Goal: Task Accomplishment & Management: Manage account settings

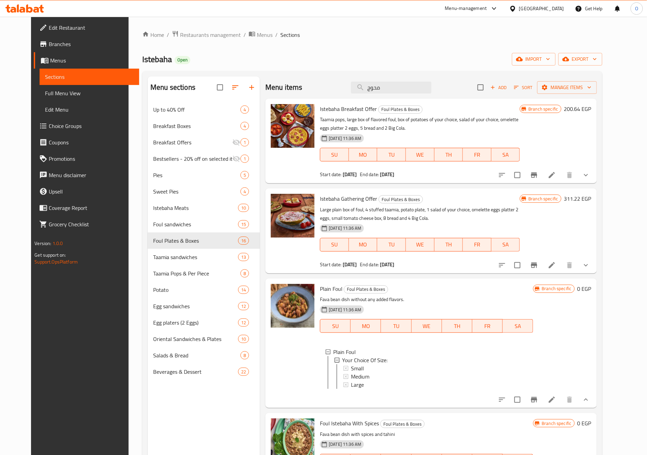
scroll to position [1, 0]
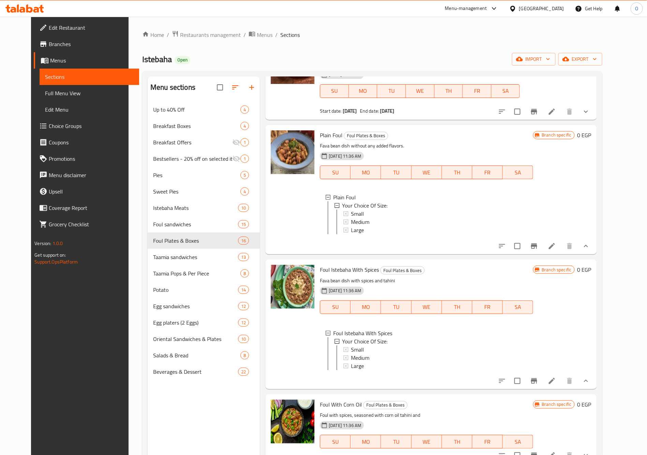
click at [558, 12] on div "Egypt" at bounding box center [541, 9] width 45 height 8
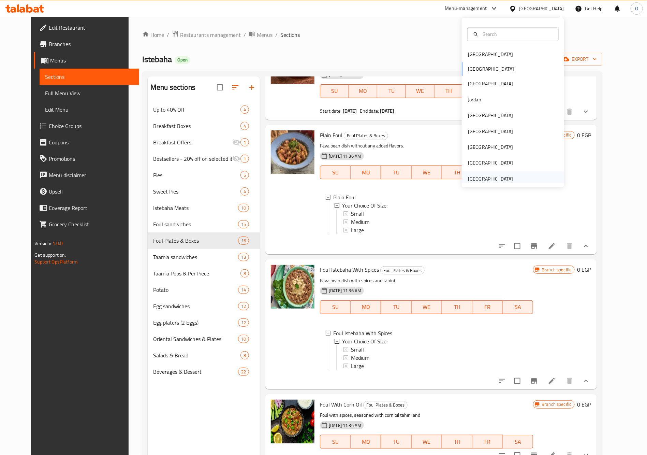
click at [483, 180] on div "[GEOGRAPHIC_DATA]" at bounding box center [490, 179] width 45 height 8
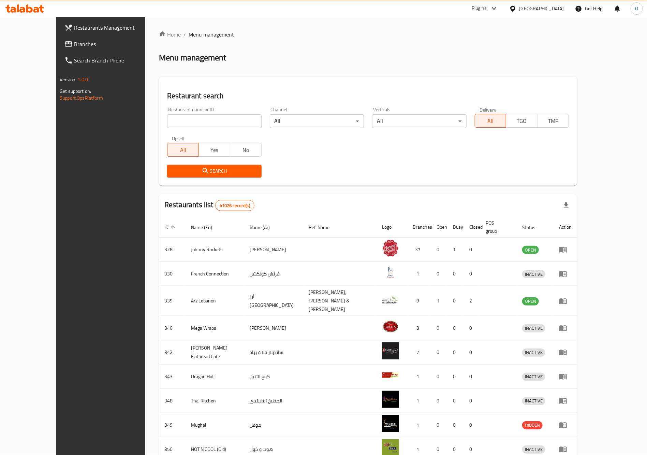
click at [167, 123] on input "search" at bounding box center [214, 121] width 94 height 14
paste input "Manchow Wok, Al Wahdah Mall"
drag, startPoint x: 170, startPoint y: 119, endPoint x: 215, endPoint y: 125, distance: 45.4
click at [215, 125] on input "Manchow Wok, Al Wahdah Mall" at bounding box center [214, 121] width 94 height 14
type input "Manchow Wok"
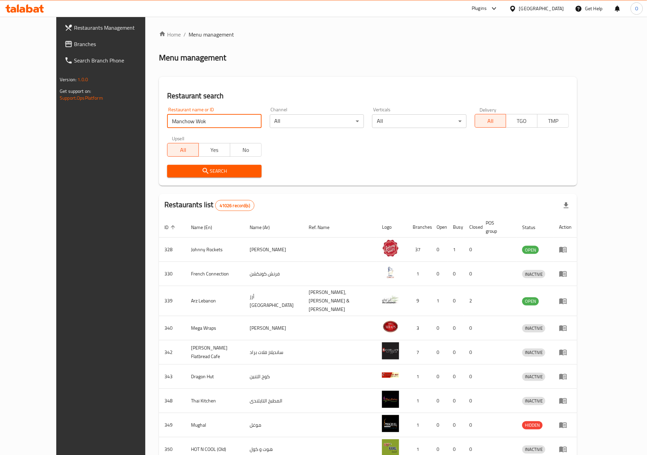
click button "Search" at bounding box center [214, 171] width 94 height 13
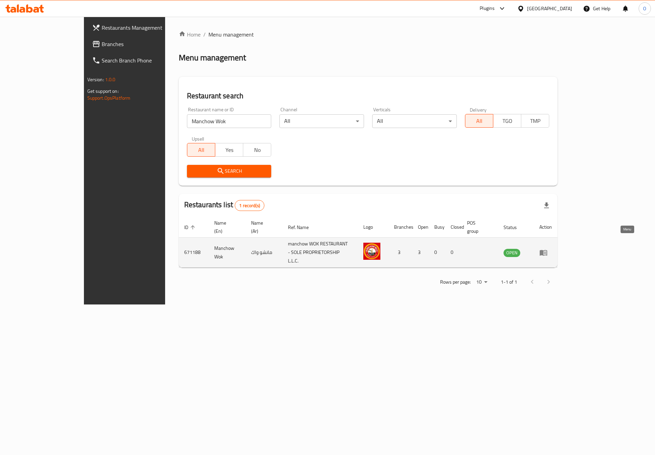
click at [547, 250] on icon "enhanced table" at bounding box center [544, 253] width 8 height 6
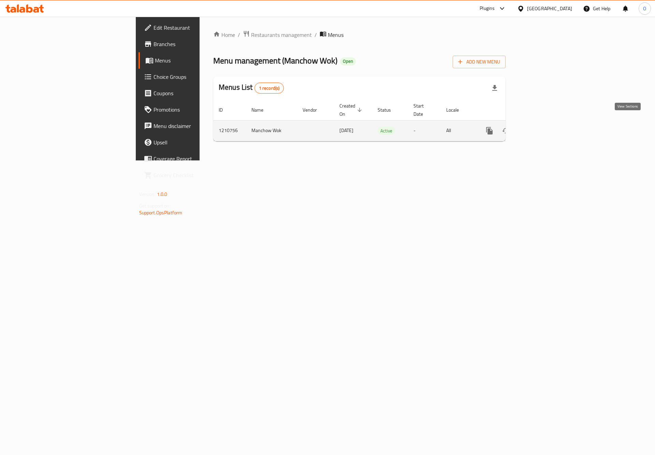
click at [543, 127] on icon "enhanced table" at bounding box center [539, 131] width 8 height 8
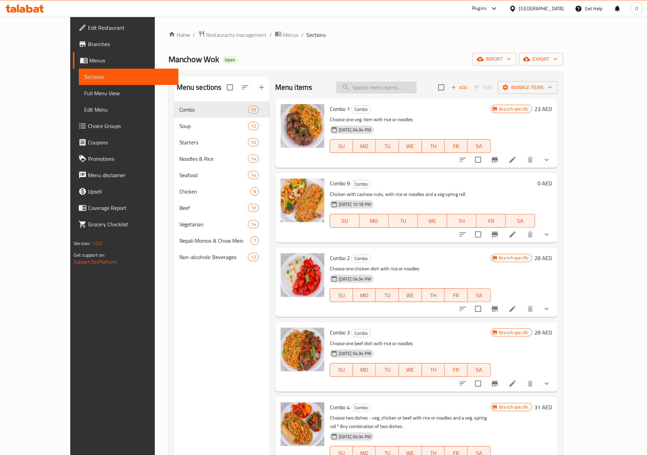
paste input "chicken fried rice"
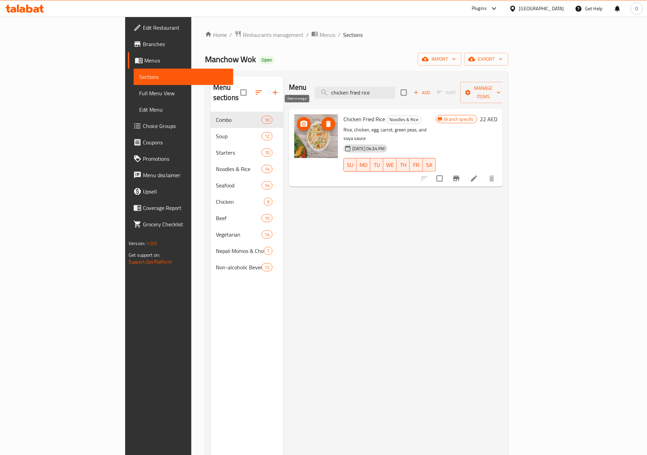
type input "chicken fried rice"
click at [324, 120] on icon "delete image" at bounding box center [328, 124] width 8 height 8
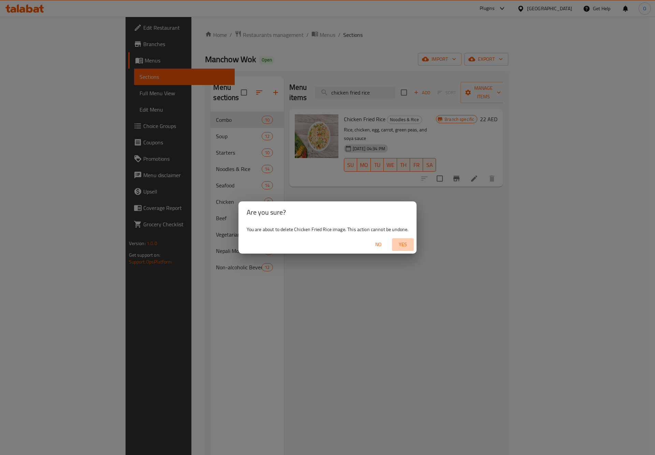
click at [406, 242] on span "Yes" at bounding box center [403, 244] width 16 height 9
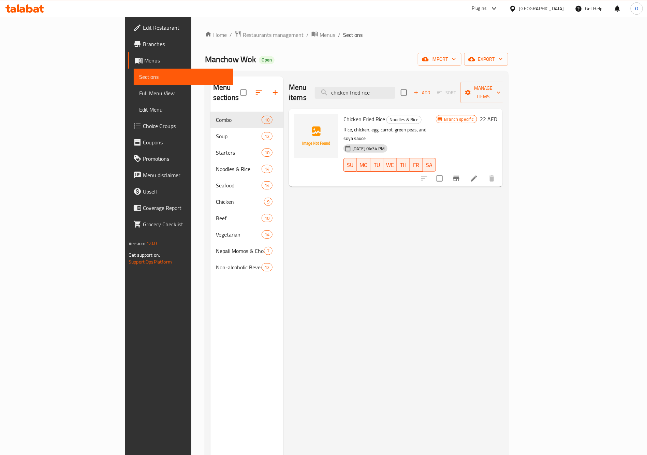
click at [478, 174] on icon at bounding box center [474, 178] width 8 height 8
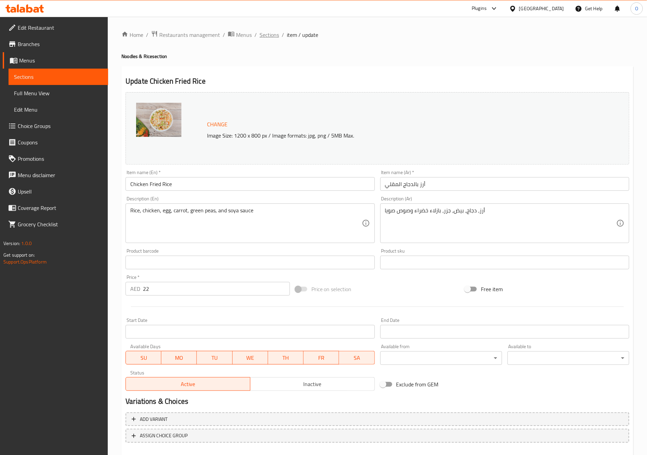
click at [268, 38] on span "Sections" at bounding box center [269, 35] width 19 height 8
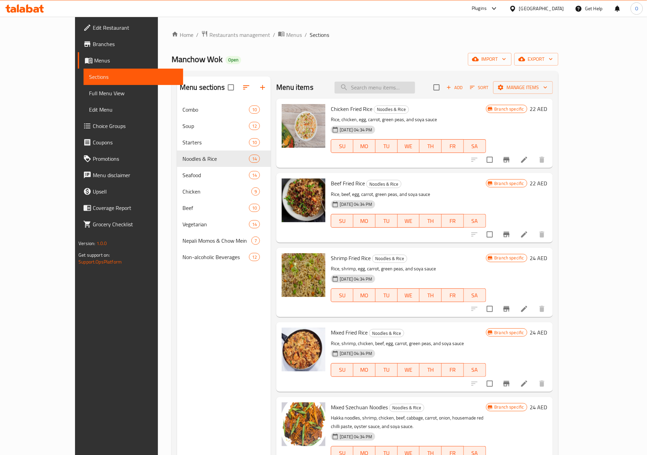
paste input "chicken fried rice"
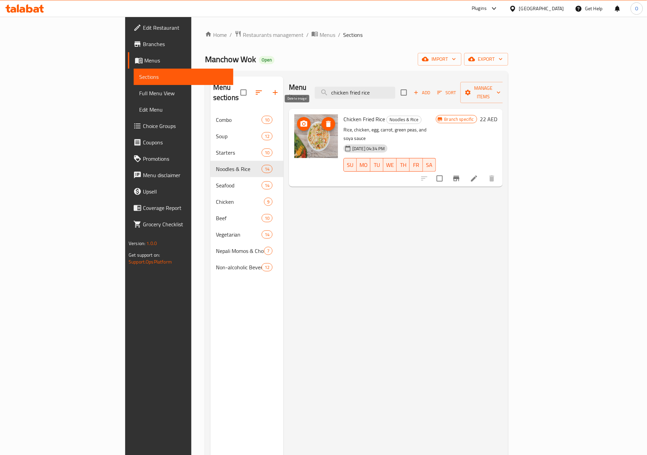
type input "chicken fried rice"
click at [322, 118] on button "delete image" at bounding box center [329, 124] width 14 height 14
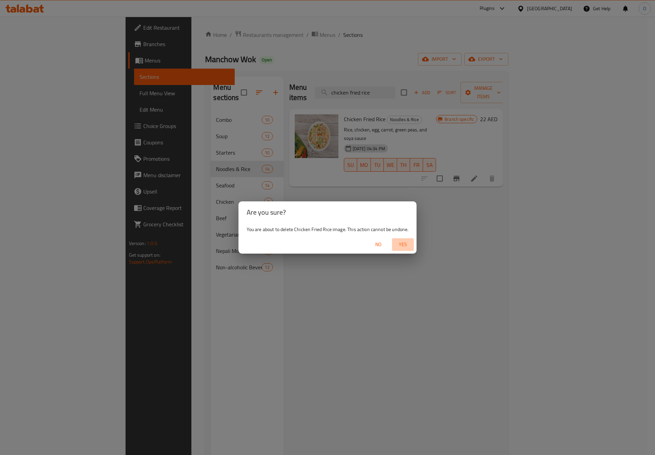
click at [400, 247] on span "Yes" at bounding box center [403, 244] width 16 height 9
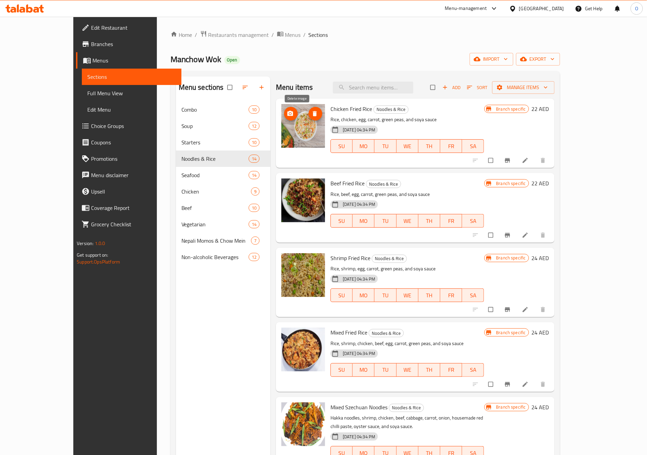
click at [313, 116] on icon "delete image" at bounding box center [315, 113] width 4 height 5
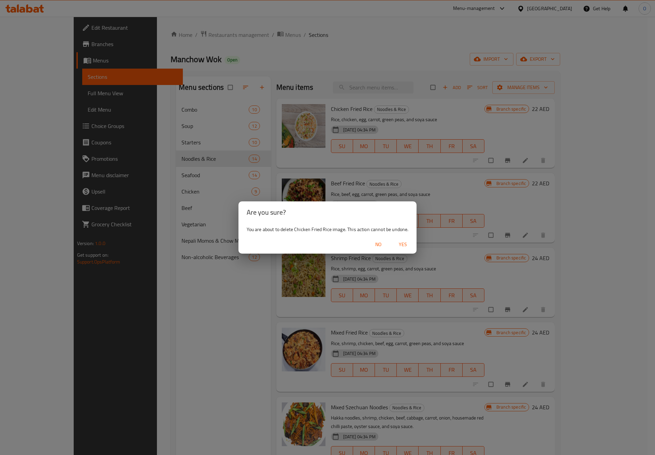
click at [407, 233] on div "You are about to delete Chicken Fried Rice image. This action cannot be undone." at bounding box center [327, 229] width 178 height 12
click at [406, 240] on span "Yes" at bounding box center [403, 244] width 16 height 9
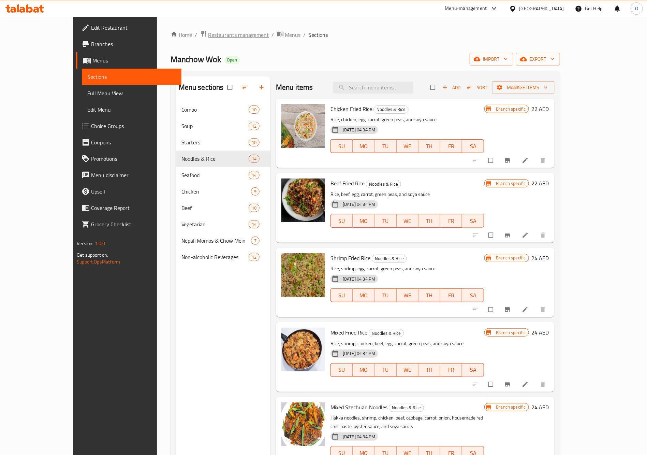
click at [208, 32] on span "Restaurants management" at bounding box center [238, 35] width 61 height 8
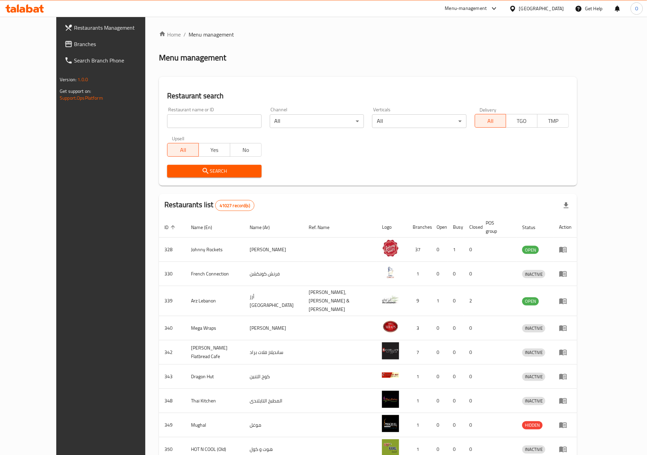
click at [74, 46] on span "Branches" at bounding box center [116, 44] width 85 height 8
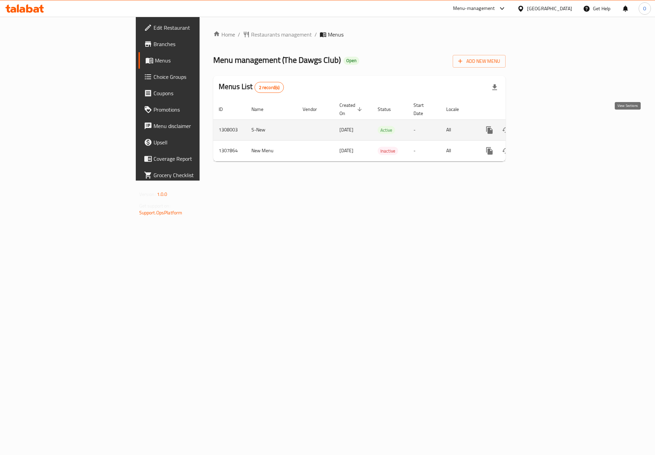
click at [543, 126] on icon "enhanced table" at bounding box center [539, 130] width 8 height 8
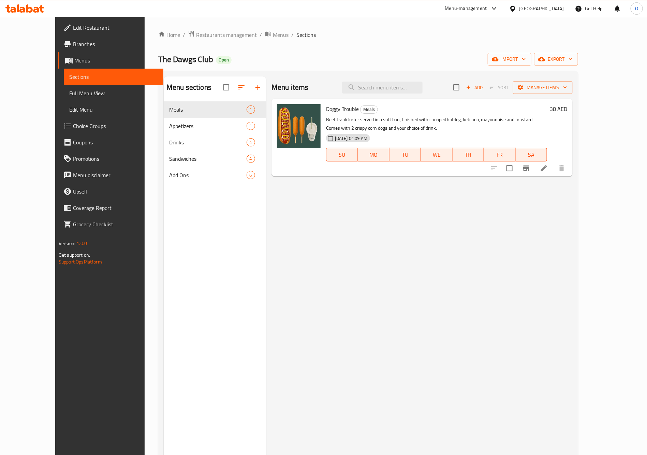
click at [325, 243] on div "Menu items Add Sort Manage items Doggy Trouble Meals Beef frankfurter served in…" at bounding box center [419, 303] width 307 height 455
click at [573, 59] on span "export" at bounding box center [556, 59] width 33 height 9
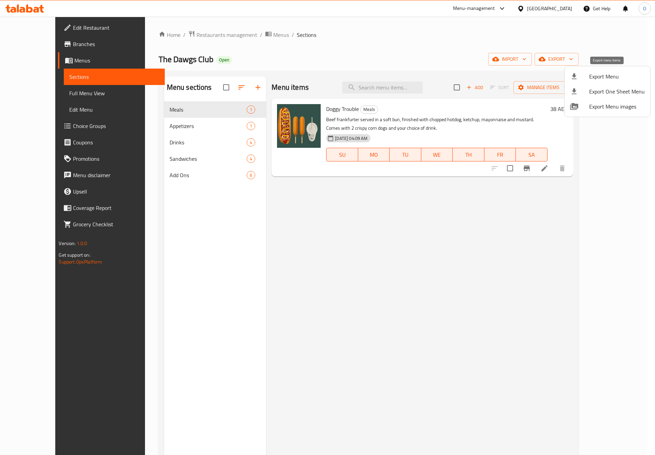
click at [580, 78] on div at bounding box center [579, 76] width 19 height 8
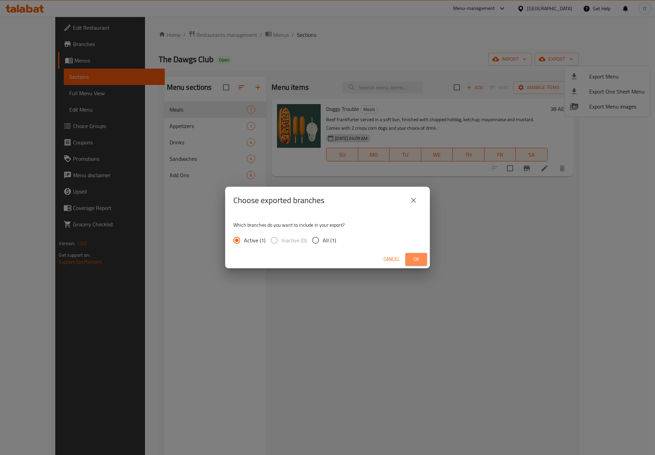
click at [417, 255] on span "Ok" at bounding box center [416, 259] width 11 height 9
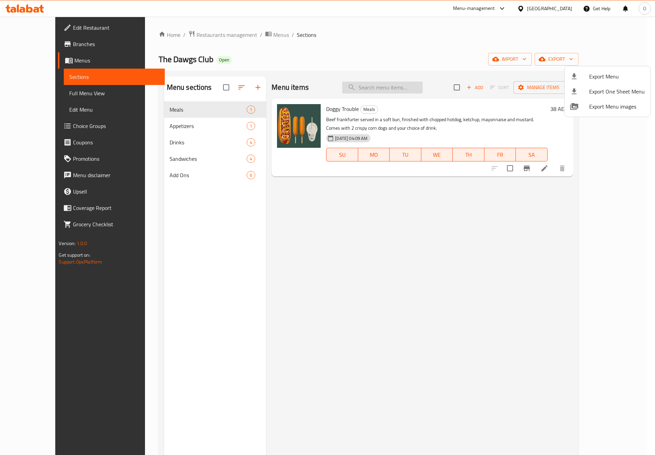
drag, startPoint x: 394, startPoint y: 86, endPoint x: 385, endPoint y: 88, distance: 9.8
click at [385, 88] on div at bounding box center [327, 227] width 655 height 455
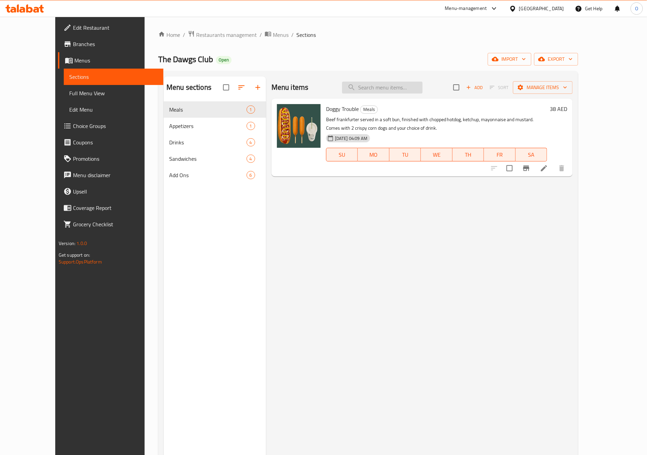
click at [385, 88] on input "search" at bounding box center [382, 88] width 81 height 12
paste input "Classic Hot Dog"
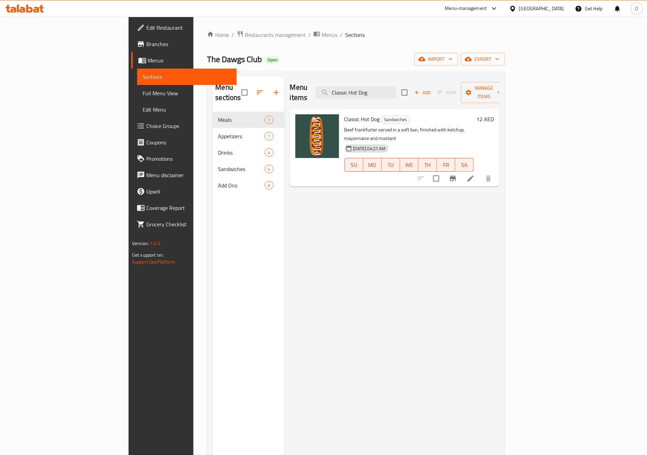
type input "Classic Hot Dog"
click at [475, 174] on icon at bounding box center [471, 178] width 8 height 8
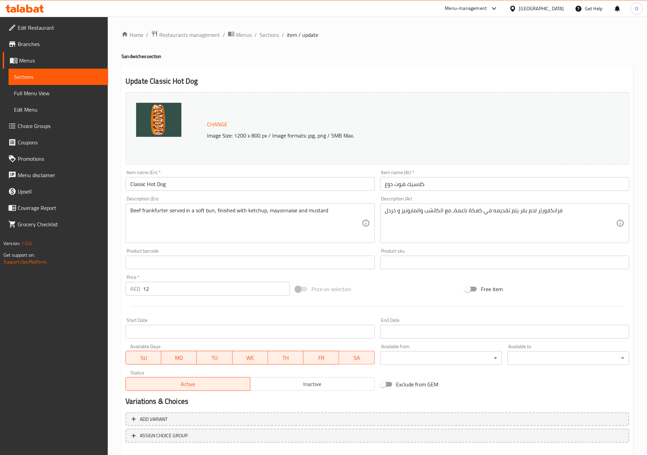
click at [364, 208] on div "Beef frankfurter served in a soft bun, finished with ketchup, mayonnaise and mu…" at bounding box center [250, 223] width 249 height 40
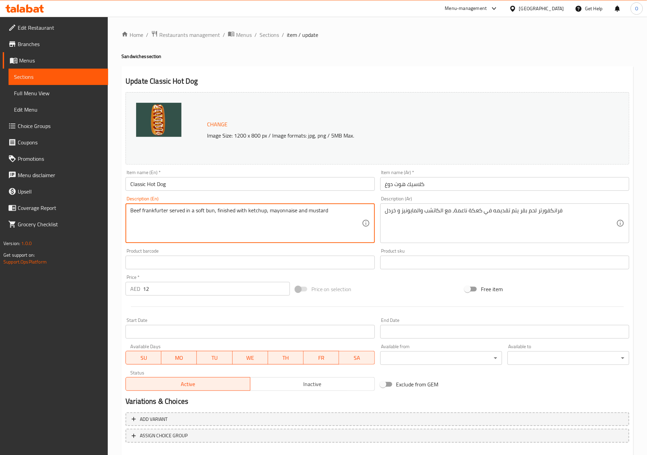
click at [330, 209] on textarea "Beef frankfurter served in a soft bun, finished with ketchup, mayonnaise and mu…" at bounding box center [245, 223] width 231 height 32
paste textarea "Beef frankfurter jumbo sized served in a soft bun, finished with ketchup, mayon…"
click at [292, 210] on textarea "Beef frankfurter served in a soft bun, finished with ketchup, mayonnaise and mu…" at bounding box center [245, 223] width 231 height 32
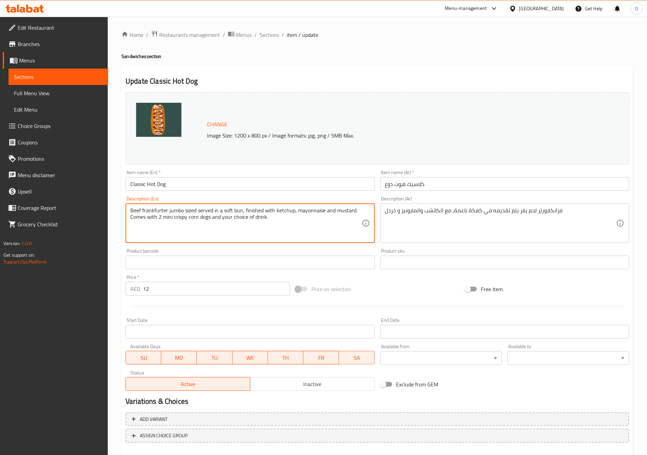
click at [292, 210] on textarea "Beef frankfurter jumbo sized served in a soft bun, finished with ketchup, mayon…" at bounding box center [245, 223] width 231 height 32
type textarea "Beef frankfurter jumbo sized served in a soft bun, finished with ketchup, mayon…"
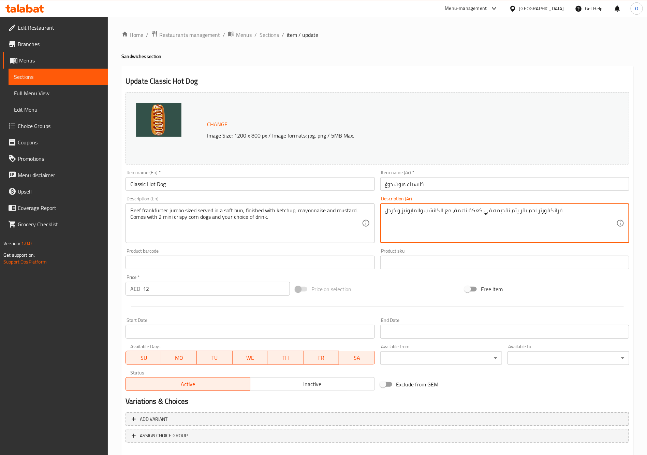
click at [467, 229] on textarea "فرانكفورتر لحم بقر يتم تقديمه في كعكة ناعمة، مع الكاتشب والمايونيز و خردل" at bounding box center [500, 223] width 231 height 32
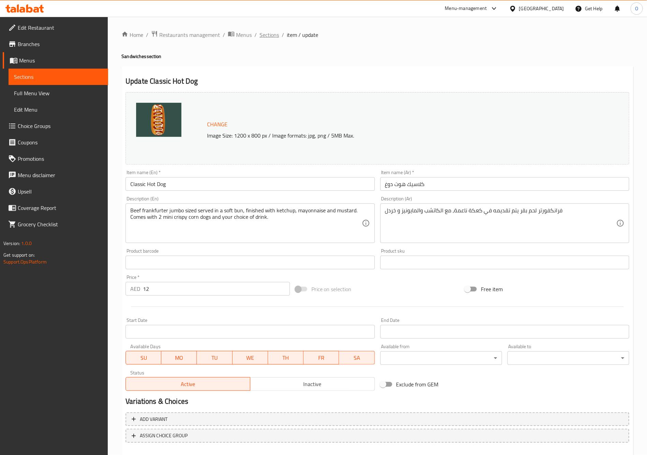
click at [273, 33] on span "Sections" at bounding box center [269, 35] width 19 height 8
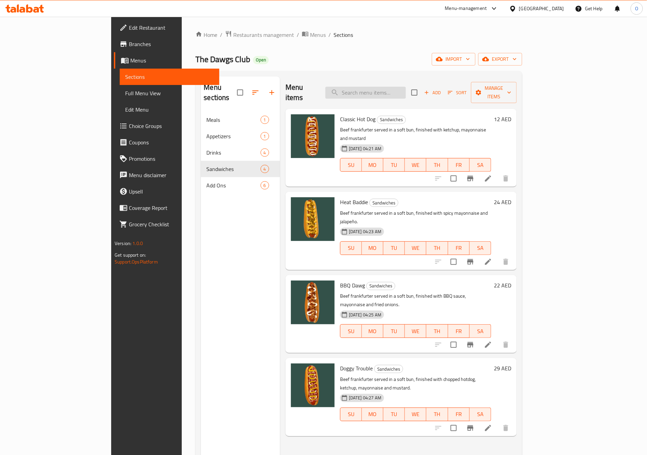
click at [406, 89] on input "search" at bounding box center [365, 93] width 81 height 12
paste input "Classic meal"
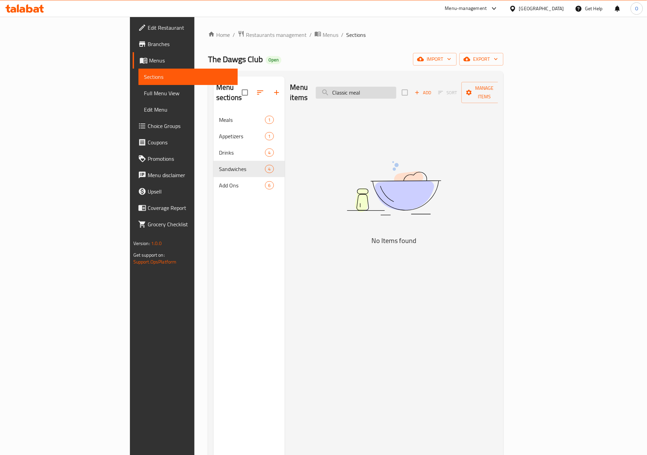
drag, startPoint x: 397, startPoint y: 87, endPoint x: 420, endPoint y: 91, distance: 23.2
click at [396, 91] on input "Classic meal" at bounding box center [356, 93] width 81 height 12
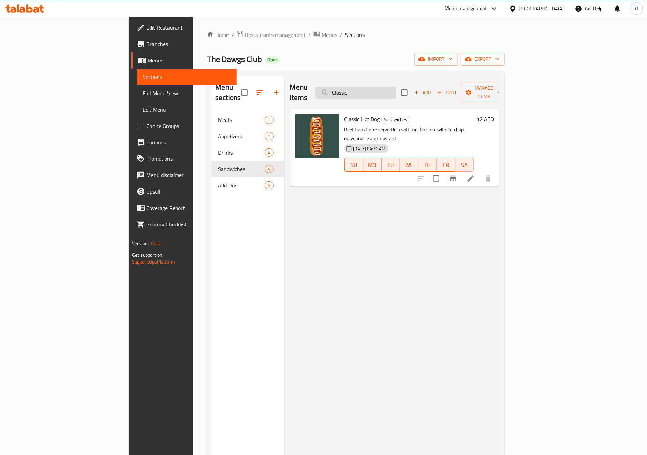
click at [396, 87] on input "Classic" at bounding box center [356, 93] width 81 height 12
paste input "Heat Baddie"
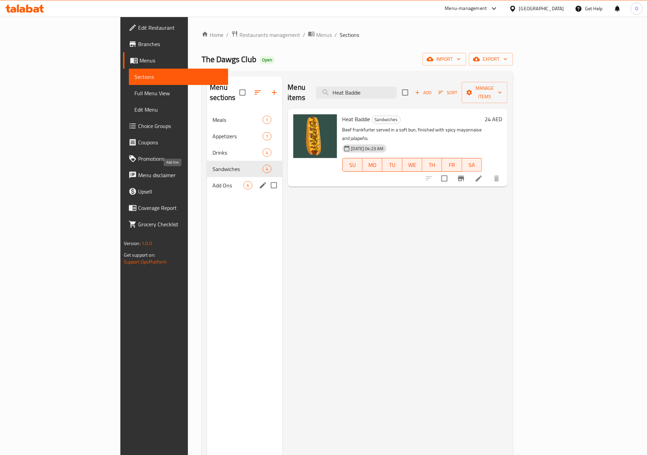
click at [213, 181] on span "Add Ons" at bounding box center [228, 185] width 31 height 8
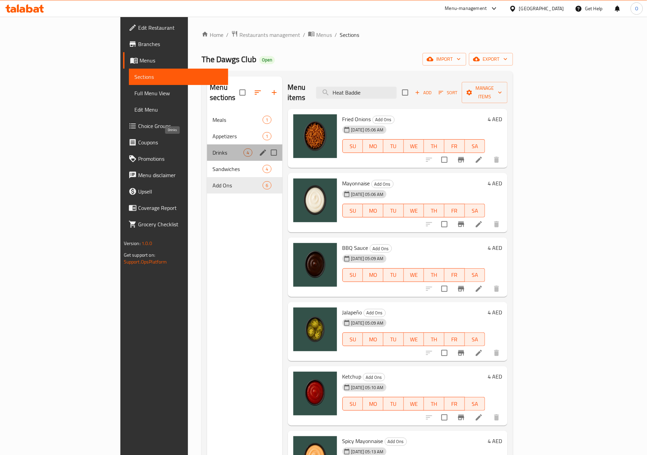
click at [213, 148] on span "Drinks" at bounding box center [228, 152] width 31 height 8
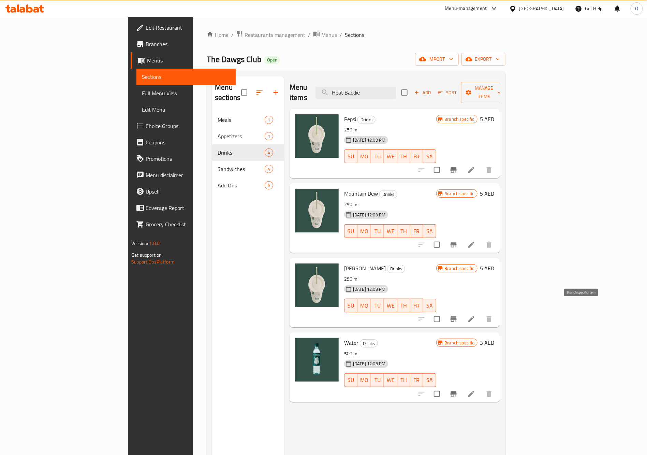
click at [457, 316] on icon "Branch-specific-item" at bounding box center [454, 318] width 6 height 5
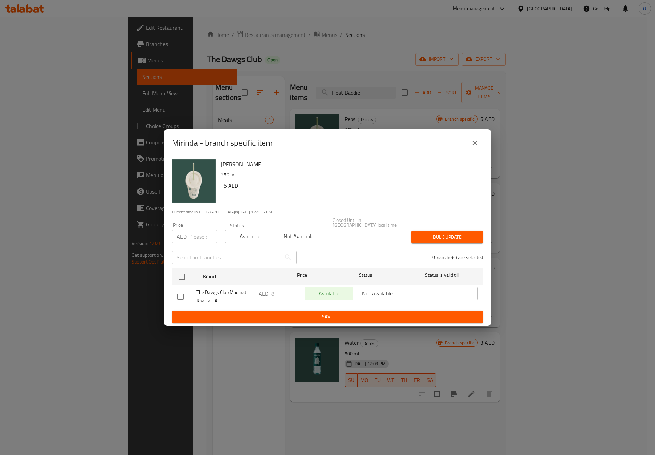
click at [479, 144] on button "close" at bounding box center [475, 143] width 16 height 16
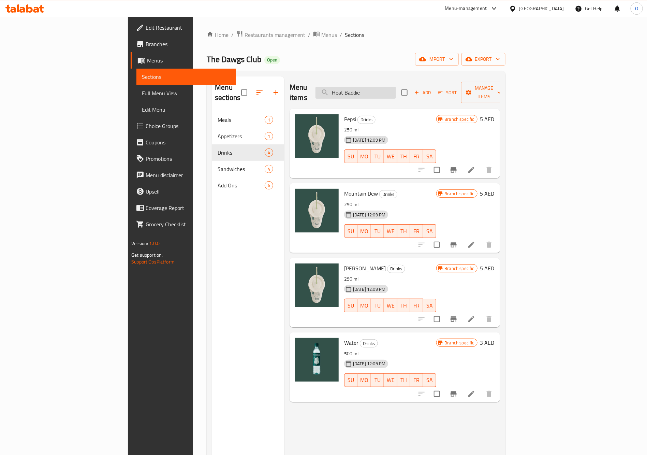
click at [396, 87] on input "Heat Baddie" at bounding box center [356, 93] width 81 height 12
paste input "Classic Hot Dog"
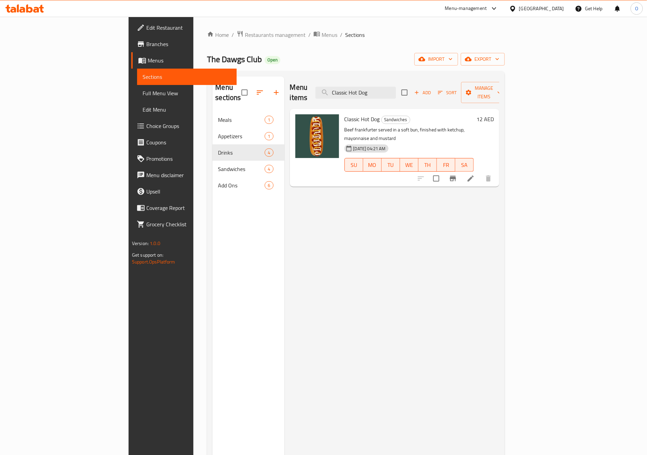
type input "Classic Hot Dog"
click at [457, 174] on icon "Branch-specific-item" at bounding box center [453, 178] width 8 height 8
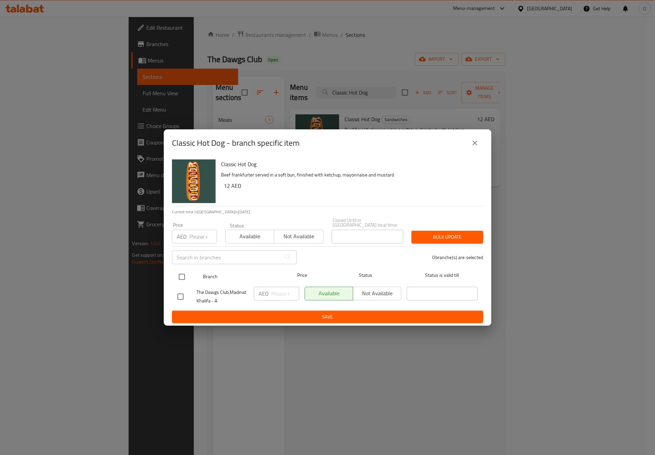
click at [188, 272] on input "checkbox" at bounding box center [182, 276] width 14 height 14
checkbox input "true"
click at [190, 237] on input "number" at bounding box center [203, 237] width 28 height 14
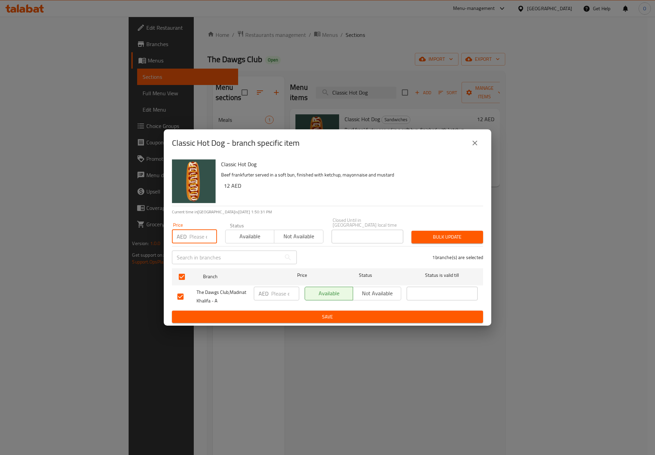
paste input "30"
type input "30"
click at [414, 240] on button "Bulk update" at bounding box center [447, 237] width 72 height 13
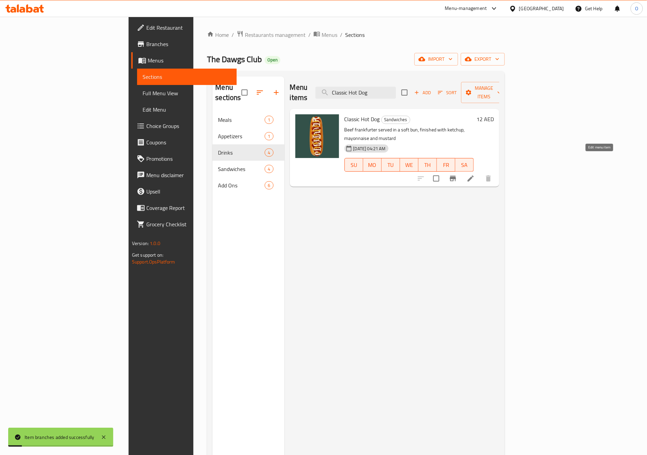
click at [475, 174] on icon at bounding box center [471, 178] width 8 height 8
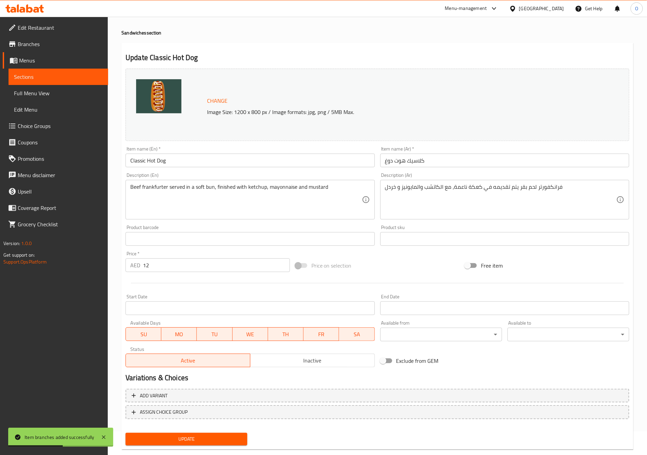
scroll to position [36, 0]
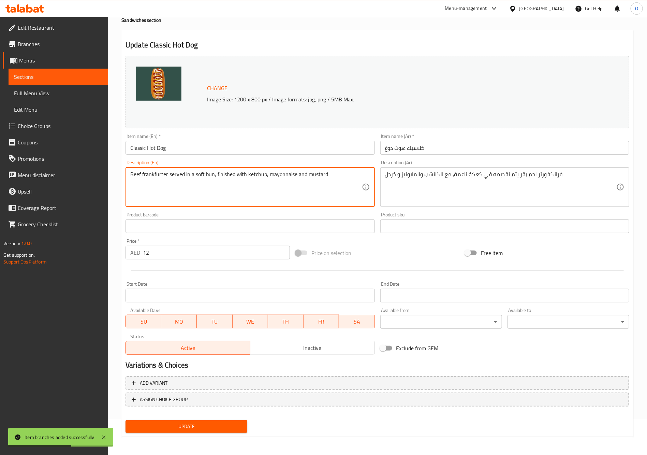
click at [236, 182] on textarea "Beef frankfurter served in a soft bun, finished with ketchup, mayonnaise and mu…" at bounding box center [245, 187] width 231 height 32
paste textarea "jumbo sized served in a soft bun, finished with ketchup, mayonnaise and mustard…"
type textarea "Beef frankfurter jumbo sized served in a soft bun, finished with ketchup, mayon…"
click at [514, 170] on div "فرانكفورتر لحم بقر يتم تقديمه في كعكة ناعمة، مع الكاتشب والمايونيز و خردل Descr…" at bounding box center [504, 187] width 249 height 40
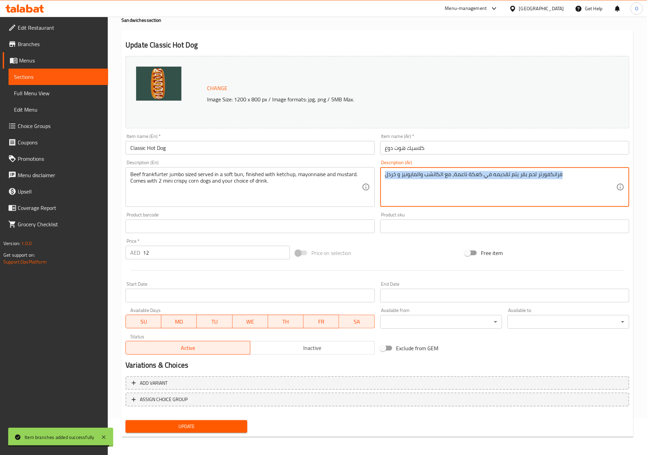
click at [514, 170] on div "فرانكفورتر لحم بقر يتم تقديمه في كعكة ناعمة، مع الكاتشب والمايونيز و خردل Descr…" at bounding box center [504, 187] width 249 height 40
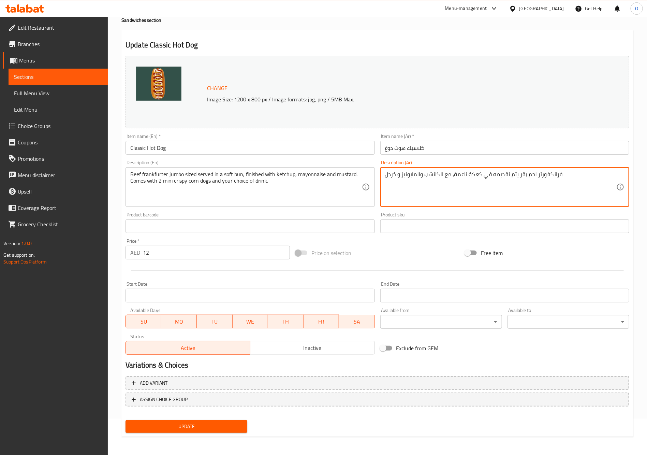
click at [516, 178] on textarea "فرانكفورتر لحم بقر يتم تقديمه في كعكة ناعمة، مع الكاتشب والمايونيز و خردل" at bounding box center [500, 187] width 231 height 32
paste textarea "ي جامبو، يُقدم في خبز طري، مع الكاتشب والمايونيز والخردل. يُقدم مع قطعتين صغيرت…"
type textarea "فرانكفورتر لحم بقري جامبو، يُقدم في خبز طري، مع الكاتشب والمايونيز والخردل. يُق…"
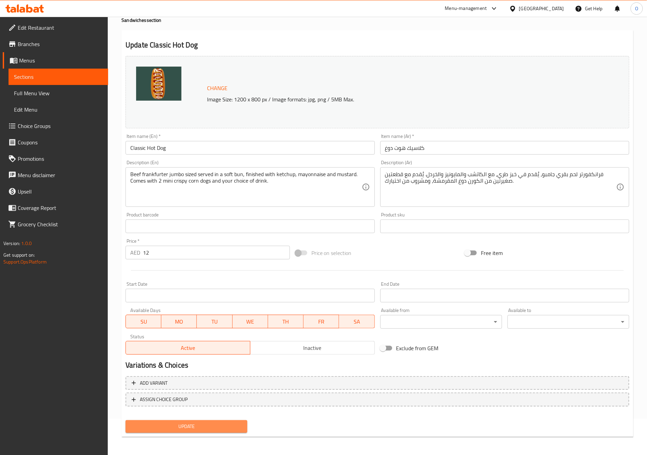
click at [241, 429] on span "Update" at bounding box center [186, 426] width 111 height 9
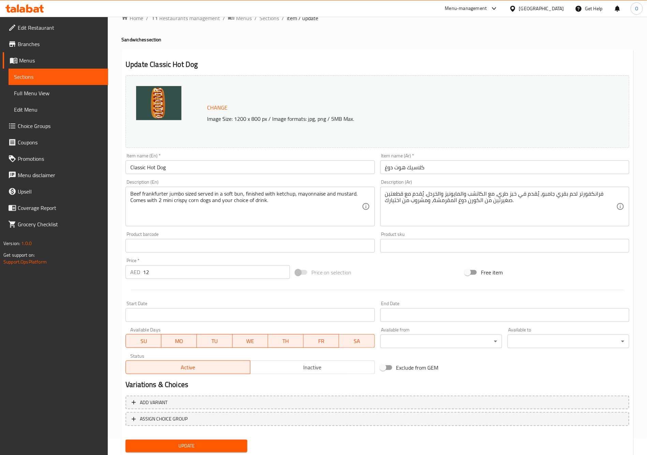
scroll to position [0, 0]
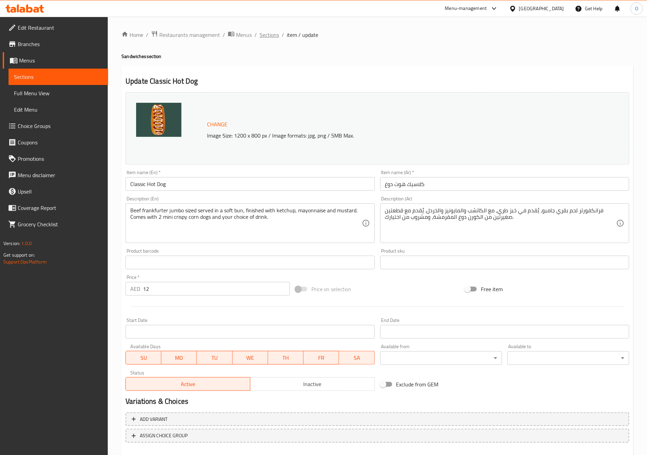
click at [264, 36] on span "Sections" at bounding box center [269, 35] width 19 height 8
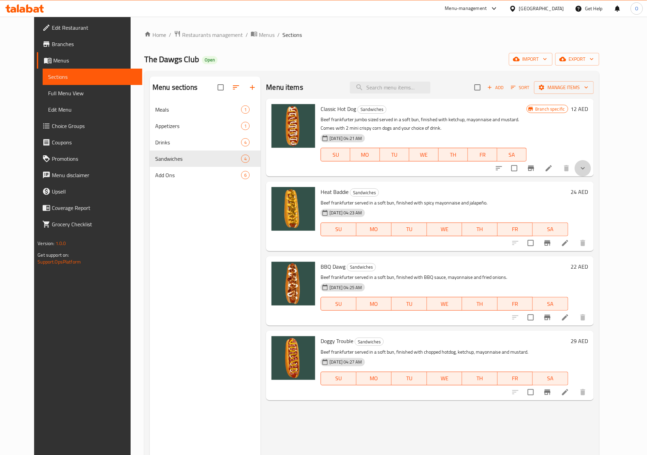
click at [591, 166] on button "show more" at bounding box center [583, 168] width 16 height 16
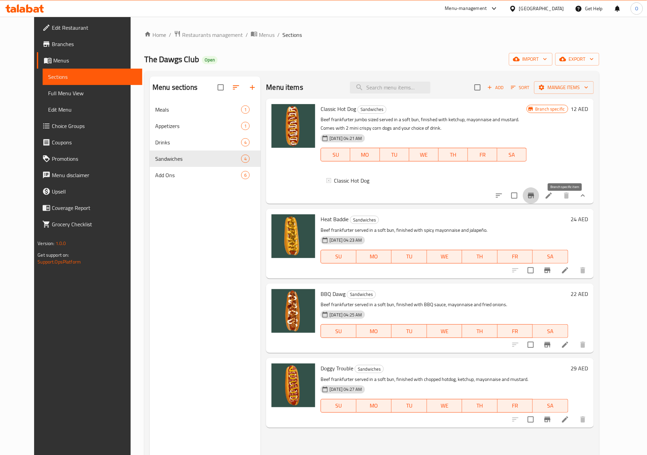
click at [534, 198] on icon "Branch-specific-item" at bounding box center [531, 195] width 6 height 5
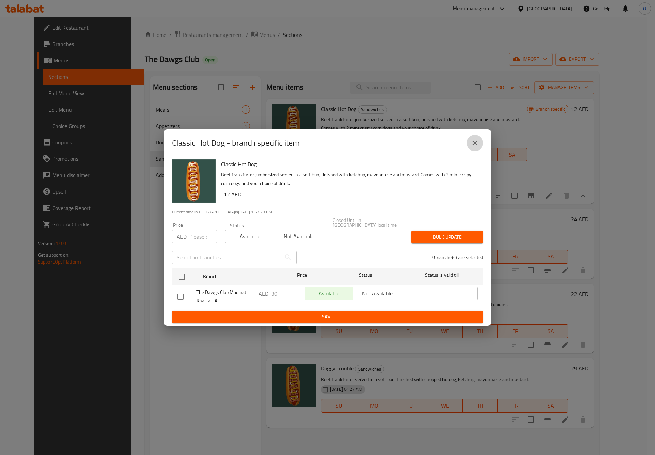
click at [472, 137] on button "close" at bounding box center [475, 143] width 16 height 16
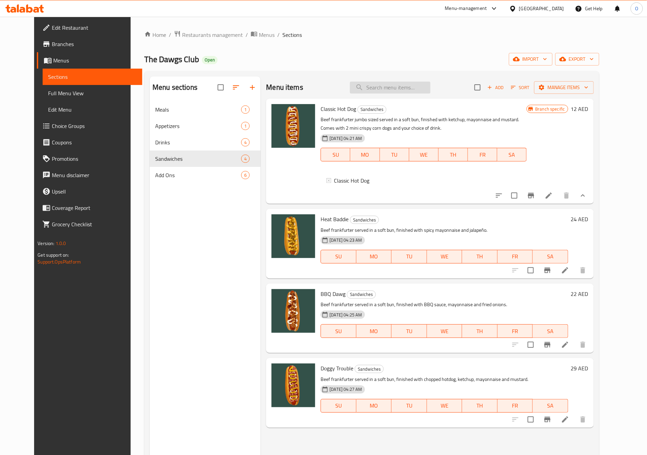
click at [417, 85] on input "search" at bounding box center [390, 88] width 81 height 12
paste input "Heat Baddie"
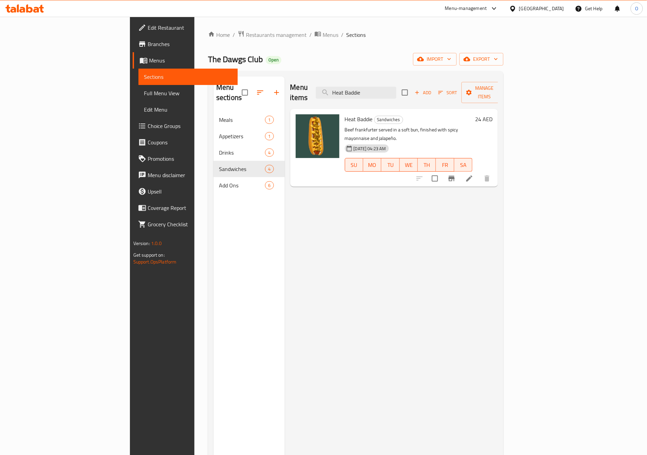
type input "Heat Baddie"
click at [479, 172] on li at bounding box center [469, 178] width 19 height 12
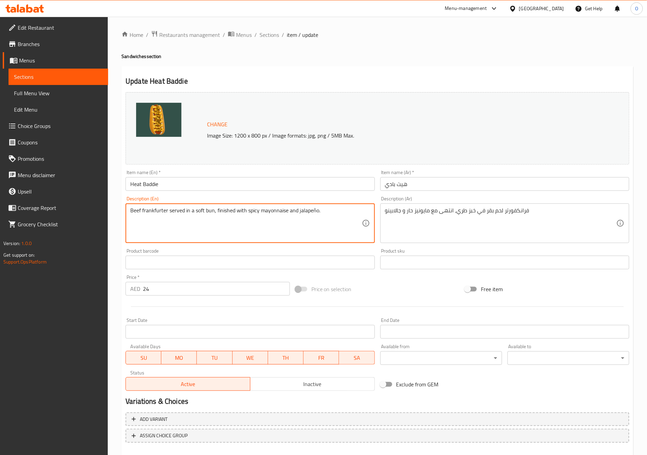
click at [240, 224] on textarea "Beef frankfurter served in a soft bun, finished with spicy mayonnaise and jalap…" at bounding box center [245, 223] width 231 height 32
paste textarea "jumbo size served in a soft bun, finished with spicy mayonnaise and jalapeño. C…"
type textarea "Beef frankfurter jumbo size served in a soft bun, finished with spicy mayonnais…"
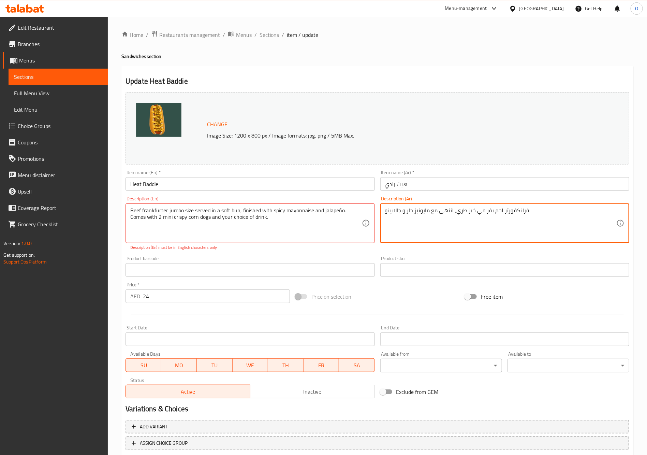
click at [505, 217] on textarea "فرانكفورتر لحم بقر في خبز طري، انتهى مع مايونيز حار و جالابينو" at bounding box center [500, 223] width 231 height 32
paste textarea "ي بحجم جامبو، يُقدم في خبز طري، مع مايونيز حار وهالبينو. يُقدم مع قطعتين صغيرتي…"
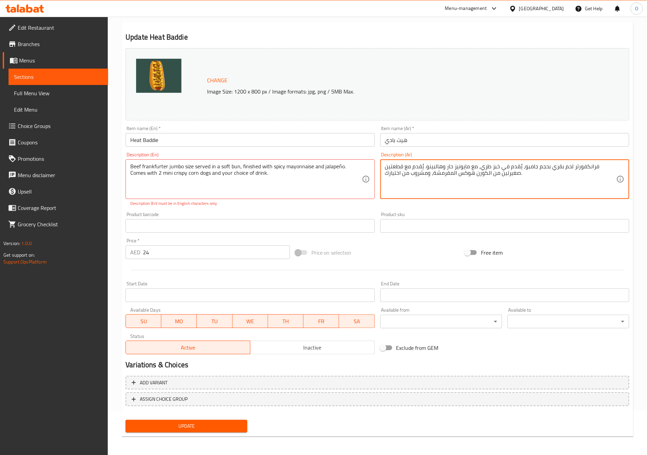
type textarea "فرانكفورتر لحم بقري بحجم جامبو، يُقدم في خبز طري، مع مايونيز حار وهالبينو. يُقد…"
click at [198, 426] on span "Update" at bounding box center [186, 426] width 111 height 9
drag, startPoint x: 337, startPoint y: 165, endPoint x: 340, endPoint y: 163, distance: 3.7
click at [340, 163] on textarea "Beef frankfurter jumbo size served in a soft bun, finished with spicy mayonnais…" at bounding box center [245, 179] width 231 height 32
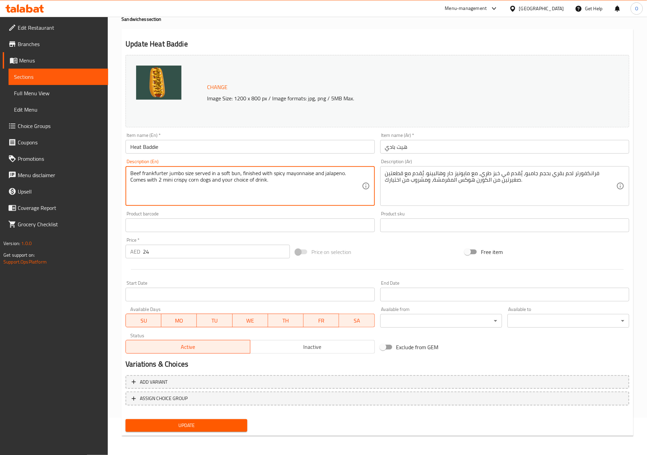
scroll to position [36, 0]
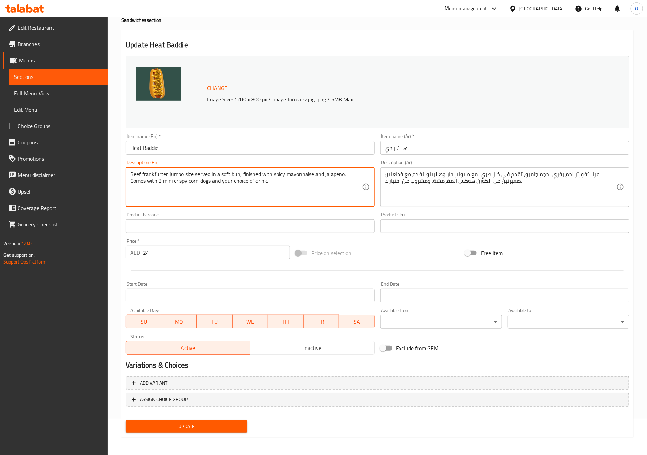
type textarea "Beef frankfurter jumbo size served in a soft bun, finished with spicy mayonnais…"
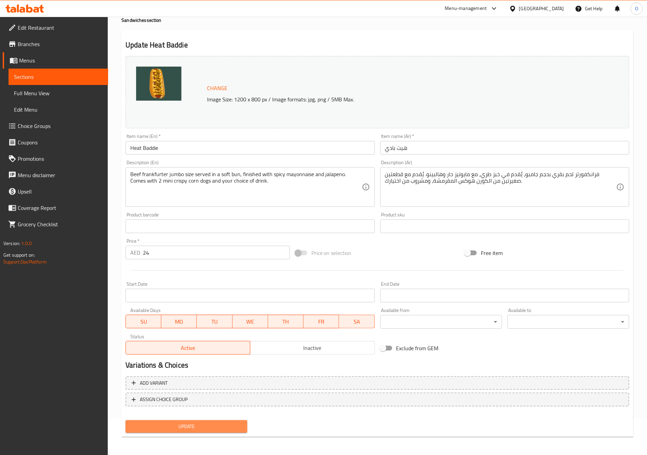
click at [222, 424] on span "Update" at bounding box center [186, 426] width 111 height 9
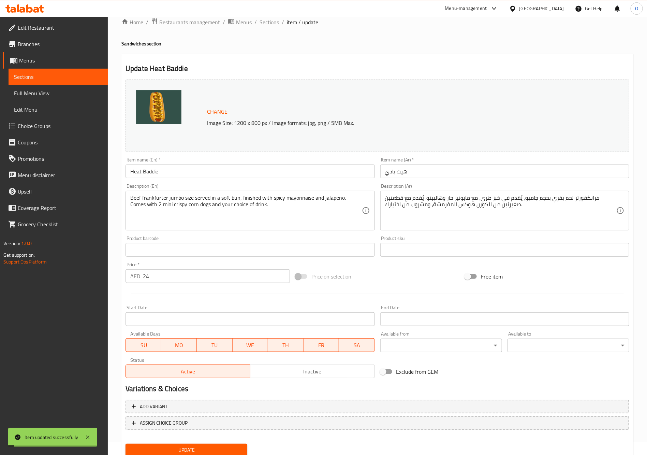
scroll to position [0, 0]
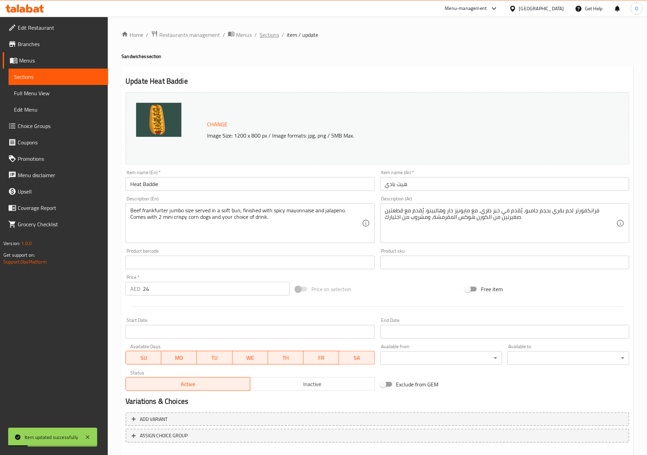
click at [267, 34] on span "Sections" at bounding box center [269, 35] width 19 height 8
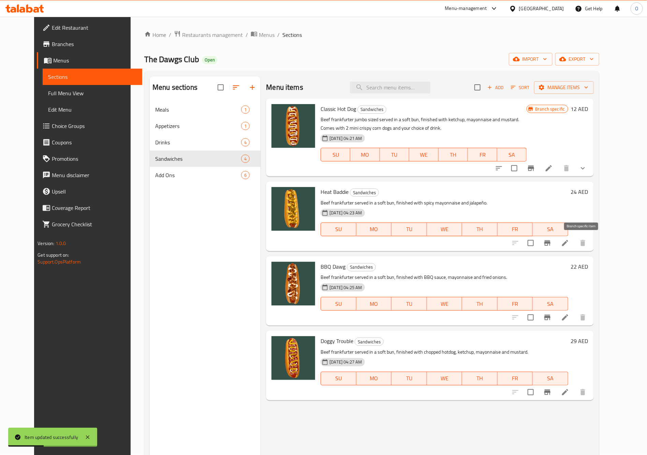
click at [552, 240] on icon "Branch-specific-item" at bounding box center [547, 243] width 8 height 8
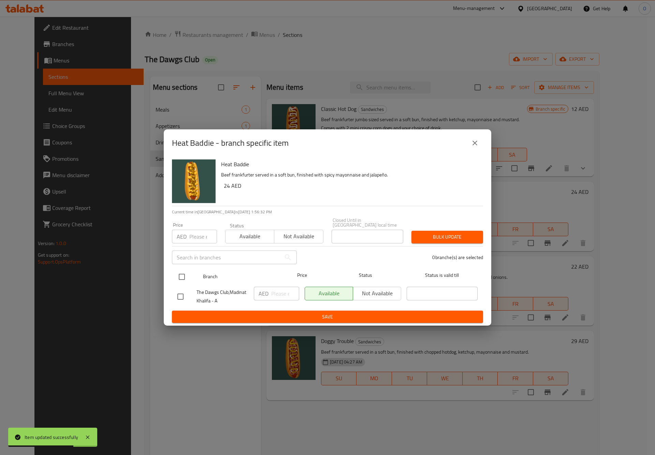
click at [178, 278] on input "checkbox" at bounding box center [182, 276] width 14 height 14
checkbox input "true"
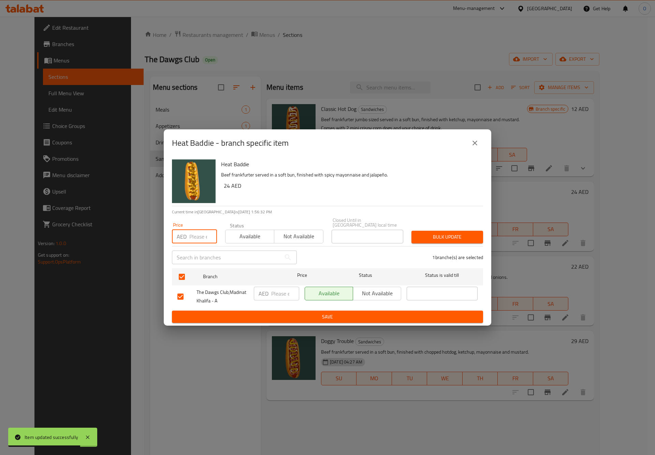
click at [194, 237] on input "number" at bounding box center [203, 237] width 28 height 14
paste input "34"
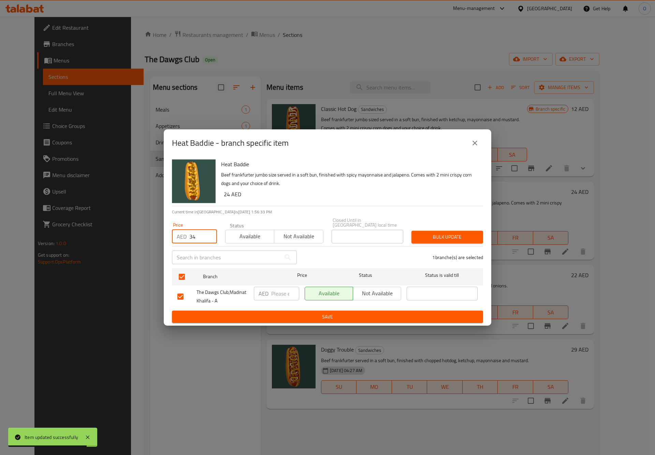
type input "34"
click at [460, 233] on span "Bulk update" at bounding box center [447, 237] width 61 height 9
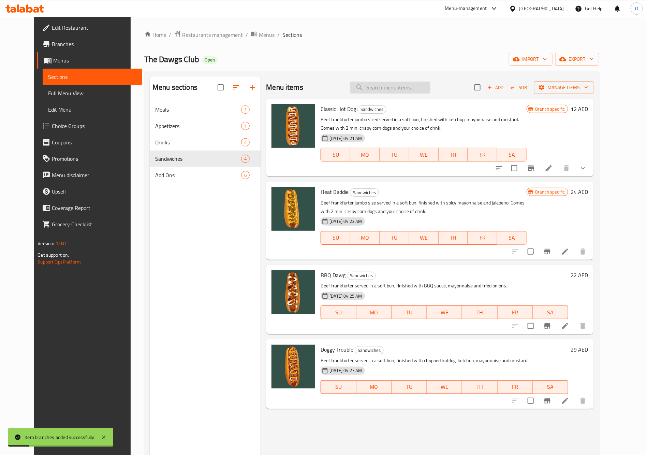
click at [390, 85] on input "search" at bounding box center [390, 88] width 81 height 12
paste input "BBQ Dawg"
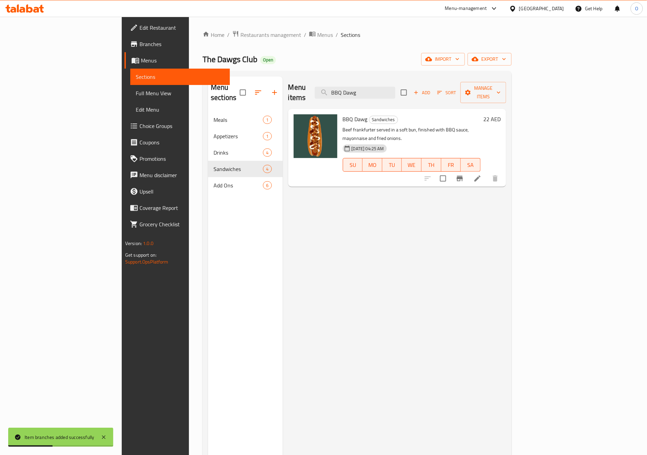
type input "BBQ Dawg"
click at [487, 172] on li at bounding box center [477, 178] width 19 height 12
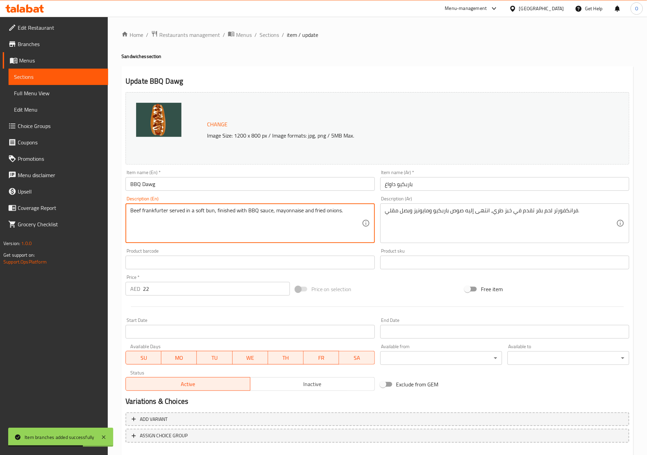
click at [229, 216] on textarea "Beef frankfurter served in a soft bun, finished with BBQ sauce, mayonnaise and …" at bounding box center [245, 223] width 231 height 32
paste textarea "jumbo size served in a soft bun, finished with BBQ sauce, mayonnaise and fried …"
type textarea "Beef frankfurter jumbo size served in a soft bun, finished with BBQ sauce, mayo…"
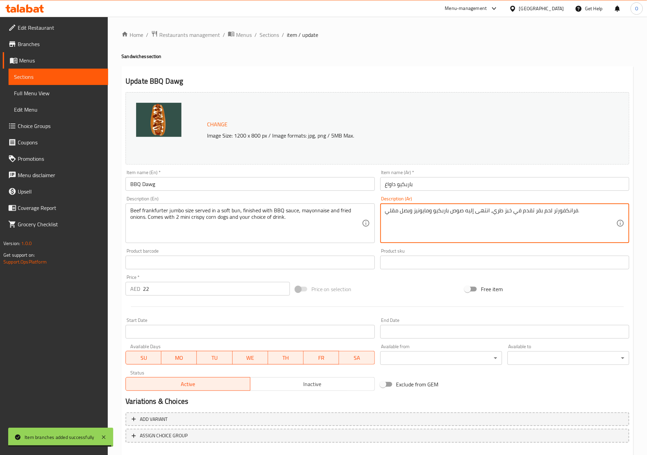
click at [469, 224] on textarea "فرانكفورتر لحم بقر تقدم في خبز طري، انتهى إليه صوص باربكيو ومايونيز وبصل مقلي." at bounding box center [500, 223] width 231 height 32
paste textarea "ي بحجم جامبو، يُقدم في خبز طري، مع صلصة باربيكيو ومايونيز وبصل مقلي. يُقدم مع ق…"
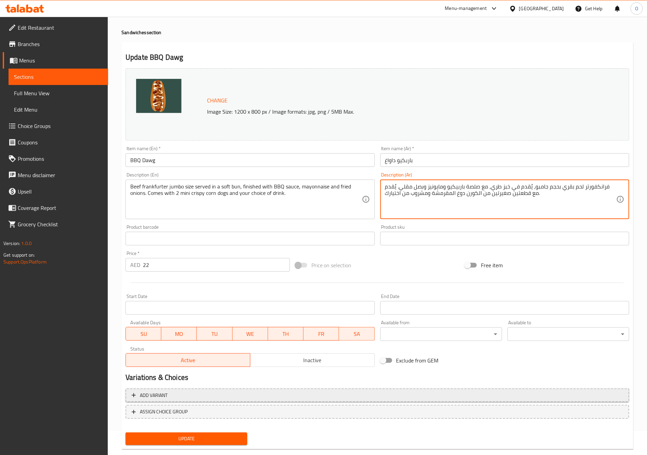
scroll to position [36, 0]
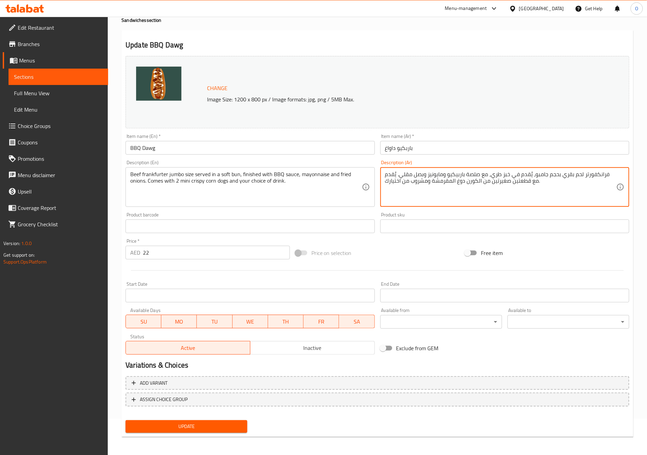
type textarea "فرانكفورتر لحم بقري بحجم جامبو، يُقدم في خبز طري، مع صلصة باربيكيو ومايونيز وبص…"
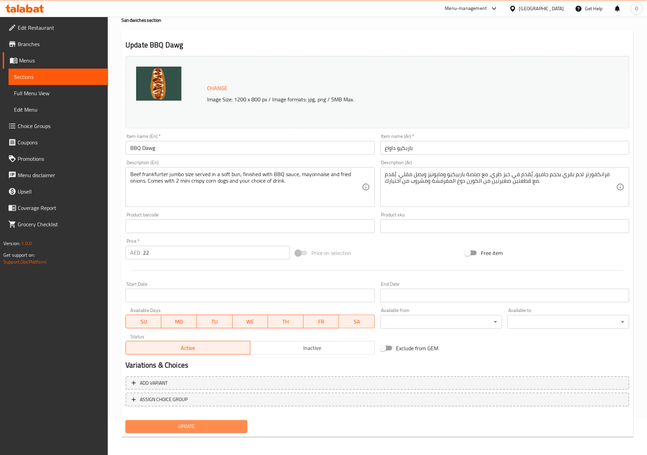
click at [225, 432] on button "Update" at bounding box center [187, 426] width 122 height 13
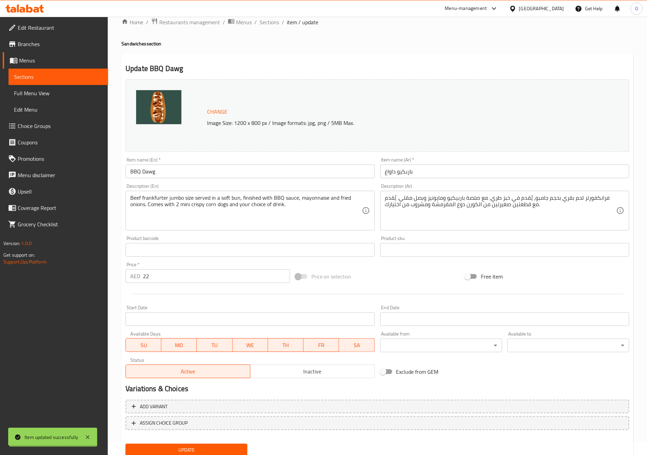
scroll to position [0, 0]
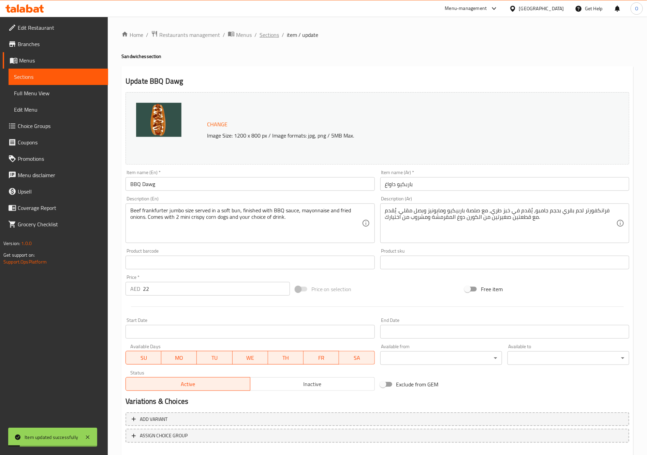
click at [261, 35] on span "Sections" at bounding box center [269, 35] width 19 height 8
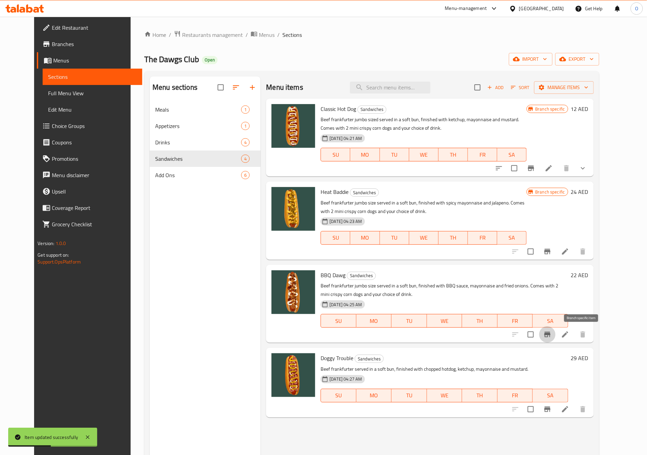
click at [551, 337] on icon "Branch-specific-item" at bounding box center [547, 334] width 6 height 5
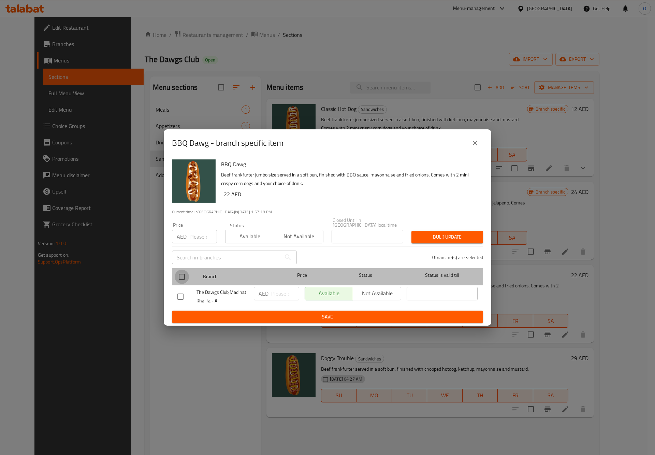
click at [181, 280] on input "checkbox" at bounding box center [182, 276] width 14 height 14
checkbox input "true"
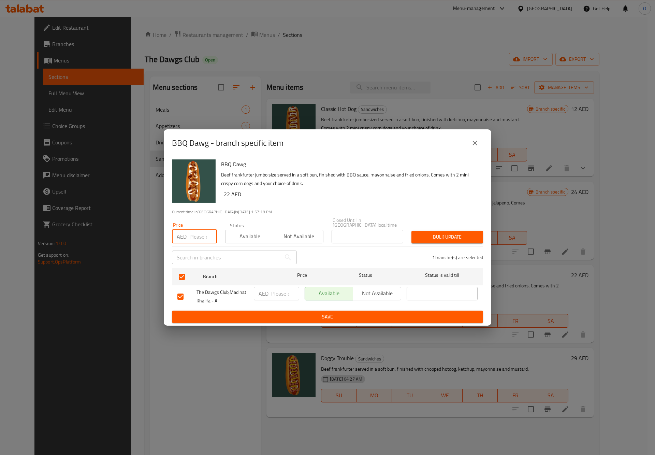
click at [194, 237] on input "number" at bounding box center [203, 237] width 28 height 14
paste input "33"
type input "33"
click at [454, 236] on span "Bulk update" at bounding box center [447, 237] width 61 height 9
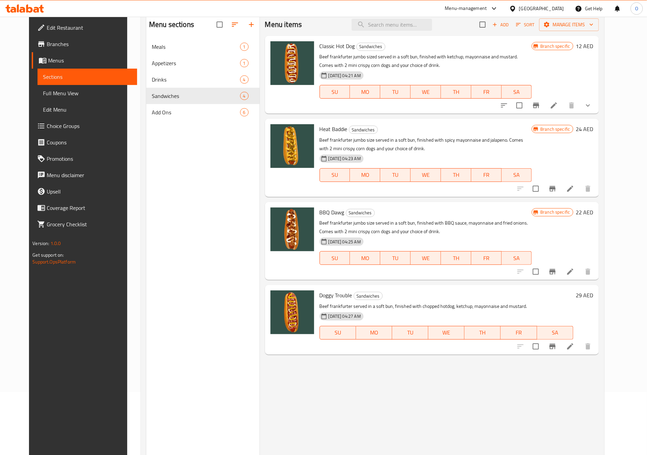
scroll to position [96, 0]
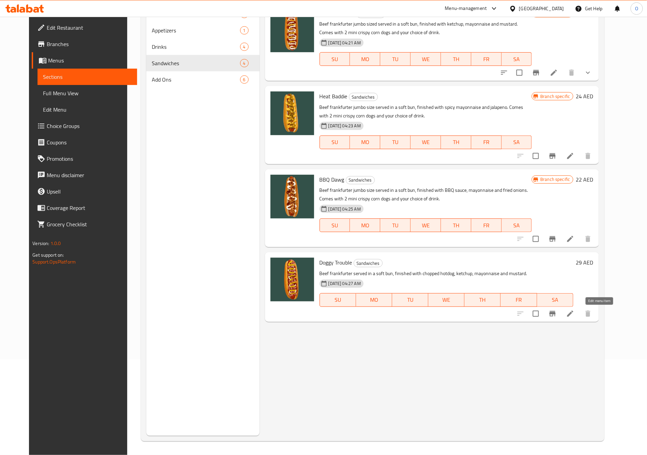
click at [573, 312] on icon at bounding box center [570, 313] width 6 height 6
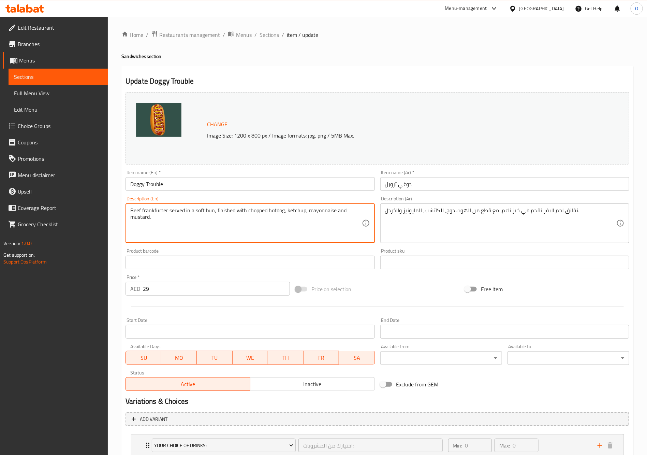
click at [259, 237] on textarea "Beef frankfurter served in a soft bun, finished with chopped hotdog, ketchup, m…" at bounding box center [245, 223] width 231 height 32
paste textarea "jumbo size served in a soft bun, finished with chopped hotdog, ketchup, mayonna…"
type textarea "Beef frankfurter jumbo size served in a soft bun, finished with chopped hotdog,…"
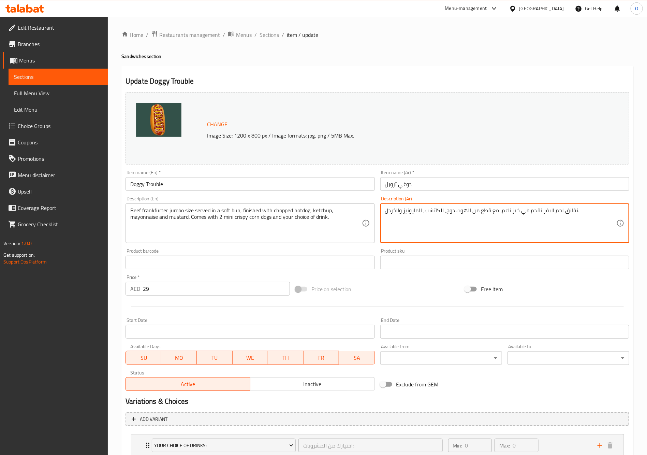
click at [553, 234] on textarea "نقانق لحم البقر تقدم في خبز ناعم، مع قطع من الهوت دوج، الكاتشب، المايونيز والخر…" at bounding box center [500, 223] width 231 height 32
paste textarea "رانكفورتر لحم بقري بحجم جامبو، يُقدم في خبز طري، مع هوت دوغ مفروم، كاتشب، مايون…"
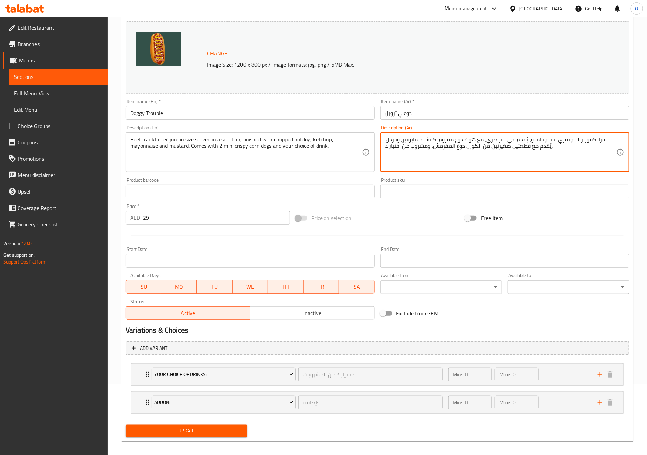
scroll to position [77, 0]
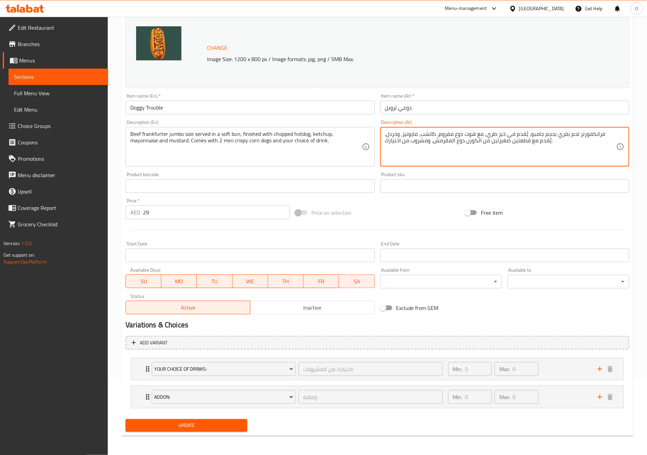
type textarea "فرانكفورتر لحم بقري بحجم جامبو، يُقدم في خبز طري، مع هوت دوغ مفروم، كاتشب، مايو…"
click at [215, 421] on button "Update" at bounding box center [187, 425] width 122 height 13
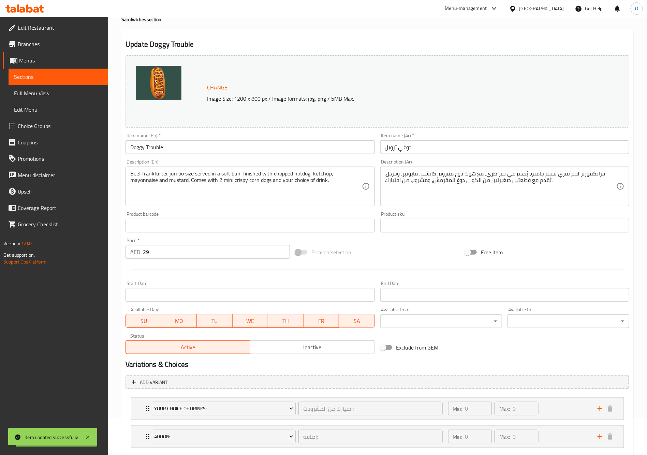
scroll to position [0, 0]
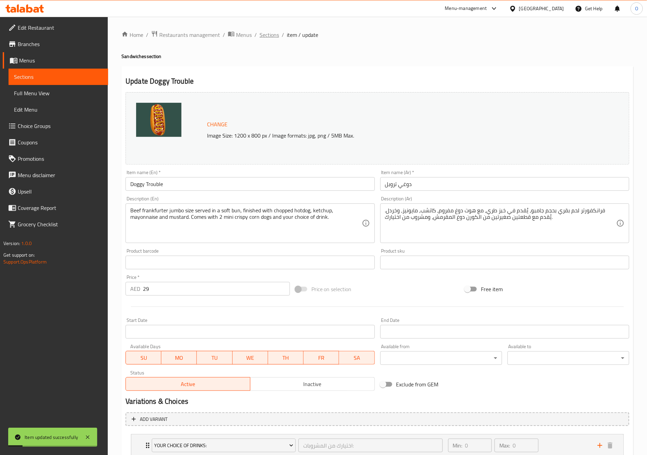
click at [270, 36] on span "Sections" at bounding box center [269, 35] width 19 height 8
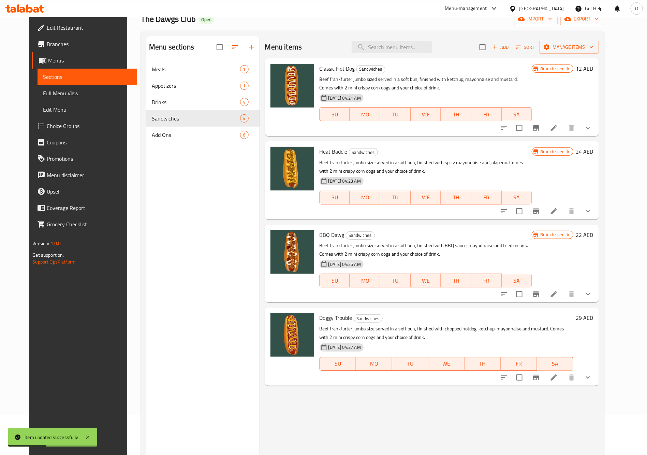
scroll to position [96, 0]
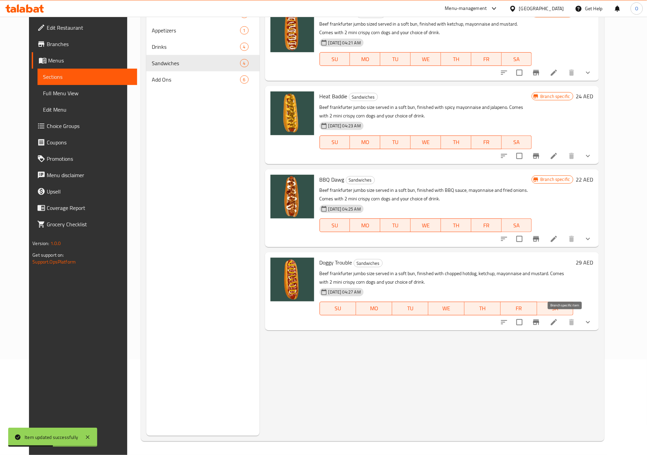
click at [539, 320] on icon "Branch-specific-item" at bounding box center [536, 321] width 6 height 5
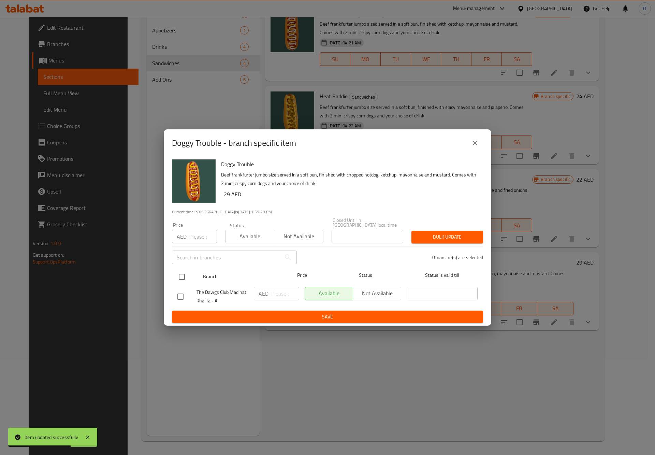
click at [187, 276] on input "checkbox" at bounding box center [182, 276] width 14 height 14
checkbox input "true"
click at [200, 234] on input "number" at bounding box center [203, 237] width 28 height 14
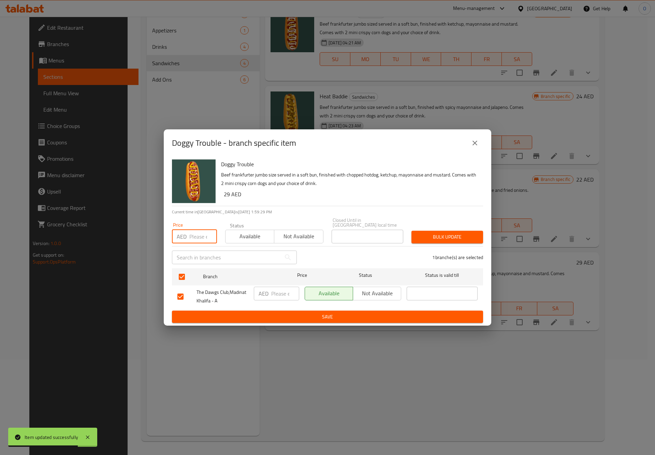
paste input "38"
type input "38"
click at [452, 245] on div "1 branche(s) are selected" at bounding box center [394, 257] width 186 height 25
click at [453, 240] on span "Bulk update" at bounding box center [447, 237] width 61 height 9
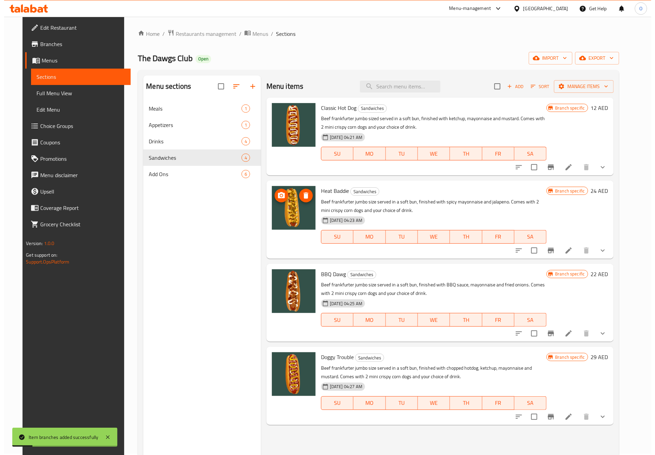
scroll to position [0, 0]
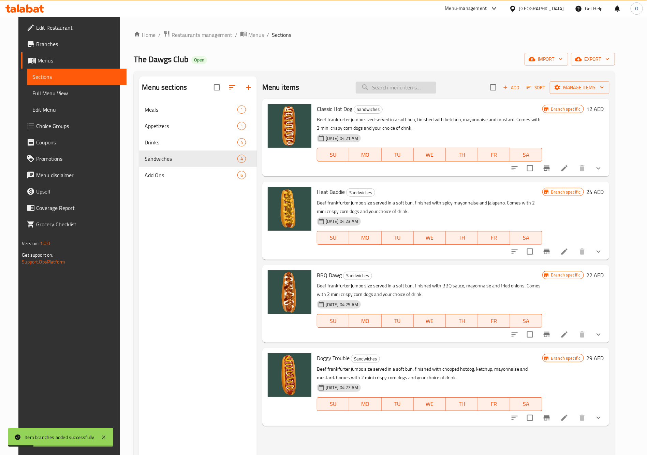
click at [396, 82] on input "search" at bounding box center [396, 88] width 81 height 12
paste input "Double Classic"
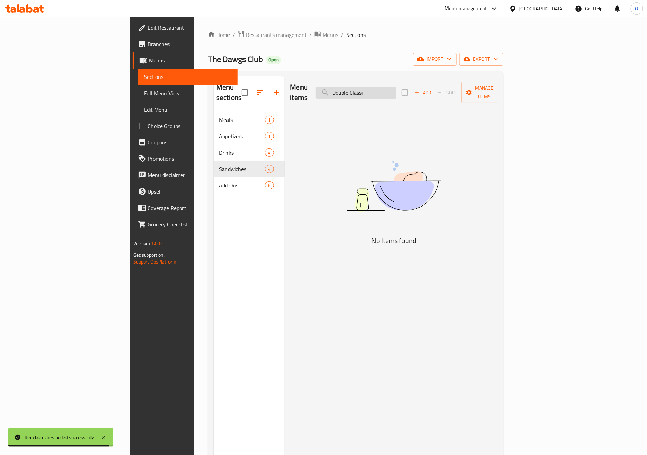
click at [396, 91] on input "Double Classi" at bounding box center [356, 93] width 81 height 12
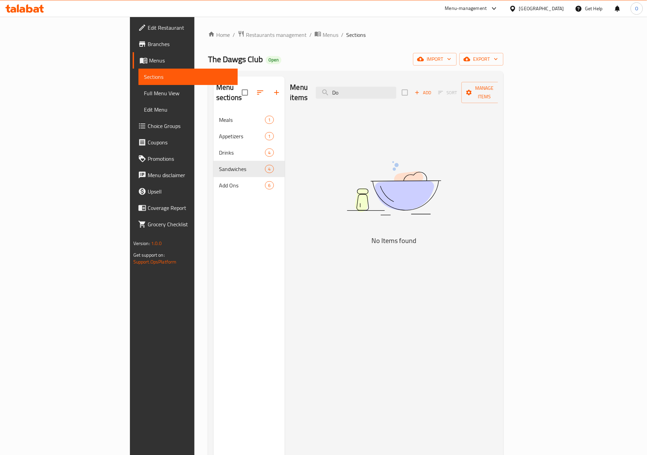
type input "D"
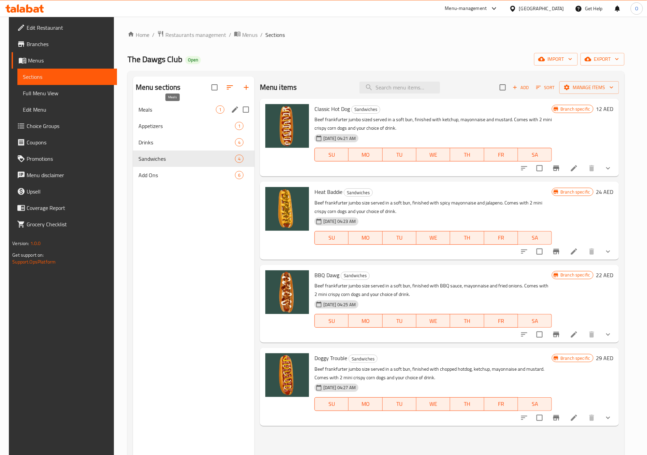
click at [157, 107] on span "Meals" at bounding box center [176, 109] width 77 height 8
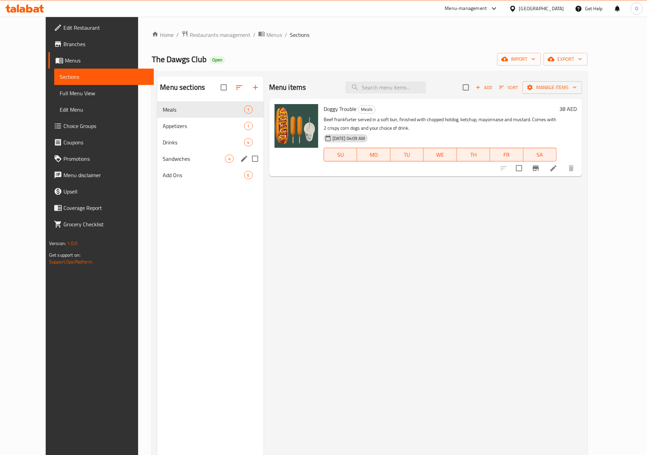
click at [168, 159] on span "Sandwiches" at bounding box center [194, 159] width 62 height 8
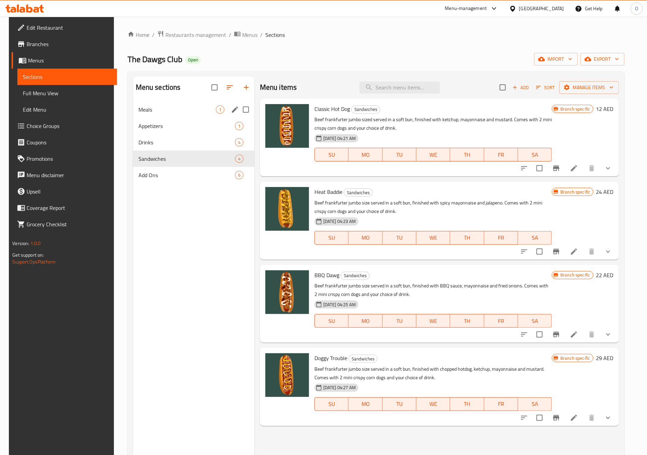
click at [179, 104] on div "Meals 1" at bounding box center [193, 109] width 121 height 16
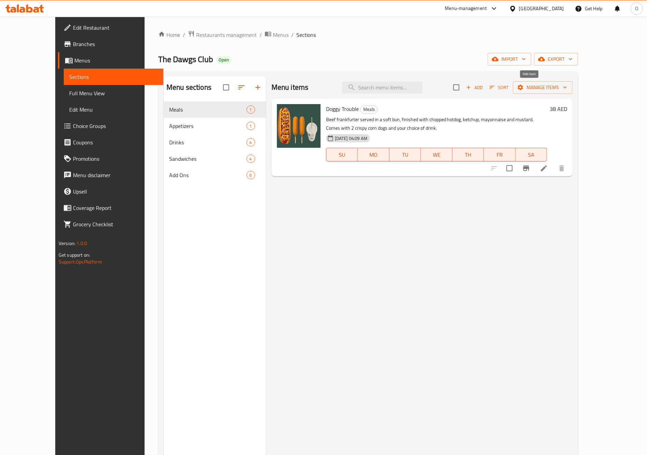
click at [472, 84] on icon "button" at bounding box center [469, 87] width 6 height 6
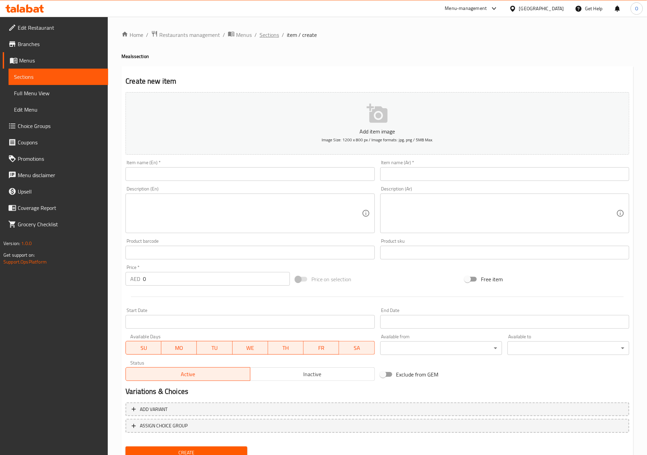
click at [264, 33] on span "Sections" at bounding box center [269, 35] width 19 height 8
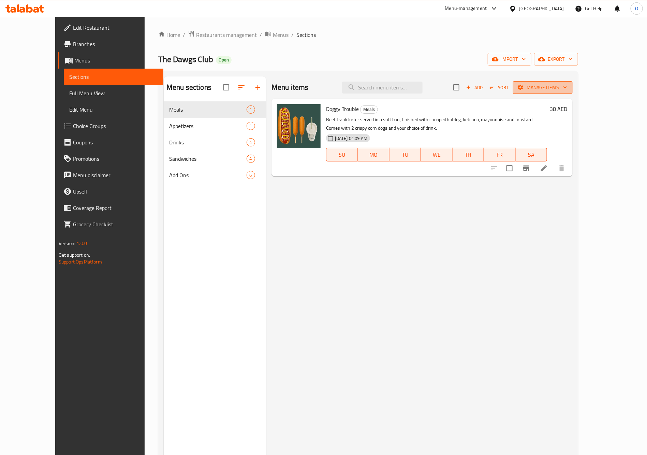
click at [567, 83] on span "Manage items" at bounding box center [543, 87] width 49 height 9
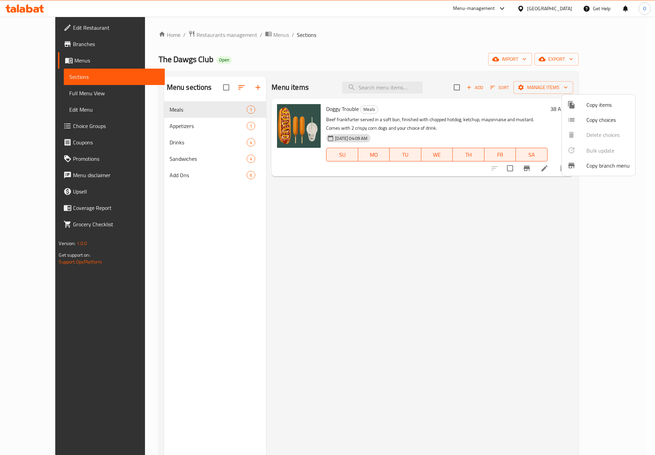
click at [616, 60] on div at bounding box center [327, 227] width 655 height 455
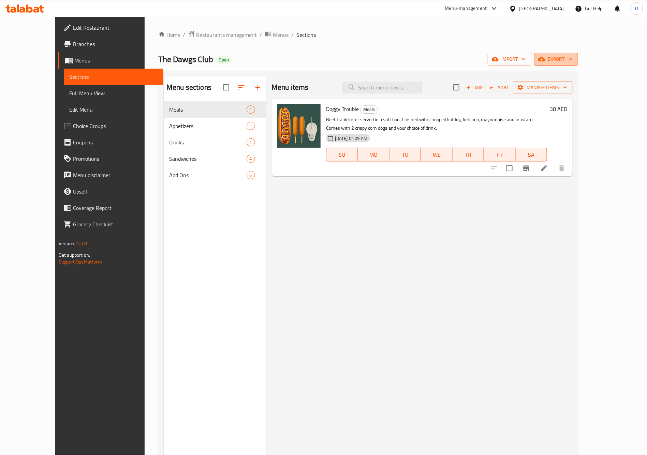
click at [573, 63] on span "export" at bounding box center [556, 59] width 33 height 9
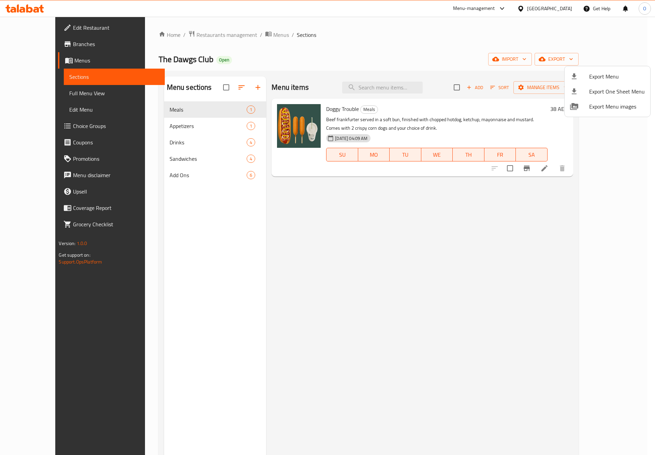
click at [576, 62] on div at bounding box center [327, 227] width 655 height 455
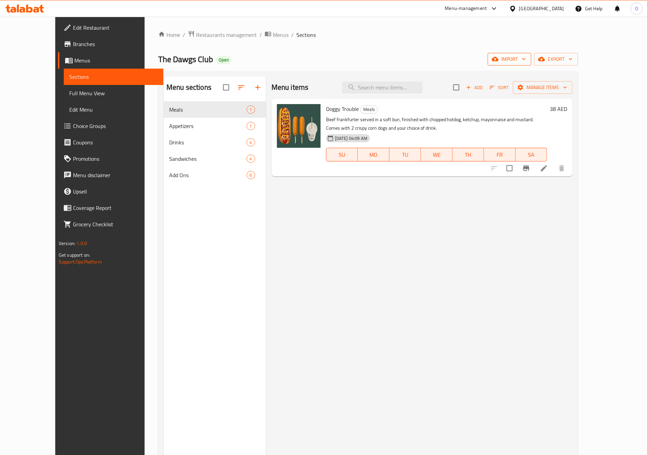
click at [531, 54] on button "import" at bounding box center [510, 59] width 44 height 13
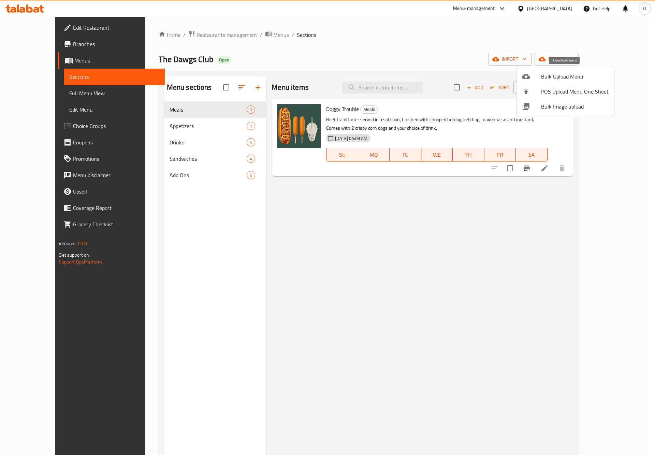
click at [583, 77] on span "Bulk Upload Menu" at bounding box center [575, 76] width 68 height 8
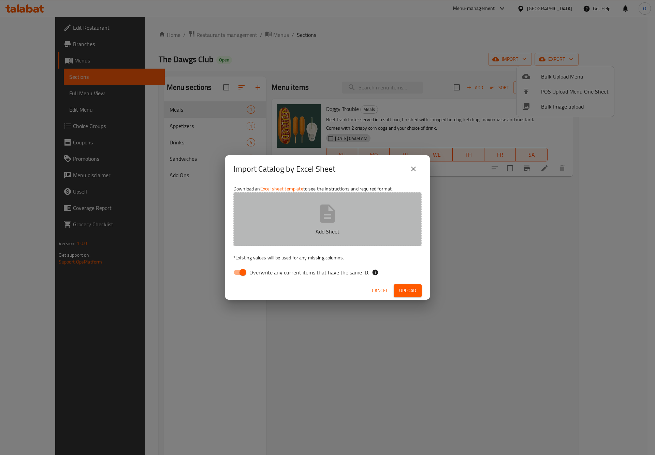
click at [331, 212] on icon "button" at bounding box center [327, 213] width 15 height 18
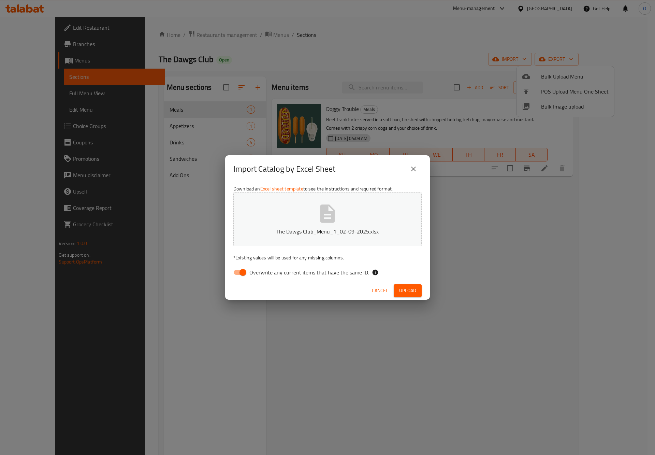
click at [241, 270] on input "Overwrite any current items that have the same ID." at bounding box center [242, 272] width 39 height 13
checkbox input "false"
click at [406, 286] on span "Upload" at bounding box center [407, 290] width 17 height 9
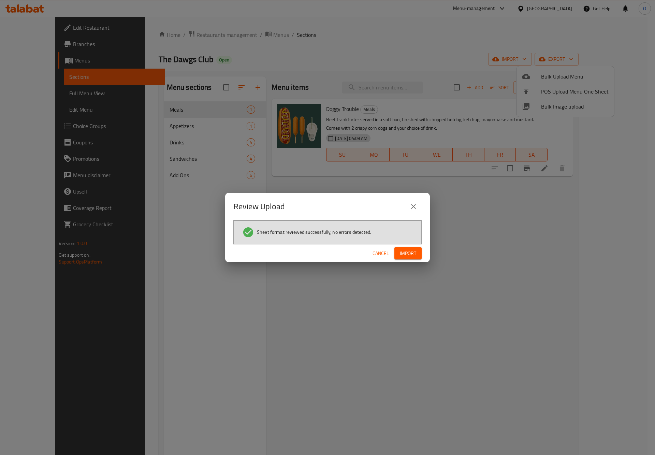
click at [415, 252] on span "Import" at bounding box center [408, 253] width 16 height 9
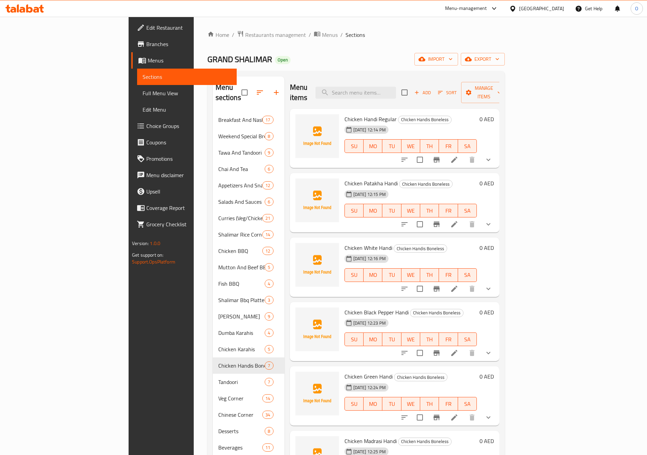
scroll to position [143, 0]
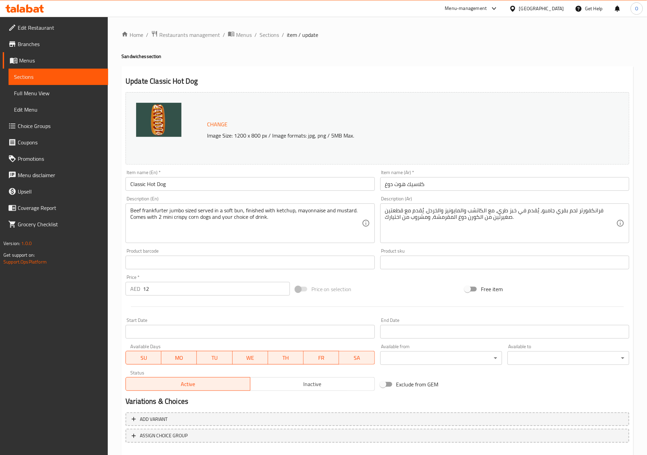
click at [43, 126] on span "Choice Groups" at bounding box center [60, 126] width 85 height 8
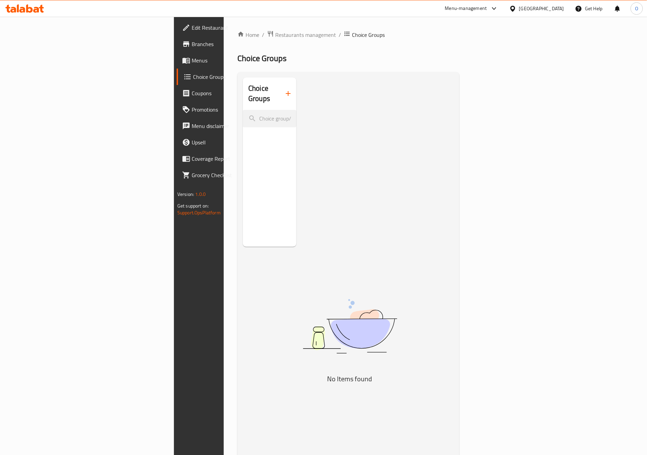
click at [284, 89] on icon "button" at bounding box center [288, 93] width 8 height 8
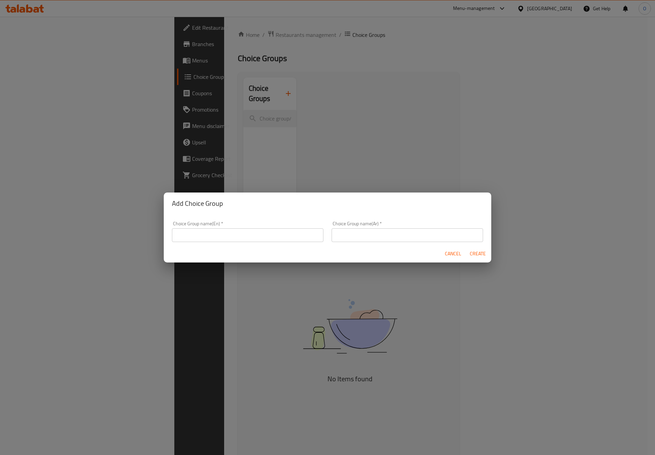
click at [256, 234] on input "text" at bounding box center [247, 235] width 151 height 14
click at [230, 241] on input "Your Choice Of Drinks:" at bounding box center [247, 235] width 151 height 14
type input "Your Choice Of Drinks:"
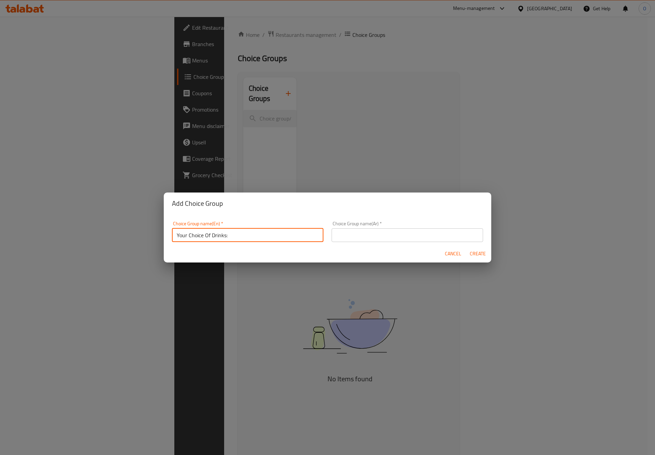
click at [453, 240] on input "text" at bounding box center [407, 235] width 151 height 14
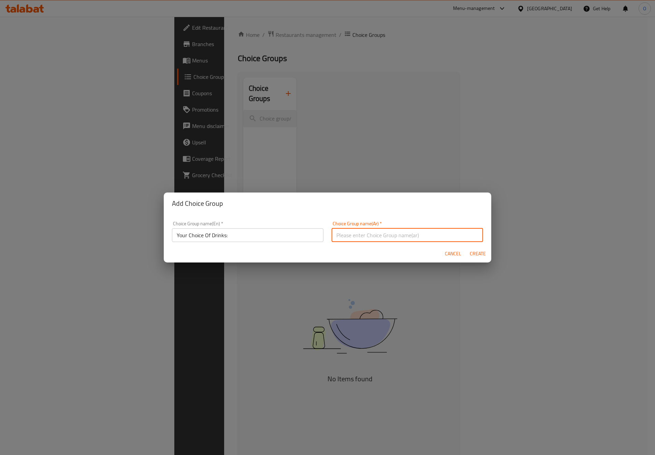
paste input "اختيارك من المشروبات:"
type input "اختيارك من المشروبات:"
click at [472, 249] on span "Create" at bounding box center [477, 253] width 16 height 9
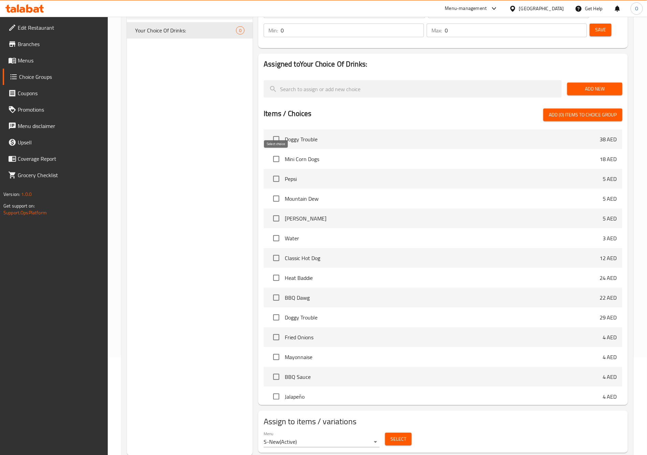
click at [273, 172] on input "checkbox" at bounding box center [276, 179] width 14 height 14
checkbox input "true"
click at [276, 191] on input "checkbox" at bounding box center [276, 198] width 14 height 14
checkbox input "true"
click at [276, 211] on input "checkbox" at bounding box center [276, 218] width 14 height 14
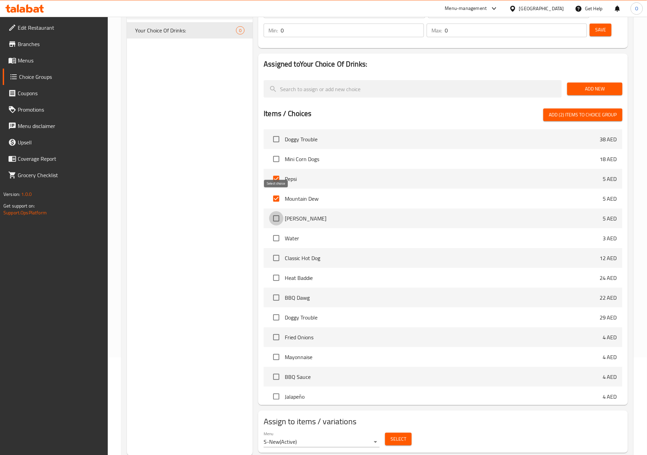
checkbox input "true"
click at [279, 231] on input "checkbox" at bounding box center [276, 238] width 14 height 14
checkbox input "true"
click at [397, 435] on span "Select" at bounding box center [399, 439] width 16 height 9
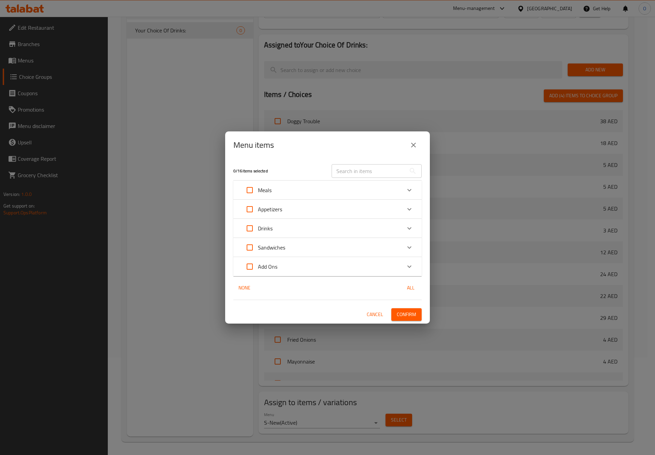
click at [412, 140] on button "close" at bounding box center [413, 145] width 16 height 16
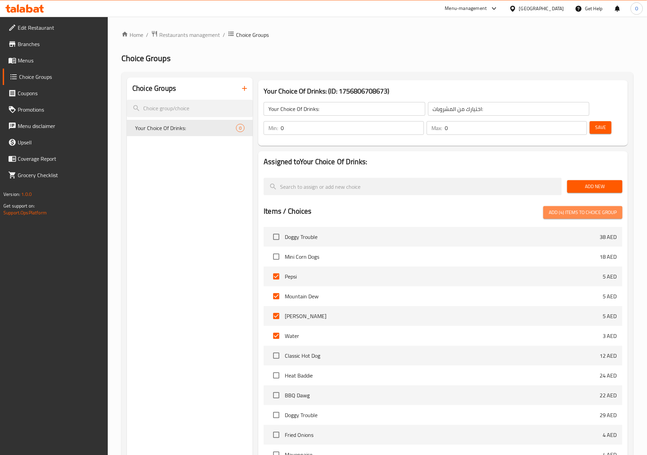
click at [610, 208] on span "Add (4) items to choice group" at bounding box center [583, 212] width 68 height 9
checkbox input "false"
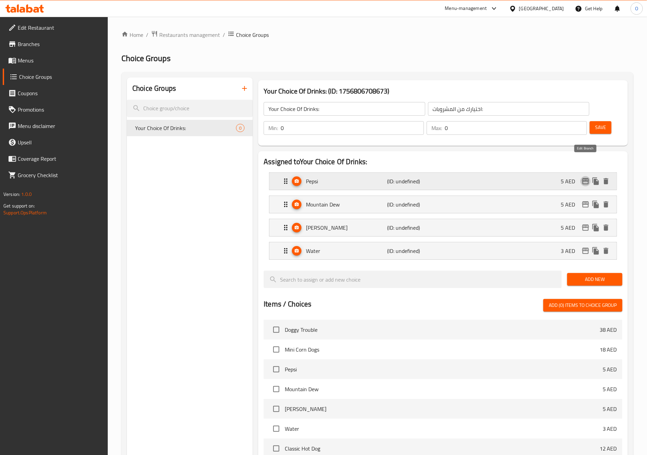
click at [585, 177] on icon "edit" at bounding box center [586, 181] width 8 height 8
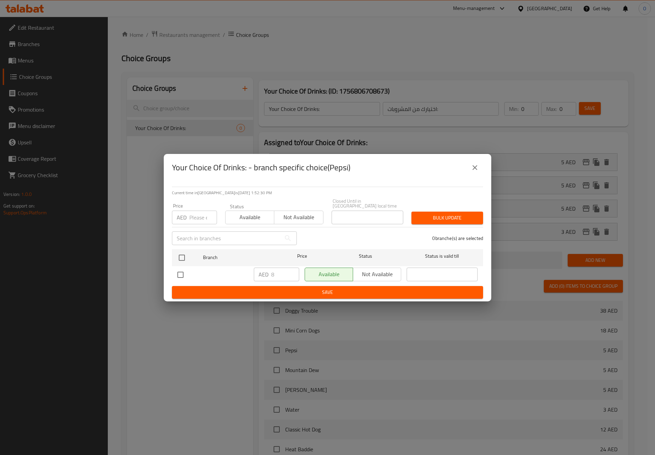
click at [469, 169] on button "close" at bounding box center [475, 167] width 16 height 16
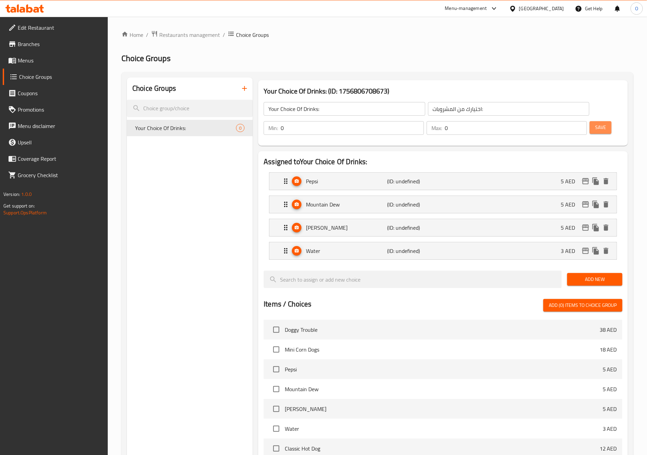
click at [590, 121] on button "Save" at bounding box center [601, 127] width 22 height 13
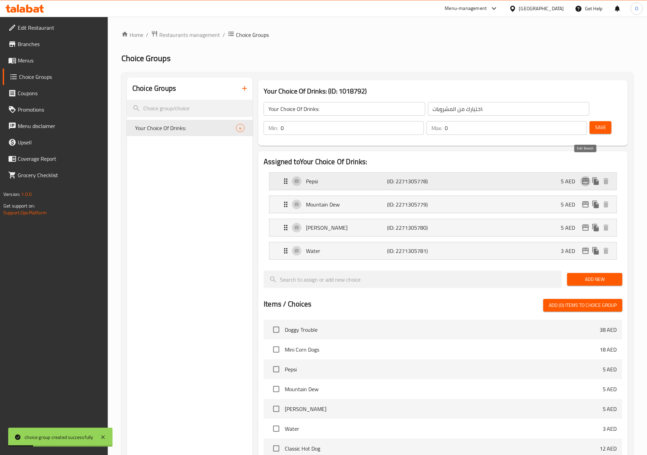
click at [583, 178] on icon "edit" at bounding box center [585, 181] width 7 height 6
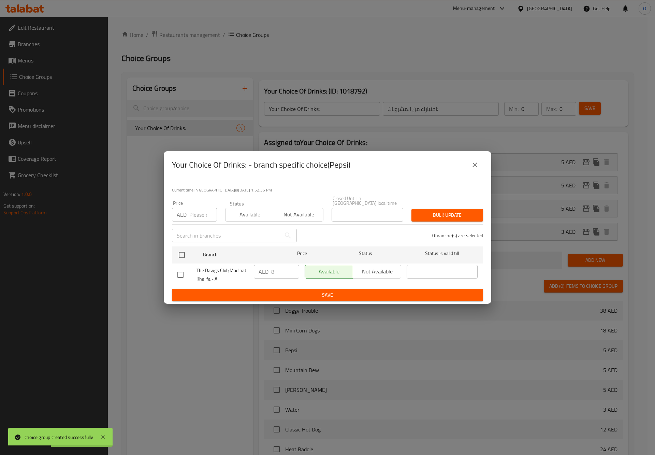
click at [474, 166] on icon "close" at bounding box center [474, 164] width 5 height 5
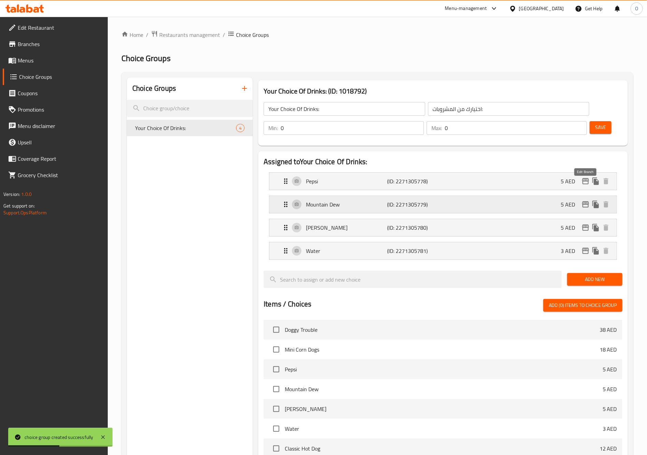
click at [585, 201] on icon "edit" at bounding box center [585, 204] width 7 height 6
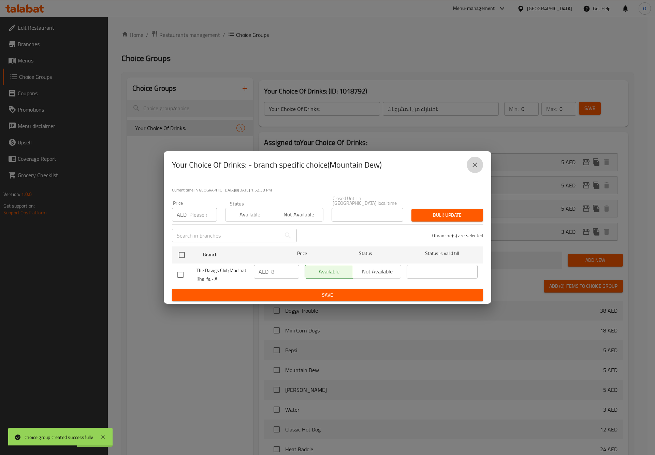
click at [468, 162] on button "close" at bounding box center [475, 165] width 16 height 16
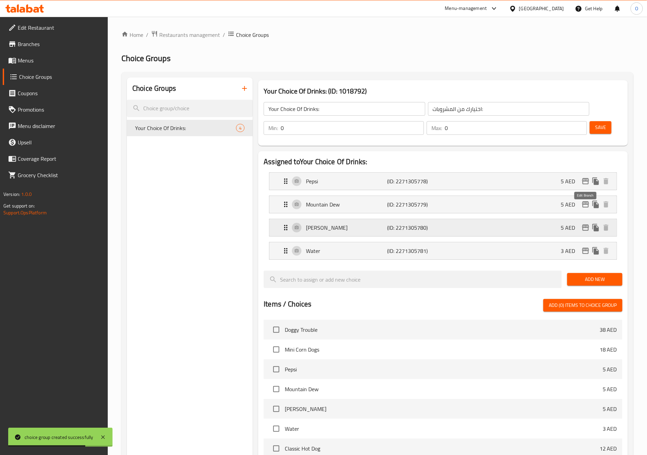
click at [583, 224] on icon "edit" at bounding box center [585, 227] width 7 height 6
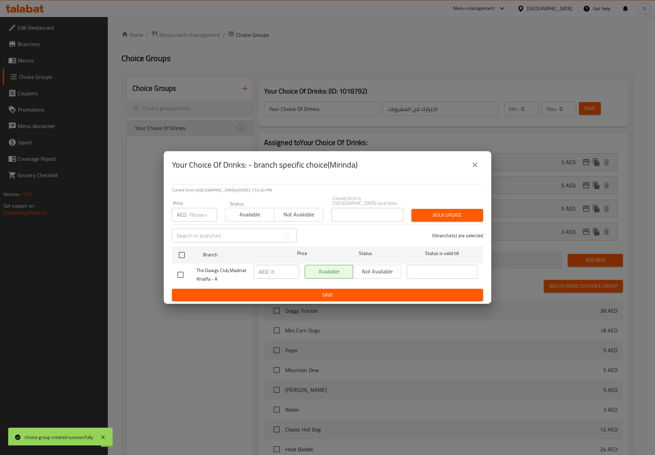
click at [471, 165] on icon "close" at bounding box center [475, 165] width 8 height 8
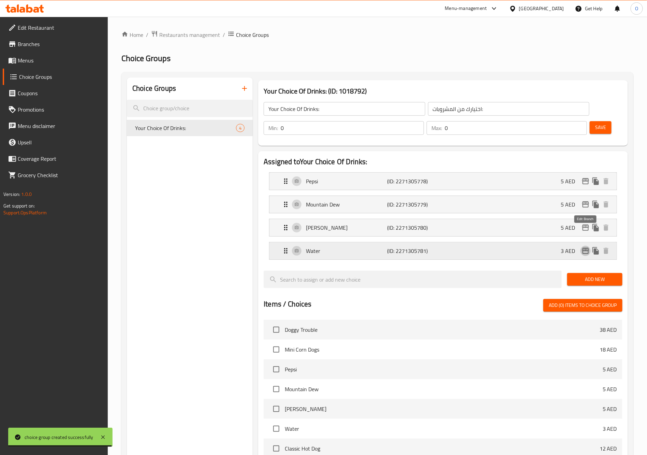
click at [582, 247] on icon "edit" at bounding box center [586, 251] width 8 height 8
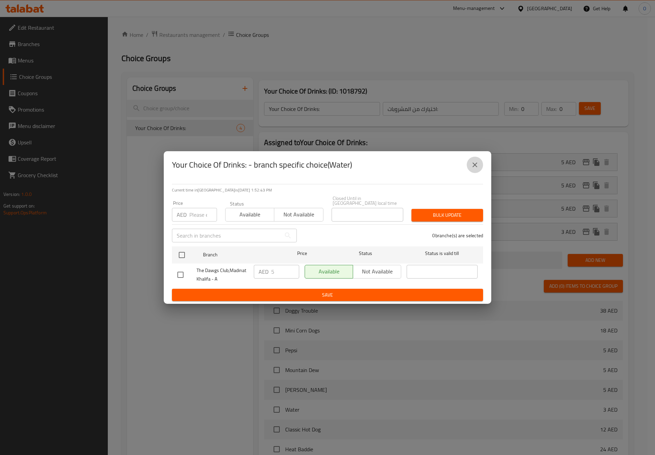
click at [479, 159] on button "close" at bounding box center [475, 165] width 16 height 16
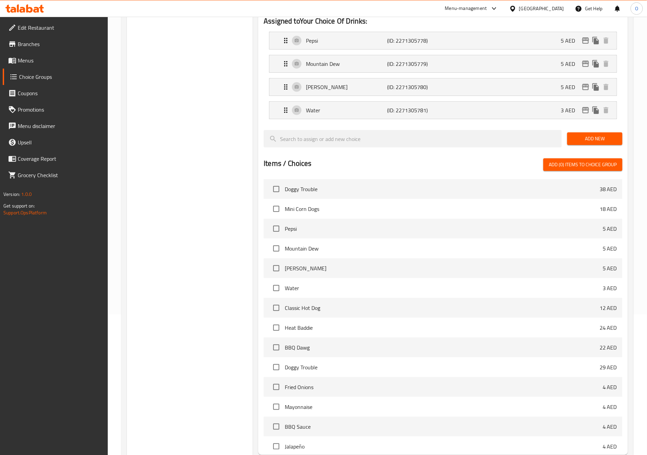
scroll to position [192, 0]
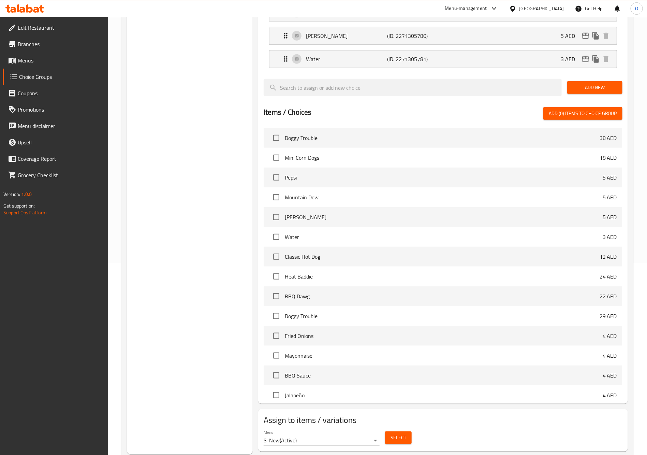
click at [397, 431] on button "Select" at bounding box center [398, 437] width 27 height 13
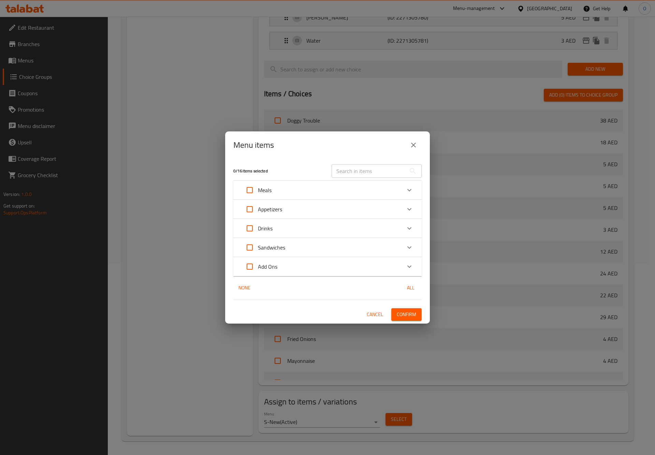
click at [316, 189] on div "Meals" at bounding box center [322, 190] width 160 height 16
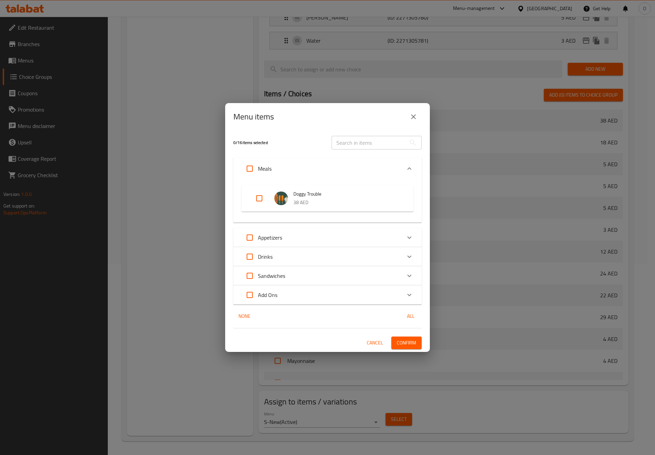
click at [367, 136] on input "text" at bounding box center [369, 143] width 74 height 14
paste input "Classic Hot Dog"
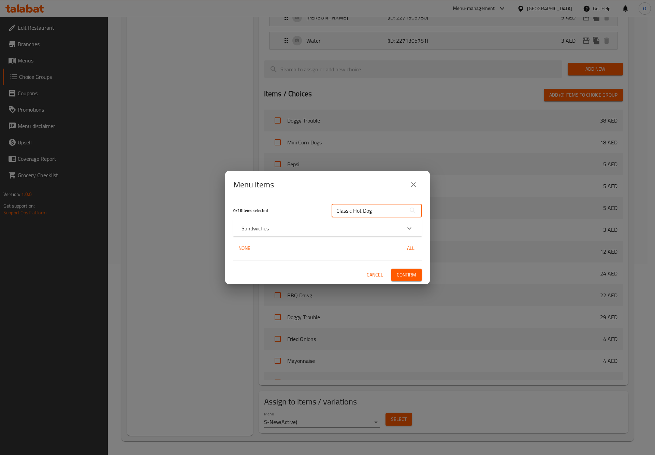
type input "Classic Hot Dog"
click at [311, 230] on div "Sandwiches" at bounding box center [322, 228] width 160 height 8
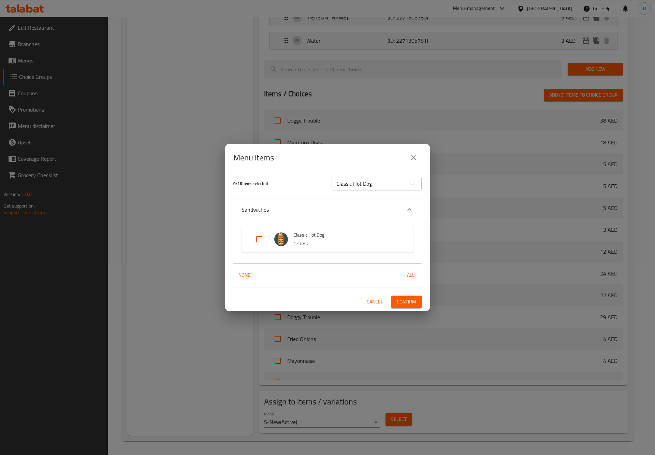
click at [258, 237] on input "Expand" at bounding box center [259, 239] width 16 height 16
checkbox input "true"
click at [406, 300] on span "Confirm" at bounding box center [406, 301] width 19 height 9
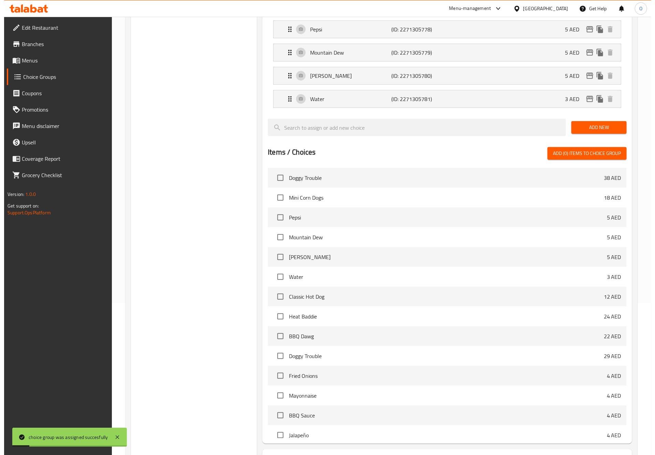
scroll to position [38, 0]
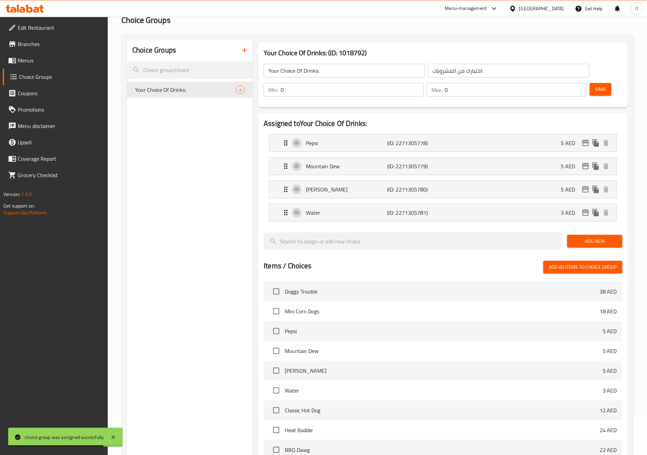
click at [245, 49] on icon "button" at bounding box center [244, 50] width 5 height 5
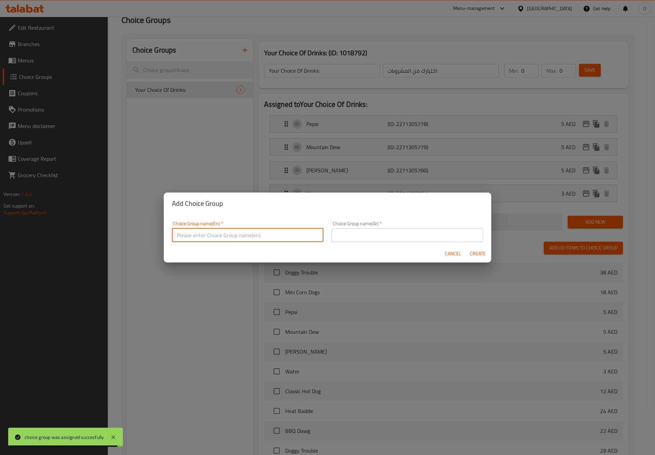
click at [282, 233] on input "text" at bounding box center [247, 235] width 151 height 14
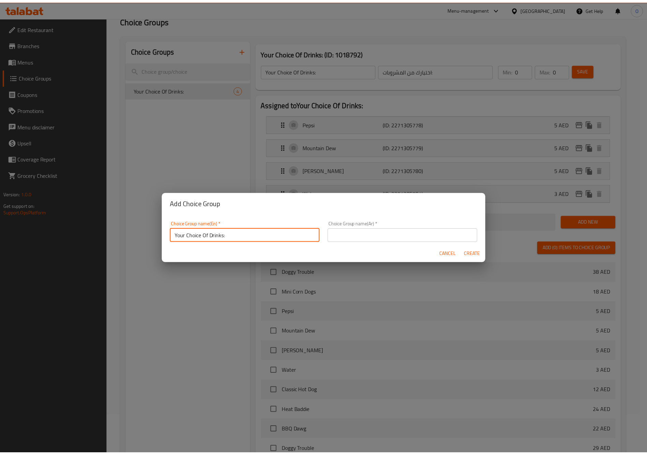
scroll to position [1, 0]
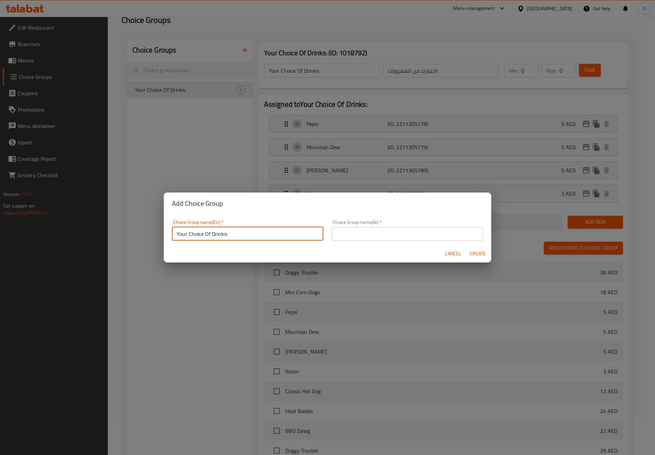
drag, startPoint x: 211, startPoint y: 234, endPoint x: 240, endPoint y: 235, distance: 29.7
click at [240, 235] on input "Your Choice Of Drinks:" at bounding box center [247, 234] width 151 height 14
click at [215, 230] on input "Your Choice Of Drinks:" at bounding box center [247, 234] width 151 height 14
click at [220, 234] on input "Your Choice Of Drinks:" at bounding box center [247, 234] width 151 height 14
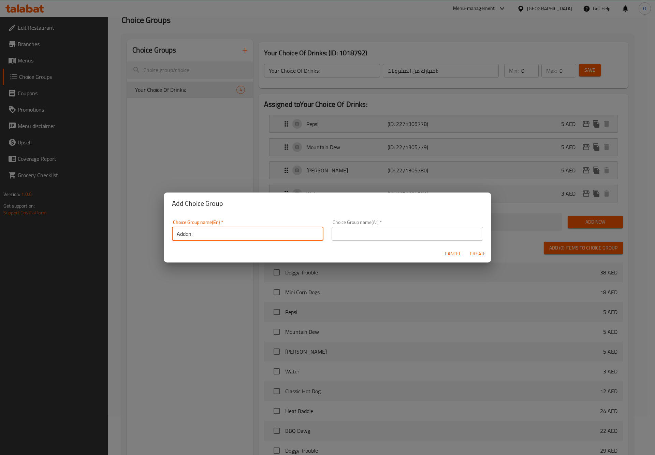
click at [219, 233] on input "Addon:" at bounding box center [247, 234] width 151 height 14
type input "Addon:"
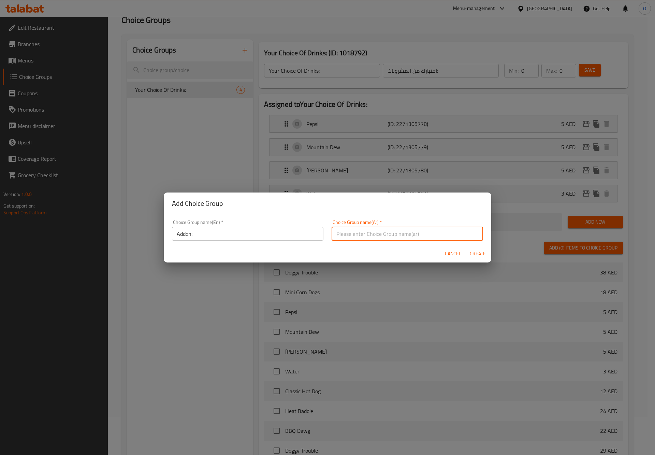
click at [381, 235] on input "text" at bounding box center [407, 234] width 151 height 14
paste input "إضافة:"
type input "إضافة:"
click at [479, 255] on span "Create" at bounding box center [477, 253] width 16 height 9
type input "Addon:"
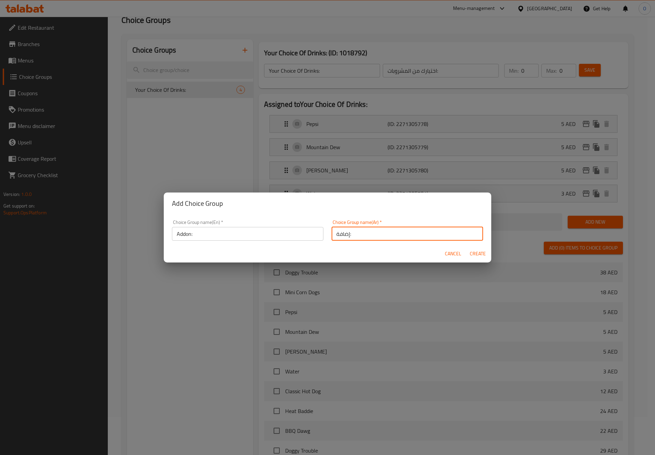
type input "إضافة:"
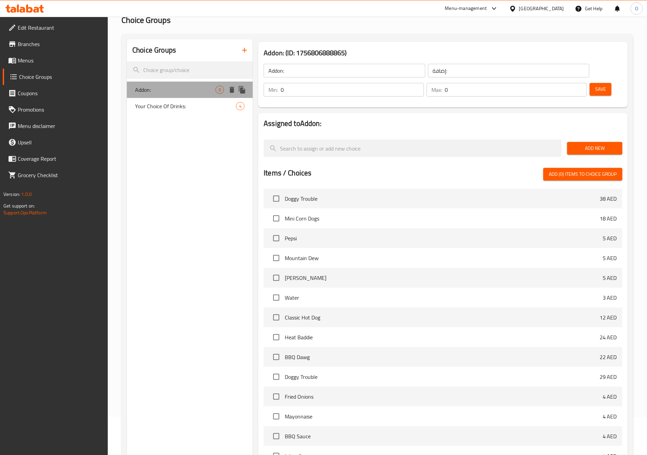
click at [191, 89] on span "Addon:" at bounding box center [175, 90] width 81 height 8
click at [585, 142] on button "Add New" at bounding box center [594, 148] width 55 height 13
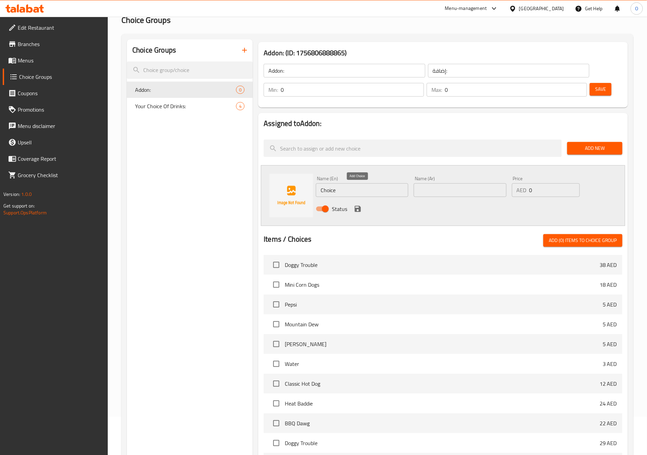
click at [354, 205] on icon "save" at bounding box center [358, 209] width 8 height 8
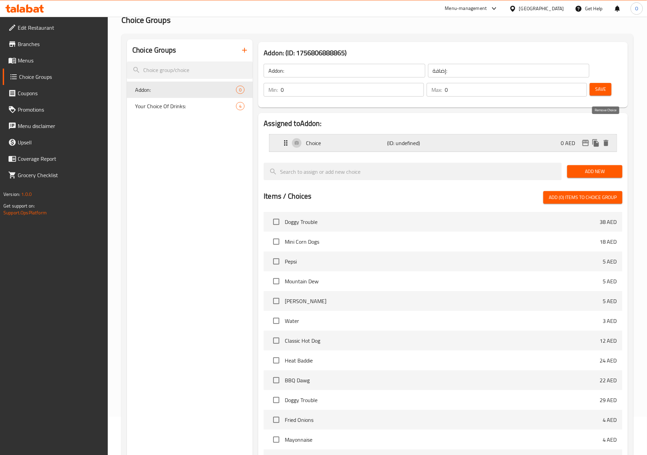
click at [610, 139] on icon "delete" at bounding box center [606, 143] width 8 height 8
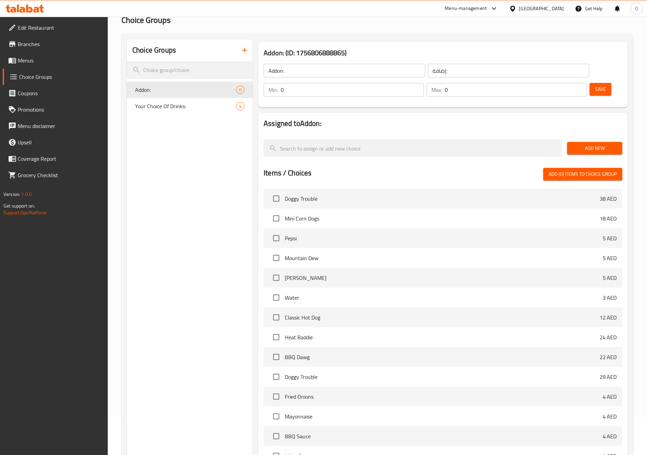
scroll to position [49, 0]
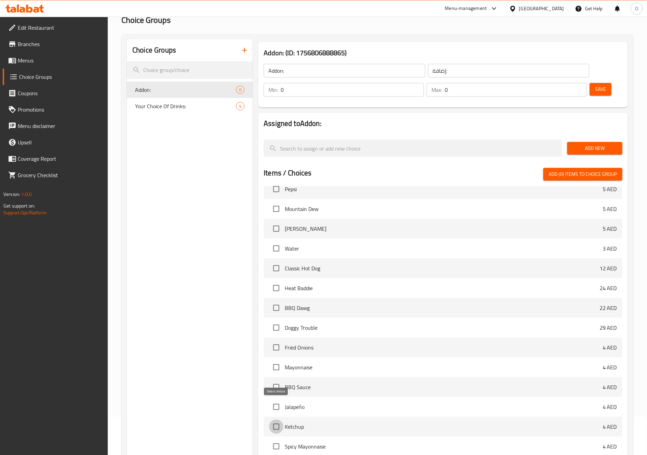
click at [281, 419] on input "checkbox" at bounding box center [276, 426] width 14 height 14
checkbox input "true"
click at [276, 360] on input "checkbox" at bounding box center [276, 367] width 14 height 14
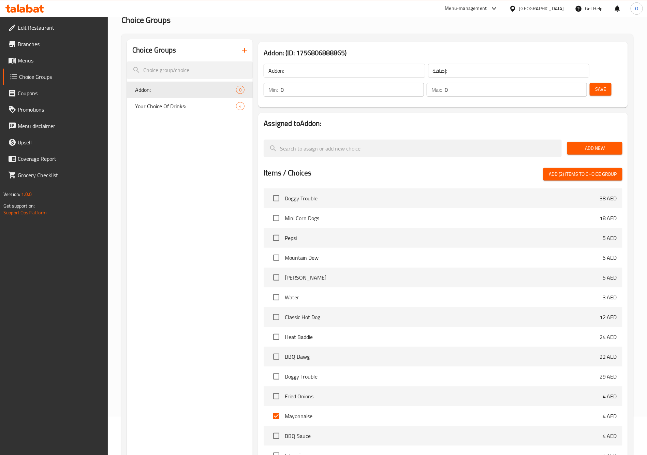
scroll to position [0, 0]
click at [586, 170] on span "Add (2) items to choice group" at bounding box center [583, 174] width 68 height 9
checkbox input "false"
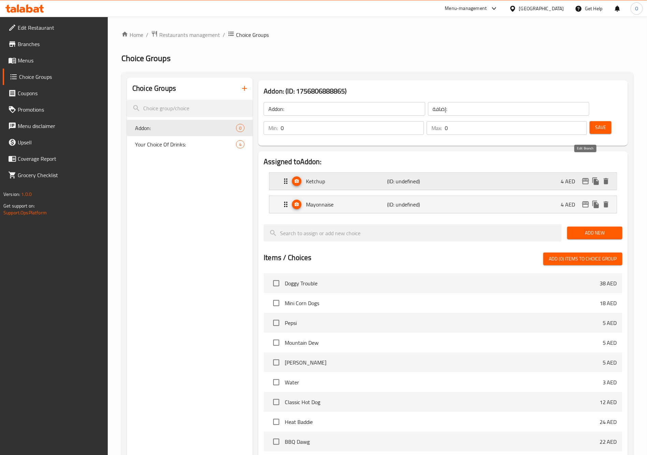
click at [586, 178] on icon "edit" at bounding box center [585, 181] width 7 height 6
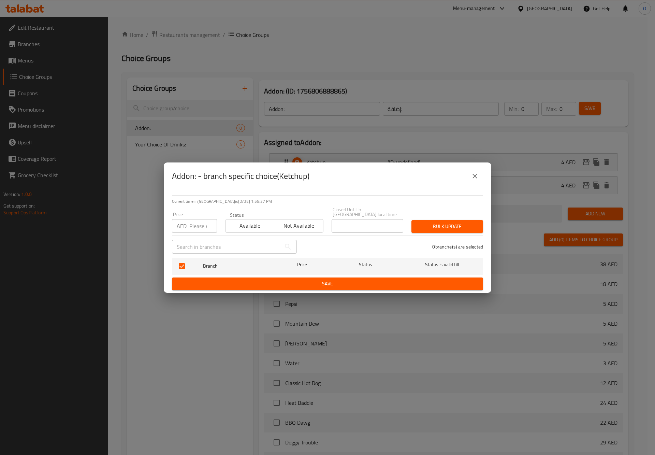
click at [481, 173] on button "close" at bounding box center [475, 176] width 16 height 16
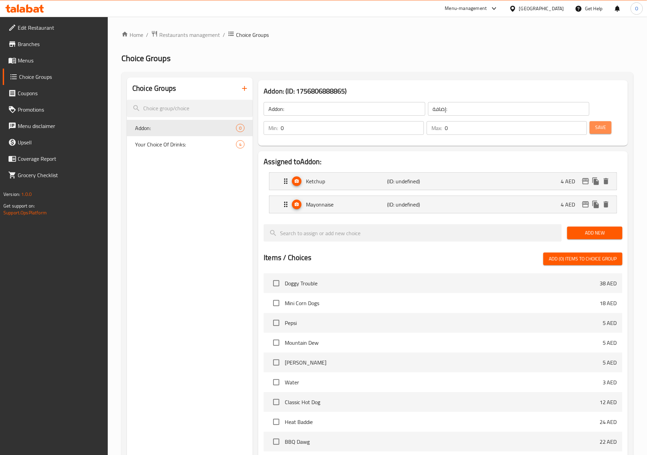
click at [595, 123] on span "Save" at bounding box center [600, 127] width 11 height 9
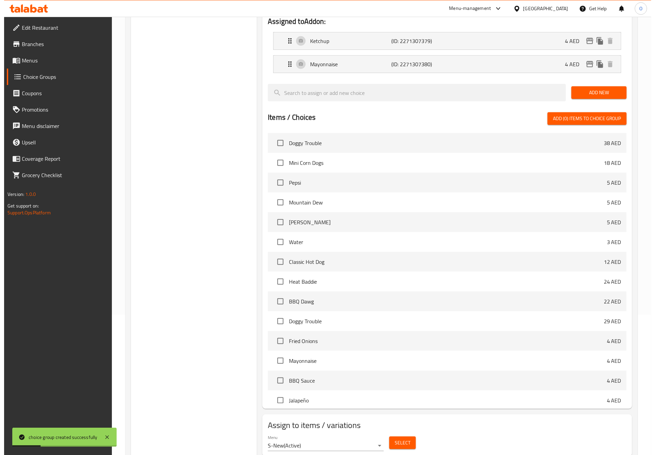
scroll to position [145, 0]
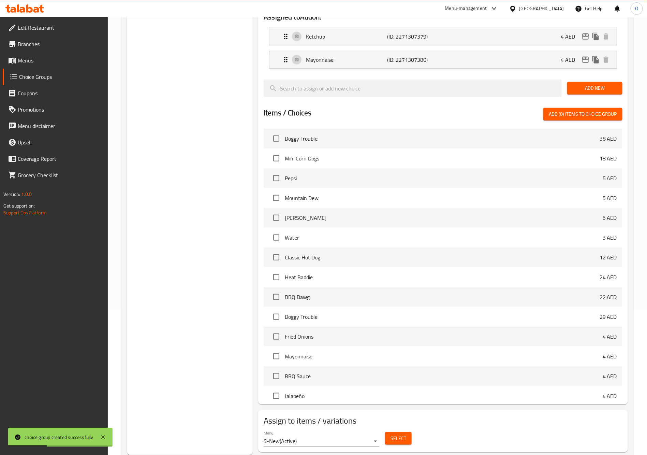
click at [404, 434] on span "Select" at bounding box center [399, 438] width 16 height 9
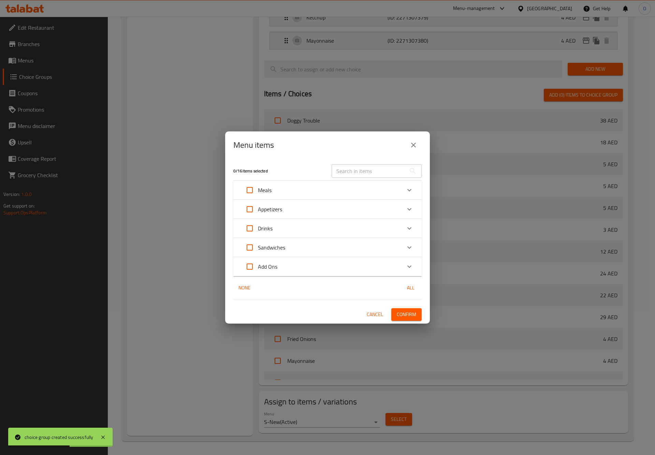
click at [300, 248] on div "Sandwiches" at bounding box center [322, 247] width 160 height 16
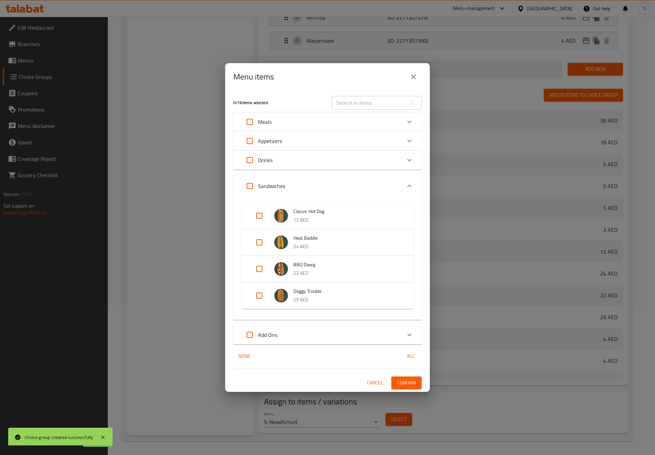
click at [259, 208] on input "Expand" at bounding box center [259, 215] width 16 height 16
checkbox input "true"
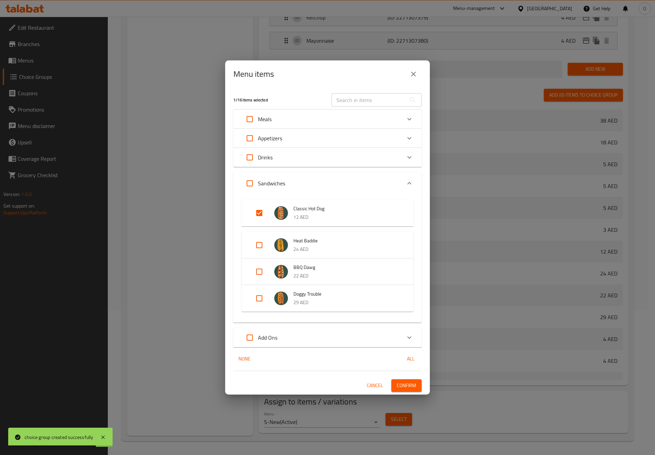
click at [406, 385] on span "Confirm" at bounding box center [406, 385] width 19 height 9
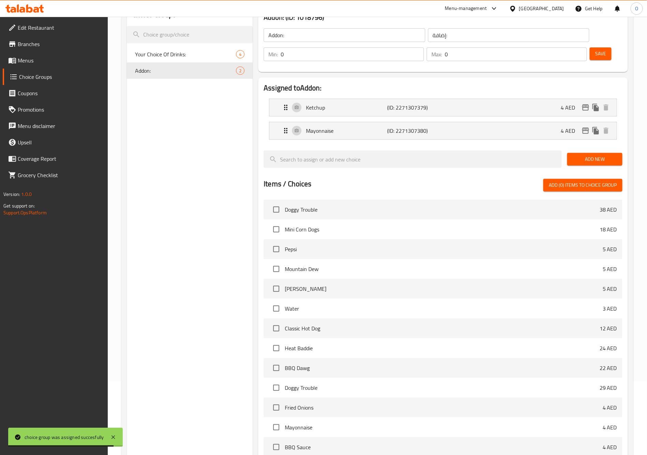
scroll to position [0, 0]
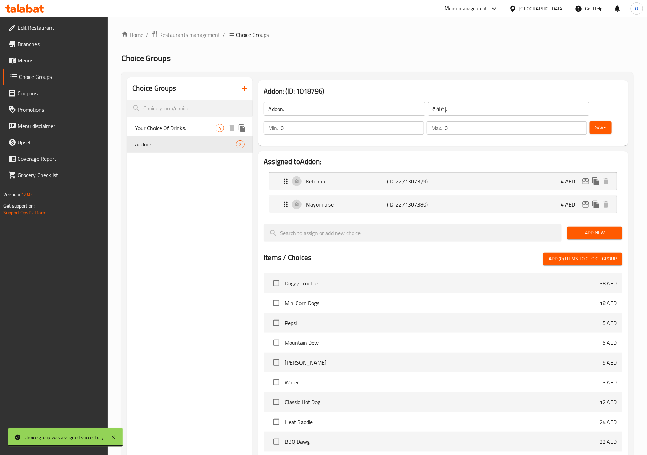
click at [206, 129] on span "Your Choice Of Drinks:" at bounding box center [175, 128] width 81 height 8
type input "Your Choice Of Drinks:"
type input "اختيارك من المشروبات:"
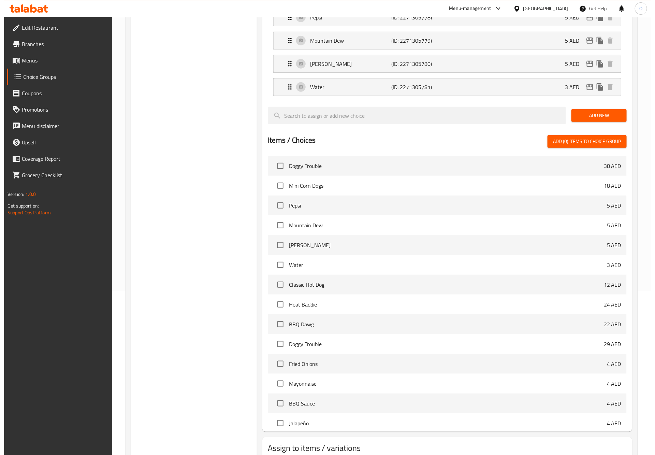
scroll to position [192, 0]
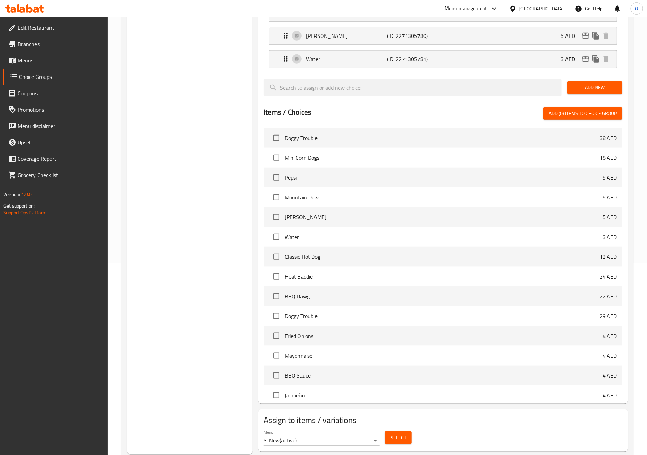
click at [399, 433] on span "Select" at bounding box center [399, 437] width 16 height 9
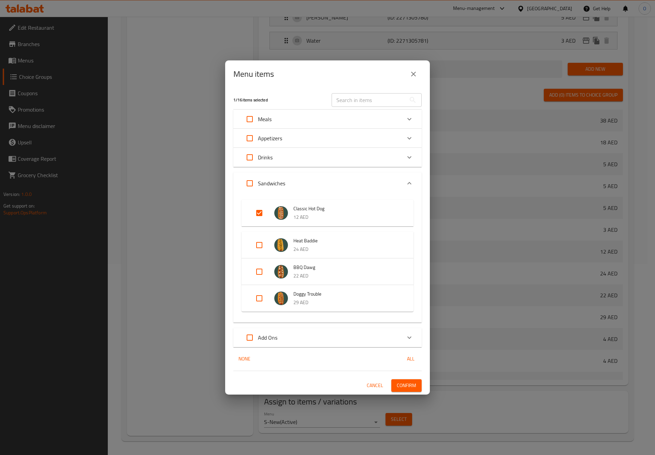
click at [255, 240] on input "Expand" at bounding box center [259, 245] width 16 height 16
checkbox input "true"
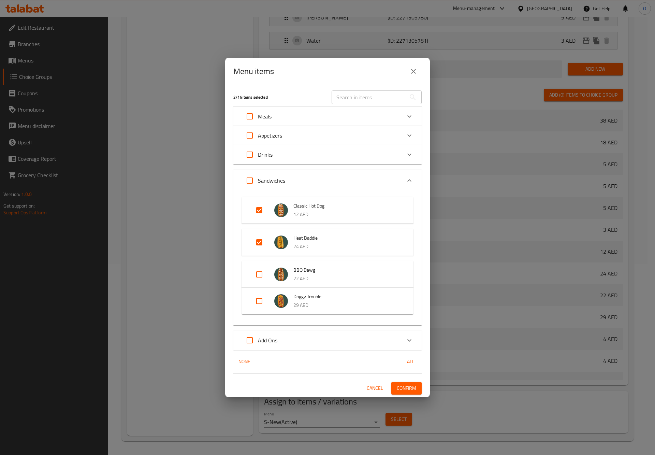
click at [258, 273] on input "Expand" at bounding box center [259, 274] width 16 height 16
checkbox input "true"
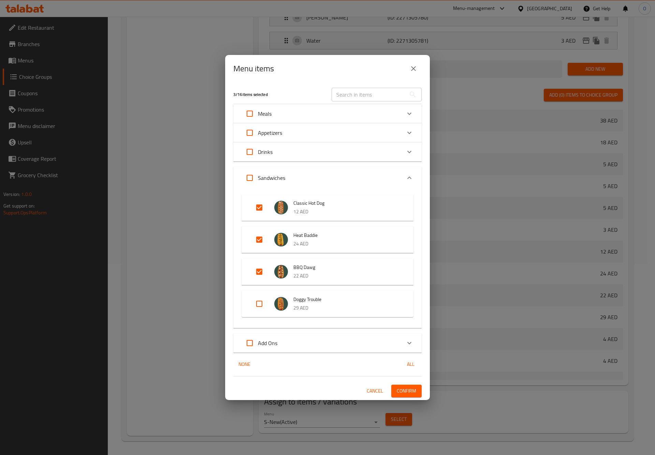
click at [252, 300] on input "Expand" at bounding box center [259, 303] width 16 height 16
checkbox input "true"
click at [405, 393] on span "Confirm" at bounding box center [406, 390] width 19 height 9
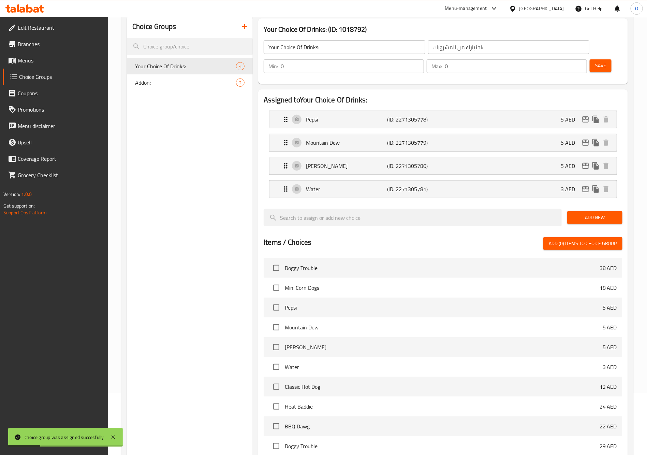
scroll to position [0, 0]
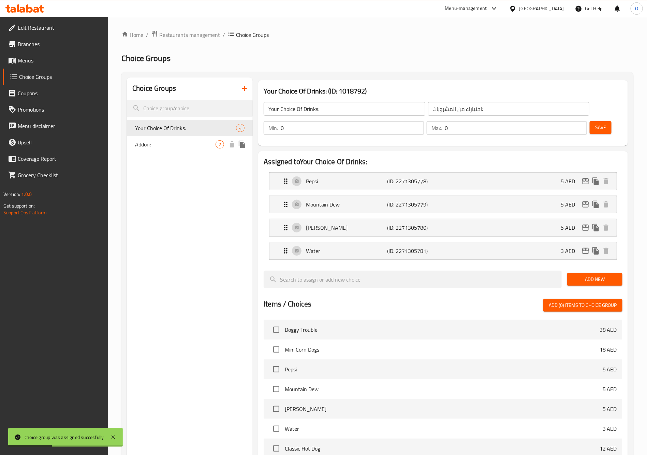
click at [168, 142] on span "Addon:" at bounding box center [175, 144] width 81 height 8
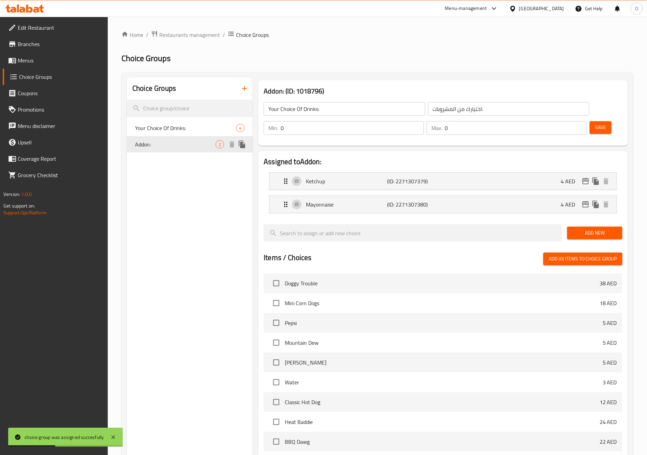
type input "Addon:"
type input "إضافة:"
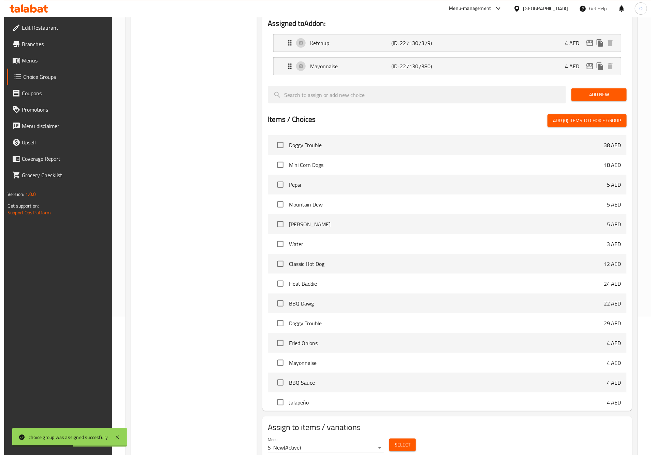
scroll to position [145, 0]
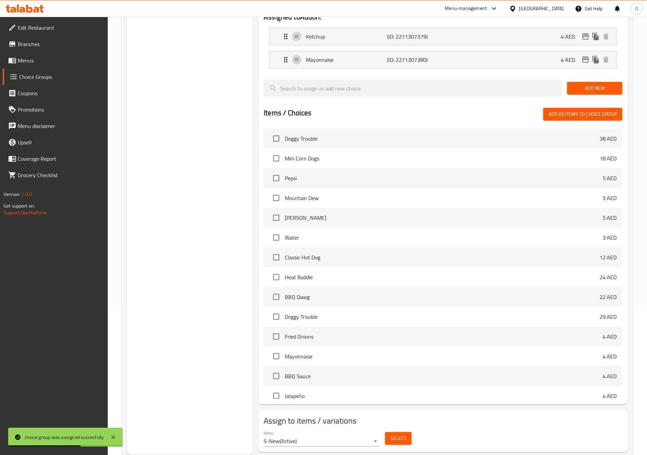
click at [408, 432] on button "Select" at bounding box center [398, 438] width 27 height 13
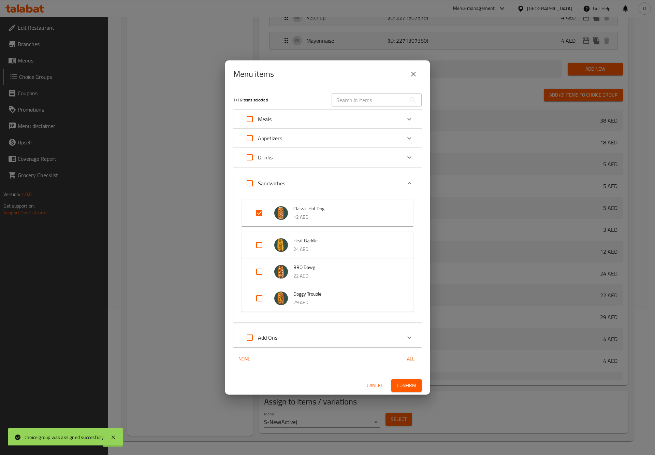
click at [262, 246] on input "Expand" at bounding box center [259, 245] width 16 height 16
checkbox input "true"
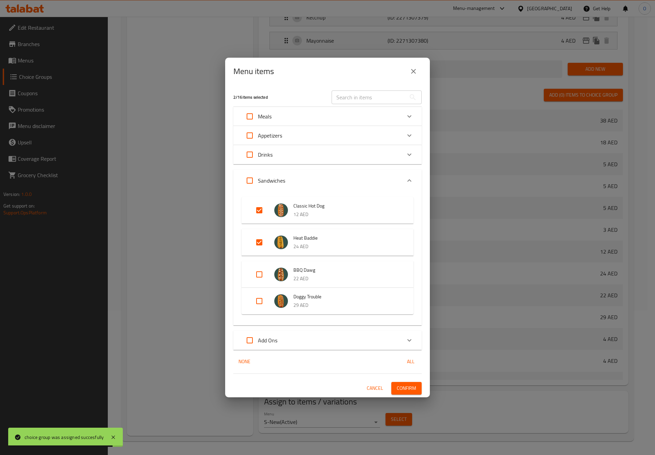
click at [259, 275] on input "Expand" at bounding box center [259, 274] width 16 height 16
checkbox input "true"
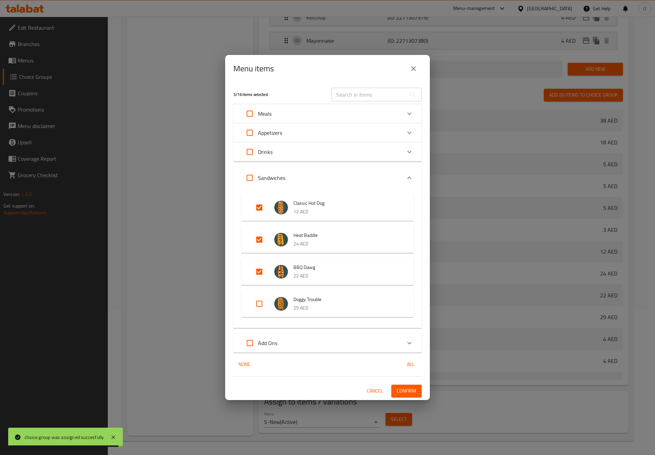
click at [261, 307] on input "Expand" at bounding box center [259, 303] width 16 height 16
checkbox input "true"
click at [404, 389] on span "Confirm" at bounding box center [406, 390] width 19 height 9
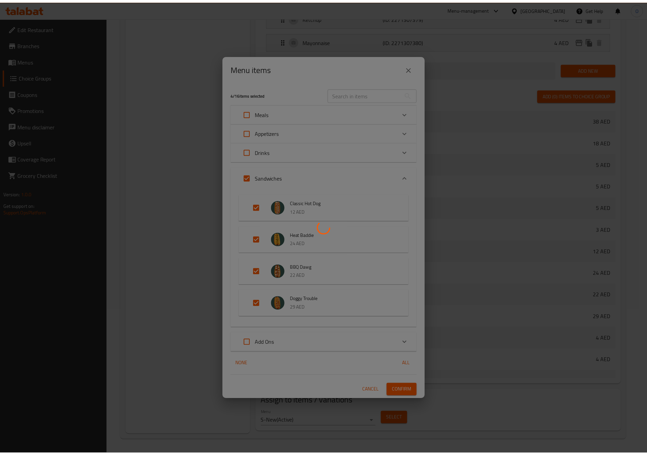
scroll to position [115, 0]
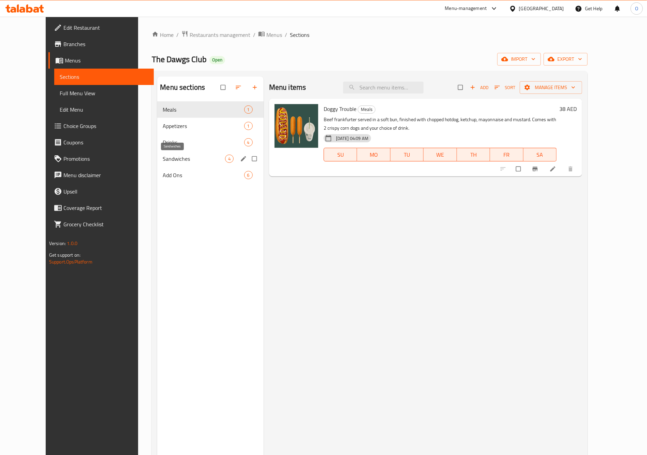
click at [163, 156] on span "Sandwiches" at bounding box center [194, 159] width 62 height 8
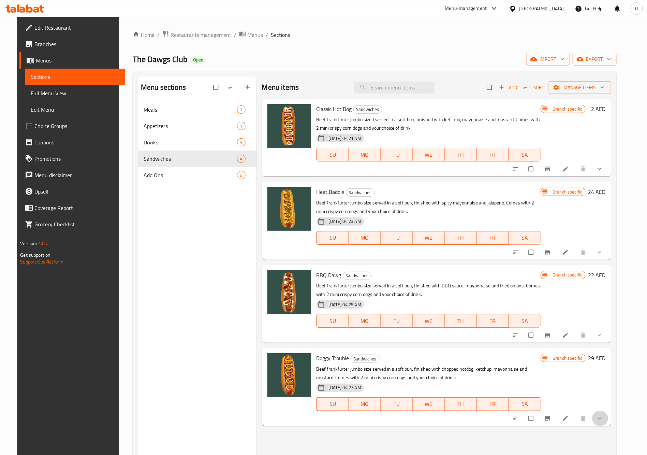
click at [609, 421] on button "show more" at bounding box center [600, 418] width 16 height 15
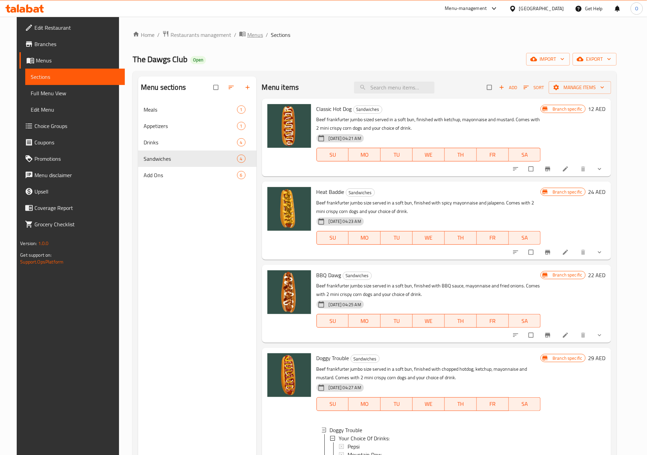
click at [239, 36] on icon "breadcrumb" at bounding box center [242, 33] width 7 height 7
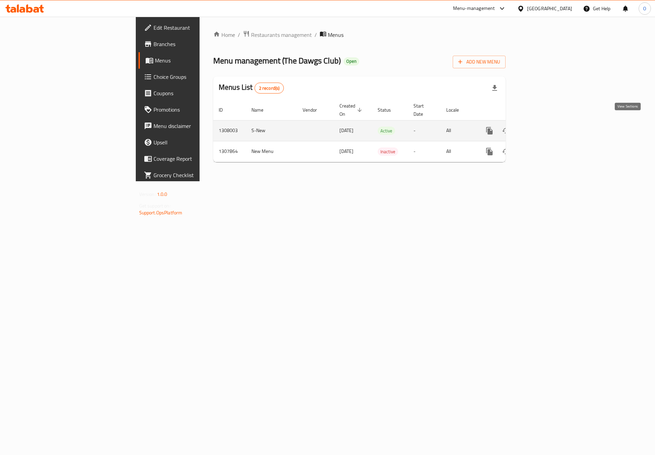
click at [543, 127] on icon "enhanced table" at bounding box center [539, 131] width 8 height 8
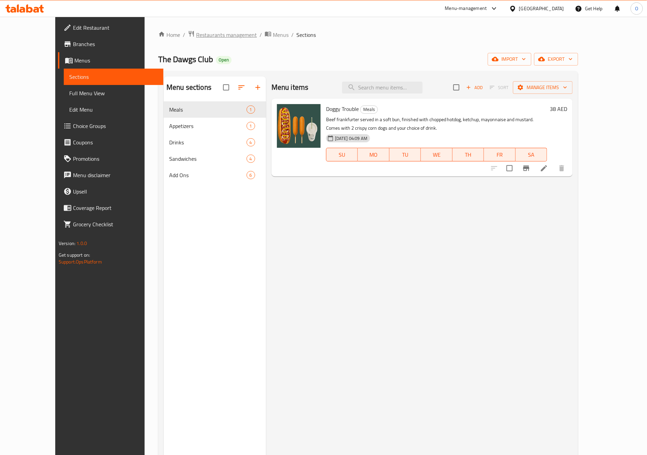
click at [214, 33] on span "Restaurants management" at bounding box center [226, 35] width 61 height 8
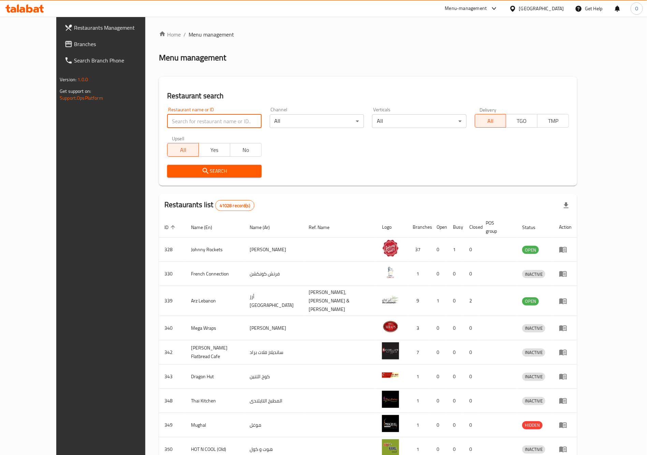
paste input "The Dawgs Club"
type input "The Dawgs Club"
click at [215, 165] on button "Search" at bounding box center [214, 171] width 94 height 13
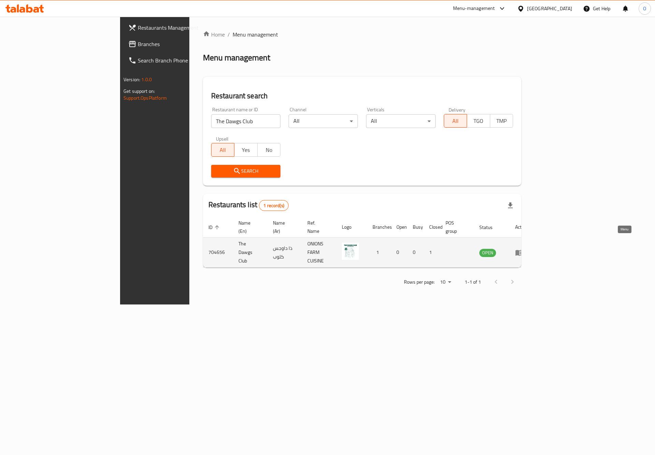
click at [523, 250] on icon "enhanced table" at bounding box center [519, 253] width 8 height 6
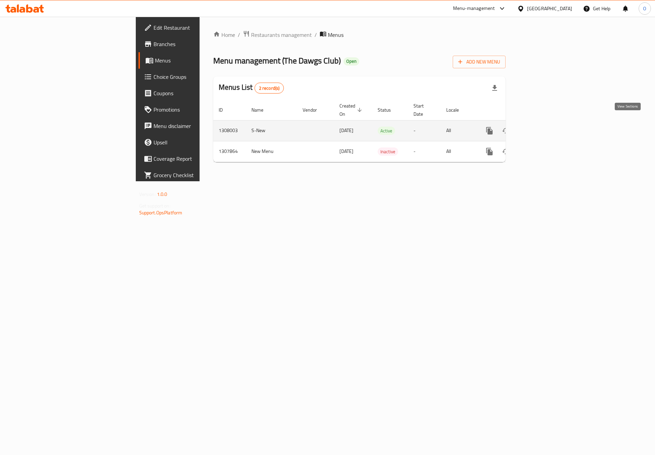
click at [543, 127] on icon "enhanced table" at bounding box center [539, 131] width 8 height 8
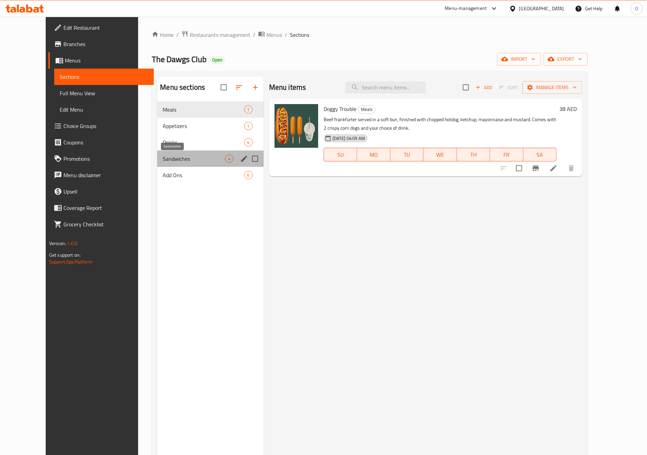
click at [175, 162] on span "Sandwiches" at bounding box center [194, 159] width 62 height 8
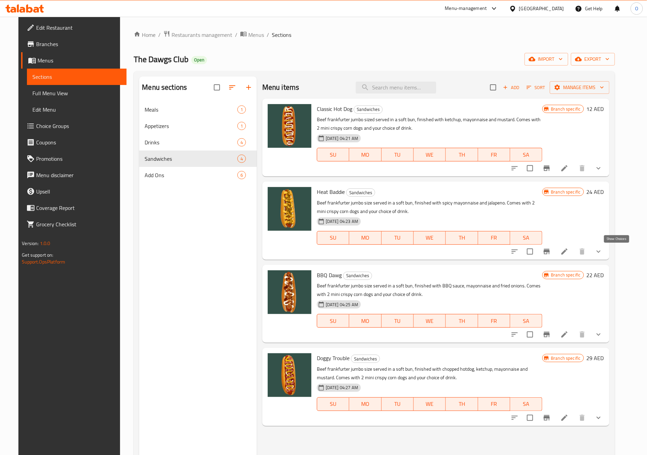
click at [603, 248] on icon "show more" at bounding box center [599, 251] width 8 height 8
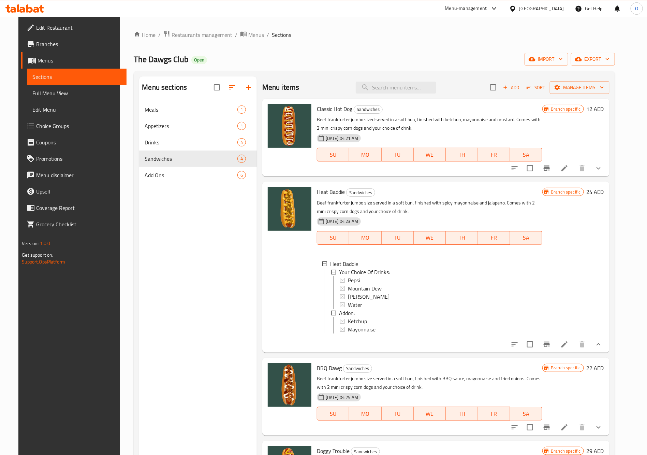
click at [551, 165] on icon "Branch-specific-item" at bounding box center [547, 168] width 8 height 8
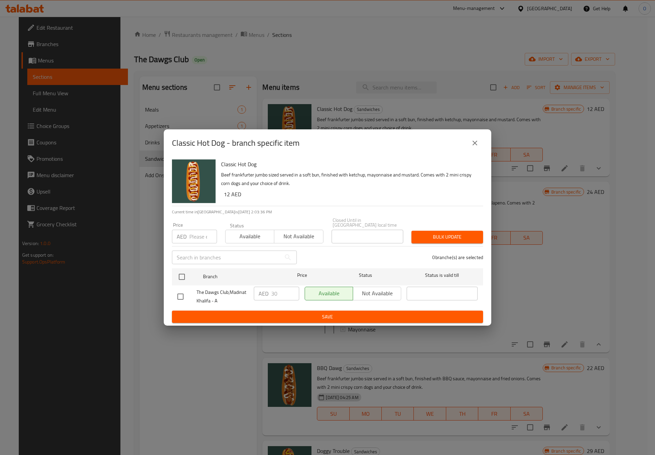
click at [471, 143] on icon "close" at bounding box center [475, 143] width 8 height 8
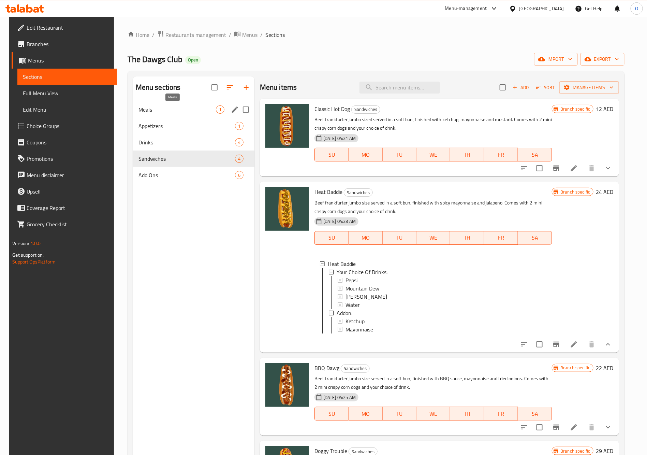
click at [190, 109] on span "Meals" at bounding box center [176, 109] width 77 height 8
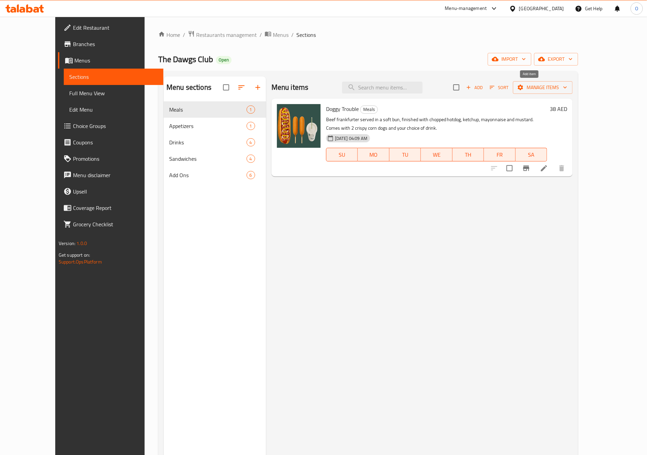
click at [484, 87] on span "Add" at bounding box center [474, 88] width 18 height 8
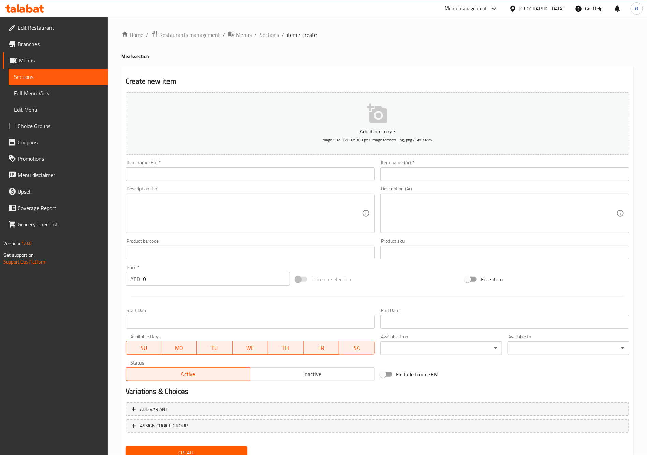
click at [185, 179] on input "text" at bounding box center [250, 174] width 249 height 14
paste input "Classic Hot Dog"
type input "Classic Hot Dog"
click at [440, 173] on input "text" at bounding box center [504, 174] width 249 height 14
paste input "كلاسيك هوت دوغ"
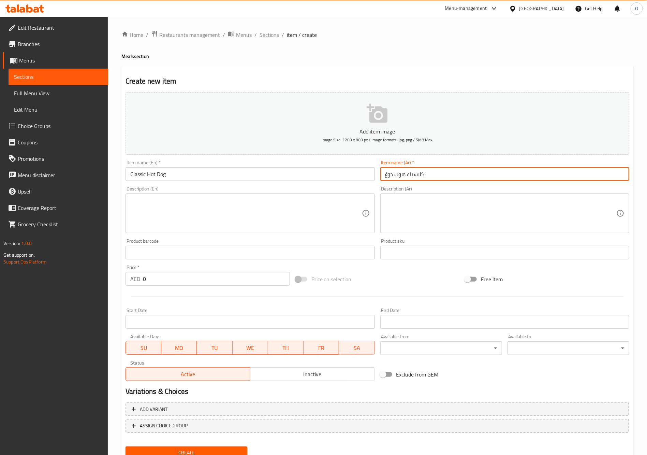
type input "كلاسيك هوت دوغ"
click at [178, 219] on textarea at bounding box center [245, 213] width 231 height 32
paste textarea "Beef frankfurter jumbo sized served in a soft bun, finished with ketchup, mayon…"
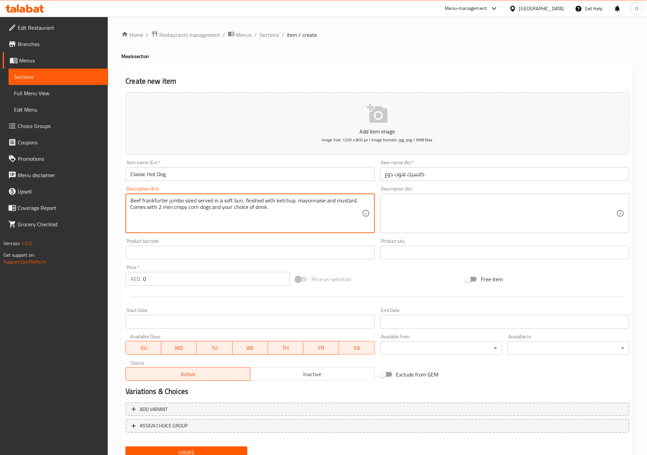
type textarea "Beef frankfurter jumbo sized served in a soft bun, finished with ketchup, mayon…"
click at [461, 233] on div "Description (Ar)" at bounding box center [504, 213] width 249 height 40
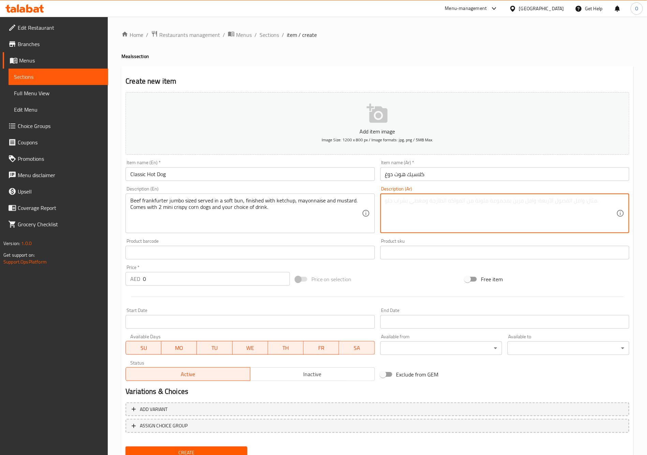
paste textarea "فرانكفورتر لحم بقري جامبو، يُقدم في خبز طري، مع الكاتشب والمايونيز والخردل. يُق…"
type textarea "فرانكفورتر لحم بقري جامبو، يُقدم في خبز طري، مع الكاتشب والمايونيز والخردل. يُق…"
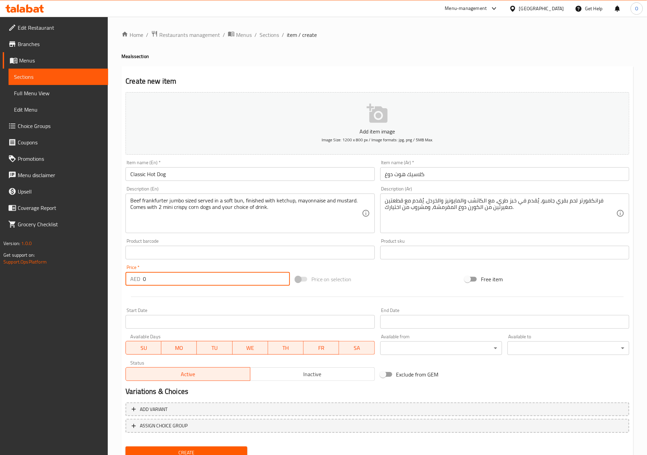
drag, startPoint x: 151, startPoint y: 280, endPoint x: 112, endPoint y: 284, distance: 40.1
click at [112, 284] on div "Home / Restaurants management / Menus / Sections / item / create Meals section …" at bounding box center [377, 249] width 539 height 465
paste input "3"
type input "30"
click at [192, 301] on div at bounding box center [377, 296] width 509 height 17
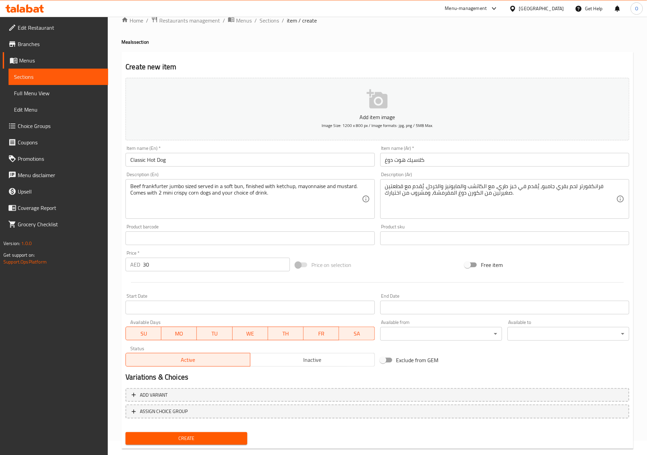
scroll to position [27, 0]
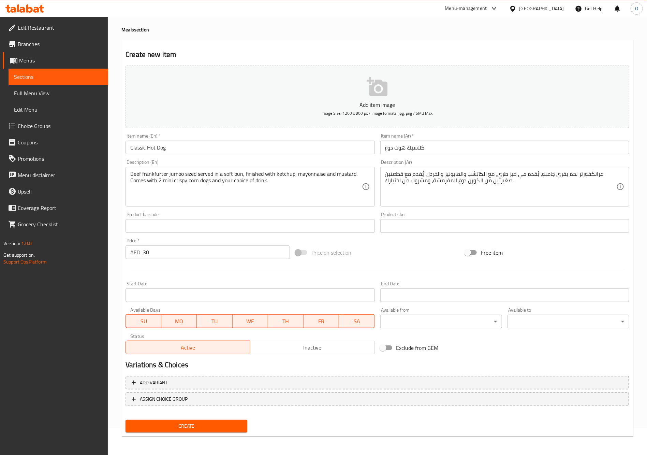
click at [188, 425] on span "Create" at bounding box center [186, 426] width 111 height 9
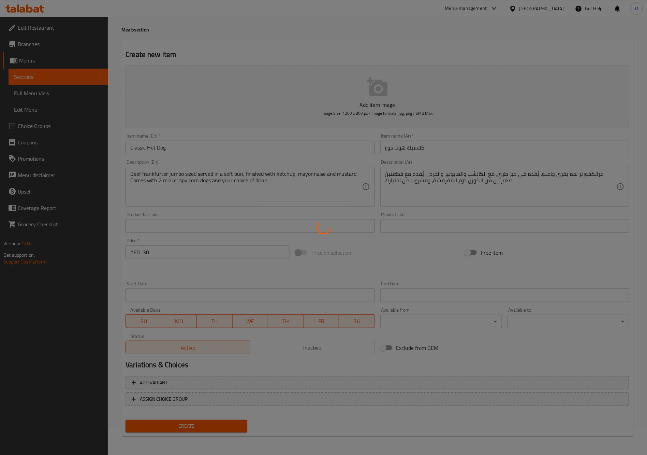
type input "0"
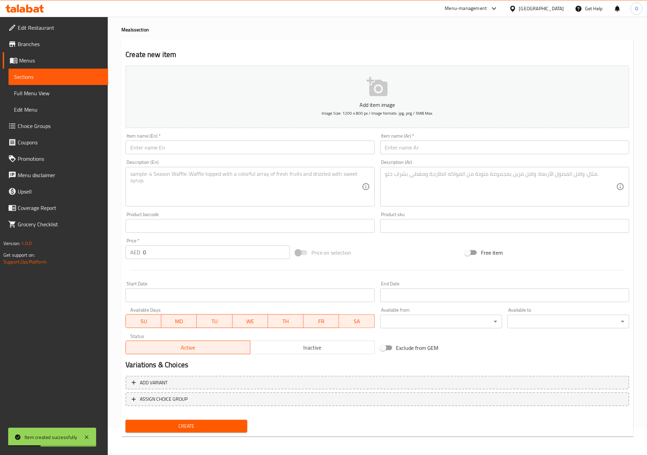
click at [155, 145] on input "text" at bounding box center [250, 148] width 249 height 14
paste input "Heat Baddie"
type input "Heat Baddie"
click at [422, 151] on input "text" at bounding box center [504, 148] width 249 height 14
paste input "هيت بادي"
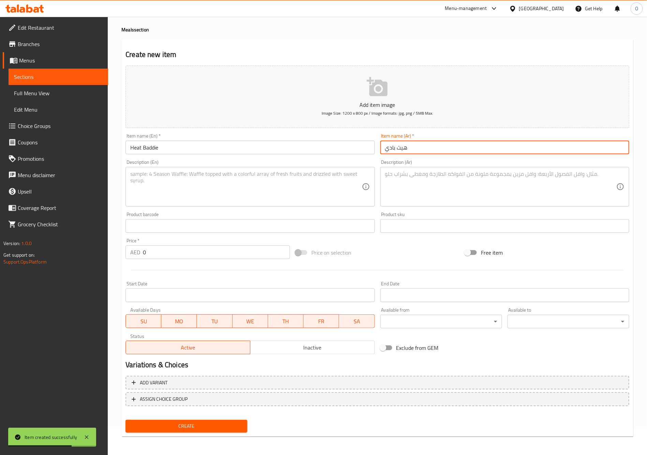
type input "هيت بادي"
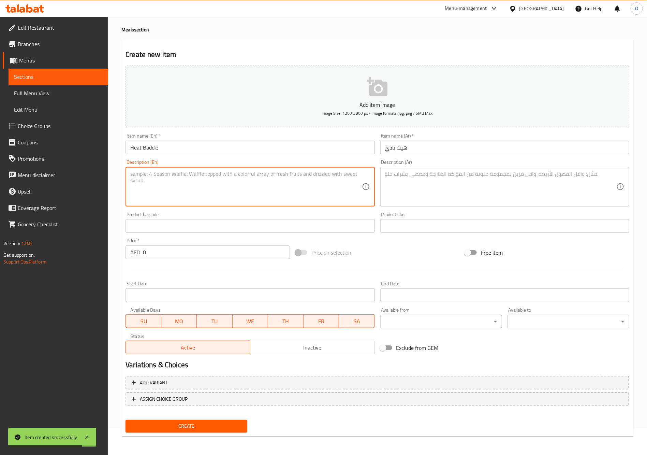
click at [227, 192] on textarea at bounding box center [245, 187] width 231 height 32
paste textarea "Beef frankfurter jumbo size served in a soft bun, finished with spicy mayonnais…"
type textarea "Beef frankfurter jumbo size served in a soft bun, finished with spicy mayonnais…"
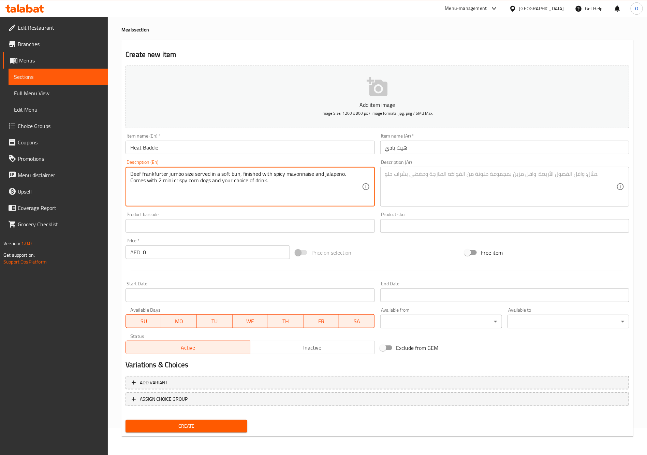
click at [464, 205] on div "Description (Ar)" at bounding box center [504, 187] width 249 height 40
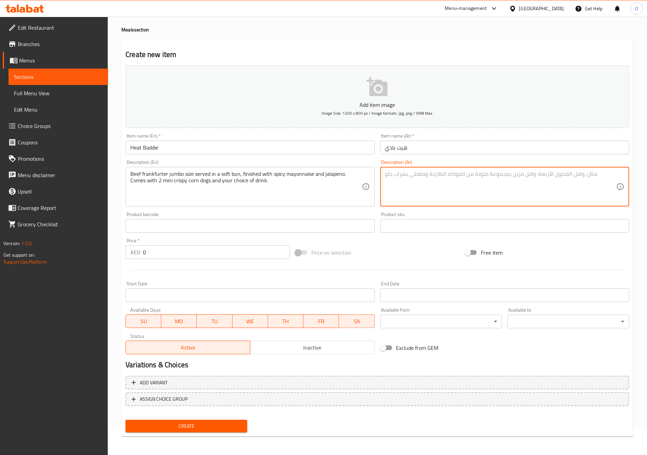
paste textarea "فرانكفورتر لحم بقري بحجم جامبو، يُقدم في خبز طري، مع مايونيز حار وهالبينو. يُقد…"
type textarea "فرانكفورتر لحم بقري بحجم جامبو، يُقدم في خبز طري، مع مايونيز حار وهالبينو. يُقد…"
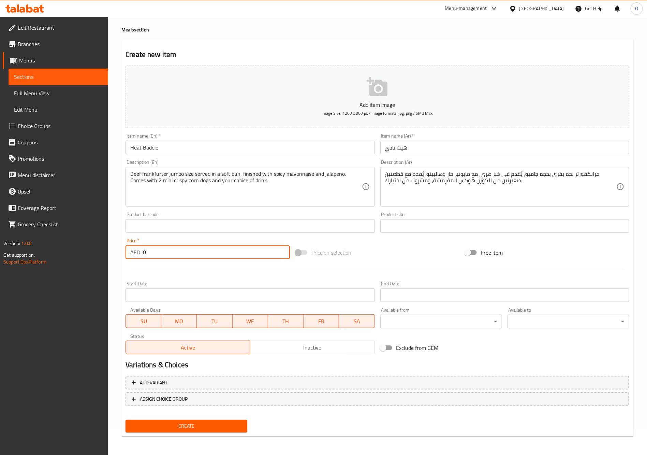
drag, startPoint x: 151, startPoint y: 249, endPoint x: 130, endPoint y: 254, distance: 22.2
click at [130, 254] on div "AED 0 Price *" at bounding box center [208, 252] width 164 height 14
paste input "34"
type input "34"
click at [161, 267] on div at bounding box center [377, 270] width 509 height 17
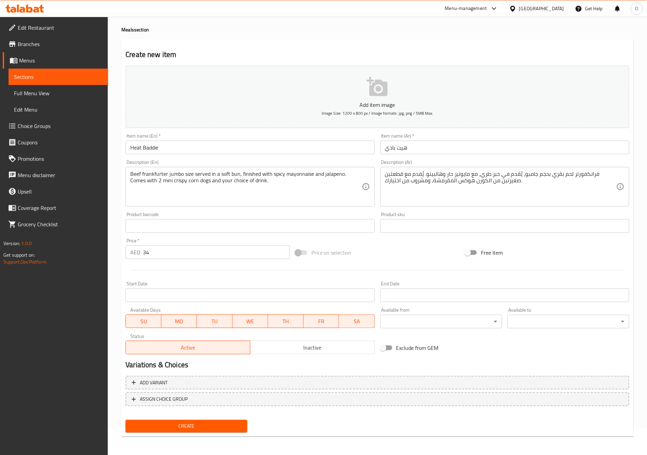
click at [210, 424] on span "Create" at bounding box center [186, 426] width 111 height 9
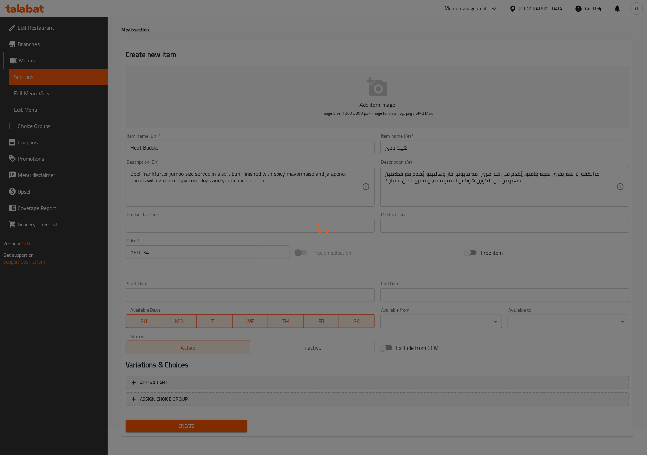
type input "0"
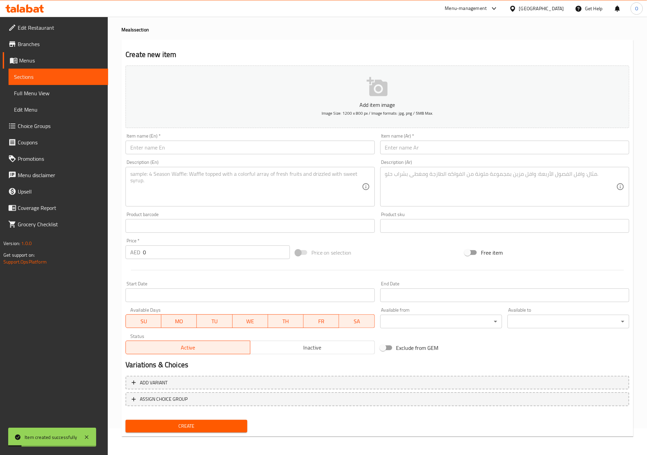
click at [166, 138] on div "Item name (En)   * Item name (En) *" at bounding box center [250, 143] width 249 height 21
click at [166, 151] on input "text" at bounding box center [250, 148] width 249 height 14
paste input "BBQ Dawg"
type input "BBQ Dawg"
click at [390, 145] on input "text" at bounding box center [504, 148] width 249 height 14
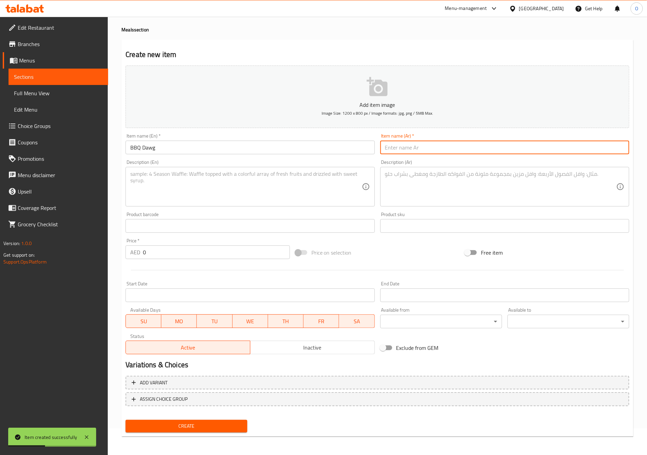
paste input "باربكيو داواغ"
type input "باربكيو داواغ"
click at [139, 188] on textarea at bounding box center [245, 187] width 231 height 32
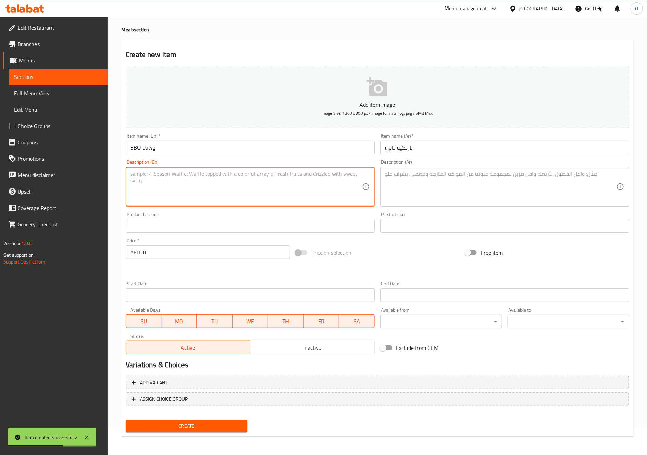
paste textarea "Beef frankfurter jumbo size served in a soft bun, finished with BBQ sauce, mayo…"
type textarea "Beef frankfurter jumbo size served in a soft bun, finished with BBQ sauce, mayo…"
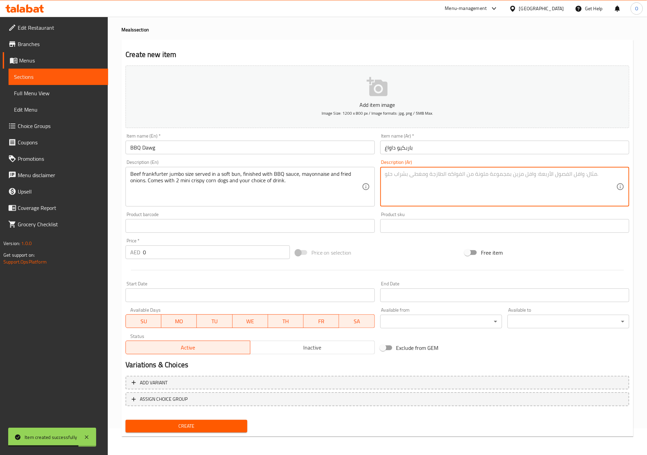
click at [423, 190] on textarea at bounding box center [500, 187] width 231 height 32
paste textarea "فرانكفورتر لحم بقري بحجم جامبو، يُقدم في خبز طري، مع صلصة باربيكيو ومايونيز وبص…"
type textarea "فرانكفورتر لحم بقري بحجم جامبو، يُقدم في خبز طري، مع صلصة باربيكيو ومايونيز وبص…"
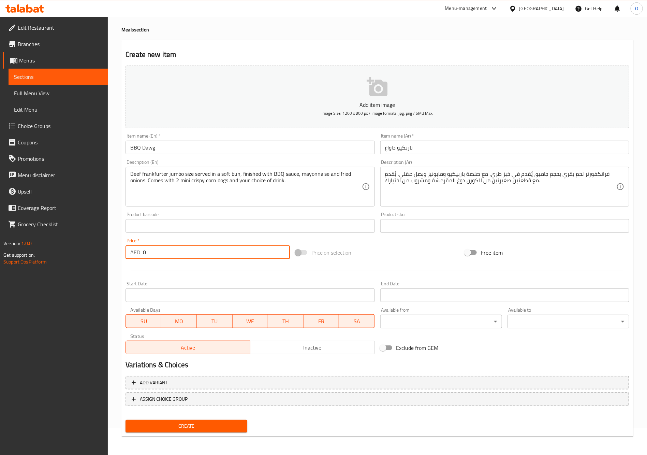
drag, startPoint x: 149, startPoint y: 251, endPoint x: 134, endPoint y: 255, distance: 15.1
click at [134, 255] on div "AED 0 Price *" at bounding box center [208, 252] width 164 height 14
paste input "33"
type input "33"
click at [151, 271] on div at bounding box center [377, 270] width 509 height 17
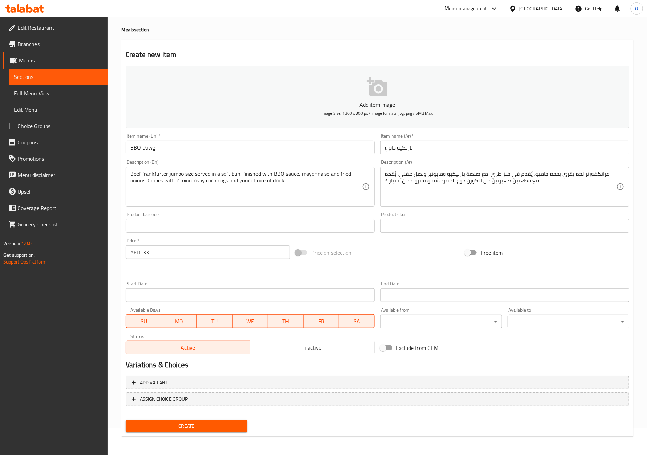
click at [188, 429] on span "Create" at bounding box center [186, 426] width 111 height 9
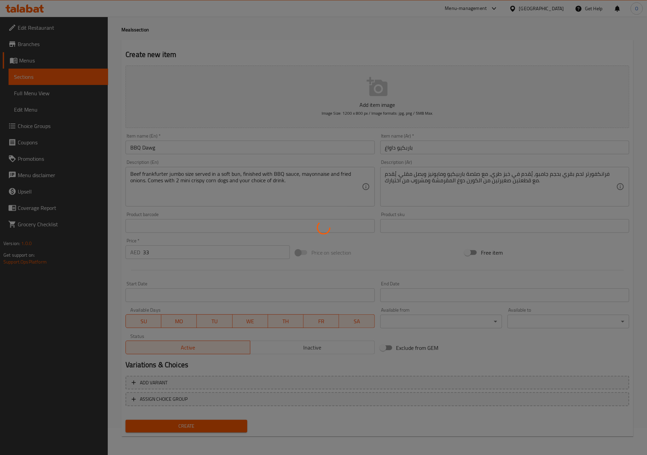
type input "0"
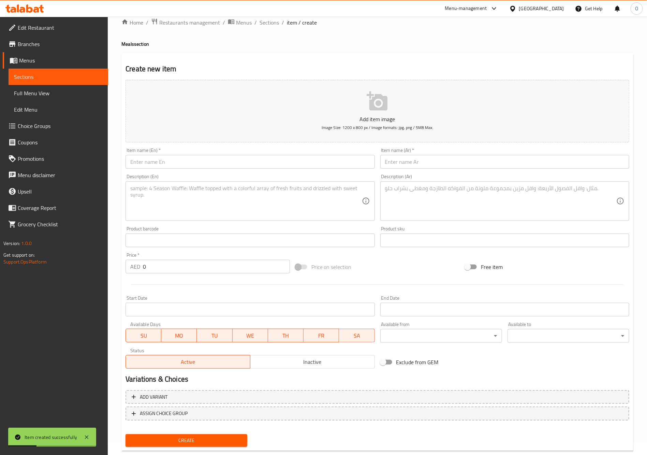
scroll to position [0, 0]
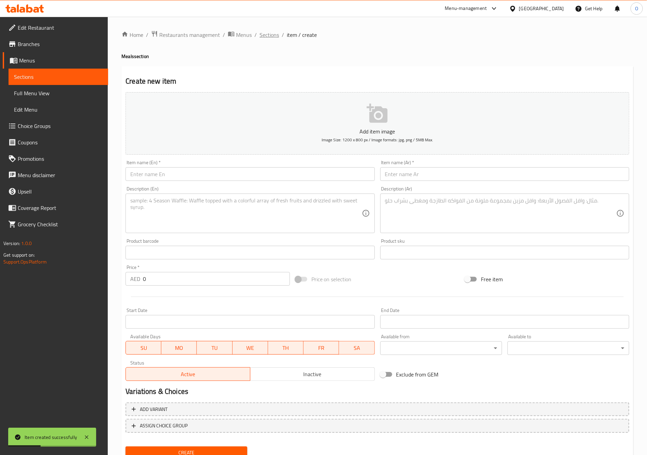
click at [268, 35] on span "Sections" at bounding box center [269, 35] width 19 height 8
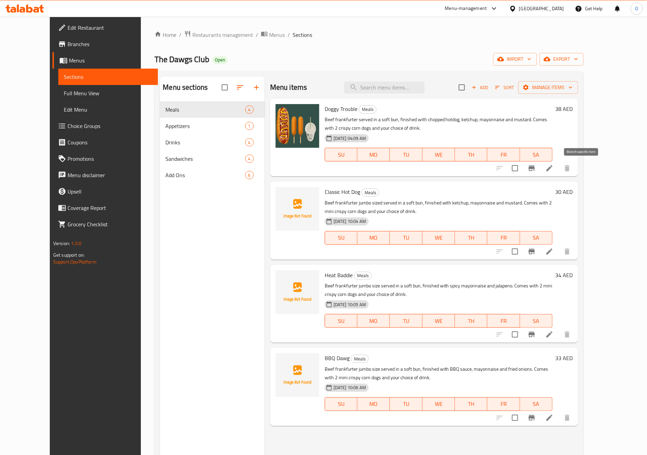
click at [535, 168] on icon "Branch-specific-item" at bounding box center [532, 167] width 6 height 5
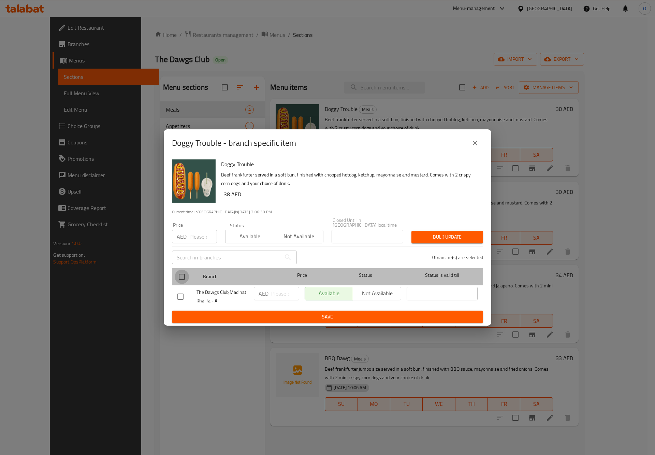
click at [176, 282] on input "checkbox" at bounding box center [182, 276] width 14 height 14
checkbox input "true"
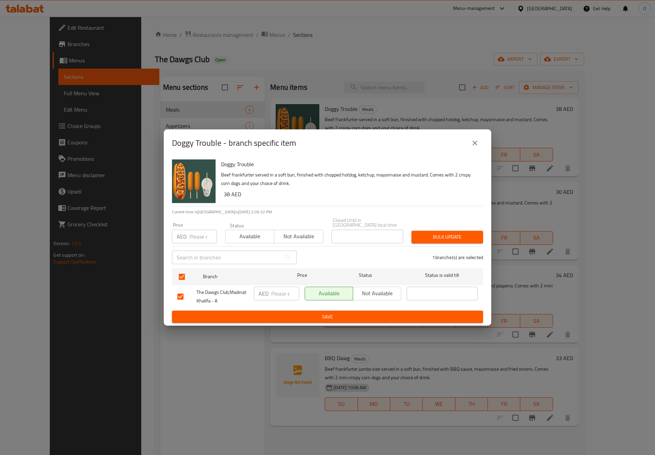
click at [493, 141] on div "Doggy Trouble - branch specific item Doggy Trouble Beef frankfurter served in a…" at bounding box center [327, 227] width 655 height 455
click at [482, 142] on button "close" at bounding box center [475, 143] width 16 height 16
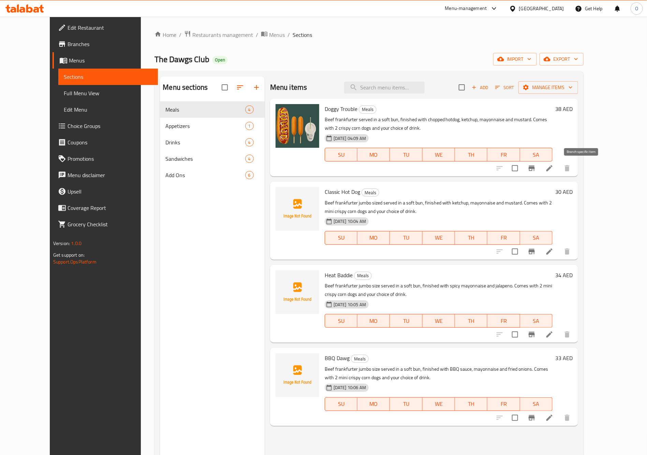
click at [536, 172] on icon "Branch-specific-item" at bounding box center [532, 168] width 8 height 8
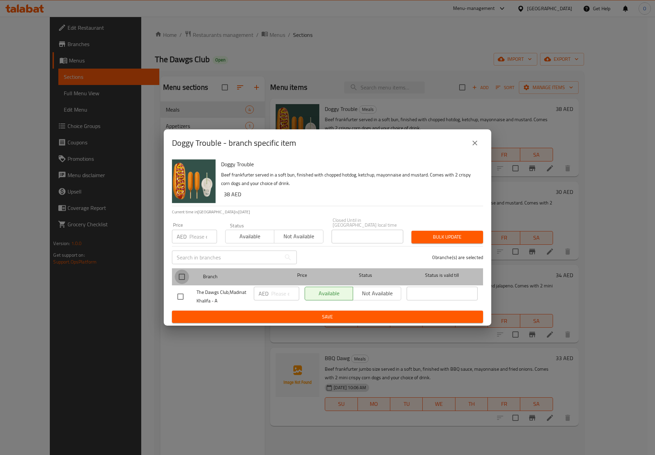
click at [182, 279] on input "checkbox" at bounding box center [182, 276] width 14 height 14
checkbox input "true"
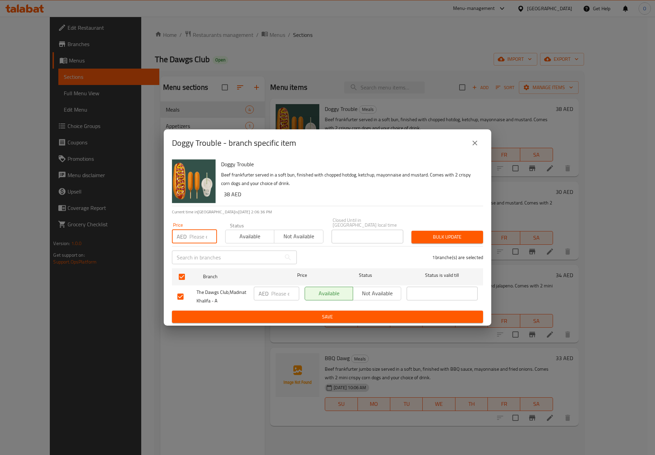
click at [199, 231] on input "number" at bounding box center [203, 237] width 28 height 14
paste input "38"
type input "38"
click at [436, 231] on button "Bulk update" at bounding box center [447, 237] width 72 height 13
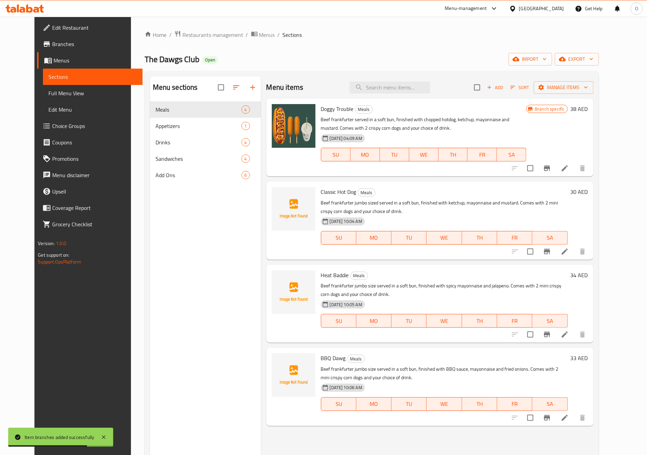
click at [568, 169] on icon at bounding box center [565, 168] width 6 height 6
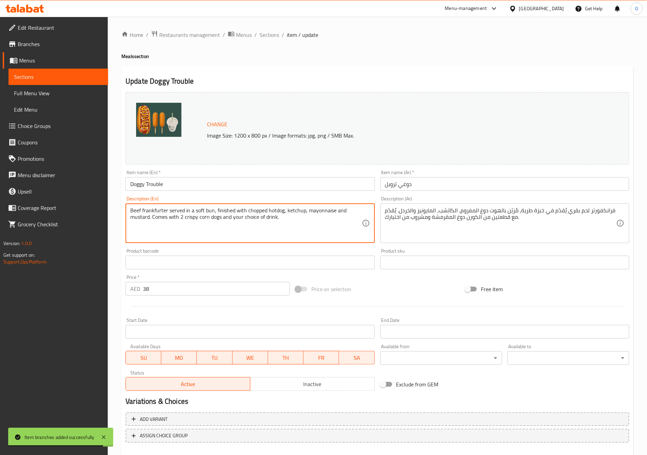
click at [195, 227] on textarea "Beef frankfurter served in a soft bun, finished with chopped hotdog, ketchup, m…" at bounding box center [245, 223] width 231 height 32
paste textarea "please add drinks choosing option+adds on ketchup/mayo options"
click at [194, 228] on textarea "Beef frankfurter served in a soft bun, finished with chopped hotdog, ketchup, m…" at bounding box center [245, 223] width 231 height 32
click at [274, 218] on textarea "Beef frankfurter served in a soft bun, finished with chopped hotdog, ketchup, m…" at bounding box center [245, 223] width 231 height 32
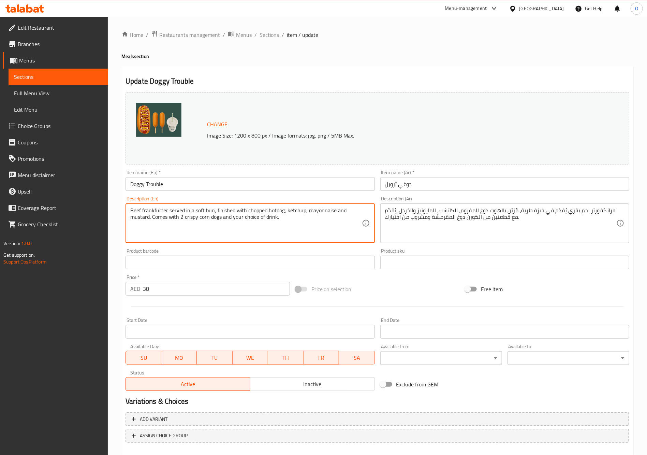
click at [274, 218] on textarea "Beef frankfurter served in a soft bun, finished with chopped hotdog, ketchup, m…" at bounding box center [245, 223] width 231 height 32
click at [289, 225] on textarea "Beef frankfurter served in a soft bun, finished with chopped hotdog, ketchup, m…" at bounding box center [245, 223] width 231 height 32
paste textarea "Beef frankfurter jumbo size served in a soft bun, finished with chopped hotdog,…"
click at [164, 229] on textarea "Beef frankfurter served in a soft bun, finished with chopped hotdog, ketchup, m…" at bounding box center [245, 223] width 231 height 32
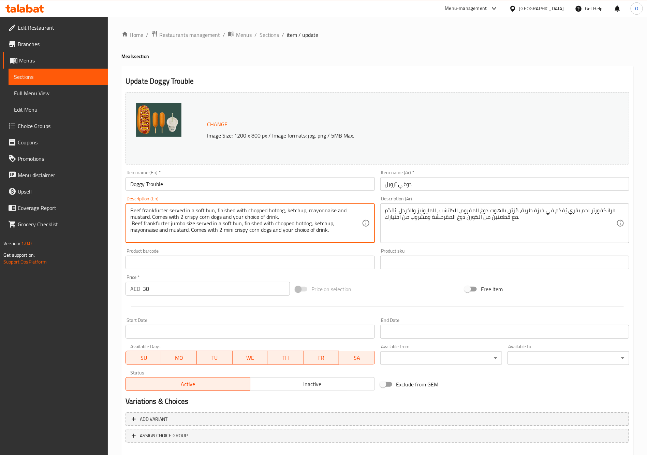
click at [164, 229] on textarea "Beef frankfurter served in a soft bun, finished with chopped hotdog, ketchup, m…" at bounding box center [245, 223] width 231 height 32
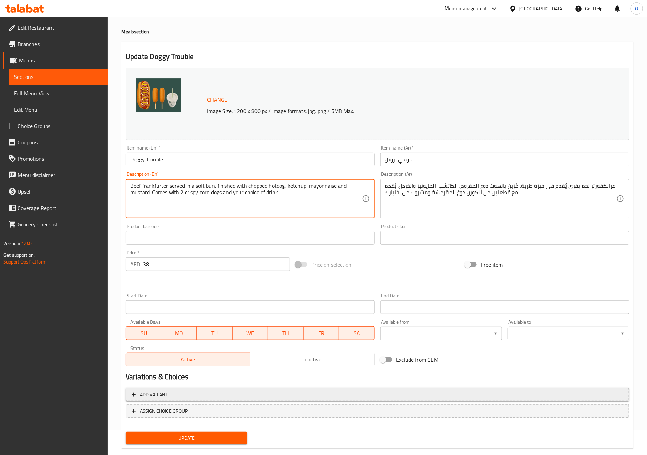
scroll to position [36, 0]
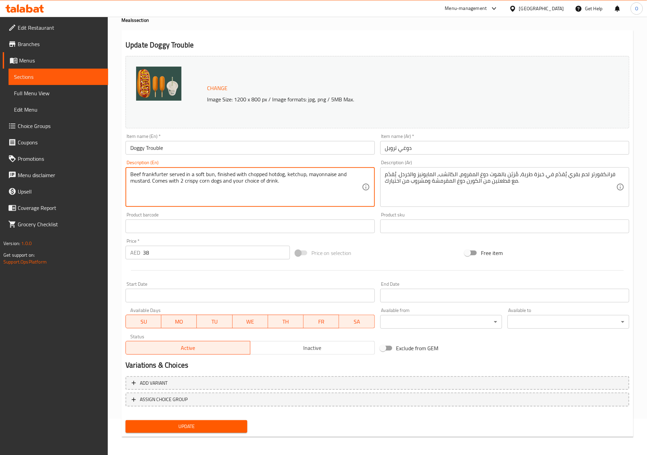
type textarea "Beef frankfurter served in a soft bun, finished with chopped hotdog, ketchup, m…"
click at [187, 426] on span "Update" at bounding box center [186, 426] width 111 height 9
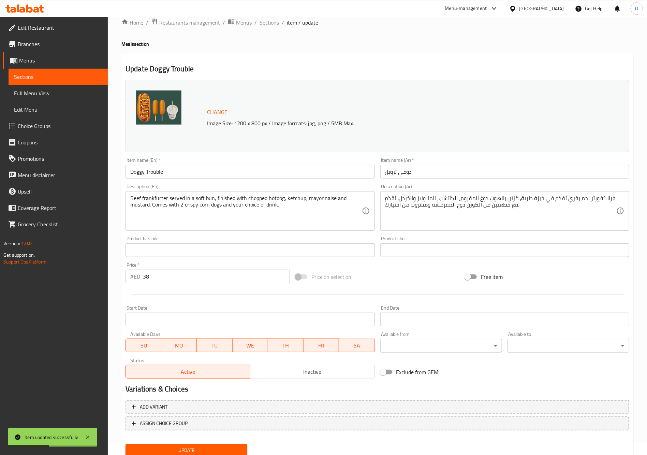
scroll to position [0, 0]
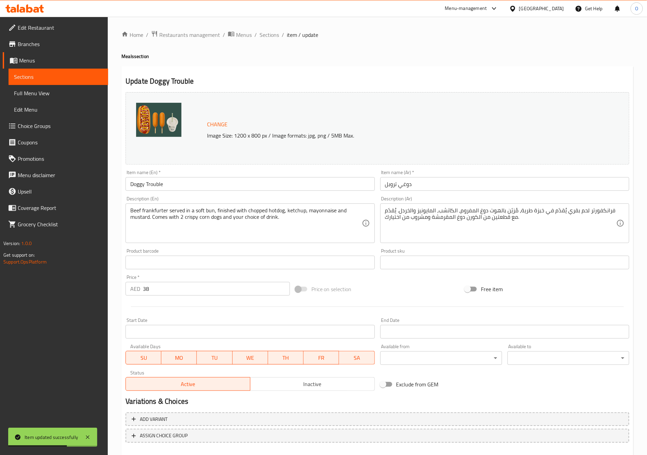
click at [279, 39] on ol "Home / Restaurants management / Menus / Sections / item / update" at bounding box center [377, 34] width 512 height 9
click at [277, 35] on span "Sections" at bounding box center [269, 35] width 19 height 8
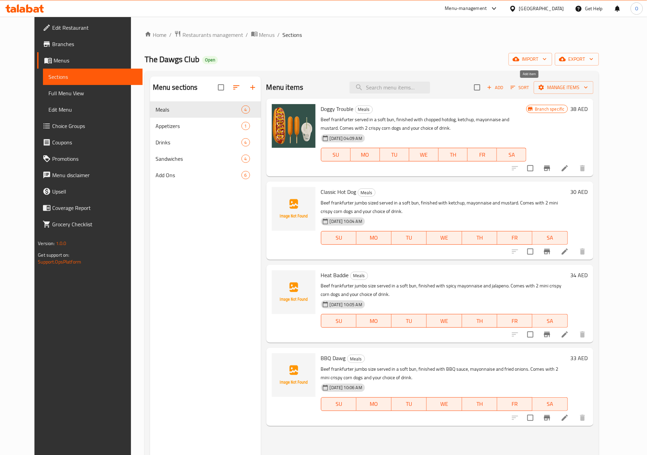
click at [493, 86] on icon "button" at bounding box center [489, 87] width 6 height 6
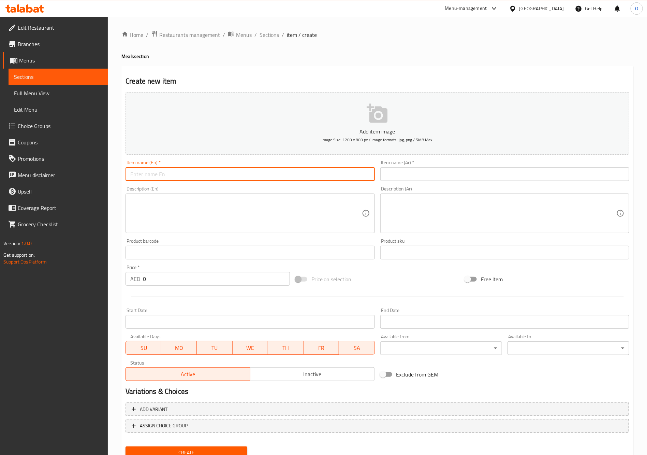
click at [192, 173] on input "text" at bounding box center [250, 174] width 249 height 14
paste input "Double Classic"
type input "Double Classic"
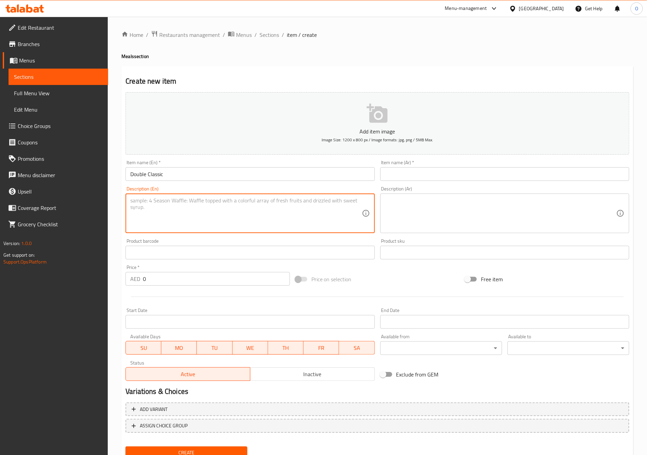
click at [232, 209] on textarea at bounding box center [245, 213] width 231 height 32
paste textarea "2 Classic been frankfurter jumbo size served in a soft bun, finished with ketch…"
click at [232, 209] on textarea "2 Classic been frankfurter jumbo size served in a soft bun, finished with ketch…" at bounding box center [245, 213] width 231 height 32
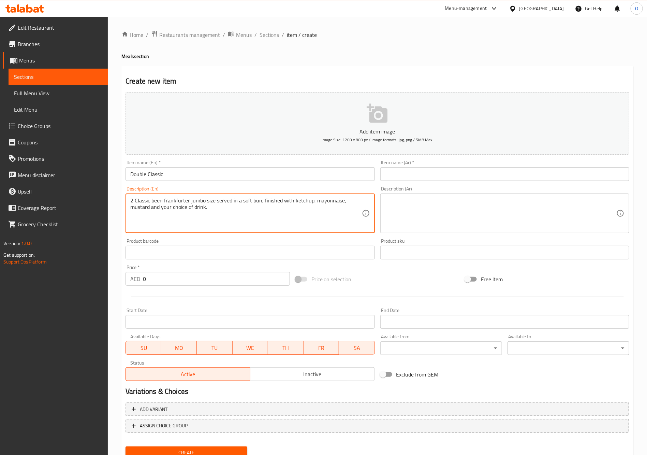
type textarea "2 Classic been frankfurter jumbo size served in a soft bun, finished with ketch…"
click at [449, 214] on textarea at bounding box center [500, 213] width 231 height 32
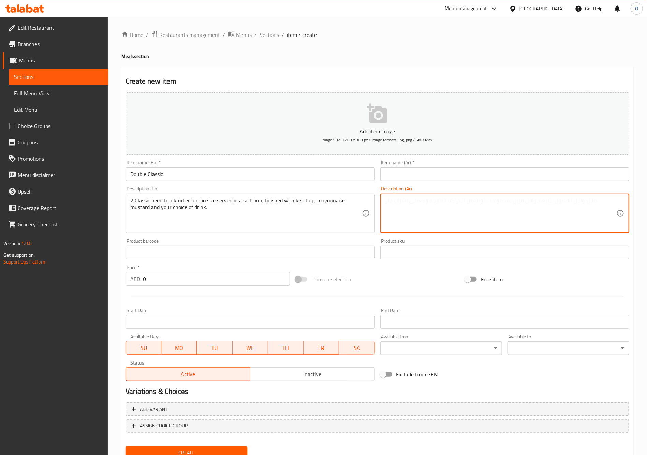
paste textarea "2 قطعة فرانكفورتر كلاسيكية بحجم جامبو تقدم في خبز ناعم، مع الكاتشب والمايونيز و…"
type textarea "2 قطعة فرانكفورتر كلاسيكية بحجم جامبو تقدم في خبز ناعم، مع الكاتشب والمايونيز و…"
click at [197, 171] on input "Double Classic" at bounding box center [250, 174] width 249 height 14
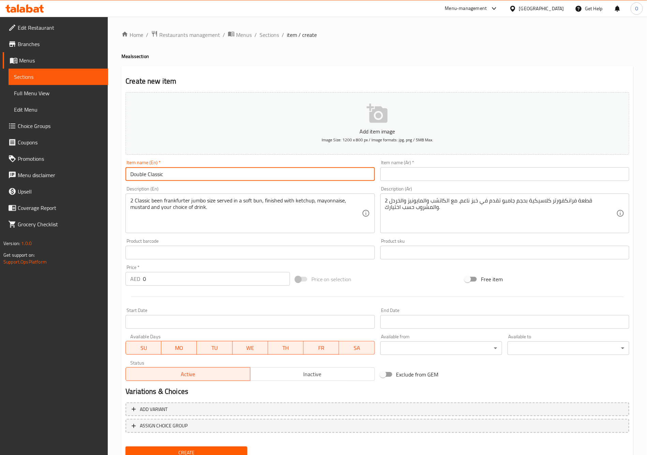
click at [197, 171] on input "Double Classic" at bounding box center [250, 174] width 249 height 14
drag, startPoint x: 405, startPoint y: 169, endPoint x: 400, endPoint y: 173, distance: 5.8
click at [405, 169] on input "text" at bounding box center [504, 174] width 249 height 14
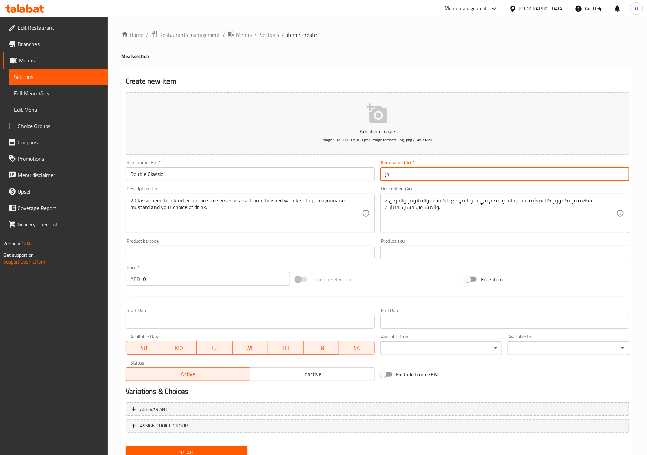
type input "]"
type input "دابل كلاسيك"
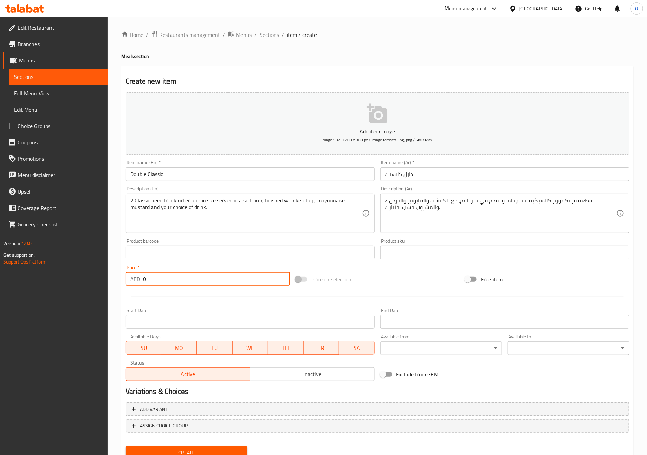
drag, startPoint x: 152, startPoint y: 283, endPoint x: 133, endPoint y: 287, distance: 18.9
click at [133, 287] on div "Price   * AED 0 Price *" at bounding box center [208, 275] width 170 height 26
paste input "3"
type input "30"
click at [142, 294] on div at bounding box center [377, 296] width 509 height 17
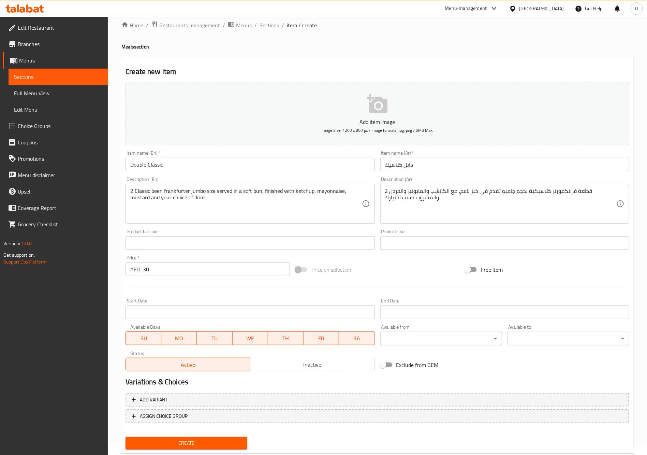
scroll to position [27, 0]
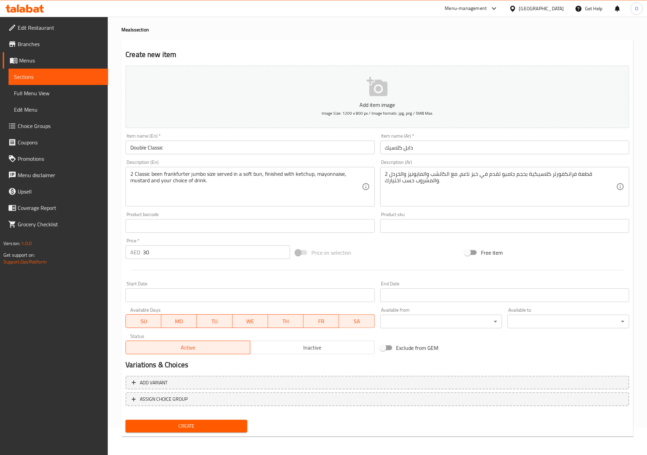
click at [217, 430] on button "Create" at bounding box center [187, 426] width 122 height 13
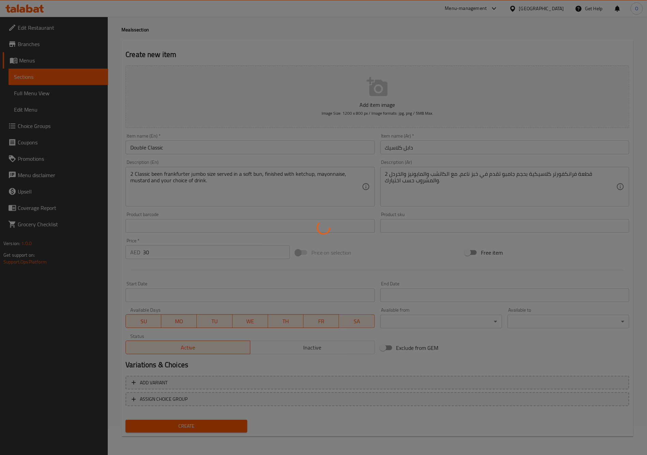
type input "0"
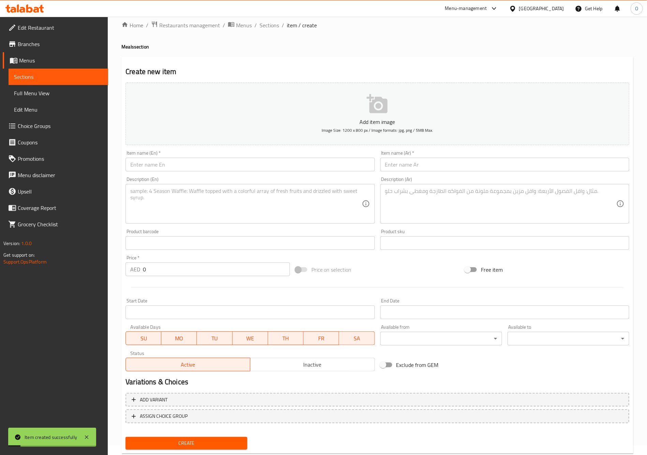
scroll to position [0, 0]
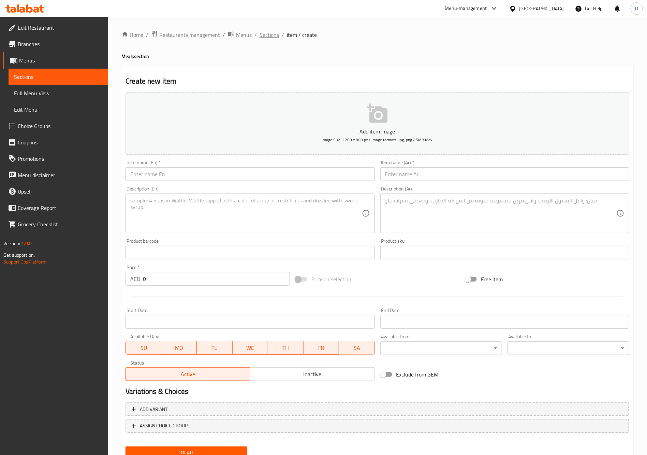
click at [266, 32] on span "Sections" at bounding box center [269, 35] width 19 height 8
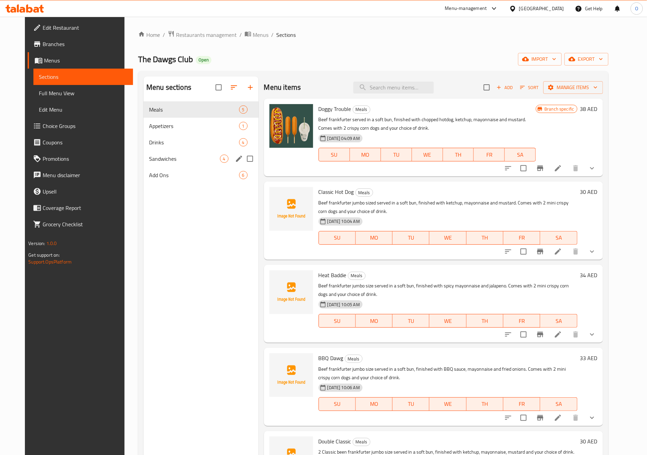
click at [246, 162] on input "Menu sections" at bounding box center [250, 158] width 14 height 14
checkbox input "true"
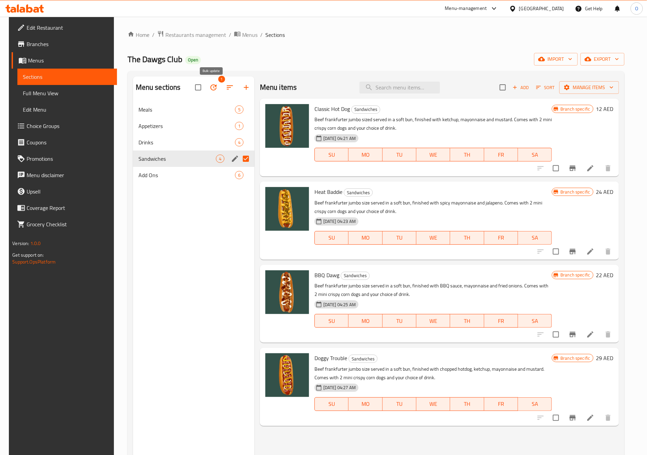
click at [214, 82] on button "button" at bounding box center [213, 87] width 16 height 16
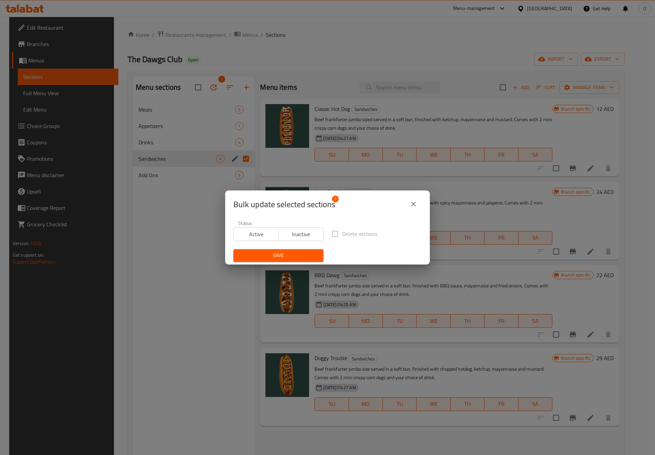
click at [303, 235] on span "Inactive" at bounding box center [301, 234] width 40 height 10
click at [295, 252] on span "Save" at bounding box center [278, 255] width 79 height 9
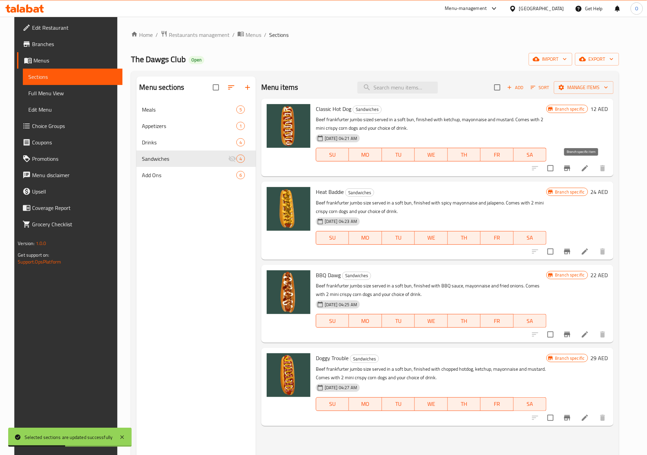
click at [571, 170] on icon "Branch-specific-item" at bounding box center [567, 168] width 8 height 8
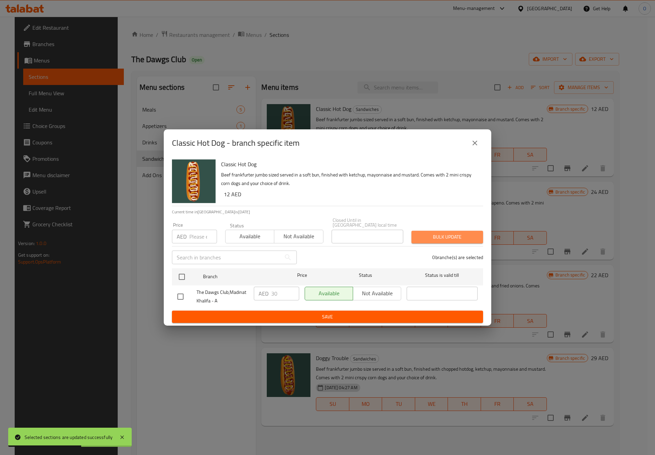
click at [450, 235] on span "Bulk update" at bounding box center [447, 237] width 61 height 9
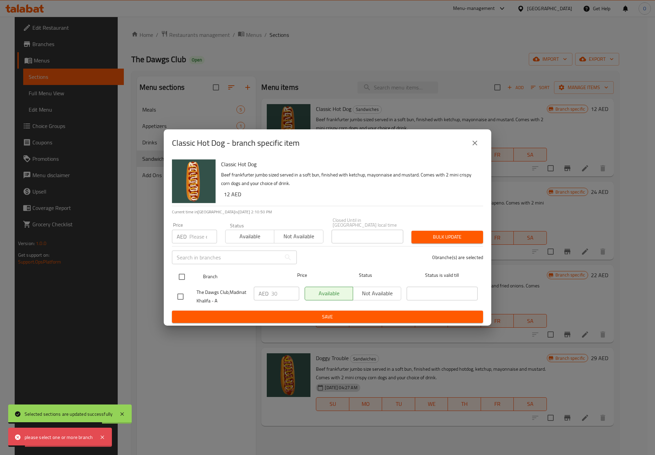
click at [184, 275] on input "checkbox" at bounding box center [182, 276] width 14 height 14
checkbox input "true"
click at [438, 238] on span "Bulk update" at bounding box center [447, 237] width 61 height 9
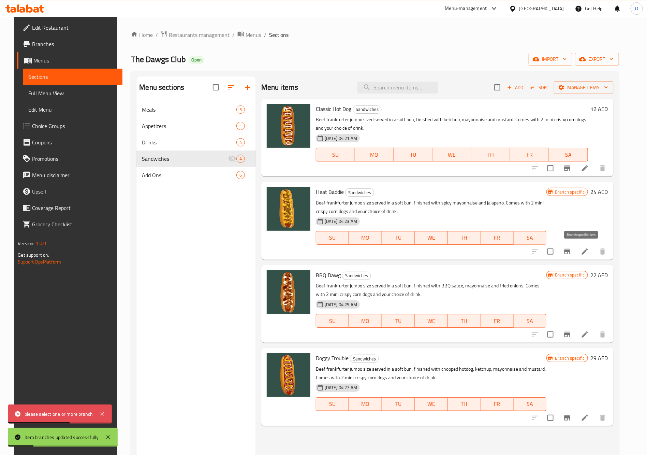
click at [571, 252] on icon "Branch-specific-item" at bounding box center [567, 251] width 8 height 8
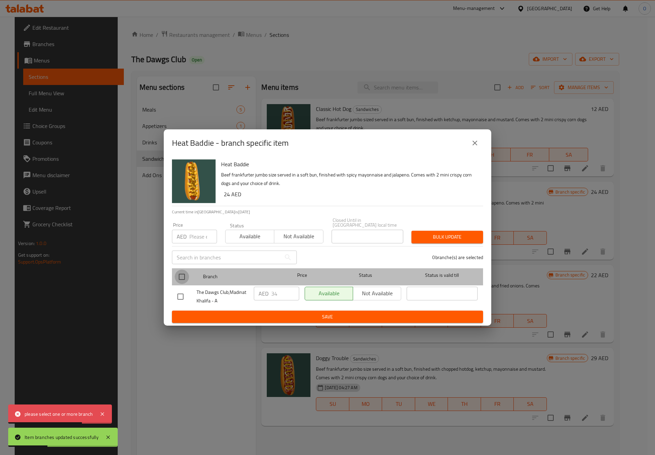
click at [176, 273] on input "checkbox" at bounding box center [182, 276] width 14 height 14
checkbox input "true"
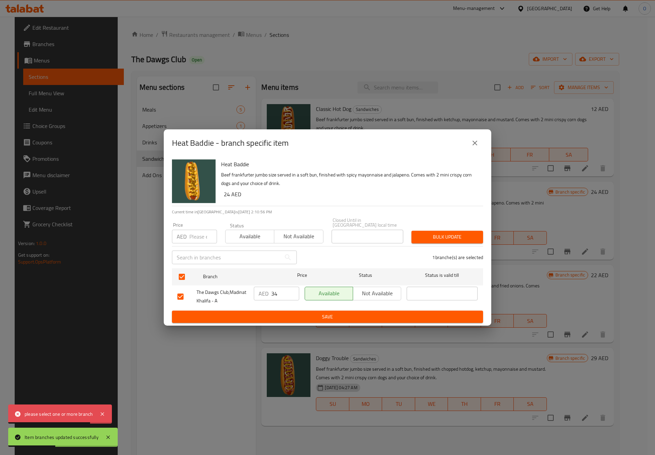
click at [438, 242] on button "Bulk update" at bounding box center [447, 237] width 72 height 13
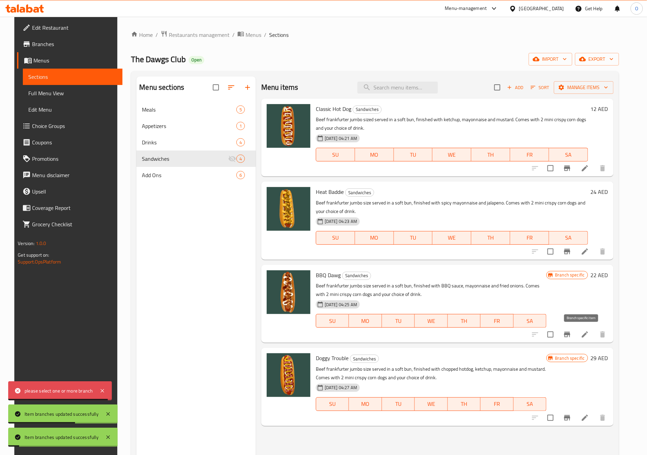
click at [575, 332] on button "Branch-specific-item" at bounding box center [567, 334] width 16 height 16
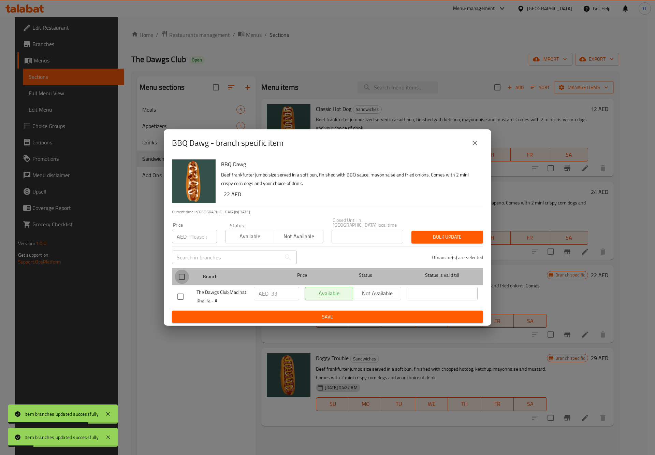
click at [183, 272] on input "checkbox" at bounding box center [182, 276] width 14 height 14
checkbox input "true"
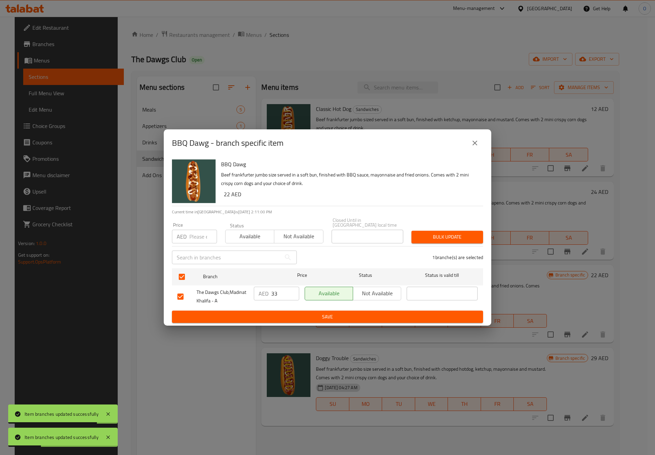
click at [440, 240] on span "Bulk update" at bounding box center [447, 237] width 61 height 9
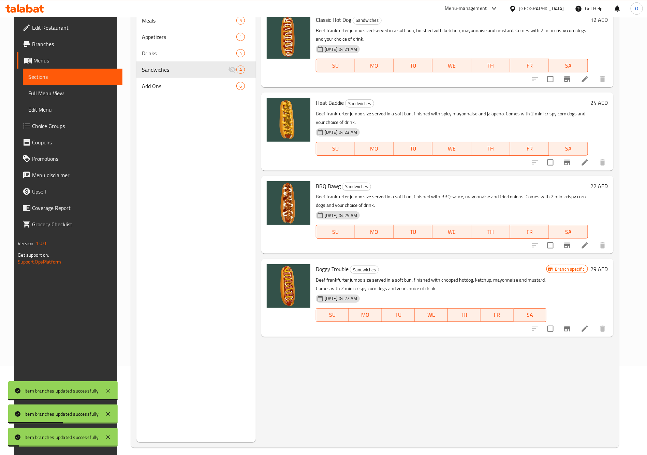
scroll to position [96, 0]
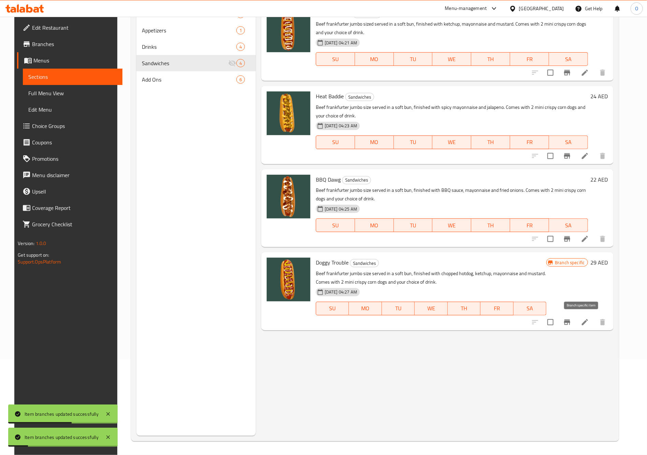
click at [570, 322] on icon "Branch-specific-item" at bounding box center [567, 321] width 6 height 5
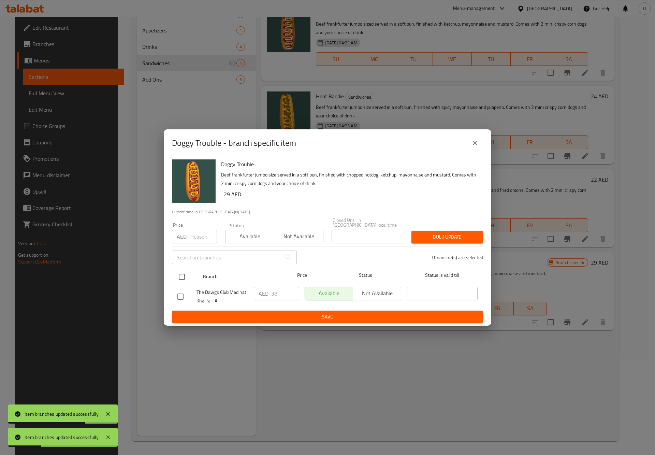
click at [186, 277] on input "checkbox" at bounding box center [182, 276] width 14 height 14
checkbox input "true"
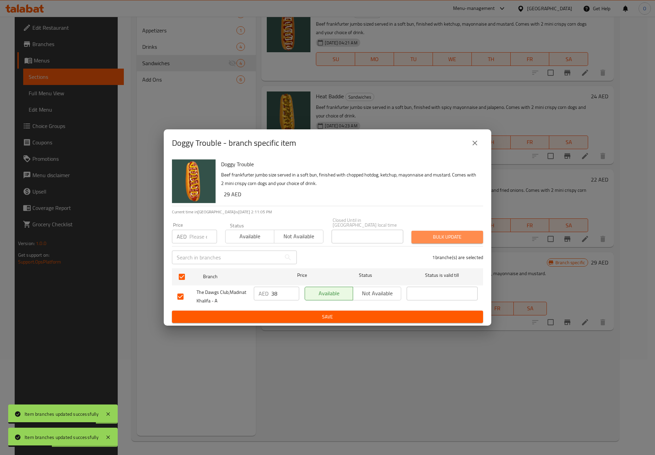
click at [456, 236] on span "Bulk update" at bounding box center [447, 237] width 61 height 9
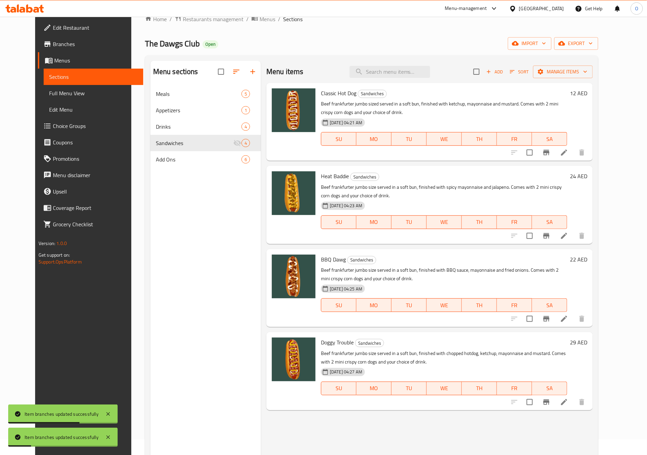
scroll to position [0, 0]
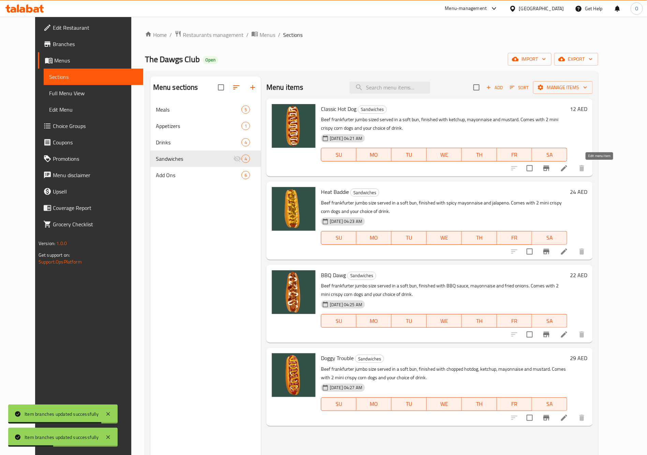
click at [568, 171] on icon at bounding box center [564, 168] width 8 height 8
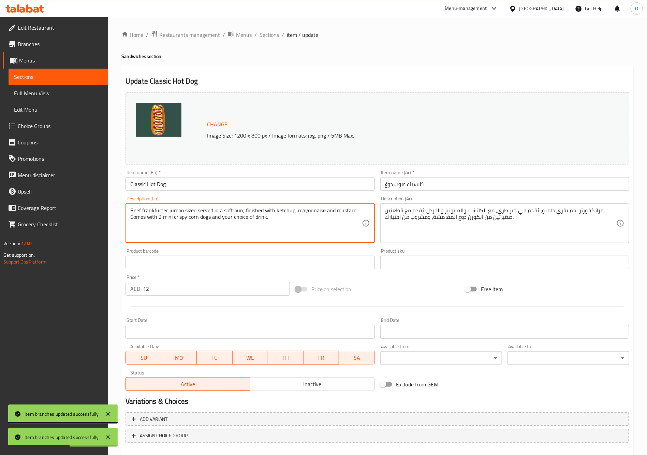
click at [228, 219] on textarea "Beef frankfurter jumbo sized served in a soft bun, finished with ketchup, mayon…" at bounding box center [245, 223] width 231 height 32
click at [209, 225] on textarea "Beef frankfurter jumbo sized served in a soft bun, finished with ketchup, mayon…" at bounding box center [245, 223] width 231 height 32
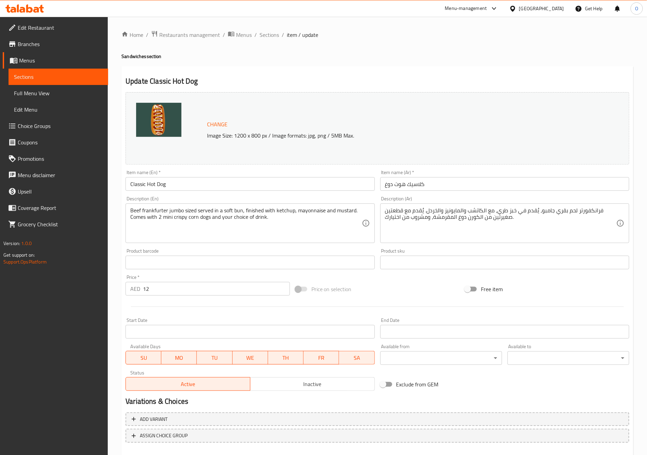
drag, startPoint x: 128, startPoint y: 218, endPoint x: 251, endPoint y: 217, distance: 123.2
click at [243, 220] on div "Beef frankfurter jumbo sized served in a soft bun, finished with ketchup, mayon…" at bounding box center [250, 223] width 249 height 40
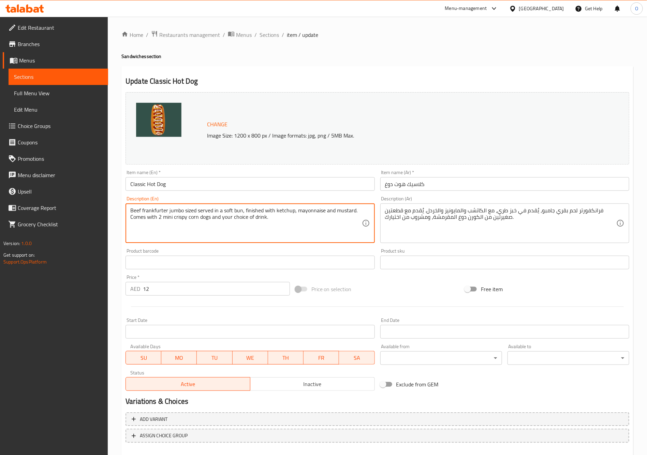
click at [253, 217] on textarea "Beef frankfurter jumbo sized served in a soft bun, finished with ketchup, mayon…" at bounding box center [245, 223] width 231 height 32
drag, startPoint x: 130, startPoint y: 218, endPoint x: 292, endPoint y: 222, distance: 161.8
click at [292, 222] on textarea "Beef frankfurter jumbo sized served in a soft bun, finished with ketchup, mayon…" at bounding box center [245, 223] width 231 height 32
type textarea "Beef frankfurter jumbo sized served in a soft bun, finished with ketchup, mayon…"
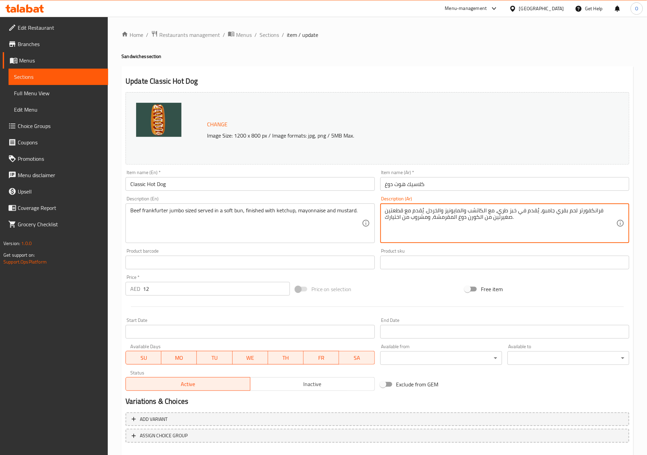
drag, startPoint x: 424, startPoint y: 211, endPoint x: 531, endPoint y: 224, distance: 108.3
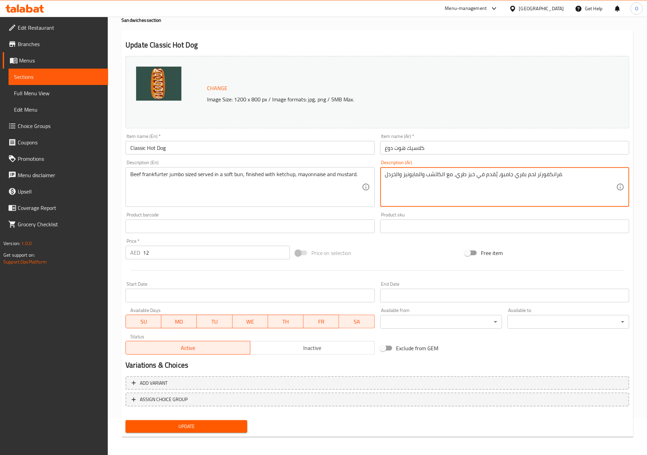
type textarea "فرانكفورتر لحم بقري جامبو، يُقدم في خبز طري، مع الكاتشب والمايونيز والخردل."
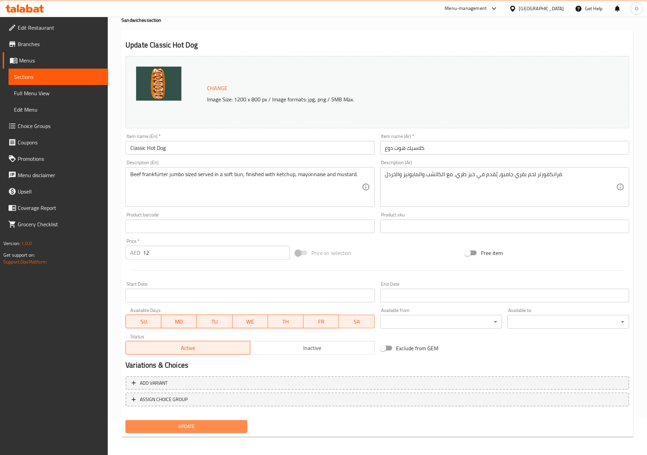
click at [227, 428] on span "Update" at bounding box center [186, 426] width 111 height 9
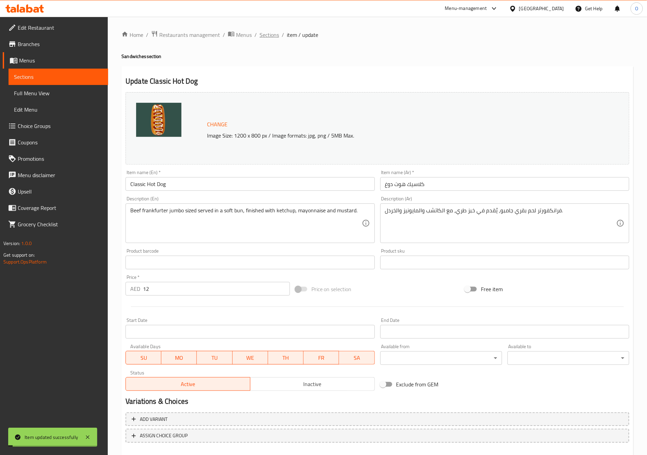
click at [268, 32] on span "Sections" at bounding box center [269, 35] width 19 height 8
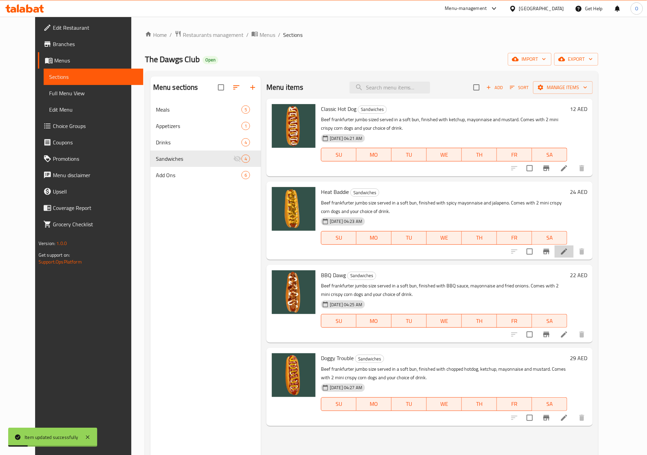
click at [574, 257] on li at bounding box center [564, 251] width 19 height 12
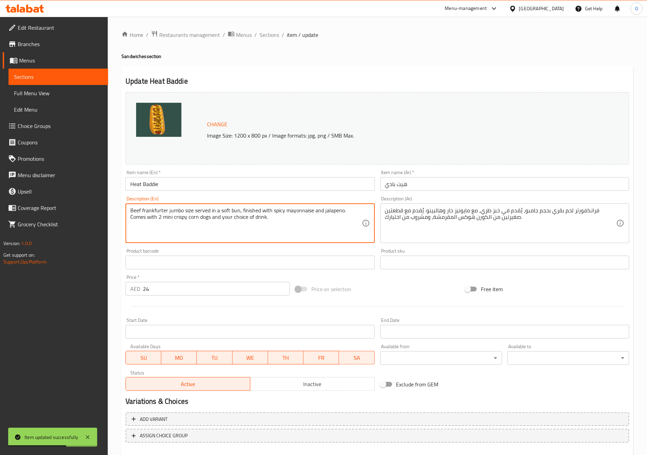
drag, startPoint x: 346, startPoint y: 212, endPoint x: 346, endPoint y: 230, distance: 17.7
type textarea "Beef frankfurter jumbo size served in a soft bun, finished with spicy mayonnais…"
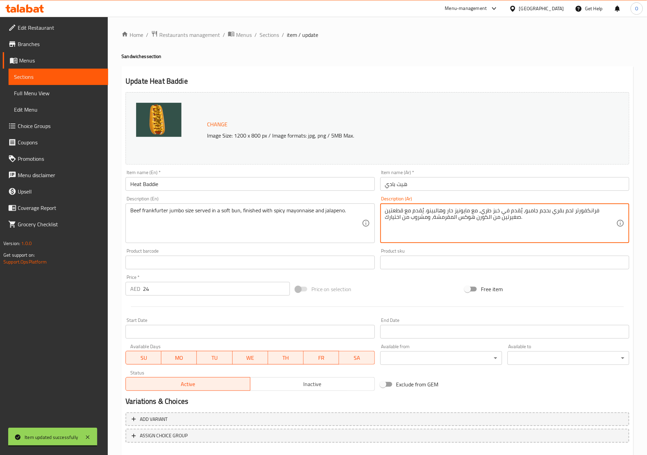
drag, startPoint x: 426, startPoint y: 210, endPoint x: 530, endPoint y: 231, distance: 106.4
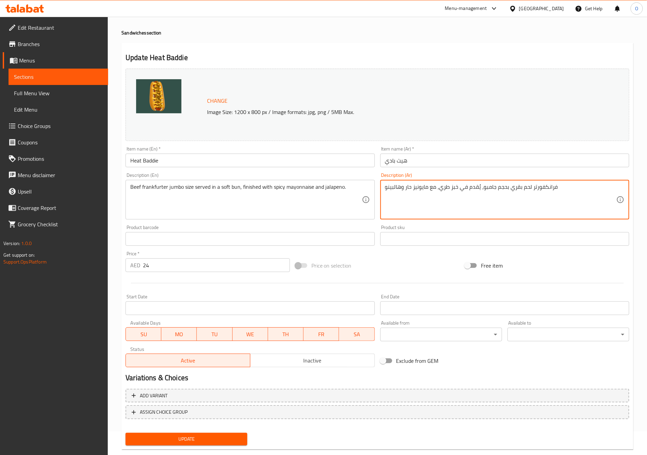
scroll to position [36, 0]
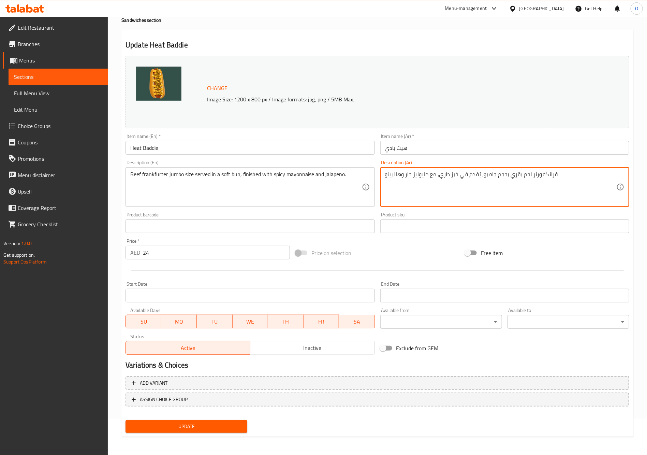
type textarea "فرانكفورتر لحم بقري بحجم جامبو، يُقدم في خبز طري، مع مايونيز حار وهالبينو"
click at [178, 427] on span "Update" at bounding box center [186, 426] width 111 height 9
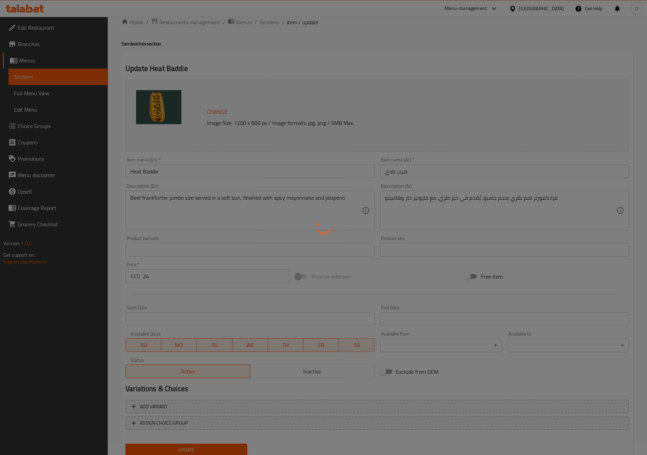
scroll to position [0, 0]
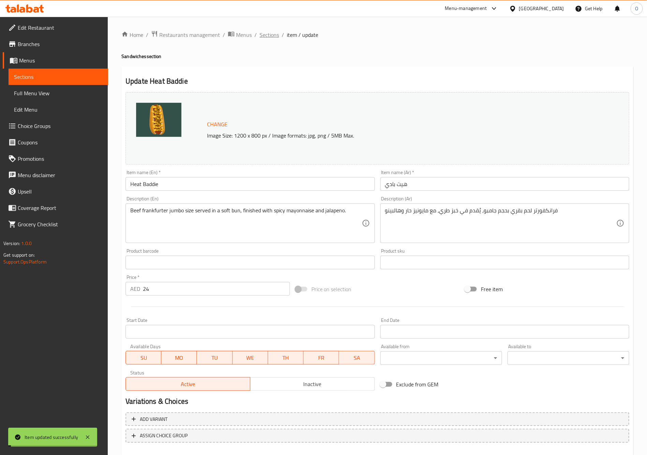
click at [271, 33] on span "Sections" at bounding box center [269, 35] width 19 height 8
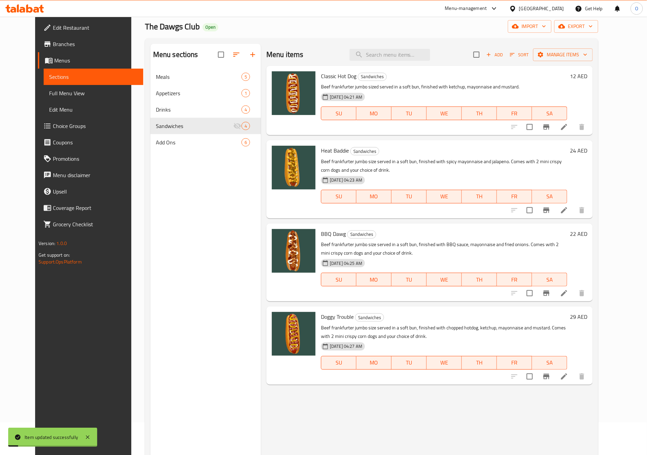
scroll to position [51, 0]
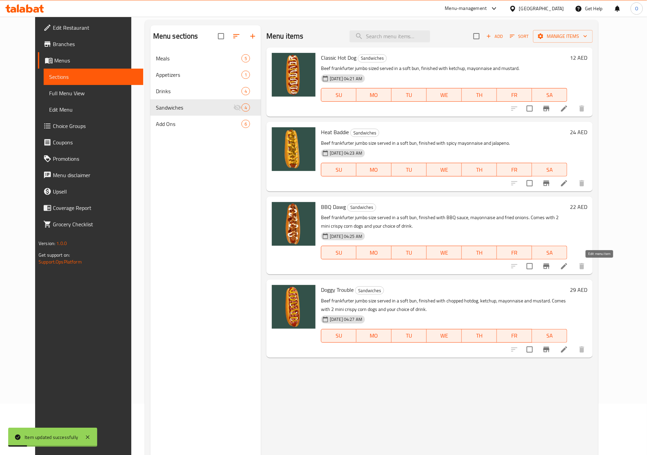
click at [568, 268] on icon at bounding box center [564, 266] width 8 height 8
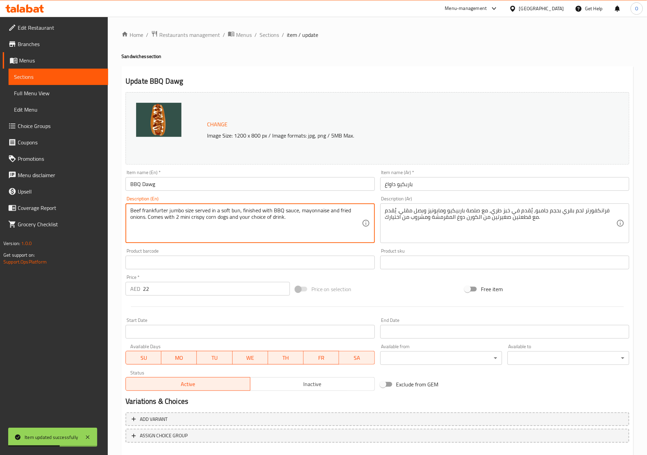
drag, startPoint x: 148, startPoint y: 218, endPoint x: 296, endPoint y: 235, distance: 148.7
type textarea "Beef frankfurter jumbo size served in a soft bun, finished with BBQ sauce, mayo…"
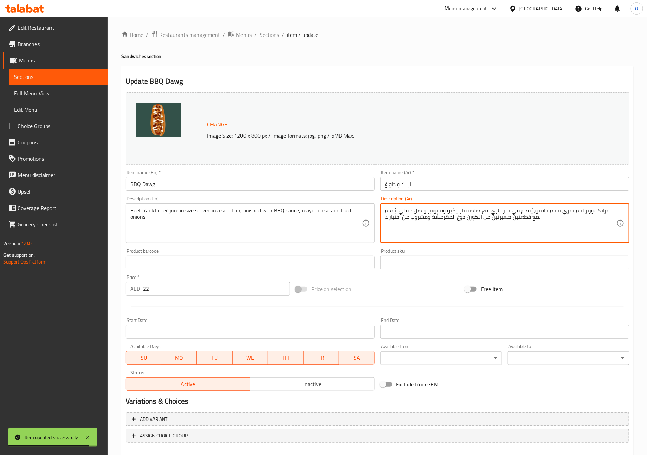
drag, startPoint x: 406, startPoint y: 210, endPoint x: 538, endPoint y: 234, distance: 134.9
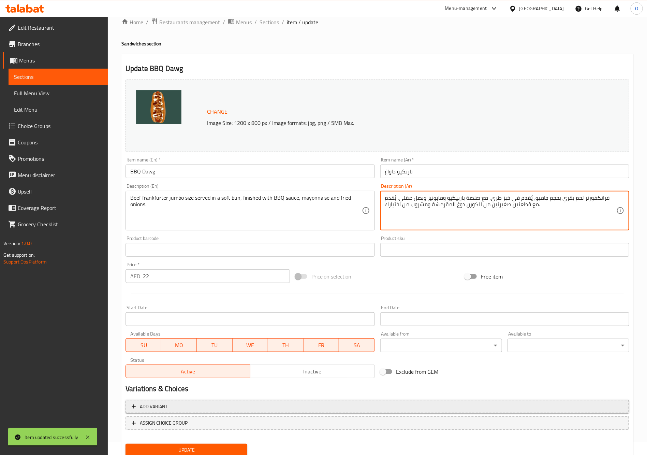
scroll to position [36, 0]
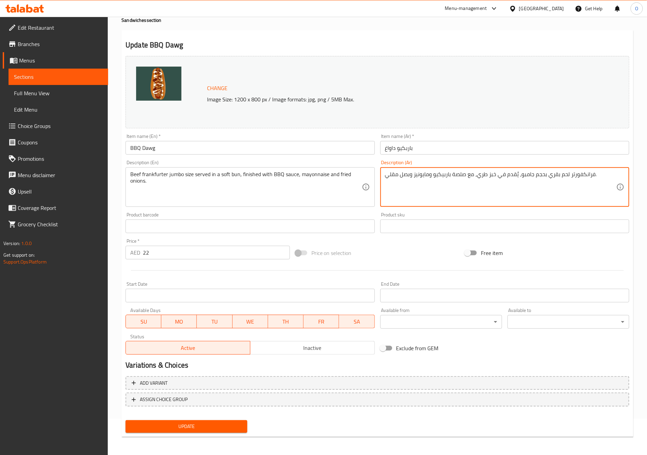
type textarea "فرانكفورتر لحم بقري بحجم جامبو، يُقدم في خبز طري، مع صلصة باربيكيو ومايونيز وبص…"
click at [231, 425] on span "Update" at bounding box center [186, 426] width 111 height 9
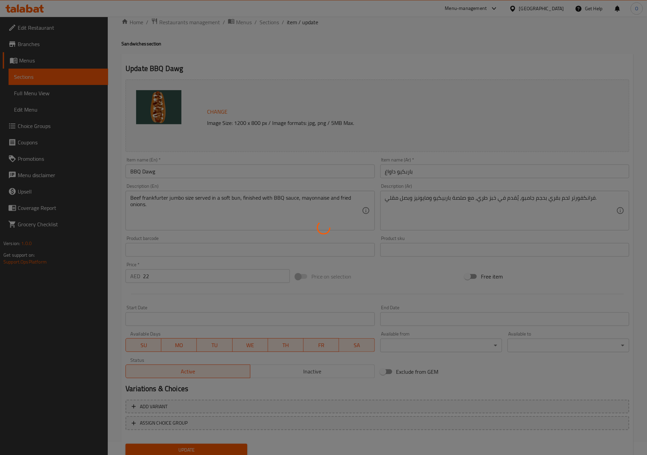
scroll to position [0, 0]
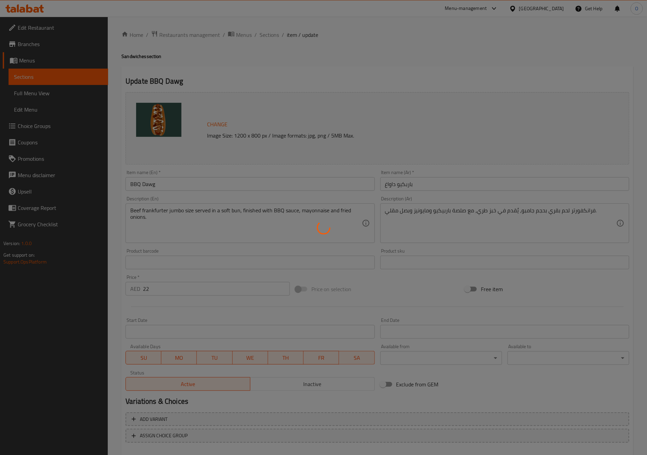
click at [266, 34] on div at bounding box center [323, 227] width 647 height 455
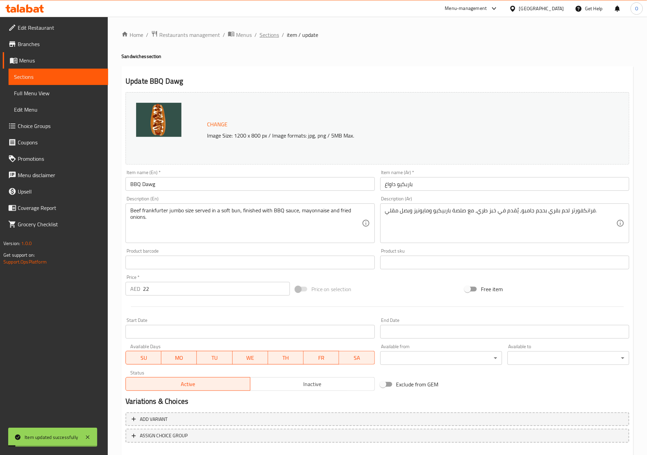
click at [268, 32] on span "Sections" at bounding box center [269, 35] width 19 height 8
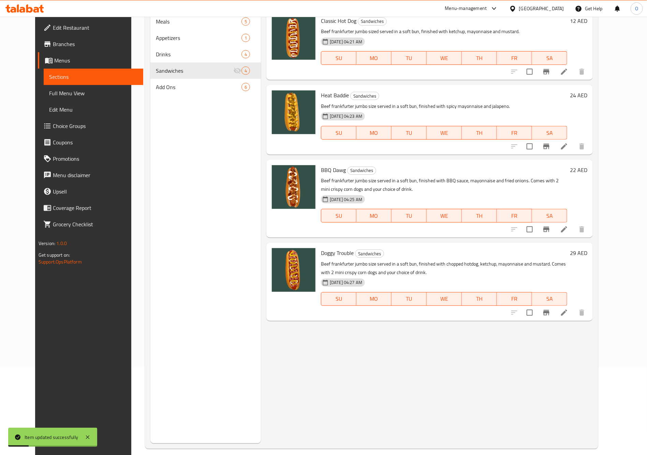
scroll to position [96, 0]
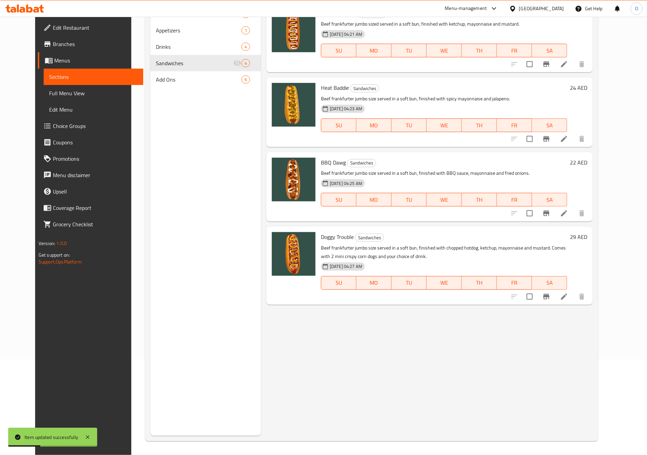
click at [568, 300] on icon at bounding box center [564, 296] width 8 height 8
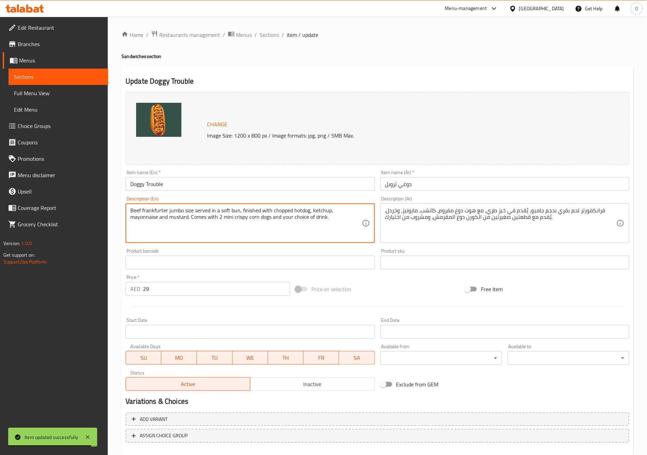
drag, startPoint x: 160, startPoint y: 218, endPoint x: 297, endPoint y: 236, distance: 138.2
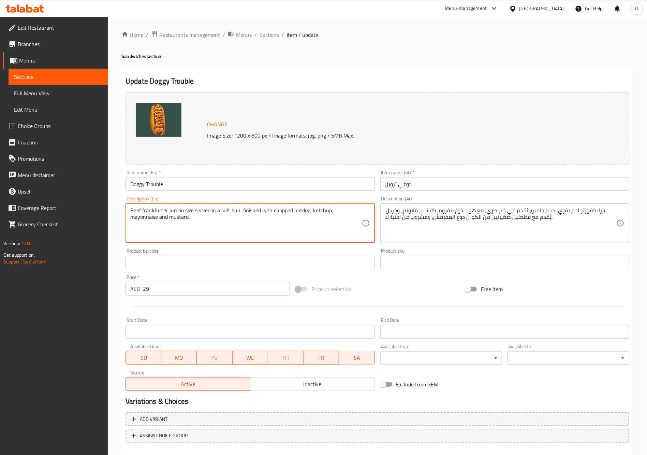
type textarea "Beef frankfurter jumbo size served in a soft bun, finished with chopped hotdog,…"
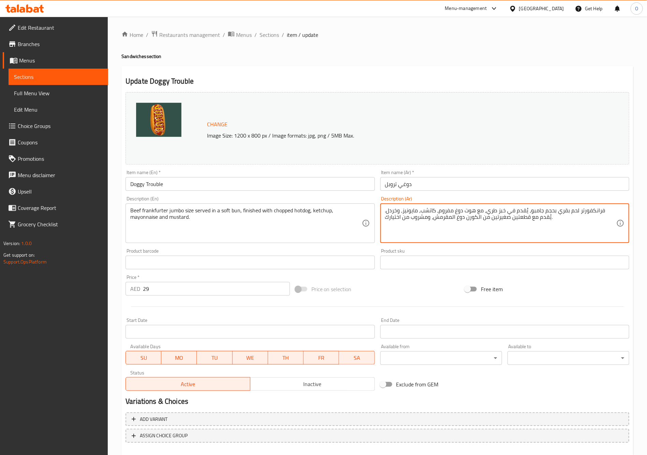
drag, startPoint x: 398, startPoint y: 208, endPoint x: 542, endPoint y: 231, distance: 145.8
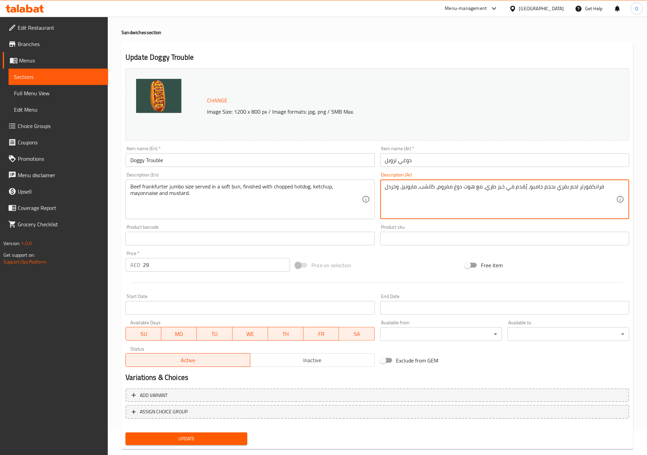
scroll to position [36, 0]
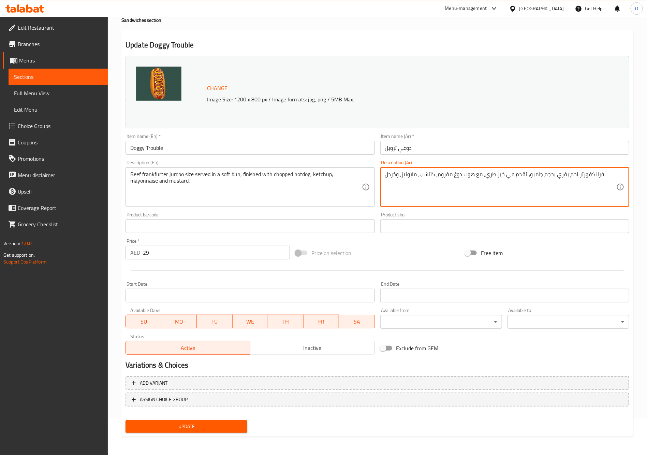
type textarea "فرانكفورتر لحم بقري بحجم جامبو، يُقدم في خبز طري، مع هوت دوغ مفروم، كاتشب، مايو…"
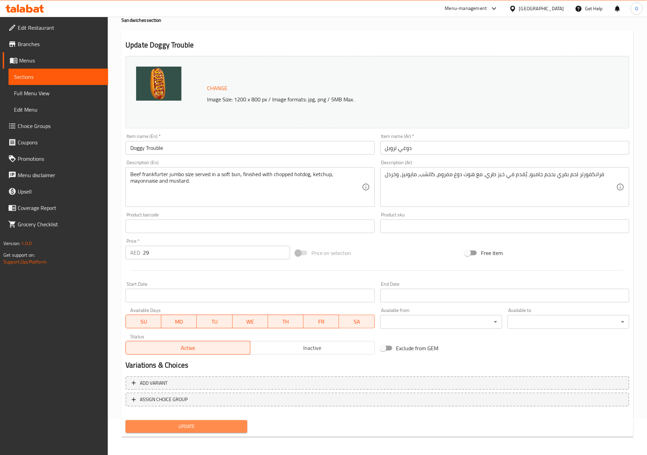
click at [217, 428] on span "Update" at bounding box center [186, 426] width 111 height 9
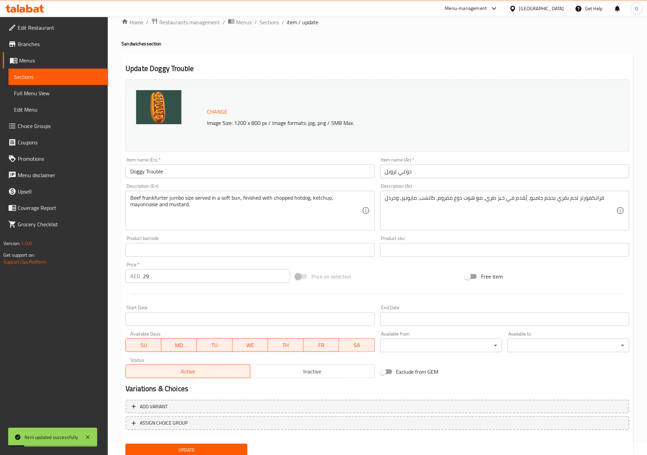
scroll to position [0, 0]
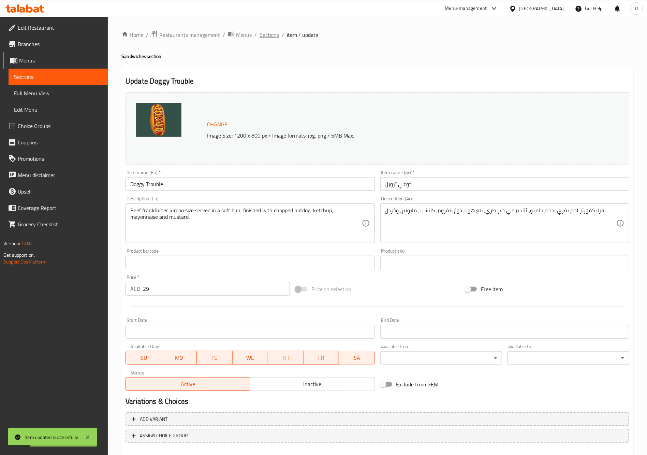
click at [260, 32] on span "Sections" at bounding box center [269, 35] width 19 height 8
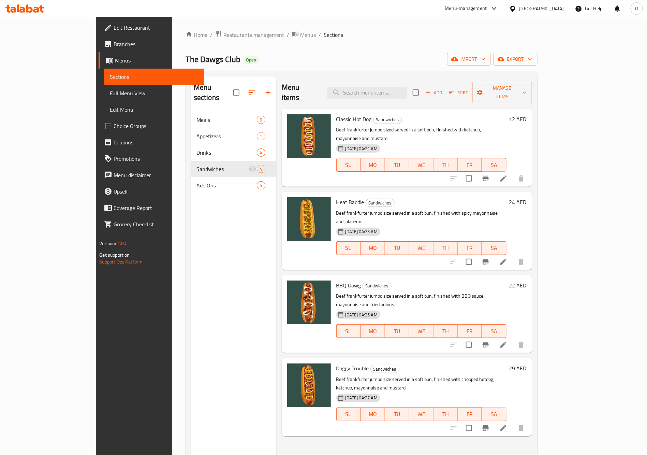
click at [513, 172] on li at bounding box center [503, 178] width 19 height 12
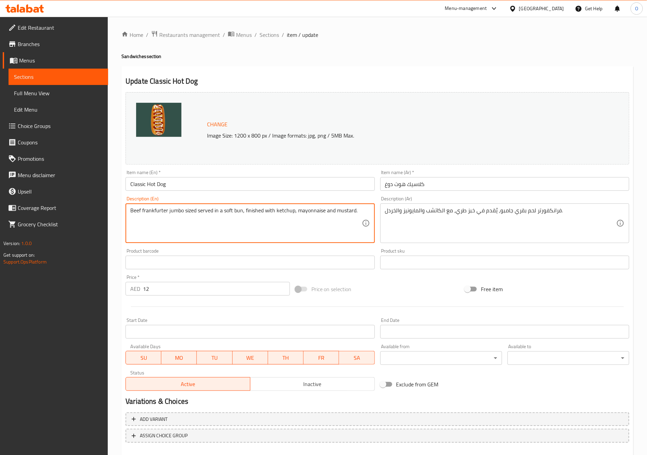
click at [361, 211] on textarea "Beef frankfurter jumbo sized served in a soft bun, finished with ketchup, mayon…" at bounding box center [245, 223] width 231 height 32
paste textarea "served in a soft bun, finished with ketchup, mayonnaise and mustard"
drag, startPoint x: 149, startPoint y: 210, endPoint x: 324, endPoint y: 207, distance: 175.7
click at [324, 207] on div "Beef frankfurter served in a soft bun, finished with ketchup, mayonnaise and mu…" at bounding box center [250, 223] width 249 height 40
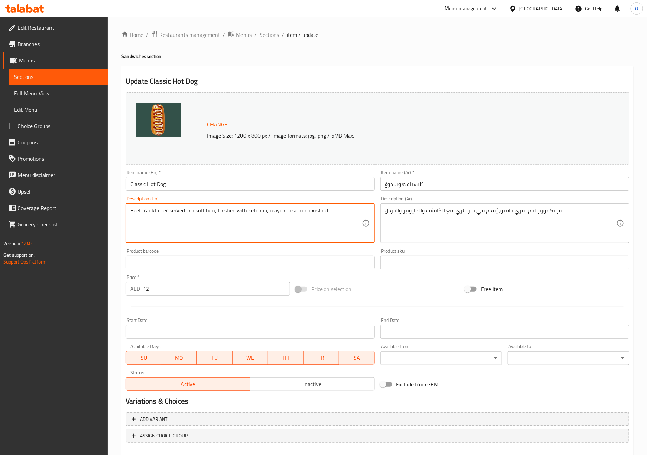
type textarea "Beef frankfurter served in a soft bun, finished with ketchup, mayonnaise and mu…"
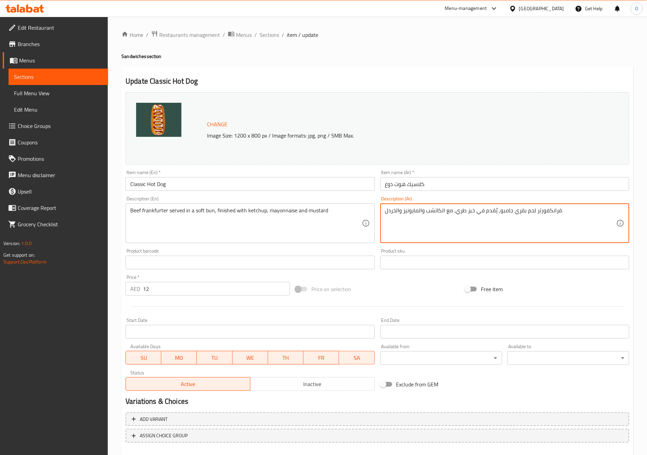
click at [431, 215] on textarea "فرانكفورتر لحم بقري جامبو، يُقدم في خبز طري، مع الكاتشب والمايونيز والخردل." at bounding box center [500, 223] width 231 height 32
paste textarea "يتم تقديمه في كعكة ناعمة، مع الكاتشب والمايونيز و خردل"
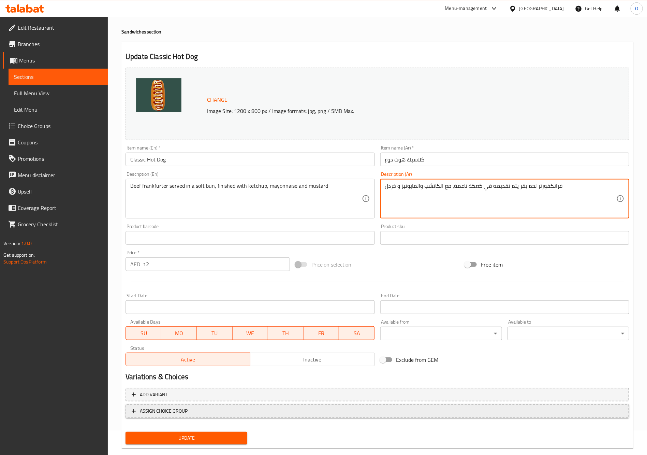
scroll to position [36, 0]
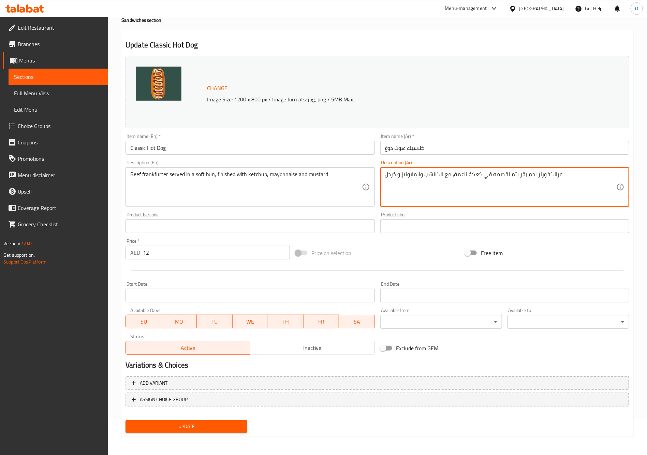
type textarea "فرانكفورتر لحم بقر يتم تقديمه في كعكة ناعمة، مع الكاتشب والمايونيز و خردل"
click at [189, 423] on span "Update" at bounding box center [186, 426] width 111 height 9
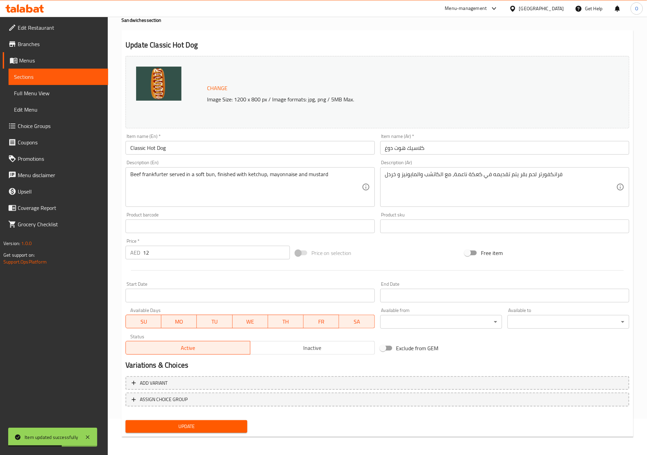
click at [221, 427] on span "Update" at bounding box center [186, 426] width 111 height 9
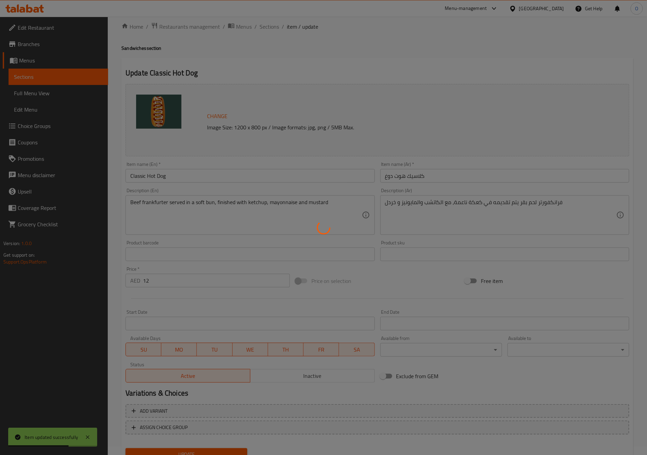
scroll to position [0, 0]
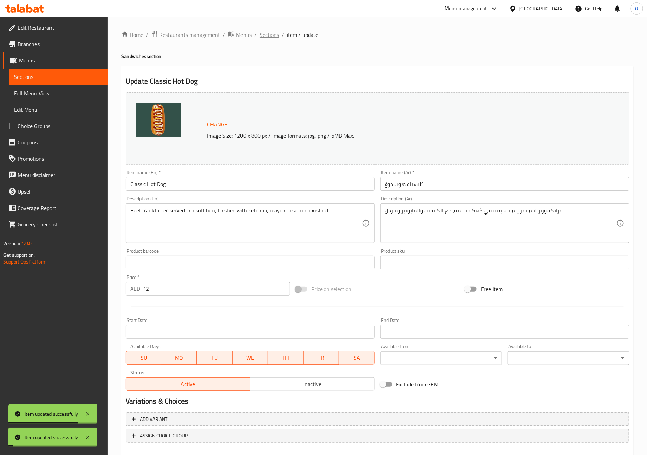
click at [272, 33] on span "Sections" at bounding box center [269, 35] width 19 height 8
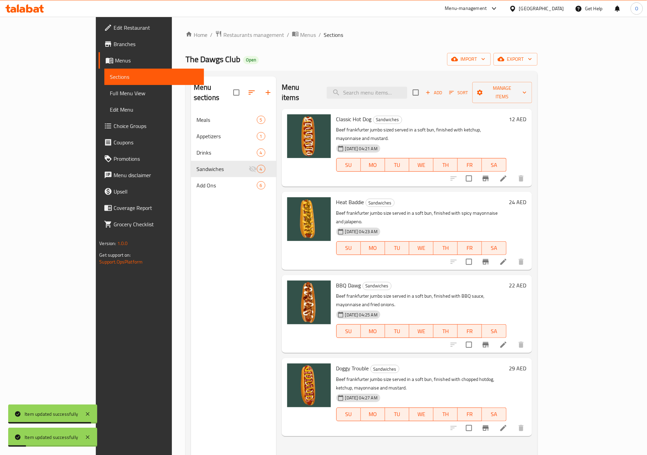
click at [513, 256] on li at bounding box center [503, 262] width 19 height 12
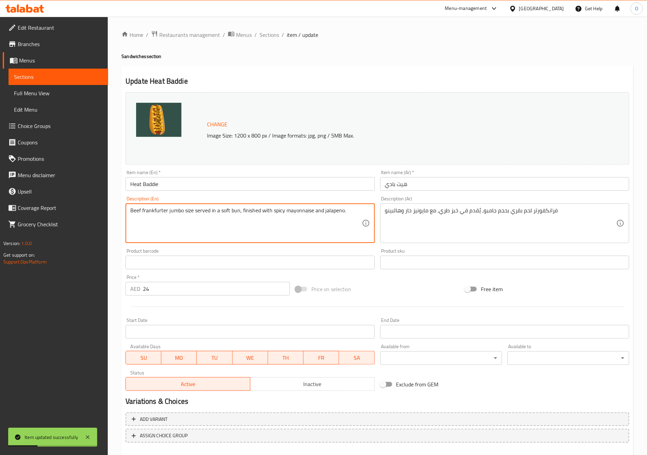
click at [267, 223] on textarea "Beef frankfurter jumbo size served in a soft bun, finished with spicy mayonnais…" at bounding box center [245, 223] width 231 height 32
paste textarea "served in a soft bun, finished with spicy mayonnaise and jalapeño."
type textarea "Beef frankfurter served in a soft bun, finished with spicy mayonnaise and jalap…"
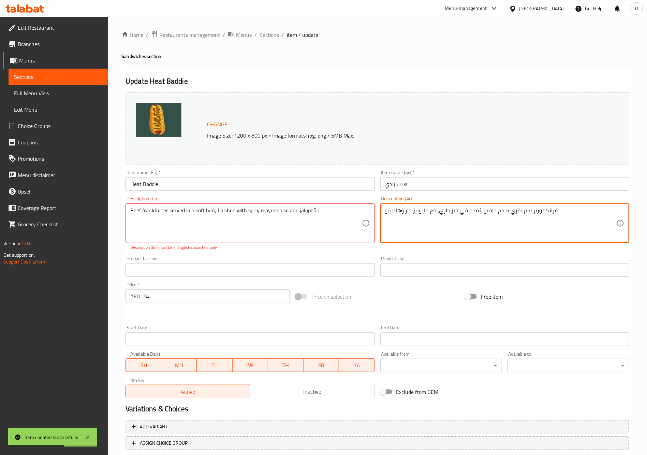
click at [494, 215] on textarea "فرانكفورتر لحم بقري بحجم جامبو، يُقدم في خبز طري، مع مايونيز حار وهالبينو" at bounding box center [500, 223] width 231 height 32
paste textarea "في خبز طري، انتهى مع مايونيز حار و جالا"
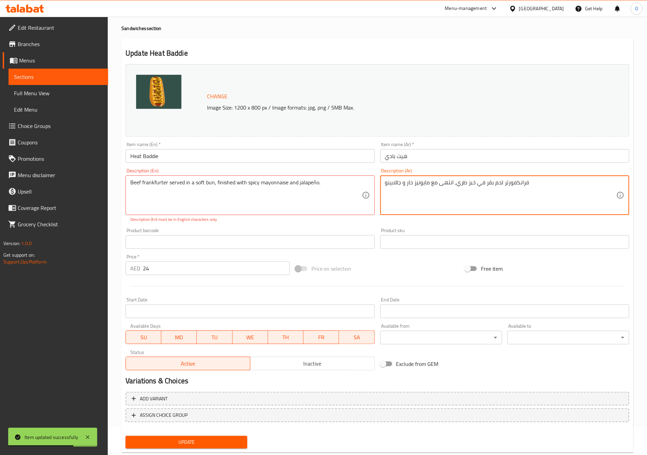
scroll to position [44, 0]
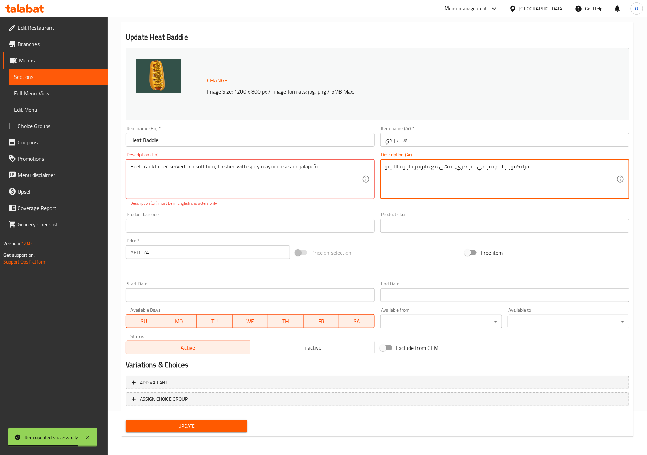
type textarea "فرانكفورتر لحم بقر في خبز طري، انتهى مع مايونيز حار و جالابينو"
click at [202, 429] on span "Update" at bounding box center [186, 426] width 111 height 9
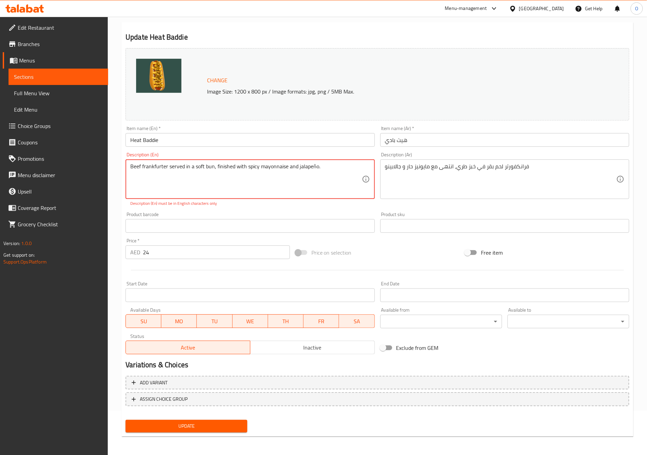
click at [312, 169] on textarea "Beef frankfurter served in a soft bun, finished with spicy mayonnaise and jalap…" at bounding box center [245, 179] width 231 height 32
drag, startPoint x: 313, startPoint y: 169, endPoint x: 310, endPoint y: 167, distance: 3.7
click at [310, 167] on textarea "Beef frankfurter served in a soft bun, finished with spicy mayonnaise and jalap…" at bounding box center [245, 179] width 231 height 32
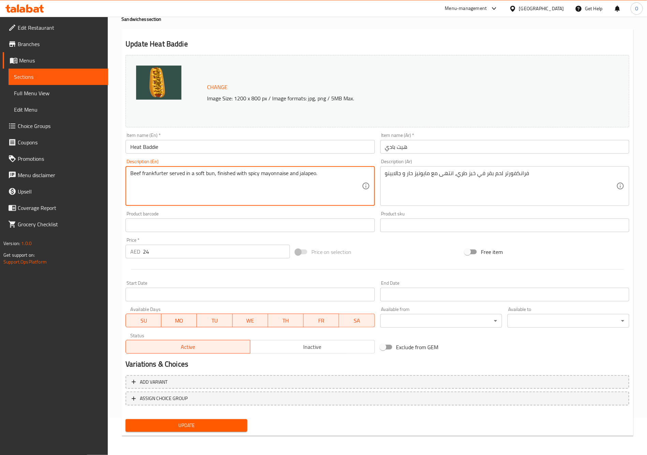
scroll to position [36, 0]
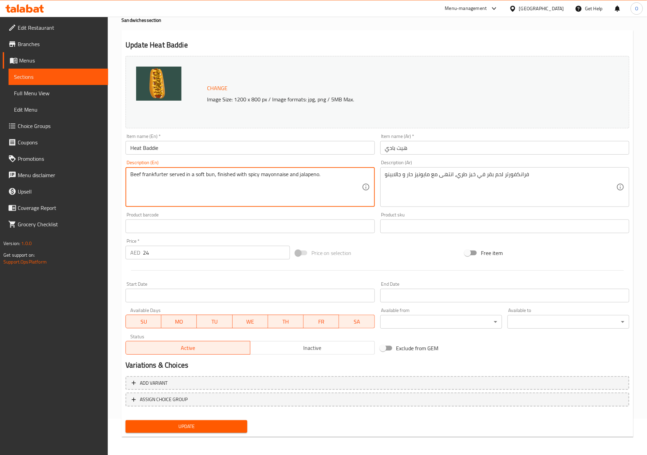
type textarea "Beef frankfurter served in a soft bun, finished with spicy mayonnaise and jalap…"
click at [237, 427] on span "Update" at bounding box center [186, 426] width 111 height 9
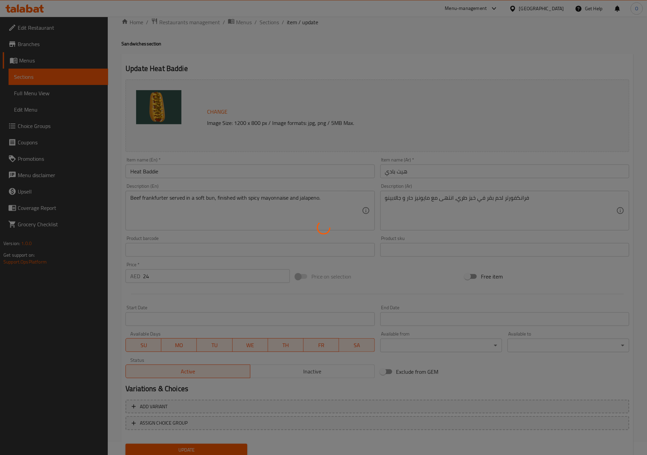
scroll to position [0, 0]
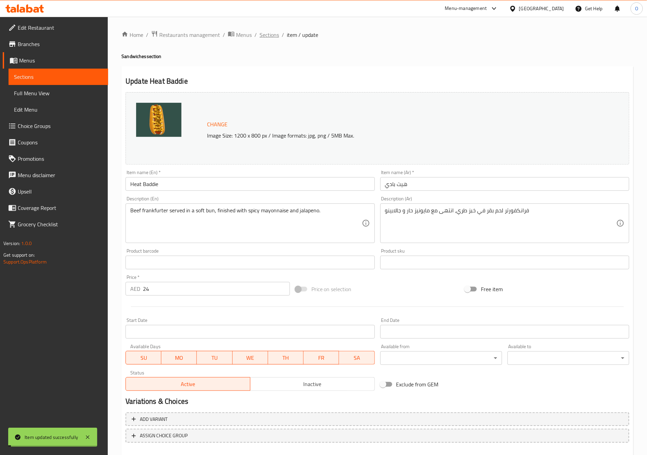
click at [272, 36] on span "Sections" at bounding box center [269, 35] width 19 height 8
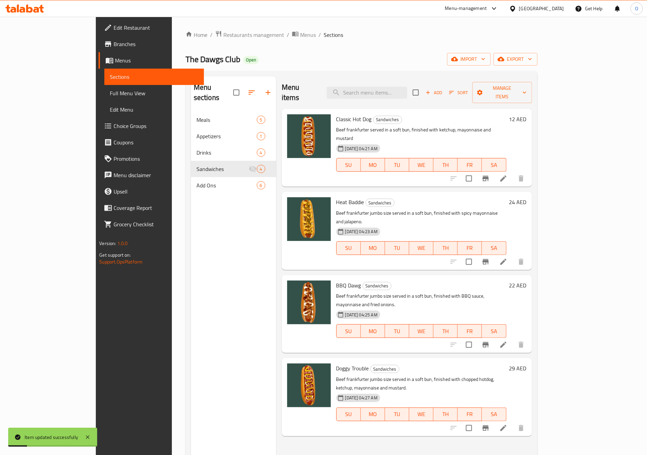
click at [513, 338] on li at bounding box center [503, 344] width 19 height 12
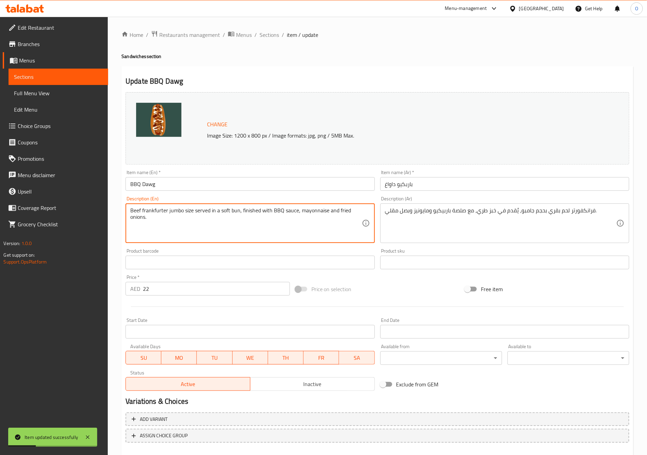
click at [261, 221] on textarea "Beef frankfurter jumbo size served in a soft bun, finished with BBQ sauce, mayo…" at bounding box center [245, 223] width 231 height 32
paste textarea "served in a soft bun, finished with BBQ sauce, mayonnaise and fried onions."
type textarea "Beef frankfurter served in a soft bun, finished with BBQ sauce, mayonnaise and …"
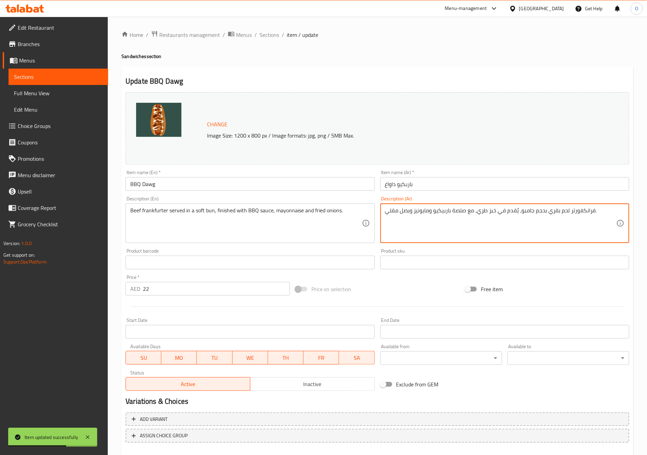
click at [480, 219] on textarea "فرانكفورتر لحم بقري بحجم جامبو، يُقدم في خبز طري، مع صلصة باربيكيو ومايونيز وبص…" at bounding box center [500, 223] width 231 height 32
paste textarea "تقدم في خبز طري، انتهى إليه صوص بارب"
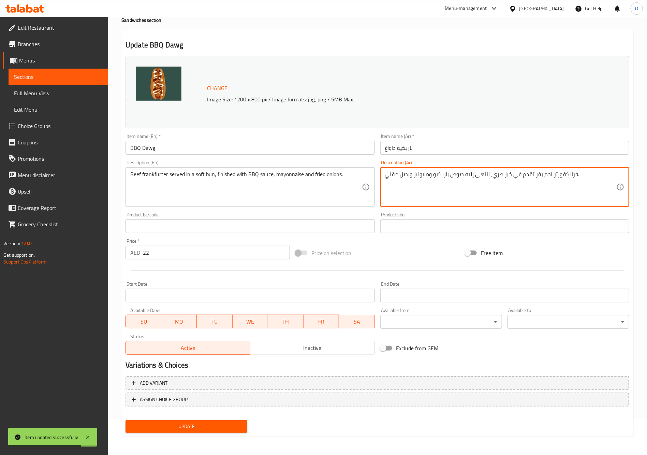
type textarea "فرانكفورتر لحم بقر تقدم في خبز طري، انتهى إليه صوص باربكيو ومايونيز وبصل مقلي."
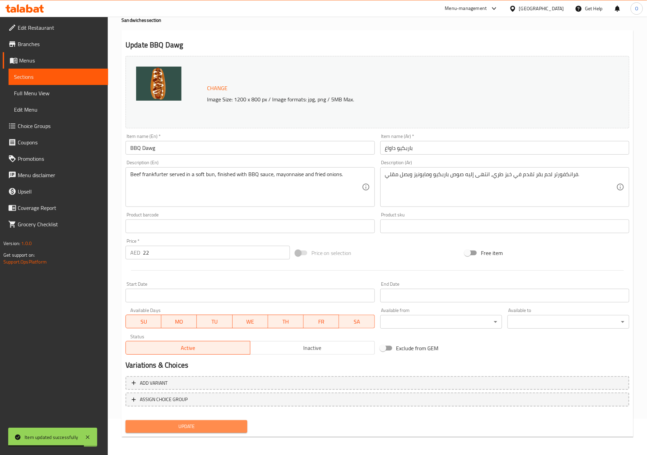
click at [221, 427] on span "Update" at bounding box center [186, 426] width 111 height 9
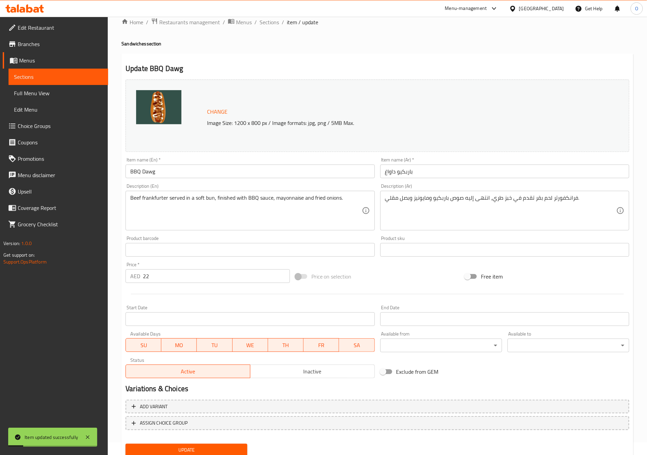
scroll to position [0, 0]
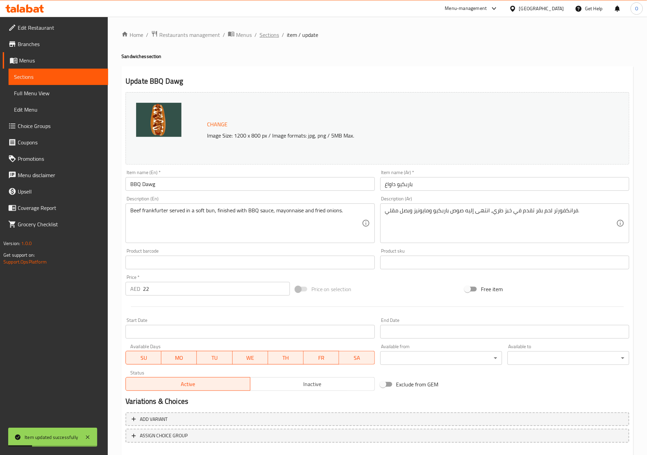
click at [266, 37] on span "Sections" at bounding box center [269, 35] width 19 height 8
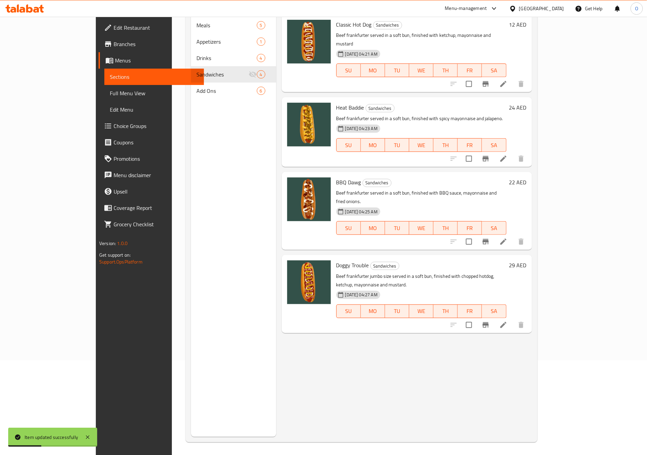
scroll to position [96, 0]
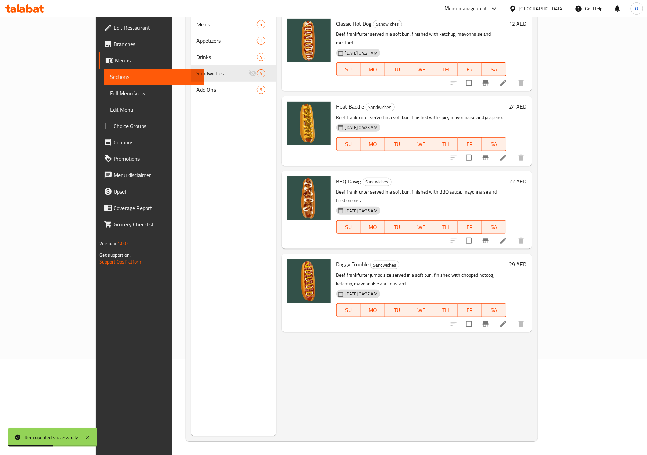
click at [513, 318] on li at bounding box center [503, 324] width 19 height 12
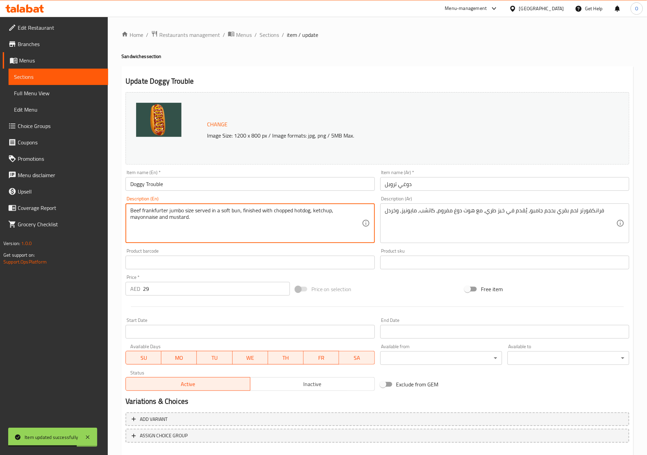
click at [297, 216] on textarea "Beef frankfurter jumbo size served in a soft bun, finished with chopped hotdog,…" at bounding box center [245, 223] width 231 height 32
paste textarea
type textarea "Beef frankfurter served in a soft bun, finished with chopped hotdog, ketchup, m…"
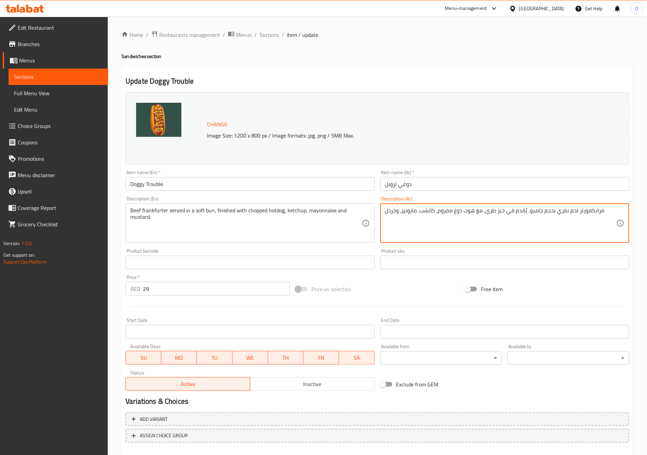
click at [451, 226] on textarea "فرانكفورتر لحم بقري بحجم جامبو، يُقدم في خبز طري، مع هوت دوغ مفروم، كاتشب، مايو…" at bounding box center [500, 223] width 231 height 32
paste textarea "قانق لحم البقر تقدم في خبز ناعم، مع قطع من الهوت دوج، الكاتشب، المايونيز والخرد…"
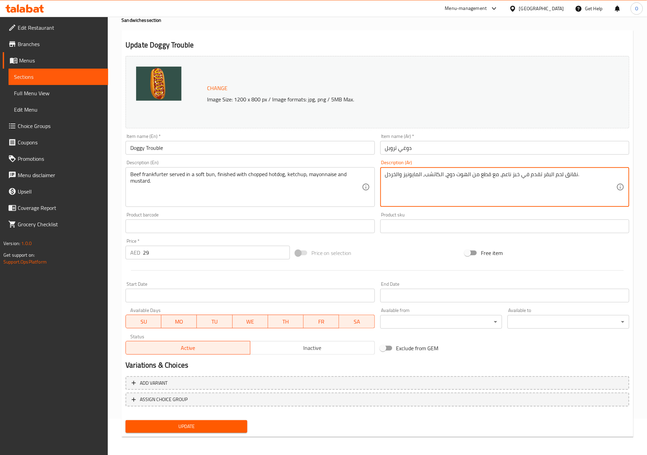
type textarea "نقانق لحم البقر تقدم في خبز ناعم، مع قطع من الهوت دوج، الكاتشب، المايونيز والخر…"
click at [178, 419] on div "Update" at bounding box center [186, 426] width 127 height 18
click at [180, 427] on span "Update" at bounding box center [186, 426] width 111 height 9
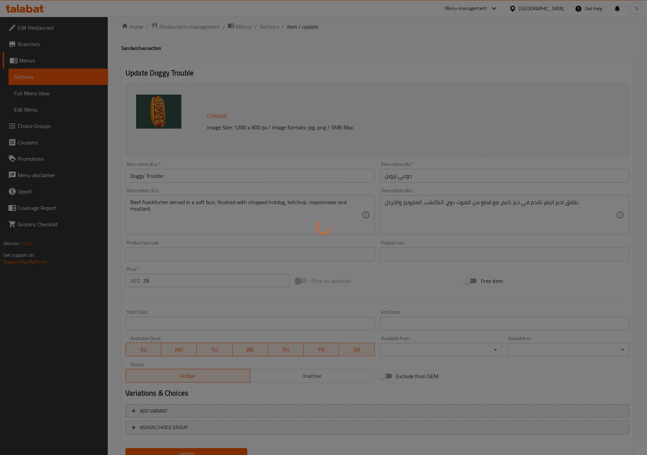
scroll to position [0, 0]
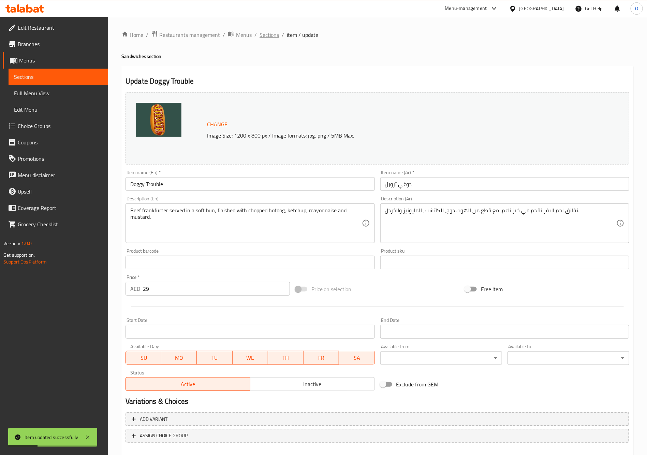
click at [265, 32] on span "Sections" at bounding box center [269, 35] width 19 height 8
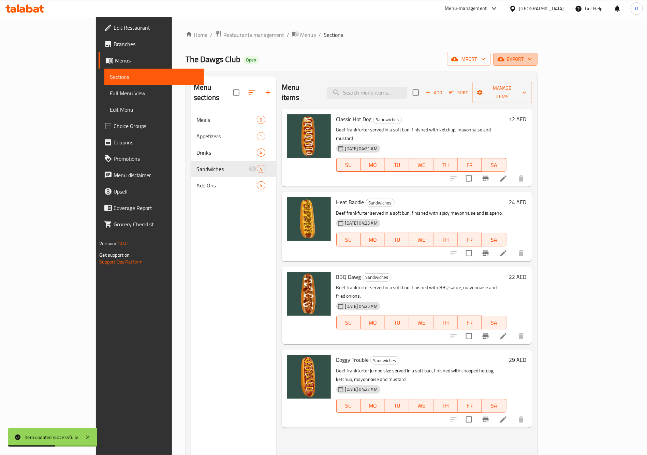
click at [532, 60] on span "export" at bounding box center [515, 59] width 33 height 9
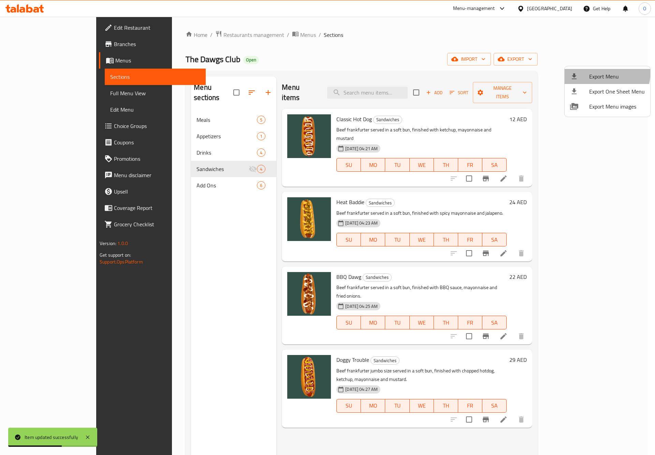
click at [590, 71] on li "Export Menu" at bounding box center [608, 76] width 86 height 15
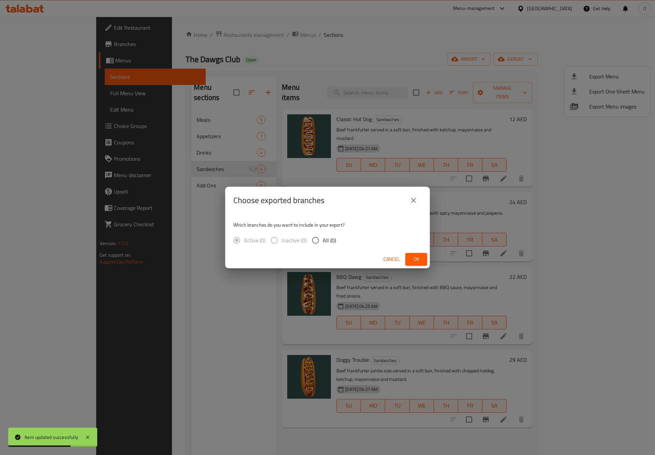
click at [419, 256] on span "Ok" at bounding box center [416, 259] width 11 height 9
click at [412, 259] on span "Ok" at bounding box center [416, 259] width 11 height 9
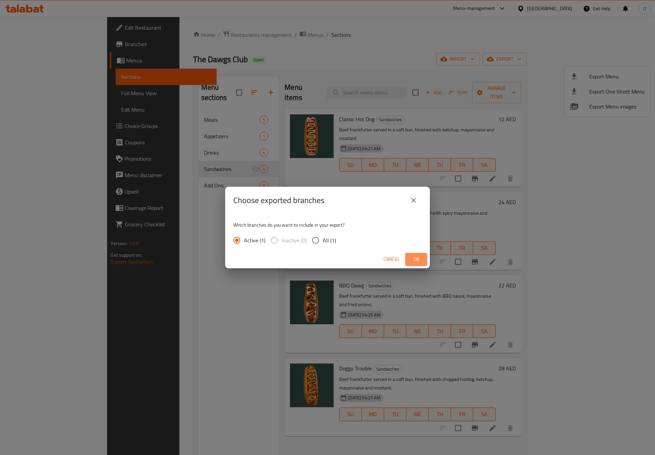
click at [412, 259] on span "Ok" at bounding box center [416, 259] width 11 height 9
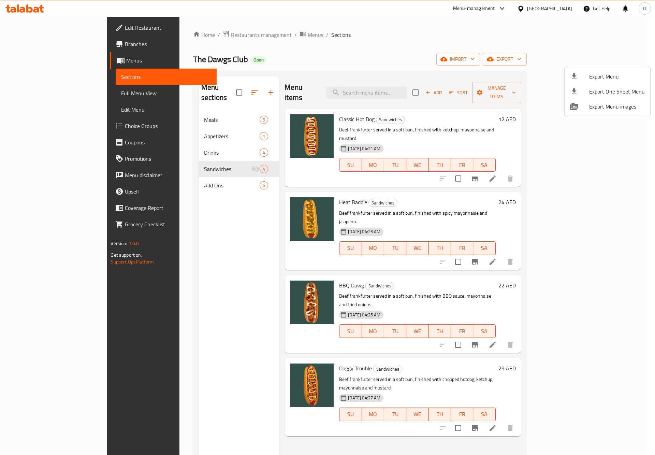
click at [174, 34] on div at bounding box center [327, 227] width 655 height 455
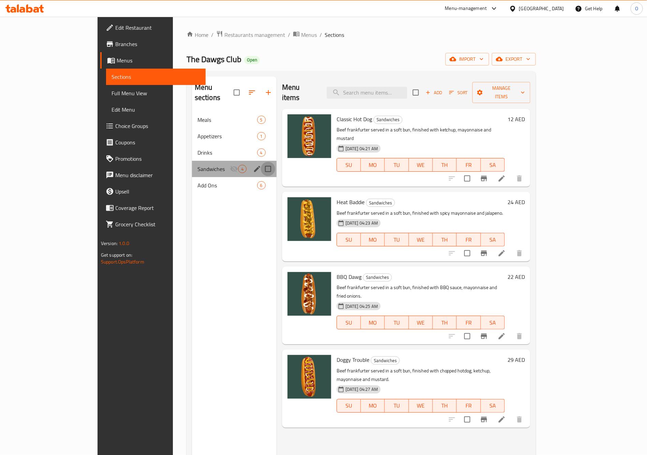
click at [261, 162] on input "Menu sections" at bounding box center [268, 169] width 14 height 14
checkbox input "true"
click at [236, 89] on icon "button" at bounding box center [239, 92] width 6 height 6
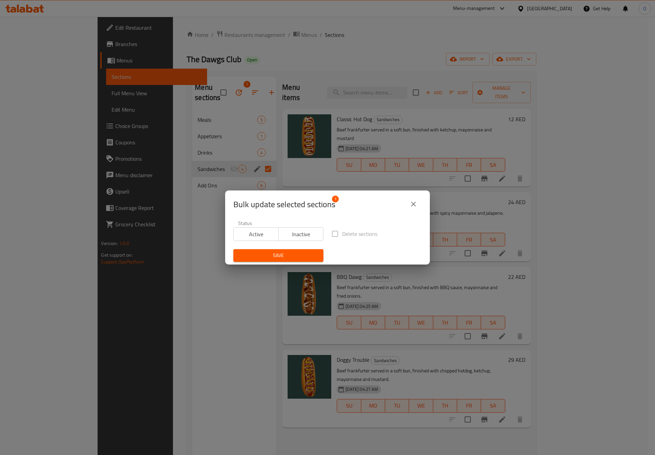
click at [257, 236] on span "Active" at bounding box center [256, 234] width 40 height 10
click at [257, 259] on span "Save" at bounding box center [278, 255] width 79 height 9
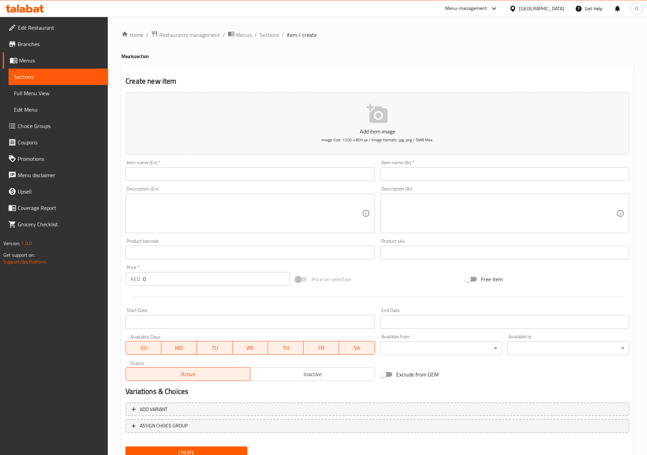
scroll to position [27, 0]
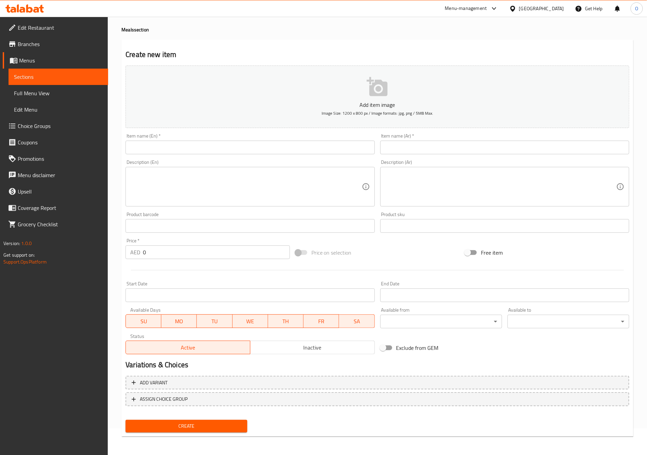
click at [32, 53] on link "Menus" at bounding box center [55, 60] width 105 height 16
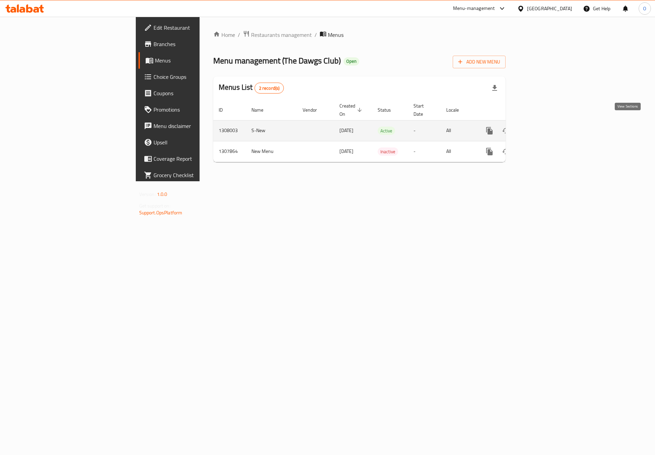
click at [543, 127] on icon "enhanced table" at bounding box center [539, 131] width 8 height 8
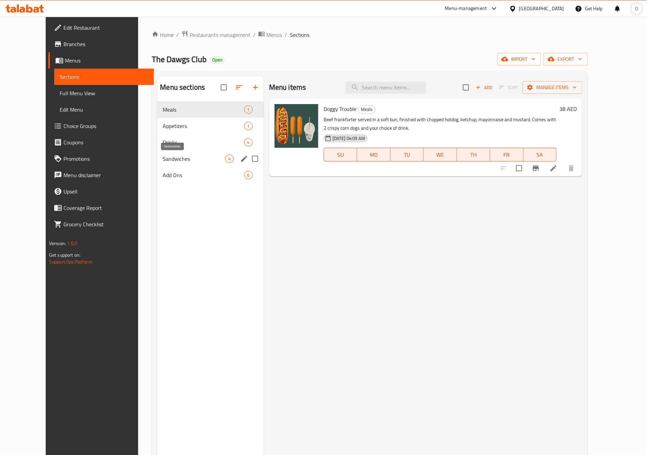
click at [173, 156] on span "Sandwiches" at bounding box center [194, 159] width 62 height 8
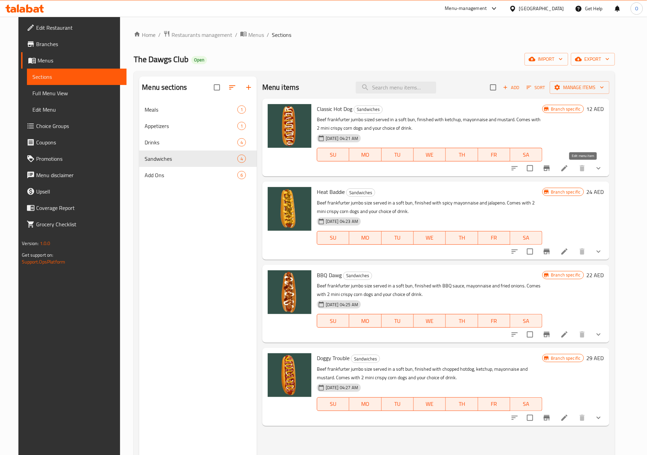
click at [569, 165] on icon at bounding box center [564, 168] width 8 height 8
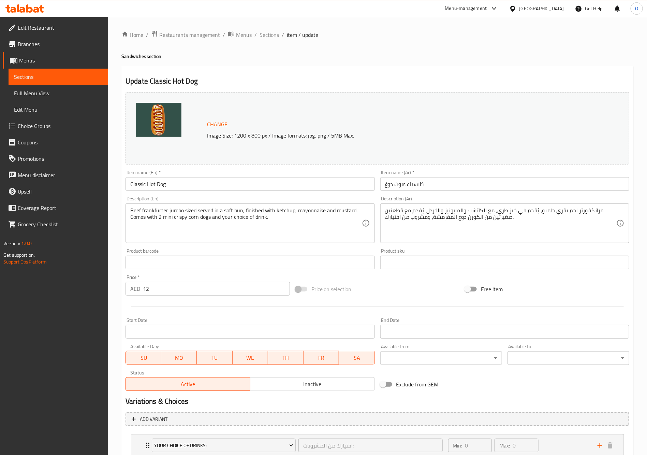
click at [172, 179] on input "Classic Hot Dog" at bounding box center [250, 184] width 249 height 14
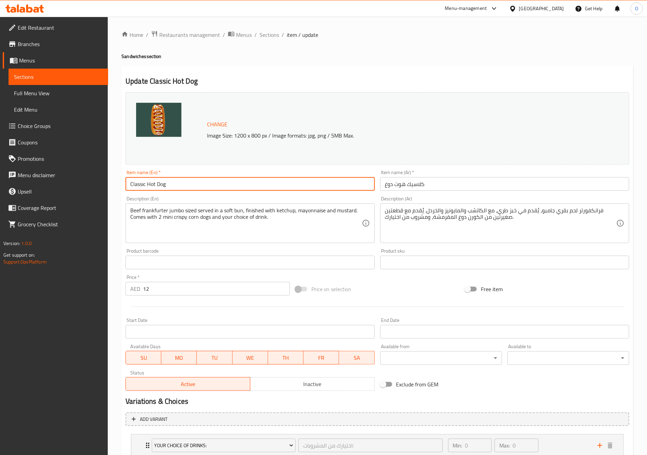
click at [172, 179] on input "Classic Hot Dog" at bounding box center [250, 184] width 249 height 14
click at [435, 185] on input "كلاسيك هوت دوغ" at bounding box center [504, 184] width 249 height 14
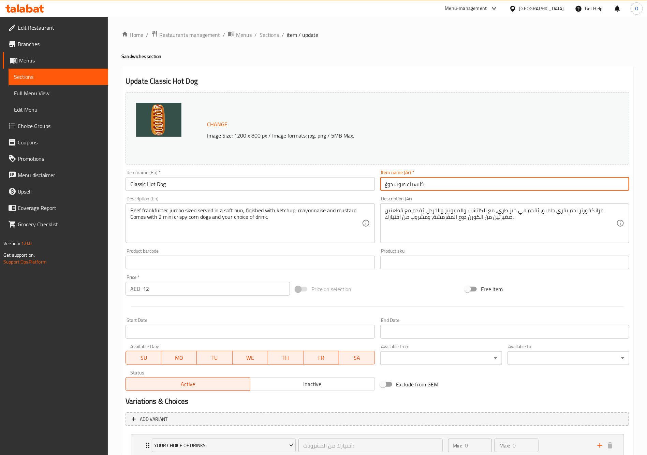
click at [435, 185] on input "كلاسيك هوت دوغ" at bounding box center [504, 184] width 249 height 14
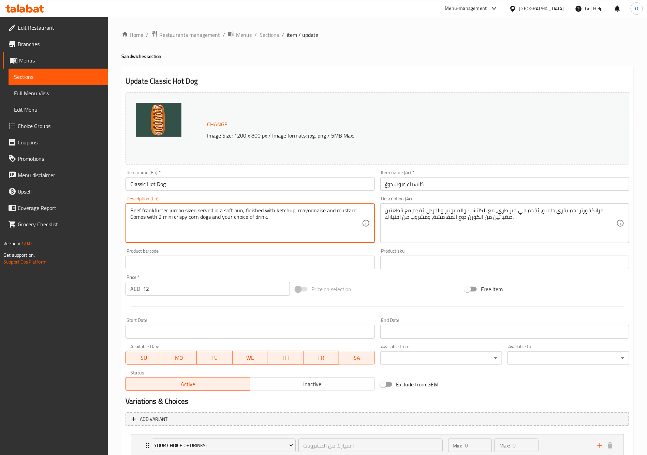
click at [200, 221] on textarea "Beef frankfurter jumbo sized served in a soft bun, finished with ketchup, mayon…" at bounding box center [245, 223] width 231 height 32
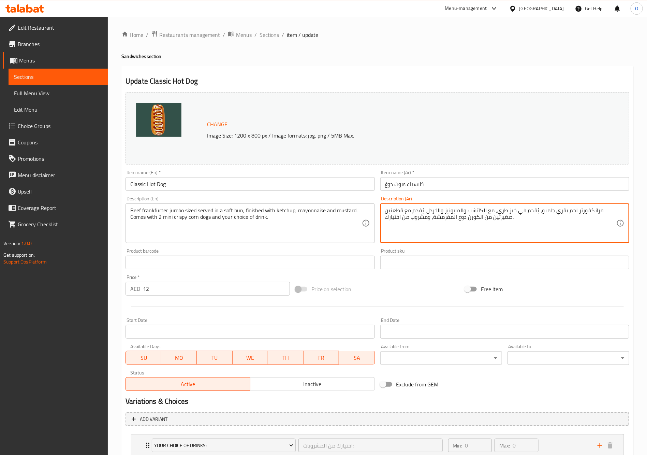
click at [501, 230] on textarea "فرانكفورتر لحم بقري جامبو، يُقدم في خبز طري، مع الكاتشب والمايونيز والخردل. يُق…" at bounding box center [500, 223] width 231 height 32
click at [266, 41] on div "Home / Restaurants management / Menus / Sections / item / update Sandwiches sec…" at bounding box center [377, 273] width 512 height 487
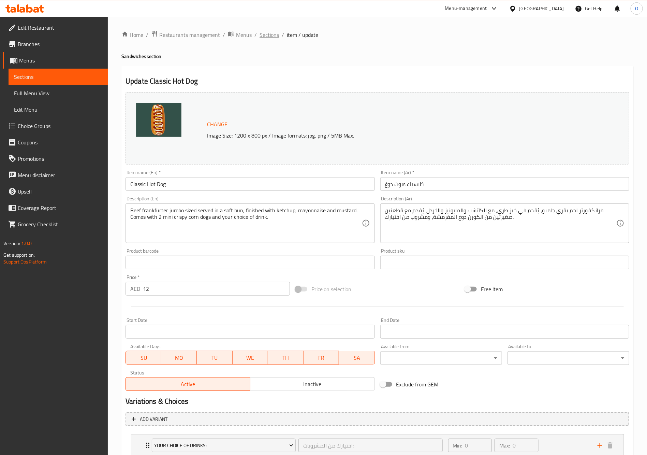
click at [268, 38] on span "Sections" at bounding box center [269, 35] width 19 height 8
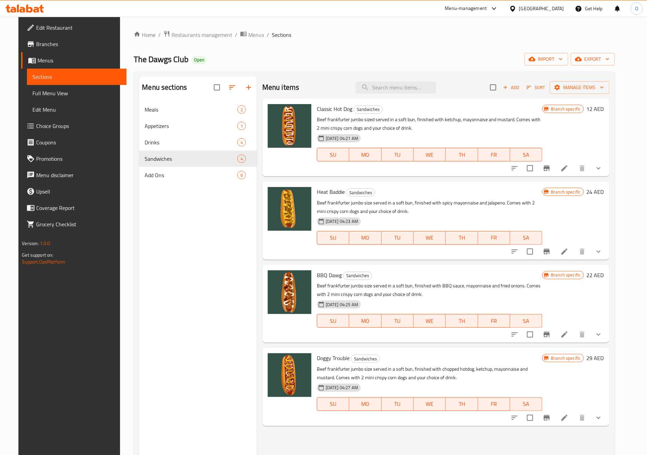
click at [574, 250] on li at bounding box center [564, 251] width 19 height 12
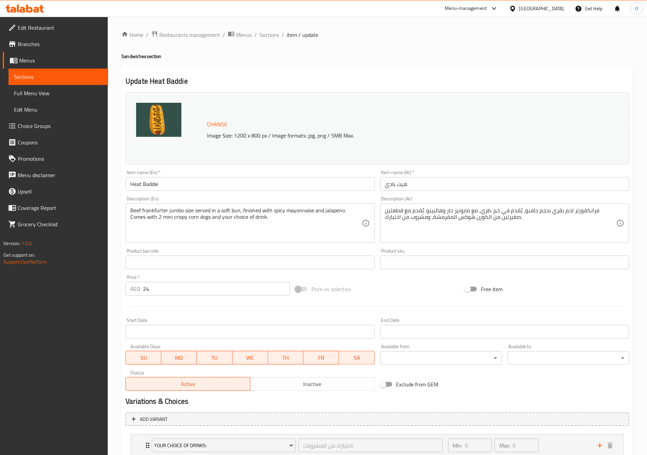
click at [219, 206] on div "Beef frankfurter jumbo size served in a soft bun, finished with spicy mayonnais…" at bounding box center [250, 223] width 249 height 40
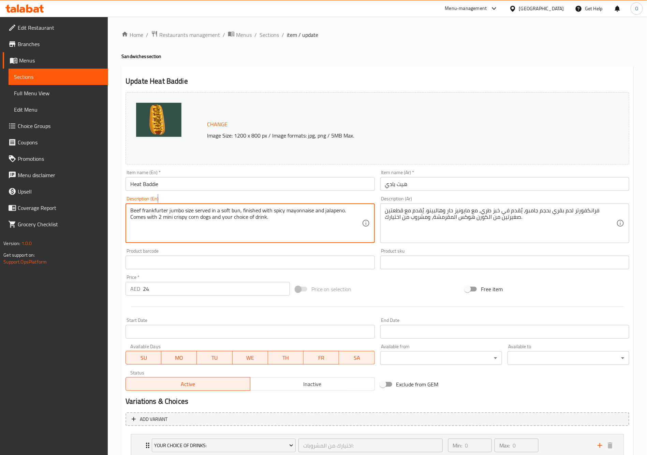
click at [219, 206] on div "Beef frankfurter jumbo size served in a soft bun, finished with spicy mayonnais…" at bounding box center [250, 223] width 249 height 40
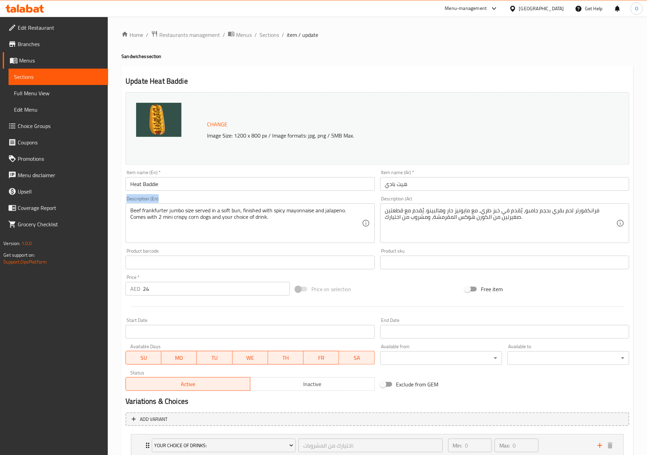
click at [219, 206] on div "Beef frankfurter jumbo size served in a soft bun, finished with spicy mayonnais…" at bounding box center [250, 223] width 249 height 40
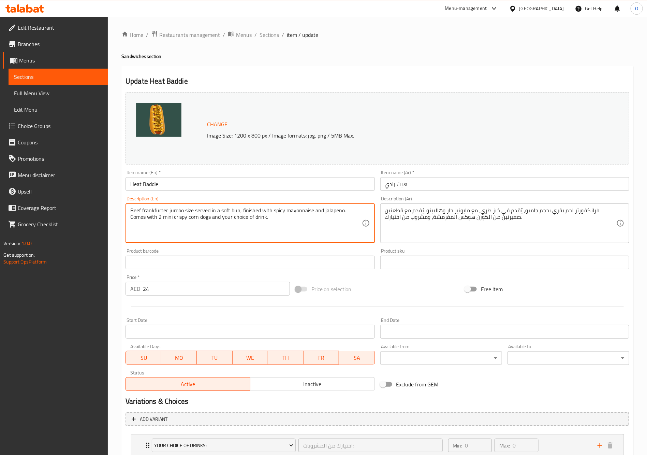
click at [226, 224] on textarea "Beef frankfurter jumbo size served in a soft bun, finished with spicy mayonnais…" at bounding box center [245, 223] width 231 height 32
click at [168, 181] on input "Heat Baddie" at bounding box center [250, 184] width 249 height 14
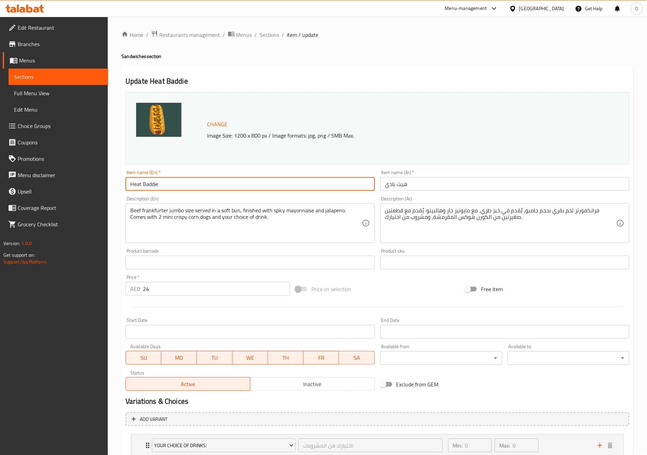
click at [168, 181] on input "Heat Baddie" at bounding box center [250, 184] width 249 height 14
click at [409, 188] on input "هيت بادي" at bounding box center [504, 184] width 249 height 14
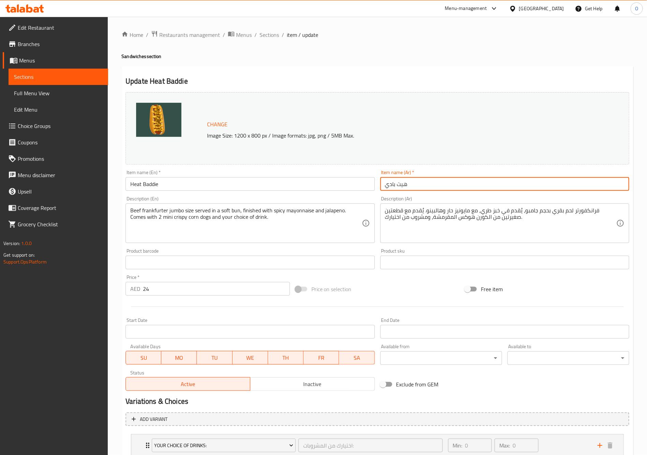
click at [409, 188] on input "هيت بادي" at bounding box center [504, 184] width 249 height 14
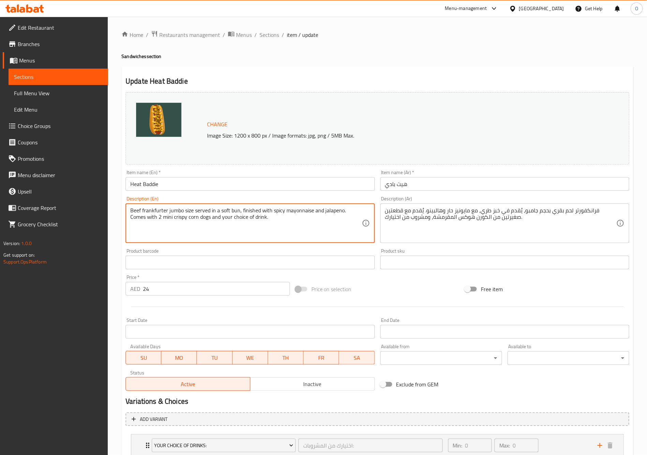
click at [190, 223] on textarea "Beef frankfurter jumbo size served in a soft bun, finished with spicy mayonnais…" at bounding box center [245, 223] width 231 height 32
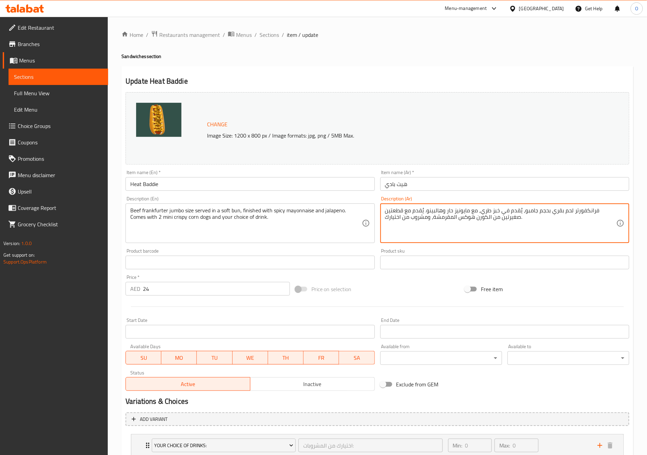
click at [470, 212] on textarea "فرانكفورتر لحم بقري بحجم جامبو، يُقدم في خبز طري، مع مايونيز حار وهالبينو. يُقد…" at bounding box center [500, 223] width 231 height 32
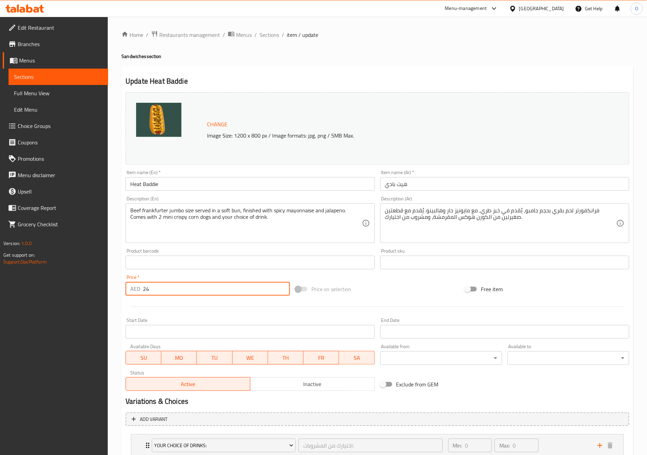
drag, startPoint x: 152, startPoint y: 293, endPoint x: 148, endPoint y: 294, distance: 4.2
click at [148, 294] on input "24" at bounding box center [216, 289] width 147 height 14
click at [267, 28] on div "Home / Restaurants management / Menus / Sections / item / update Sandwiches sec…" at bounding box center [377, 274] width 539 height 514
click at [267, 34] on span "Sections" at bounding box center [269, 35] width 19 height 8
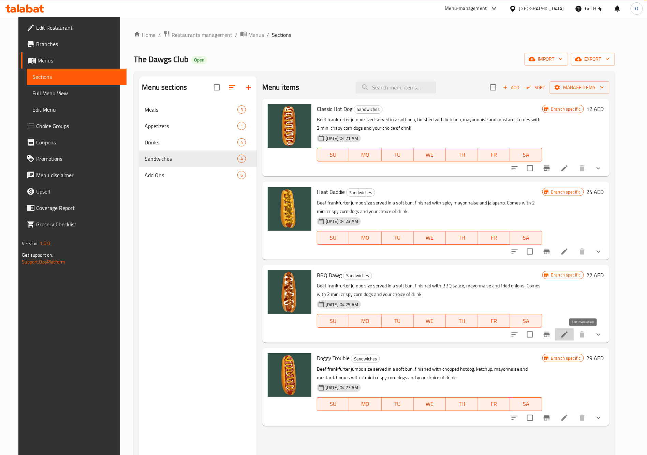
click at [568, 332] on icon at bounding box center [564, 334] width 6 height 6
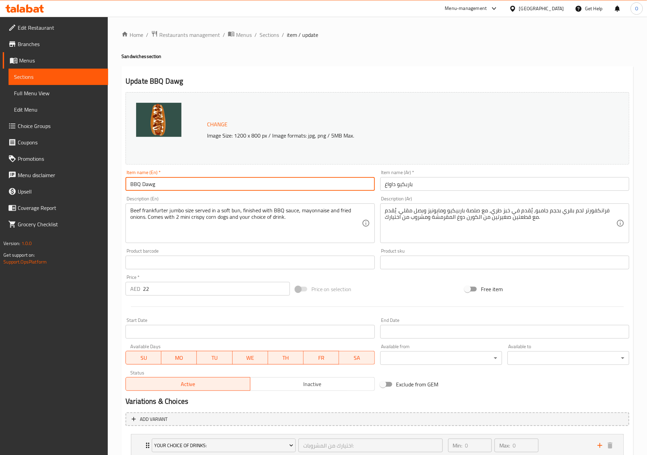
click at [159, 186] on input "BBQ Dawg" at bounding box center [250, 184] width 249 height 14
click at [423, 187] on input "باربكيو داواغ" at bounding box center [504, 184] width 249 height 14
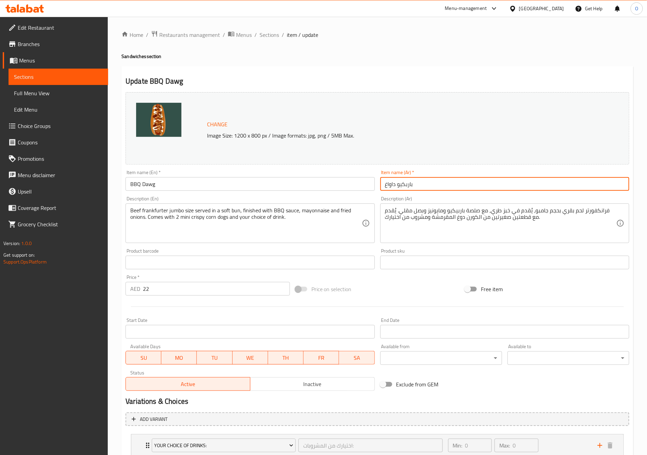
click at [423, 187] on input "باربكيو داواغ" at bounding box center [504, 184] width 249 height 14
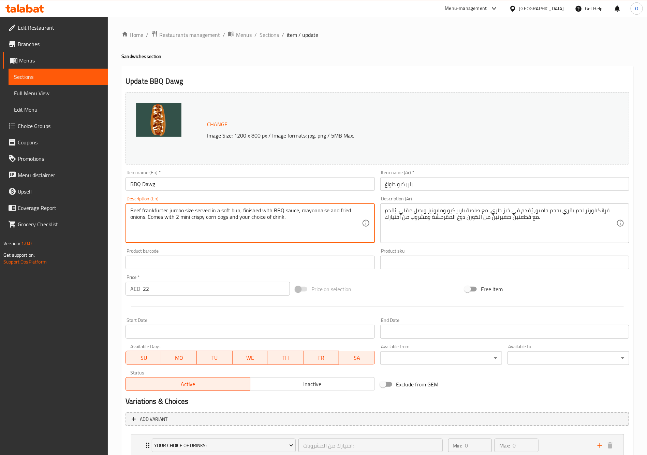
click at [201, 211] on textarea "Beef frankfurter jumbo size served in a soft bun, finished with BBQ sauce, mayo…" at bounding box center [245, 223] width 231 height 32
click at [379, 212] on div "Description (Ar) فرانكفورتر لحم بقري بحجم جامبو، يُقدم في خبز طري، مع صلصة بارب…" at bounding box center [505, 219] width 254 height 52
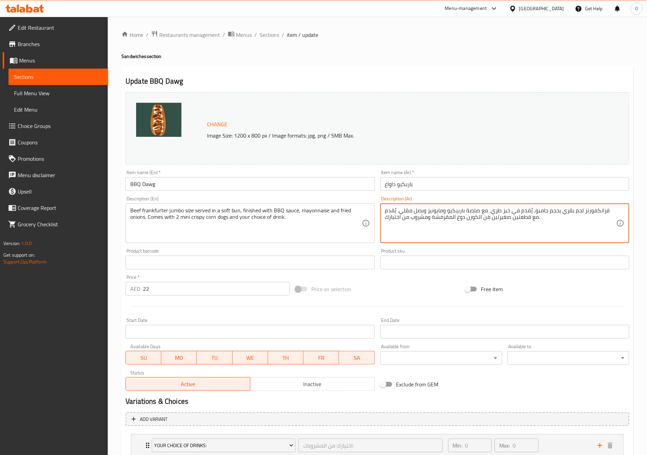
click at [386, 212] on textarea "فرانكفورتر لحم بقري بحجم جامبو، يُقدم في خبز طري، مع صلصة باربيكيو ومايونيز وبص…" at bounding box center [500, 223] width 231 height 32
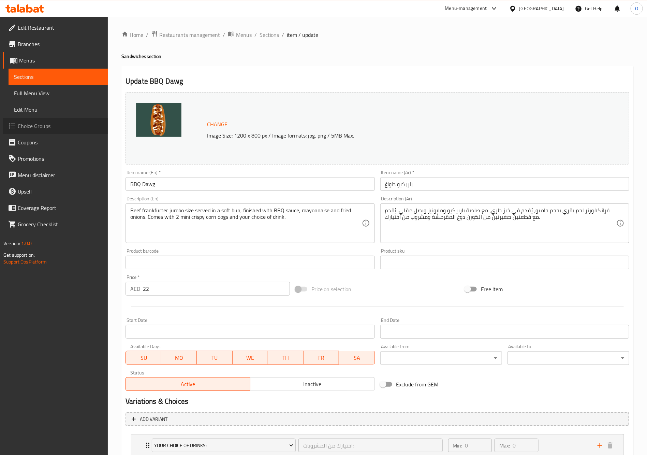
click at [41, 124] on span "Choice Groups" at bounding box center [60, 126] width 85 height 8
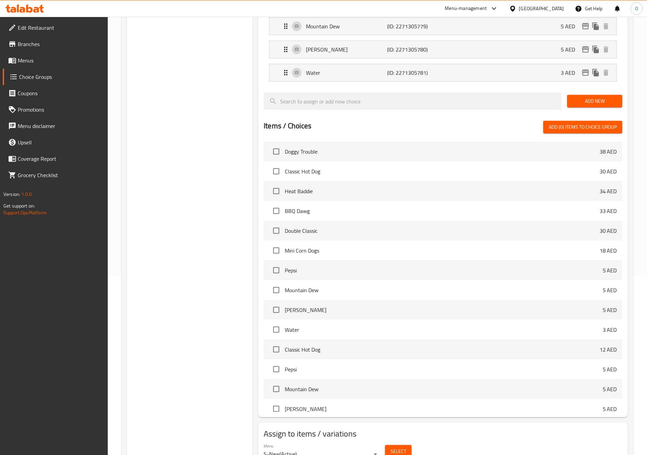
scroll to position [192, 0]
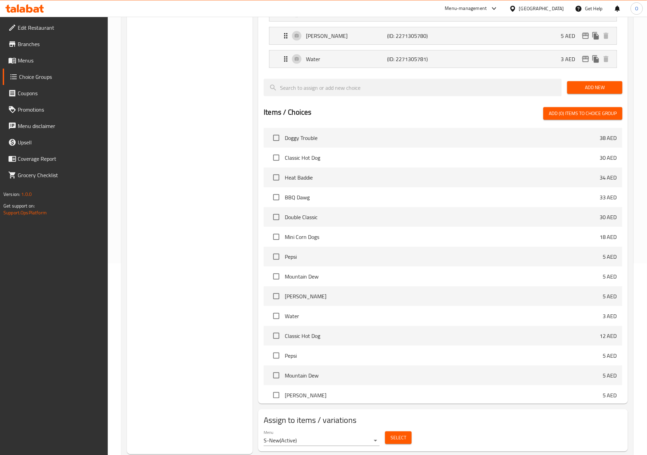
click at [395, 433] on span "Select" at bounding box center [399, 437] width 16 height 9
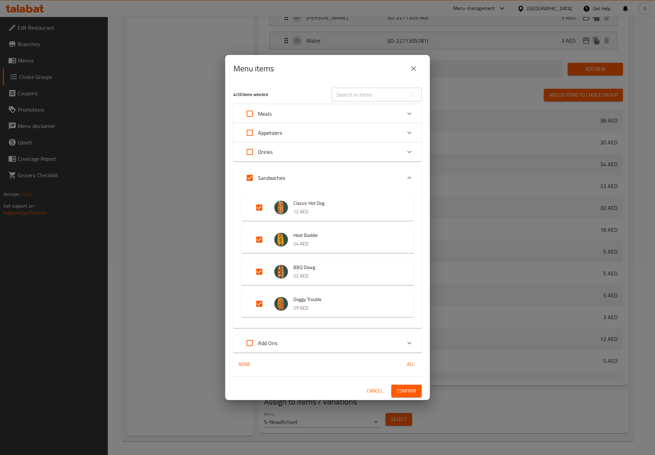
click at [247, 114] on input "Expand" at bounding box center [250, 113] width 16 height 16
checkbox input "true"
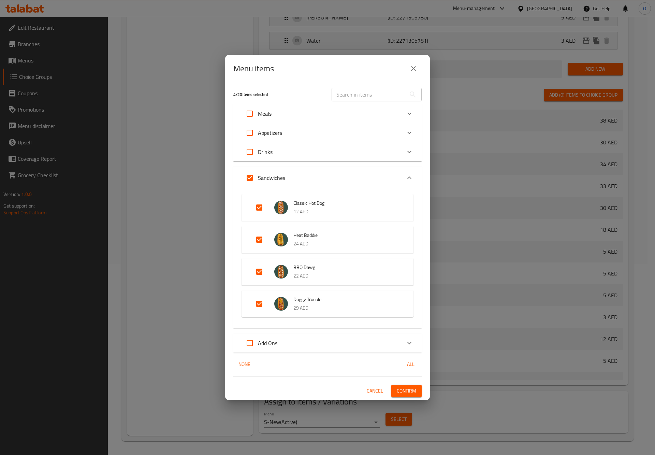
checkbox input "true"
click at [394, 392] on button "Confirm" at bounding box center [406, 390] width 30 height 13
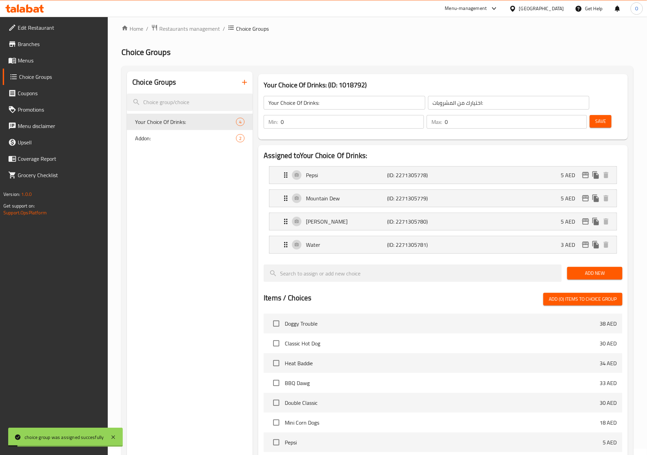
scroll to position [0, 0]
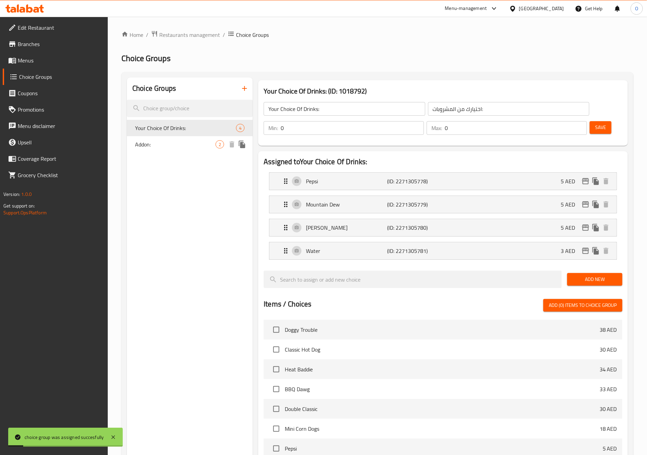
click at [167, 140] on span "Addon:" at bounding box center [175, 144] width 81 height 8
type input "Addon:"
type input "إضافة:"
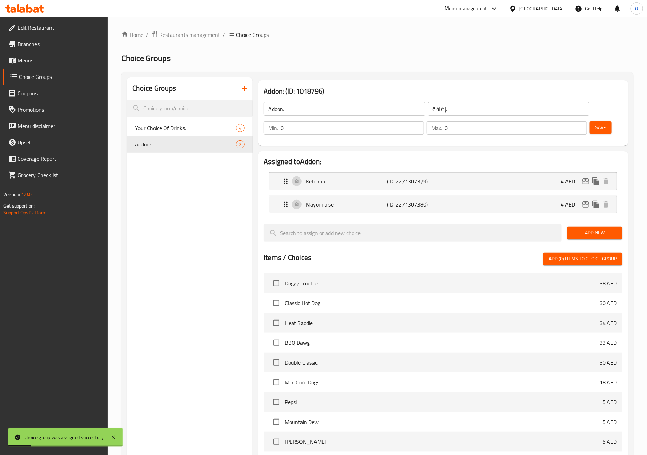
scroll to position [145, 0]
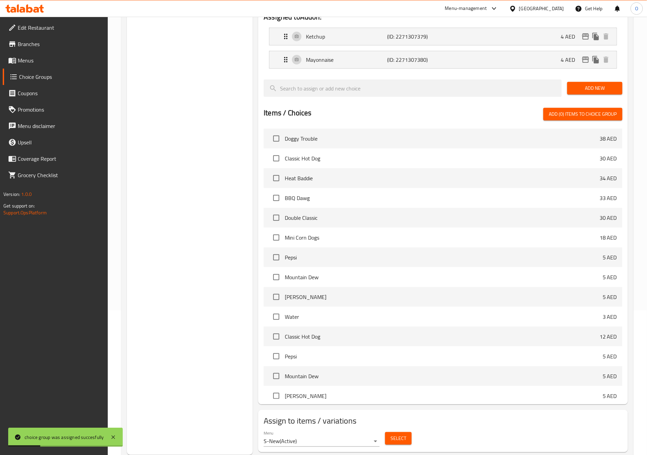
click at [392, 434] on span "Select" at bounding box center [399, 438] width 16 height 9
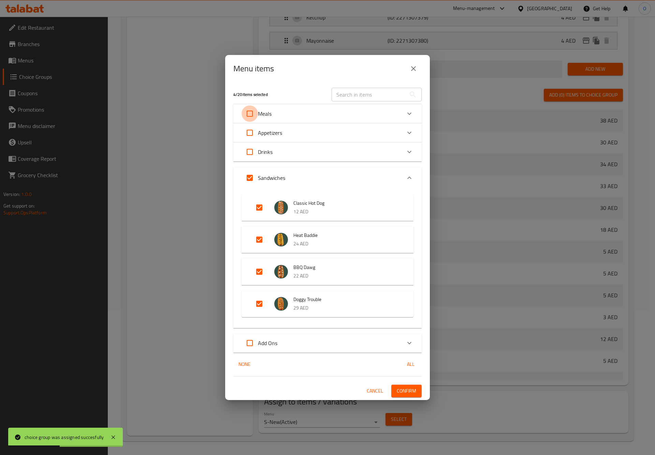
click at [246, 110] on input "Expand" at bounding box center [250, 113] width 16 height 16
checkbox input "true"
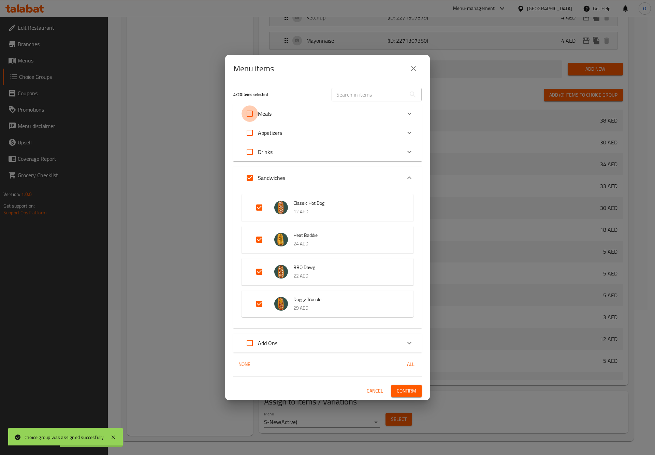
checkbox input "true"
click at [403, 392] on span "Confirm" at bounding box center [406, 390] width 19 height 9
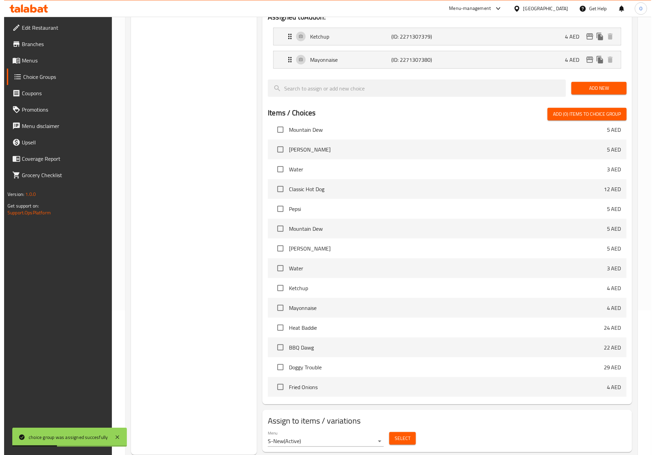
scroll to position [154, 0]
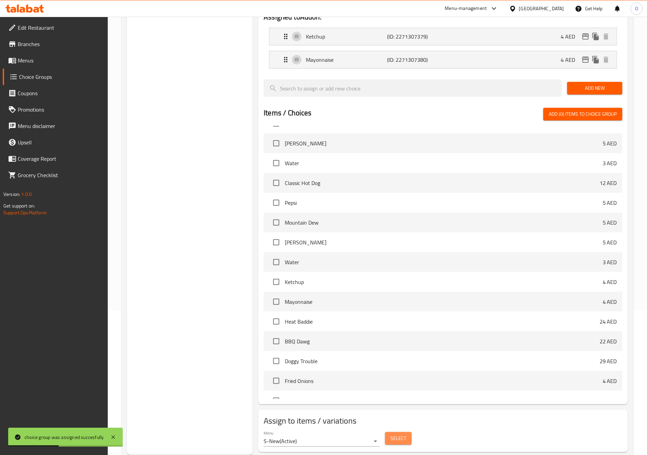
click at [397, 434] on span "Select" at bounding box center [399, 438] width 16 height 9
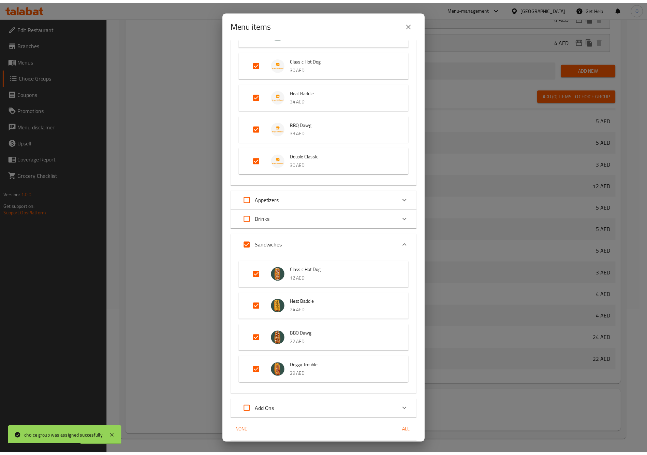
scroll to position [96, 0]
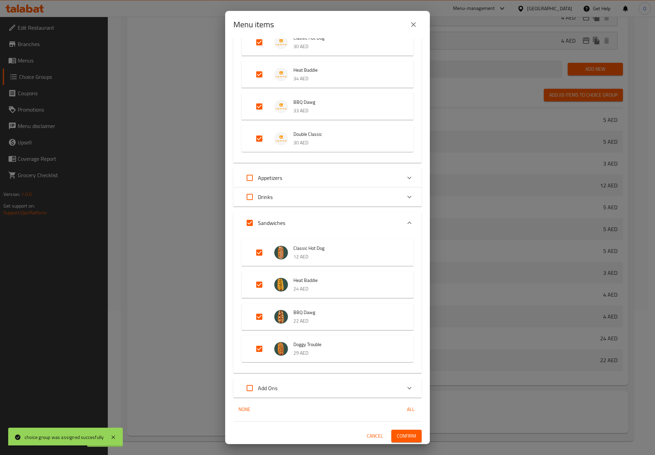
click at [249, 217] on input "Expand" at bounding box center [250, 223] width 16 height 16
checkbox input "false"
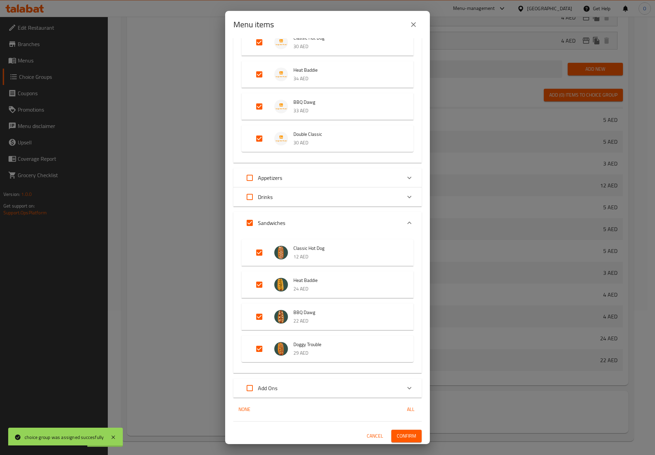
checkbox input "false"
click at [391, 429] on button "Confirm" at bounding box center [406, 435] width 30 height 13
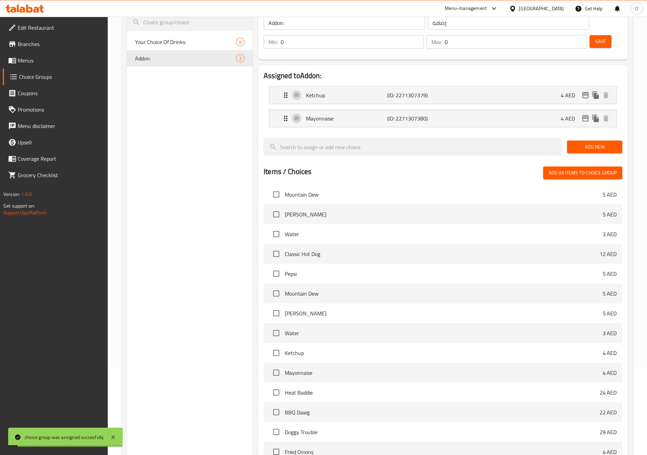
scroll to position [0, 0]
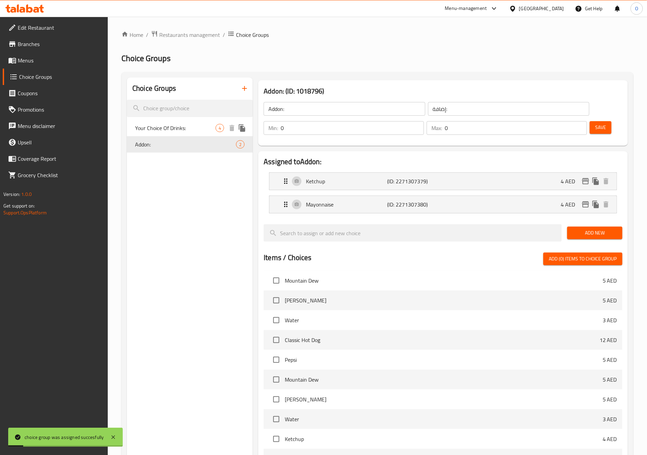
click at [168, 124] on span "Your Choice Of Drinks:" at bounding box center [175, 128] width 81 height 8
type input "Your Choice Of Drinks:"
type input "اختيارك من المشروبات:"
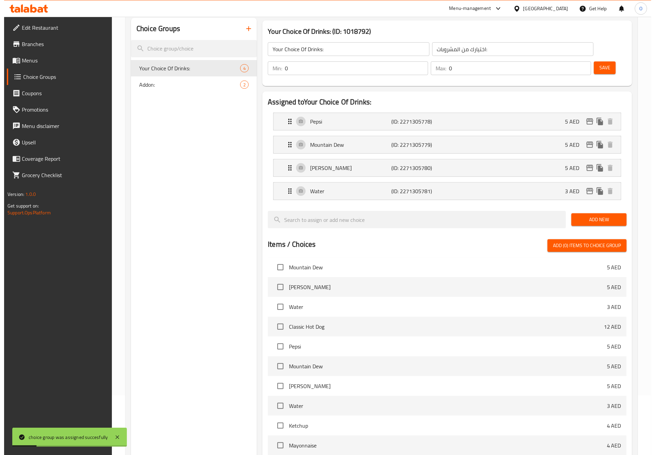
scroll to position [192, 0]
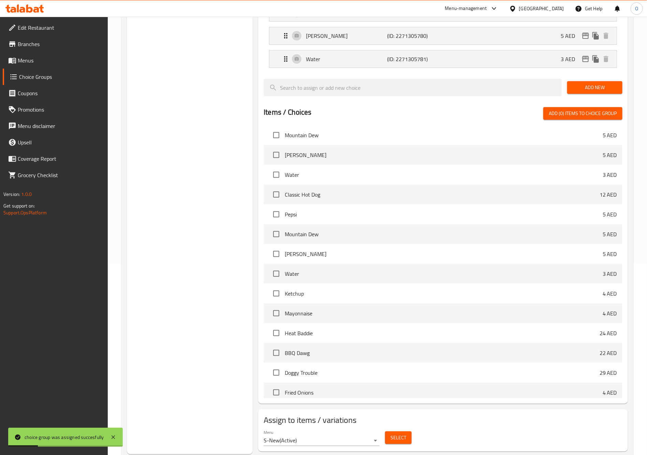
click at [400, 433] on span "Select" at bounding box center [399, 437] width 16 height 9
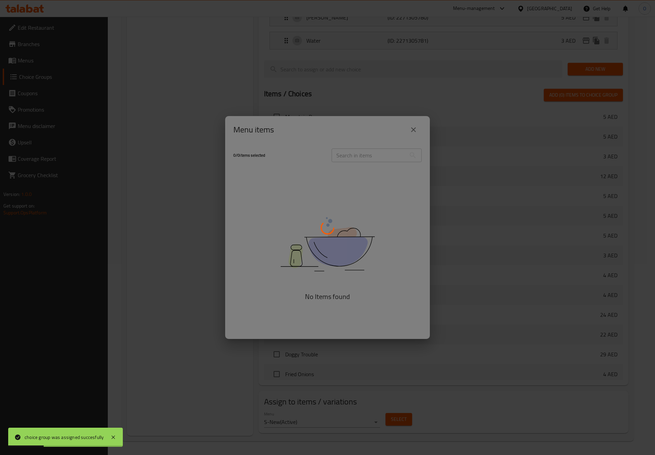
scroll to position [154, 0]
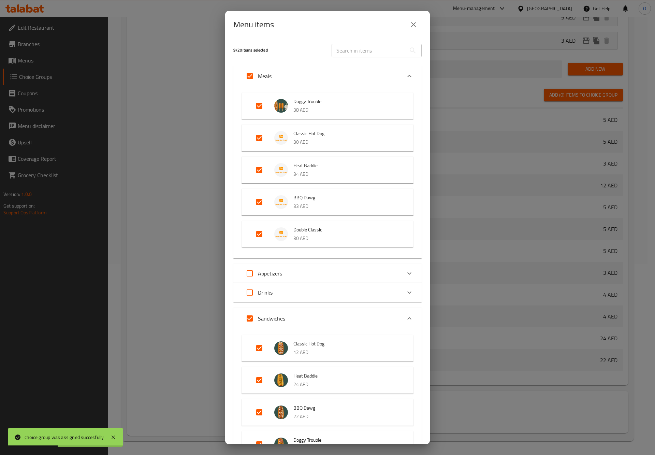
click at [251, 320] on input "Expand" at bounding box center [250, 318] width 16 height 16
checkbox input "false"
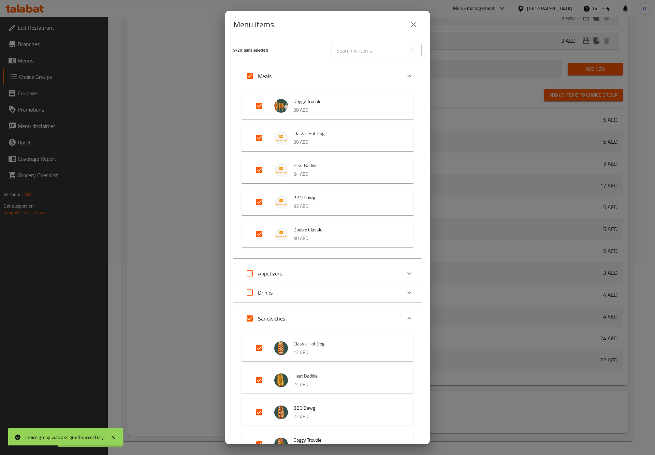
checkbox input "false"
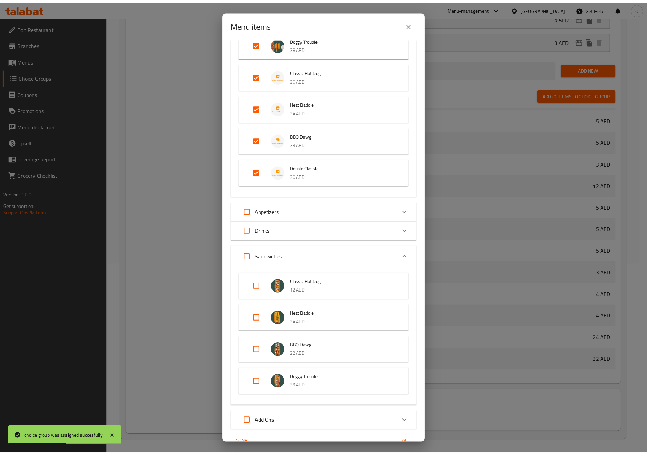
scroll to position [96, 0]
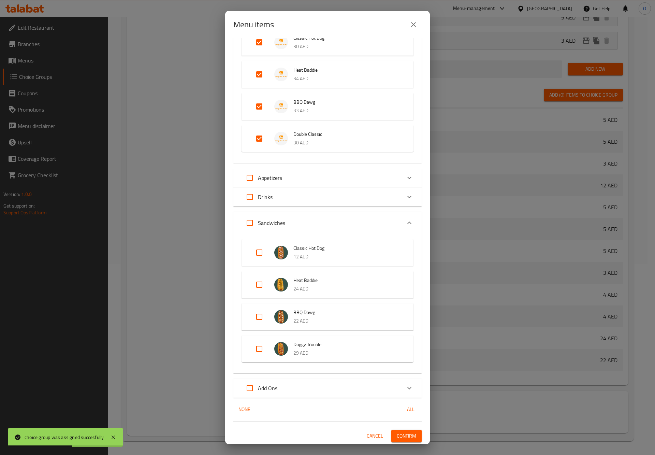
click at [397, 435] on span "Confirm" at bounding box center [406, 436] width 19 height 9
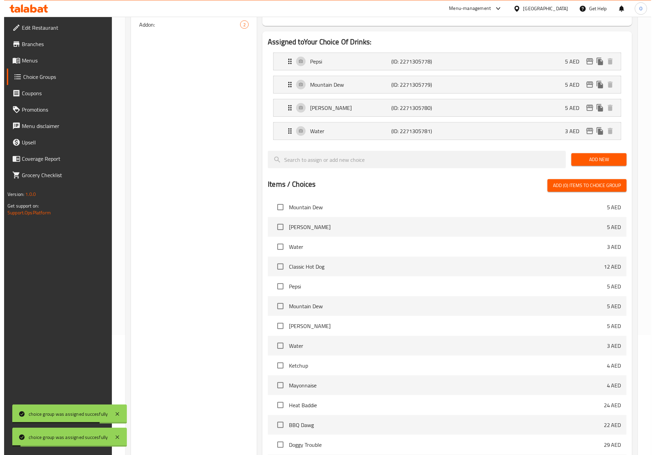
scroll to position [0, 0]
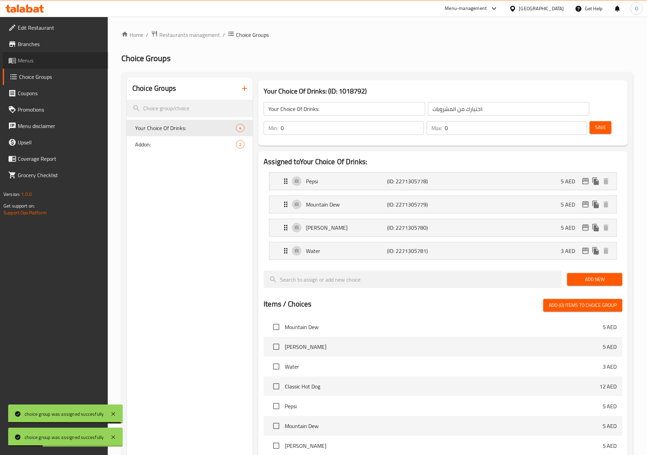
click at [24, 56] on span "Menus" at bounding box center [60, 60] width 85 height 8
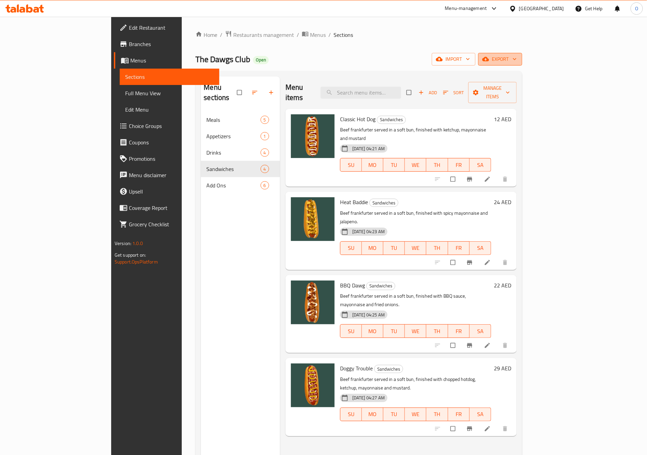
click at [522, 54] on button "export" at bounding box center [500, 59] width 44 height 13
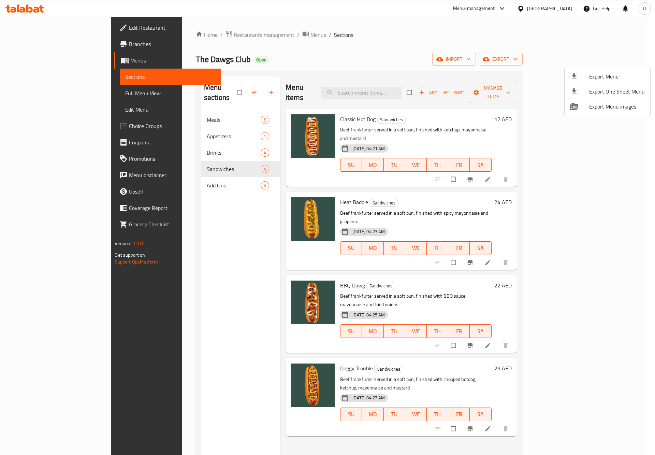
click at [602, 78] on span "Export Menu" at bounding box center [617, 76] width 56 height 8
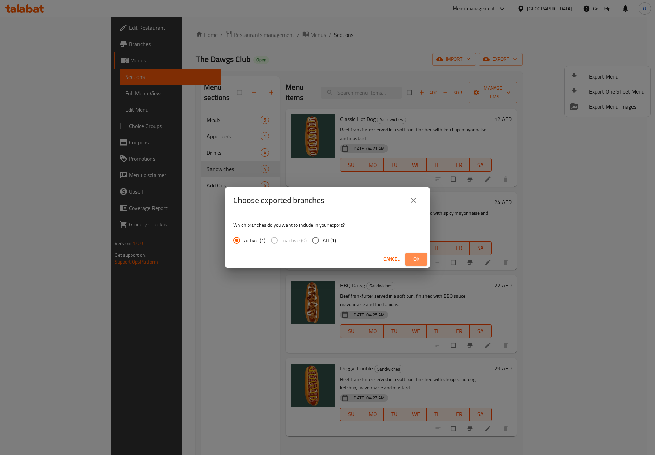
click at [411, 262] on span "Ok" at bounding box center [416, 259] width 11 height 9
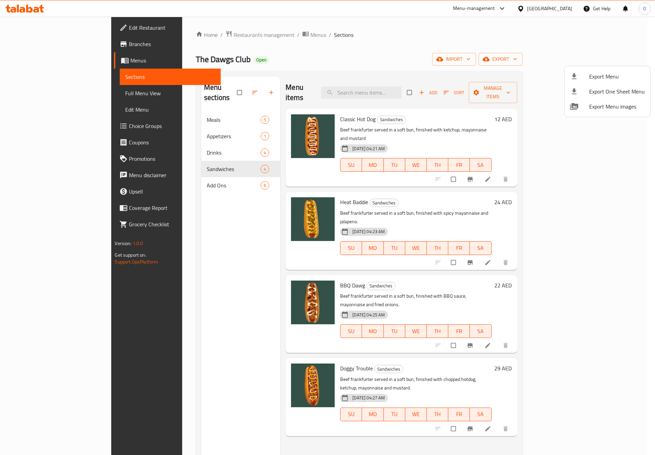
click at [203, 40] on div at bounding box center [327, 227] width 655 height 455
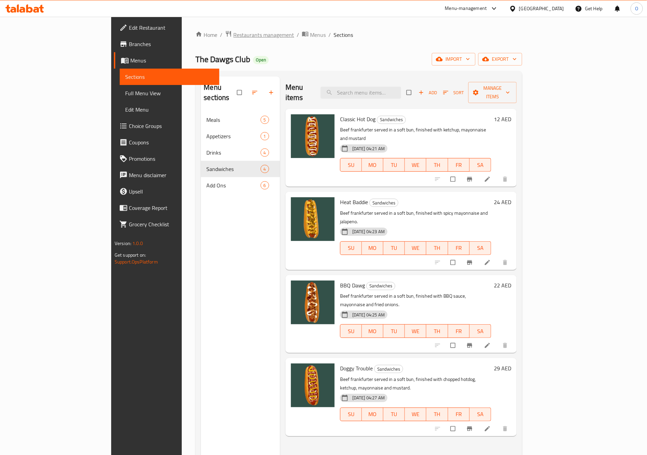
click at [233, 33] on span "Restaurants management" at bounding box center [263, 35] width 61 height 8
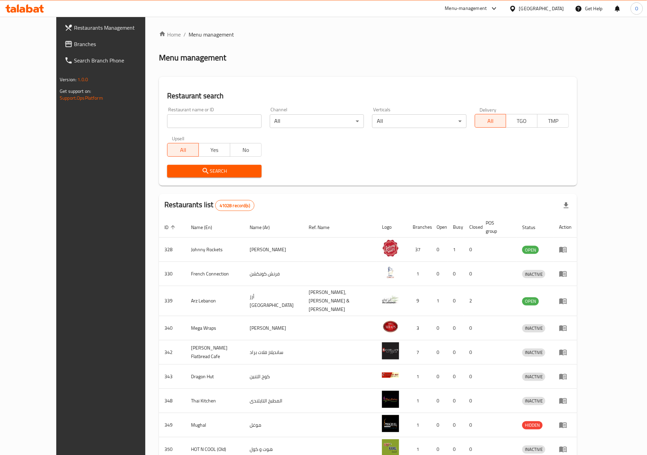
click at [74, 42] on span "Branches" at bounding box center [116, 44] width 85 height 8
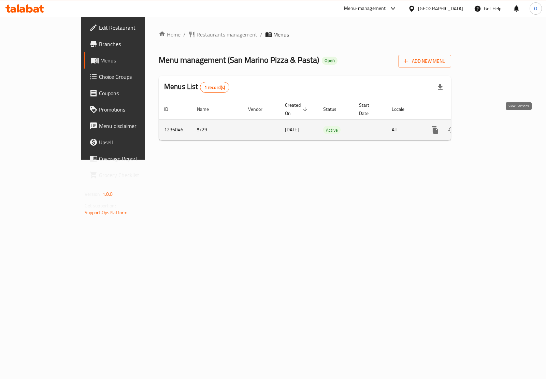
click at [487, 127] on icon "enhanced table" at bounding box center [484, 130] width 6 height 6
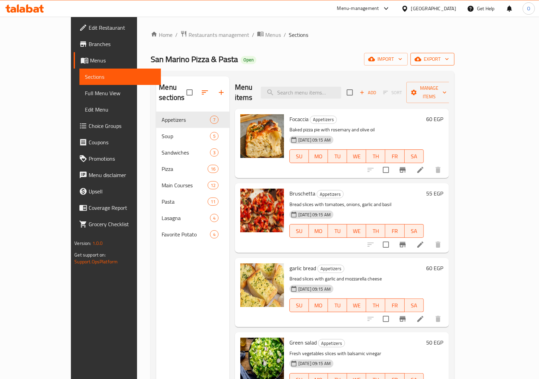
click at [449, 59] on span "export" at bounding box center [432, 59] width 33 height 9
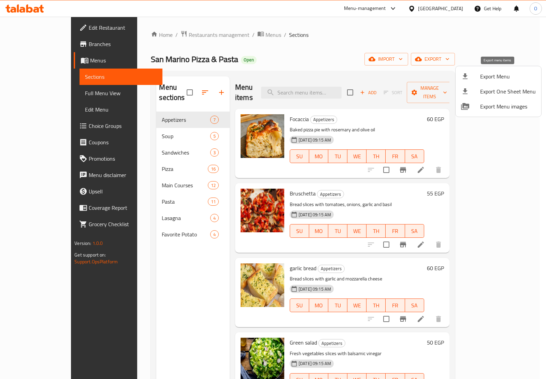
click at [490, 72] on span "Export Menu" at bounding box center [508, 76] width 56 height 8
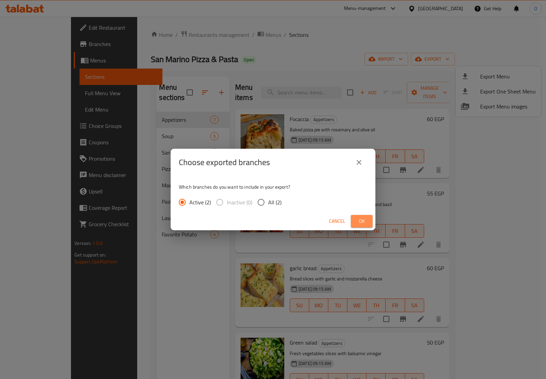
click at [354, 221] on button "Ok" at bounding box center [362, 221] width 22 height 13
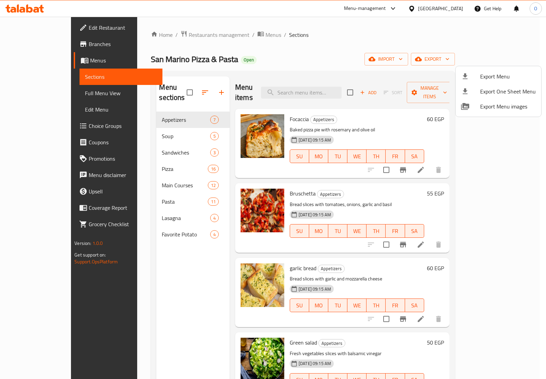
click at [173, 109] on div at bounding box center [273, 189] width 546 height 379
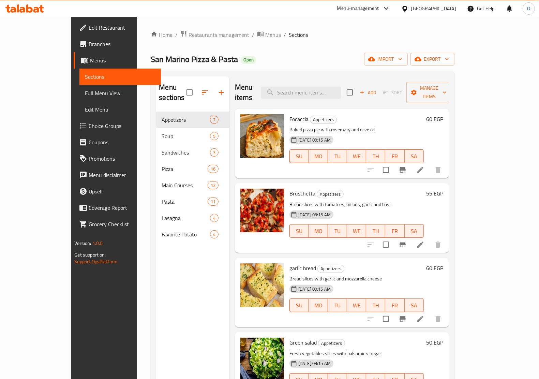
click at [425, 166] on icon at bounding box center [421, 170] width 8 height 8
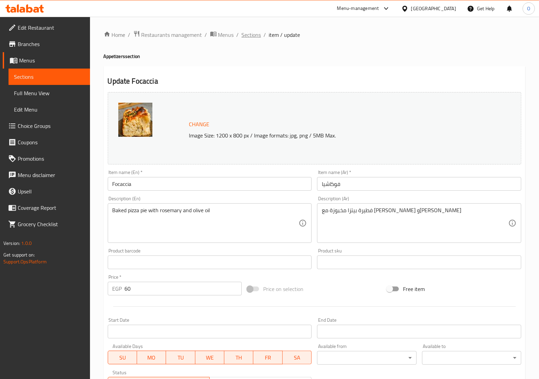
click at [253, 35] on span "Sections" at bounding box center [251, 35] width 19 height 8
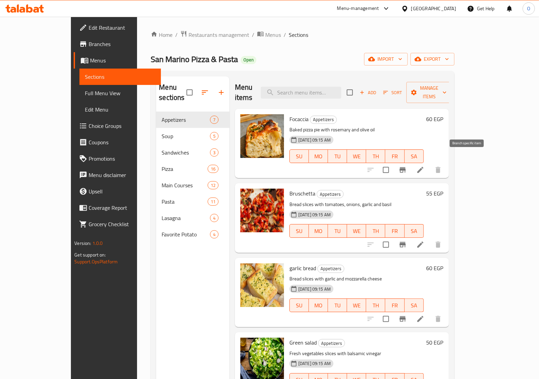
click at [406, 167] on icon "Branch-specific-item" at bounding box center [403, 169] width 6 height 5
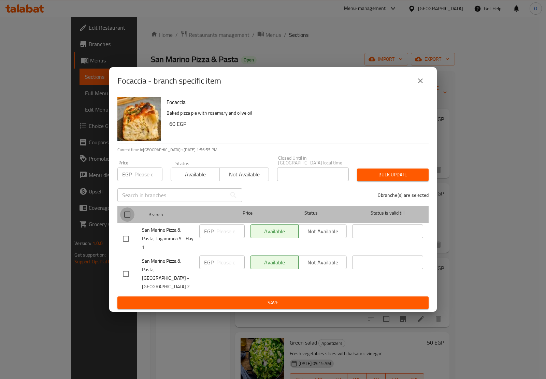
click at [123, 215] on input "checkbox" at bounding box center [127, 214] width 14 height 14
checkbox input "true"
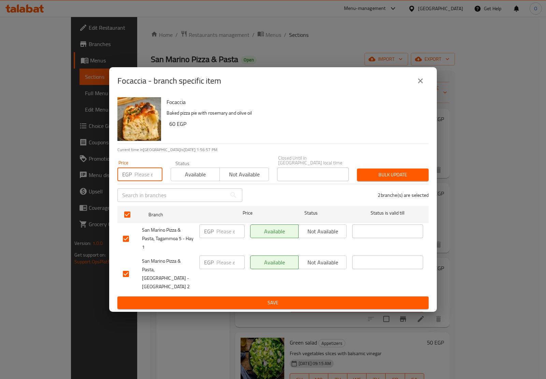
paste input "60"
type input "60"
click at [386, 179] on span "Bulk update" at bounding box center [392, 175] width 61 height 9
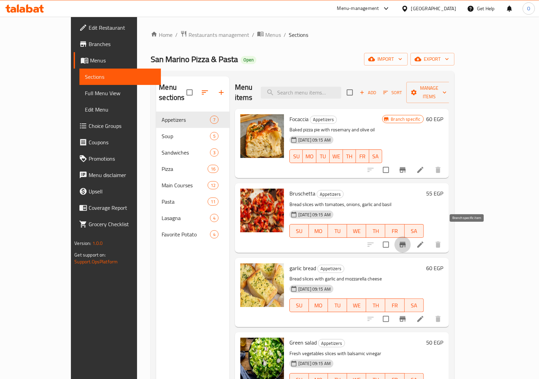
click at [411, 236] on button "Branch-specific-item" at bounding box center [403, 244] width 16 height 16
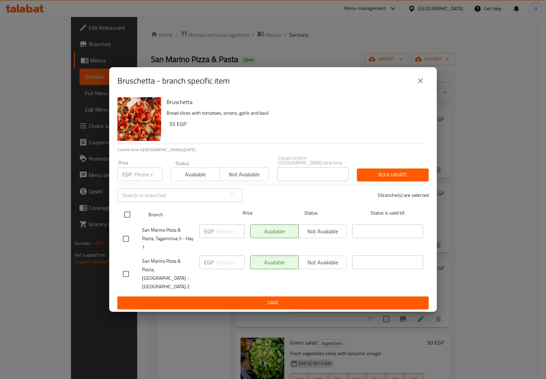
click at [124, 220] on input "checkbox" at bounding box center [127, 214] width 14 height 14
checkbox input "true"
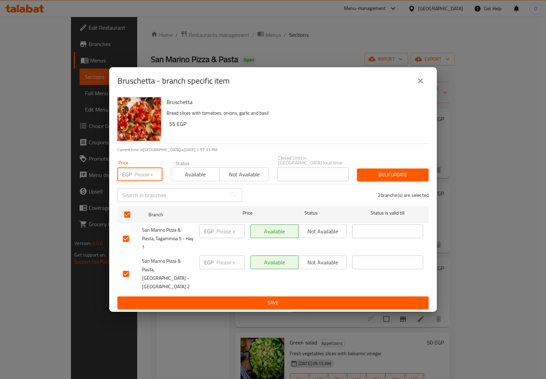
paste input "60"
type input "60"
click at [382, 179] on span "Bulk update" at bounding box center [392, 175] width 61 height 9
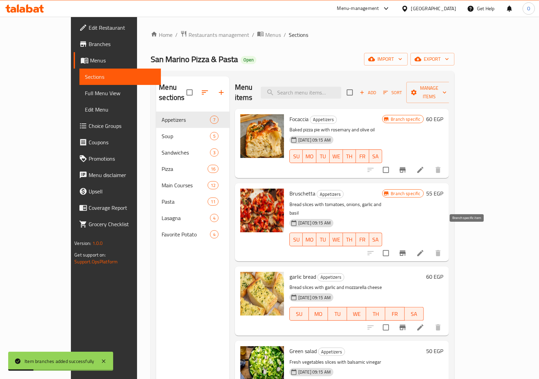
click at [407, 249] on icon "Branch-specific-item" at bounding box center [403, 253] width 8 height 8
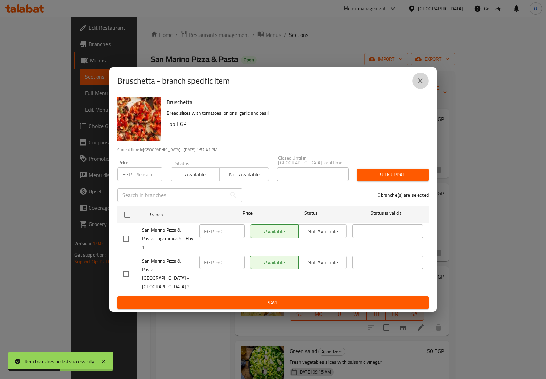
click at [422, 85] on icon "close" at bounding box center [420, 81] width 8 height 8
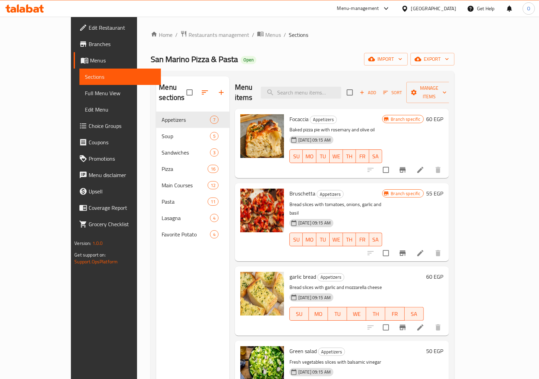
click at [89, 45] on span "Branches" at bounding box center [122, 44] width 67 height 8
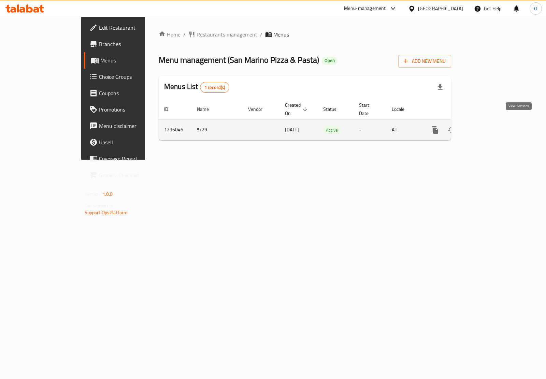
click at [488, 126] on icon "enhanced table" at bounding box center [484, 130] width 8 height 8
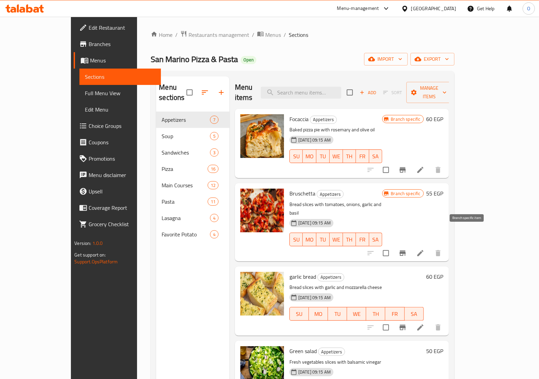
click at [407, 249] on icon "Branch-specific-item" at bounding box center [403, 253] width 8 height 8
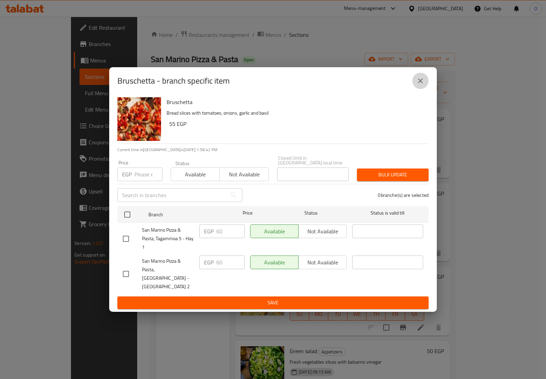
click at [415, 89] on button "close" at bounding box center [420, 81] width 16 height 16
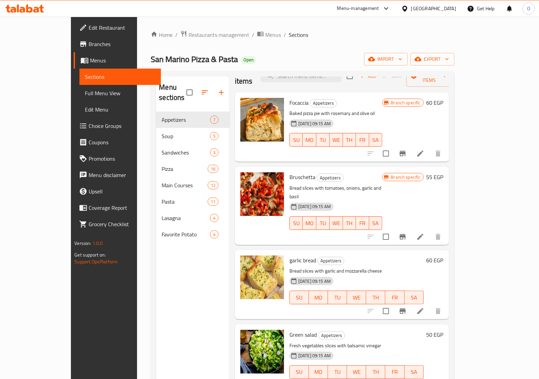
scroll to position [43, 0]
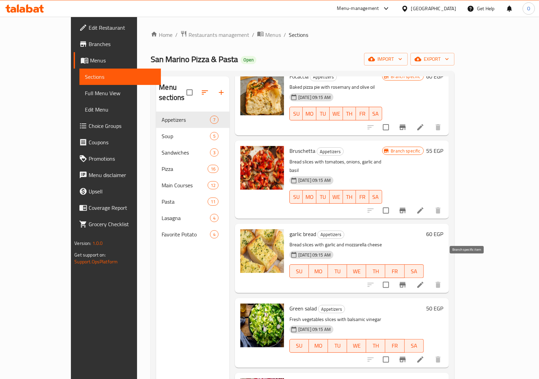
click at [406, 282] on icon "Branch-specific-item" at bounding box center [403, 284] width 6 height 5
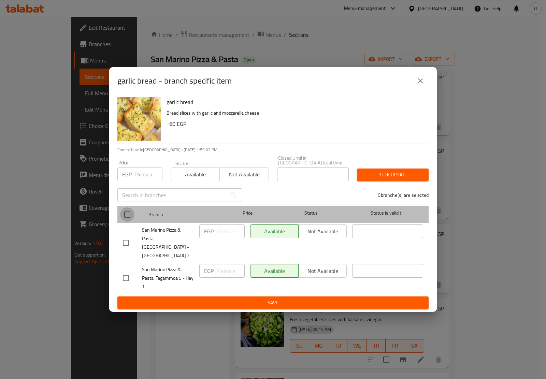
click at [127, 213] on input "checkbox" at bounding box center [127, 214] width 14 height 14
checkbox input "true"
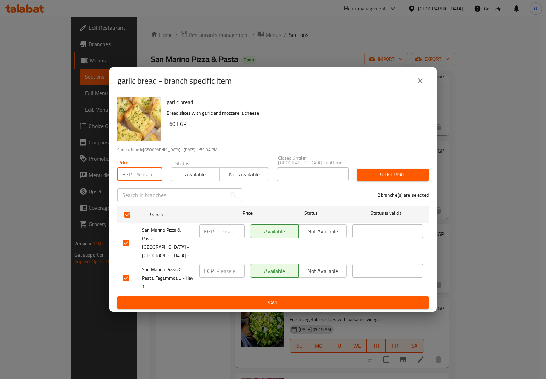
paste input "65"
type input "65"
drag, startPoint x: 401, startPoint y: 171, endPoint x: 396, endPoint y: 171, distance: 4.5
click at [400, 171] on button "Bulk update" at bounding box center [393, 175] width 72 height 13
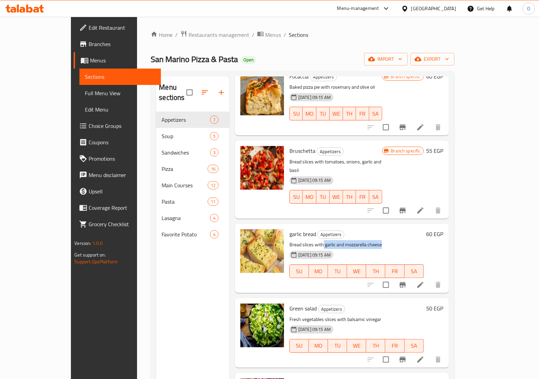
drag, startPoint x: 304, startPoint y: 224, endPoint x: 367, endPoint y: 223, distance: 62.8
click at [367, 240] on p "Bread slices with garlic and mozzarella cheese" at bounding box center [357, 244] width 134 height 9
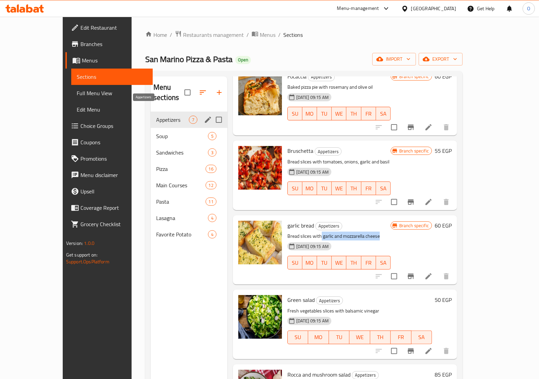
click at [164, 116] on span "Appetizers" at bounding box center [172, 120] width 33 height 8
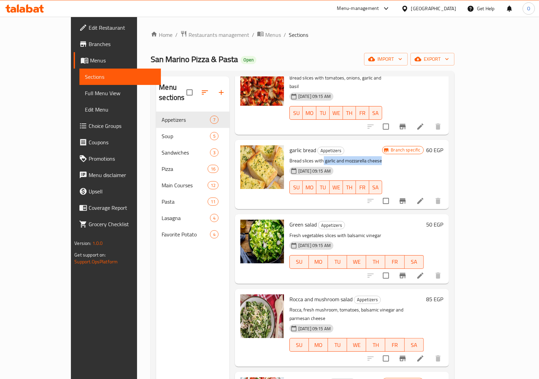
scroll to position [128, 0]
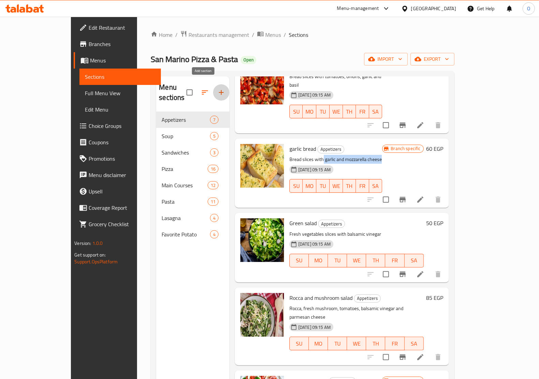
click at [217, 88] on icon "button" at bounding box center [221, 92] width 8 height 8
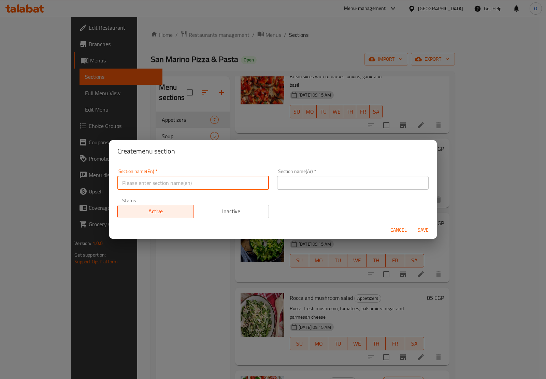
paste input "Salads"
type input "Salads"
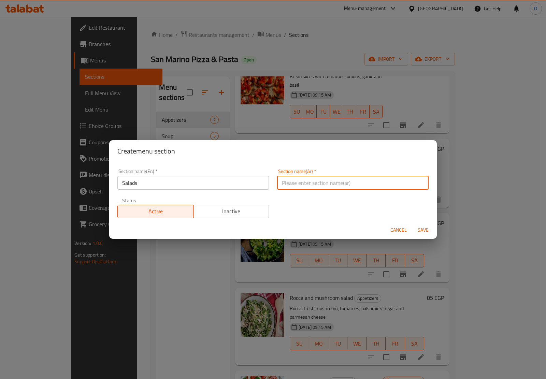
paste input "السلطات"
type input "السلطات"
click at [414, 226] on button "Save" at bounding box center [423, 230] width 22 height 13
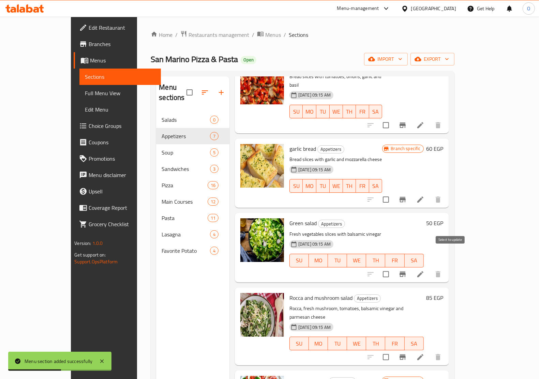
click at [393, 267] on input "checkbox" at bounding box center [386, 274] width 14 height 14
checkbox input "true"
click at [393, 350] on input "checkbox" at bounding box center [386, 357] width 14 height 14
checkbox input "true"
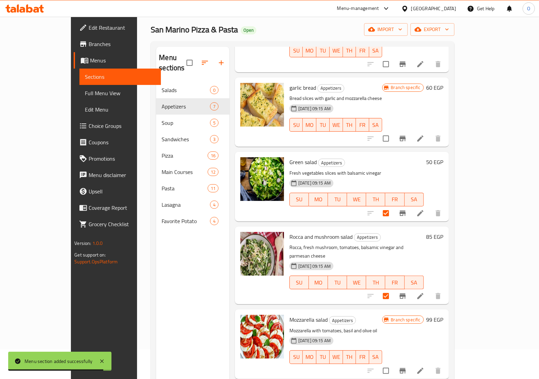
scroll to position [43, 0]
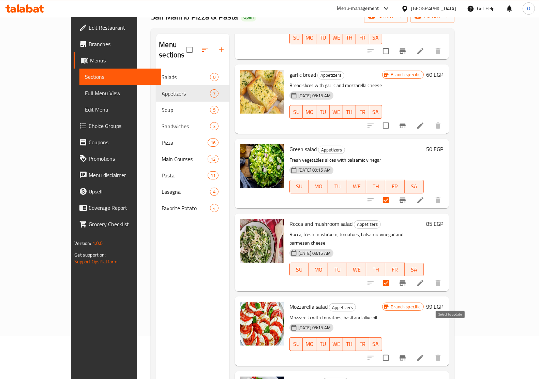
click at [393, 351] on input "checkbox" at bounding box center [386, 358] width 14 height 14
checkbox input "true"
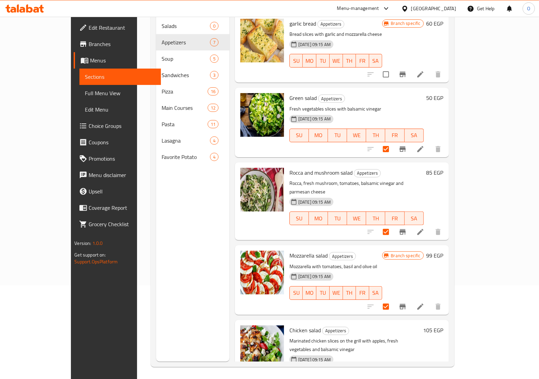
scroll to position [96, 0]
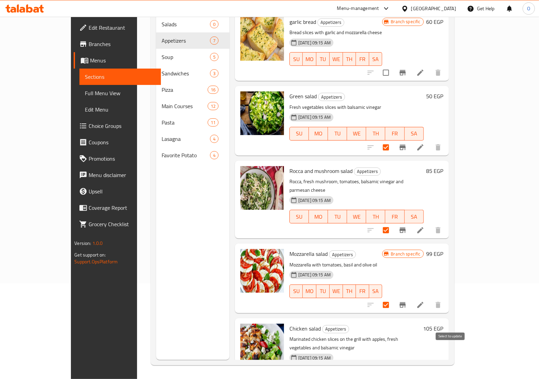
checkbox input "true"
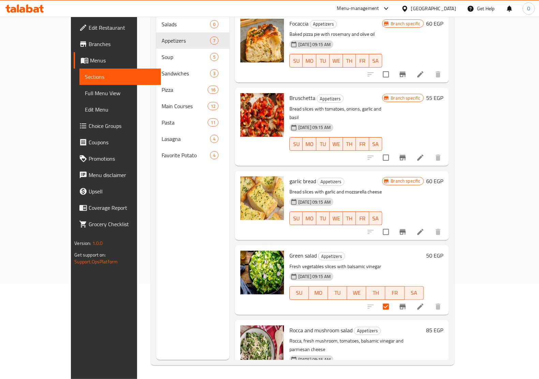
scroll to position [0, 0]
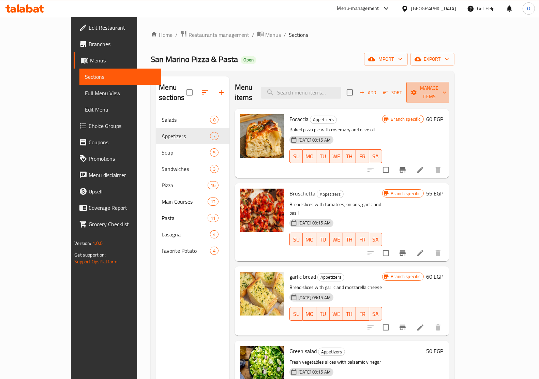
click at [447, 88] on span "Manage items" at bounding box center [429, 92] width 35 height 17
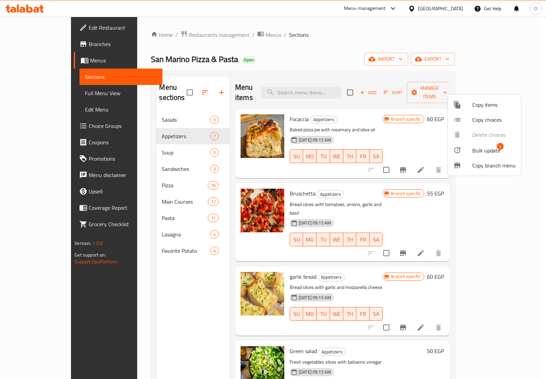
click at [494, 151] on span "Bulk update" at bounding box center [486, 150] width 28 height 8
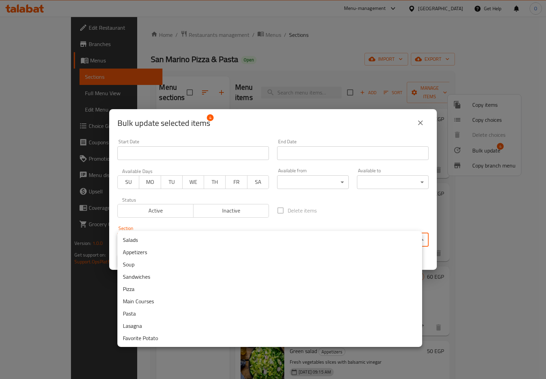
click at [251, 240] on body "​ Menu-management Egypt Get Help O Edit Restaurant Branches Menus Sections Full…" at bounding box center [273, 198] width 546 height 362
click at [161, 239] on li "Salads" at bounding box center [269, 240] width 305 height 12
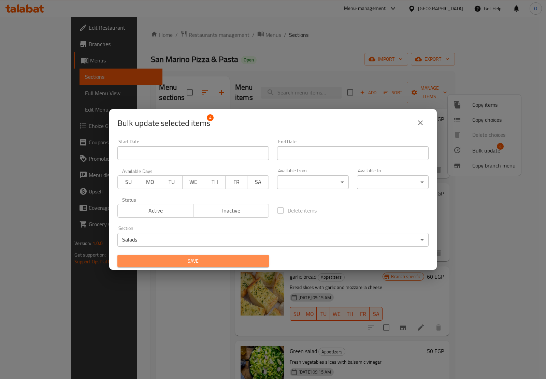
click at [229, 262] on span "Save" at bounding box center [193, 261] width 141 height 9
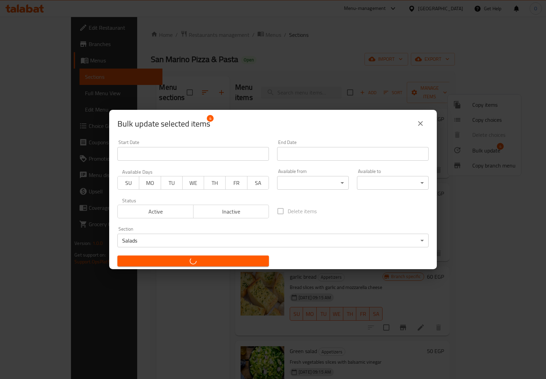
checkbox input "false"
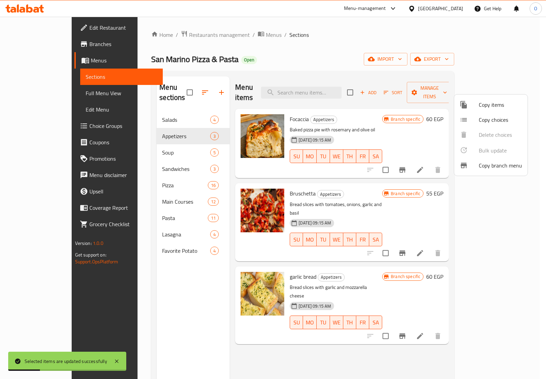
click at [188, 87] on div at bounding box center [273, 189] width 546 height 379
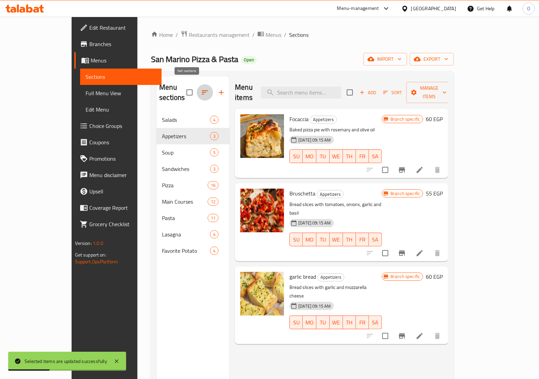
click at [201, 88] on icon "button" at bounding box center [205, 92] width 8 height 8
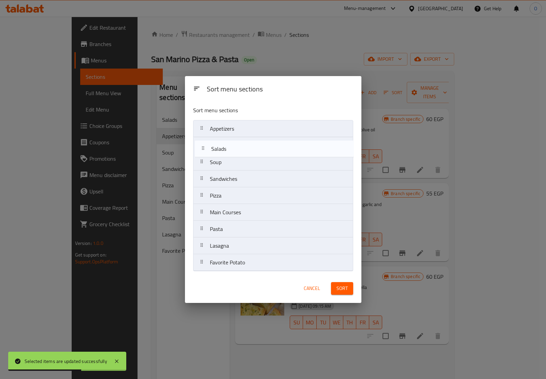
drag, startPoint x: 235, startPoint y: 128, endPoint x: 235, endPoint y: 150, distance: 22.2
click at [235, 150] on nav "Salads Appetizers Soup Sandwiches Pizza Main Courses Pasta Lasagna Favorite Pot…" at bounding box center [273, 195] width 160 height 151
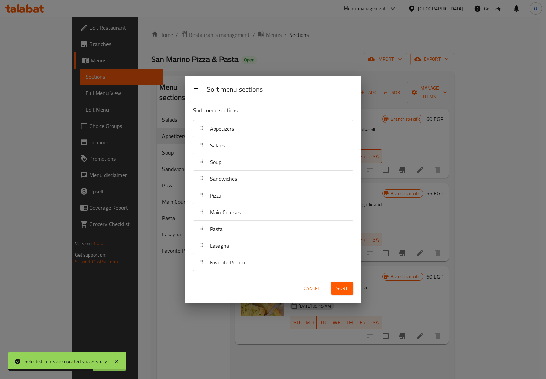
click at [347, 289] on span "Sort" at bounding box center [341, 288] width 11 height 9
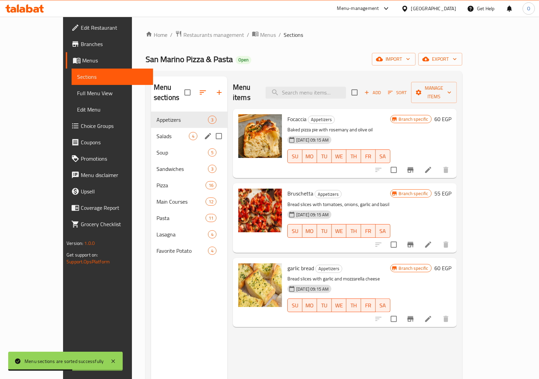
click at [157, 132] on span "Salads" at bounding box center [173, 136] width 32 height 8
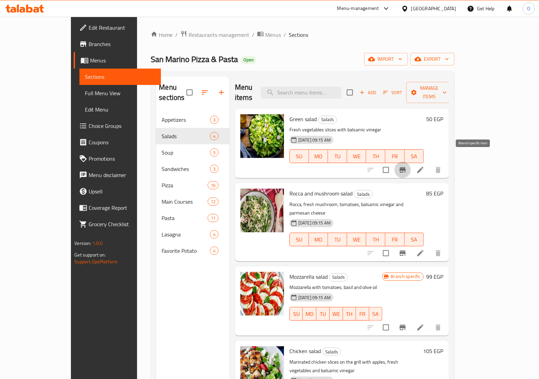
click at [407, 166] on icon "Branch-specific-item" at bounding box center [403, 170] width 8 height 8
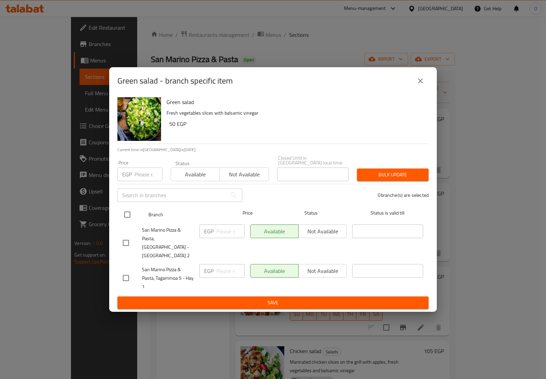
click at [121, 222] on input "checkbox" at bounding box center [127, 214] width 14 height 14
checkbox input "true"
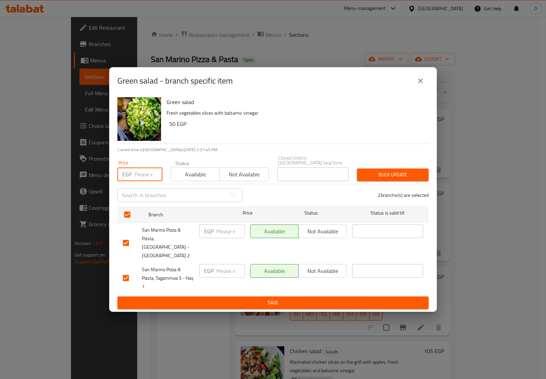
paste input "50"
type input "50"
click at [374, 178] on span "Bulk update" at bounding box center [392, 175] width 61 height 9
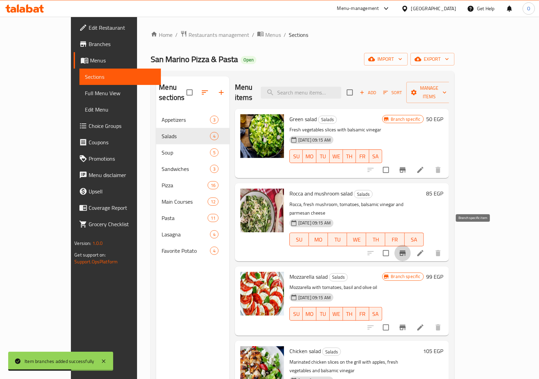
click at [406, 250] on icon "Branch-specific-item" at bounding box center [403, 252] width 6 height 5
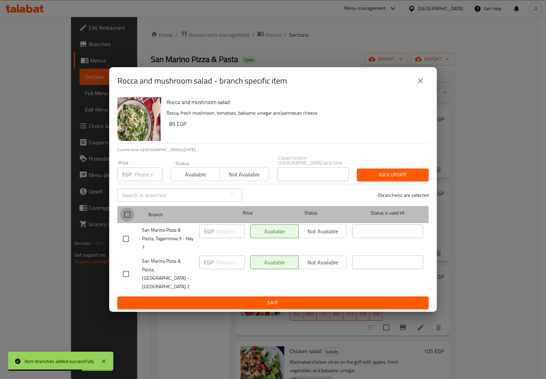
click at [130, 217] on input "checkbox" at bounding box center [127, 214] width 14 height 14
checkbox input "true"
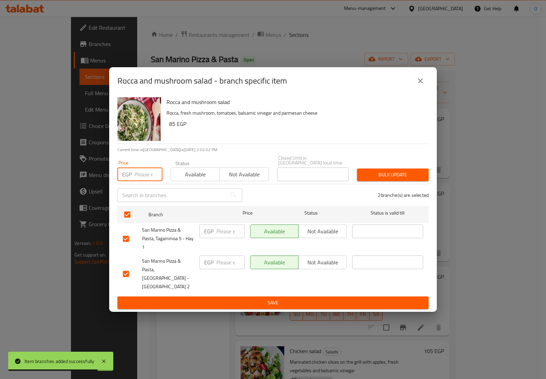
paste input "99"
type input "99"
click at [391, 175] on span "Bulk update" at bounding box center [392, 175] width 61 height 9
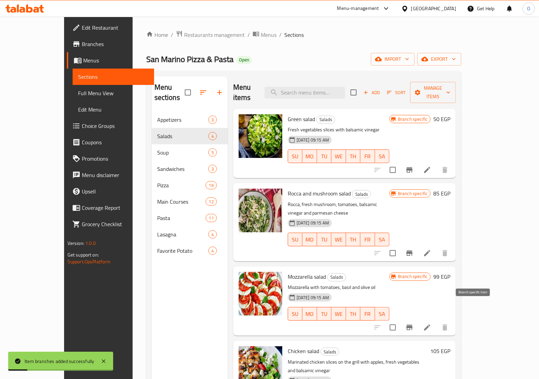
click at [414, 323] on icon "Branch-specific-item" at bounding box center [410, 327] width 8 height 8
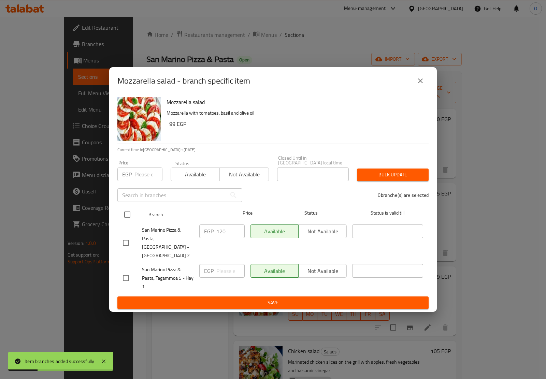
click at [131, 219] on input "checkbox" at bounding box center [127, 214] width 14 height 14
checkbox input "true"
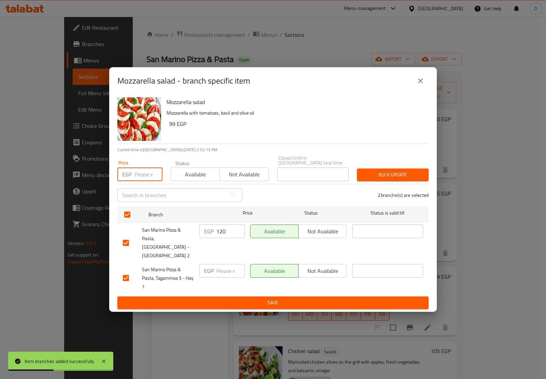
paste input "115"
type input "115"
click at [377, 175] on span "Bulk update" at bounding box center [392, 175] width 61 height 9
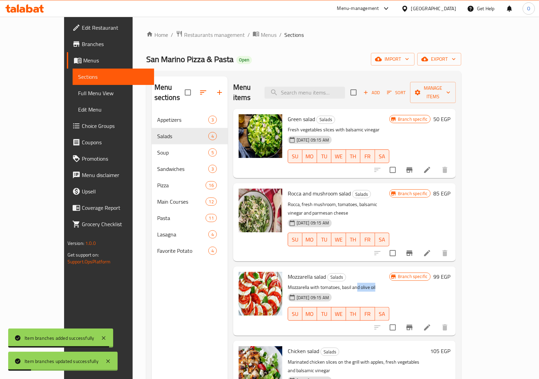
drag, startPoint x: 342, startPoint y: 268, endPoint x: 370, endPoint y: 271, distance: 28.4
click at [370, 283] on p "Mozzarella with tomatoes, basil and olive oil" at bounding box center [339, 287] width 102 height 9
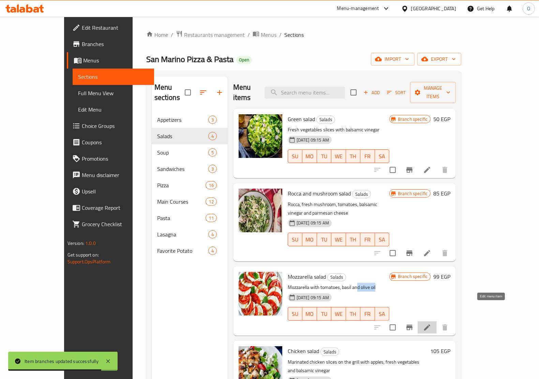
click at [432, 323] on icon at bounding box center [427, 327] width 8 height 8
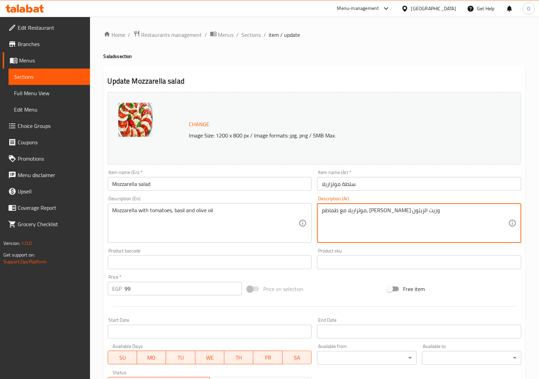
click at [355, 210] on textarea "موتزاريلا مع طماطم، ريحان وزيت الزيتون" at bounding box center [415, 223] width 187 height 32
paste textarea "سلطة الموتزاريلا مع كريميه البلسمك مع الطماطم والريحان و"
type textarea "سلطة الموتزاريلا مع كريميه البلسمك مع الطماطم والريحان و زيت الزيتون"
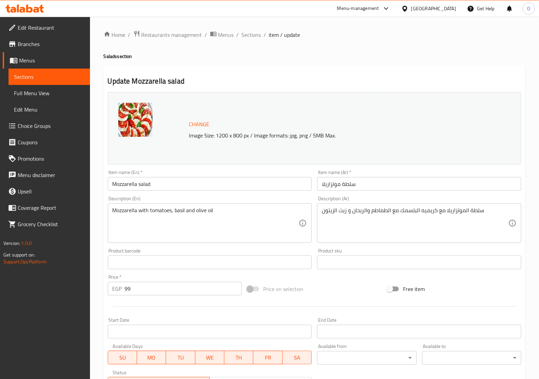
click at [180, 204] on div "Mozzarella with tomatoes, basil and olive oil Description (En)" at bounding box center [210, 223] width 204 height 40
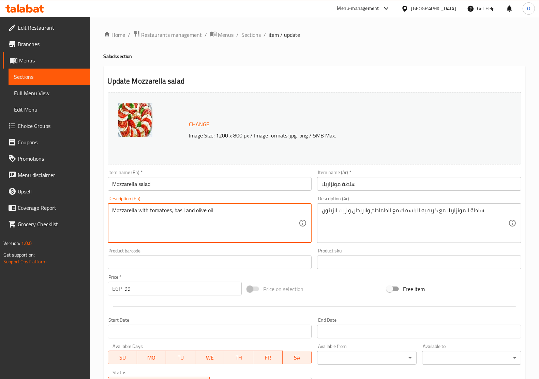
click at [156, 213] on textarea "Mozzarella with tomatoes, basil and olive oil" at bounding box center [206, 223] width 187 height 32
paste textarea "salad with balsamic cream,"
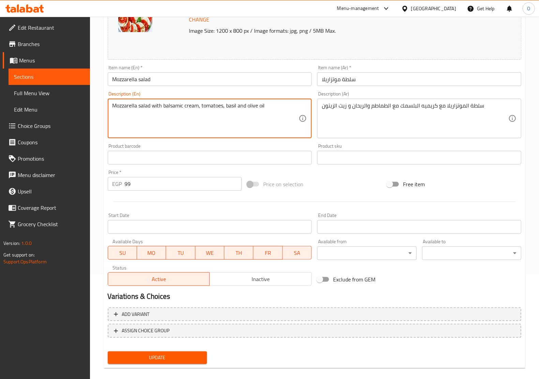
scroll to position [112, 0]
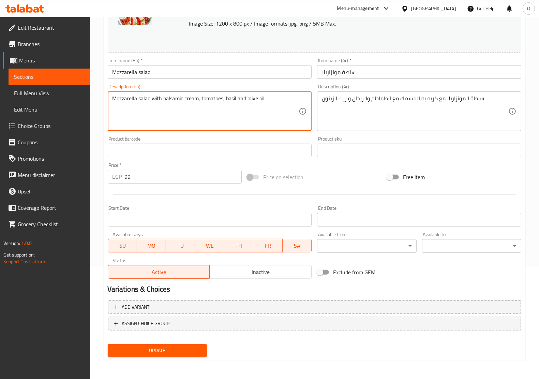
type textarea "Mozzarella salad with balsamic cream, tomatoes, basil and olive oil"
click at [160, 347] on span "Update" at bounding box center [157, 350] width 88 height 9
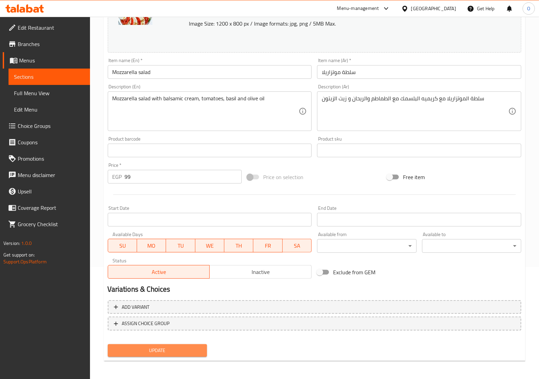
click at [175, 350] on span "Update" at bounding box center [157, 350] width 88 height 9
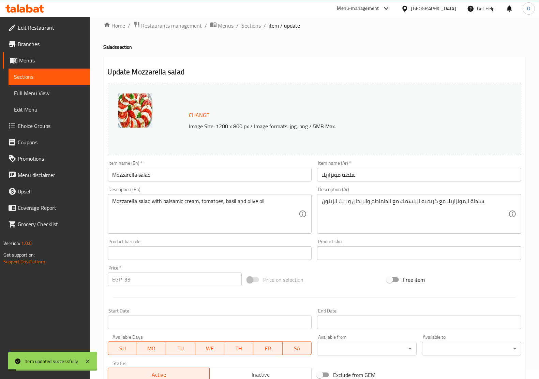
scroll to position [0, 0]
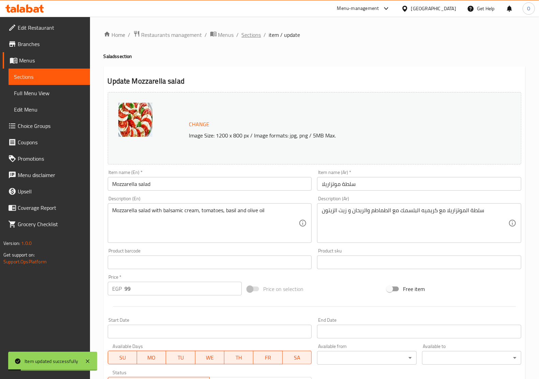
click at [247, 35] on span "Sections" at bounding box center [251, 35] width 19 height 8
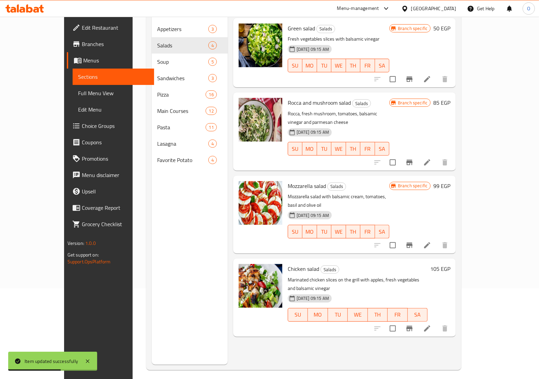
scroll to position [96, 0]
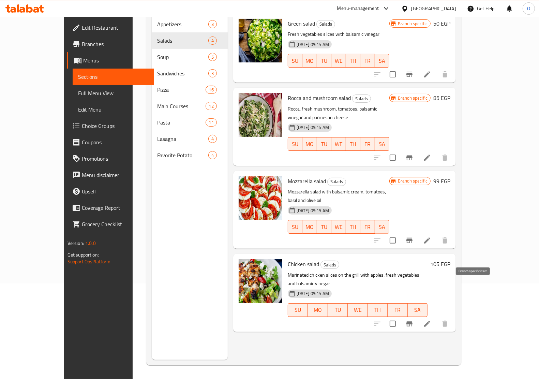
click at [414, 320] on icon "Branch-specific-item" at bounding box center [410, 324] width 8 height 8
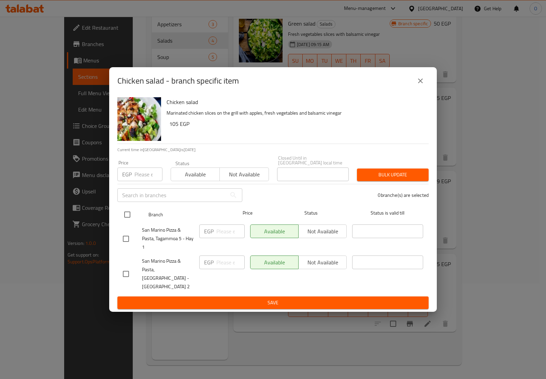
click at [128, 221] on input "checkbox" at bounding box center [127, 214] width 14 height 14
checkbox input "true"
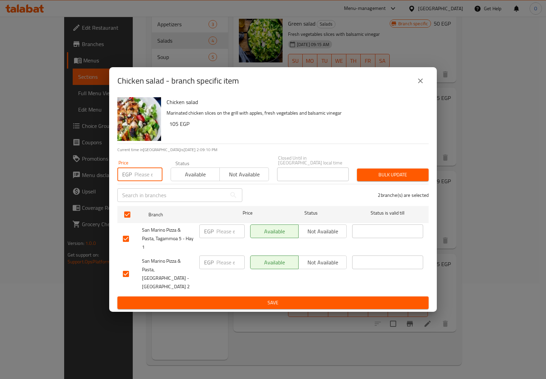
paste input "125"
type input "125"
click at [389, 175] on span "Bulk update" at bounding box center [392, 175] width 61 height 9
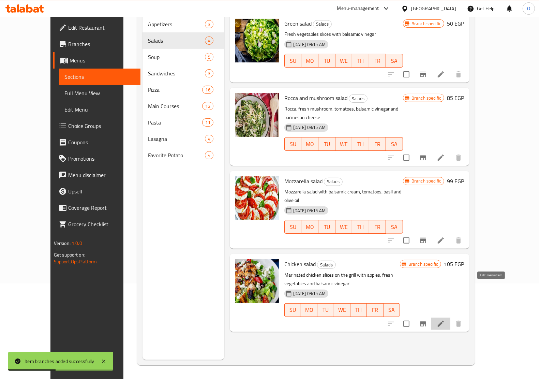
click at [444, 321] on icon at bounding box center [441, 324] width 6 height 6
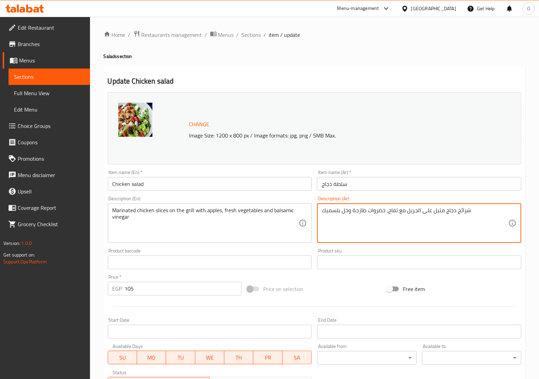
click at [383, 217] on textarea "شرائح دجاج متبل على الجريل مع تفاح، خضروات طازجة وخل بلسميك" at bounding box center [415, 223] width 187 height 32
paste textarea "لدجاج المتبل على الجريل مع التفاح الخضروات الطازجة والخل البلسميك مع كريمية الب…"
click at [448, 218] on textarea "شرائح الدجاج المتبل على الجريل مع التفاح الخضروات الطازجة والخل البلسميك مع كري…" at bounding box center [415, 223] width 187 height 32
click at [322, 216] on textarea "شرائح الدجاج المتبل على الجريل مع التفاح الخضروات الطازجة والخل البلسميك مع كري…" at bounding box center [415, 223] width 187 height 32
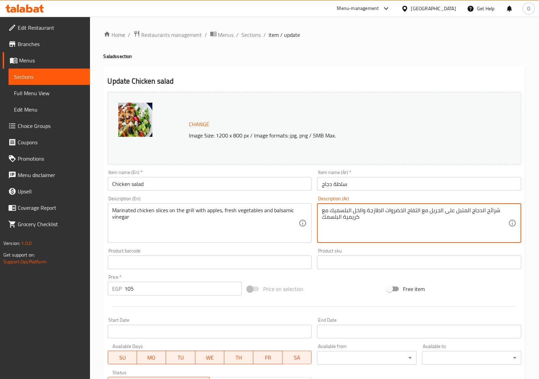
click at [369, 220] on textarea "شرائح الدجاج المتبل على الجريل مع التفاح الخضروات الطازجة والخل البلسميك مع كري…" at bounding box center [415, 223] width 187 height 32
type textarea "شرائح الدجاج المتبل على الجريل مع التفاح الخضروات الطازجة والخل البلسميك مع كري…"
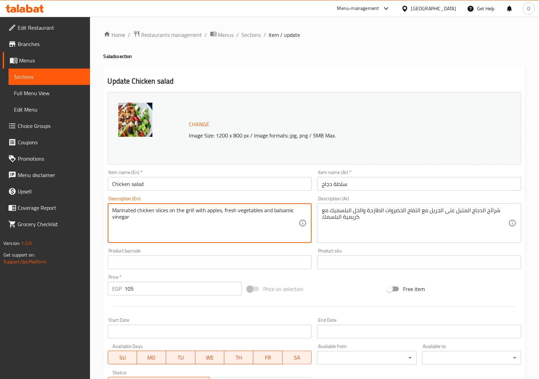
click at [192, 215] on textarea "Marinated chicken slices on the grill with apples, fresh vegetables and balsami…" at bounding box center [206, 223] width 187 height 32
paste textarea "Grilled marinated chicken strips with apples, fresh vegetables, and balsamic vi…"
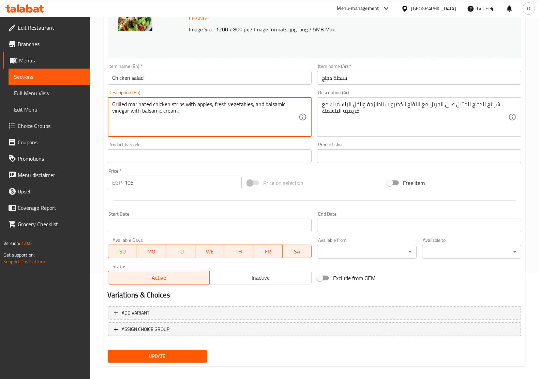
scroll to position [112, 0]
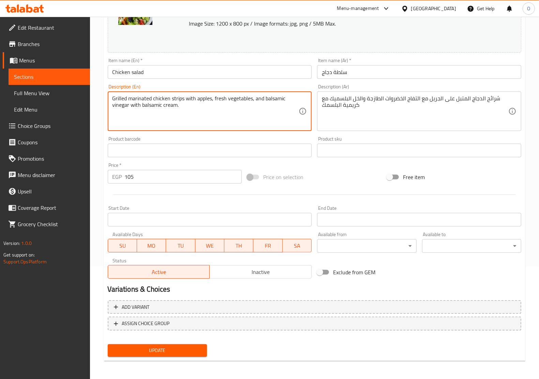
type textarea "Grilled marinated chicken strips with apples, fresh vegetables, and balsamic vi…"
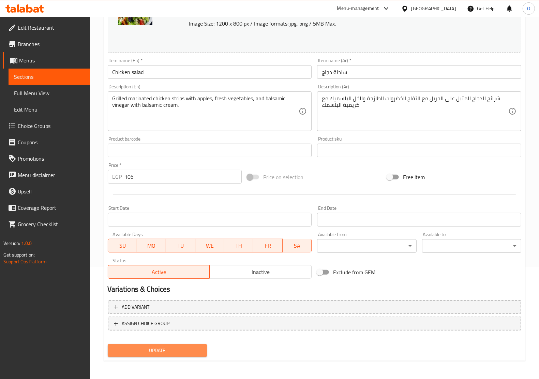
click at [156, 346] on span "Update" at bounding box center [157, 350] width 88 height 9
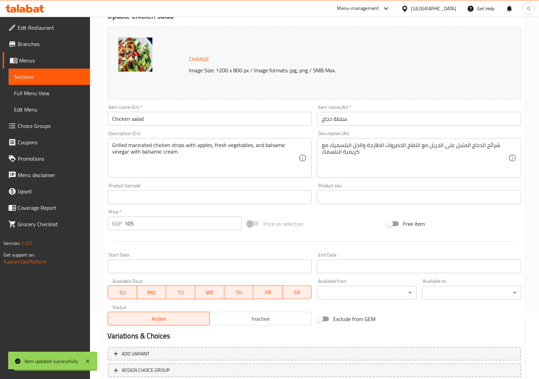
scroll to position [0, 0]
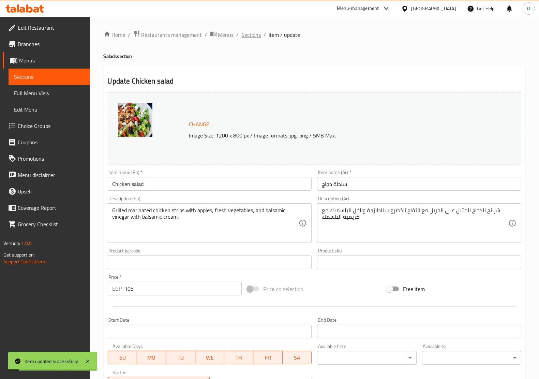
click at [255, 33] on span "Sections" at bounding box center [251, 35] width 19 height 8
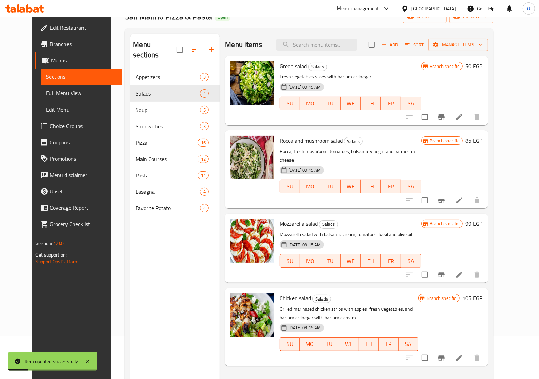
scroll to position [96, 0]
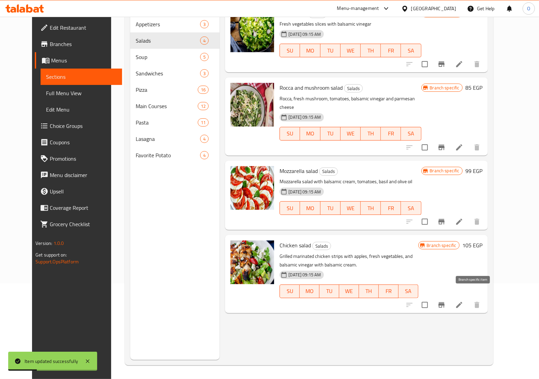
click at [446, 301] on icon "Branch-specific-item" at bounding box center [442, 305] width 8 height 8
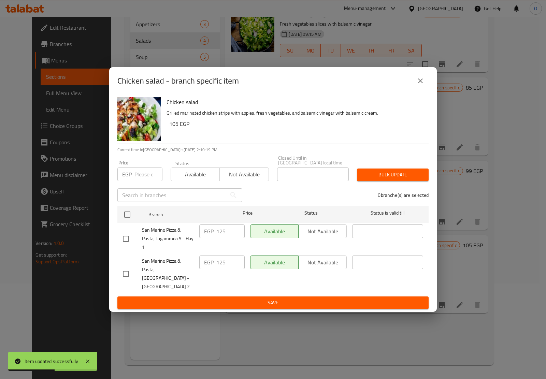
click at [417, 85] on icon "close" at bounding box center [420, 81] width 8 height 8
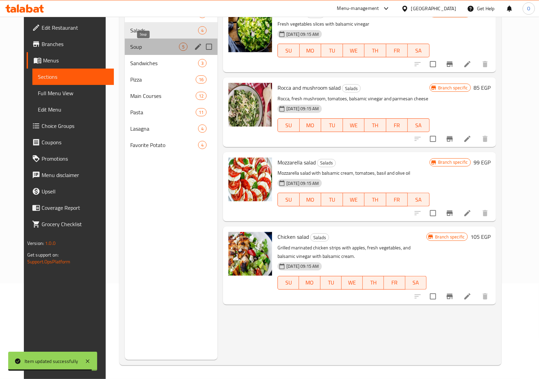
click at [130, 45] on span "Soup" at bounding box center [154, 47] width 49 height 8
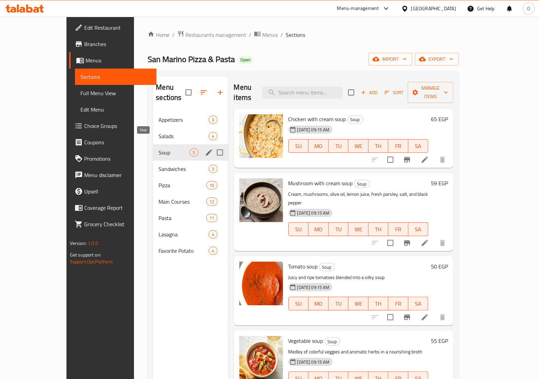
click at [159, 148] on span "Soup" at bounding box center [174, 152] width 31 height 8
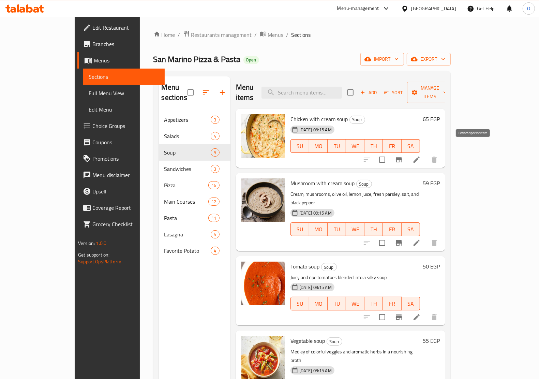
click at [402, 157] on icon "Branch-specific-item" at bounding box center [399, 159] width 6 height 5
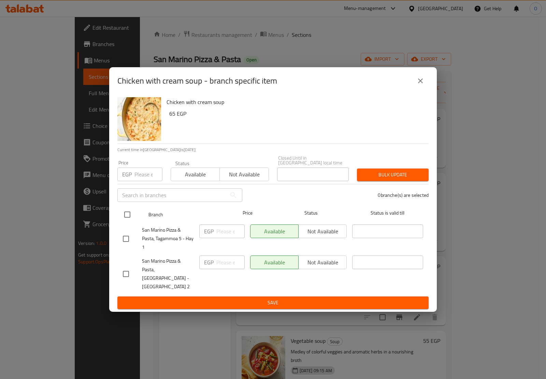
click at [131, 215] on input "checkbox" at bounding box center [127, 214] width 14 height 14
checkbox input "true"
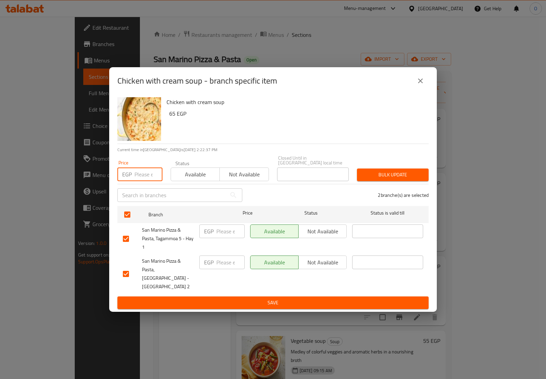
paste input "70"
type input "70"
click at [372, 178] on span "Bulk update" at bounding box center [392, 175] width 61 height 9
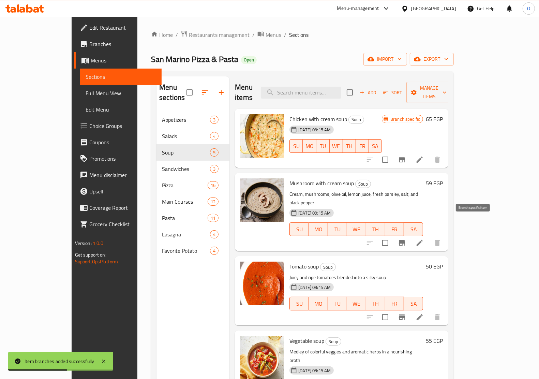
click at [405, 240] on icon "Branch-specific-item" at bounding box center [402, 242] width 6 height 5
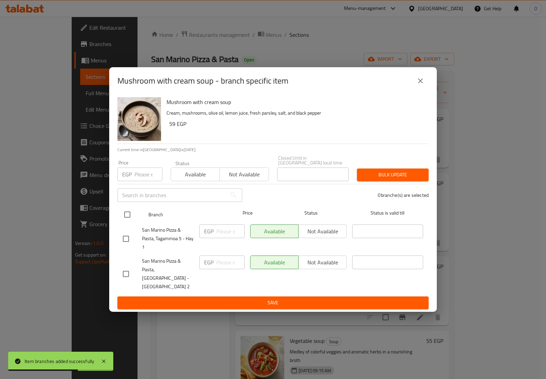
click at [130, 219] on input "checkbox" at bounding box center [127, 214] width 14 height 14
checkbox input "true"
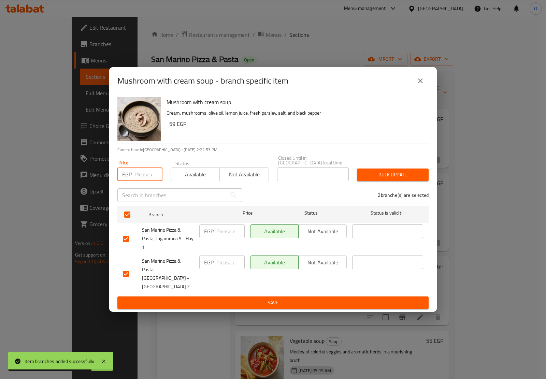
paste input "70"
type input "70"
click at [391, 177] on span "Bulk update" at bounding box center [392, 175] width 61 height 9
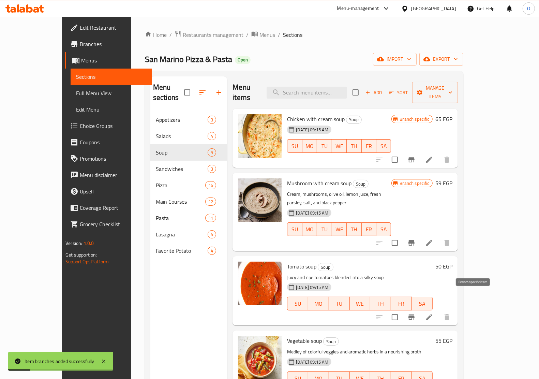
click at [416, 313] on icon "Branch-specific-item" at bounding box center [412, 317] width 8 height 8
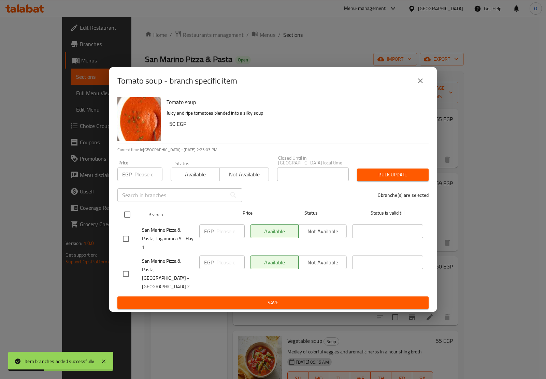
click at [136, 216] on div at bounding box center [133, 215] width 26 height 20
click at [120, 216] on input "checkbox" at bounding box center [127, 214] width 14 height 14
checkbox input "true"
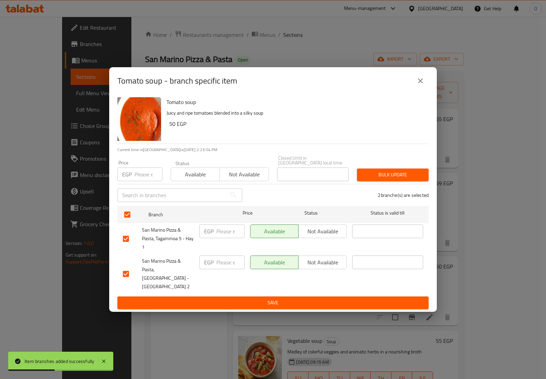
click at [137, 176] on input "number" at bounding box center [148, 174] width 28 height 14
paste input "50"
type input "50"
click at [401, 176] on span "Bulk update" at bounding box center [392, 175] width 61 height 9
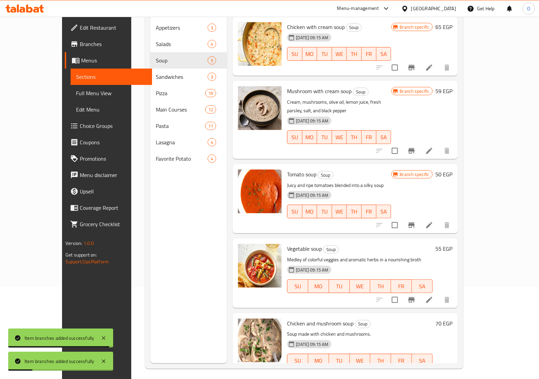
scroll to position [96, 0]
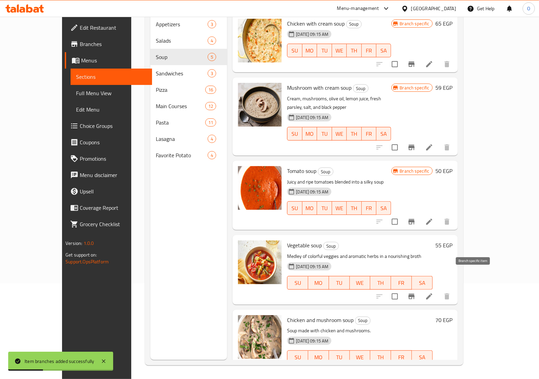
click at [416, 292] on icon "Branch-specific-item" at bounding box center [412, 296] width 8 height 8
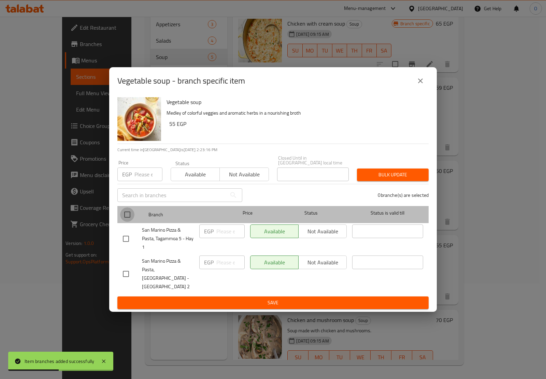
click at [128, 216] on input "checkbox" at bounding box center [127, 214] width 14 height 14
checkbox input "true"
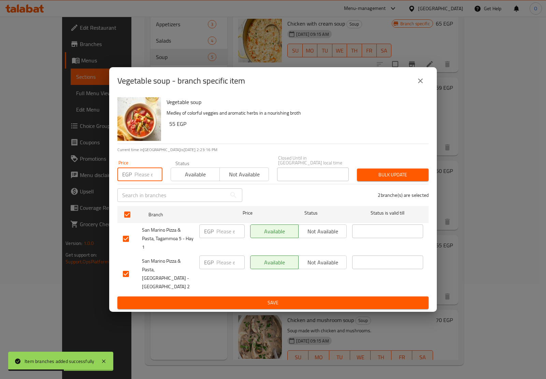
click at [137, 175] on input "number" at bounding box center [148, 174] width 28 height 14
paste input "55"
type input "55"
click at [419, 178] on span "Bulk update" at bounding box center [392, 175] width 61 height 9
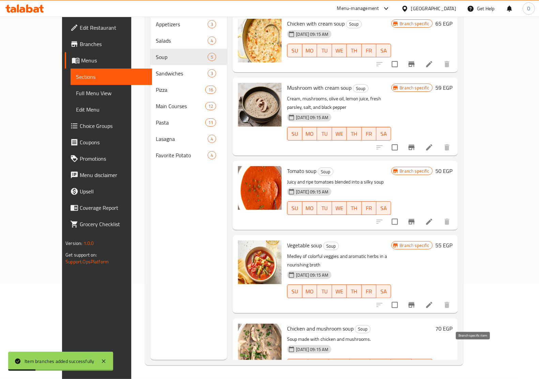
click at [415, 377] on icon "Branch-specific-item" at bounding box center [412, 379] width 6 height 5
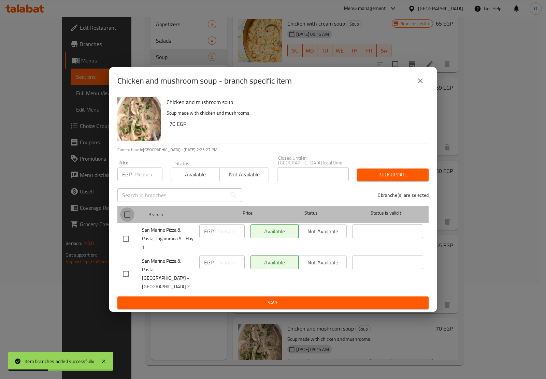
click at [123, 214] on input "checkbox" at bounding box center [127, 214] width 14 height 14
checkbox input "true"
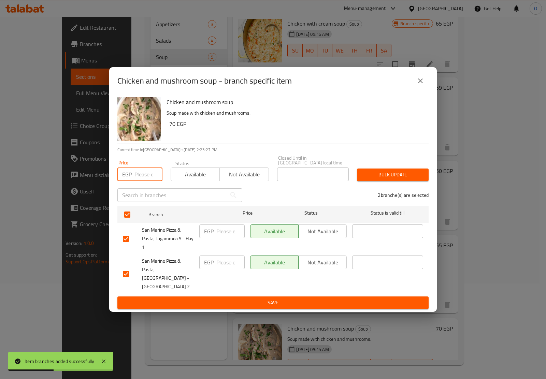
click at [142, 174] on input "number" at bounding box center [148, 174] width 28 height 14
paste input "85"
type input "85"
click at [413, 173] on span "Bulk update" at bounding box center [392, 175] width 61 height 9
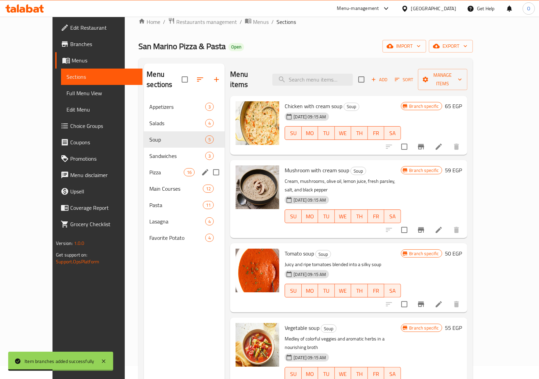
scroll to position [11, 0]
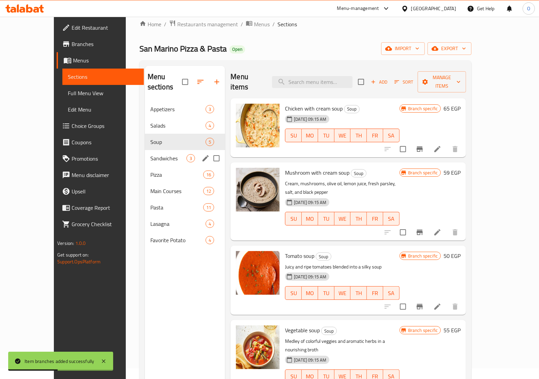
click at [154, 154] on span "Sandwiches" at bounding box center [168, 158] width 36 height 8
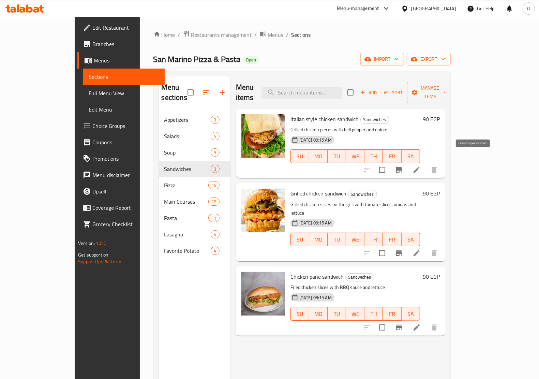
click at [402, 167] on icon "Branch-specific-item" at bounding box center [399, 169] width 6 height 5
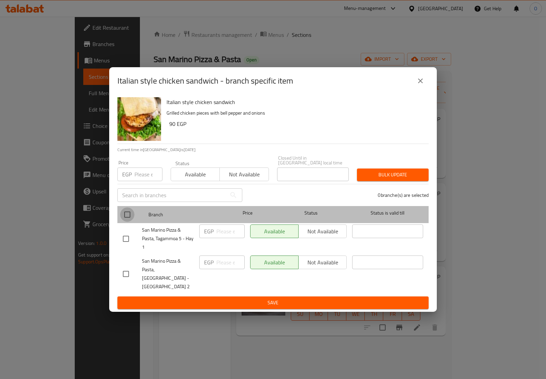
click at [127, 214] on input "checkbox" at bounding box center [127, 214] width 14 height 14
checkbox input "true"
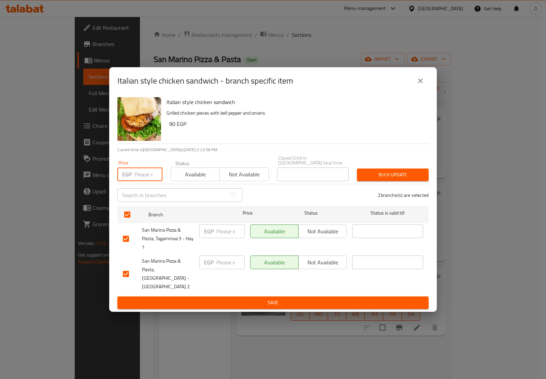
click at [140, 181] on input "number" at bounding box center [148, 174] width 28 height 14
paste input "115"
type input "115"
click at [396, 181] on button "Bulk update" at bounding box center [393, 175] width 72 height 13
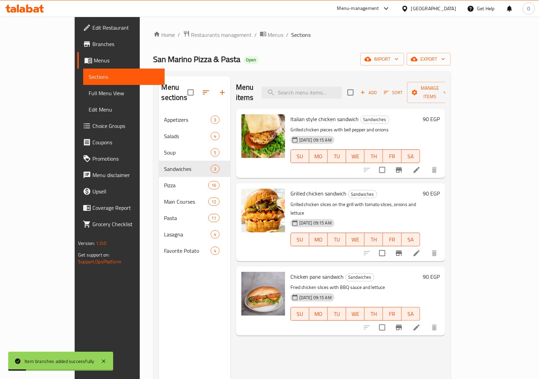
click at [420, 167] on icon at bounding box center [417, 170] width 6 height 6
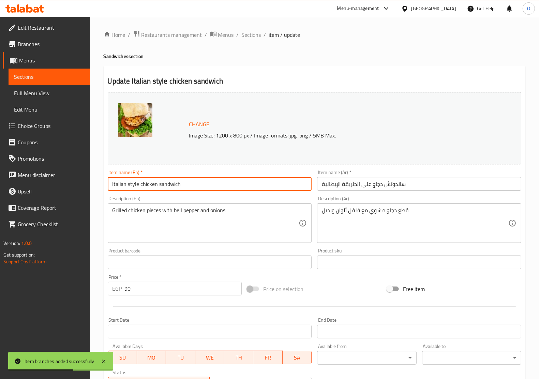
drag, startPoint x: 126, startPoint y: 185, endPoint x: 141, endPoint y: 187, distance: 14.5
click at [141, 187] on input "Italian style chicken sandwich" at bounding box center [210, 184] width 204 height 14
click at [150, 187] on input "Italian chicken sandwich" at bounding box center [210, 184] width 204 height 14
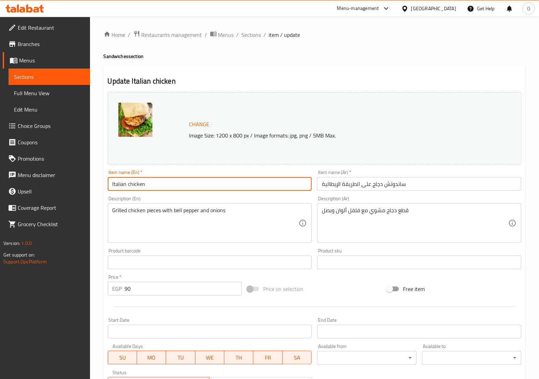
click at [130, 186] on input "Italian chicken" at bounding box center [210, 184] width 204 height 14
type input "Italian Chicken"
click at [387, 184] on input "ساندوتش دجاج على الطريقة الإيطالية" at bounding box center [419, 184] width 204 height 14
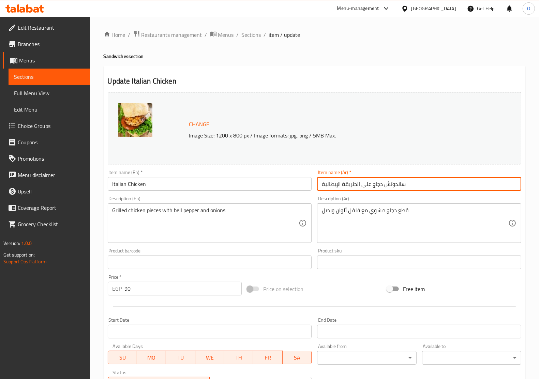
click at [387, 184] on input "ساندوتش دجاج على الطريقة الإيطالية" at bounding box center [419, 184] width 204 height 14
drag, startPoint x: 341, startPoint y: 186, endPoint x: 374, endPoint y: 185, distance: 32.4
click at [374, 185] on input "دجاج على الطريقة الإيطالية" at bounding box center [419, 184] width 204 height 14
click at [353, 185] on input "دجاج على الطريقة الإيطالية" at bounding box center [419, 184] width 204 height 14
drag, startPoint x: 338, startPoint y: 184, endPoint x: 372, endPoint y: 184, distance: 33.8
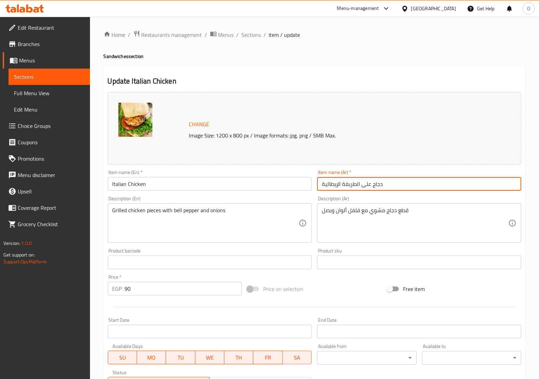
click at [372, 184] on input "دجاج على الطريقة الإيطالية" at bounding box center [419, 184] width 204 height 14
drag, startPoint x: 324, startPoint y: 186, endPoint x: 315, endPoint y: 187, distance: 9.3
click at [315, 187] on div "Item name (Ar)   * دجاج إيطالية Item name (Ar) *" at bounding box center [420, 180] width 210 height 26
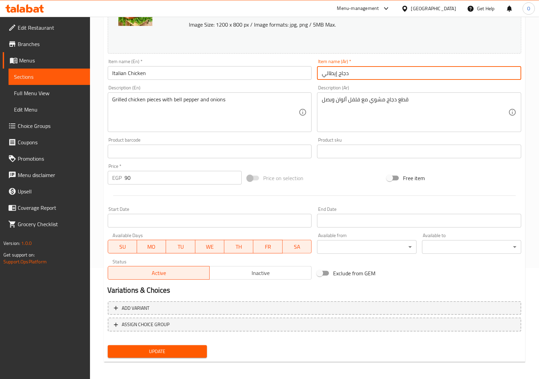
scroll to position [112, 0]
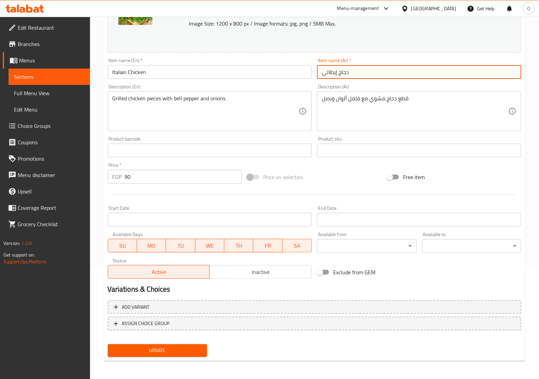
type input "دجاج إيطالي"
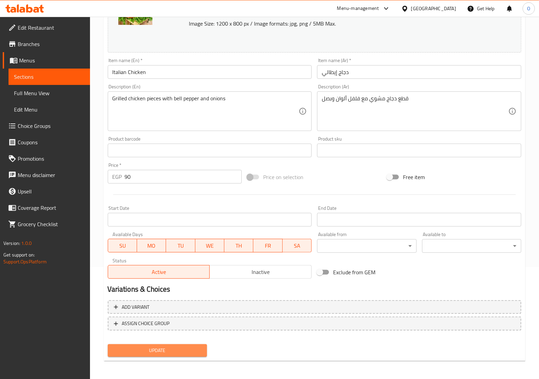
click at [170, 355] on button "Update" at bounding box center [157, 350] width 99 height 13
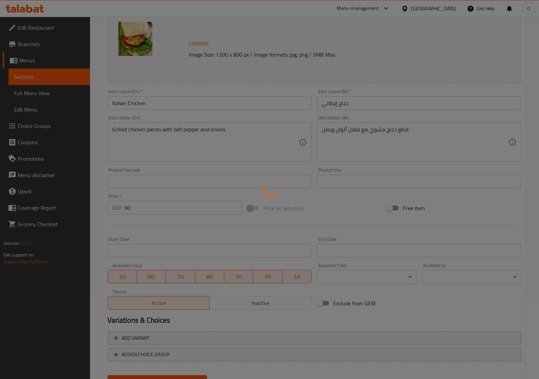
scroll to position [0, 0]
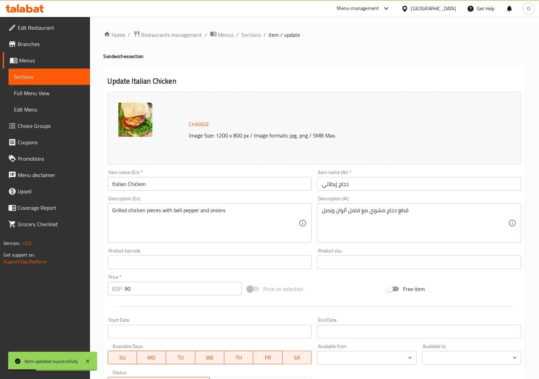
click at [258, 28] on div "Home / Restaurants management / Menus / Sections / item / update Sandwiches sec…" at bounding box center [314, 254] width 449 height 475
click at [253, 32] on span "Sections" at bounding box center [251, 35] width 19 height 8
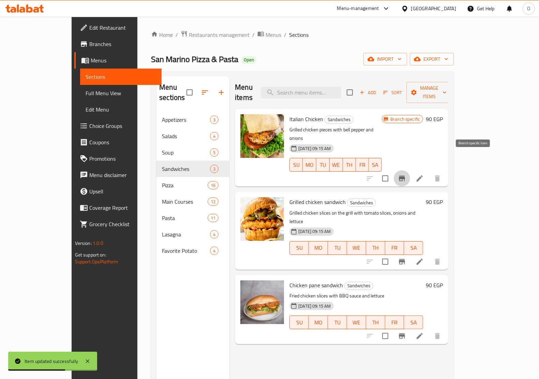
click at [406, 174] on icon "Branch-specific-item" at bounding box center [402, 178] width 8 height 8
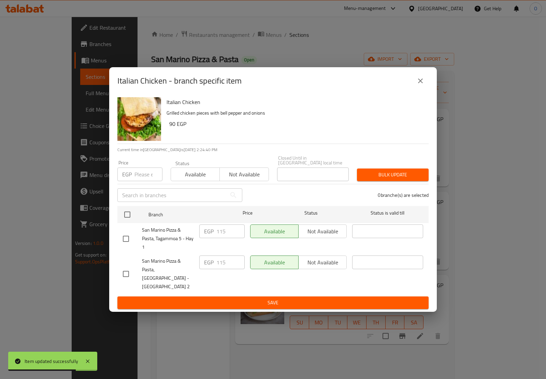
click at [417, 85] on icon "close" at bounding box center [420, 81] width 8 height 8
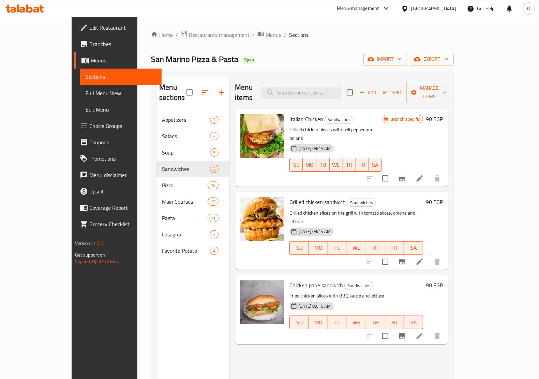
click at [406, 258] on icon "Branch-specific-item" at bounding box center [402, 262] width 8 height 8
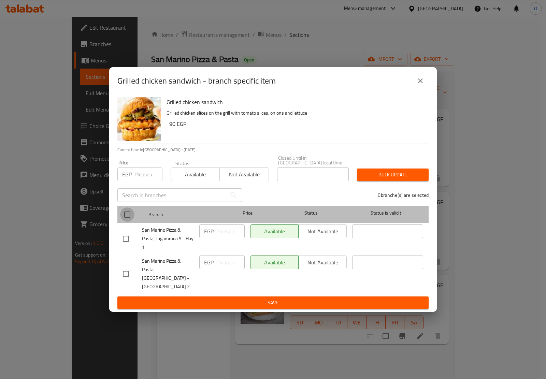
click at [123, 213] on input "checkbox" at bounding box center [127, 214] width 14 height 14
checkbox input "true"
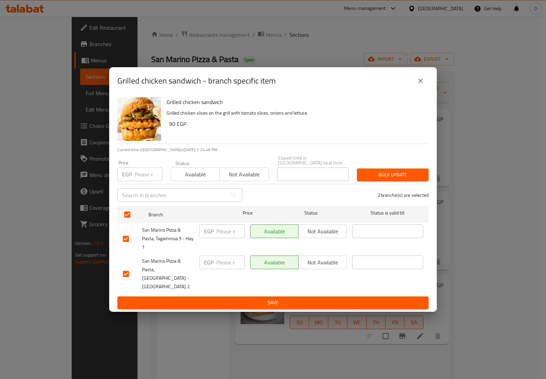
click at [139, 170] on input "number" at bounding box center [148, 174] width 28 height 14
paste input "115"
type input "115"
click at [384, 177] on span "Bulk update" at bounding box center [392, 175] width 61 height 9
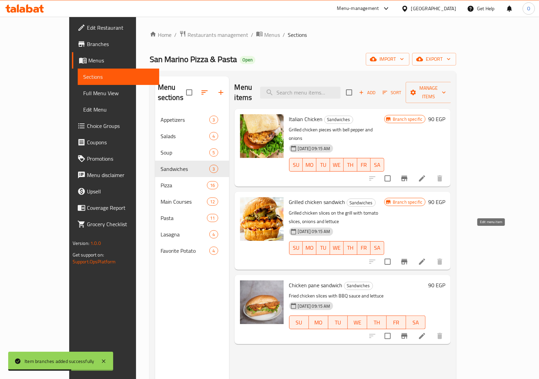
click at [426, 258] on icon at bounding box center [422, 262] width 8 height 8
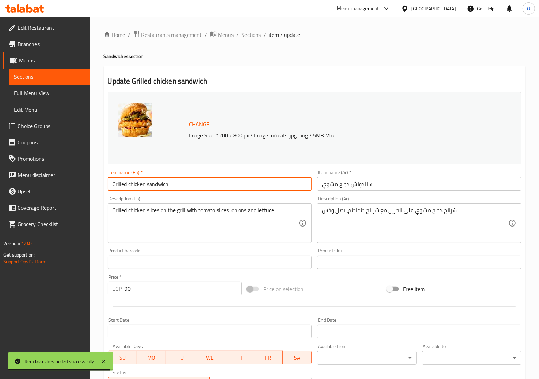
drag, startPoint x: 127, startPoint y: 185, endPoint x: 145, endPoint y: 185, distance: 18.4
click at [145, 185] on input "Grilled chicken sandwich" at bounding box center [210, 184] width 204 height 14
click at [149, 185] on input "Grilled chicken sandwich" at bounding box center [210, 184] width 204 height 14
click at [130, 184] on input "Grilled chicken" at bounding box center [210, 184] width 204 height 14
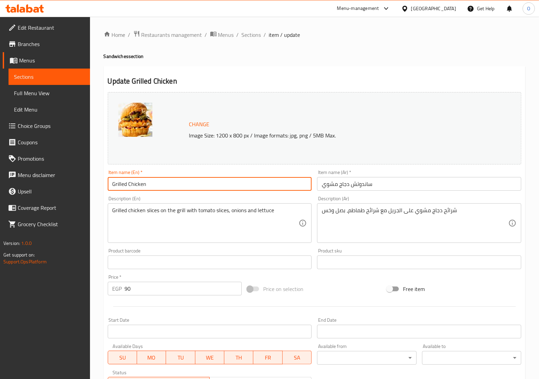
type input "Grilled Chicken"
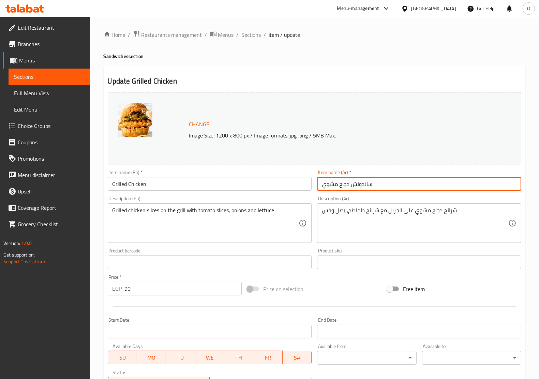
click at [363, 188] on input "ساندوتش دجاج مشوي" at bounding box center [419, 184] width 204 height 14
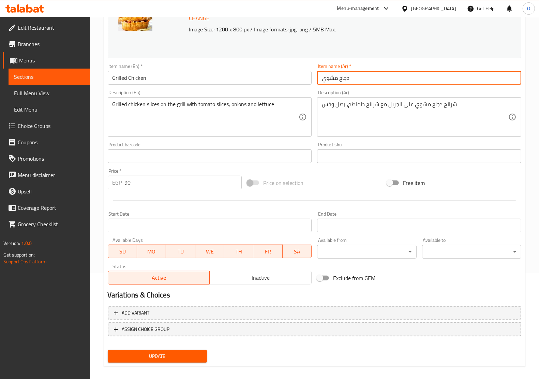
scroll to position [112, 0]
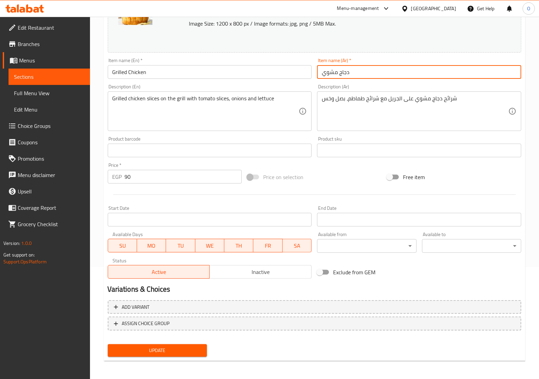
type input "دجاج مشوي"
click at [169, 339] on div "Add variant ASSIGN CHOICE GROUP" at bounding box center [314, 319] width 419 height 44
click at [166, 347] on span "Update" at bounding box center [157, 350] width 88 height 9
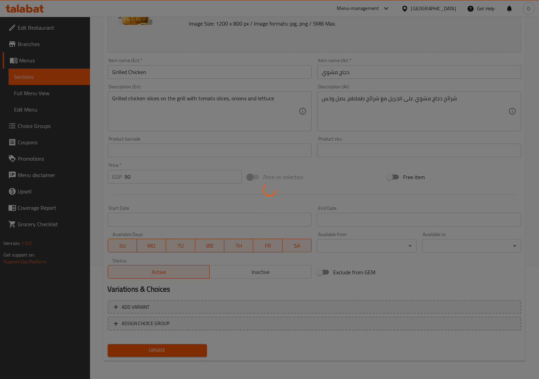
scroll to position [0, 0]
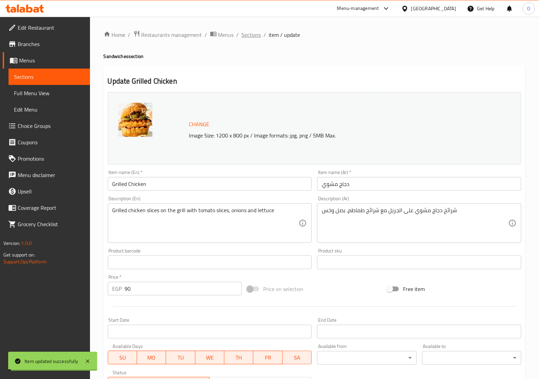
click at [253, 33] on span "Sections" at bounding box center [251, 35] width 19 height 8
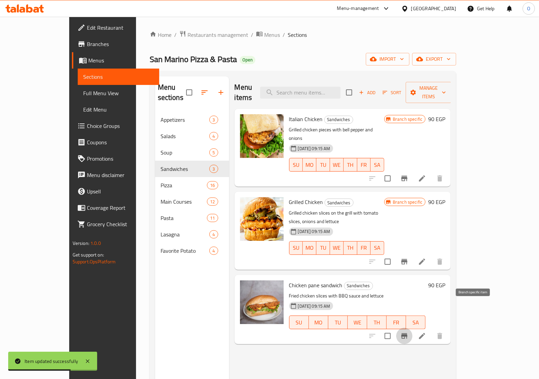
click at [409, 332] on icon "Branch-specific-item" at bounding box center [404, 336] width 8 height 8
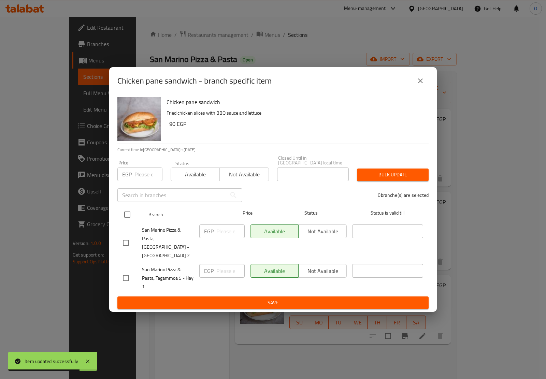
click at [126, 217] on input "checkbox" at bounding box center [127, 214] width 14 height 14
checkbox input "true"
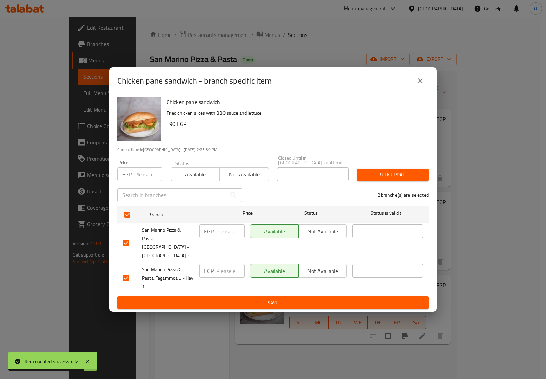
click at [139, 178] on input "number" at bounding box center [148, 174] width 28 height 14
paste input "115"
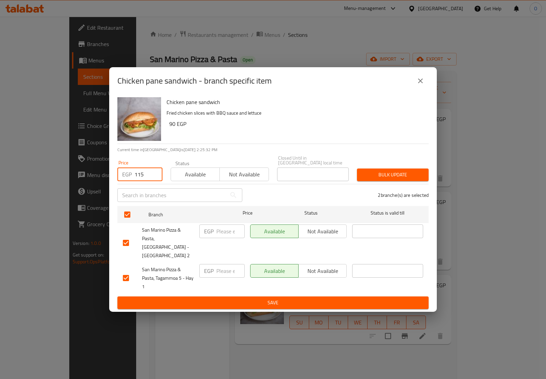
type input "115"
click at [388, 179] on span "Bulk update" at bounding box center [392, 175] width 61 height 9
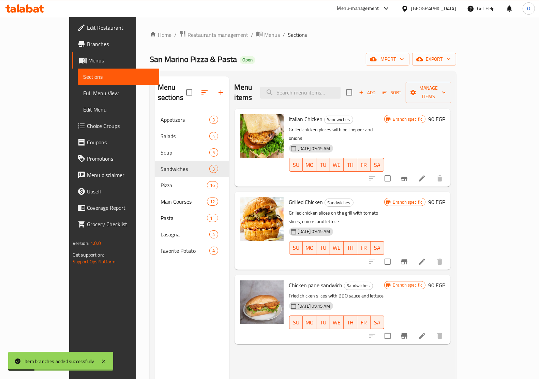
click at [432, 330] on li at bounding box center [422, 336] width 19 height 12
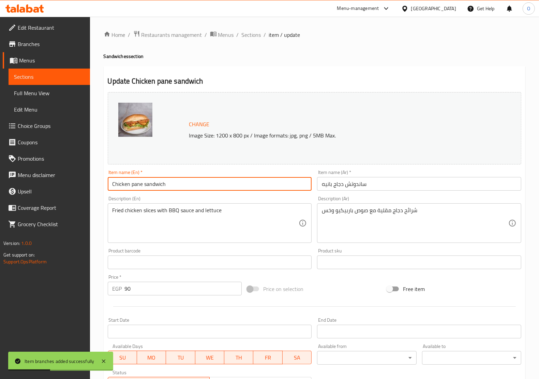
drag, startPoint x: 148, startPoint y: 186, endPoint x: 176, endPoint y: 183, distance: 28.5
click at [176, 183] on input "Chicken pane sandwich" at bounding box center [210, 184] width 204 height 14
click at [157, 185] on input "Chicken pane sandwich" at bounding box center [210, 184] width 204 height 14
type input "Chicken pane"
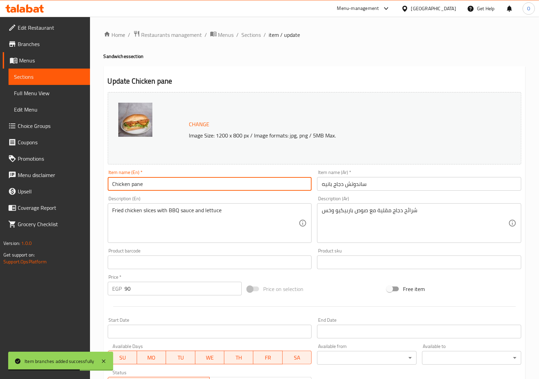
click at [367, 185] on input "ساندوتش دجاج بانيه" at bounding box center [419, 184] width 204 height 14
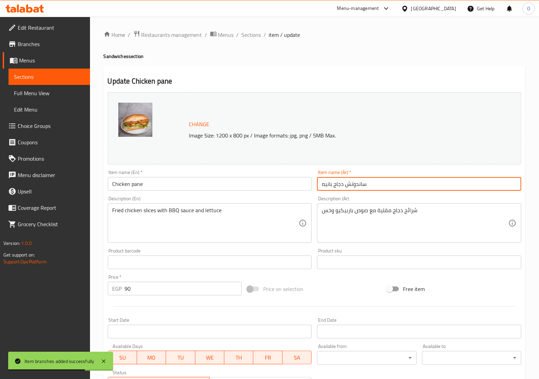
click at [356, 186] on input "ساندوتش دجاج بانيه" at bounding box center [419, 184] width 204 height 14
type input "دجاج بانيه"
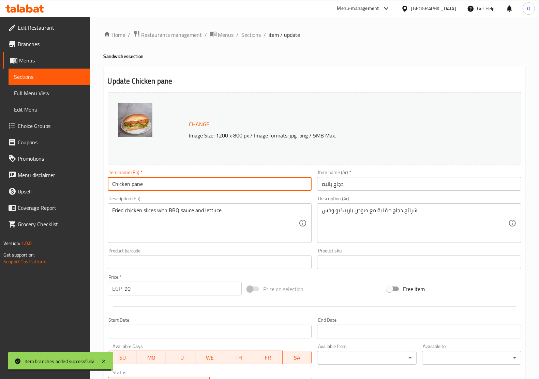
click at [131, 184] on input "Chicken pane" at bounding box center [210, 184] width 204 height 14
click at [171, 184] on input "Chicken Pane" at bounding box center [210, 184] width 204 height 14
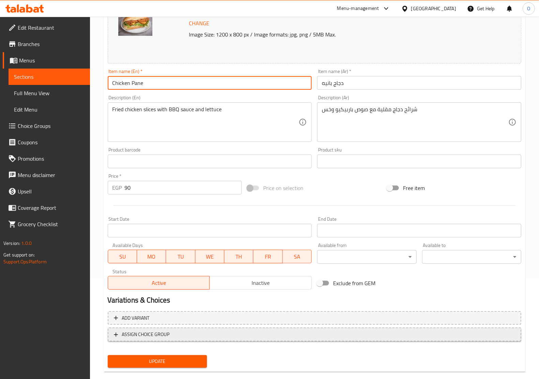
scroll to position [112, 0]
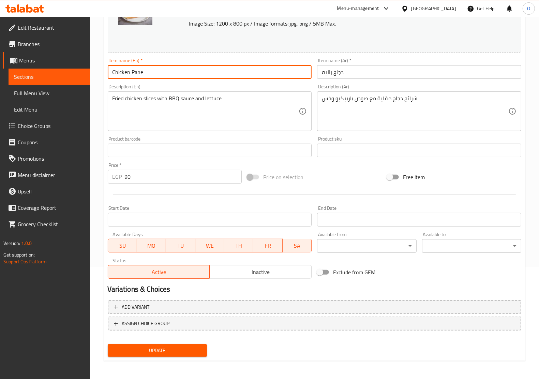
type input "Chicken Pane"
click at [187, 353] on span "Update" at bounding box center [157, 350] width 88 height 9
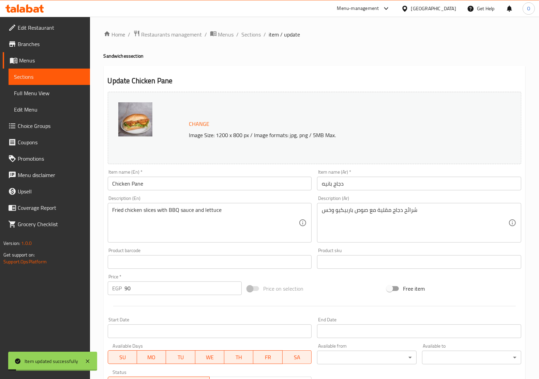
scroll to position [0, 0]
click at [248, 31] on span "Sections" at bounding box center [251, 35] width 19 height 8
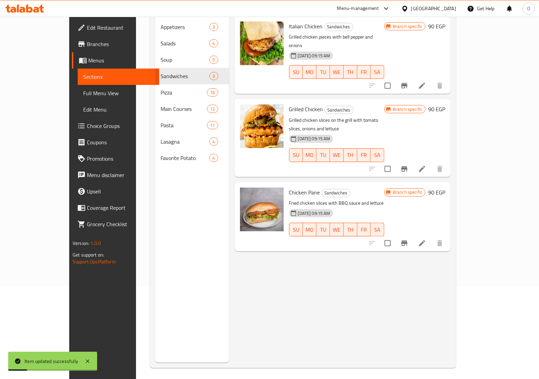
scroll to position [96, 0]
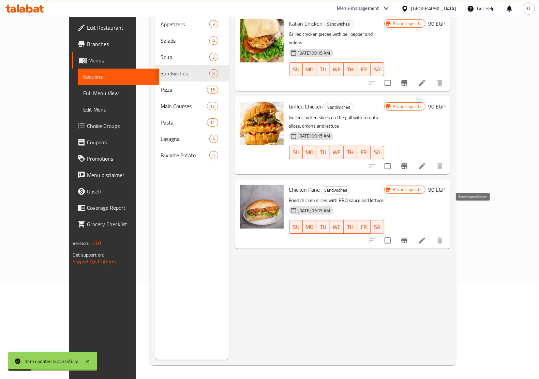
click at [409, 236] on icon "Branch-specific-item" at bounding box center [404, 240] width 8 height 8
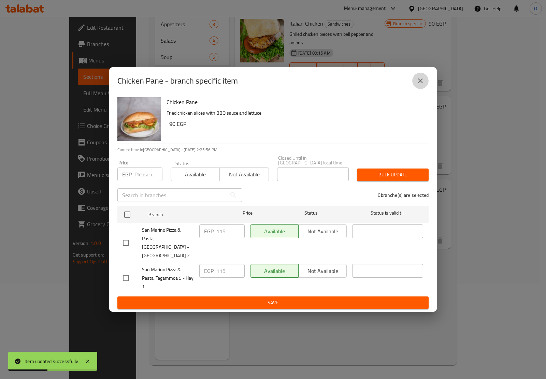
click at [415, 89] on button "close" at bounding box center [420, 81] width 16 height 16
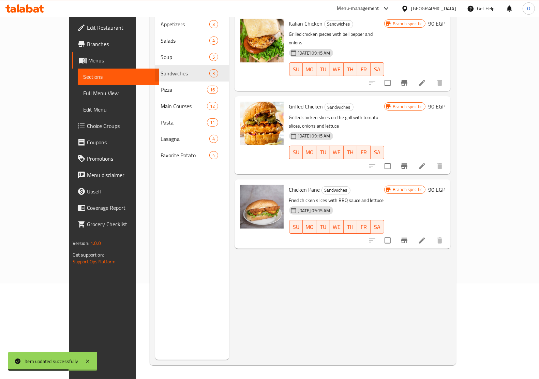
scroll to position [0, 0]
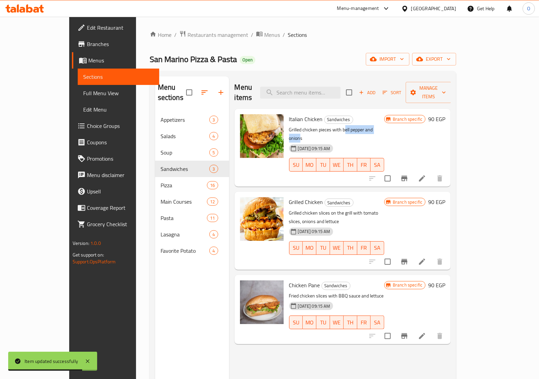
drag, startPoint x: 327, startPoint y: 120, endPoint x: 369, endPoint y: 121, distance: 42.0
click at [369, 126] on p "Grilled chicken pieces with bell pepper and onions" at bounding box center [336, 134] width 95 height 17
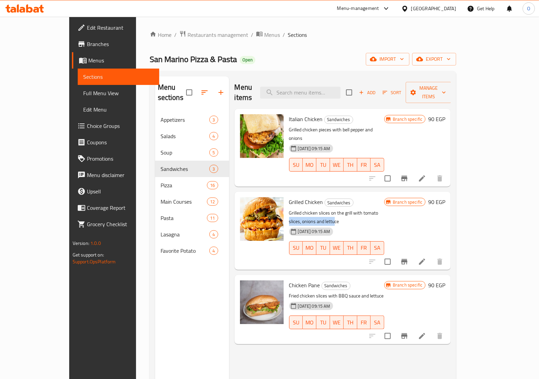
drag, startPoint x: 360, startPoint y: 193, endPoint x: 408, endPoint y: 198, distance: 47.7
click at [384, 209] on p "Grilled chicken slices on the grill with tomato slices, onions and lettuce" at bounding box center [336, 217] width 95 height 17
click at [409, 332] on icon "Branch-specific-item" at bounding box center [404, 336] width 8 height 8
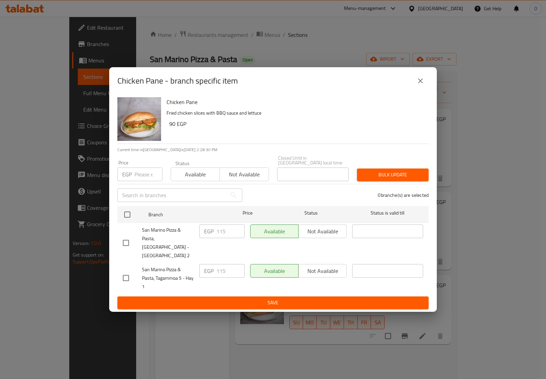
click at [418, 85] on icon "close" at bounding box center [420, 81] width 8 height 8
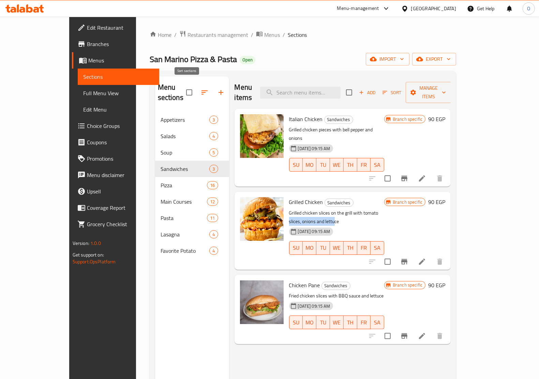
click at [202, 90] on icon "button" at bounding box center [205, 92] width 6 height 4
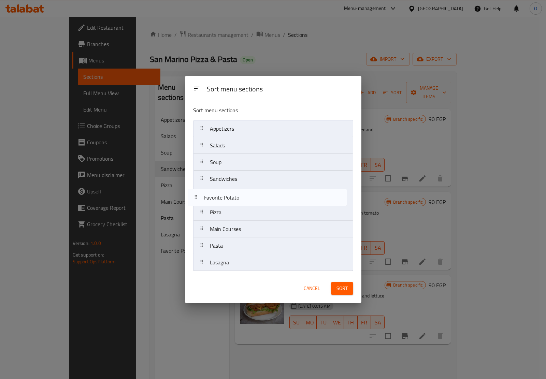
drag, startPoint x: 232, startPoint y: 264, endPoint x: 225, endPoint y: 194, distance: 70.9
click at [225, 194] on nav "Appetizers Salads Soup Sandwiches Pizza Main Courses Pasta Lasagna Favorite Pot…" at bounding box center [273, 195] width 160 height 151
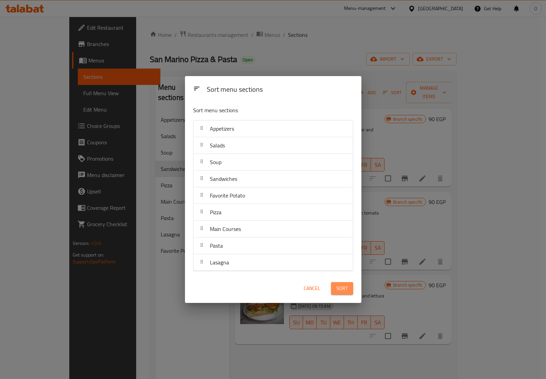
click at [346, 292] on span "Sort" at bounding box center [341, 288] width 11 height 9
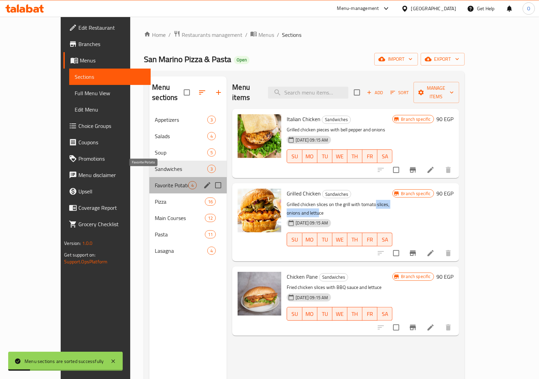
click at [155, 181] on span "Favorite Potato" at bounding box center [171, 185] width 33 height 8
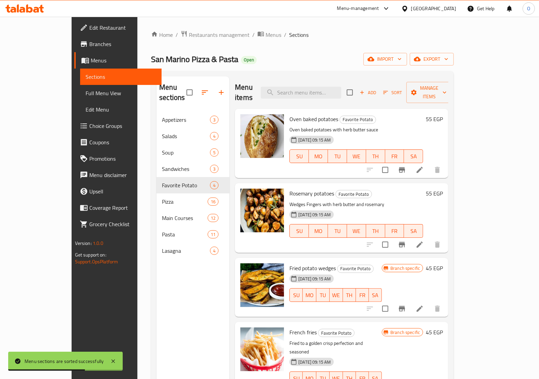
click at [406, 166] on icon "Branch-specific-item" at bounding box center [402, 170] width 8 height 8
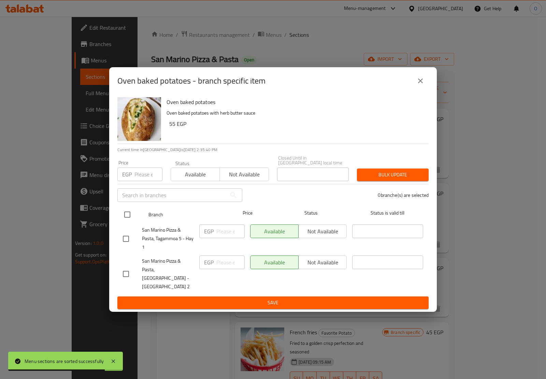
click at [128, 216] on input "checkbox" at bounding box center [127, 214] width 14 height 14
checkbox input "true"
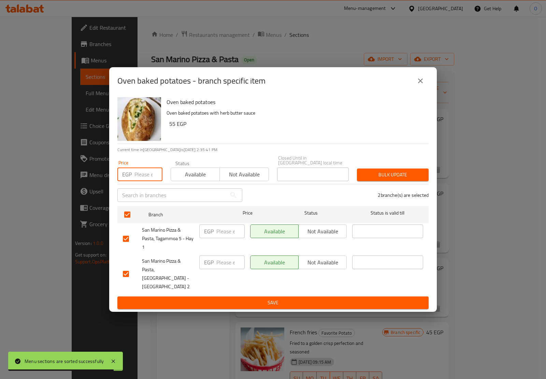
click at [143, 172] on input "number" at bounding box center [148, 174] width 28 height 14
paste input "65"
type input "65"
click at [394, 177] on span "Bulk update" at bounding box center [392, 175] width 61 height 9
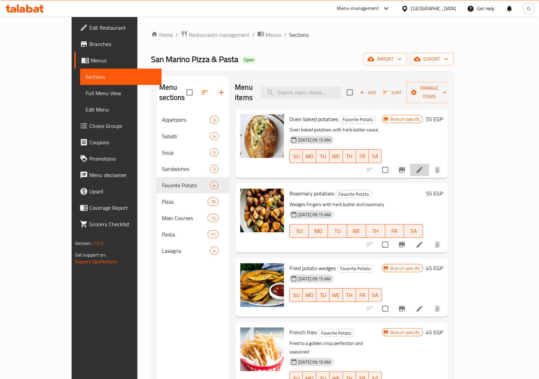
click at [429, 164] on li at bounding box center [419, 170] width 19 height 12
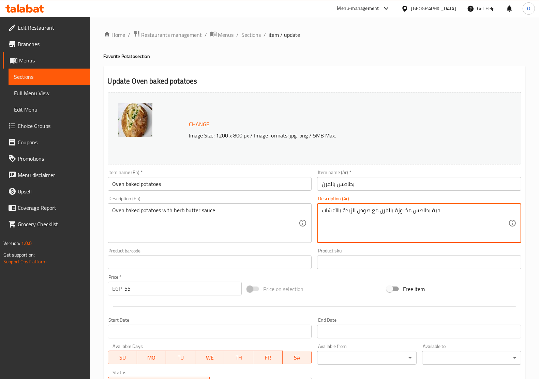
click at [407, 224] on textarea "حبة بطاطس مخبوزة بالفرن مع صوص الزبدة بالأعشاب" at bounding box center [415, 223] width 187 height 32
paste textarea "لبطاطس مخبوزة بالفرن مع صوص الزبدة بالاعشاب ) مع جبنة المتزاريلا ("
type textarea "حبة البطاطس مخبوزة بالفرن مع صوص الزبدة بالاعشاب ) مع جبنة المتزاريلا ("
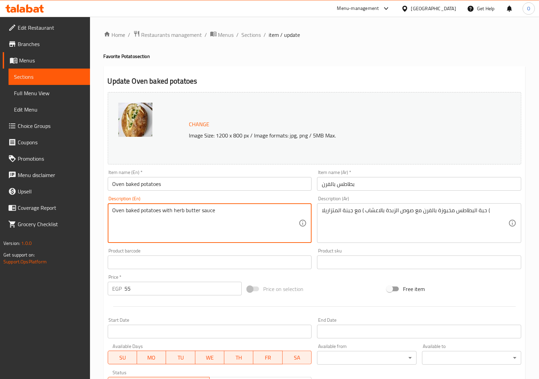
click at [196, 230] on textarea "Oven baked potatoes with herb butter sauce" at bounding box center [206, 223] width 187 height 32
paste textarea "with herb butter sauce (with mozzarella cheese)"
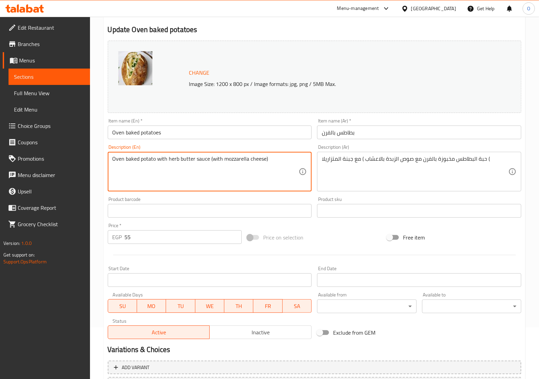
scroll to position [112, 0]
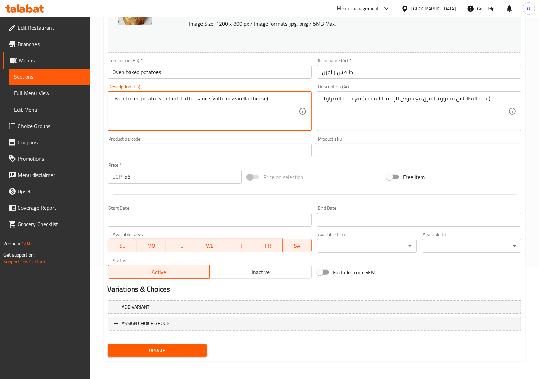
type textarea "Oven baked potato with herb butter sauce (with mozzarella cheese)"
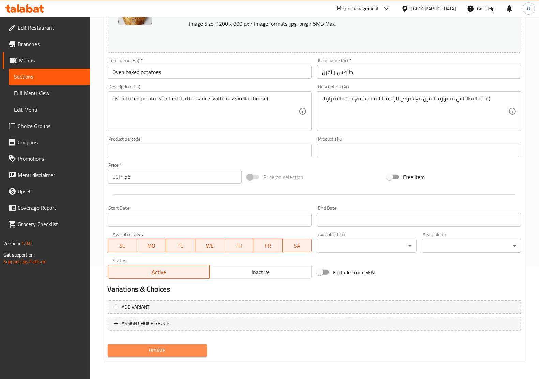
click at [192, 351] on span "Update" at bounding box center [157, 350] width 88 height 9
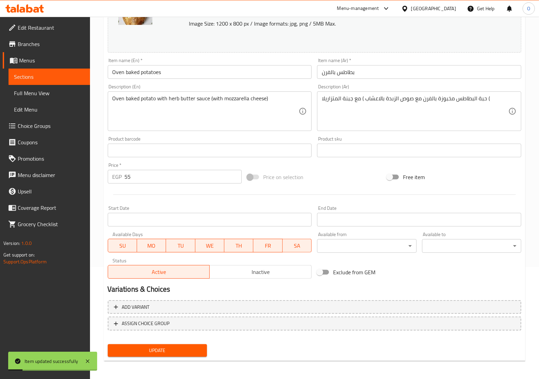
scroll to position [0, 0]
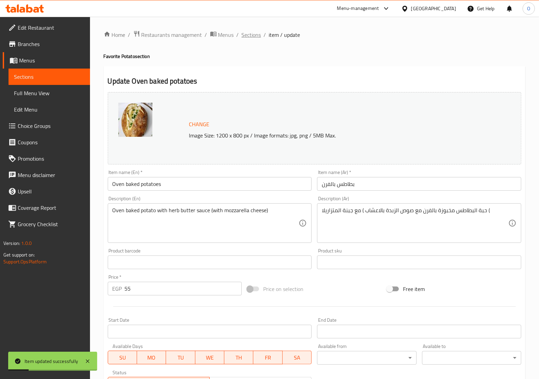
click at [251, 32] on span "Sections" at bounding box center [251, 35] width 19 height 8
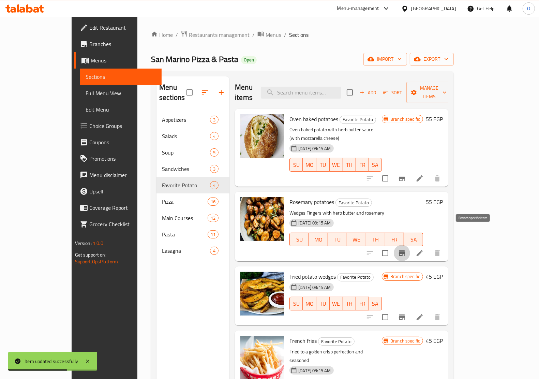
click at [406, 249] on icon "Branch-specific-item" at bounding box center [402, 253] width 8 height 8
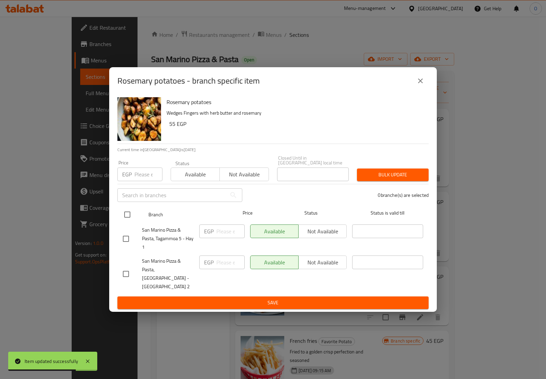
click at [128, 214] on input "checkbox" at bounding box center [127, 214] width 14 height 14
checkbox input "true"
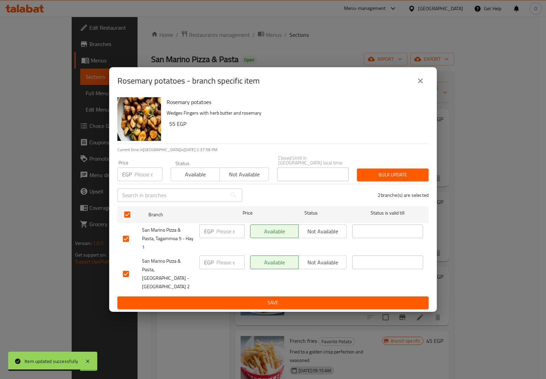
click at [137, 176] on input "number" at bounding box center [148, 174] width 28 height 14
paste input "60"
type input "60"
click at [389, 179] on span "Bulk update" at bounding box center [392, 175] width 61 height 9
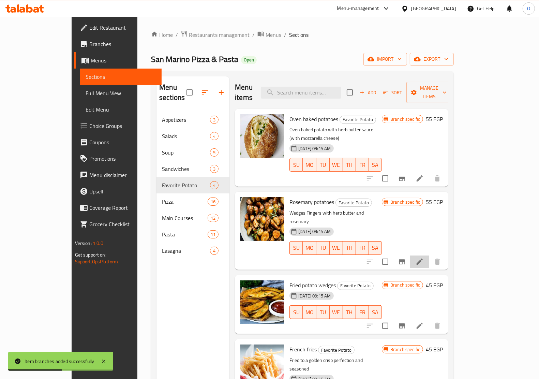
click at [429, 256] on li at bounding box center [419, 262] width 19 height 12
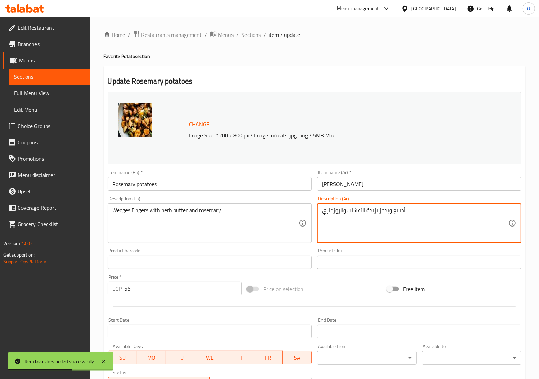
click at [357, 226] on textarea "أصابع ويدجز بزبدة الأعشاب والروزماري" at bounding box center [415, 223] width 187 height 32
paste textarea "صابع الودجز بزندة الا"
type textarea "اصابع الودجز بزندة الاعشاب والروزماري"
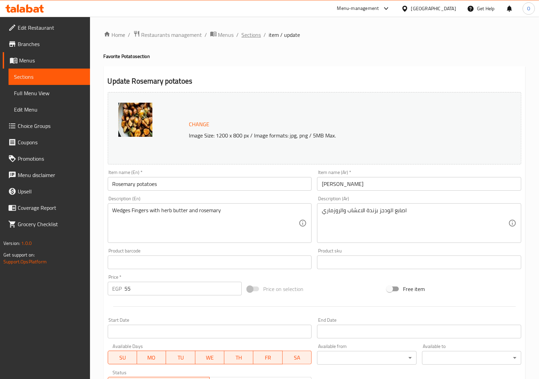
click at [258, 36] on span "Sections" at bounding box center [251, 35] width 19 height 8
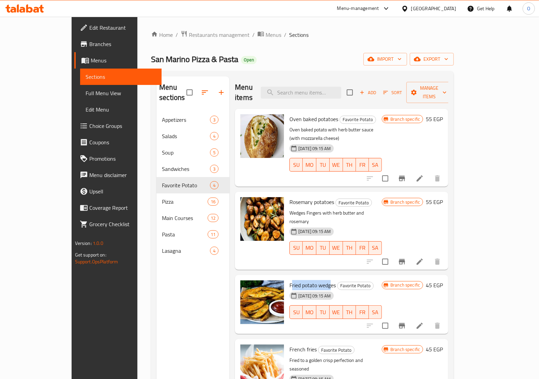
drag, startPoint x: 275, startPoint y: 259, endPoint x: 313, endPoint y: 260, distance: 37.9
click at [313, 280] on span "Fried potato wedges" at bounding box center [313, 285] width 46 height 10
click at [406, 322] on icon "Branch-specific-item" at bounding box center [402, 326] width 8 height 8
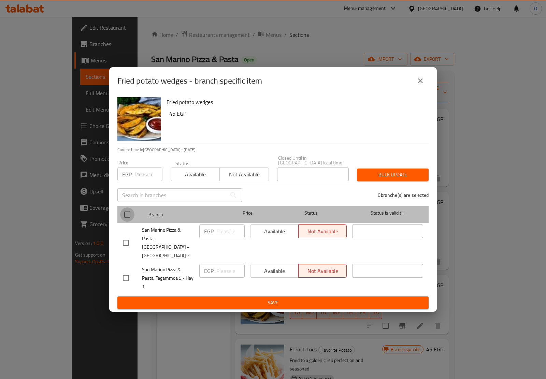
click at [128, 217] on input "checkbox" at bounding box center [127, 214] width 14 height 14
checkbox input "true"
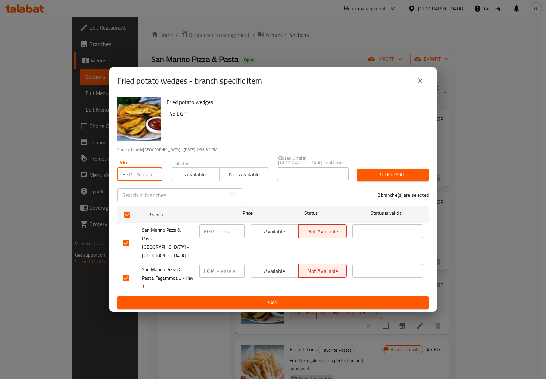
click at [135, 181] on input "number" at bounding box center [148, 174] width 28 height 14
paste input "45"
type input "45"
click at [371, 174] on span "Bulk update" at bounding box center [392, 175] width 61 height 9
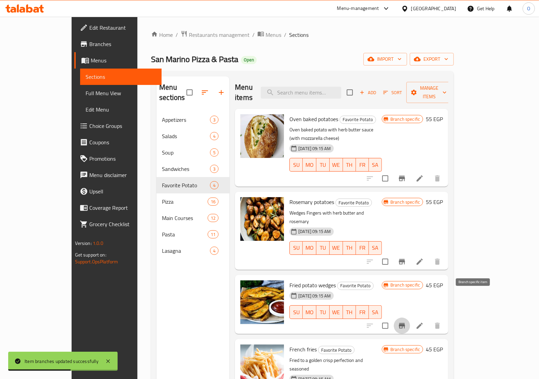
click at [405, 323] on icon "Branch-specific-item" at bounding box center [402, 325] width 6 height 5
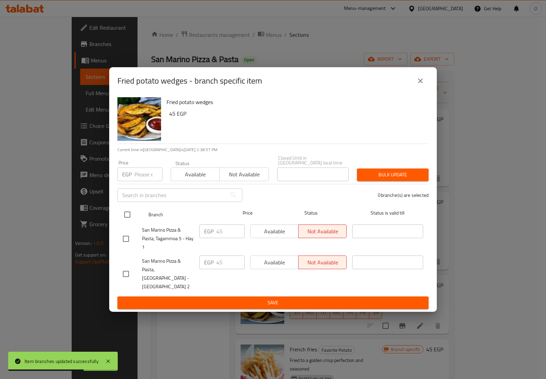
click at [122, 214] on input "checkbox" at bounding box center [127, 214] width 14 height 14
checkbox input "true"
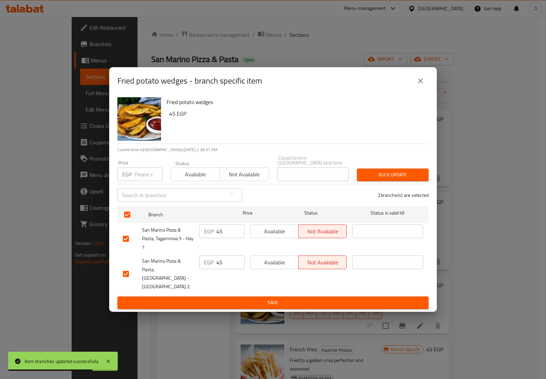
click at [142, 177] on input "number" at bounding box center [148, 174] width 28 height 14
paste input "45"
type input "45"
click at [377, 172] on span "Bulk update" at bounding box center [392, 175] width 61 height 9
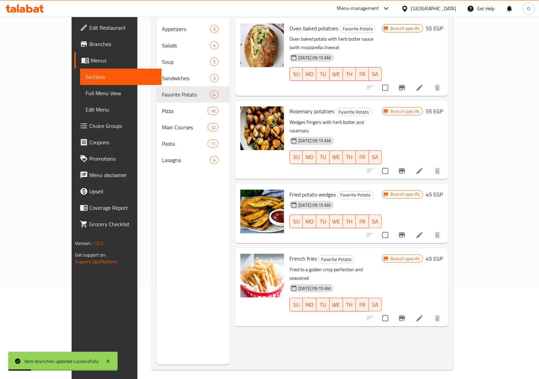
scroll to position [96, 0]
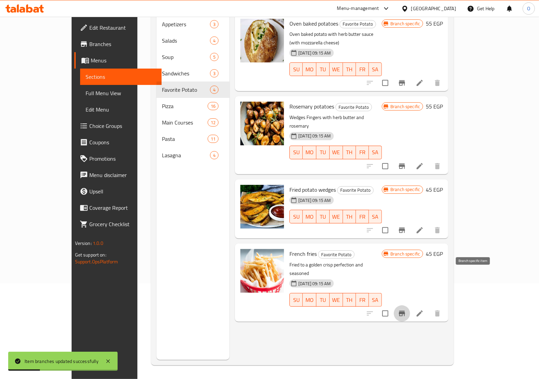
click at [406, 309] on icon "Branch-specific-item" at bounding box center [402, 313] width 8 height 8
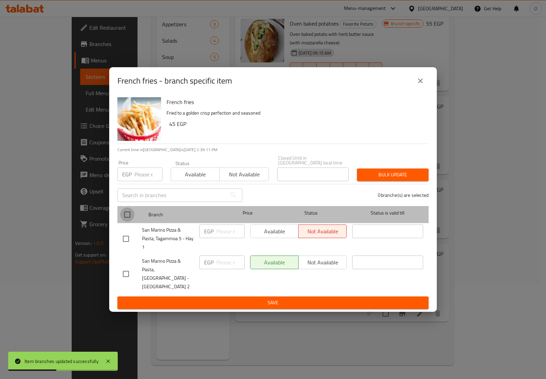
click at [125, 214] on input "checkbox" at bounding box center [127, 214] width 14 height 14
checkbox input "true"
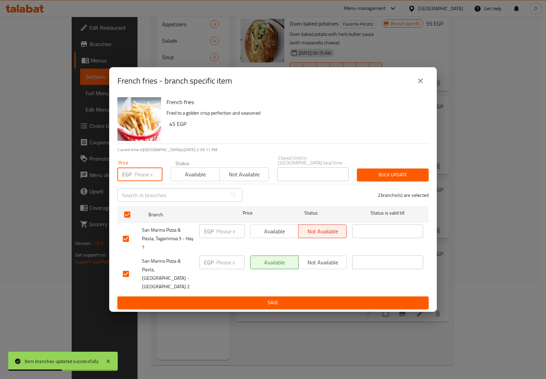
click at [147, 177] on input "number" at bounding box center [148, 174] width 28 height 14
paste input "45"
type input "45"
click at [373, 177] on span "Bulk update" at bounding box center [392, 175] width 61 height 9
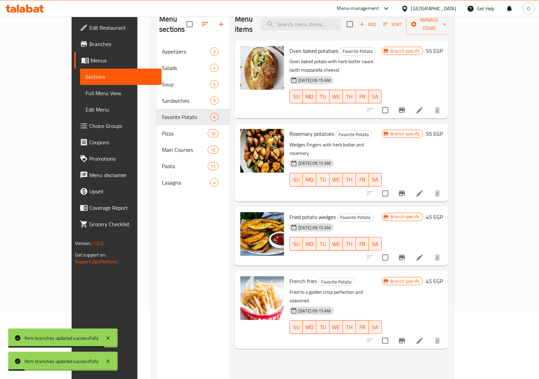
scroll to position [53, 0]
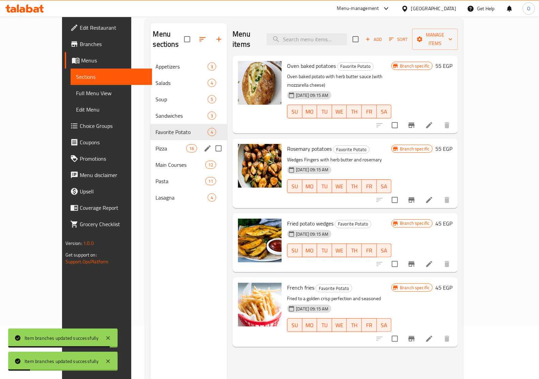
click at [160, 144] on span "Pizza" at bounding box center [171, 148] width 30 height 8
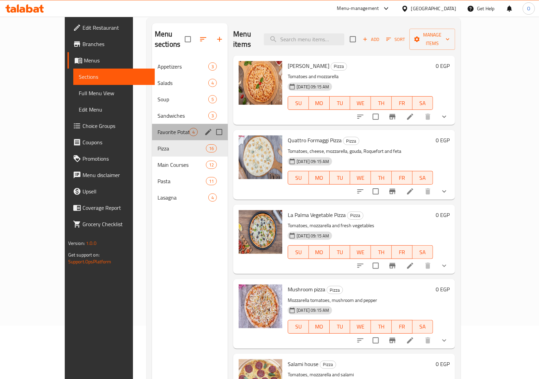
click at [152, 124] on div "Favorite Potato 4" at bounding box center [190, 132] width 76 height 16
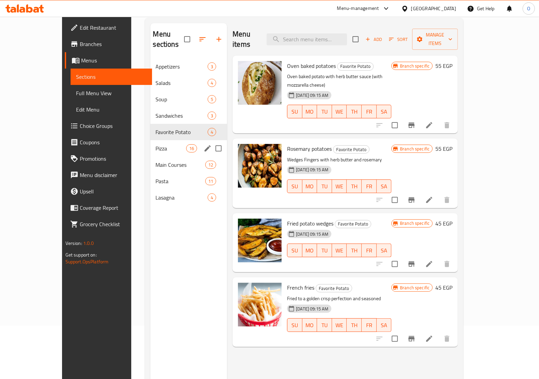
click at [151, 142] on div "Pizza 16" at bounding box center [188, 148] width 77 height 16
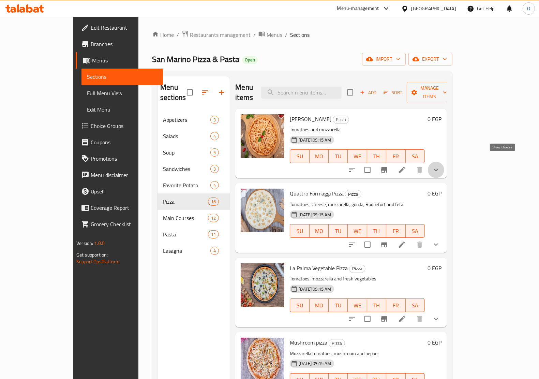
click at [440, 166] on icon "show more" at bounding box center [436, 170] width 8 height 8
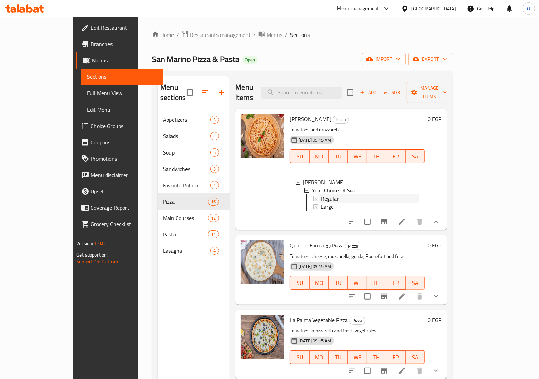
click at [321, 194] on span "Regular" at bounding box center [330, 198] width 18 height 8
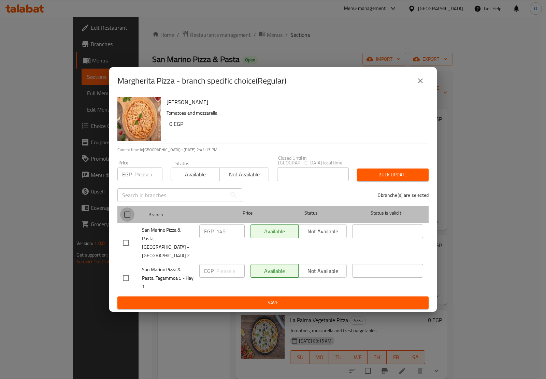
click at [125, 213] on input "checkbox" at bounding box center [127, 214] width 14 height 14
checkbox input "true"
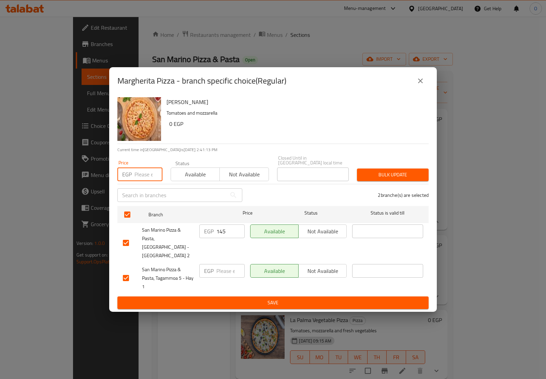
click at [142, 176] on input "number" at bounding box center [148, 174] width 28 height 14
paste input "165"
type input "165"
click at [414, 184] on div "Bulk update" at bounding box center [393, 174] width 80 height 21
click at [411, 169] on div "Bulk update" at bounding box center [393, 174] width 80 height 21
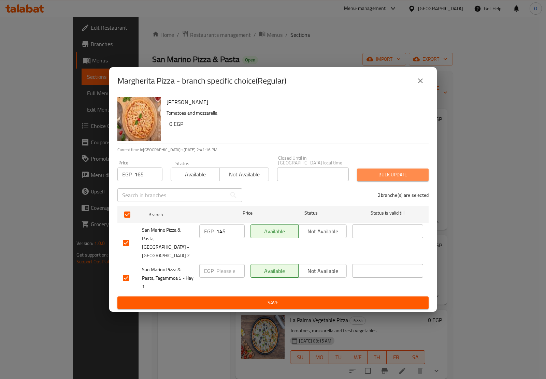
click at [406, 173] on span "Bulk update" at bounding box center [392, 175] width 61 height 9
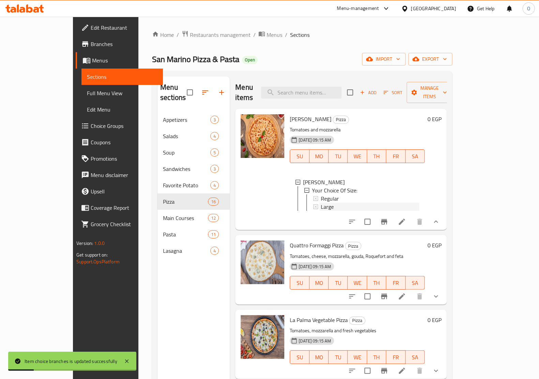
click at [321, 203] on span "Large" at bounding box center [327, 207] width 13 height 8
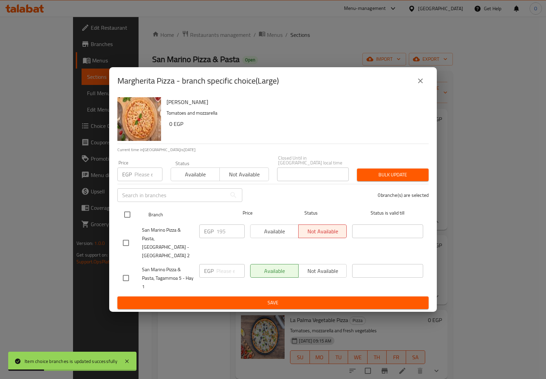
click at [129, 213] on input "checkbox" at bounding box center [127, 214] width 14 height 14
checkbox input "true"
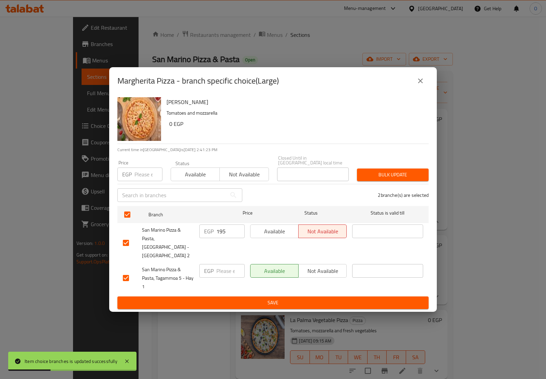
click at [150, 173] on input "number" at bounding box center [148, 174] width 28 height 14
paste input "210"
type input "210"
click at [403, 177] on span "Bulk update" at bounding box center [392, 175] width 61 height 9
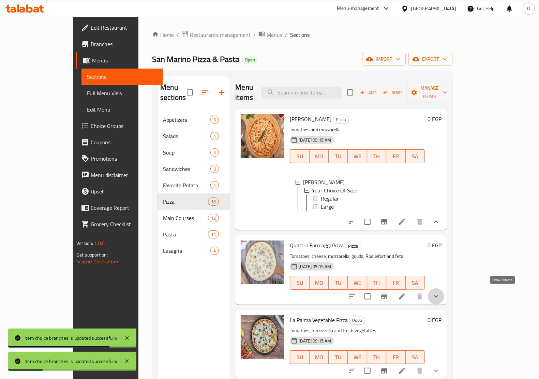
click at [440, 292] on icon "show more" at bounding box center [436, 296] width 8 height 8
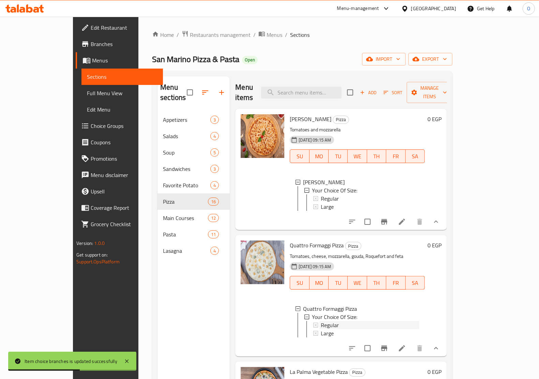
click at [324, 321] on div "Regular" at bounding box center [370, 325] width 99 height 8
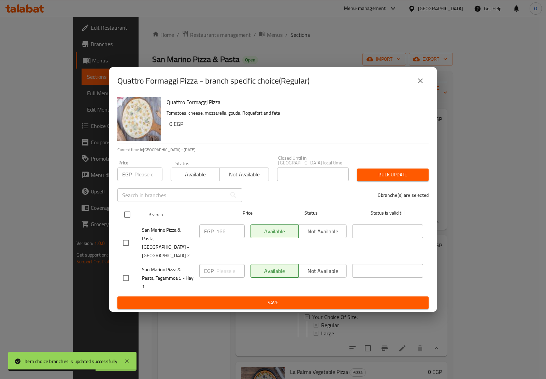
click at [126, 214] on input "checkbox" at bounding box center [127, 214] width 14 height 14
checkbox input "true"
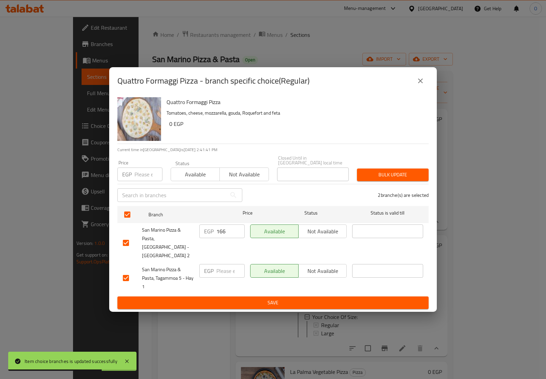
click at [137, 178] on input "number" at bounding box center [148, 174] width 28 height 14
paste input "190"
type input "190"
click at [393, 176] on span "Bulk update" at bounding box center [392, 175] width 61 height 9
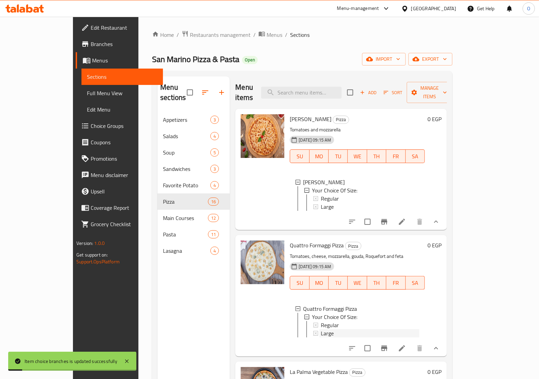
click at [321, 329] on span "Large" at bounding box center [327, 333] width 13 height 8
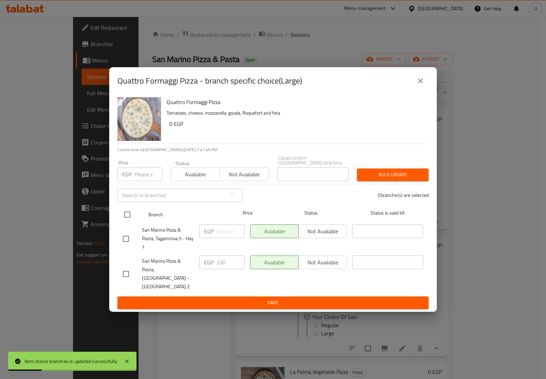
click at [131, 215] on input "checkbox" at bounding box center [127, 214] width 14 height 14
checkbox input "true"
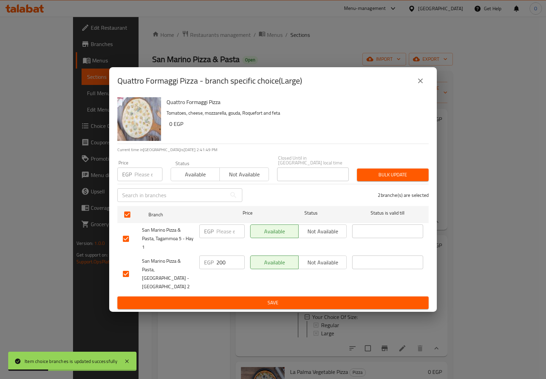
click at [139, 175] on input "number" at bounding box center [148, 174] width 28 height 14
paste input "230"
type input "230"
click at [360, 173] on button "Bulk update" at bounding box center [393, 175] width 72 height 13
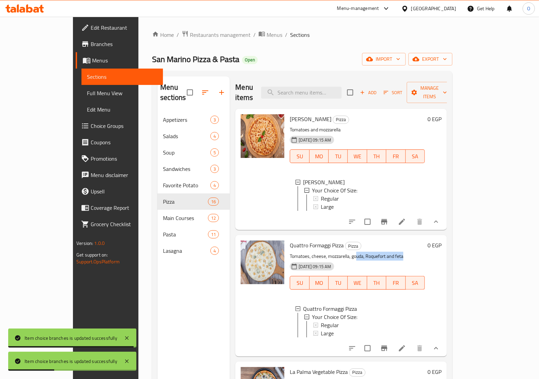
drag, startPoint x: 338, startPoint y: 251, endPoint x: 387, endPoint y: 253, distance: 48.8
click at [387, 253] on p "Tomatoes, cheese, mozzarella, gouda, Roquefort and feta" at bounding box center [357, 256] width 135 height 9
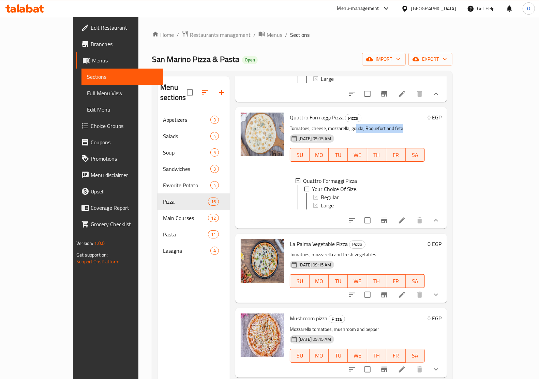
scroll to position [171, 0]
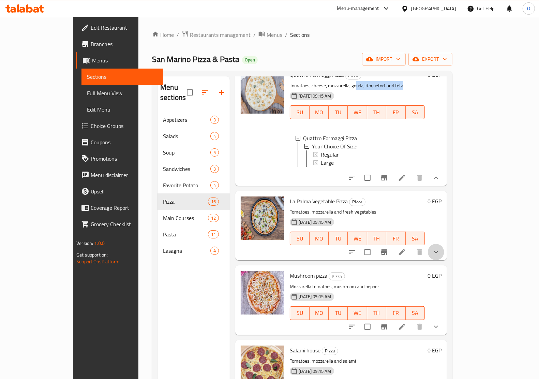
click at [444, 254] on button "show more" at bounding box center [436, 252] width 16 height 16
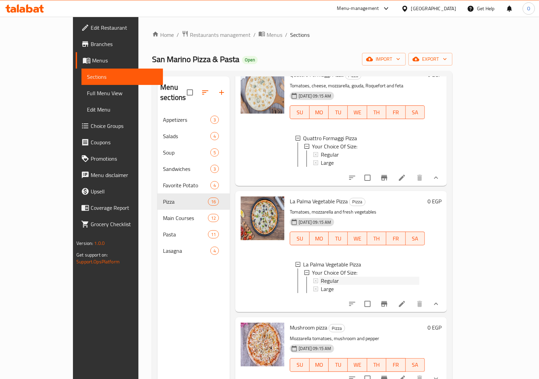
click at [326, 281] on div "Regular" at bounding box center [370, 281] width 99 height 8
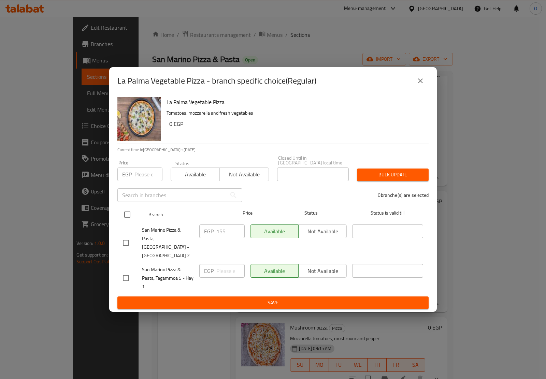
click at [131, 213] on input "checkbox" at bounding box center [127, 214] width 14 height 14
checkbox input "true"
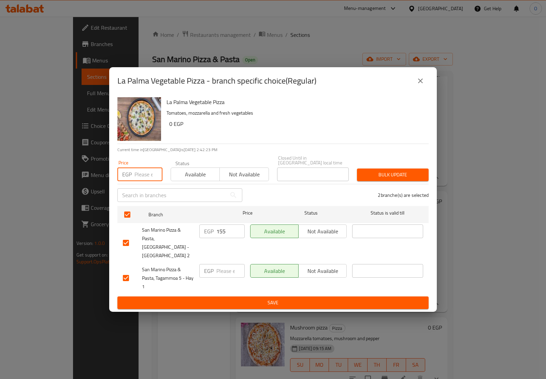
click at [142, 176] on input "number" at bounding box center [148, 174] width 28 height 14
paste input "180"
type input "180"
click at [399, 177] on span "Bulk update" at bounding box center [392, 175] width 61 height 9
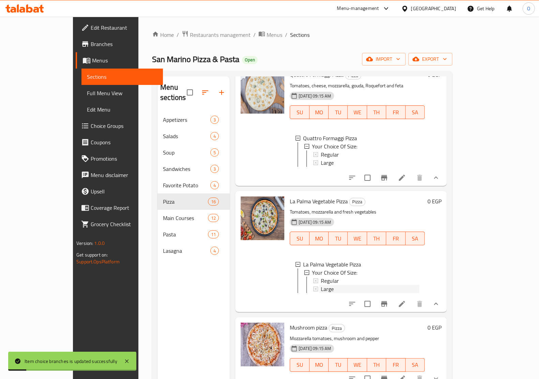
click at [321, 293] on span "Large" at bounding box center [327, 289] width 13 height 8
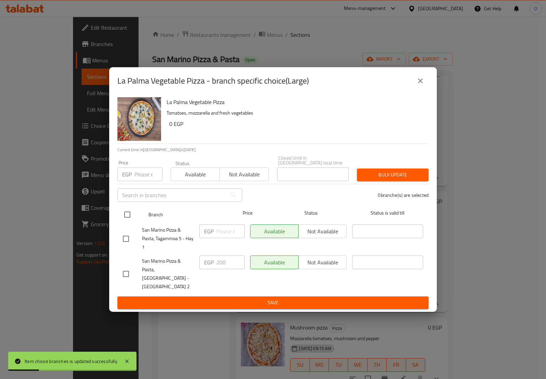
click at [126, 217] on input "checkbox" at bounding box center [127, 214] width 14 height 14
checkbox input "true"
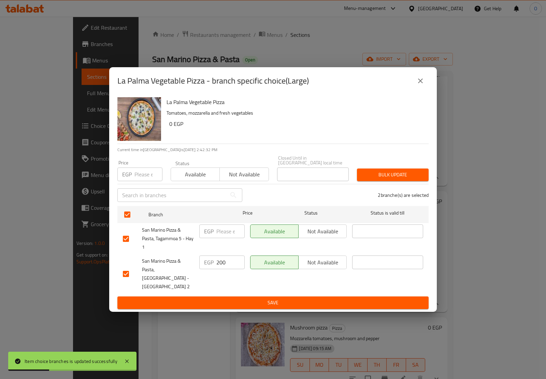
click at [144, 176] on input "number" at bounding box center [148, 174] width 28 height 14
paste input "220"
type input "220"
click at [418, 178] on span "Bulk update" at bounding box center [392, 175] width 61 height 9
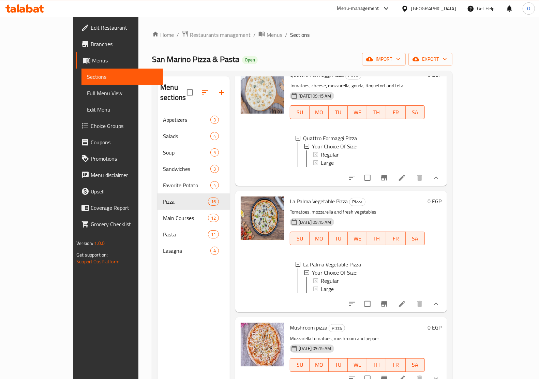
click at [338, 293] on div "Large" at bounding box center [370, 289] width 99 height 8
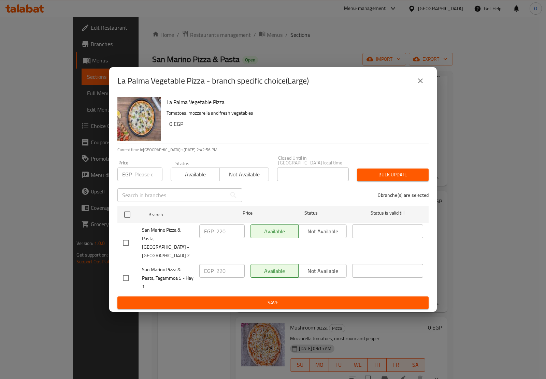
click at [420, 85] on icon "close" at bounding box center [420, 81] width 8 height 8
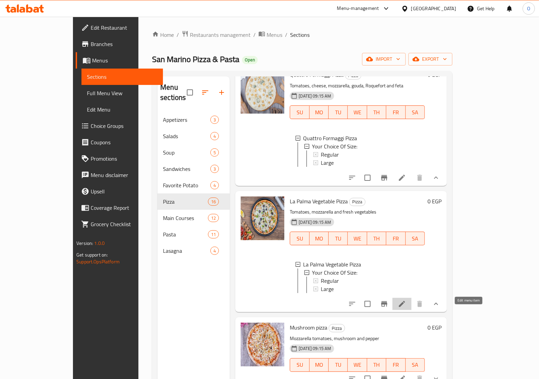
click at [406, 308] on icon at bounding box center [402, 304] width 8 height 8
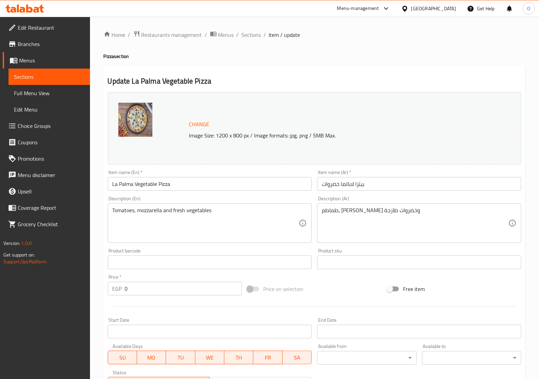
click at [151, 180] on input "La Palma Vegetable Pizza" at bounding box center [210, 184] width 204 height 14
paste input "Vegetarian"
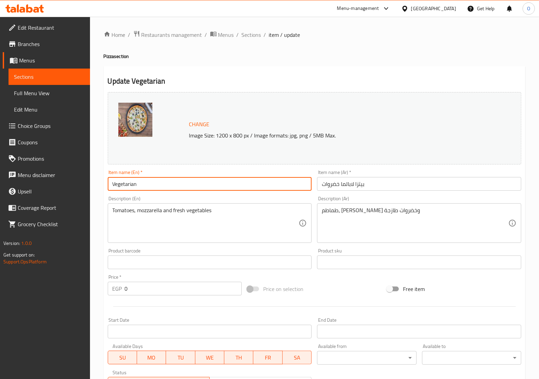
type input "Vegetarian"
click at [367, 186] on input "بيتزا لابالما خضروات" at bounding box center [419, 184] width 204 height 14
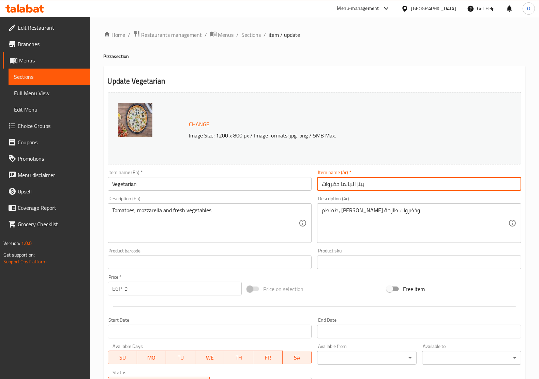
click at [367, 186] on input "بيتزا لابالما خضروات" at bounding box center [419, 184] width 204 height 14
paste input "نباتي"
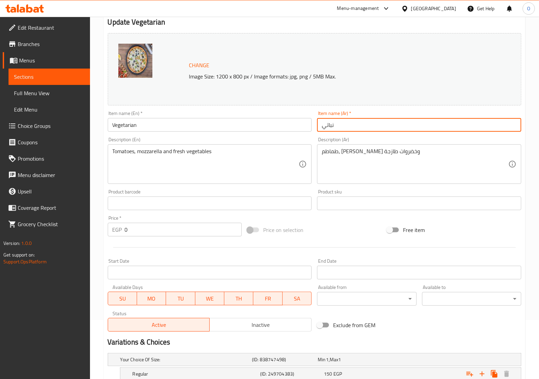
scroll to position [129, 0]
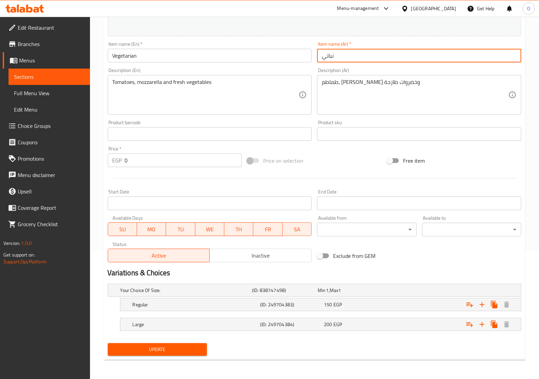
type input "نباتي"
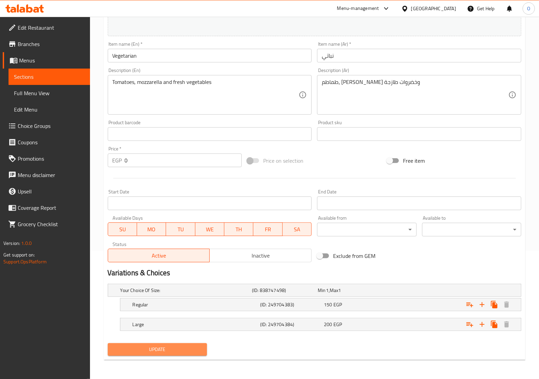
click at [169, 346] on span "Update" at bounding box center [157, 349] width 88 height 9
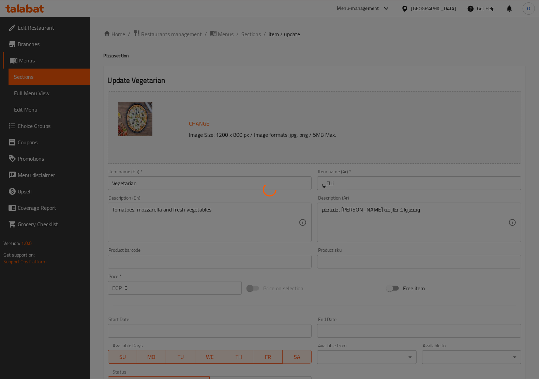
scroll to position [0, 0]
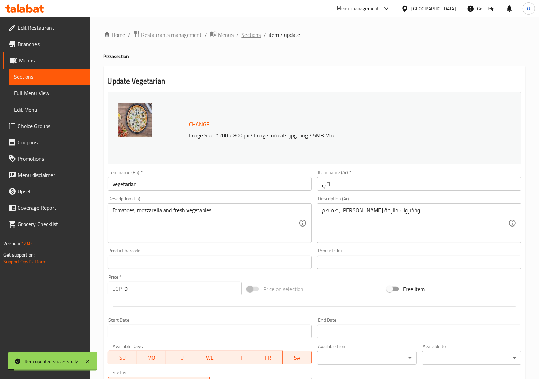
click at [250, 35] on span "Sections" at bounding box center [251, 35] width 19 height 8
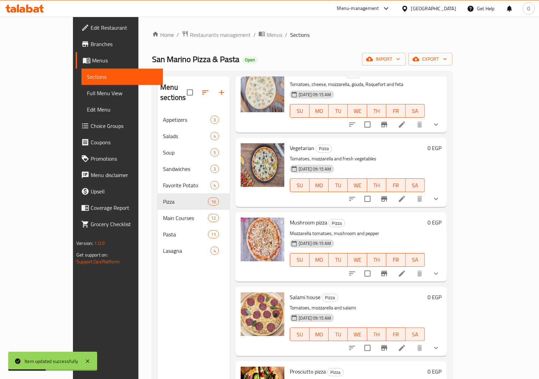
scroll to position [128, 0]
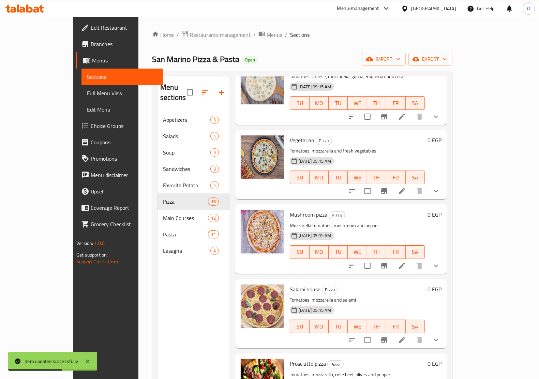
click at [444, 260] on button "show more" at bounding box center [436, 266] width 16 height 16
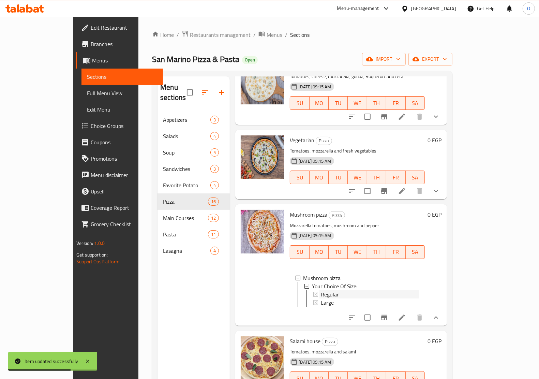
click at [342, 290] on div "Regular" at bounding box center [370, 294] width 99 height 8
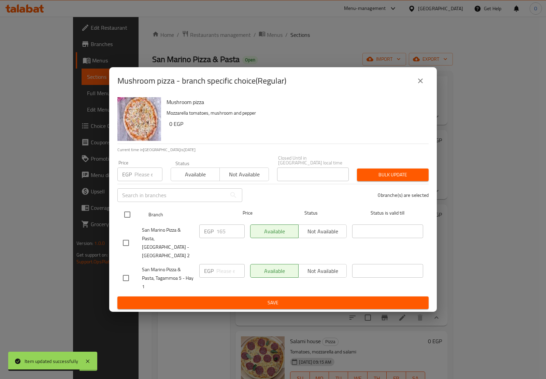
click at [118, 215] on div "Branch Price Status Status is valid till" at bounding box center [272, 214] width 311 height 17
click at [121, 215] on input "checkbox" at bounding box center [127, 214] width 14 height 14
checkbox input "true"
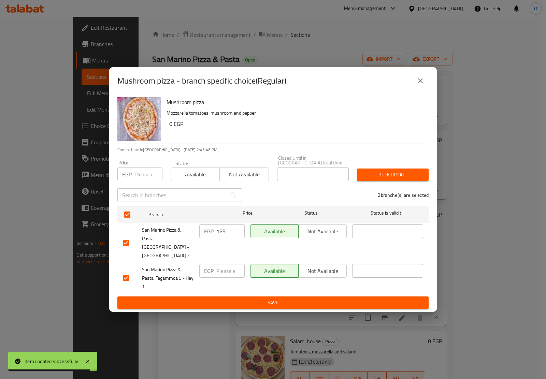
click at [139, 178] on input "number" at bounding box center [148, 174] width 28 height 14
paste input "180"
type input "180"
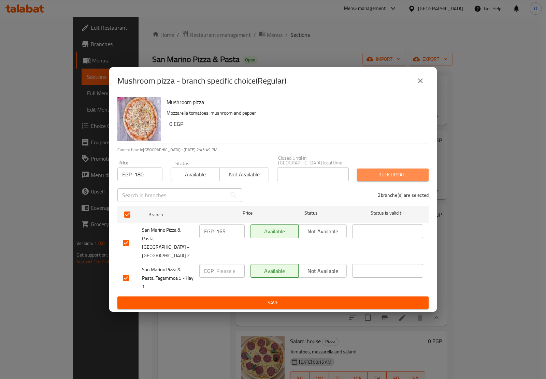
click at [380, 171] on button "Bulk update" at bounding box center [393, 175] width 72 height 13
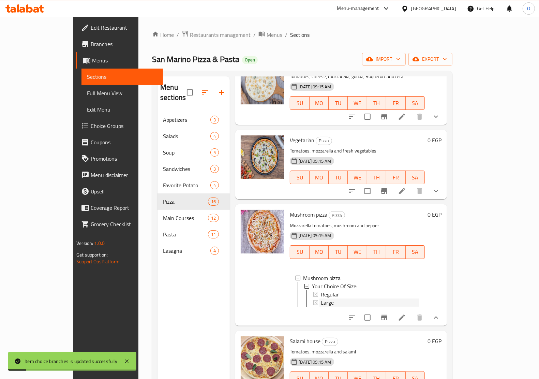
click at [321, 298] on span "Large" at bounding box center [327, 302] width 13 height 8
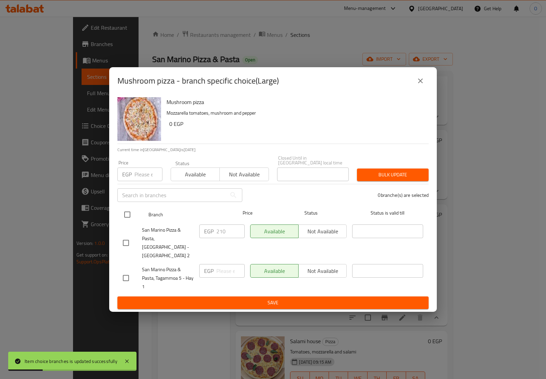
click at [120, 216] on input "checkbox" at bounding box center [127, 214] width 14 height 14
checkbox input "true"
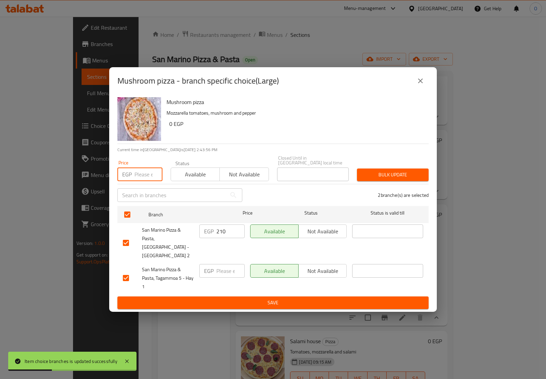
click at [140, 174] on input "number" at bounding box center [148, 174] width 28 height 14
paste input "225"
type input "225"
click at [374, 173] on span "Bulk update" at bounding box center [392, 175] width 61 height 9
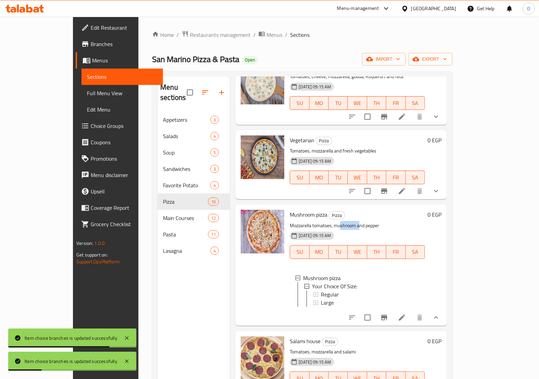
drag, startPoint x: 323, startPoint y: 216, endPoint x: 343, endPoint y: 213, distance: 19.6
click at [343, 221] on p "Mozzarella tomatoes, mushroom and pepper" at bounding box center [357, 225] width 135 height 9
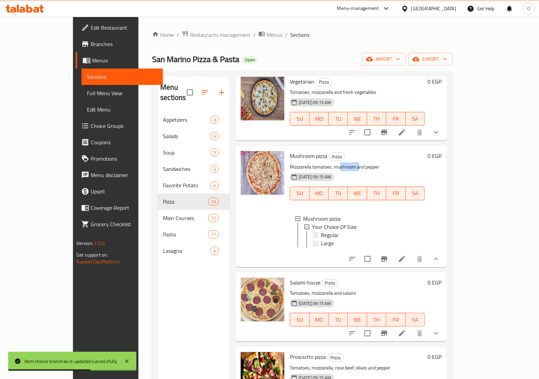
scroll to position [213, 0]
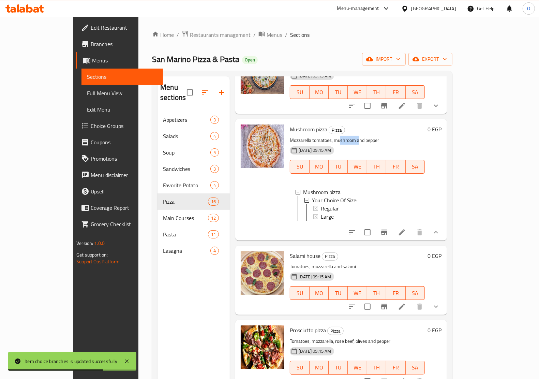
click at [440, 303] on icon "show more" at bounding box center [436, 307] width 8 height 8
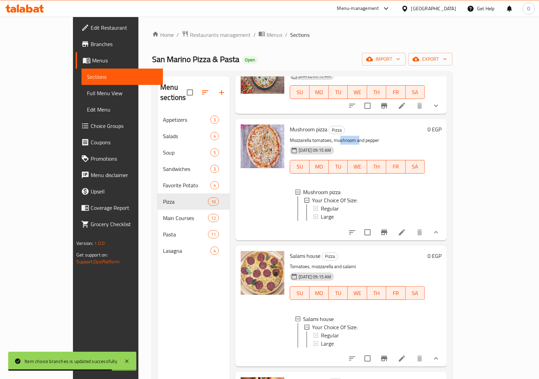
scroll to position [0, 0]
click at [321, 331] on span "Regular" at bounding box center [330, 335] width 18 height 8
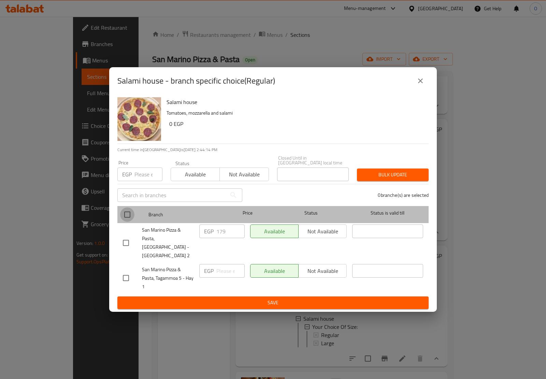
click at [132, 218] on input "checkbox" at bounding box center [127, 214] width 14 height 14
checkbox input "true"
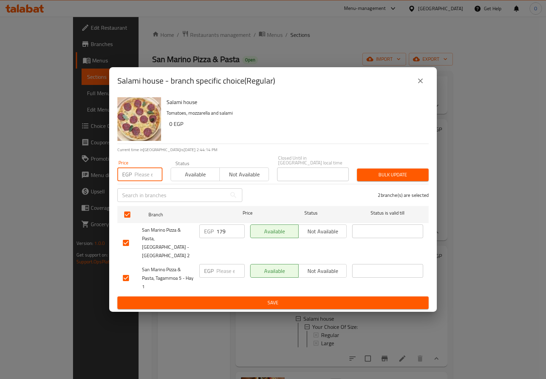
click at [138, 176] on input "number" at bounding box center [148, 174] width 28 height 14
paste input "195"
type input "195"
click at [402, 178] on span "Bulk update" at bounding box center [392, 175] width 61 height 9
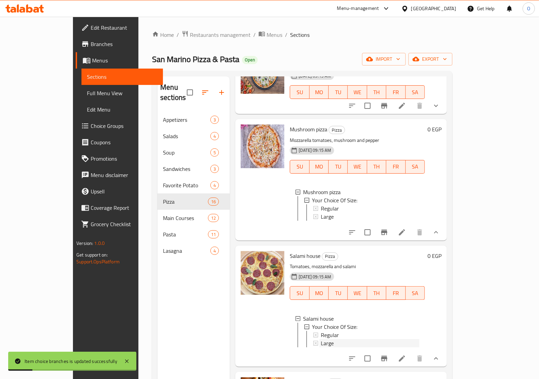
click at [321, 343] on span "Large" at bounding box center [327, 343] width 13 height 8
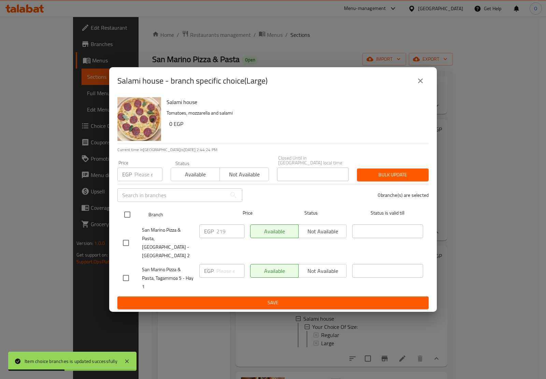
click at [125, 215] on input "checkbox" at bounding box center [127, 214] width 14 height 14
checkbox input "true"
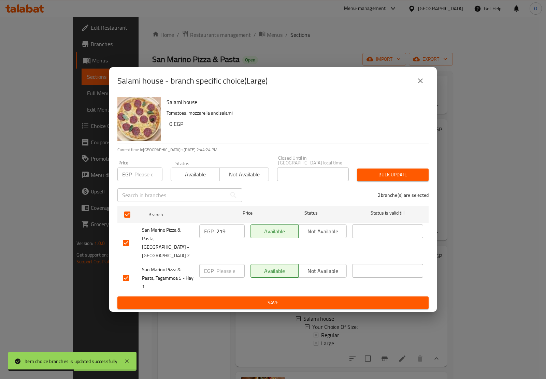
click at [140, 180] on input "number" at bounding box center [148, 174] width 28 height 14
paste input "240"
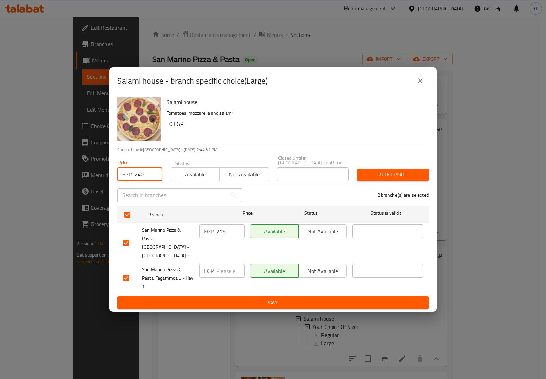
type input "240"
click at [386, 171] on button "Bulk update" at bounding box center [393, 175] width 72 height 13
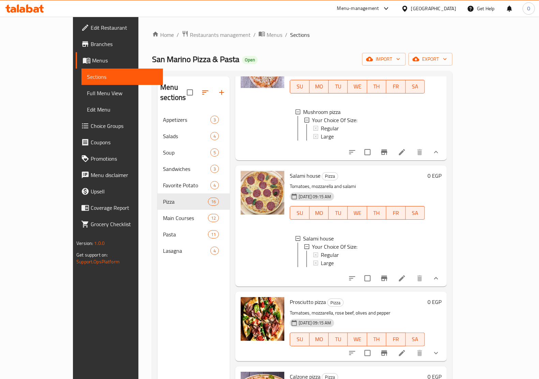
scroll to position [298, 0]
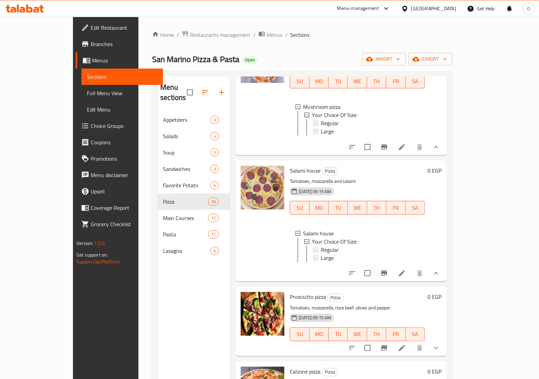
click at [356, 255] on div "Large" at bounding box center [370, 258] width 99 height 8
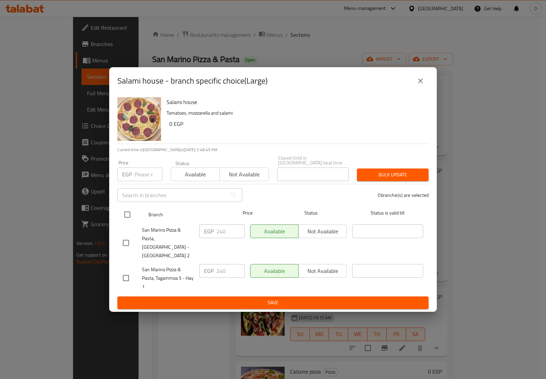
click at [124, 212] on input "checkbox" at bounding box center [127, 214] width 14 height 14
checkbox input "true"
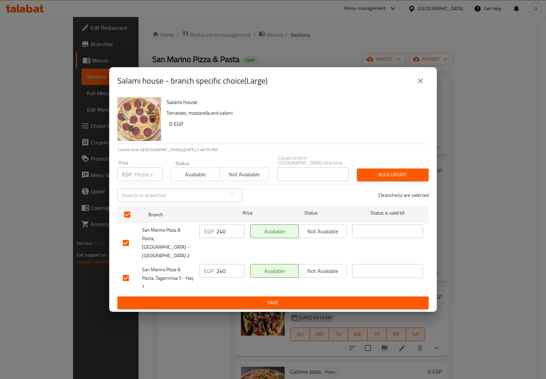
click at [144, 175] on input "number" at bounding box center [148, 174] width 28 height 14
paste input "240"
type input "240"
click at [379, 179] on span "Bulk update" at bounding box center [392, 175] width 61 height 9
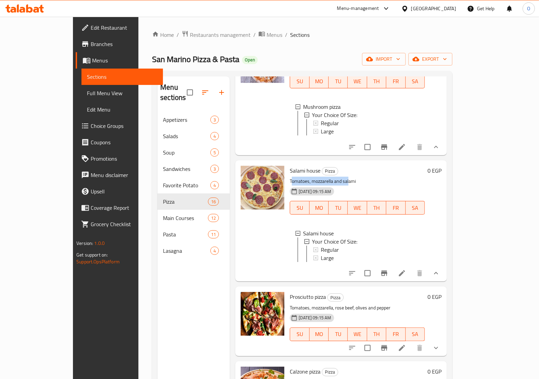
drag, startPoint x: 275, startPoint y: 176, endPoint x: 331, endPoint y: 173, distance: 56.0
click at [331, 177] on p "Tomatoes, mozzarella and salami" at bounding box center [357, 181] width 135 height 9
drag, startPoint x: 293, startPoint y: 311, endPoint x: 359, endPoint y: 306, distance: 66.0
click at [359, 306] on p "Tomatoes, mozzarella, rose beef, olives and pepper" at bounding box center [357, 308] width 135 height 9
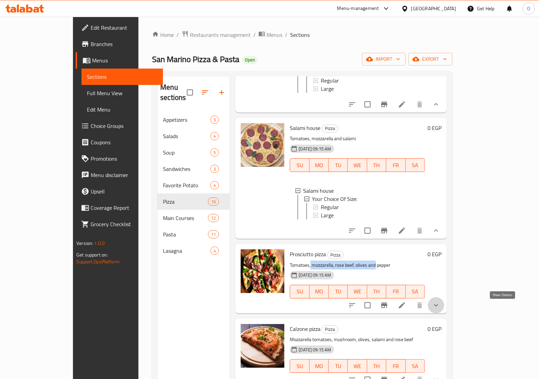
click at [440, 309] on icon "show more" at bounding box center [436, 305] width 8 height 8
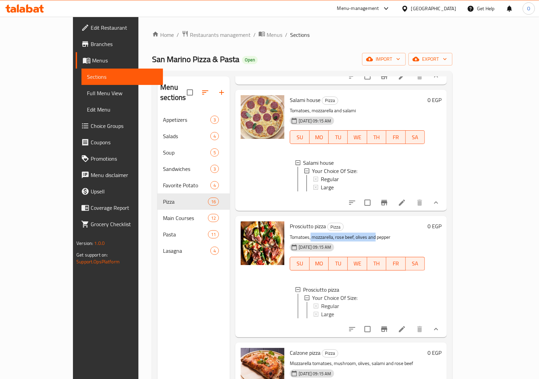
scroll to position [384, 0]
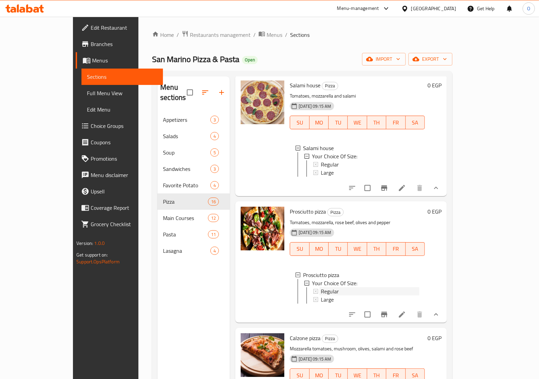
click at [321, 292] on span "Regular" at bounding box center [330, 291] width 18 height 8
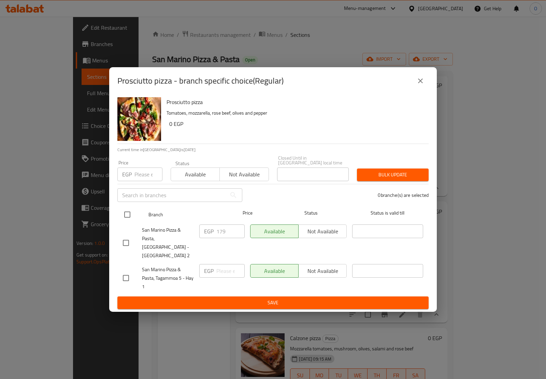
click at [127, 216] on input "checkbox" at bounding box center [127, 214] width 14 height 14
checkbox input "true"
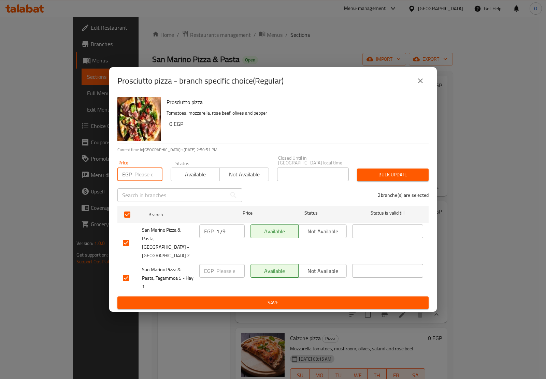
click at [142, 177] on input "number" at bounding box center [148, 174] width 28 height 14
paste input "195"
type input "195"
click at [370, 179] on span "Bulk update" at bounding box center [392, 175] width 61 height 9
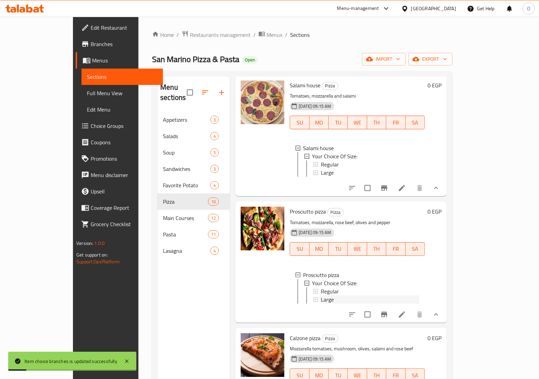
click at [321, 304] on span "Large" at bounding box center [327, 299] width 13 height 8
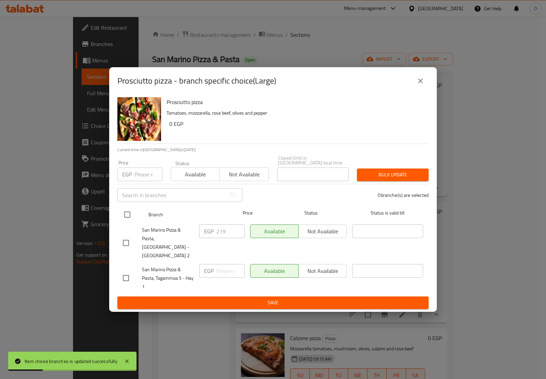
click at [132, 213] on input "checkbox" at bounding box center [127, 214] width 14 height 14
checkbox input "true"
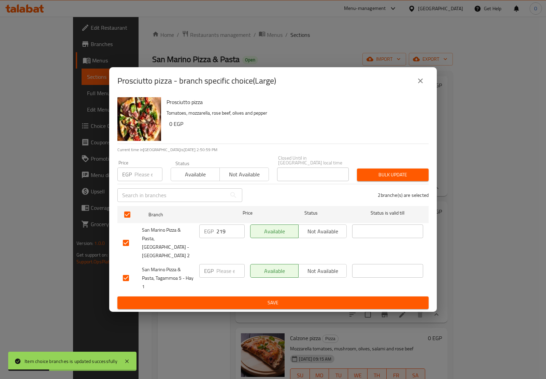
click at [148, 171] on input "number" at bounding box center [148, 174] width 28 height 14
paste input "240"
type input "240"
click at [415, 181] on button "Bulk update" at bounding box center [393, 175] width 72 height 13
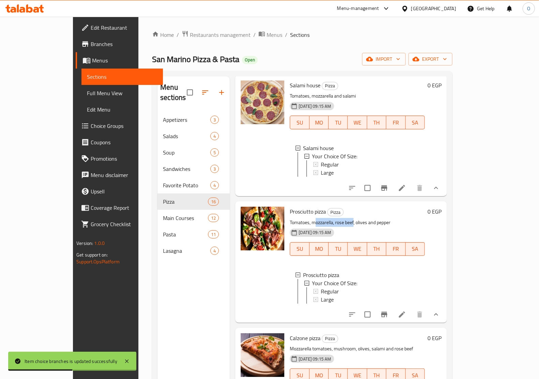
drag, startPoint x: 299, startPoint y: 227, endPoint x: 336, endPoint y: 225, distance: 37.5
click at [336, 225] on p "Tomatoes, mozzarella, rose beef, olives and pepper" at bounding box center [357, 222] width 135 height 9
drag, startPoint x: 321, startPoint y: 224, endPoint x: 333, endPoint y: 225, distance: 12.4
click at [333, 225] on p "Tomatoes, mozzarella, rose beef, olives and pepper" at bounding box center [357, 222] width 135 height 9
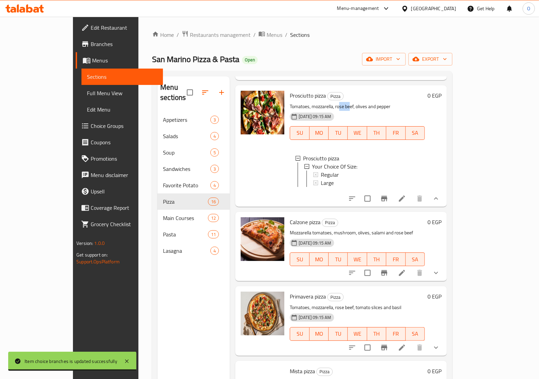
scroll to position [512, 0]
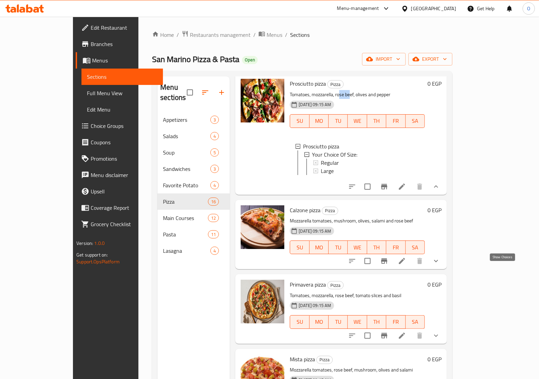
click at [440, 265] on icon "show more" at bounding box center [436, 261] width 8 height 8
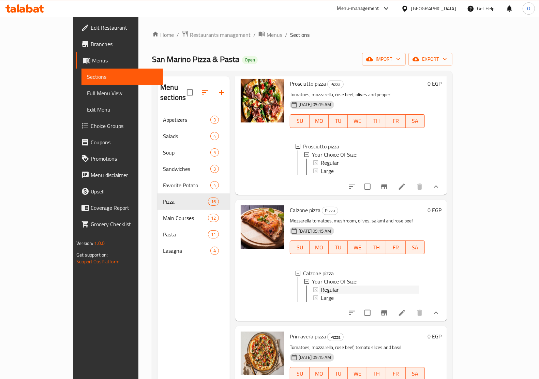
click at [321, 294] on div "Regular" at bounding box center [370, 290] width 99 height 8
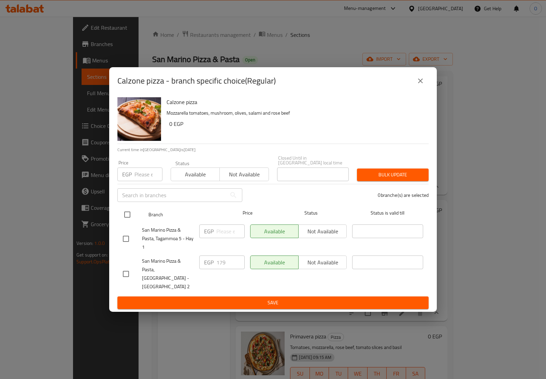
click at [128, 212] on input "checkbox" at bounding box center [127, 214] width 14 height 14
checkbox input "true"
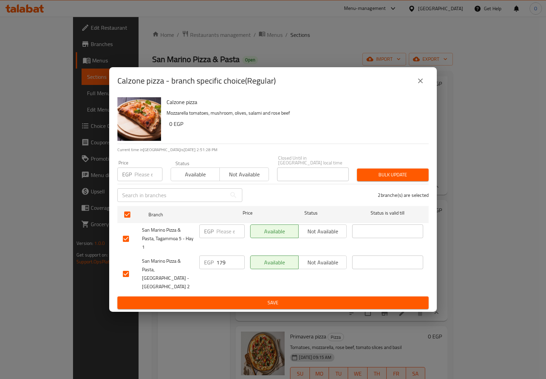
click at [145, 175] on input "number" at bounding box center [148, 174] width 28 height 14
paste input "195"
type input "195"
click at [374, 181] on button "Bulk update" at bounding box center [393, 175] width 72 height 13
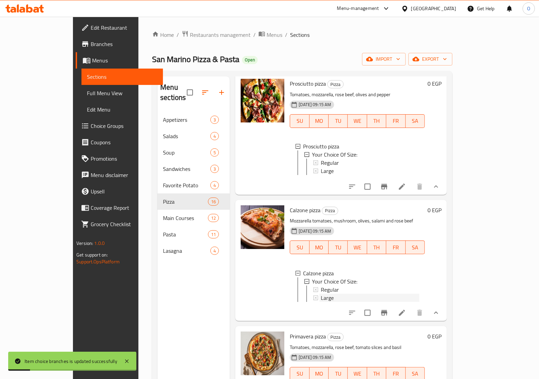
click at [321, 302] on span "Large" at bounding box center [327, 298] width 13 height 8
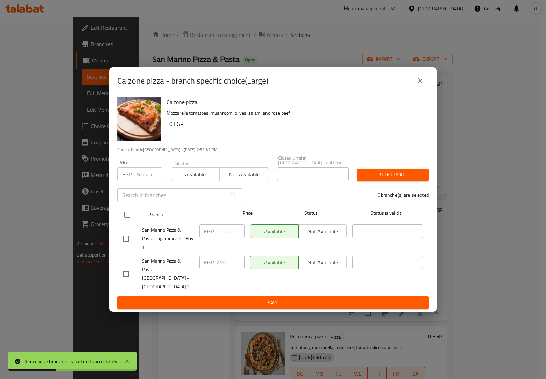
click at [131, 220] on input "checkbox" at bounding box center [127, 214] width 14 height 14
checkbox input "true"
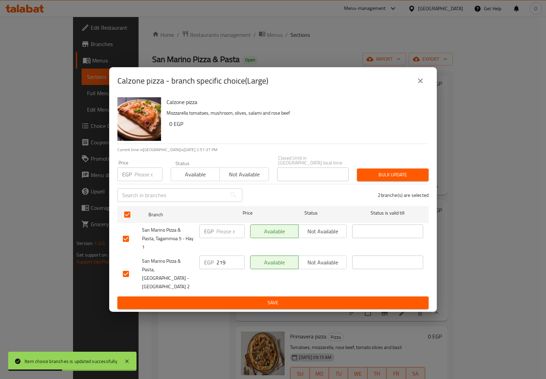
click at [140, 180] on input "number" at bounding box center [148, 174] width 28 height 14
paste input "240"
type input "240"
click at [375, 178] on span "Bulk update" at bounding box center [392, 175] width 61 height 9
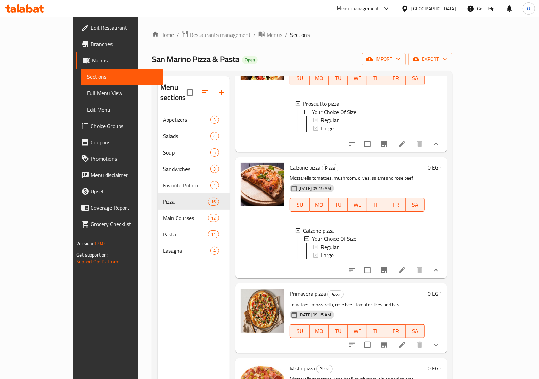
scroll to position [597, 0]
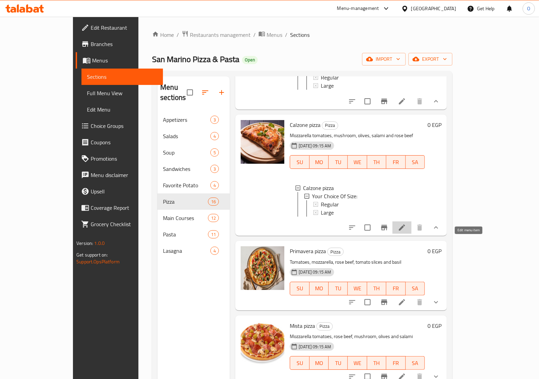
click at [406, 232] on icon at bounding box center [402, 227] width 8 height 8
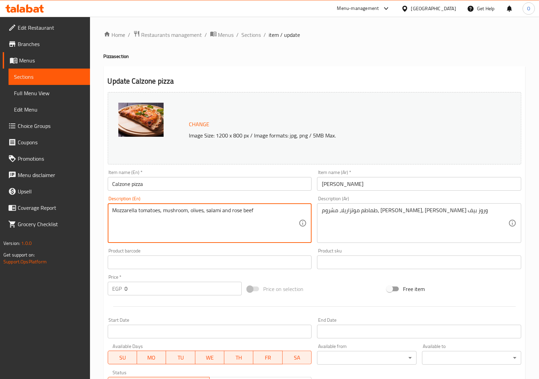
click at [148, 211] on textarea "Mozzarella tomatoes, mushroom, olives, salami and rose beef" at bounding box center [206, 223] width 187 height 32
click at [115, 213] on textarea "Mozzarella , mushroom, olives, salami and rose beef" at bounding box center [206, 223] width 187 height 32
click at [113, 213] on textarea "mozzarella , mushroom, olives, salami and rose beef" at bounding box center [206, 223] width 187 height 32
paste textarea "tomatoes"
click at [111, 214] on div "tomatoes, mozzarella , mushroom, olives, salami and rose beef Description (En)" at bounding box center [210, 223] width 204 height 40
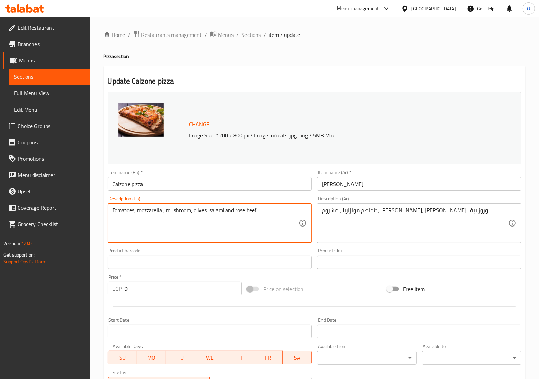
scroll to position [43, 0]
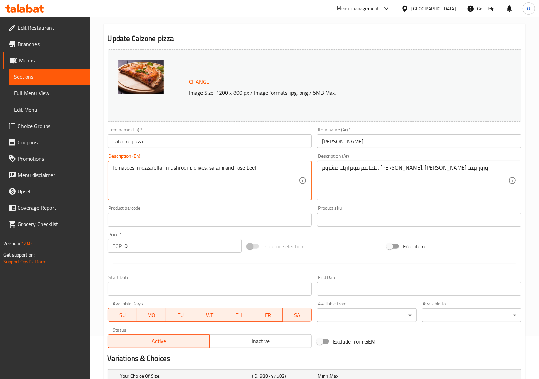
type textarea "Tomatoes, mozzarella , mushroom, olives, salami and rose beef"
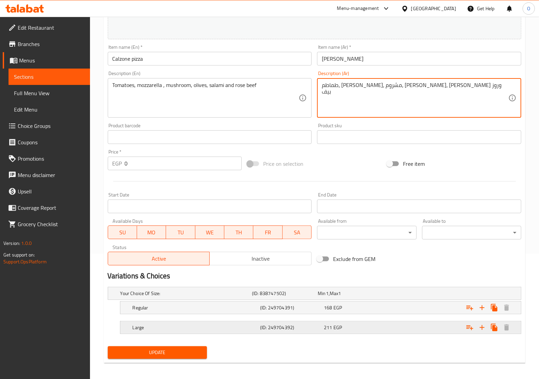
scroll to position [129, 0]
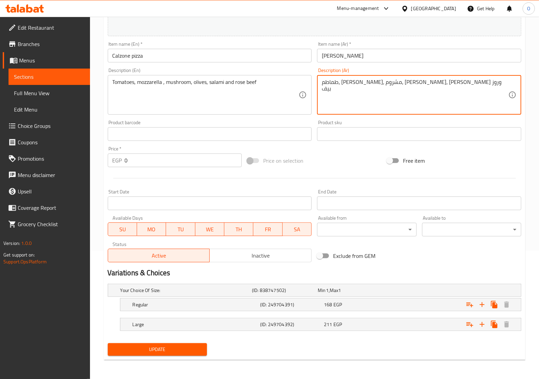
type textarea "طماطم، موتزاريلا، مشروم، زيتون، سلامي وروز بيف"
click at [170, 350] on span "Update" at bounding box center [157, 349] width 88 height 9
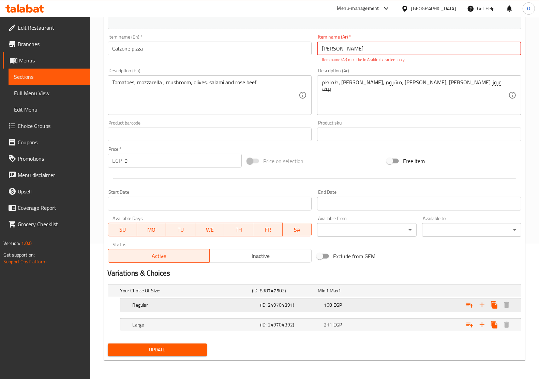
scroll to position [136, 0]
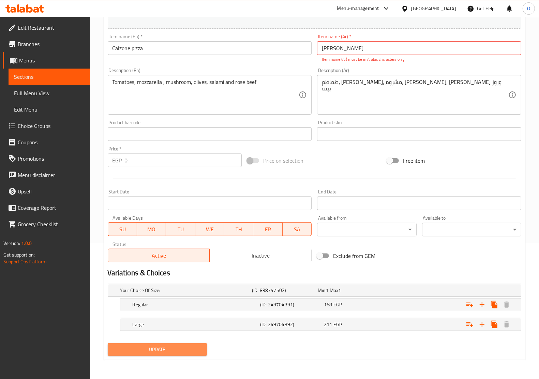
click at [185, 350] on span "Update" at bounding box center [157, 349] width 88 height 9
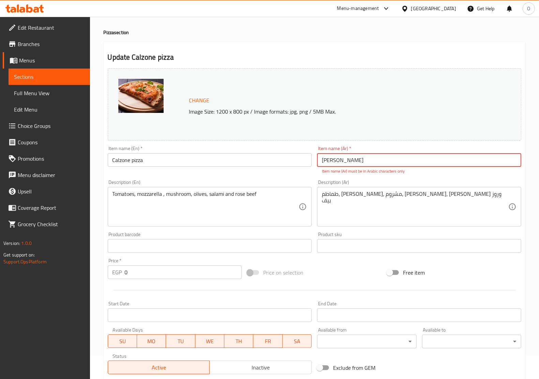
scroll to position [8, 0]
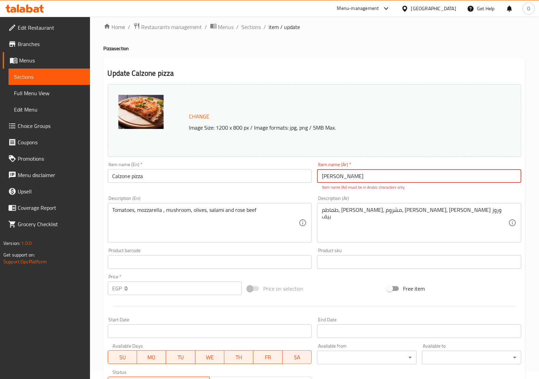
click at [337, 175] on input "بيتزا کالزوني" at bounding box center [419, 176] width 204 height 14
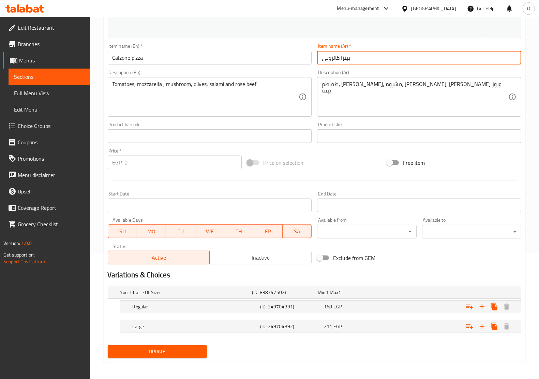
scroll to position [129, 0]
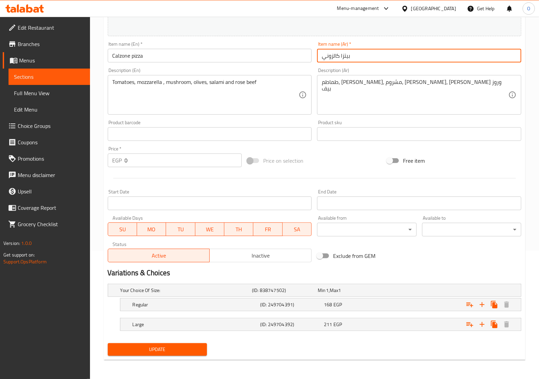
type input "بيتزا كالزوني"
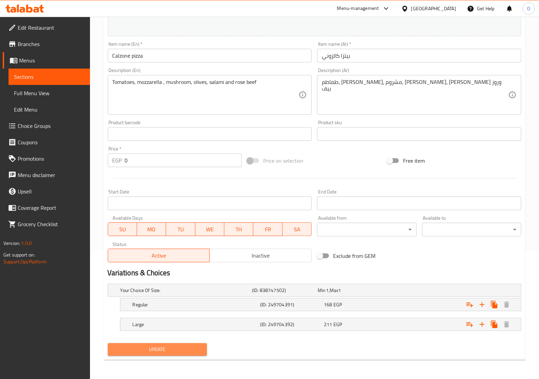
click at [183, 343] on button "Update" at bounding box center [157, 349] width 99 height 13
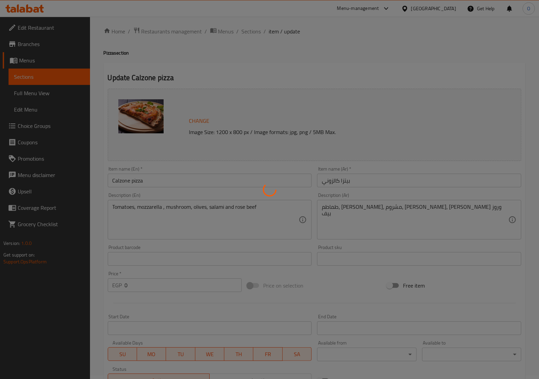
scroll to position [0, 0]
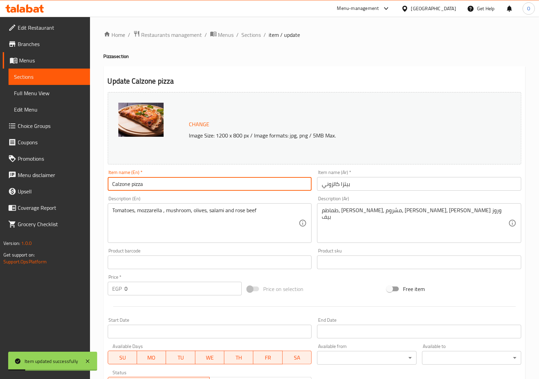
click at [132, 184] on input "Calzone pizza" at bounding box center [210, 184] width 204 height 14
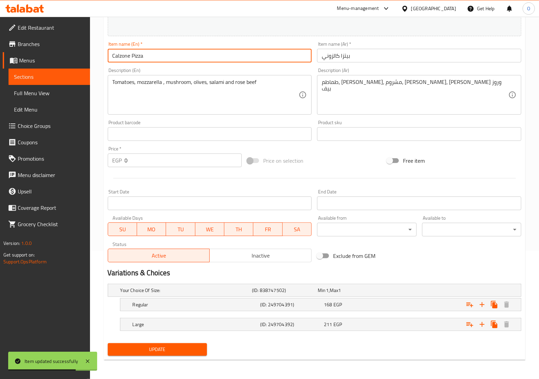
type input "Calzone Pizza"
click at [148, 349] on span "Update" at bounding box center [157, 349] width 88 height 9
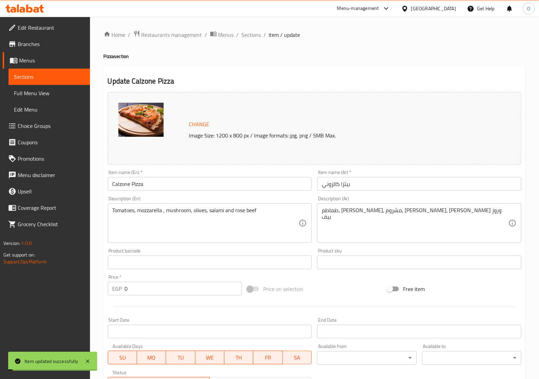
click at [128, 186] on input "Calzone Pizza" at bounding box center [210, 184] width 204 height 14
click at [256, 35] on span "Sections" at bounding box center [251, 35] width 19 height 8
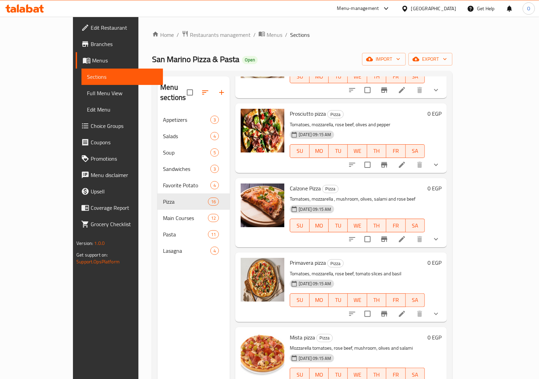
scroll to position [417, 0]
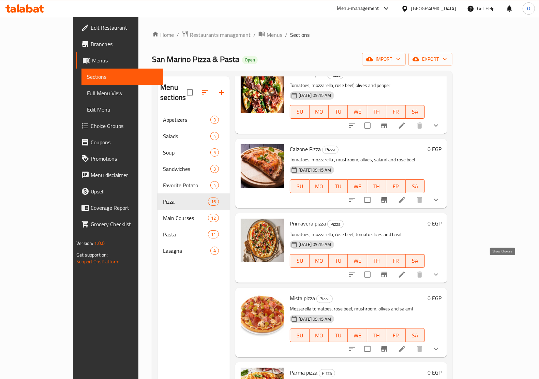
click at [440, 271] on icon "show more" at bounding box center [436, 275] width 8 height 8
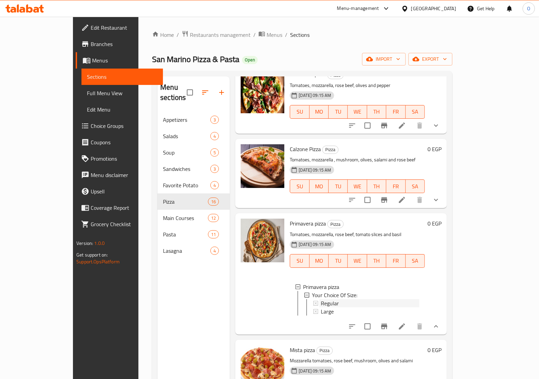
click at [321, 299] on span "Regular" at bounding box center [330, 303] width 18 height 8
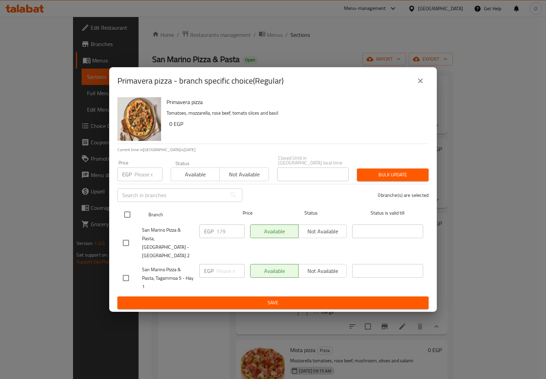
click at [123, 215] on input "checkbox" at bounding box center [127, 214] width 14 height 14
checkbox input "true"
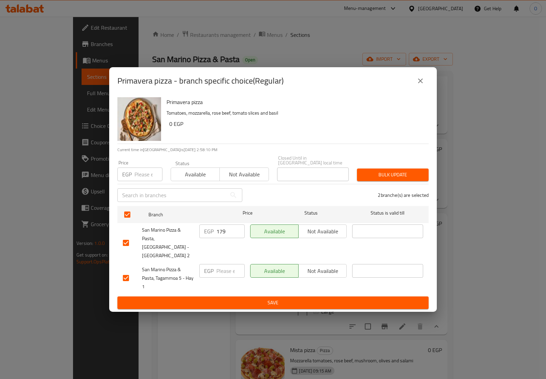
click at [139, 173] on input "number" at bounding box center [148, 174] width 28 height 14
paste input "195"
type input "195"
click at [410, 174] on span "Bulk update" at bounding box center [392, 175] width 61 height 9
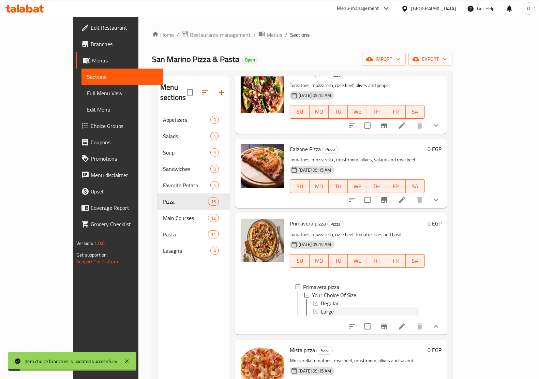
click at [321, 307] on span "Large" at bounding box center [327, 311] width 13 height 8
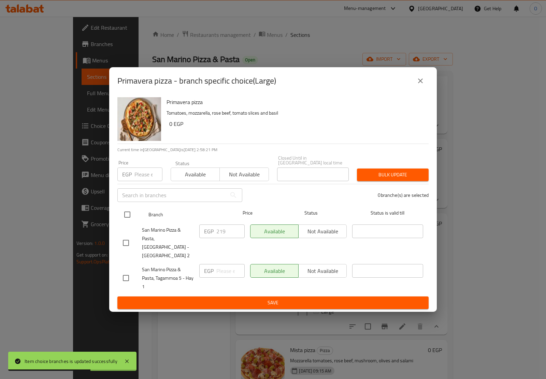
click at [130, 219] on input "checkbox" at bounding box center [127, 214] width 14 height 14
checkbox input "true"
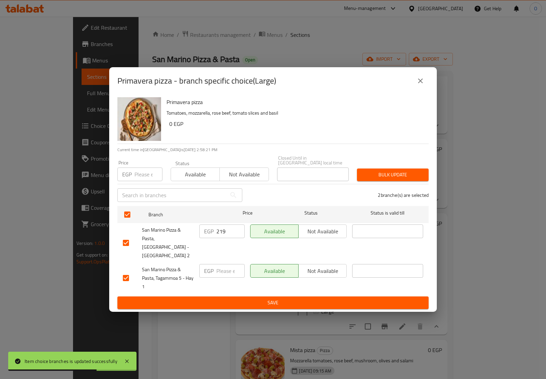
click at [145, 181] on input "number" at bounding box center [148, 174] width 28 height 14
paste input "240"
type input "240"
click at [391, 176] on span "Bulk update" at bounding box center [392, 175] width 61 height 9
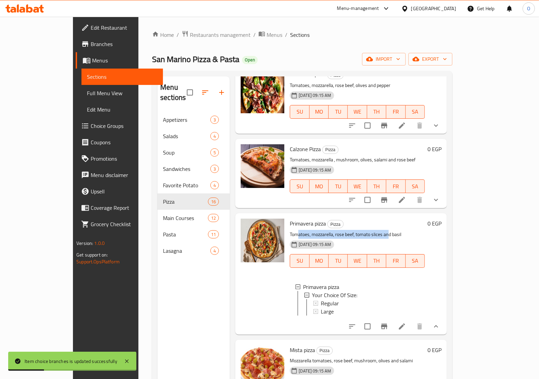
drag, startPoint x: 279, startPoint y: 225, endPoint x: 370, endPoint y: 223, distance: 91.5
click at [370, 230] on p "Tomatoes, mozzarella, rose beef, tomato slices and basil" at bounding box center [357, 234] width 135 height 9
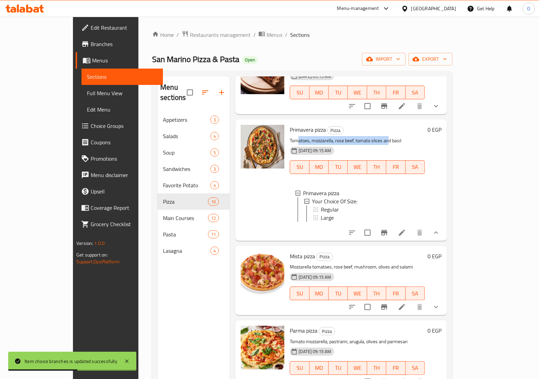
scroll to position [545, 0]
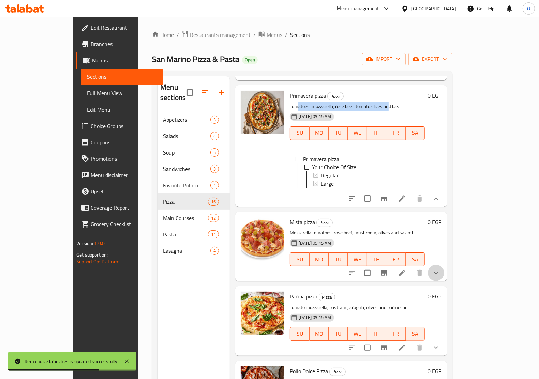
drag, startPoint x: 508, startPoint y: 265, endPoint x: 500, endPoint y: 269, distance: 9.0
click at [444, 265] on button "show more" at bounding box center [436, 273] width 16 height 16
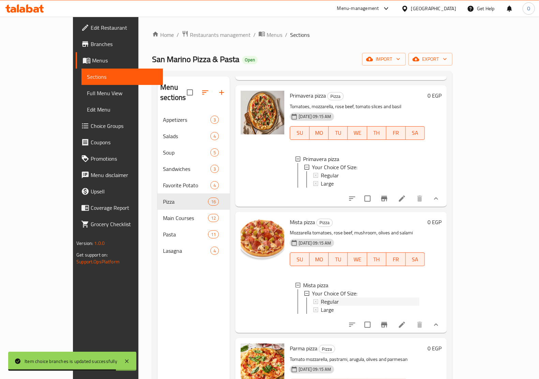
click at [326, 297] on div "Regular" at bounding box center [370, 301] width 99 height 8
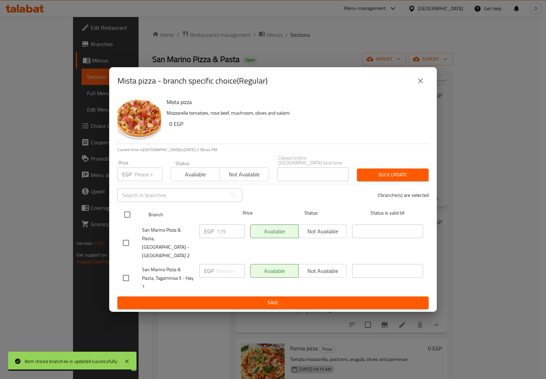
click at [126, 219] on input "checkbox" at bounding box center [127, 214] width 14 height 14
checkbox input "true"
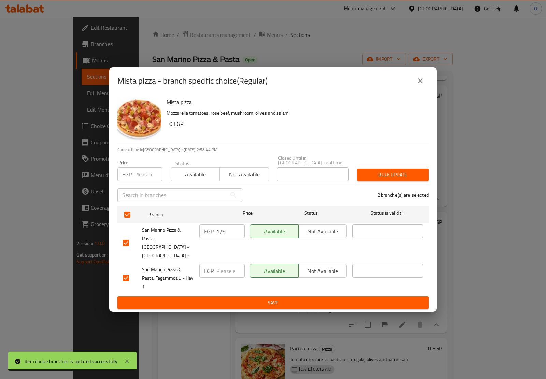
click at [138, 177] on input "number" at bounding box center [148, 174] width 28 height 14
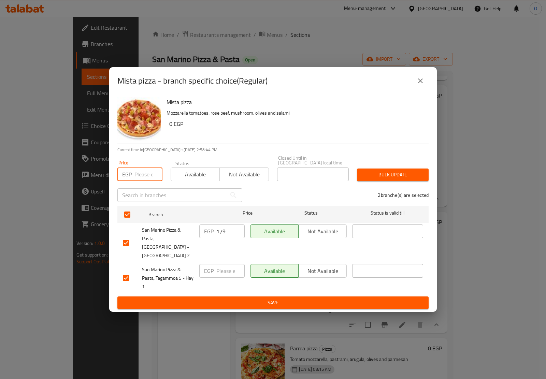
paste input "195"
type input "195"
click at [369, 175] on span "Bulk update" at bounding box center [392, 175] width 61 height 9
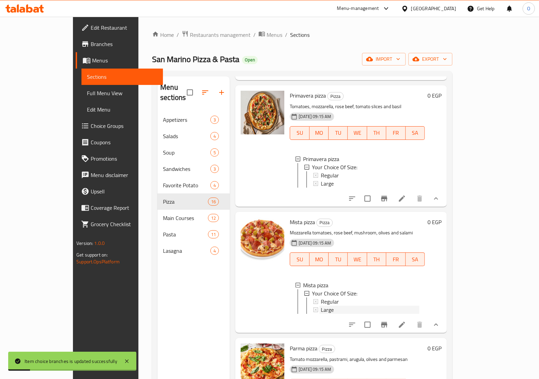
click at [321, 306] on span "Large" at bounding box center [327, 310] width 13 height 8
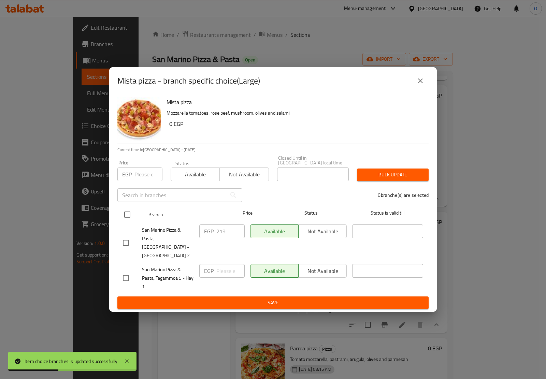
click at [129, 217] on input "checkbox" at bounding box center [127, 214] width 14 height 14
checkbox input "true"
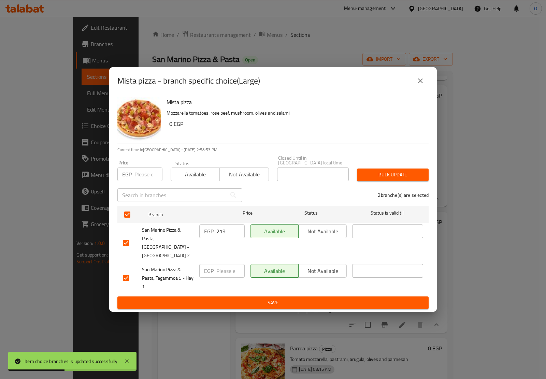
click at [143, 178] on input "number" at bounding box center [148, 174] width 28 height 14
paste input "240"
type input "240"
click at [424, 178] on button "Bulk update" at bounding box center [393, 175] width 72 height 13
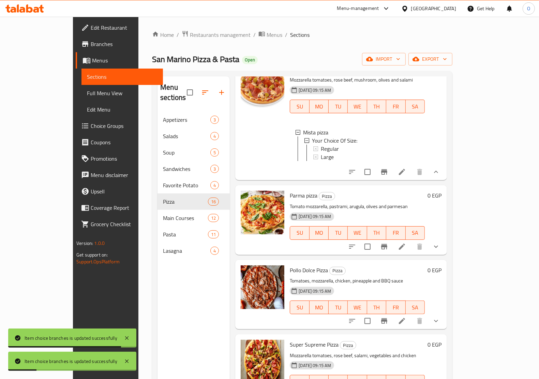
scroll to position [716, 0]
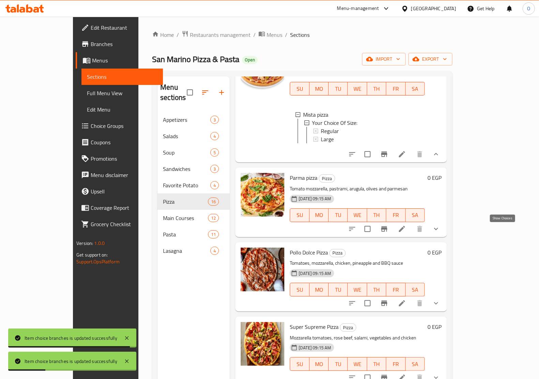
click at [440, 229] on icon "show more" at bounding box center [436, 229] width 8 height 8
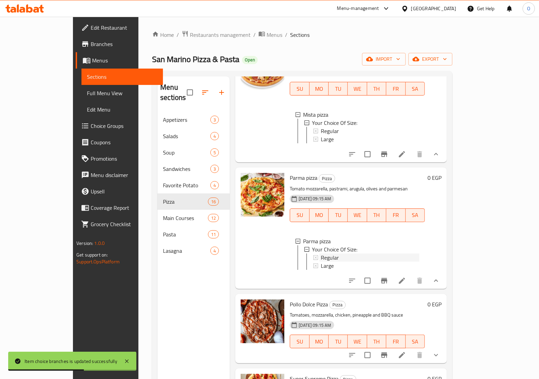
click at [321, 258] on span "Regular" at bounding box center [330, 257] width 18 height 8
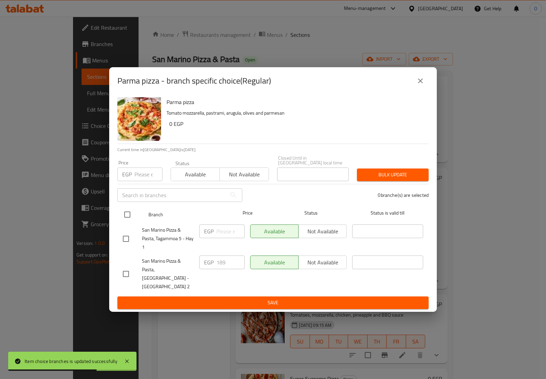
click at [128, 215] on input "checkbox" at bounding box center [127, 214] width 14 height 14
checkbox input "true"
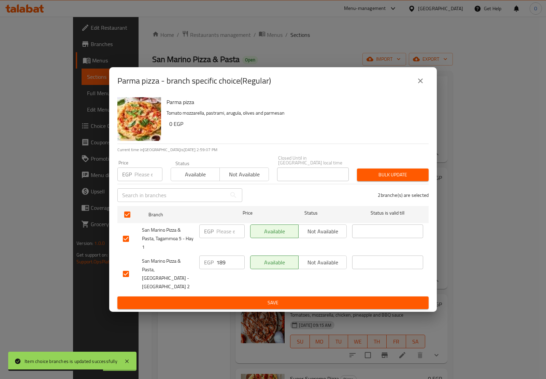
click at [144, 169] on div "Price EGP Price" at bounding box center [139, 170] width 45 height 21
click at [147, 175] on input "number" at bounding box center [148, 174] width 28 height 14
paste input "215"
type input "215"
click at [369, 181] on button "Bulk update" at bounding box center [393, 175] width 72 height 13
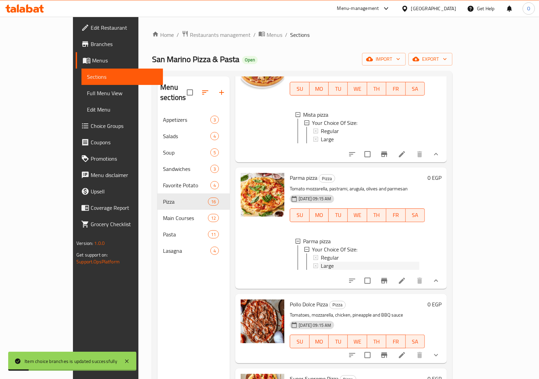
click at [321, 267] on span "Large" at bounding box center [327, 266] width 13 height 8
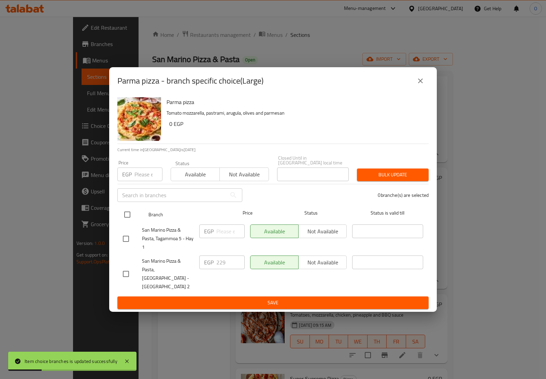
click at [130, 219] on input "checkbox" at bounding box center [127, 214] width 14 height 14
checkbox input "true"
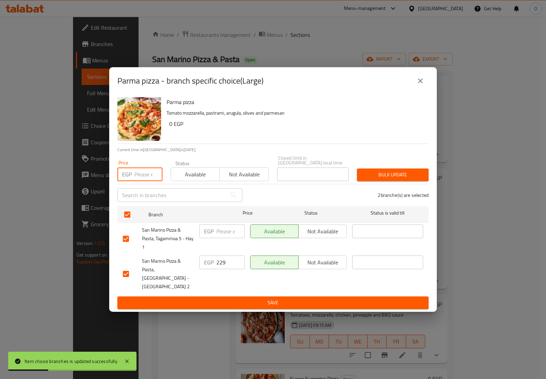
click at [140, 176] on input "number" at bounding box center [148, 174] width 28 height 14
paste input "260"
type input "260"
click at [391, 179] on span "Bulk update" at bounding box center [392, 175] width 61 height 9
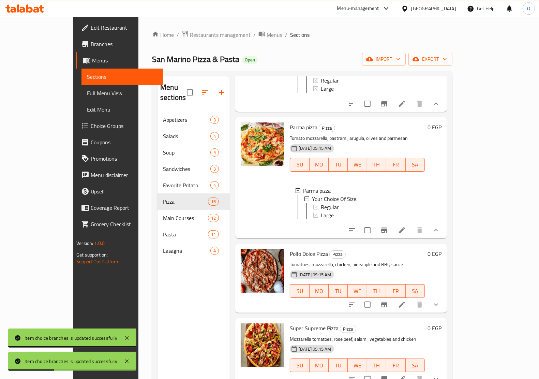
scroll to position [844, 0]
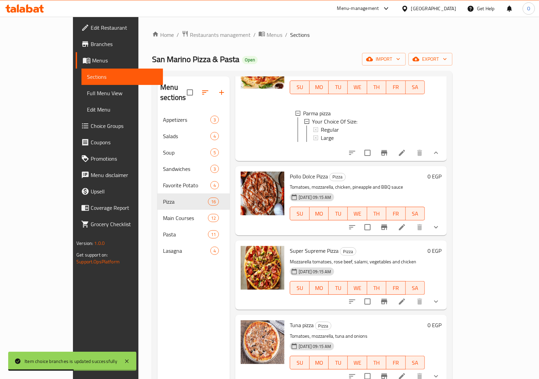
click at [444, 232] on div at bounding box center [394, 227] width 100 height 16
click at [440, 231] on icon "show more" at bounding box center [436, 227] width 8 height 8
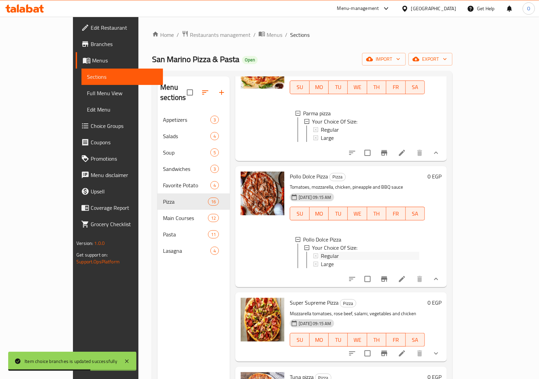
click at [321, 260] on div "Regular" at bounding box center [370, 256] width 99 height 8
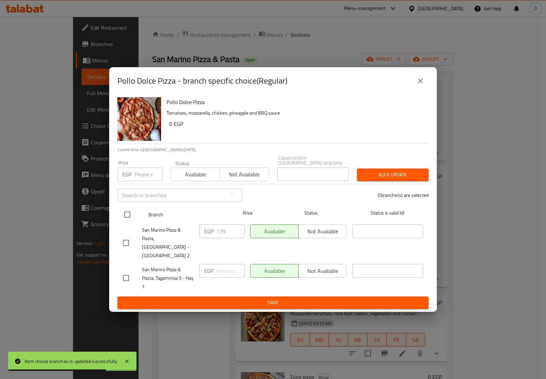
click at [127, 212] on input "checkbox" at bounding box center [127, 214] width 14 height 14
checkbox input "true"
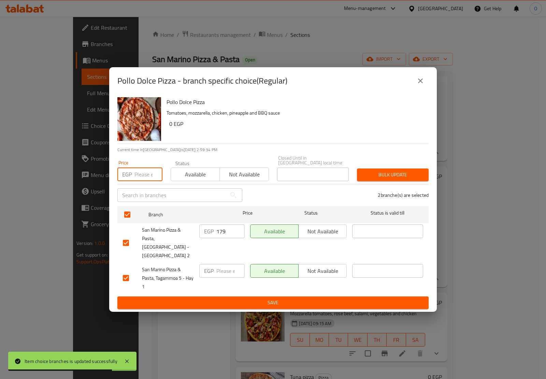
click at [144, 172] on input "number" at bounding box center [148, 174] width 28 height 14
paste input "215"
type input "215"
click at [388, 166] on div "Bulk update" at bounding box center [393, 174] width 80 height 21
click at [390, 175] on span "Bulk update" at bounding box center [392, 175] width 61 height 9
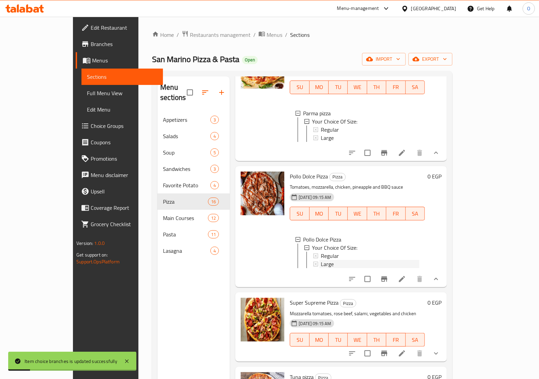
click at [321, 268] on span "Large" at bounding box center [327, 264] width 13 height 8
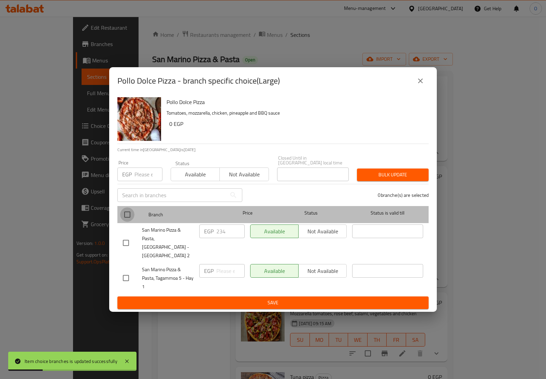
click at [127, 214] on input "checkbox" at bounding box center [127, 214] width 14 height 14
checkbox input "true"
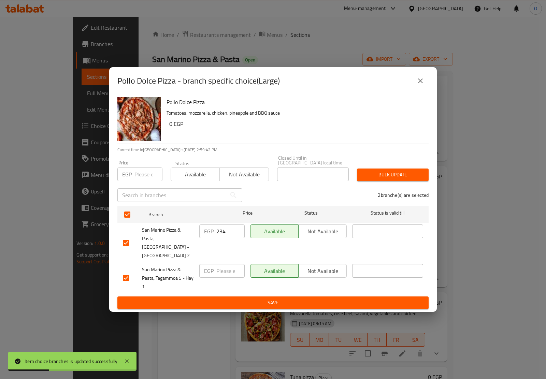
click at [144, 177] on input "number" at bounding box center [148, 174] width 28 height 14
paste input "260"
type input "260"
click at [388, 177] on span "Bulk update" at bounding box center [392, 175] width 61 height 9
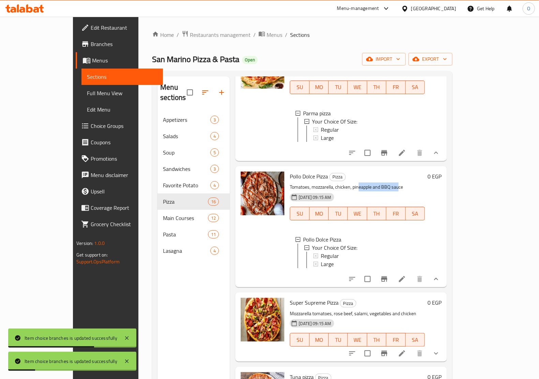
drag, startPoint x: 342, startPoint y: 190, endPoint x: 385, endPoint y: 200, distance: 44.0
click at [384, 192] on div "Pollo Dolce Pizza Pizza Tomatoes, mozzarella, chicken, pineapple and BBQ sauce …" at bounding box center [357, 227] width 141 height 116
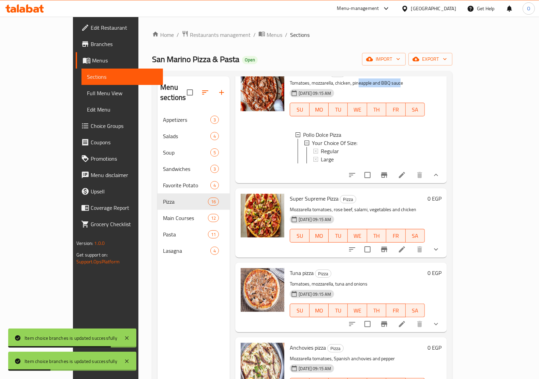
scroll to position [972, 0]
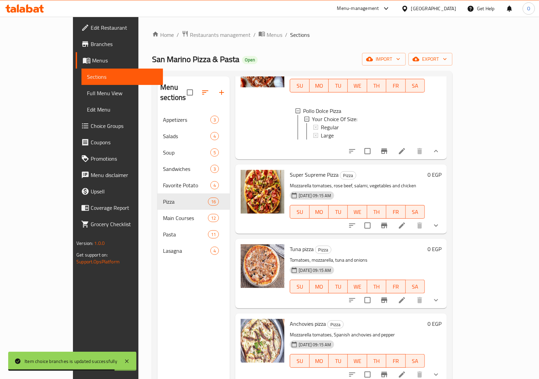
click at [447, 234] on div "Super Supreme Pizza Pizza Mozzarella tomatoes, rose beef, salami, vegetables an…" at bounding box center [341, 198] width 212 height 69
click at [440, 230] on icon "show more" at bounding box center [436, 225] width 8 height 8
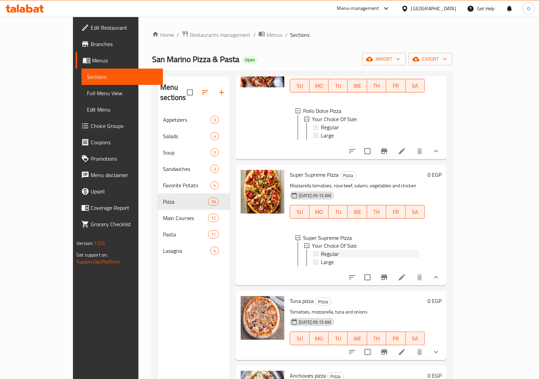
click at [321, 258] on span "Regular" at bounding box center [330, 254] width 18 height 8
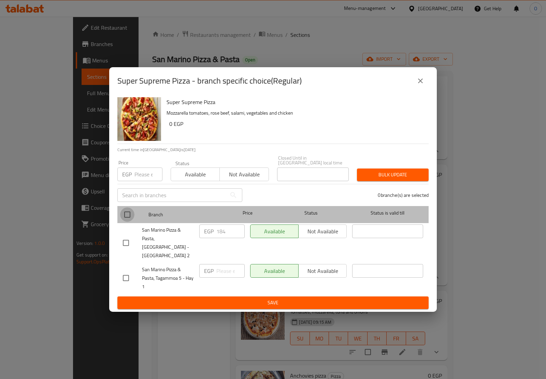
click at [130, 217] on input "checkbox" at bounding box center [127, 214] width 14 height 14
checkbox input "true"
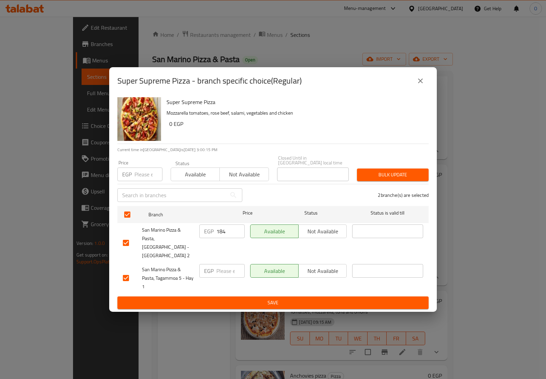
click at [151, 168] on div "Price EGP Price" at bounding box center [139, 170] width 45 height 21
click at [144, 175] on input "number" at bounding box center [148, 174] width 28 height 14
paste input "215"
type input "215"
click at [380, 179] on span "Bulk update" at bounding box center [392, 175] width 61 height 9
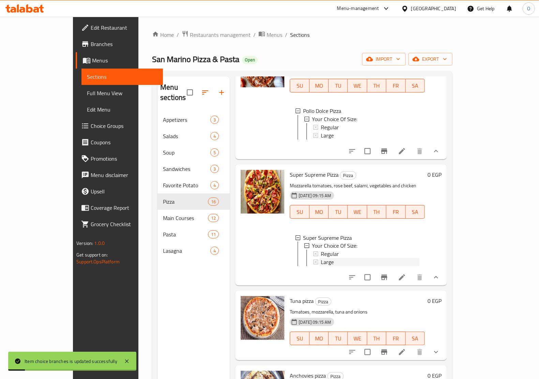
click at [321, 266] on span "Large" at bounding box center [327, 262] width 13 height 8
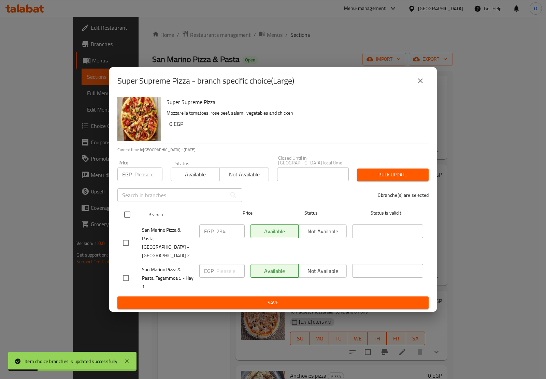
click at [128, 214] on input "checkbox" at bounding box center [127, 214] width 14 height 14
checkbox input "true"
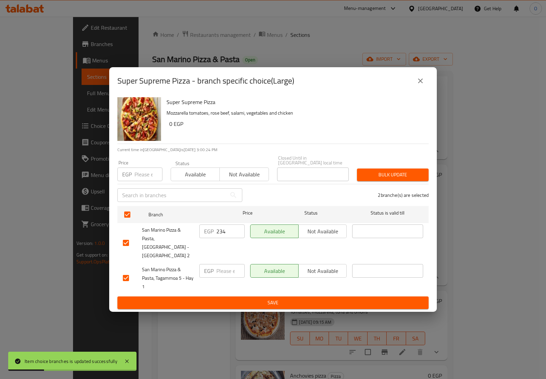
click at [136, 181] on input "number" at bounding box center [148, 174] width 28 height 14
paste input "260"
click at [406, 178] on span "Bulk update" at bounding box center [392, 175] width 61 height 9
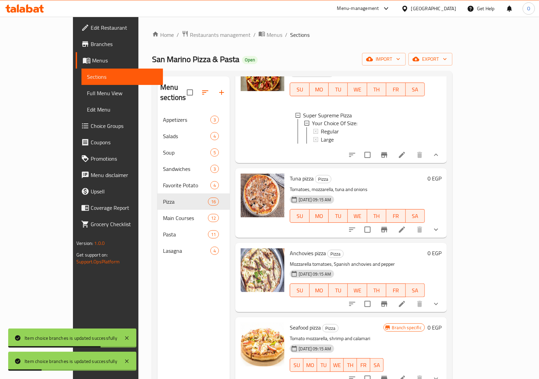
scroll to position [1099, 0]
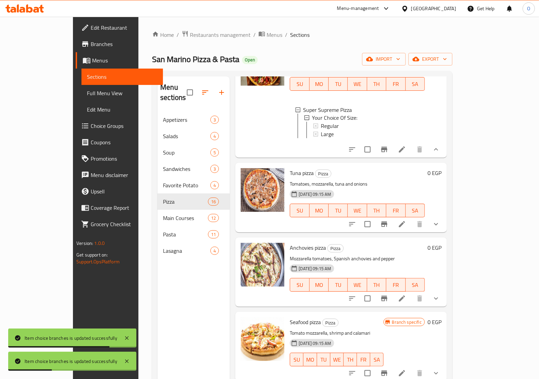
click at [444, 232] on button "show more" at bounding box center [436, 224] width 16 height 16
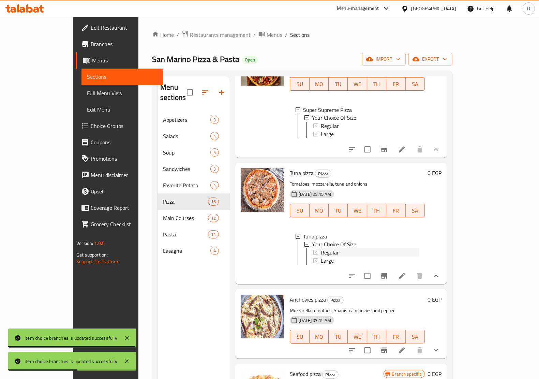
click at [321, 257] on span "Regular" at bounding box center [330, 253] width 18 height 8
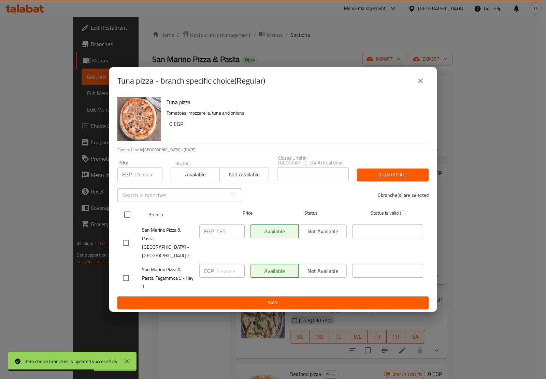
click at [134, 214] on input "checkbox" at bounding box center [127, 214] width 14 height 14
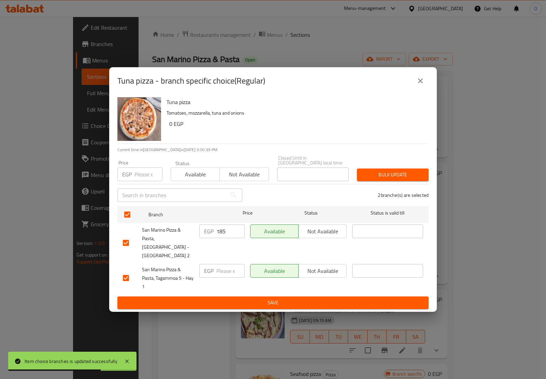
click at [145, 174] on input "number" at bounding box center [148, 174] width 28 height 14
paste input "220"
click at [363, 178] on span "Bulk update" at bounding box center [392, 175] width 61 height 9
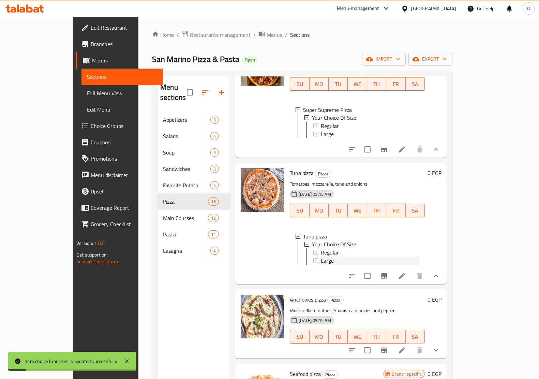
click at [321, 265] on span "Large" at bounding box center [327, 261] width 13 height 8
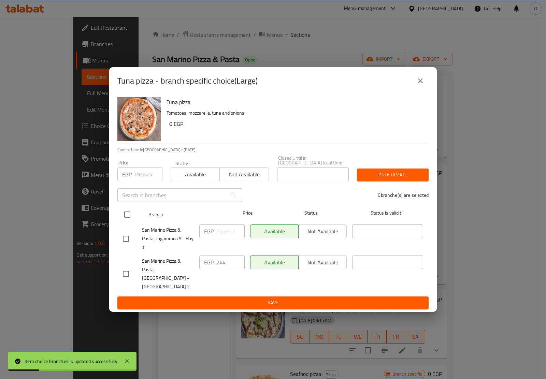
click at [128, 214] on input "checkbox" at bounding box center [127, 214] width 14 height 14
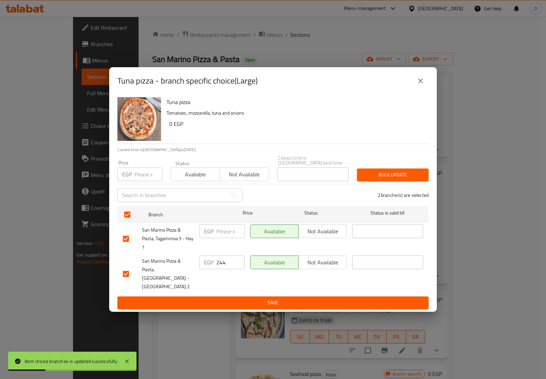
click at [144, 176] on input "number" at bounding box center [148, 174] width 28 height 14
paste input "265"
click at [377, 177] on span "Bulk update" at bounding box center [392, 175] width 61 height 9
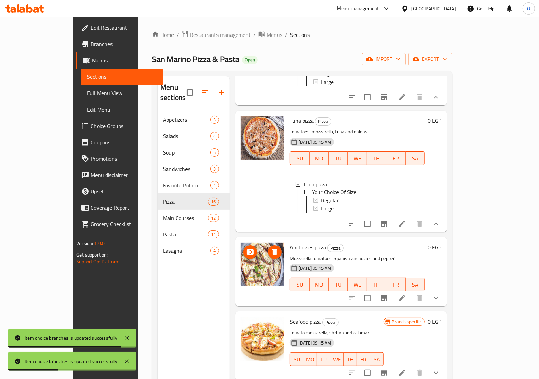
scroll to position [1179, 0]
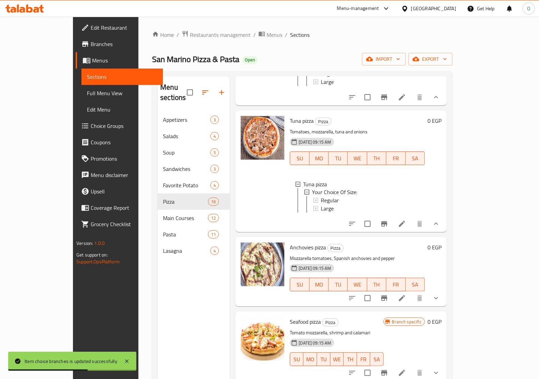
click at [444, 296] on button "show more" at bounding box center [436, 298] width 16 height 16
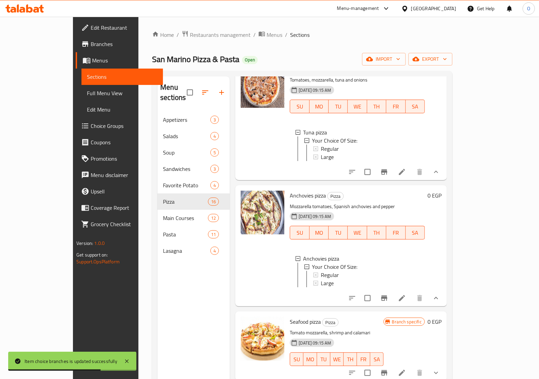
scroll to position [1237, 0]
click at [330, 271] on div "Regular" at bounding box center [370, 275] width 99 height 8
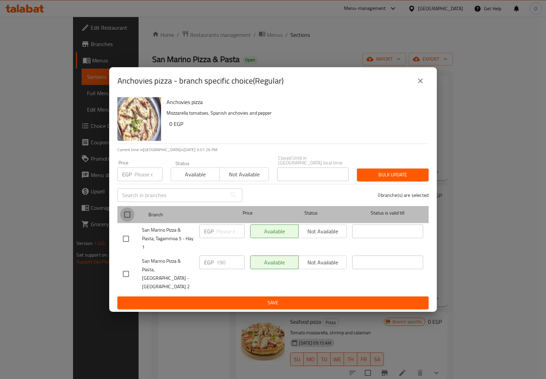
click at [125, 217] on input "checkbox" at bounding box center [127, 214] width 14 height 14
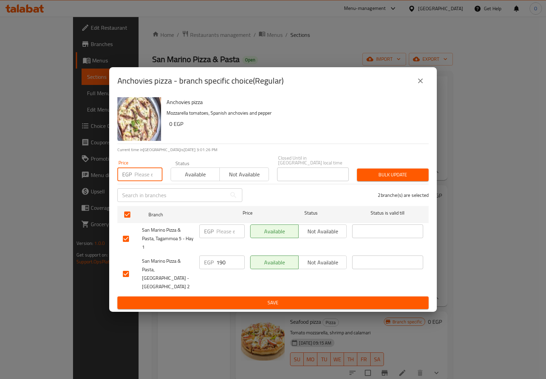
click at [142, 180] on input "number" at bounding box center [148, 174] width 28 height 14
paste input "220"
click at [383, 175] on span "Bulk update" at bounding box center [392, 175] width 61 height 9
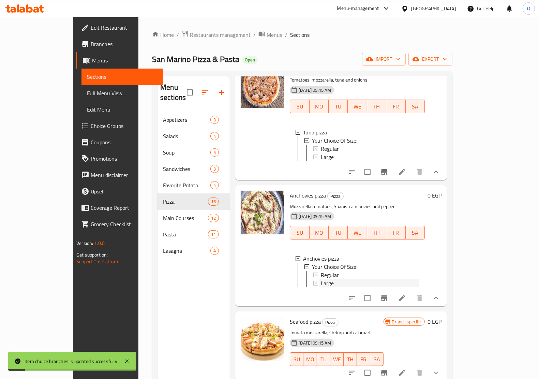
click at [321, 280] on div "Large" at bounding box center [370, 283] width 99 height 8
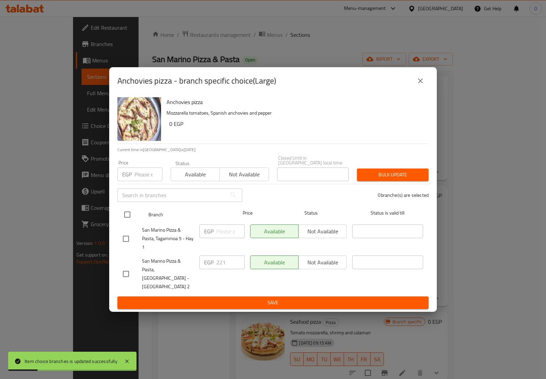
click at [127, 221] on input "checkbox" at bounding box center [127, 214] width 14 height 14
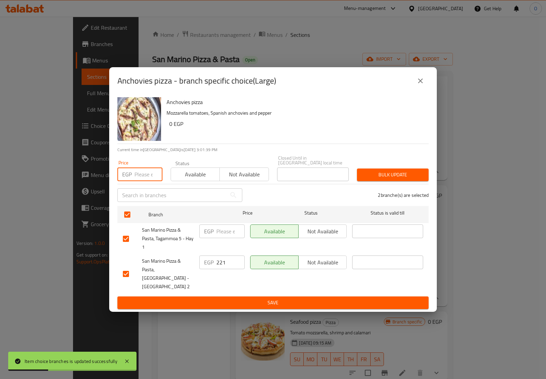
click at [146, 181] on input "number" at bounding box center [148, 174] width 28 height 14
paste input "265"
click at [370, 176] on span "Bulk update" at bounding box center [392, 175] width 61 height 9
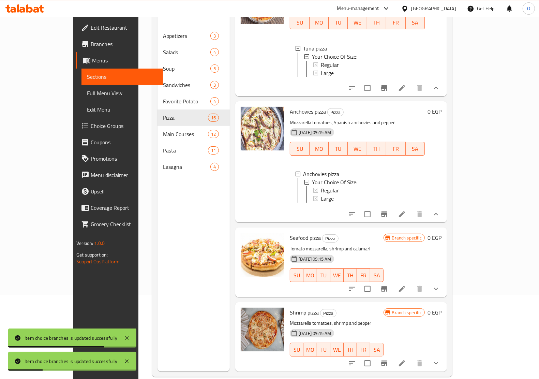
scroll to position [96, 0]
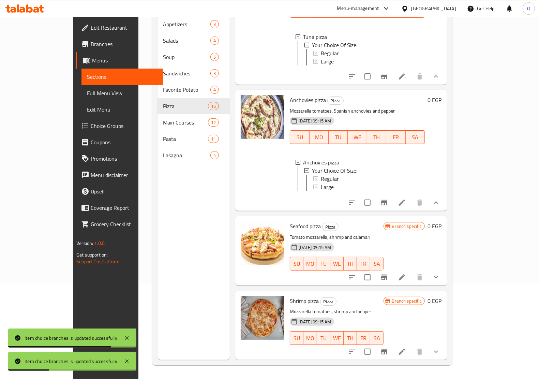
click at [444, 271] on button "show more" at bounding box center [436, 277] width 16 height 16
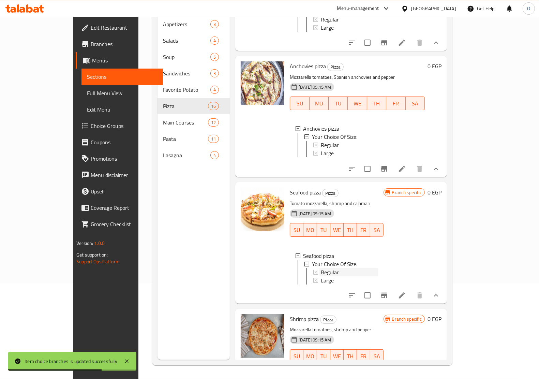
click at [321, 276] on span "Regular" at bounding box center [330, 272] width 18 height 8
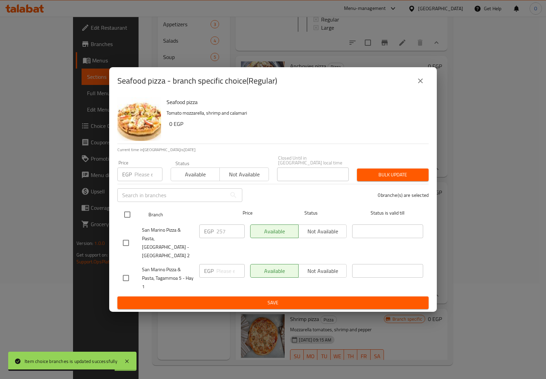
click at [129, 218] on input "checkbox" at bounding box center [127, 214] width 14 height 14
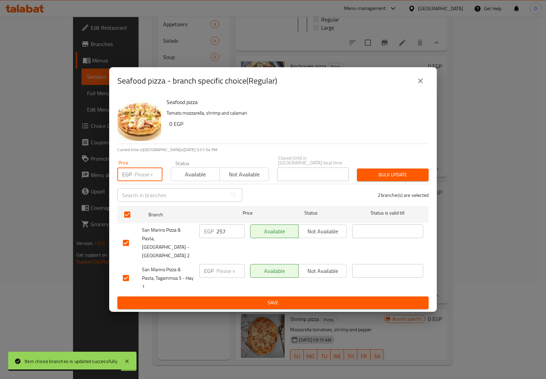
click at [144, 178] on input "number" at bounding box center [148, 174] width 28 height 14
paste input "290"
click at [404, 176] on span "Bulk update" at bounding box center [392, 175] width 61 height 9
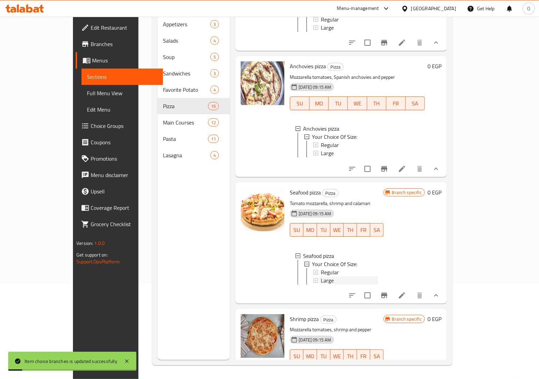
click at [321, 284] on span "Large" at bounding box center [327, 280] width 13 height 8
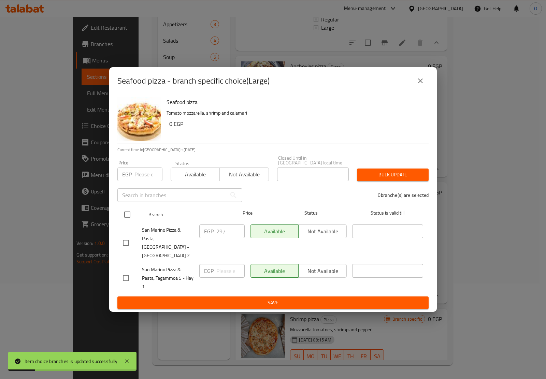
click at [123, 216] on input "checkbox" at bounding box center [127, 214] width 14 height 14
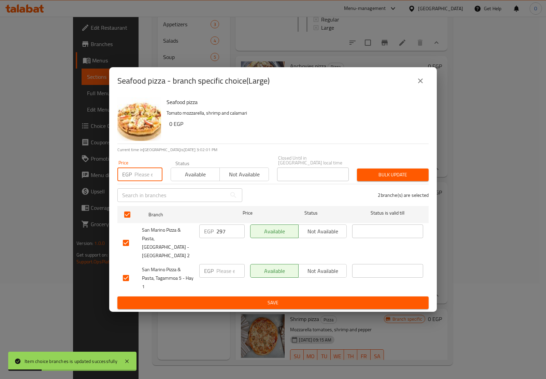
click at [139, 174] on input "number" at bounding box center [148, 174] width 28 height 14
paste input "330"
click at [390, 177] on span "Bulk update" at bounding box center [392, 175] width 61 height 9
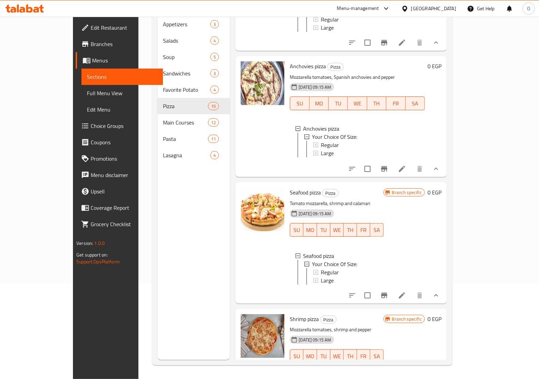
scroll to position [0, 0]
click at [405, 298] on icon at bounding box center [402, 295] width 6 height 6
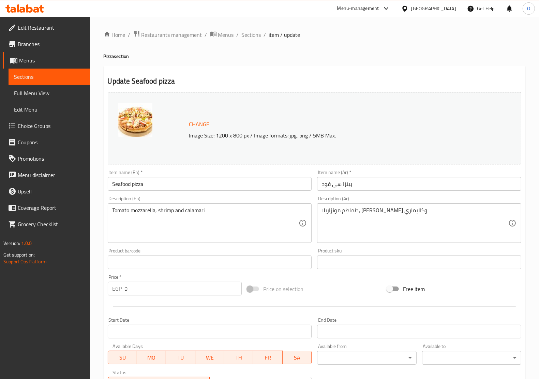
click at [352, 206] on div "طماطم موتزاريلا، جمبري وكاليماري Description (Ar)" at bounding box center [419, 223] width 204 height 40
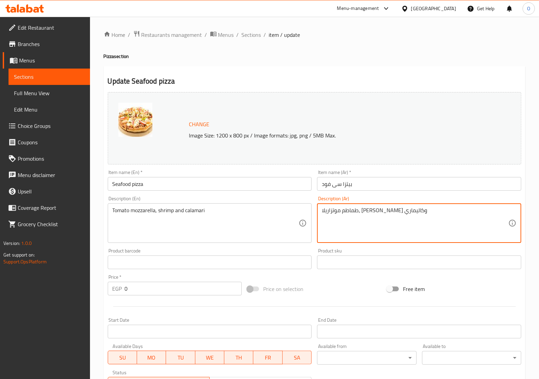
click at [355, 217] on textarea "طماطم موتزاريلا، جمبري وكاليماري" at bounding box center [415, 223] width 187 height 32
paste textarea "- موتزاريلا - جمبرى - انشوجة"
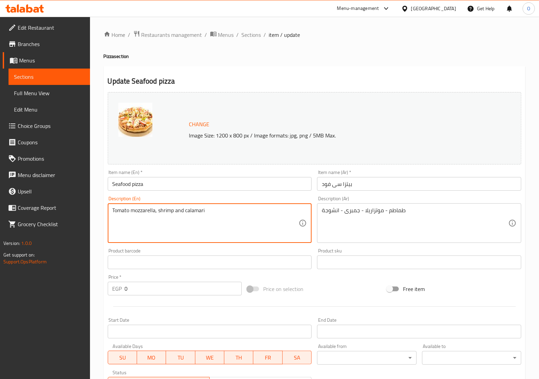
click at [171, 227] on textarea "Tomato mozzarella, shrimp and calamari" at bounding box center [206, 223] width 187 height 32
paste textarea "es - mozzarella - shrimp - anchovies"
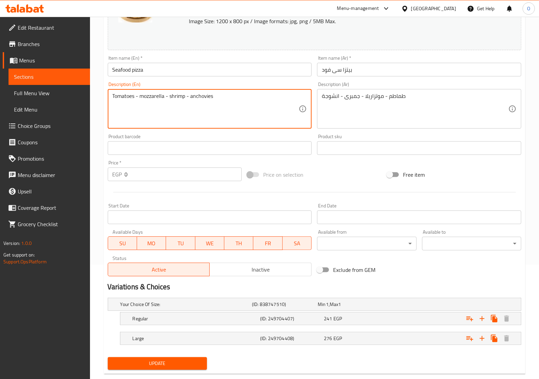
scroll to position [129, 0]
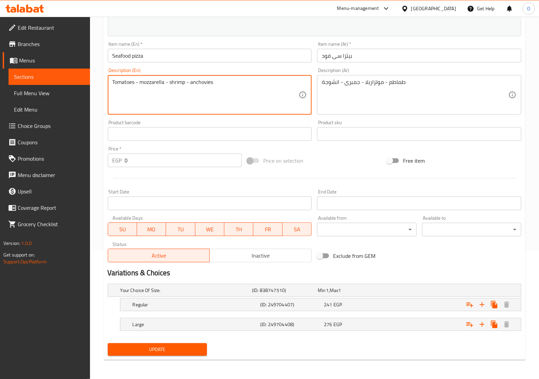
click at [164, 351] on span "Update" at bounding box center [157, 349] width 88 height 9
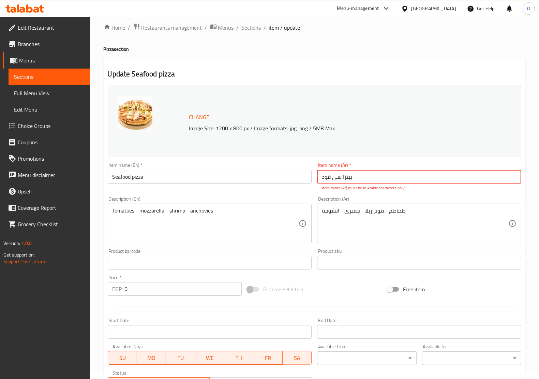
scroll to position [0, 0]
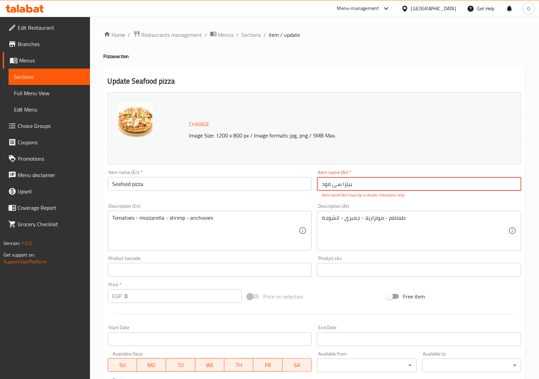
click at [335, 188] on input "بيتزا سی فود" at bounding box center [419, 184] width 204 height 14
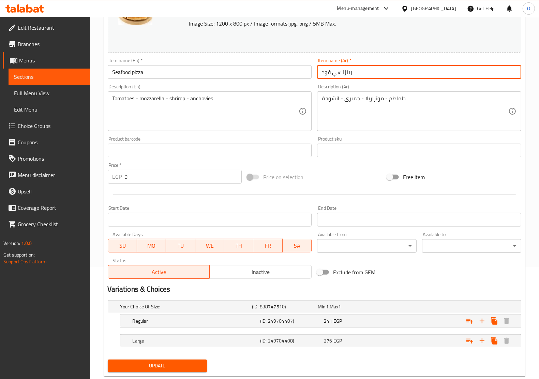
scroll to position [129, 0]
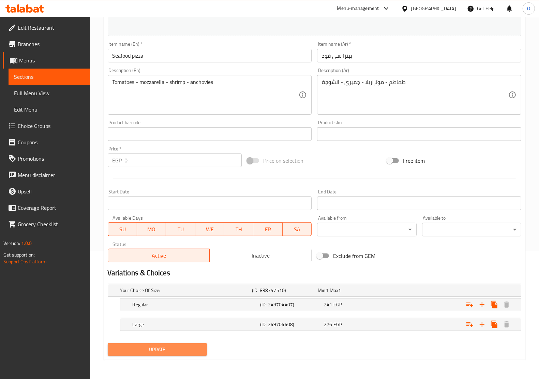
click at [159, 349] on span "Update" at bounding box center [157, 349] width 88 height 9
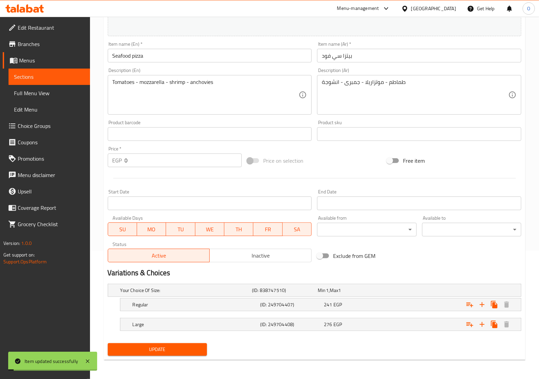
scroll to position [0, 0]
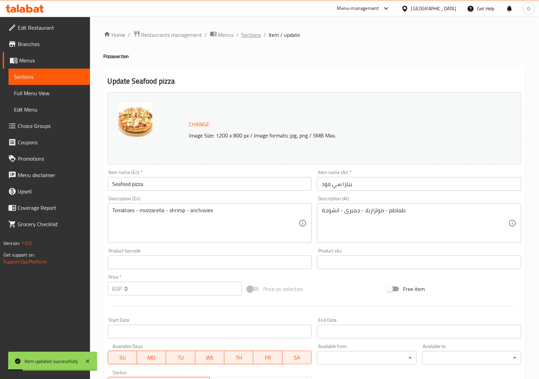
click at [252, 33] on span "Sections" at bounding box center [251, 35] width 19 height 8
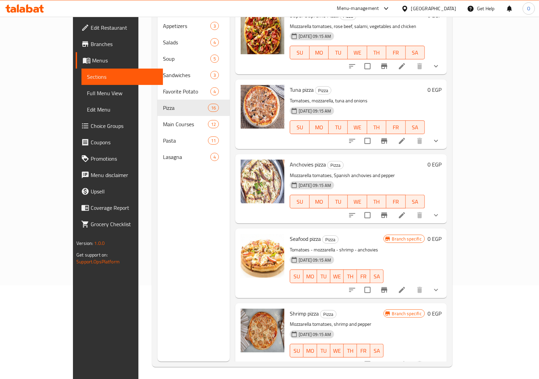
scroll to position [96, 0]
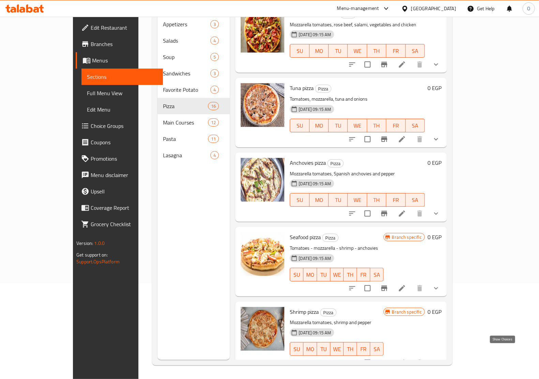
click at [440, 359] on icon "show more" at bounding box center [436, 363] width 8 height 8
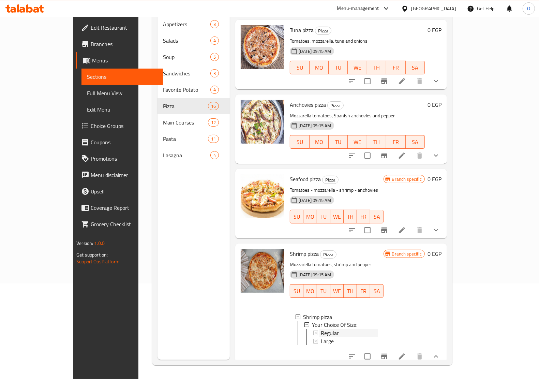
click at [322, 329] on div "Regular" at bounding box center [349, 333] width 57 height 8
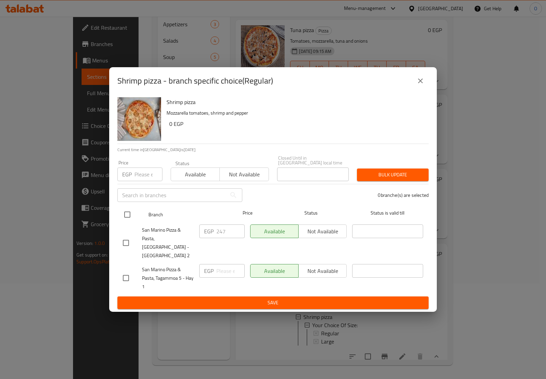
click at [129, 212] on input "checkbox" at bounding box center [127, 214] width 14 height 14
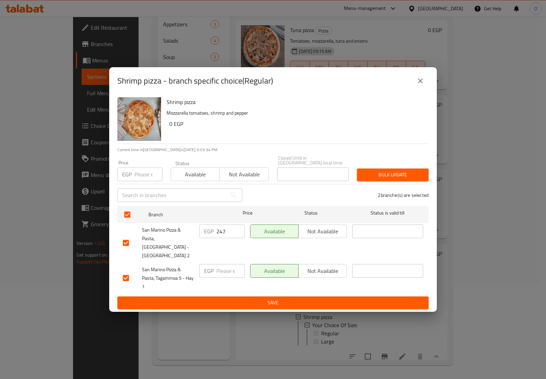
click at [140, 181] on input "number" at bounding box center [148, 174] width 28 height 14
paste input "280"
click at [386, 172] on button "Bulk update" at bounding box center [393, 175] width 72 height 13
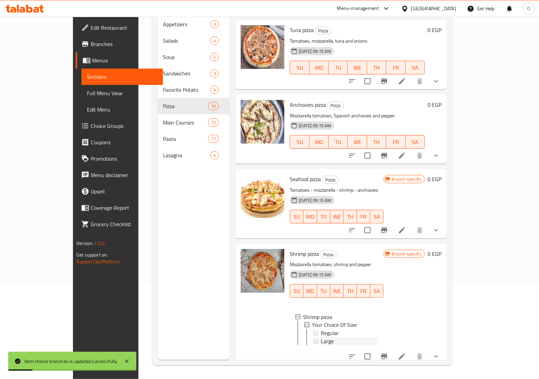
click at [321, 337] on span "Large" at bounding box center [327, 341] width 13 height 8
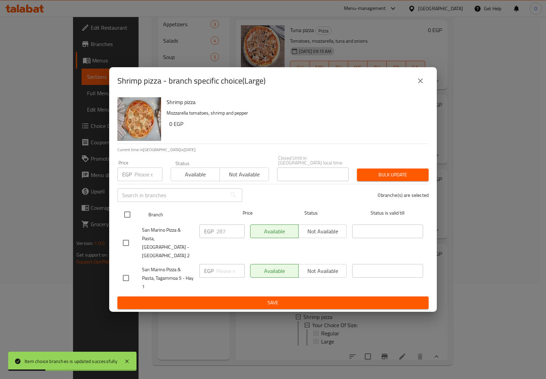
click at [127, 217] on input "checkbox" at bounding box center [127, 214] width 14 height 14
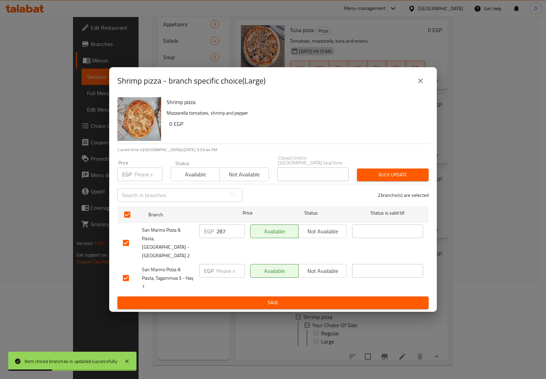
click at [143, 178] on input "number" at bounding box center [148, 174] width 28 height 14
paste input "320"
click at [390, 176] on span "Bulk update" at bounding box center [392, 175] width 61 height 9
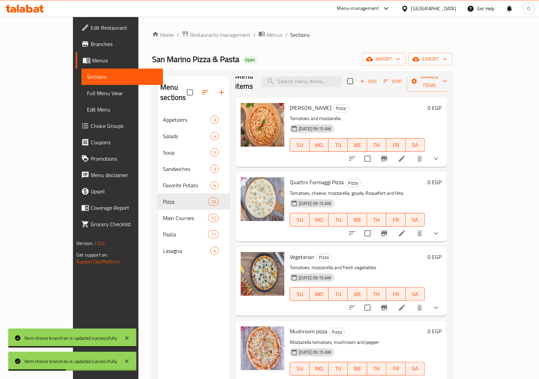
scroll to position [0, 0]
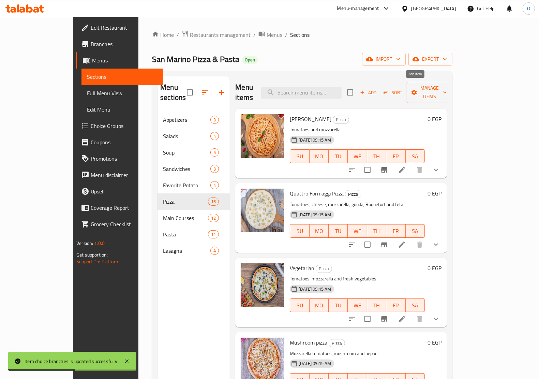
click at [365, 91] on icon "button" at bounding box center [363, 93] width 4 height 4
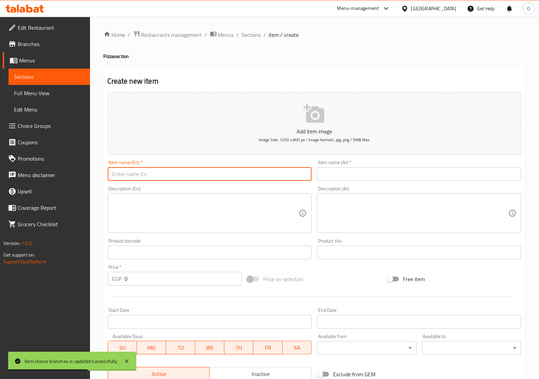
click at [217, 171] on input "text" at bounding box center [210, 174] width 204 height 14
paste input "San Marino"
click at [340, 173] on input "text" at bounding box center [419, 174] width 204 height 14
paste input "سان مارينو"
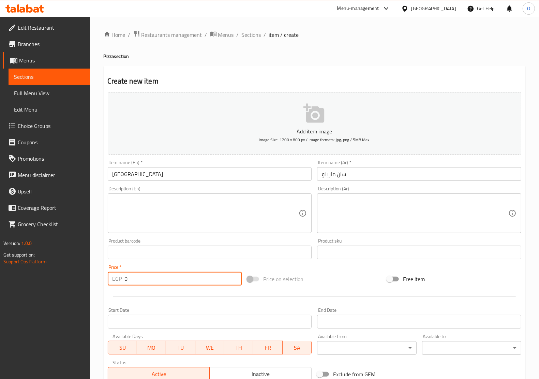
drag, startPoint x: 136, startPoint y: 278, endPoint x: 106, endPoint y: 283, distance: 30.8
click at [106, 283] on div "Price   * EGP 0 Price *" at bounding box center [175, 275] width 140 height 26
paste input "245"
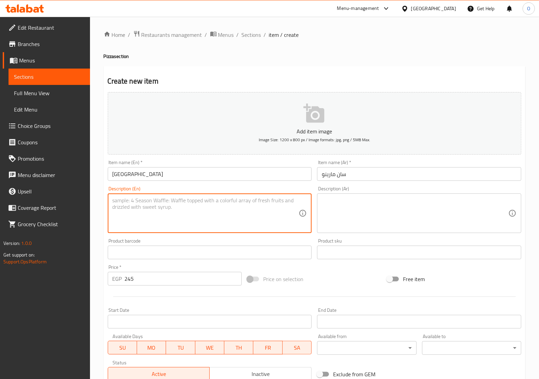
click at [139, 207] on textarea at bounding box center [206, 213] width 187 height 32
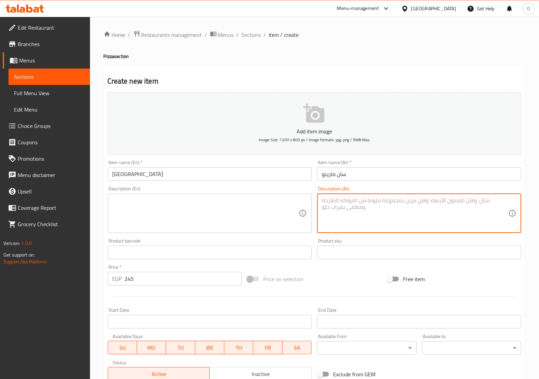
click at [368, 216] on textarea at bounding box center [415, 213] width 187 height 32
paste textarea "طماطم - موتزاريلا - تونة - جبنة فيتا - زيتون - بصل"
click at [166, 222] on textarea at bounding box center [206, 213] width 187 height 32
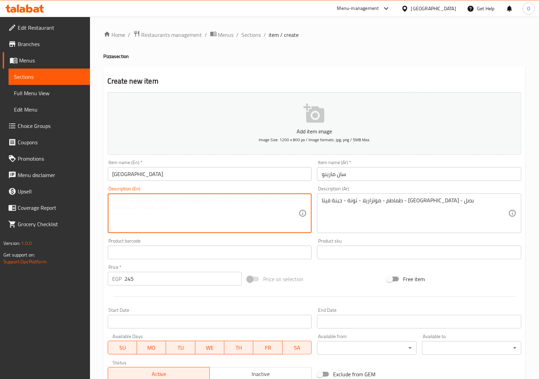
paste textarea "Tomatoes - mozzarella - tuna - feta cheese - olives - onions"
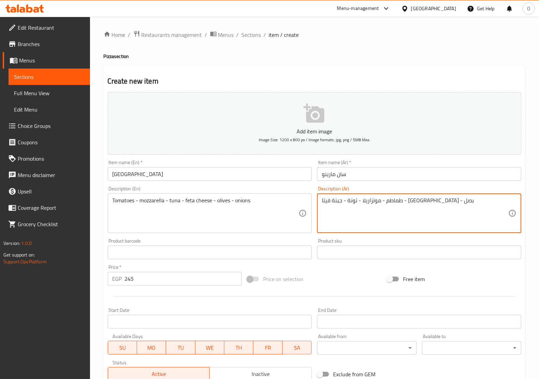
drag, startPoint x: 414, startPoint y: 202, endPoint x: 418, endPoint y: 200, distance: 4.3
drag, startPoint x: 390, startPoint y: 200, endPoint x: 393, endPoint y: 201, distance: 3.8
click at [393, 201] on textarea "طماطم، موتزاريلا - تونة - جبنة فيتا - زيتون - بصل" at bounding box center [415, 213] width 187 height 32
click at [375, 200] on textarea "طماطم، موتزاريلا، تونة - جبنة فيتا - زيتون - بصل" at bounding box center [415, 213] width 187 height 32
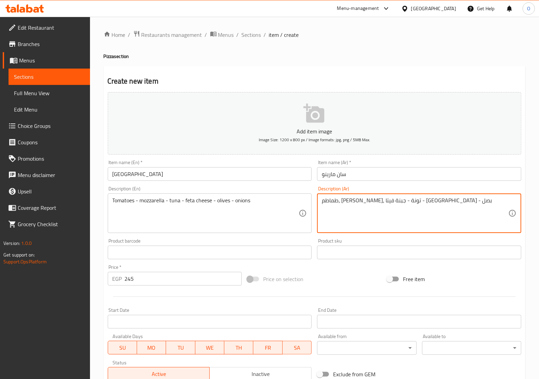
click at [379, 200] on textarea "طماطم، موتزاريلا، تونة - جبنة فيتا - زيتون - بصل" at bounding box center [415, 213] width 187 height 32
click at [354, 201] on textarea "طماطم، موتزاريلا، تونة، جبنة فيتا - زيتون - بصل" at bounding box center [415, 213] width 187 height 32
click at [332, 201] on textarea "طماطم، موتزاريلا، تونة، جبنة فيتا، زيتون - بصل" at bounding box center [415, 213] width 187 height 32
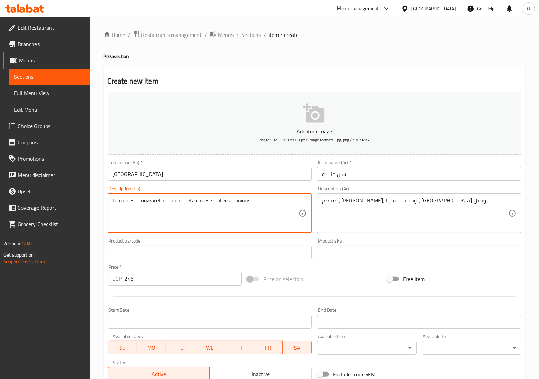
drag, startPoint x: 138, startPoint y: 201, endPoint x: 135, endPoint y: 200, distance: 3.8
click at [135, 200] on textarea "Tomatoes - mozzarella - tuna - feta cheese - olives - onions" at bounding box center [206, 213] width 187 height 32
drag, startPoint x: 166, startPoint y: 201, endPoint x: 162, endPoint y: 200, distance: 3.6
click at [162, 200] on textarea "Tomatoes, mozzarella - tuna - feta cheese - olives - onions" at bounding box center [206, 213] width 187 height 32
click at [177, 200] on textarea "Tomatoes, mozzarella, tuna - feta cheese - olives - onions" at bounding box center [206, 213] width 187 height 32
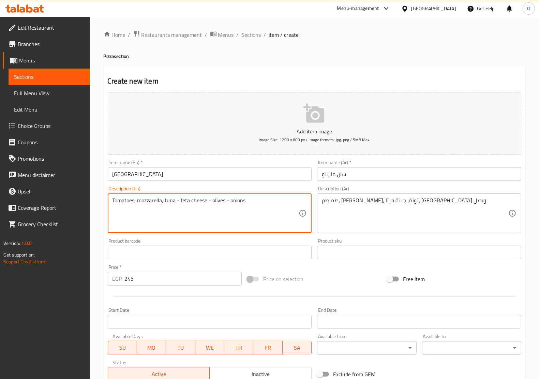
click at [175, 200] on textarea "Tomatoes, mozzarella, tuna - feta cheese - olives - onions" at bounding box center [206, 213] width 187 height 32
click at [205, 201] on textarea "Tomatoes, mozzarella, tuna, feta cheese - olives - onions" at bounding box center [206, 213] width 187 height 32
click at [221, 202] on textarea "Tomatoes, mozzarella, tuna, feta cheese, olives - onions" at bounding box center [206, 213] width 187 height 32
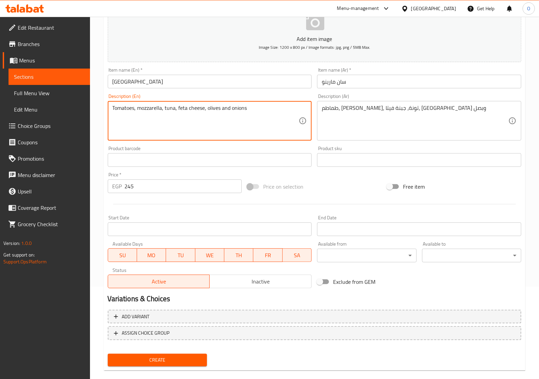
scroll to position [102, 0]
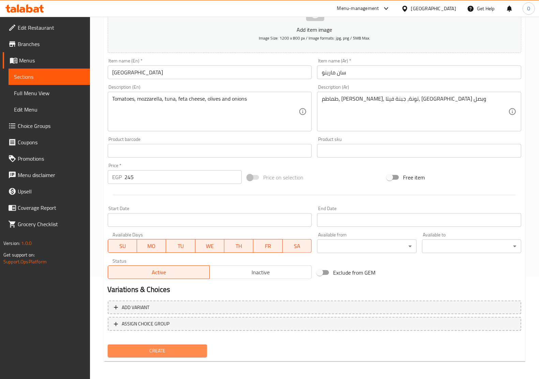
click at [166, 347] on span "Create" at bounding box center [157, 351] width 88 height 9
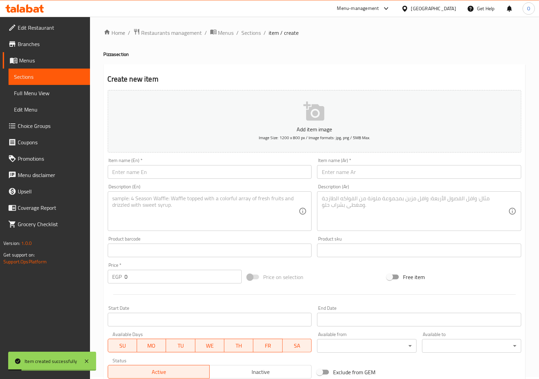
scroll to position [0, 0]
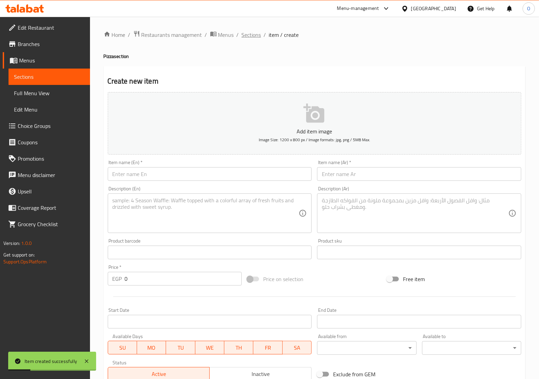
click at [242, 33] on span "Sections" at bounding box center [251, 35] width 19 height 8
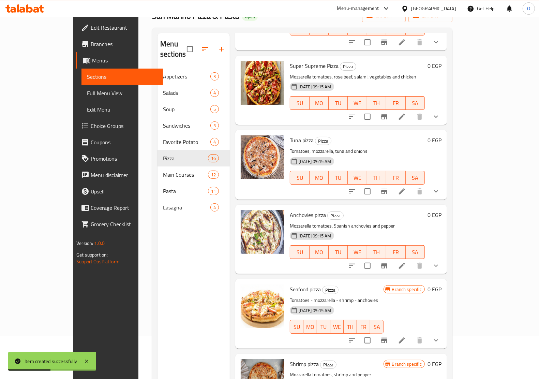
scroll to position [96, 0]
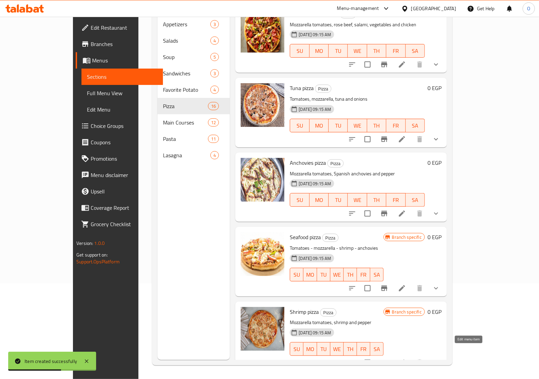
click at [405, 360] on icon at bounding box center [402, 363] width 6 height 6
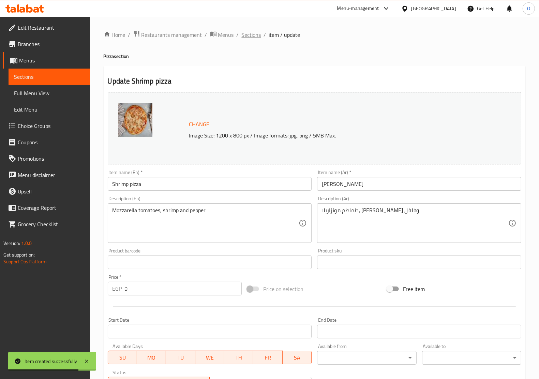
click at [250, 38] on span "Sections" at bounding box center [251, 35] width 19 height 8
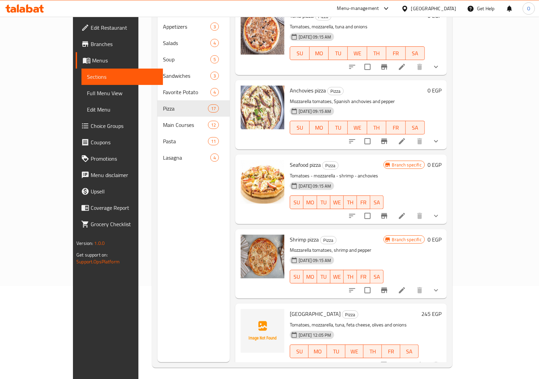
scroll to position [96, 0]
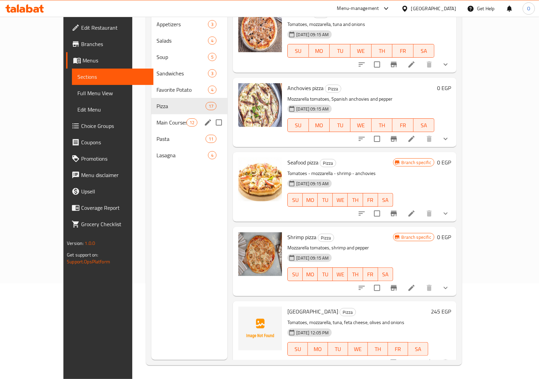
click at [151, 118] on div "Main Courses 12" at bounding box center [189, 122] width 76 height 16
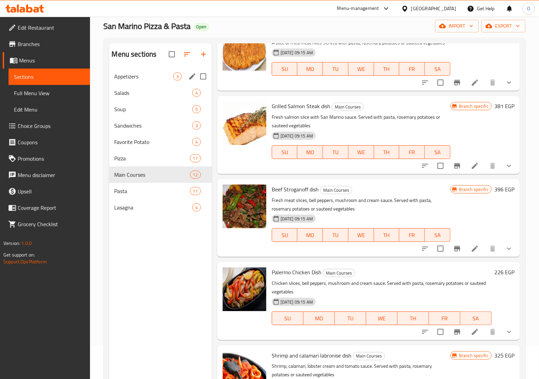
scroll to position [11, 0]
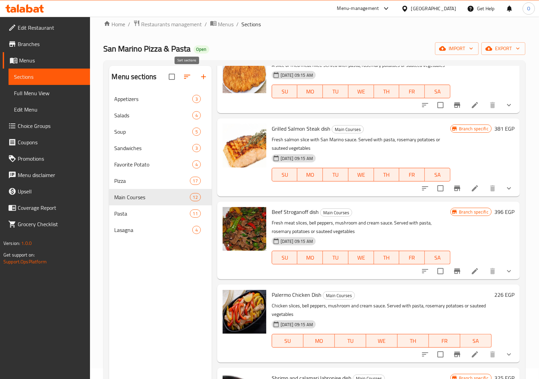
click at [184, 79] on icon "button" at bounding box center [187, 77] width 8 height 8
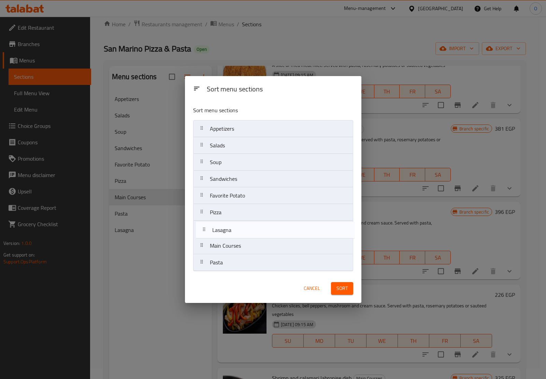
drag, startPoint x: 236, startPoint y: 268, endPoint x: 238, endPoint y: 234, distance: 34.5
click at [238, 234] on nav "Appetizers Salads Soup Sandwiches Favorite Potato Pizza Main Courses Pasta Lasa…" at bounding box center [273, 195] width 160 height 151
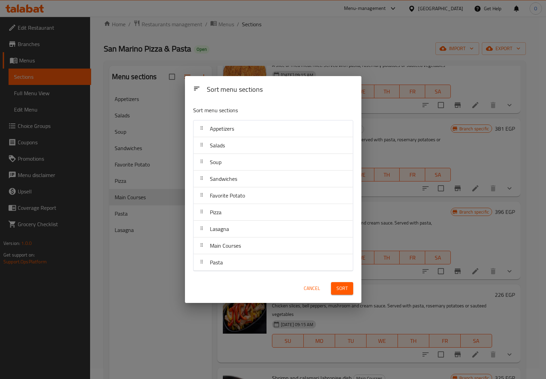
click at [341, 284] on span "Sort" at bounding box center [341, 288] width 11 height 9
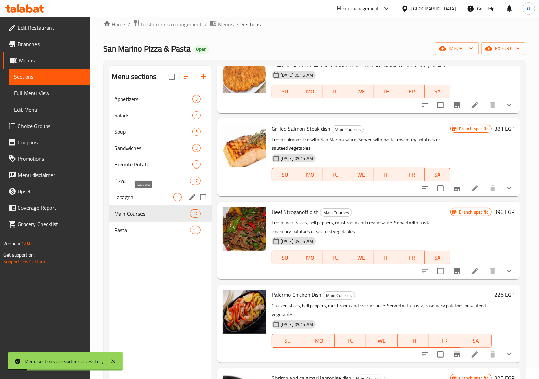
click at [148, 197] on span "Lasagna" at bounding box center [144, 197] width 59 height 8
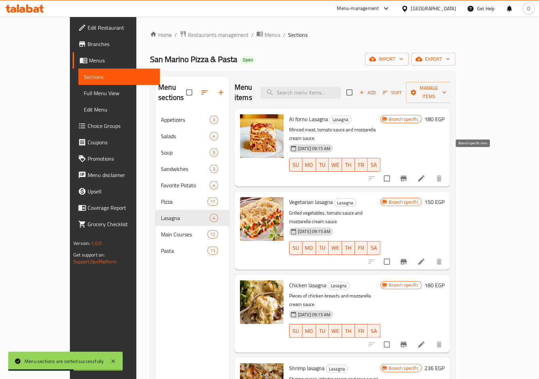
click at [408, 174] on icon "Branch-specific-item" at bounding box center [404, 178] width 8 height 8
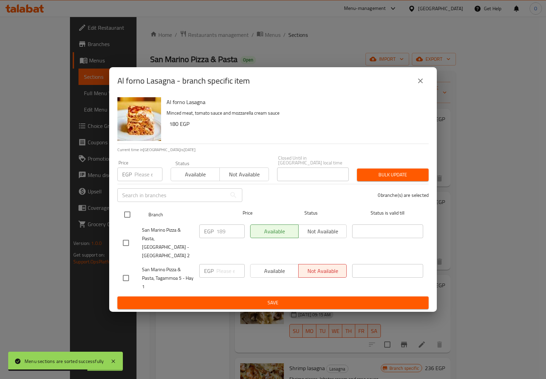
click at [129, 219] on input "checkbox" at bounding box center [127, 214] width 14 height 14
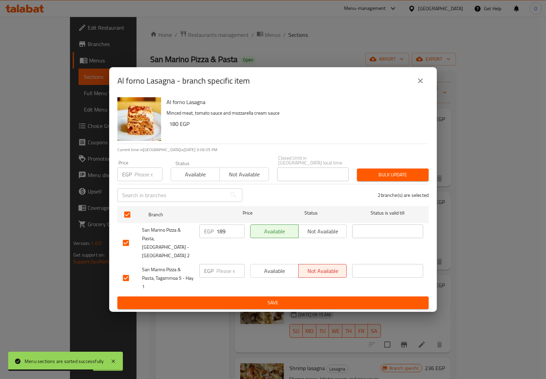
click at [134, 181] on input "number" at bounding box center [148, 174] width 28 height 14
paste input "229"
click at [362, 179] on button "Bulk update" at bounding box center [393, 175] width 72 height 13
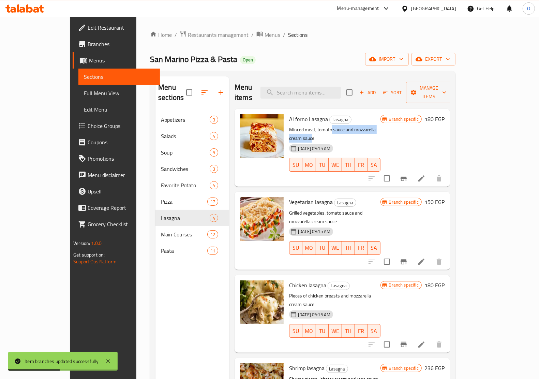
drag, startPoint x: 314, startPoint y: 121, endPoint x: 382, endPoint y: 120, distance: 68.2
click at [381, 126] on p "Minced meat, tomato sauce and mozzarella cream sauce" at bounding box center [334, 134] width 91 height 17
click at [308, 126] on p "Minced meat, tomato sauce and mozzarella cream sauce" at bounding box center [334, 134] width 91 height 17
drag, startPoint x: 297, startPoint y: 122, endPoint x: 341, endPoint y: 120, distance: 43.7
click at [341, 126] on p "Minced meat, tomato sauce and mozzarella cream sauce" at bounding box center [334, 134] width 91 height 17
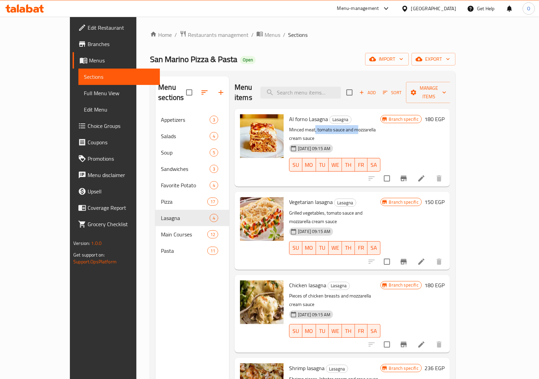
click at [326, 126] on p "Minced meat, tomato sauce and mozzarella cream sauce" at bounding box center [334, 134] width 91 height 17
click at [364, 126] on p "Minced meat, tomato sauce and mozzarella cream sauce" at bounding box center [334, 134] width 91 height 17
click at [426, 174] on icon at bounding box center [422, 178] width 8 height 8
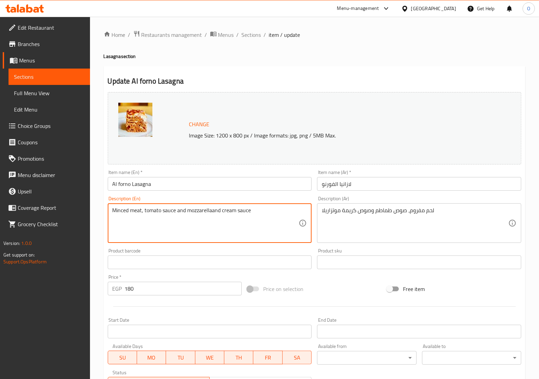
click at [213, 210] on textarea "Minced meat, tomato sauce and mozzarellaand cream sauce" at bounding box center [206, 223] width 187 height 32
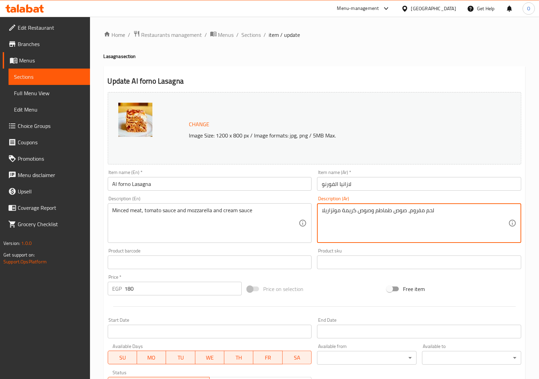
click at [341, 212] on textarea "لحم مفروم، صوص طماطم وصوص كريمة موتزاريلا" at bounding box center [415, 223] width 187 height 32
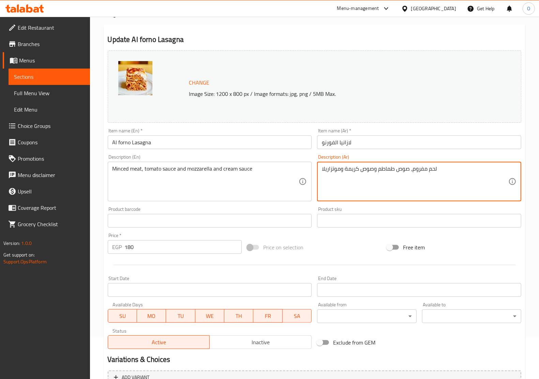
scroll to position [112, 0]
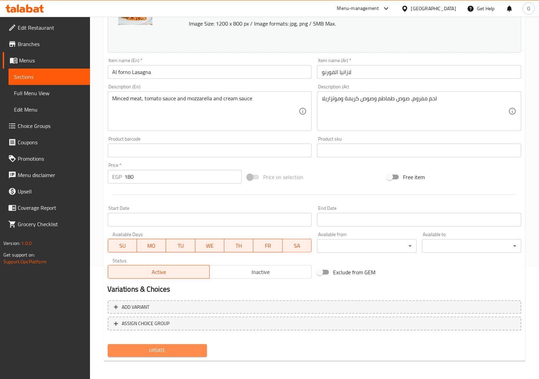
click at [152, 353] on span "Update" at bounding box center [157, 350] width 88 height 9
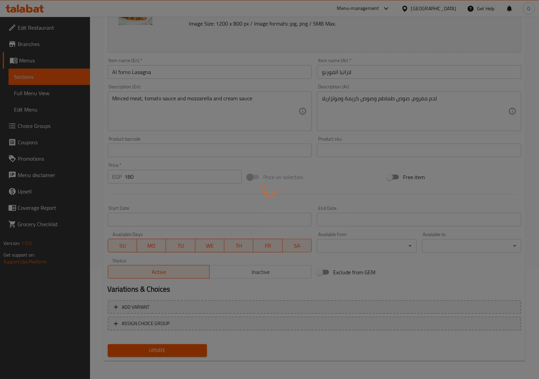
scroll to position [0, 0]
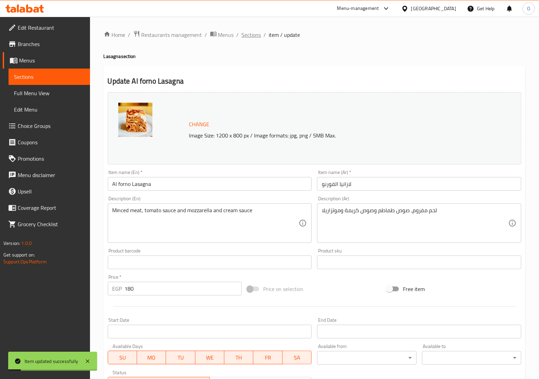
click at [245, 33] on span "Sections" at bounding box center [251, 35] width 19 height 8
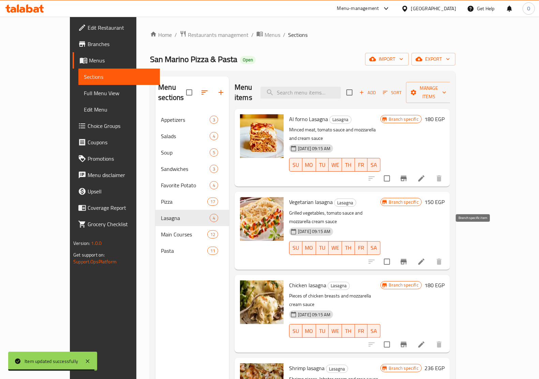
click at [408, 258] on icon "Branch-specific-item" at bounding box center [404, 262] width 8 height 8
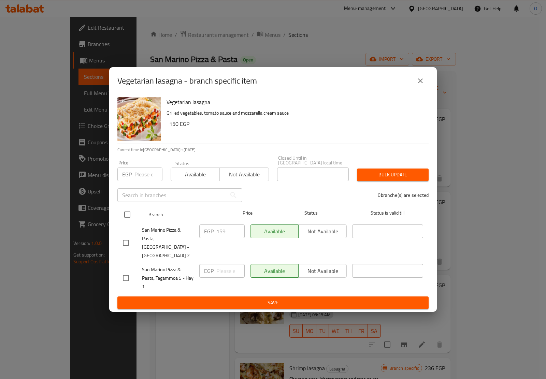
click at [129, 212] on input "checkbox" at bounding box center [127, 214] width 14 height 14
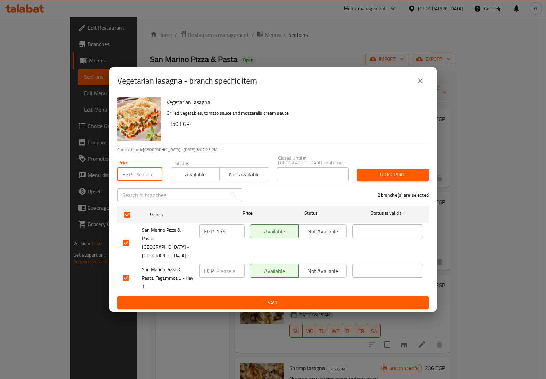
click at [139, 174] on input "number" at bounding box center [148, 174] width 28 height 14
paste input "189"
click at [391, 177] on span "Bulk update" at bounding box center [392, 175] width 61 height 9
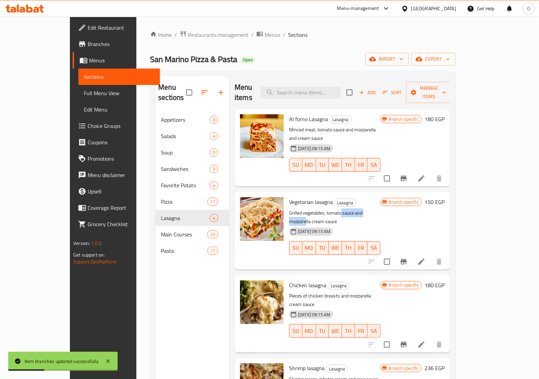
drag, startPoint x: 323, startPoint y: 195, endPoint x: 364, endPoint y: 193, distance: 40.6
click at [364, 209] on p "Grilled vegetables, tomato sauce and mozzarella cream sauce" at bounding box center [334, 217] width 91 height 17
click at [407, 259] on icon "Branch-specific-item" at bounding box center [404, 261] width 6 height 5
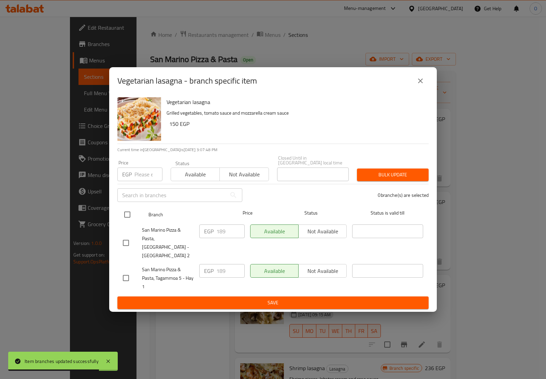
click at [127, 218] on input "checkbox" at bounding box center [127, 214] width 14 height 14
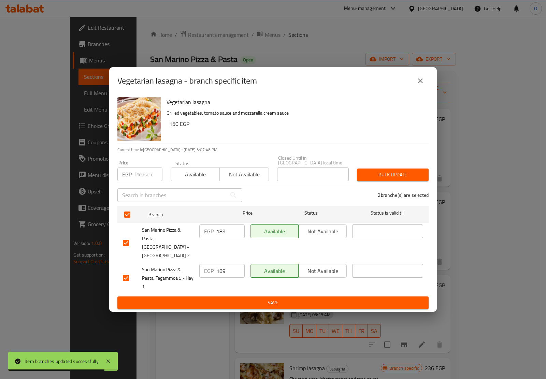
click at [143, 180] on input "number" at bounding box center [148, 174] width 28 height 14
paste input "189"
click at [413, 177] on span "Bulk update" at bounding box center [392, 175] width 61 height 9
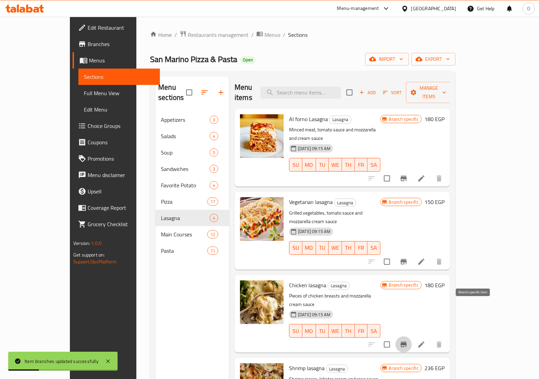
click at [407, 342] on icon "Branch-specific-item" at bounding box center [404, 344] width 6 height 5
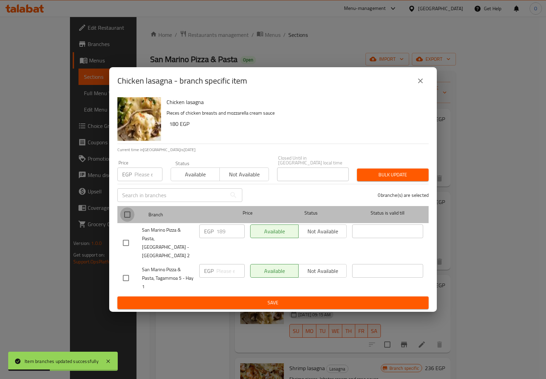
click at [129, 219] on input "checkbox" at bounding box center [127, 214] width 14 height 14
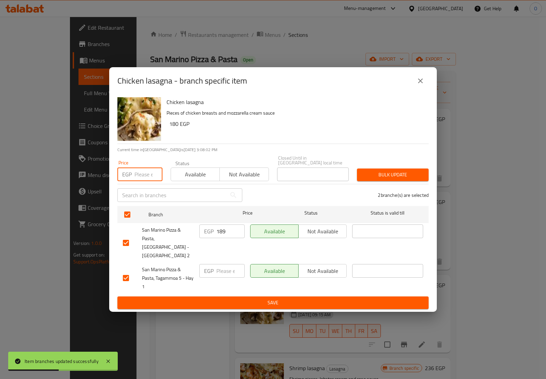
click at [142, 178] on input "number" at bounding box center [148, 174] width 28 height 14
paste input "229"
click at [394, 177] on span "Bulk update" at bounding box center [392, 175] width 61 height 9
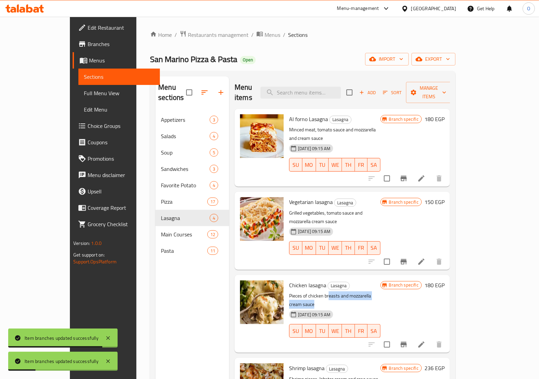
drag, startPoint x: 310, startPoint y: 269, endPoint x: 384, endPoint y: 268, distance: 73.4
click at [381, 292] on p "Pieces of chicken breasts and mozzarella cream sauce" at bounding box center [334, 300] width 91 height 17
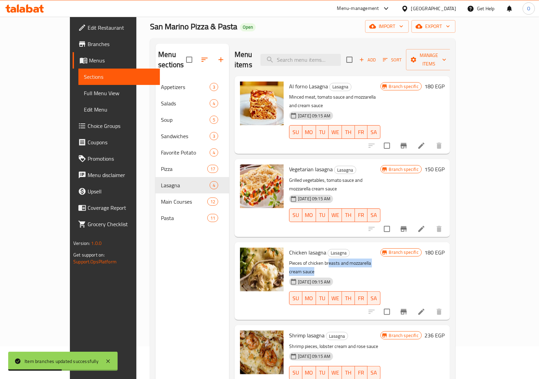
scroll to position [96, 0]
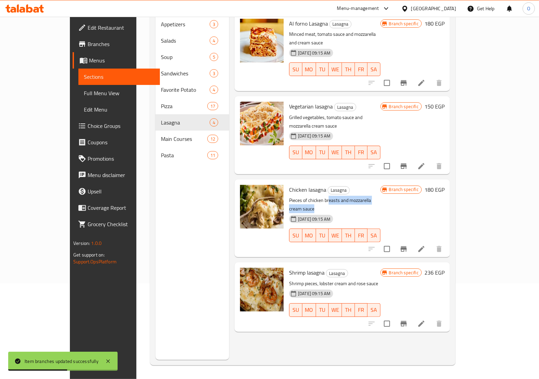
click at [412, 316] on button "Branch-specific-item" at bounding box center [404, 324] width 16 height 16
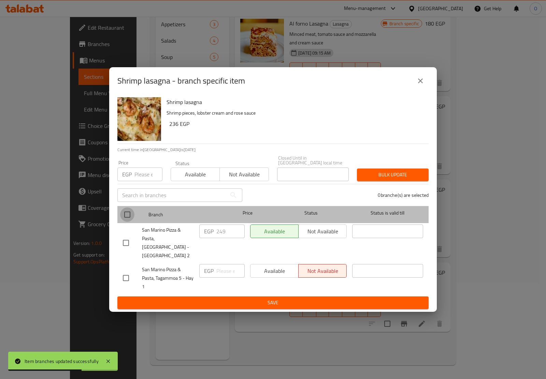
click at [128, 210] on input "checkbox" at bounding box center [127, 214] width 14 height 14
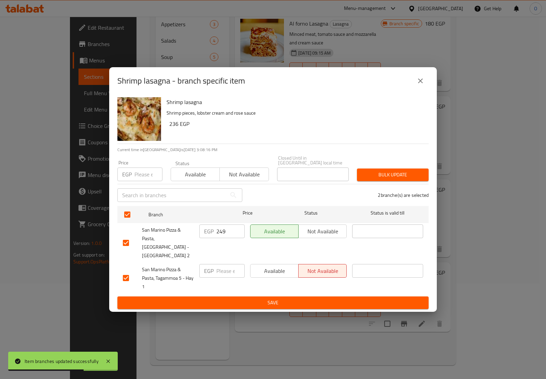
click at [140, 168] on div "Price EGP Price" at bounding box center [139, 170] width 45 height 21
click at [143, 176] on input "number" at bounding box center [148, 174] width 28 height 14
paste input "285"
click at [400, 173] on span "Bulk update" at bounding box center [392, 175] width 61 height 9
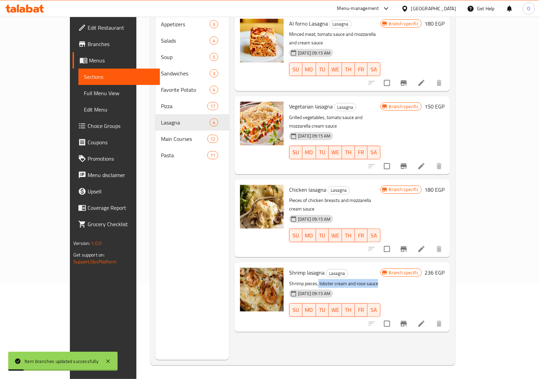
drag, startPoint x: 301, startPoint y: 248, endPoint x: 369, endPoint y: 249, distance: 68.9
click at [369, 279] on p "Shrimp pieces, lobster cream and rose sauce" at bounding box center [334, 283] width 91 height 9
click at [355, 301] on div "Menu items Add Sort Manage items Al forno Lasagna Lasagna Minced meat, tomato s…" at bounding box center [339, 170] width 221 height 379
drag, startPoint x: 272, startPoint y: 245, endPoint x: 328, endPoint y: 247, distance: 55.7
click at [328, 279] on p "Shrimp pieces, lobster cream and rose sauce" at bounding box center [334, 283] width 91 height 9
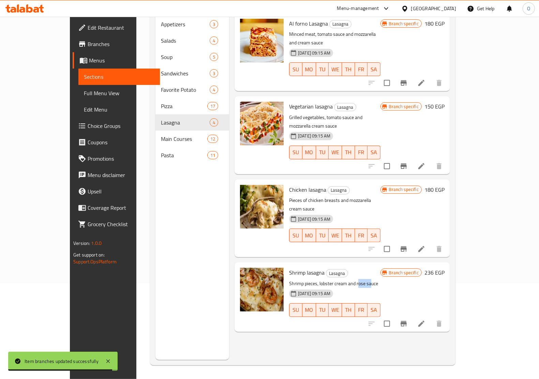
drag, startPoint x: 341, startPoint y: 249, endPoint x: 353, endPoint y: 250, distance: 12.0
click at [353, 279] on p "Shrimp pieces, lobster cream and rose sauce" at bounding box center [334, 283] width 91 height 9
click at [322, 279] on p "Shrimp pieces, lobster cream and rose sauce" at bounding box center [334, 283] width 91 height 9
click at [431, 318] on li at bounding box center [421, 324] width 19 height 12
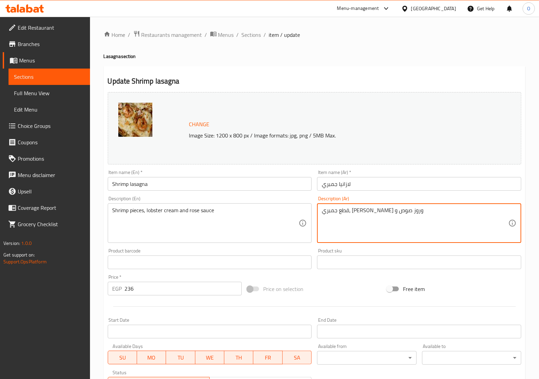
paste textarea "جبنة موتزاريلا"
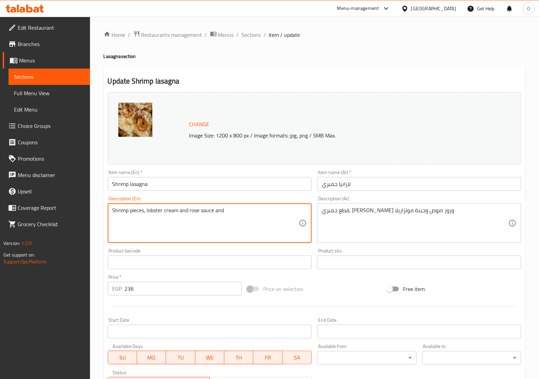
paste textarea "mozzarella cheese"
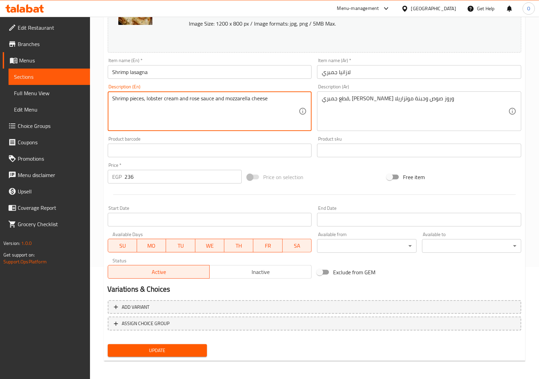
click at [158, 351] on span "Update" at bounding box center [157, 350] width 88 height 9
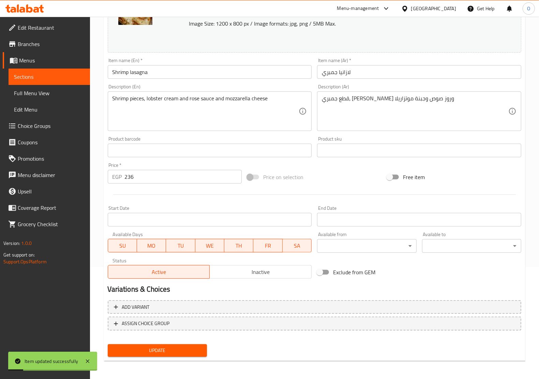
scroll to position [0, 0]
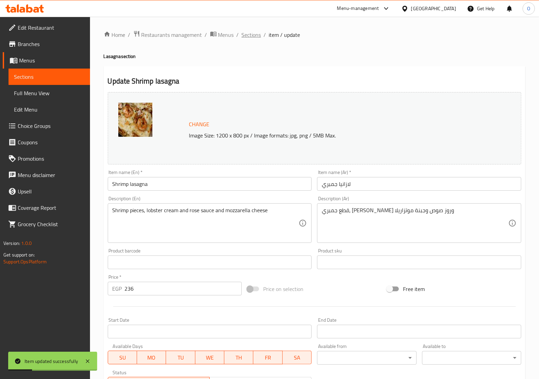
click at [247, 31] on span "Sections" at bounding box center [251, 35] width 19 height 8
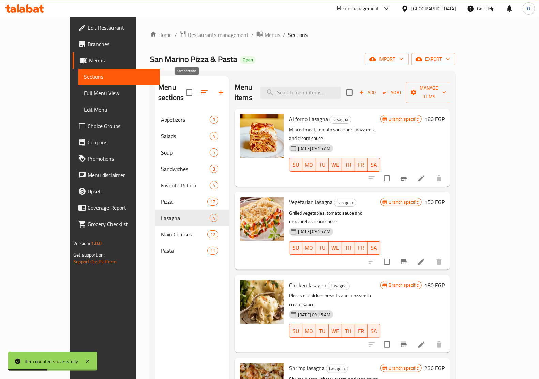
click at [201, 90] on icon "button" at bounding box center [205, 92] width 8 height 8
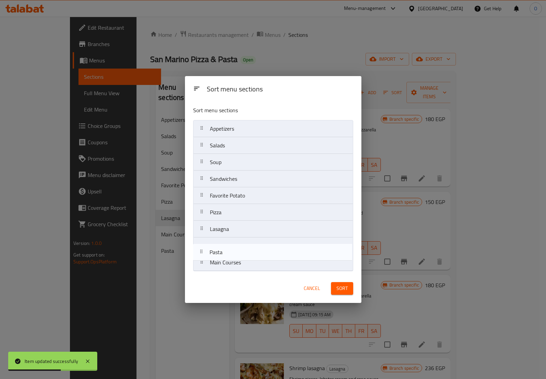
drag, startPoint x: 224, startPoint y: 268, endPoint x: 224, endPoint y: 250, distance: 18.8
click at [224, 250] on nav "Appetizers Salads Soup Sandwiches Favorite Potato Pizza Lasagna Main Courses Pa…" at bounding box center [273, 195] width 160 height 151
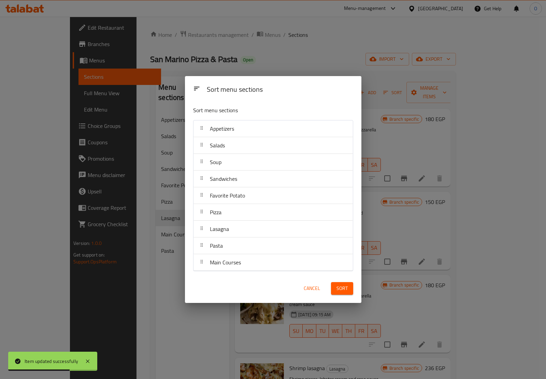
click at [349, 286] on button "Sort" at bounding box center [342, 288] width 22 height 13
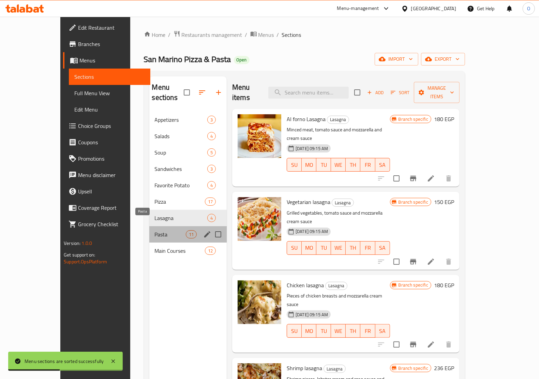
click at [155, 230] on span "Pasta" at bounding box center [170, 234] width 31 height 8
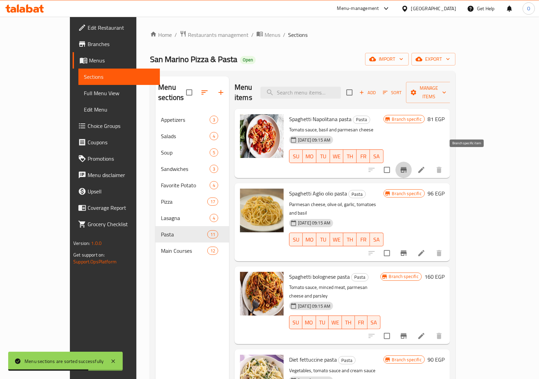
click at [407, 167] on icon "Branch-specific-item" at bounding box center [404, 169] width 6 height 5
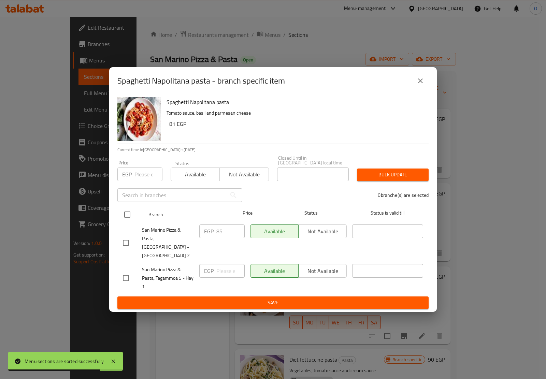
click at [120, 210] on input "checkbox" at bounding box center [127, 214] width 14 height 14
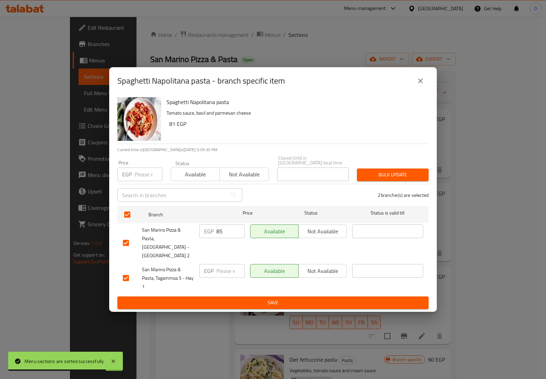
click at [146, 172] on input "number" at bounding box center [148, 174] width 28 height 14
paste input "95"
click at [374, 172] on button "Bulk update" at bounding box center [393, 175] width 72 height 13
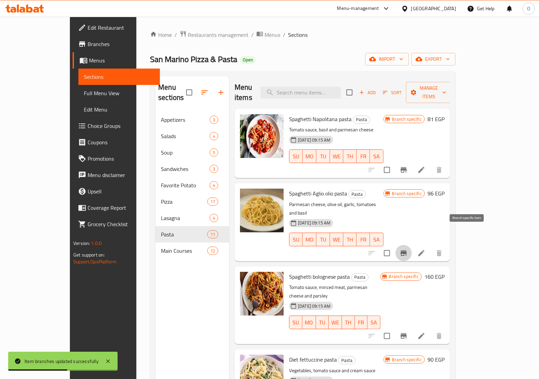
click at [408, 249] on icon "Branch-specific-item" at bounding box center [404, 253] width 8 height 8
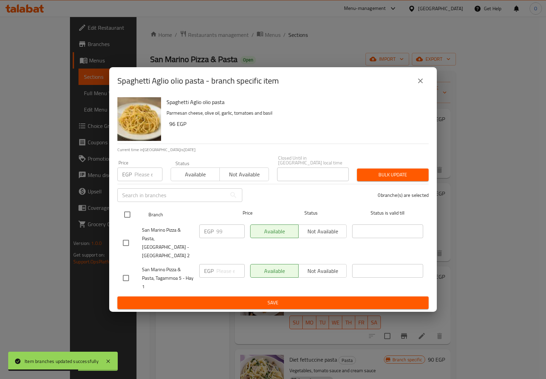
click at [123, 214] on input "checkbox" at bounding box center [127, 214] width 14 height 14
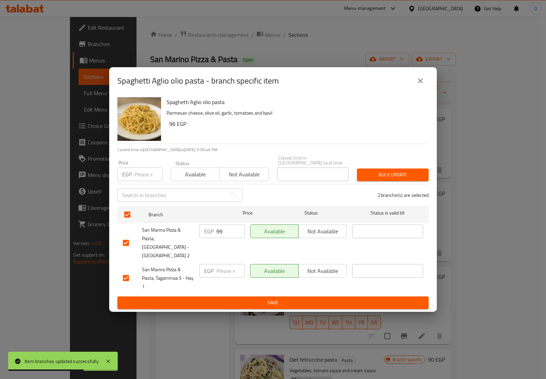
click at [140, 174] on input "number" at bounding box center [148, 174] width 28 height 14
paste input "115"
click at [391, 179] on span "Bulk update" at bounding box center [392, 175] width 61 height 9
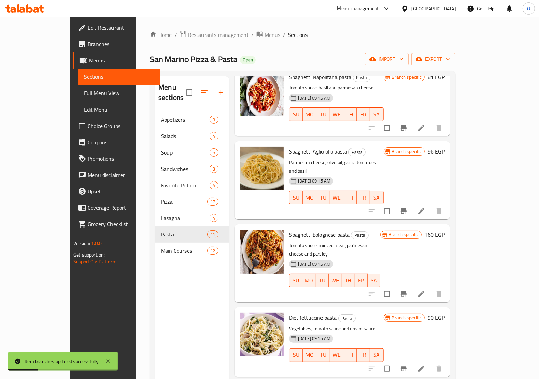
scroll to position [43, 0]
click at [407, 291] on icon "Branch-specific-item" at bounding box center [404, 293] width 6 height 5
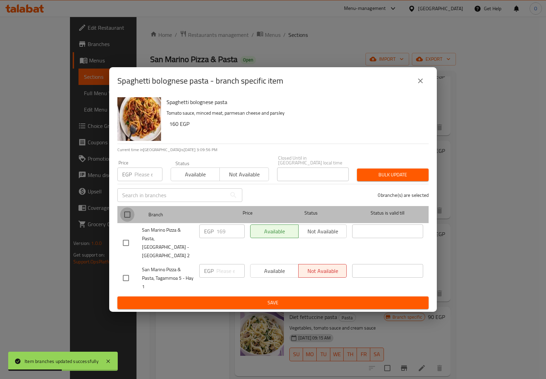
click at [131, 212] on input "checkbox" at bounding box center [127, 214] width 14 height 14
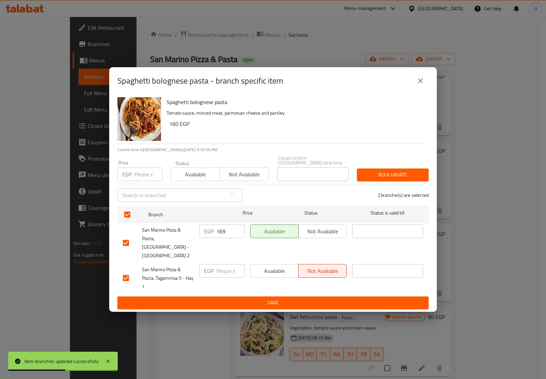
click at [134, 177] on input "number" at bounding box center [148, 174] width 28 height 14
paste input "189"
click at [383, 173] on span "Bulk update" at bounding box center [392, 175] width 61 height 9
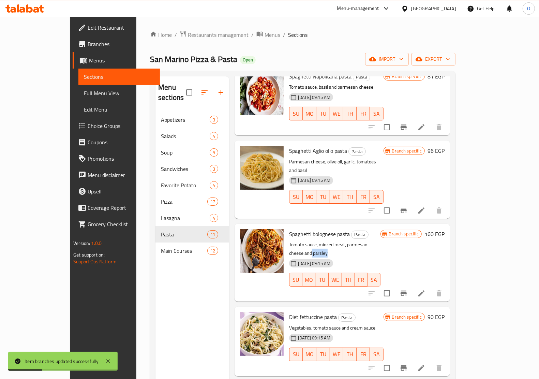
drag, startPoint x: 373, startPoint y: 227, endPoint x: 389, endPoint y: 224, distance: 16.7
click at [381, 240] on p "Tomato sauce, minced meat, parmesan cheese and parsley" at bounding box center [334, 248] width 91 height 17
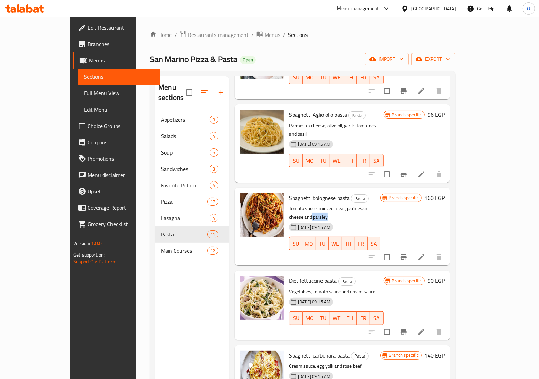
scroll to position [128, 0]
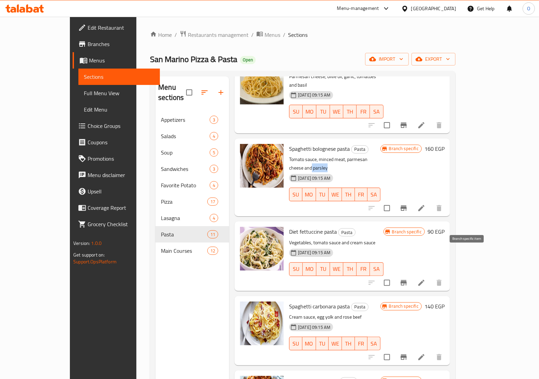
click at [408, 279] on icon "Branch-specific-item" at bounding box center [404, 283] width 8 height 8
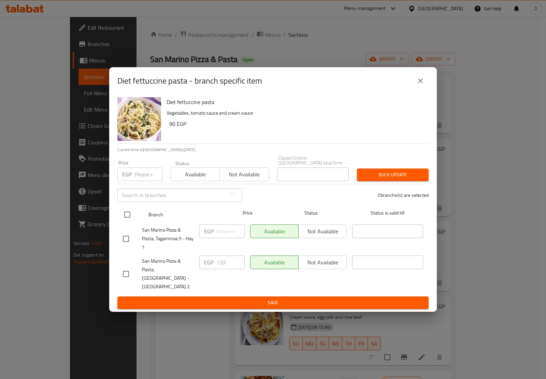
click at [124, 219] on input "checkbox" at bounding box center [127, 214] width 14 height 14
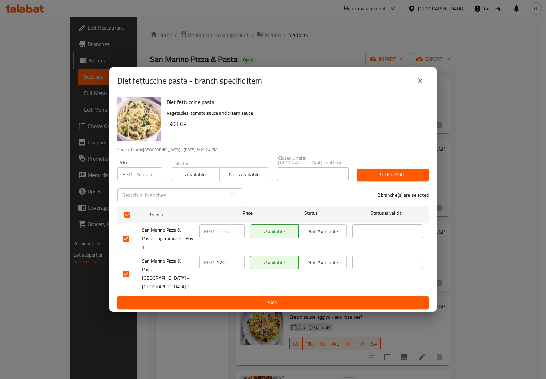
click at [143, 176] on input "number" at bounding box center [148, 174] width 28 height 14
paste input "140"
click at [395, 176] on span "Bulk update" at bounding box center [392, 175] width 61 height 9
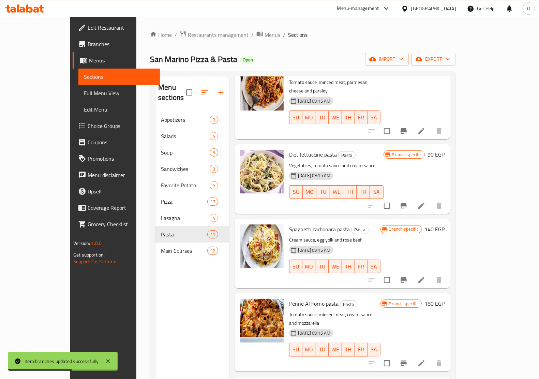
scroll to position [213, 0]
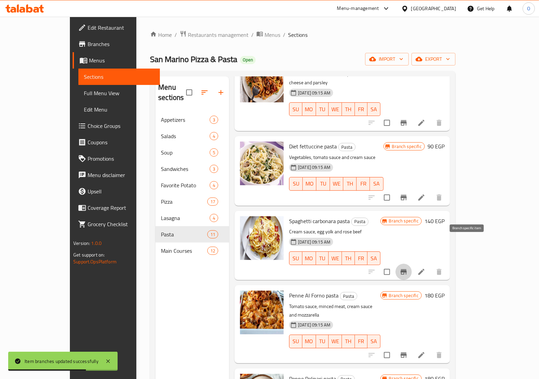
click at [407, 269] on icon "Branch-specific-item" at bounding box center [404, 271] width 6 height 5
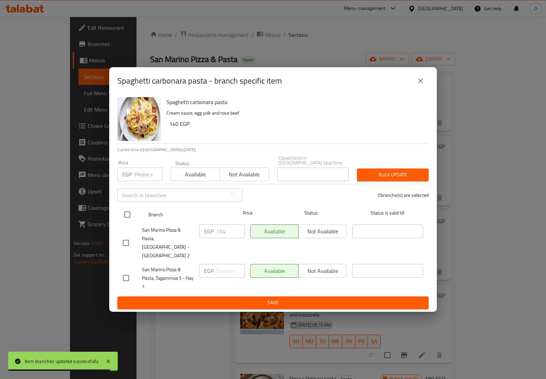
click at [126, 222] on input "checkbox" at bounding box center [127, 214] width 14 height 14
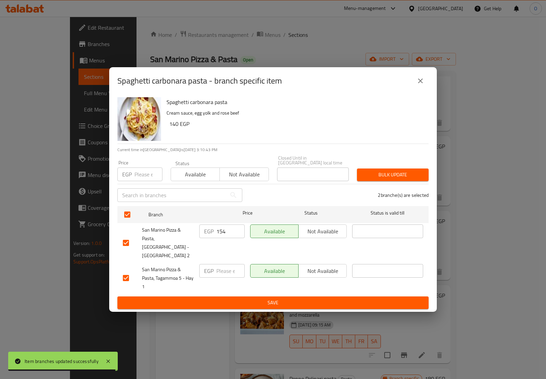
click at [143, 176] on input "number" at bounding box center [148, 174] width 28 height 14
paste input "175"
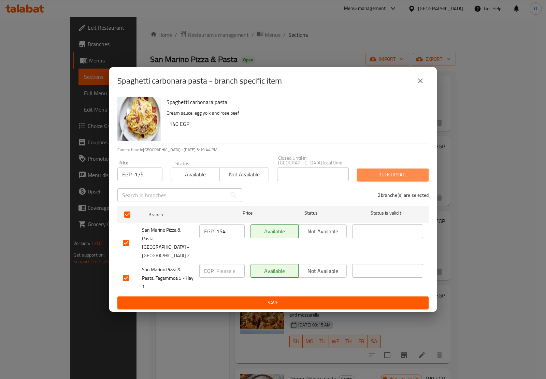
click at [394, 176] on span "Bulk update" at bounding box center [392, 175] width 61 height 9
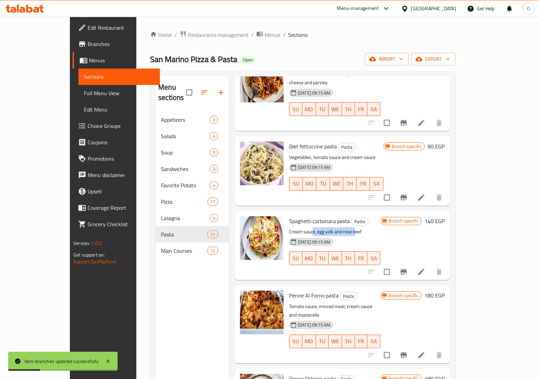
drag, startPoint x: 295, startPoint y: 204, endPoint x: 337, endPoint y: 204, distance: 41.6
click at [337, 228] on p "Cream sauce, egg yolk and rose beef" at bounding box center [334, 232] width 91 height 9
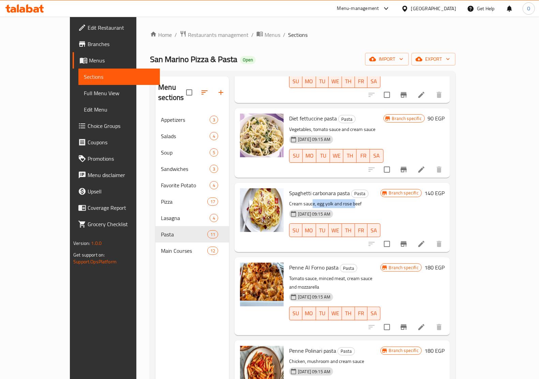
scroll to position [256, 0]
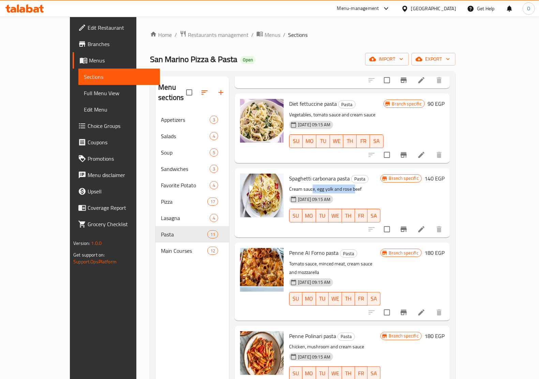
click at [408, 308] on icon "Branch-specific-item" at bounding box center [404, 312] width 8 height 8
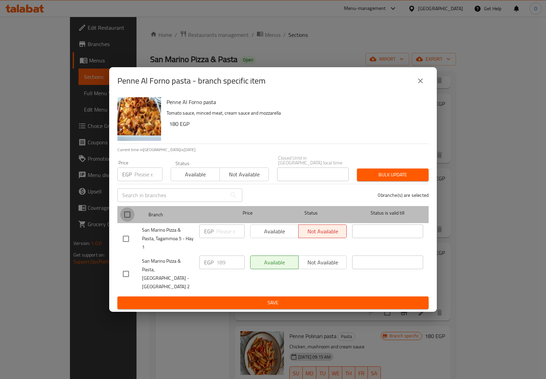
click at [130, 216] on input "checkbox" at bounding box center [127, 214] width 14 height 14
checkbox input "true"
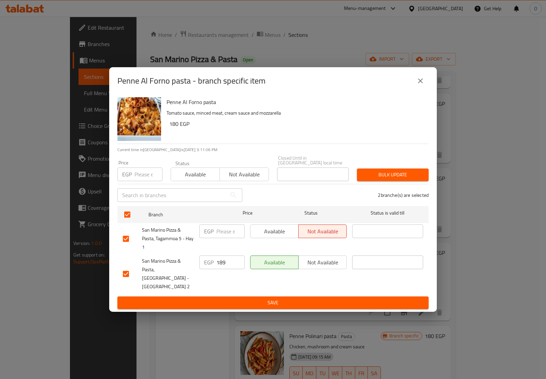
click at [147, 175] on input "number" at bounding box center [148, 174] width 28 height 14
paste input "219"
type input "219"
click at [403, 170] on div "Bulk update" at bounding box center [393, 174] width 80 height 21
click at [403, 171] on button "Bulk update" at bounding box center [393, 175] width 72 height 13
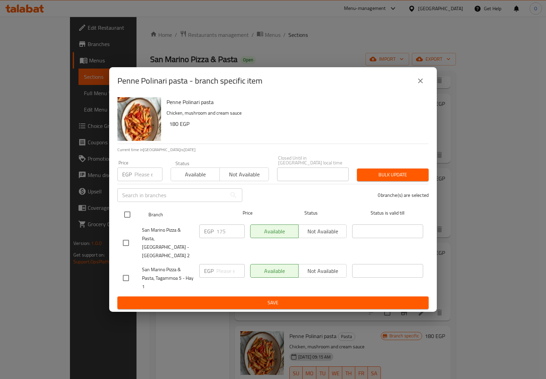
click at [132, 219] on input "checkbox" at bounding box center [127, 214] width 14 height 14
checkbox input "true"
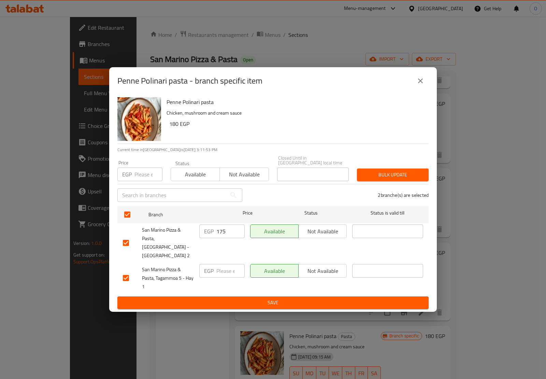
click at [144, 181] on input "number" at bounding box center [148, 174] width 28 height 14
paste input "195"
type input "195"
click at [388, 178] on span "Bulk update" at bounding box center [392, 175] width 61 height 9
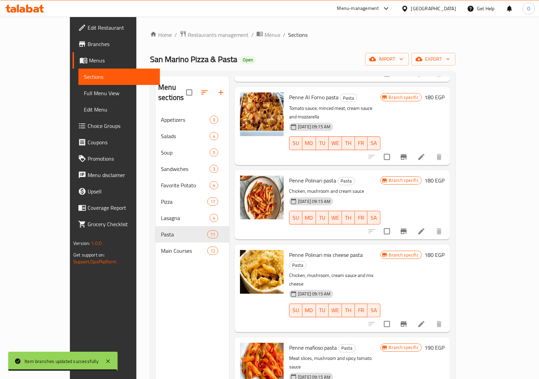
scroll to position [426, 0]
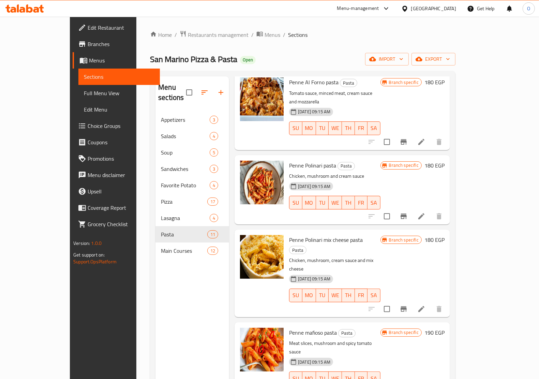
click at [407, 306] on icon "Branch-specific-item" at bounding box center [404, 308] width 6 height 5
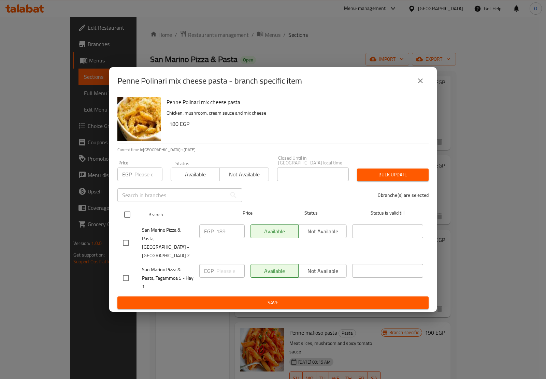
click at [126, 211] on input "checkbox" at bounding box center [127, 214] width 14 height 14
checkbox input "true"
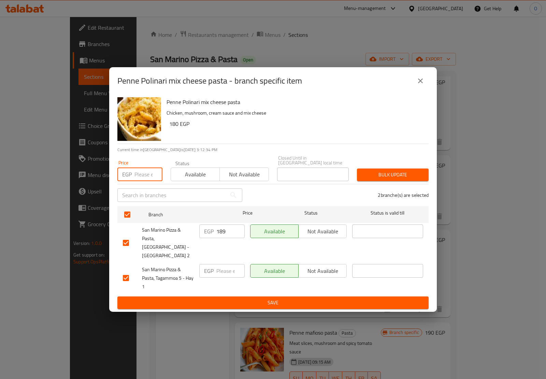
click at [150, 171] on input "number" at bounding box center [148, 174] width 28 height 14
paste input "219"
type input "219"
click at [396, 181] on button "Bulk update" at bounding box center [393, 175] width 72 height 13
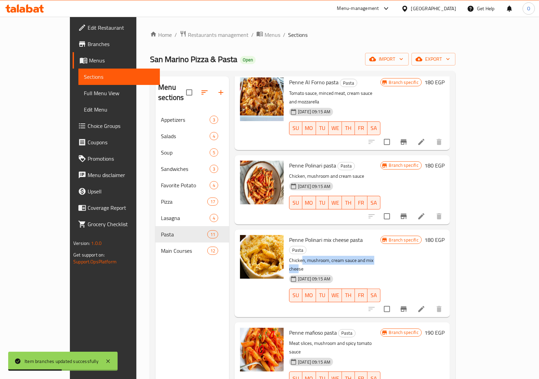
drag, startPoint x: 285, startPoint y: 214, endPoint x: 367, endPoint y: 217, distance: 81.6
click at [367, 256] on p "Chicken, mushroom, cream sauce and mix cheese" at bounding box center [334, 264] width 91 height 17
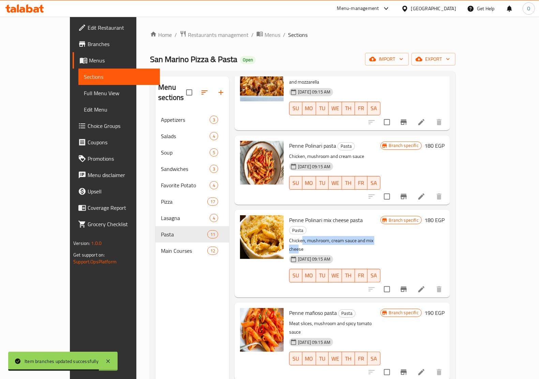
scroll to position [457, 0]
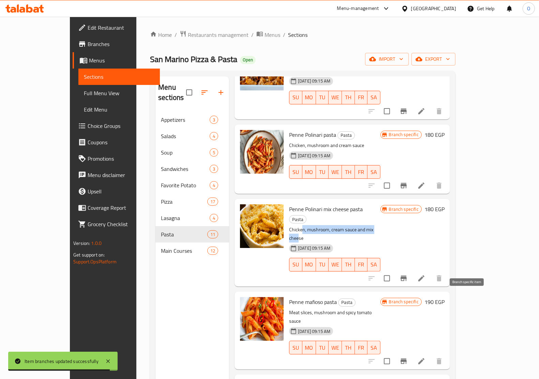
click at [408, 357] on icon "Branch-specific-item" at bounding box center [404, 361] width 8 height 8
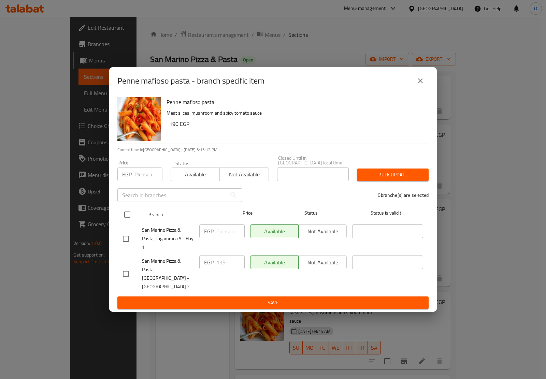
click at [127, 221] on input "checkbox" at bounding box center [127, 214] width 14 height 14
checkbox input "true"
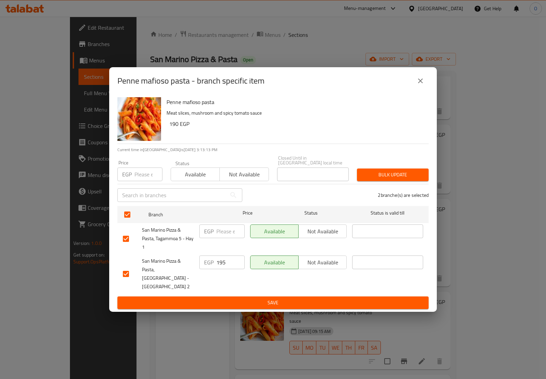
click at [142, 174] on input "number" at bounding box center [148, 174] width 28 height 14
paste input "219"
type input "219"
click at [381, 177] on span "Bulk update" at bounding box center [392, 175] width 61 height 9
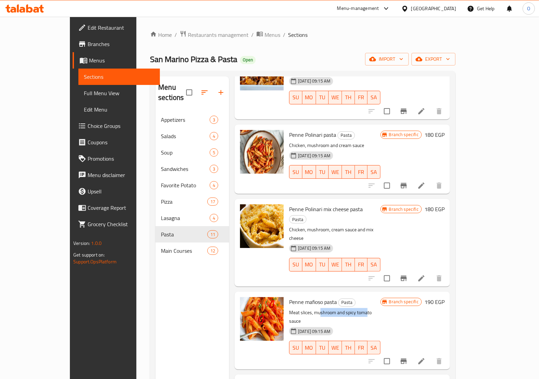
drag, startPoint x: 303, startPoint y: 258, endPoint x: 349, endPoint y: 262, distance: 46.5
click at [349, 308] on p "Meat slices, mushroom and spicy tomato sauce" at bounding box center [334, 316] width 91 height 17
click at [425, 358] on icon at bounding box center [422, 361] width 6 height 6
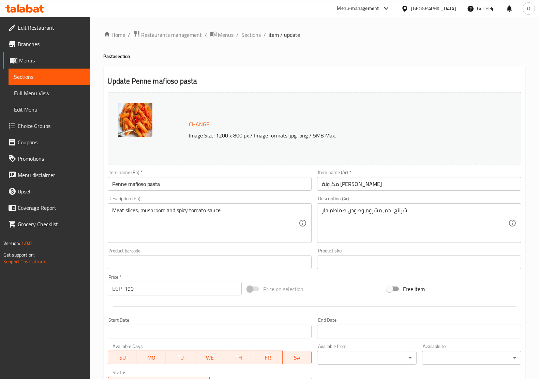
click at [160, 179] on input "Penne mafioso pasta" at bounding box center [210, 184] width 204 height 14
type input "Penne mafioso"
click at [363, 183] on input "مكرونة بيني مافيوزو" at bounding box center [419, 184] width 204 height 14
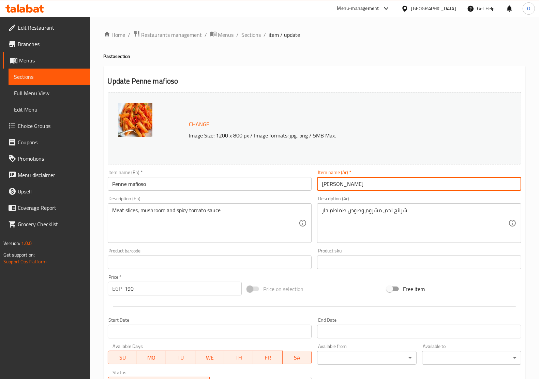
type input "بيني مافيوزو"
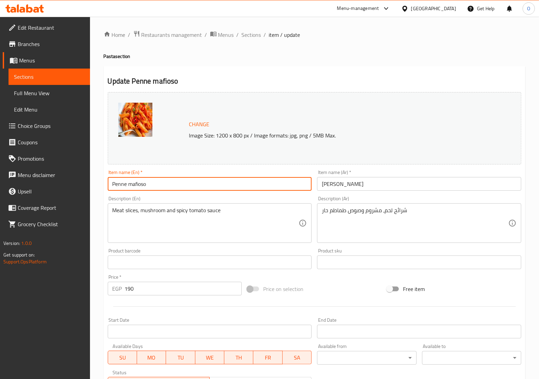
click at [131, 183] on input "Penne mafioso" at bounding box center [210, 184] width 204 height 14
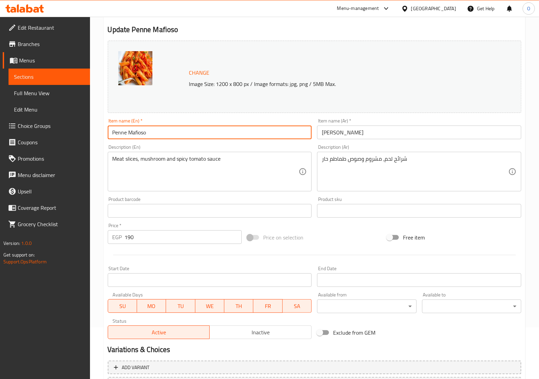
scroll to position [112, 0]
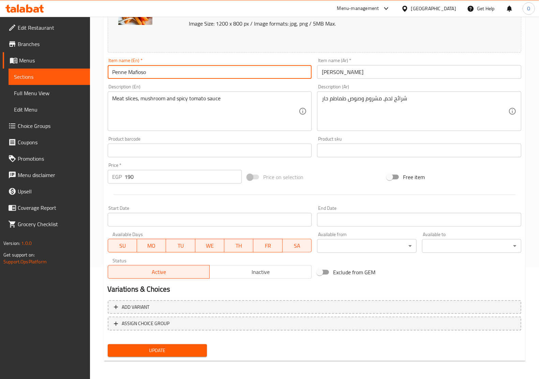
type input "Penne Mafioso"
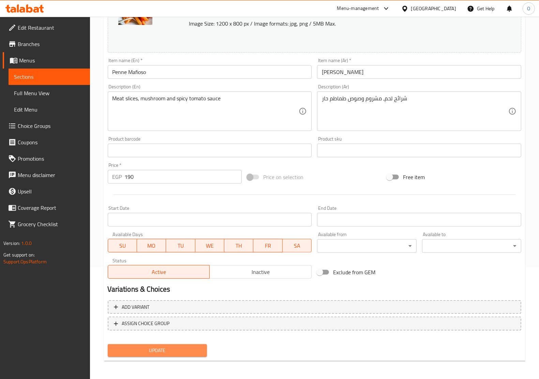
click at [188, 346] on span "Update" at bounding box center [157, 350] width 88 height 9
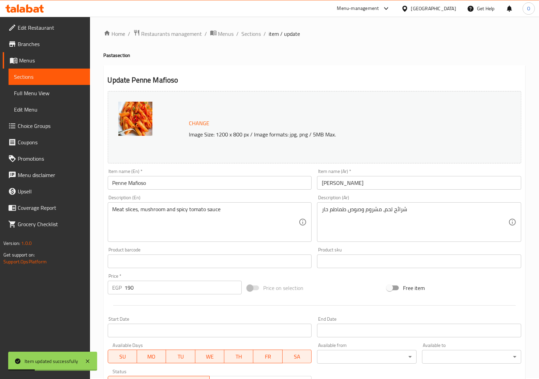
scroll to position [0, 0]
click at [244, 31] on span "Sections" at bounding box center [251, 35] width 19 height 8
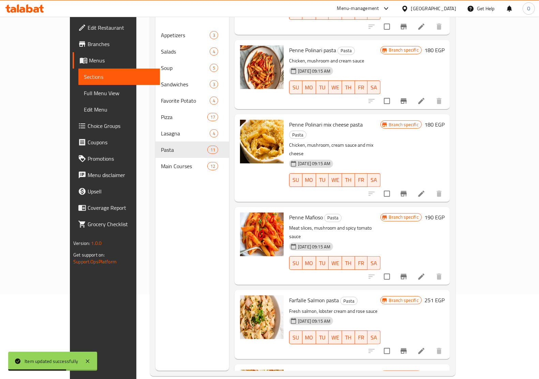
scroll to position [85, 0]
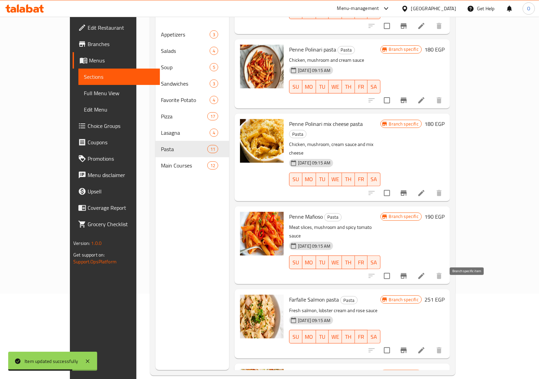
click at [407, 348] on icon "Branch-specific-item" at bounding box center [404, 350] width 6 height 5
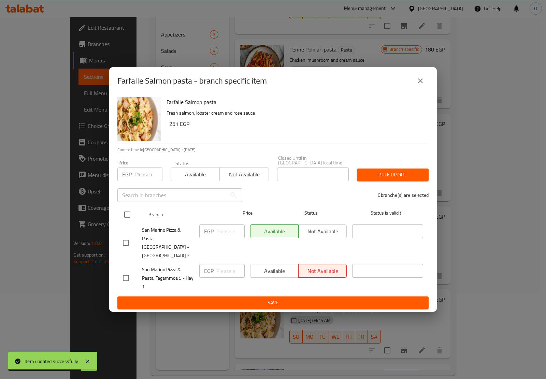
click at [123, 209] on input "checkbox" at bounding box center [127, 214] width 14 height 14
checkbox input "true"
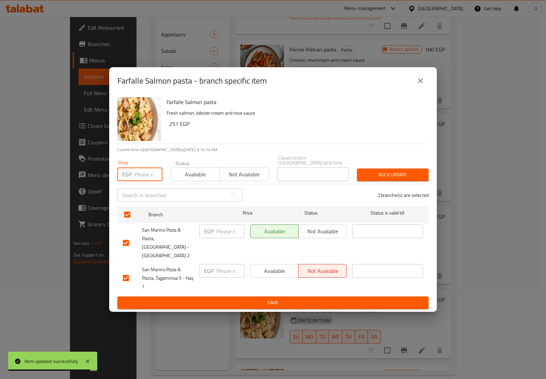
click at [140, 177] on input "number" at bounding box center [148, 174] width 28 height 14
paste input "289"
type input "289"
click at [368, 176] on span "Bulk update" at bounding box center [392, 175] width 61 height 9
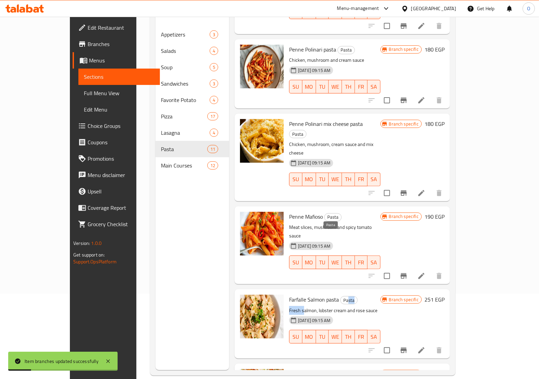
drag, startPoint x: 286, startPoint y: 246, endPoint x: 330, endPoint y: 239, distance: 44.2
click at [330, 292] on div "Farfalle Salmon pasta Pasta Fresh salmon, lobster cream and rose sauce 29-05-20…" at bounding box center [335, 324] width 97 height 64
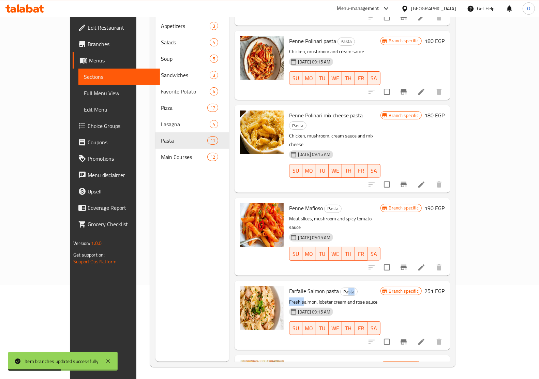
scroll to position [96, 0]
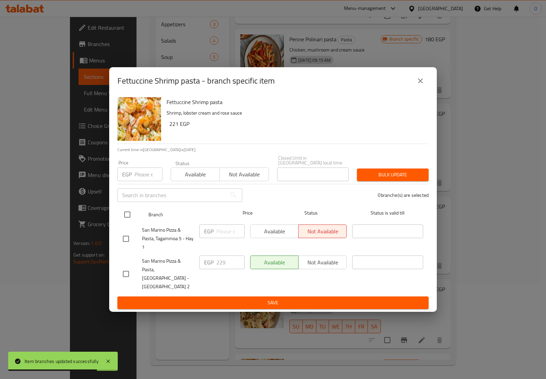
click at [125, 222] on input "checkbox" at bounding box center [127, 214] width 14 height 14
checkbox input "true"
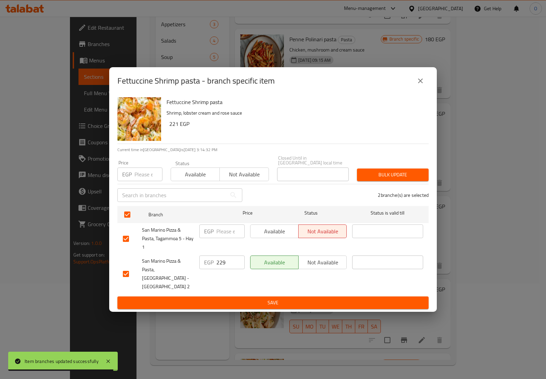
drag, startPoint x: 136, startPoint y: 186, endPoint x: 131, endPoint y: 178, distance: 9.6
click at [131, 178] on p "EGP" at bounding box center [127, 174] width 10 height 8
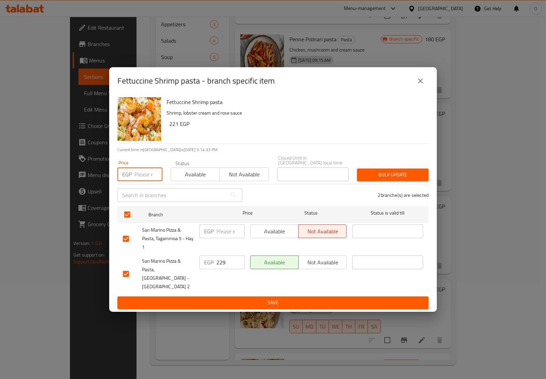
paste input "265"
type input "265"
click at [390, 173] on span "Bulk update" at bounding box center [392, 175] width 61 height 9
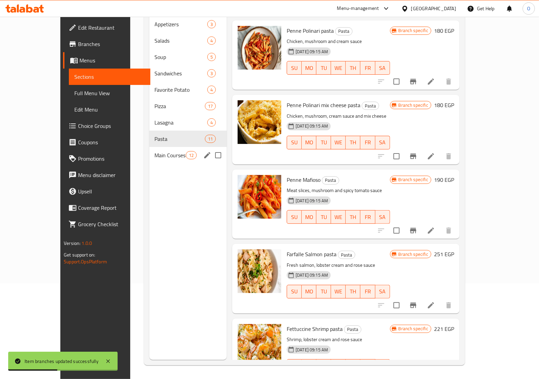
click at [149, 147] on div "Main Courses 12" at bounding box center [188, 155] width 78 height 16
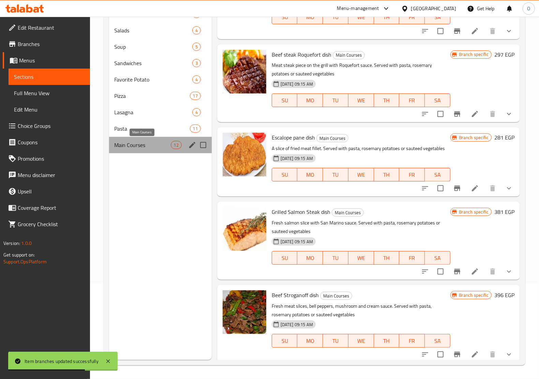
click at [125, 143] on span "Main Courses" at bounding box center [143, 145] width 56 height 8
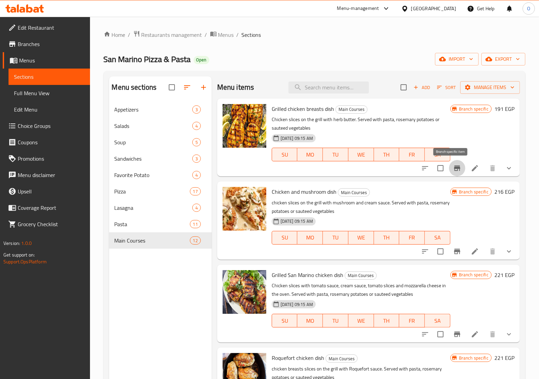
click at [454, 167] on icon "Branch-specific-item" at bounding box center [457, 167] width 6 height 5
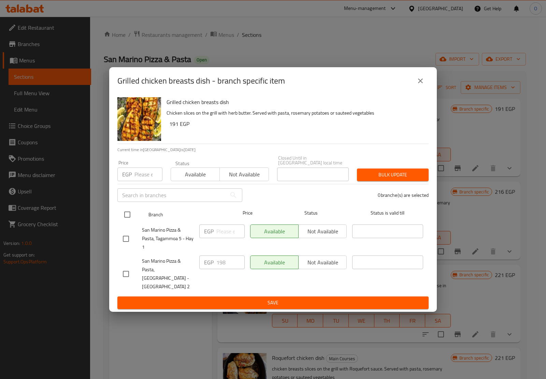
click at [133, 211] on input "checkbox" at bounding box center [127, 214] width 14 height 14
checkbox input "true"
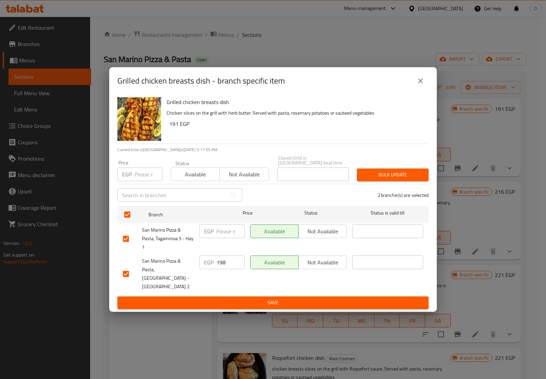
click at [134, 183] on div "Price EGP Price" at bounding box center [139, 170] width 53 height 29
click at [136, 176] on input "number" at bounding box center [148, 174] width 28 height 14
paste input "225"
type input "225"
click at [391, 176] on span "Bulk update" at bounding box center [392, 175] width 61 height 9
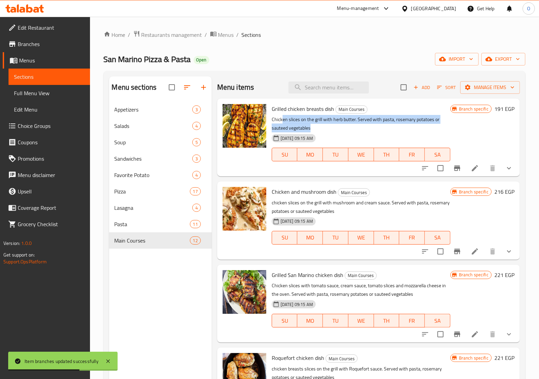
drag, startPoint x: 281, startPoint y: 119, endPoint x: 400, endPoint y: 128, distance: 118.7
click at [400, 128] on p "Chicken slices on the grill with herb butter. Served with pasta, rosemary potat…" at bounding box center [361, 123] width 179 height 17
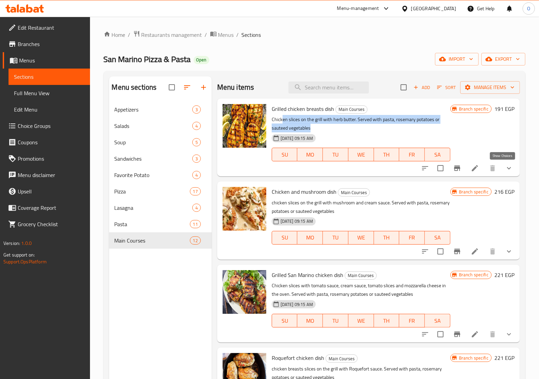
click at [505, 166] on icon "show more" at bounding box center [509, 168] width 8 height 8
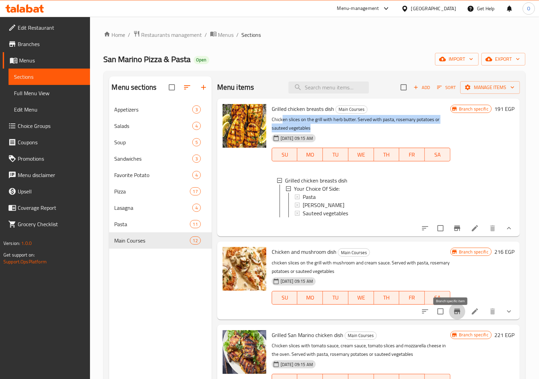
click at [453, 315] on icon "Branch-specific-item" at bounding box center [457, 311] width 8 height 8
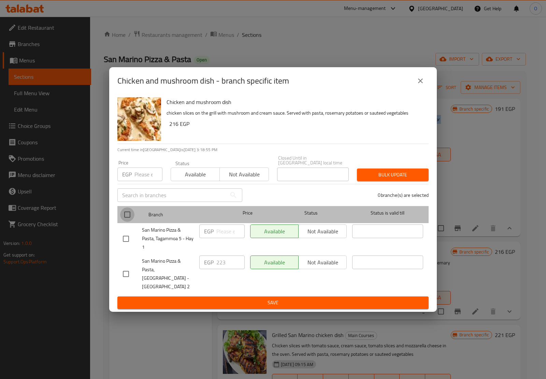
click at [123, 221] on input "checkbox" at bounding box center [127, 214] width 14 height 14
checkbox input "true"
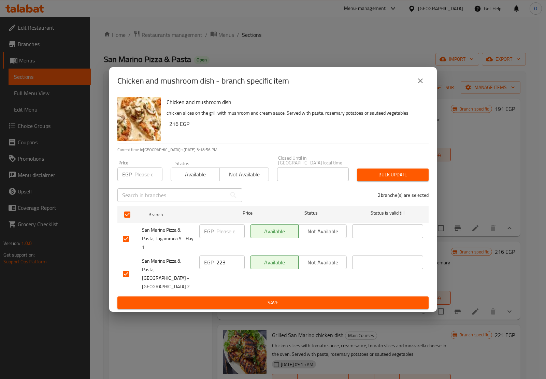
click at [144, 171] on input "number" at bounding box center [148, 174] width 28 height 14
paste input "260"
type input "260"
click at [371, 172] on span "Bulk update" at bounding box center [392, 175] width 61 height 9
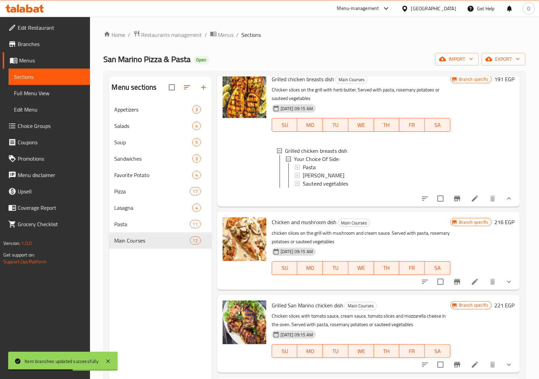
scroll to position [85, 0]
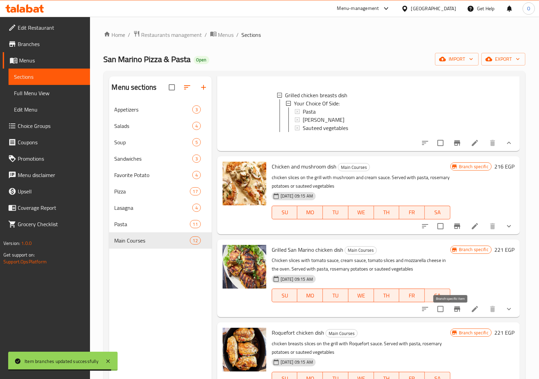
click at [449, 316] on button "Branch-specific-item" at bounding box center [457, 309] width 16 height 16
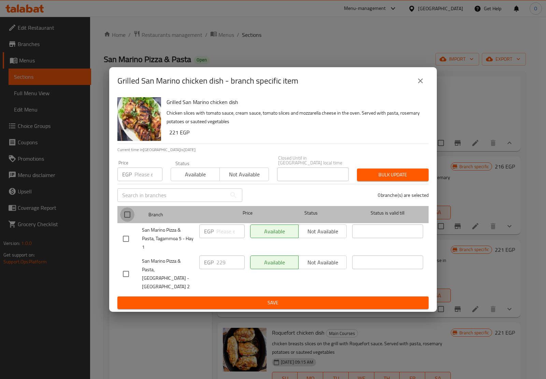
click at [125, 218] on input "checkbox" at bounding box center [127, 214] width 14 height 14
checkbox input "true"
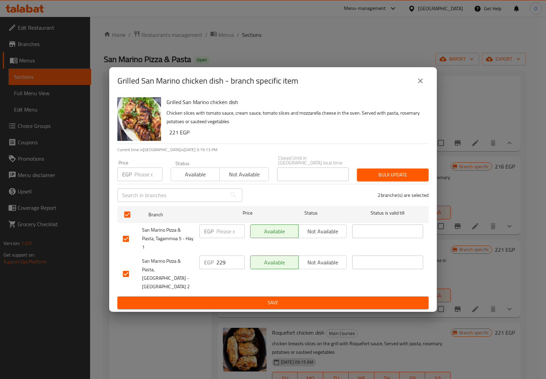
click at [139, 177] on input "number" at bounding box center [148, 174] width 28 height 14
paste input "265"
type input "265"
click at [392, 176] on span "Bulk update" at bounding box center [392, 175] width 61 height 9
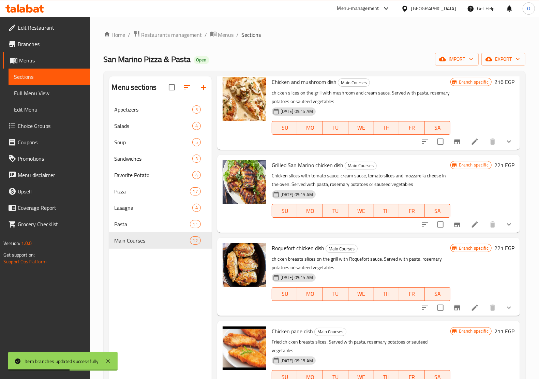
scroll to position [171, 0]
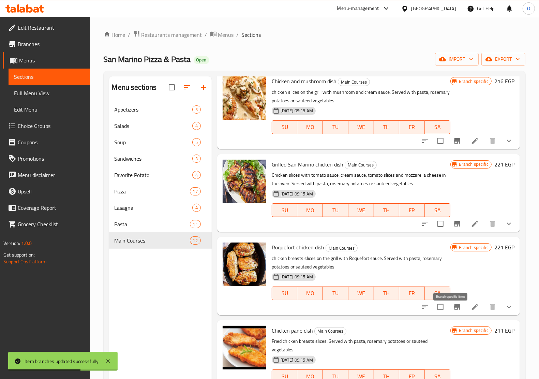
click at [453, 311] on icon "Branch-specific-item" at bounding box center [457, 307] width 8 height 8
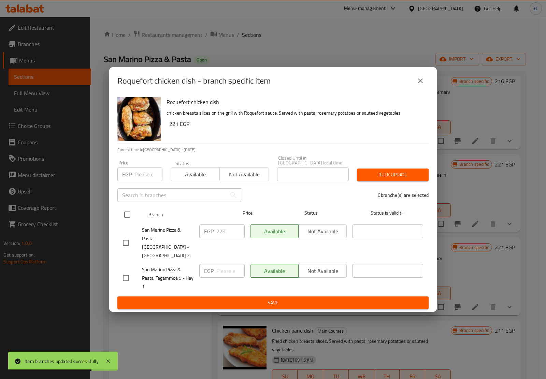
click at [128, 214] on input "checkbox" at bounding box center [127, 214] width 14 height 14
checkbox input "true"
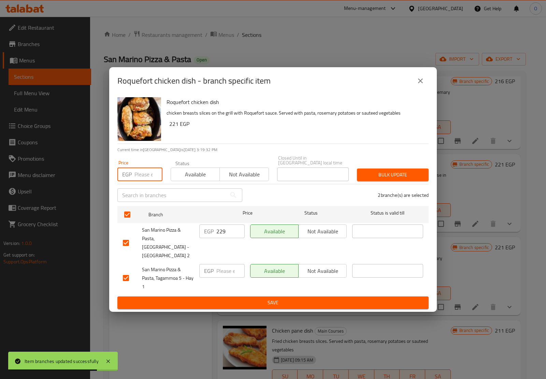
click at [141, 178] on input "number" at bounding box center [148, 174] width 28 height 14
paste input "279"
type input "279"
click at [406, 176] on span "Bulk update" at bounding box center [392, 175] width 61 height 9
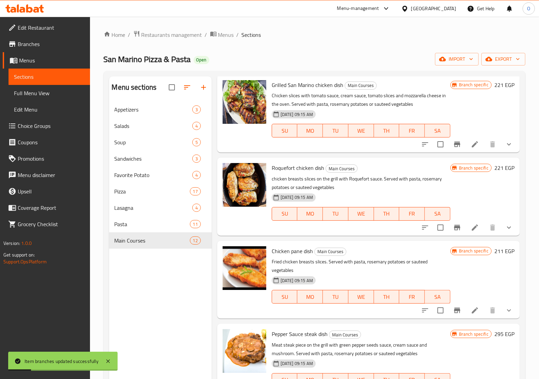
scroll to position [256, 0]
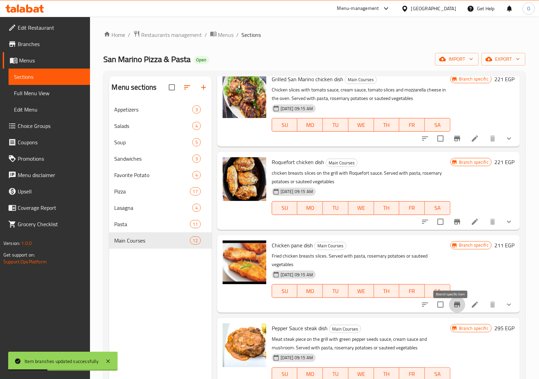
click at [454, 307] on icon "Branch-specific-item" at bounding box center [457, 304] width 6 height 5
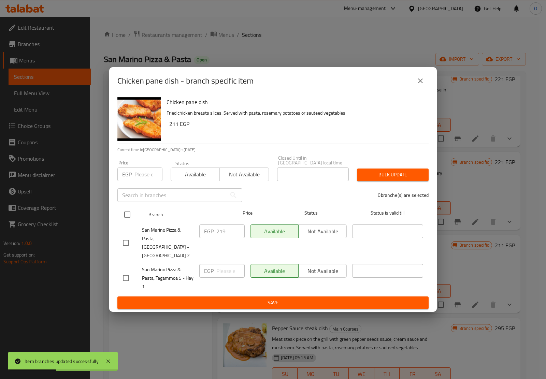
click at [131, 215] on input "checkbox" at bounding box center [127, 214] width 14 height 14
checkbox input "true"
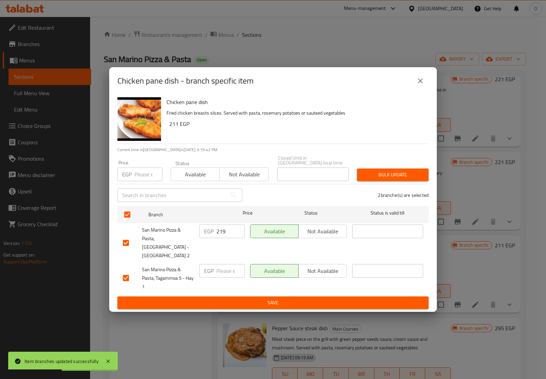
click at [148, 178] on input "number" at bounding box center [148, 174] width 28 height 14
paste input "245"
type input "245"
click at [392, 175] on span "Bulk update" at bounding box center [392, 175] width 61 height 9
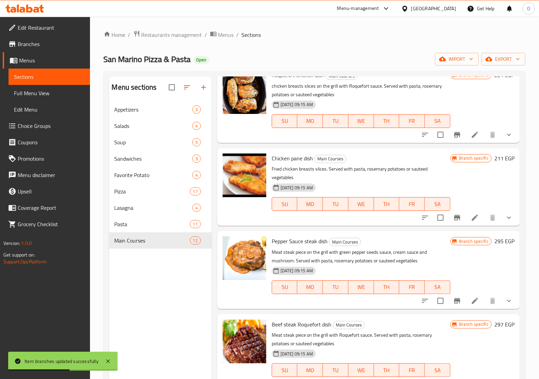
scroll to position [384, 0]
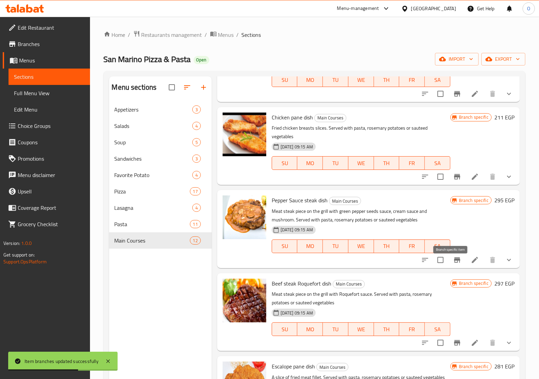
click at [453, 264] on icon "Branch-specific-item" at bounding box center [457, 260] width 8 height 8
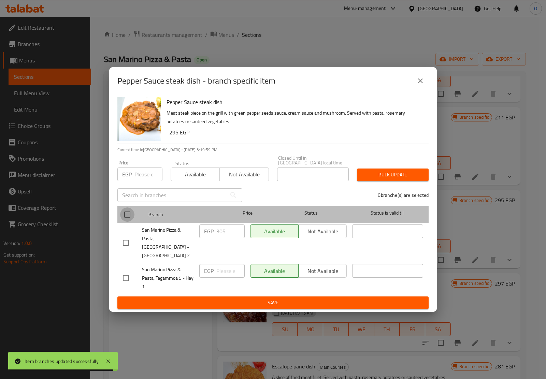
click at [124, 215] on input "checkbox" at bounding box center [127, 214] width 14 height 14
checkbox input "true"
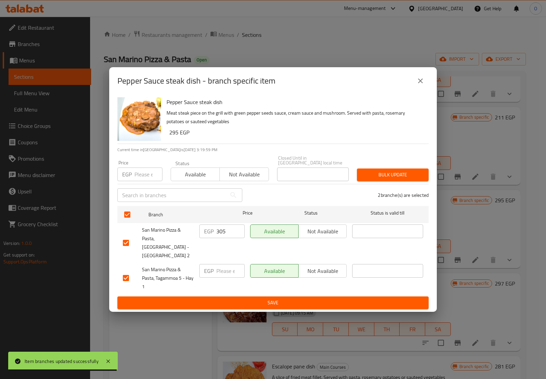
click at [140, 181] on input "number" at bounding box center [148, 174] width 28 height 14
paste input "325"
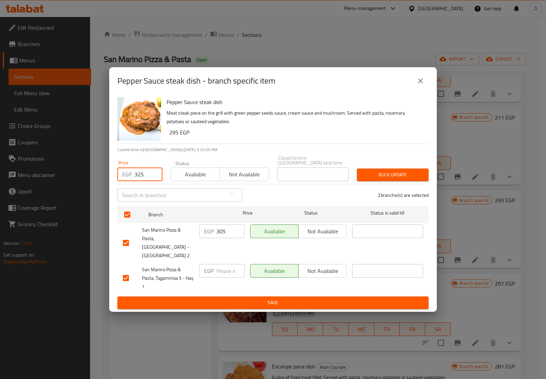
type input "325"
click at [394, 175] on span "Bulk update" at bounding box center [392, 175] width 61 height 9
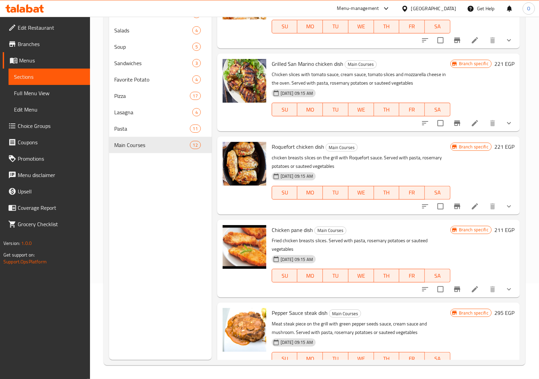
scroll to position [137, 0]
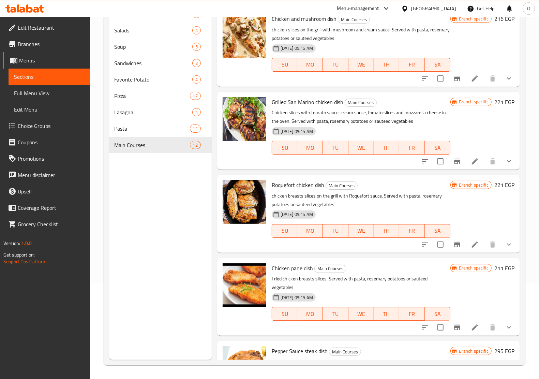
click at [279, 190] on span "Roquefort chicken dish" at bounding box center [298, 185] width 53 height 10
copy span "Roquefort"
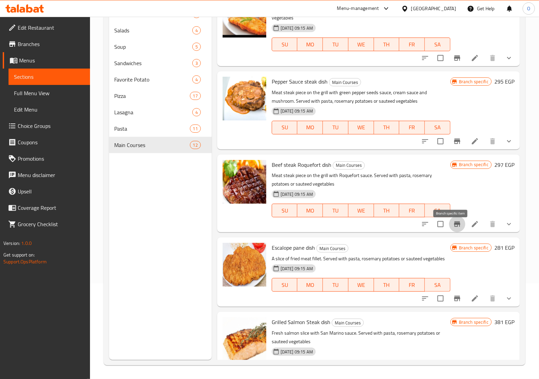
click at [453, 228] on icon "Branch-specific-item" at bounding box center [457, 224] width 8 height 8
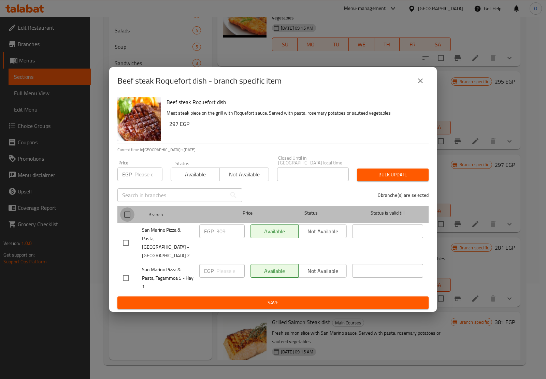
click at [128, 218] on input "checkbox" at bounding box center [127, 214] width 14 height 14
checkbox input "true"
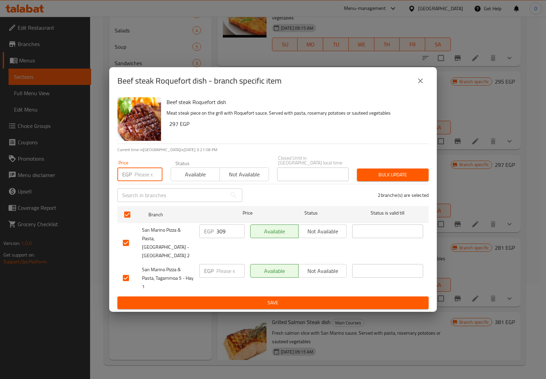
paste input "335"
type input "335"
click at [369, 181] on button "Bulk update" at bounding box center [393, 175] width 72 height 13
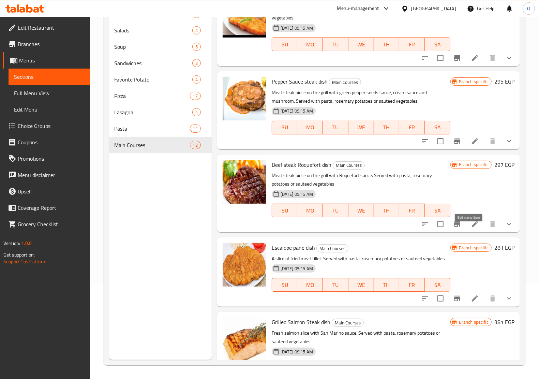
click at [472, 227] on icon at bounding box center [475, 224] width 6 height 6
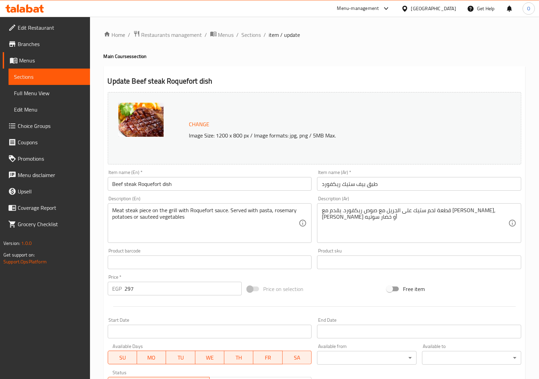
click at [115, 187] on input "Beef steak Roquefort dish" at bounding box center [210, 184] width 204 height 14
type input "steak Roquefort dish"
click at [358, 183] on input "طبق بيف ستيك ريكفورد" at bounding box center [419, 184] width 204 height 14
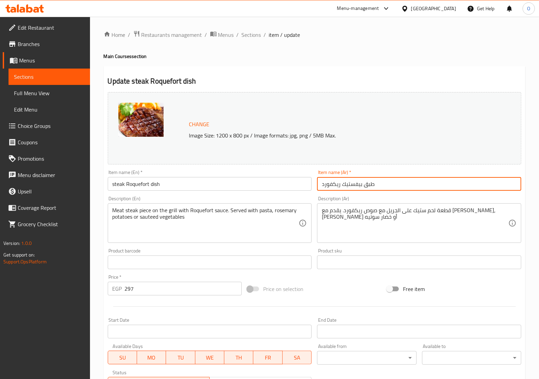
click at [357, 185] on input "طبق بيفستيك ريكفورد" at bounding box center [419, 184] width 204 height 14
click at [360, 185] on input "طبق بيف ستيك ريكفورد" at bounding box center [419, 184] width 204 height 14
type input "طبق ستيك ريكفورد"
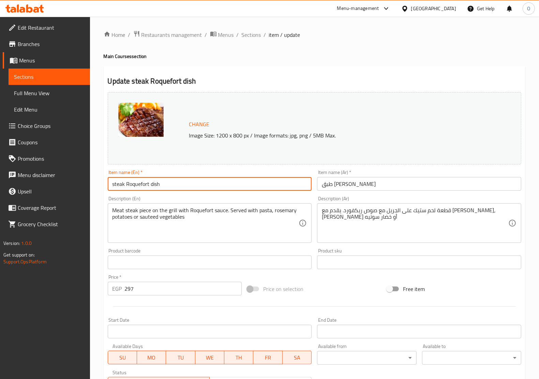
click at [137, 186] on input "steak Roquefort dish" at bounding box center [210, 184] width 204 height 14
click at [110, 185] on input "steak dish" at bounding box center [210, 184] width 204 height 14
paste input "Roquefort"
type input "Roquefort steak dish"
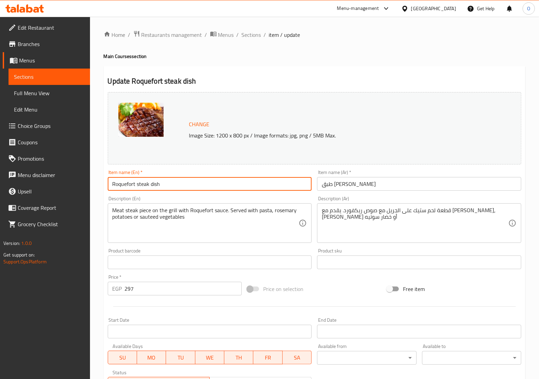
click at [331, 189] on input "طبق ستيك ريكفورد" at bounding box center [419, 184] width 204 height 14
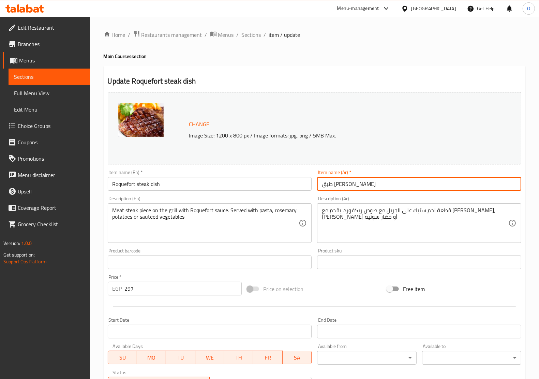
click at [331, 189] on input "طبق ستيك ريكفورد" at bounding box center [419, 184] width 204 height 14
click at [322, 184] on input "طبق ستيك" at bounding box center [419, 184] width 204 height 14
paste input "ريكفورد"
type input "ريكفورد طبق ستيك"
click at [153, 184] on input "Roquefort steak dish" at bounding box center [210, 184] width 204 height 14
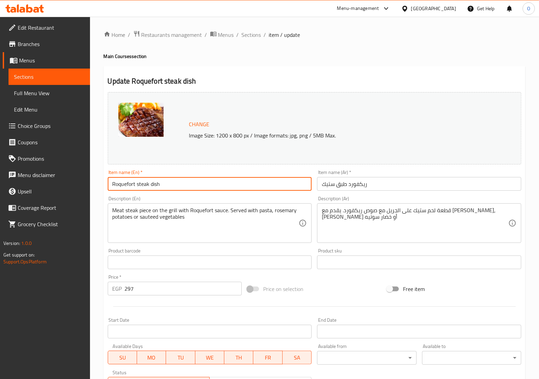
click at [152, 184] on input "Roquefort steak dish" at bounding box center [210, 184] width 204 height 14
paste input "Steak D"
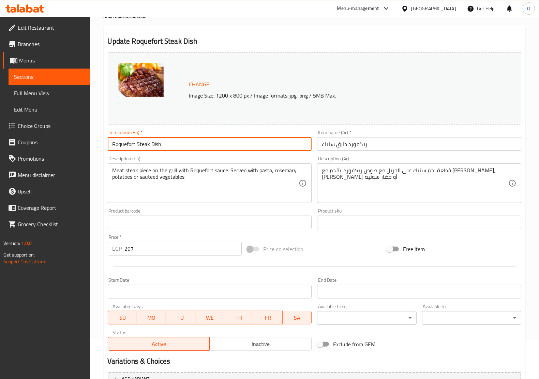
scroll to position [124, 0]
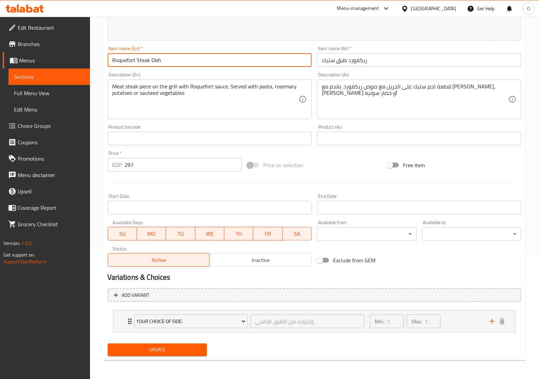
type input "Roquefort Steak Dish"
click at [166, 350] on span "Update" at bounding box center [157, 350] width 88 height 9
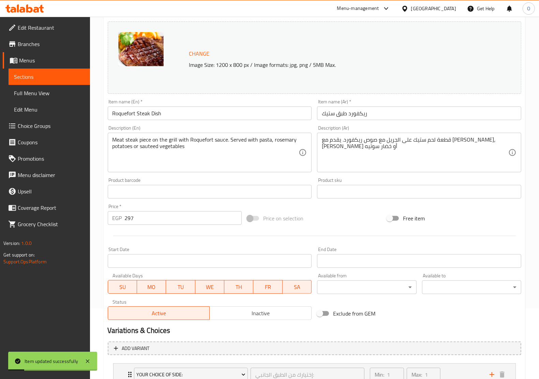
scroll to position [0, 0]
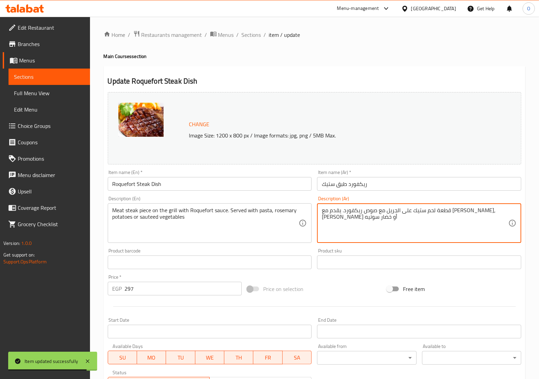
click at [418, 218] on textarea "قطعة لحم ستيك على الجريل مع صوص ريكفورد. يقدم مع باستا، بطاطس روزماري أو خضار س…" at bounding box center [415, 223] width 187 height 32
paste textarea "لروكفور"
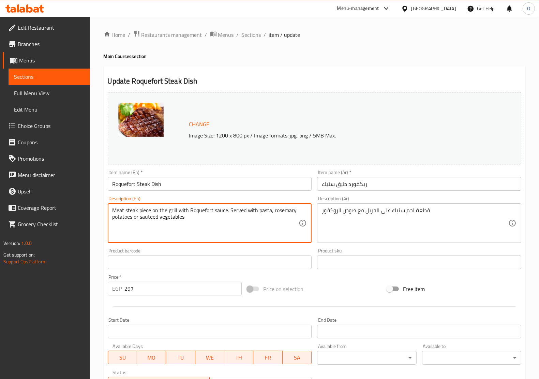
click at [186, 214] on textarea "Meat steak piece on the grill with Roquefort sauce. Served with pasta, rosemary…" at bounding box center [206, 223] width 187 height 32
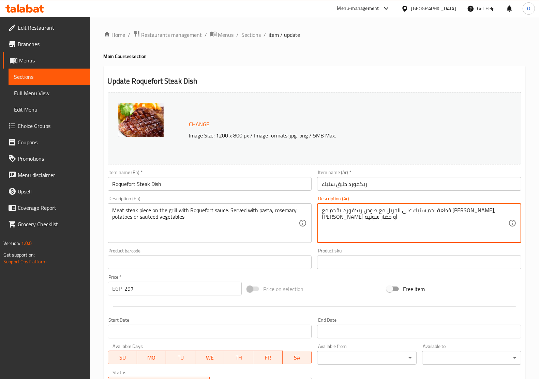
type textarea "قطعة لحم ستيك على الجريل مع صوص ريكفورد. يقدم مع باستا، بطاطس روزماري أو خضار س…"
drag, startPoint x: 509, startPoint y: 211, endPoint x: 420, endPoint y: 215, distance: 88.5
click at [426, 215] on textarea "قطعة لحم ستيك على الجريل مع صوص ريكفورد. يقدم مع باستا، بطاطس روزماري أو خضار س…" at bounding box center [415, 223] width 187 height 32
click at [173, 190] on input "Roquefort steak dish" at bounding box center [210, 184] width 204 height 14
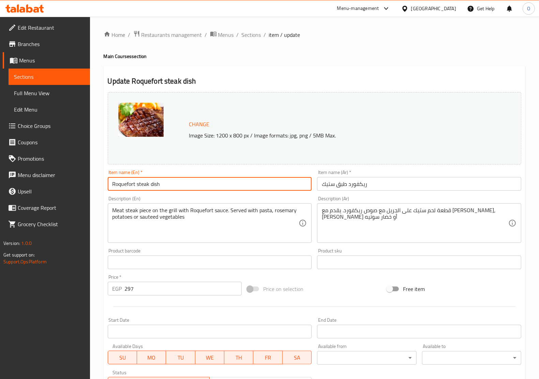
click at [173, 190] on input "Roquefort steak dish" at bounding box center [210, 184] width 204 height 14
paste input "Steak D"
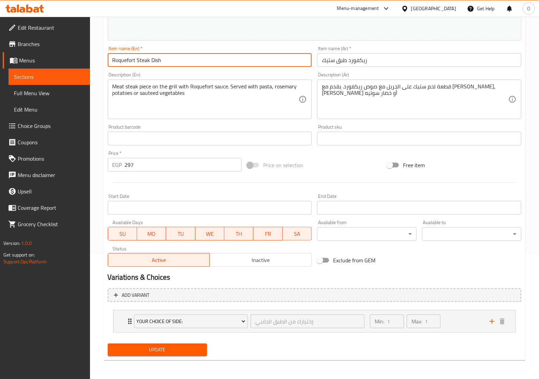
type input "Roquefort Steak Dish"
click at [169, 351] on span "Update" at bounding box center [157, 350] width 88 height 9
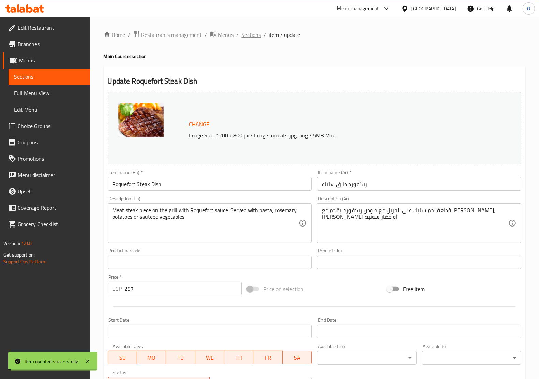
click at [248, 35] on span "Sections" at bounding box center [251, 35] width 19 height 8
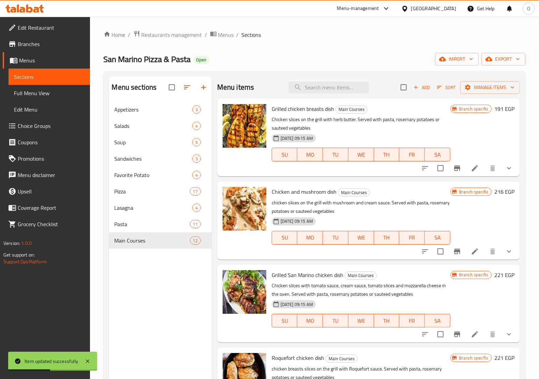
scroll to position [352, 0]
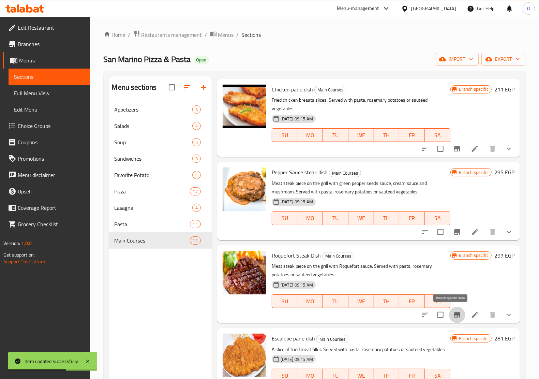
click at [454, 314] on icon "Branch-specific-item" at bounding box center [457, 314] width 6 height 5
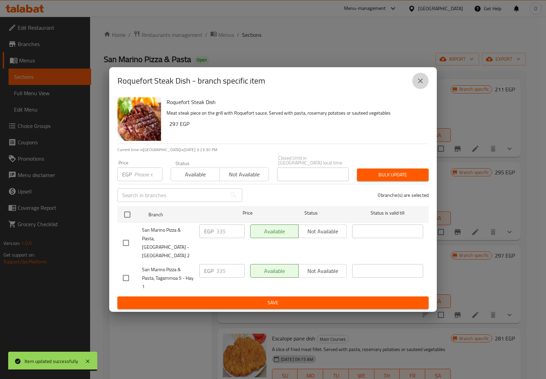
click at [427, 82] on button "close" at bounding box center [420, 81] width 16 height 16
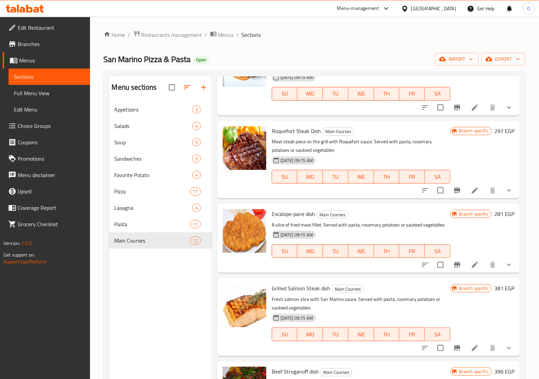
scroll to position [480, 0]
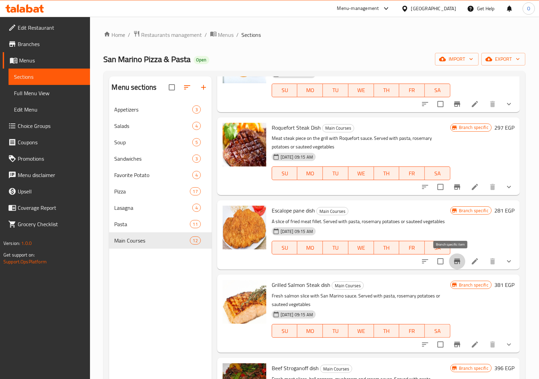
click at [453, 263] on icon "Branch-specific-item" at bounding box center [457, 261] width 8 height 8
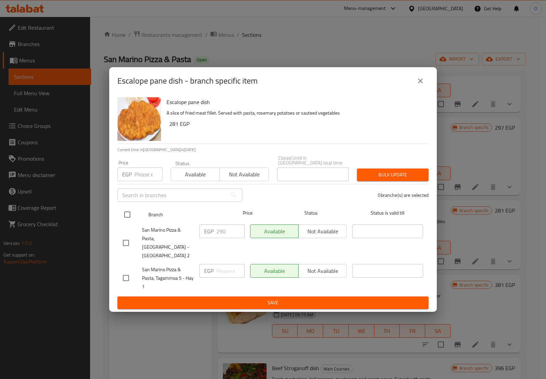
click at [127, 222] on input "checkbox" at bounding box center [127, 214] width 14 height 14
checkbox input "true"
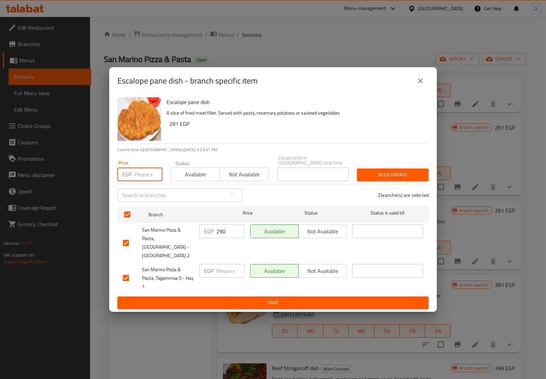
click at [142, 173] on input "number" at bounding box center [148, 174] width 28 height 14
paste input "319"
type input "319"
click at [362, 175] on span "Bulk update" at bounding box center [392, 175] width 61 height 9
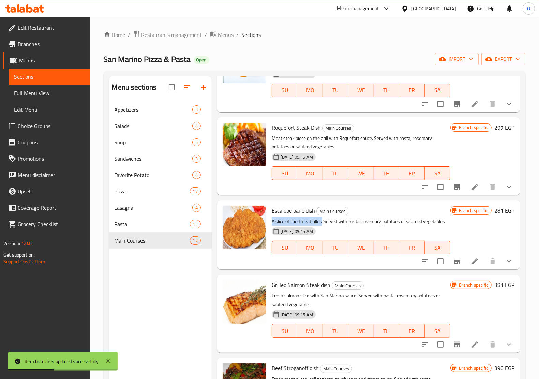
drag, startPoint x: 273, startPoint y: 219, endPoint x: 322, endPoint y: 222, distance: 49.6
click at [322, 222] on p "A slice of fried meat fillet. Served with pasta, rosemary potatoes or sauteed v…" at bounding box center [361, 221] width 179 height 9
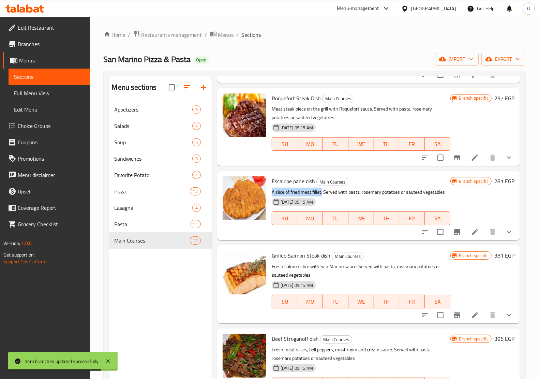
scroll to position [522, 0]
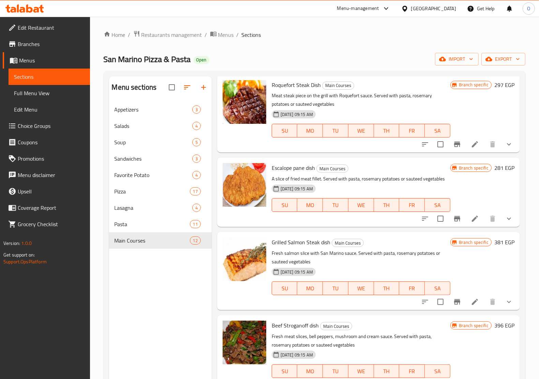
click at [371, 243] on h6 "Grilled Salmon Steak dish Main Courses" at bounding box center [361, 242] width 179 height 10
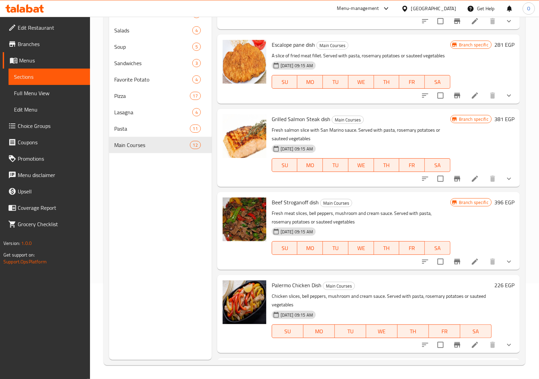
scroll to position [608, 0]
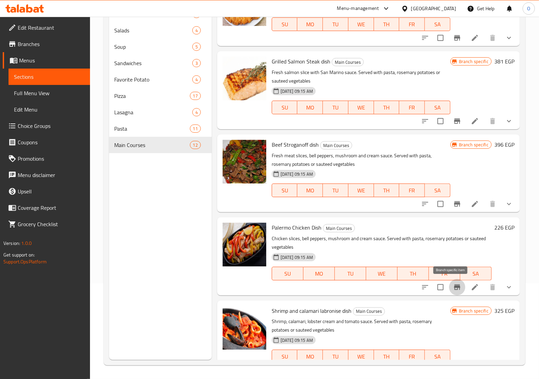
click at [449, 288] on button "Branch-specific-item" at bounding box center [457, 287] width 16 height 16
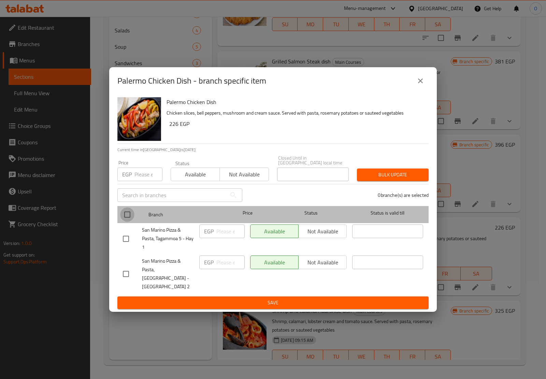
click at [130, 212] on input "checkbox" at bounding box center [127, 214] width 14 height 14
checkbox input "true"
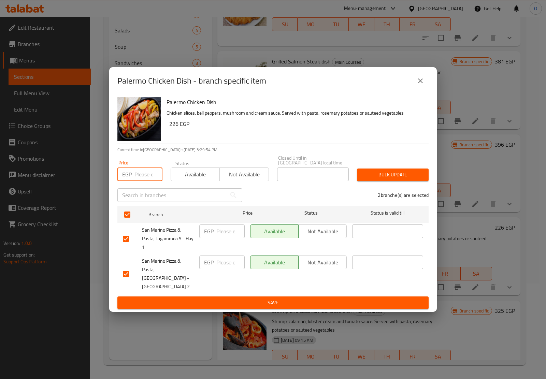
click at [144, 180] on input "number" at bounding box center [148, 174] width 28 height 14
paste input "265"
type input "265"
click at [416, 179] on span "Bulk update" at bounding box center [392, 175] width 61 height 9
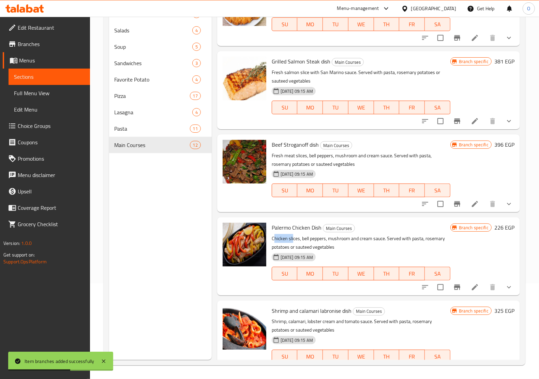
drag, startPoint x: 275, startPoint y: 239, endPoint x: 293, endPoint y: 237, distance: 17.8
click at [293, 237] on p "Chicken slices, bell peppers, mushroom and cream sauce. Served with pasta, rose…" at bounding box center [361, 242] width 179 height 17
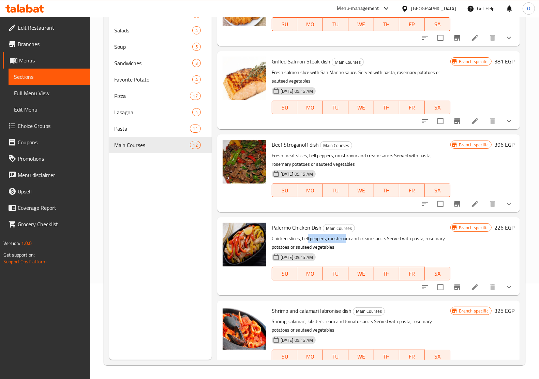
drag, startPoint x: 307, startPoint y: 239, endPoint x: 346, endPoint y: 238, distance: 38.9
click at [346, 238] on p "Chicken slices, bell peppers, mushroom and cream sauce. Served with pasta, rose…" at bounding box center [361, 242] width 179 height 17
click at [454, 285] on icon "Branch-specific-item" at bounding box center [457, 287] width 8 height 8
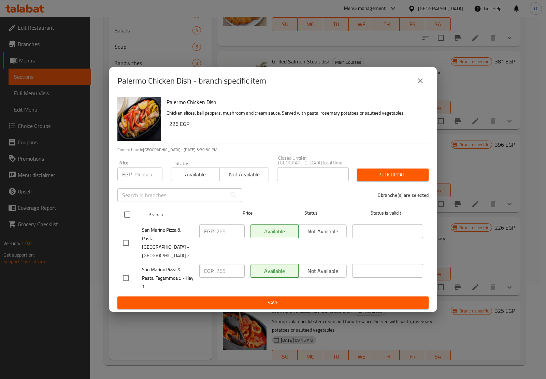
click at [123, 217] on input "checkbox" at bounding box center [127, 214] width 14 height 14
checkbox input "true"
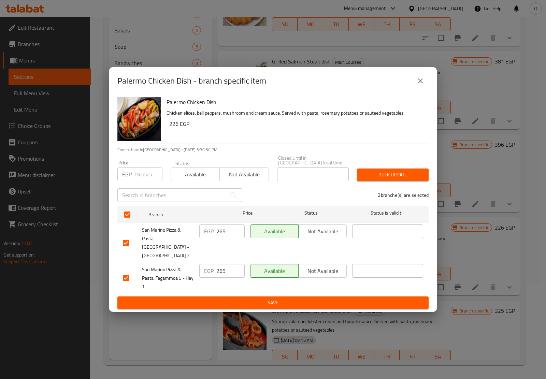
click at [142, 174] on input "number" at bounding box center [148, 174] width 28 height 14
paste input "265"
type input "265"
click at [397, 177] on span "Bulk update" at bounding box center [392, 175] width 61 height 9
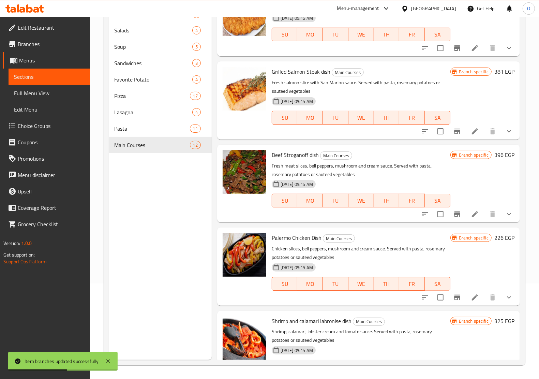
scroll to position [583, 0]
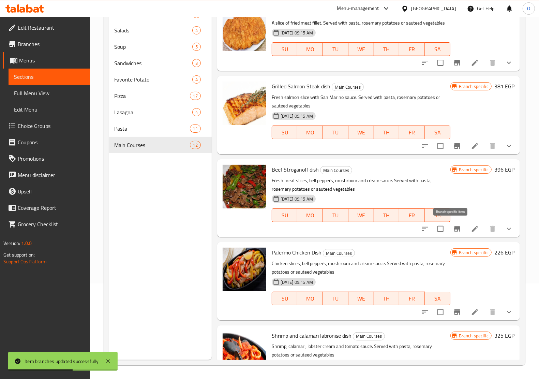
click at [453, 231] on icon "Branch-specific-item" at bounding box center [457, 229] width 8 height 8
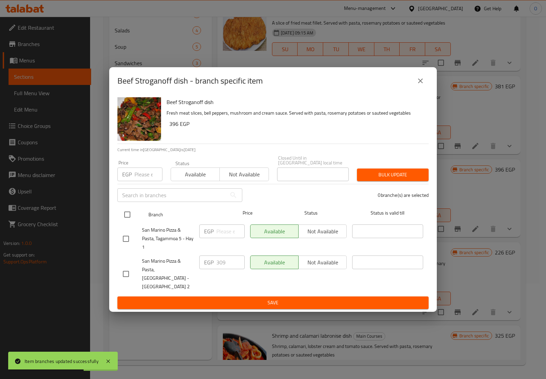
click at [123, 221] on input "checkbox" at bounding box center [127, 214] width 14 height 14
checkbox input "true"
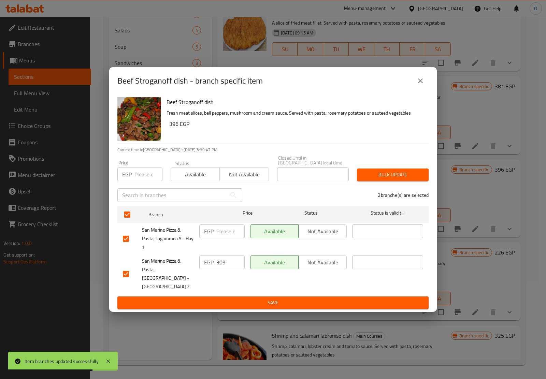
click at [143, 176] on input "number" at bounding box center [148, 174] width 28 height 14
paste input "329"
type input "329"
click at [410, 174] on span "Bulk update" at bounding box center [392, 175] width 61 height 9
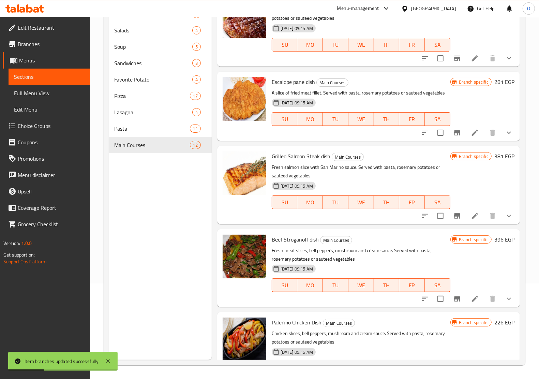
scroll to position [497, 0]
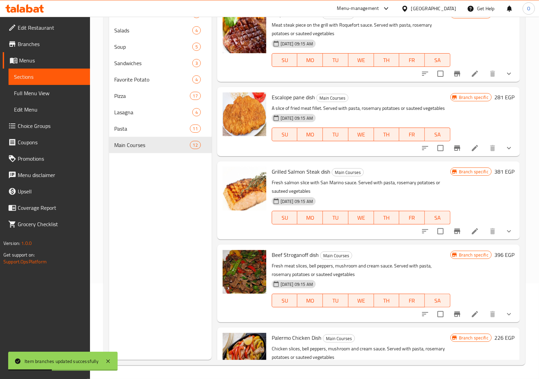
click at [453, 230] on icon "Branch-specific-item" at bounding box center [457, 231] width 8 height 8
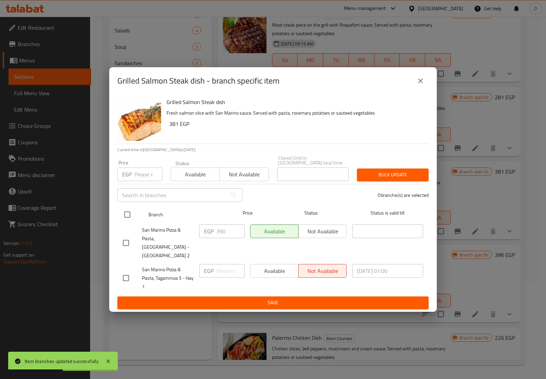
click at [129, 219] on input "checkbox" at bounding box center [127, 214] width 14 height 14
checkbox input "true"
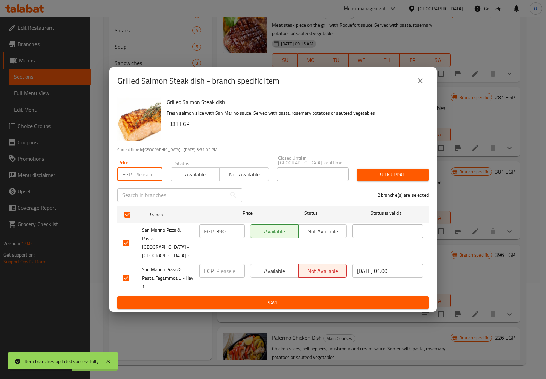
click at [143, 173] on input "number" at bounding box center [148, 174] width 28 height 14
paste input "410"
type input "410"
click at [413, 179] on span "Bulk update" at bounding box center [392, 175] width 61 height 9
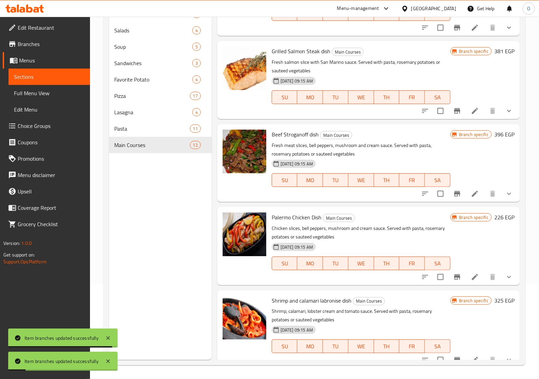
scroll to position [625, 0]
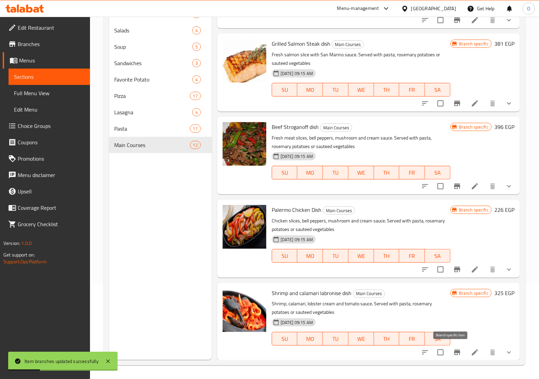
click at [454, 351] on icon "Branch-specific-item" at bounding box center [457, 352] width 6 height 5
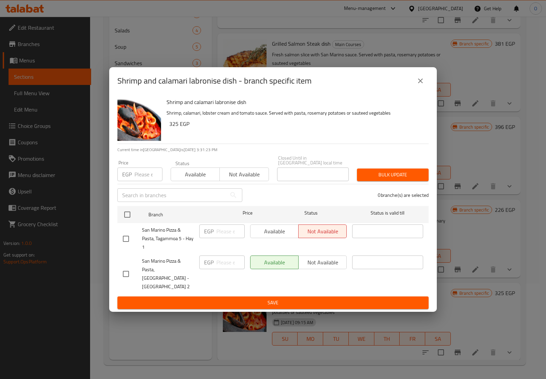
click at [124, 221] on input "checkbox" at bounding box center [127, 214] width 14 height 14
checkbox input "true"
click at [144, 178] on input "number" at bounding box center [148, 174] width 28 height 14
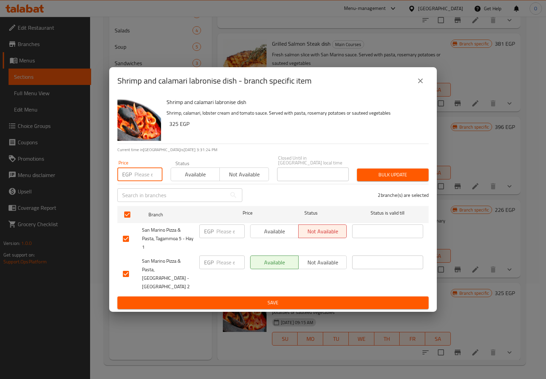
paste input "365"
type input "365"
click at [374, 172] on button "Bulk update" at bounding box center [393, 175] width 72 height 13
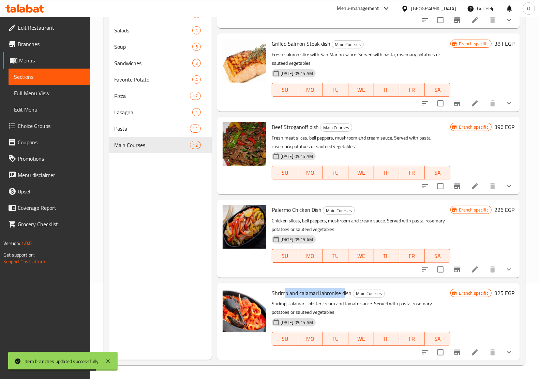
drag, startPoint x: 285, startPoint y: 295, endPoint x: 344, endPoint y: 293, distance: 58.7
click at [344, 293] on span "Shrimp and calamari labronise dish" at bounding box center [312, 293] width 80 height 10
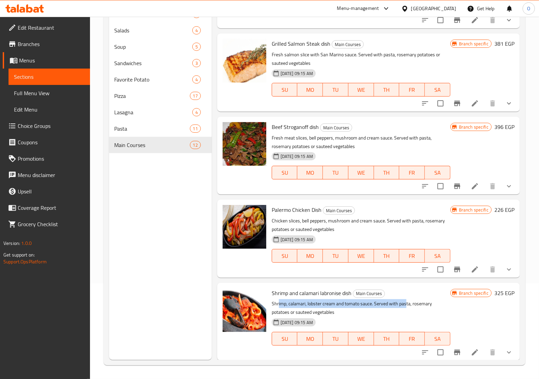
drag, startPoint x: 279, startPoint y: 306, endPoint x: 407, endPoint y: 301, distance: 128.0
click at [407, 301] on p "Shrimp, calamari, lobster cream and tomato sauce. Served with pasta, rosemary p…" at bounding box center [361, 308] width 179 height 17
click at [453, 349] on icon "Branch-specific-item" at bounding box center [457, 352] width 8 height 8
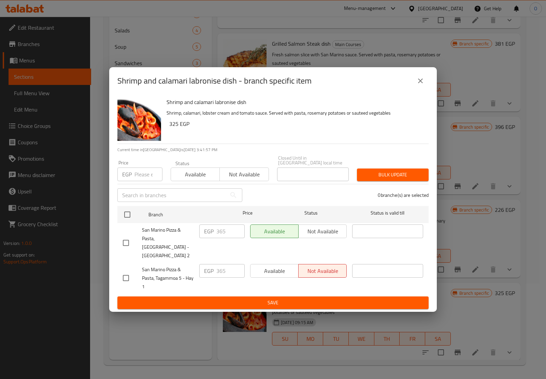
click at [421, 85] on icon "close" at bounding box center [420, 81] width 8 height 8
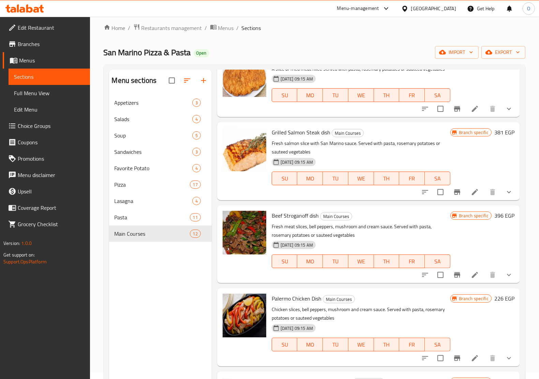
scroll to position [0, 0]
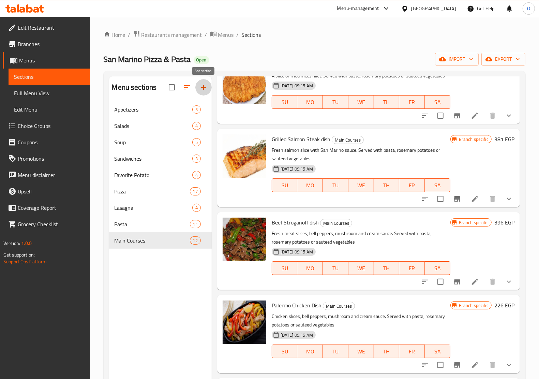
click at [202, 92] on button "button" at bounding box center [203, 87] width 16 height 16
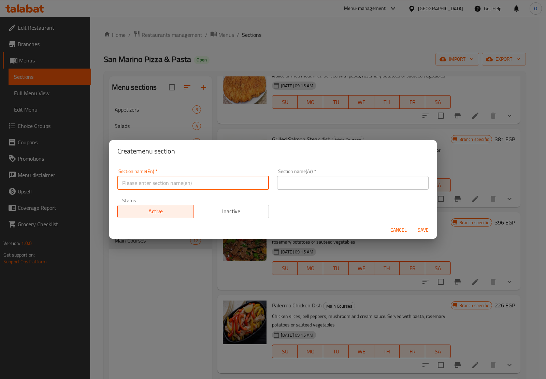
click at [201, 179] on input "text" at bounding box center [192, 183] width 151 height 14
paste input "Soft Drink"
type input "Soft Drink"
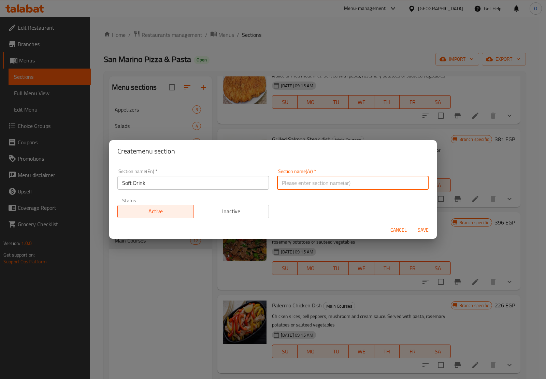
click at [341, 185] on input "text" at bounding box center [352, 183] width 151 height 14
paste input "مشروب غازي"
type input "مشروب غازي"
click at [419, 226] on span "Save" at bounding box center [423, 230] width 16 height 9
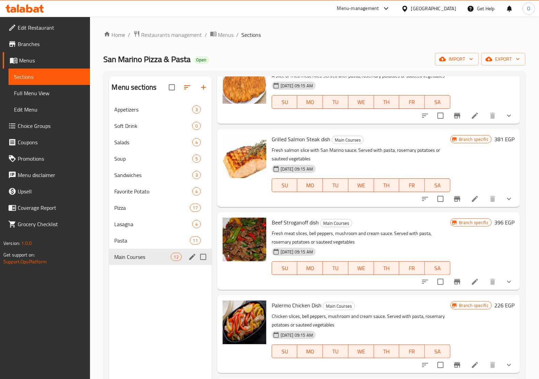
click at [144, 261] on div "Main Courses 12" at bounding box center [160, 257] width 103 height 16
click at [187, 81] on button "button" at bounding box center [187, 87] width 16 height 16
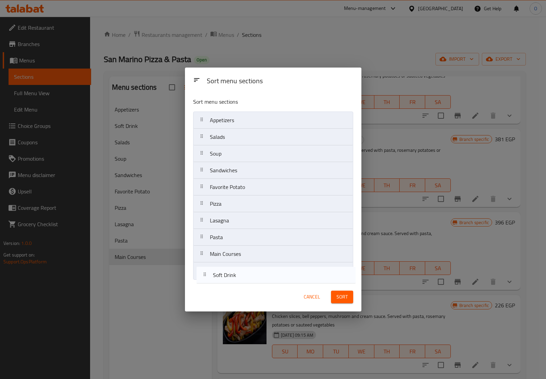
drag, startPoint x: 217, startPoint y: 137, endPoint x: 219, endPoint y: 279, distance: 141.6
click at [219, 279] on nav "Appetizers Soft Drink Salads Soup Sandwiches Favorite Potato Pizza Lasagna Past…" at bounding box center [273, 196] width 160 height 168
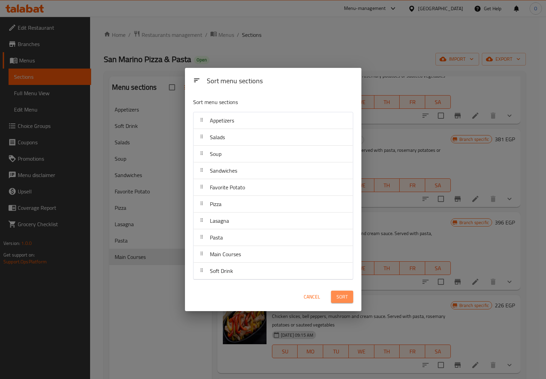
click at [340, 295] on span "Sort" at bounding box center [341, 297] width 11 height 9
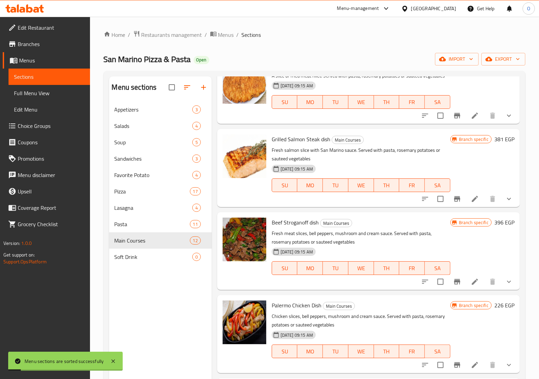
click at [145, 257] on span "Soft Drink" at bounding box center [154, 257] width 78 height 8
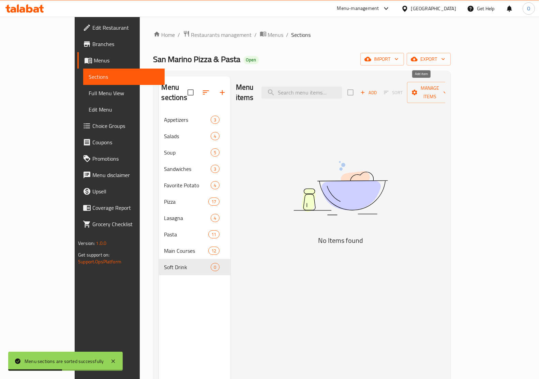
click at [366, 89] on icon "button" at bounding box center [363, 92] width 6 height 6
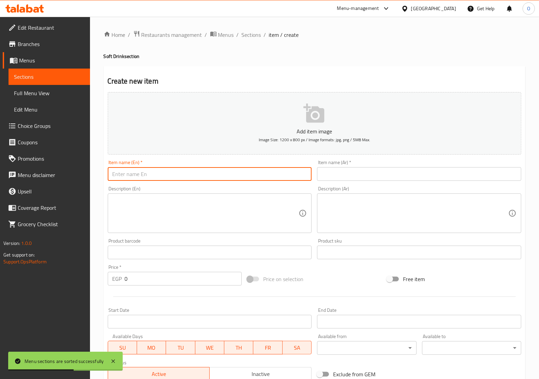
click at [176, 172] on input "text" at bounding box center [210, 174] width 204 height 14
paste input "Cola"
paste input "Diet"
type input "Cola Diet"
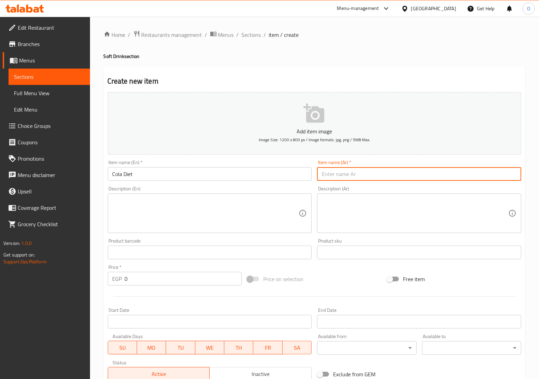
click at [346, 176] on input "text" at bounding box center [419, 174] width 204 height 14
paste input "كولا"
paste input "دايت"
type input "كولا دايت"
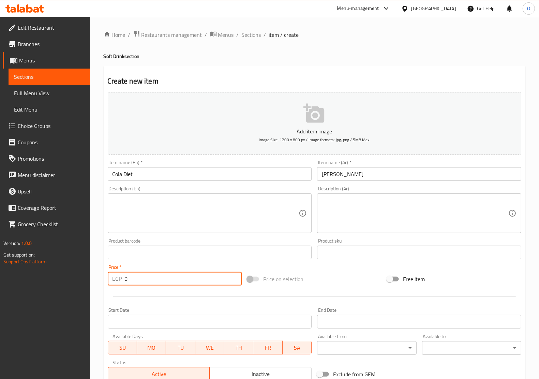
drag, startPoint x: 130, startPoint y: 281, endPoint x: 115, endPoint y: 284, distance: 15.6
click at [115, 284] on div "EGP 0 Price *" at bounding box center [175, 279] width 134 height 14
paste input "24"
type input "24"
click at [130, 295] on div at bounding box center [314, 296] width 419 height 17
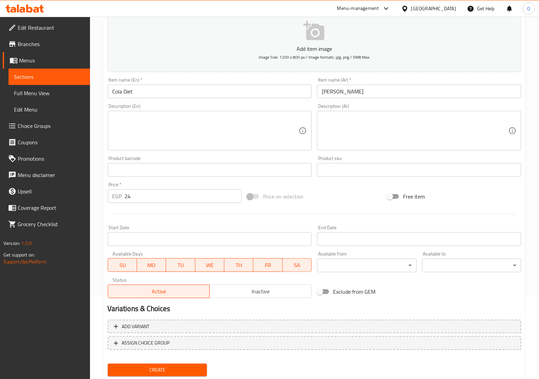
scroll to position [102, 0]
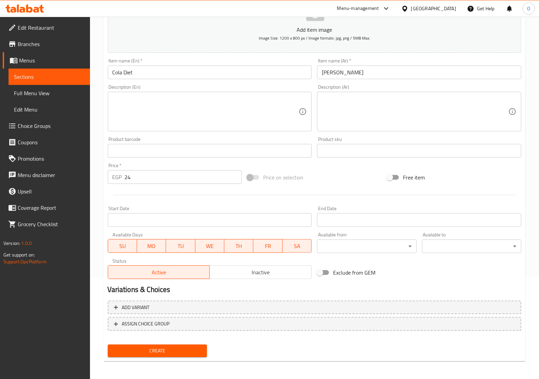
click at [177, 347] on span "Create" at bounding box center [157, 351] width 88 height 9
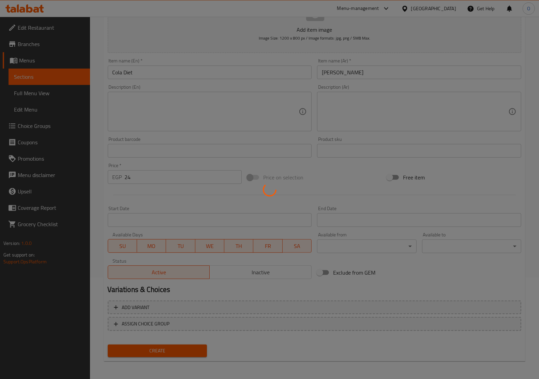
type input "0"
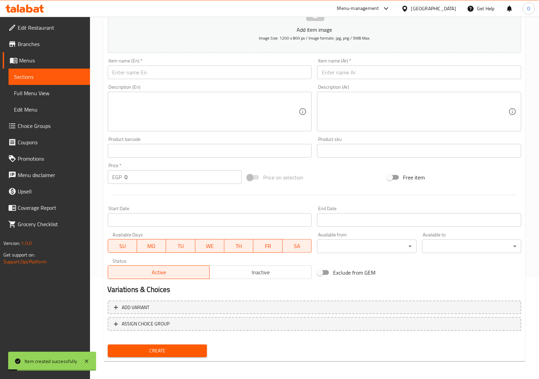
scroll to position [59, 0]
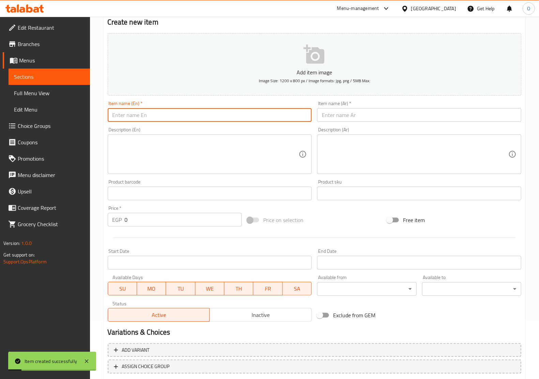
click at [157, 121] on input "text" at bounding box center [210, 115] width 204 height 14
paste input "Sprite"
paste input "Diet"
type input "Sprite Diet"
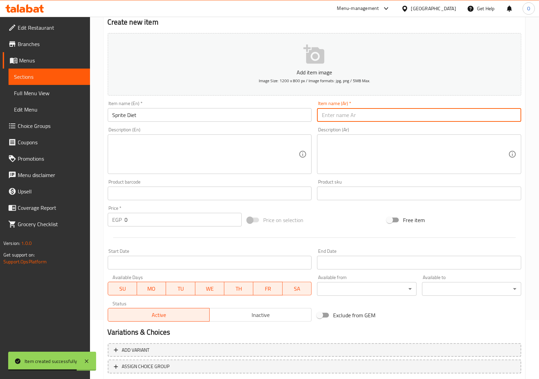
click at [360, 118] on input "text" at bounding box center [419, 115] width 204 height 14
paste input "سبرايت"
paste input "دايت"
type input "سبرايت دايت"
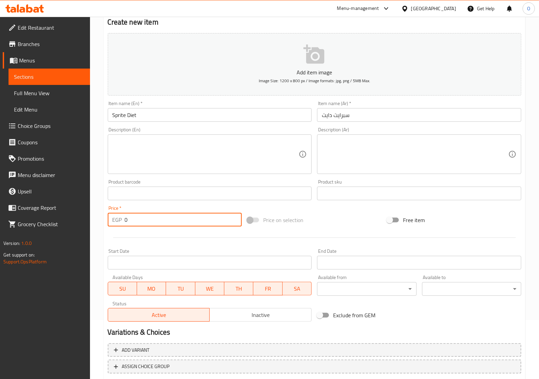
drag, startPoint x: 132, startPoint y: 219, endPoint x: 112, endPoint y: 229, distance: 22.7
click at [112, 229] on div "Add item image Image Size: 1200 x 800 px / Image formats: jpg, png / 5MB Max. I…" at bounding box center [314, 177] width 419 height 294
paste input "24"
type input "24"
click at [112, 229] on div at bounding box center [314, 237] width 419 height 17
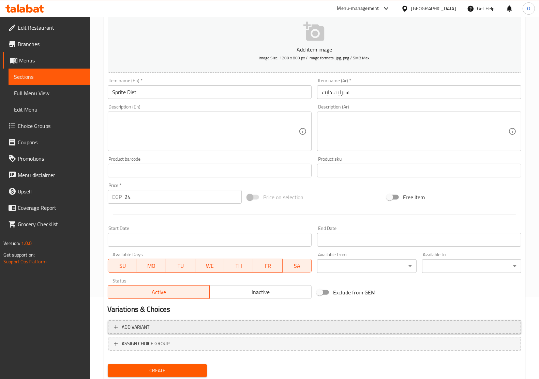
scroll to position [102, 0]
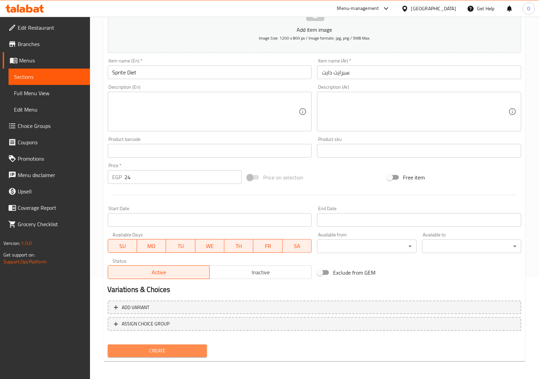
click at [165, 345] on button "Create" at bounding box center [157, 351] width 99 height 13
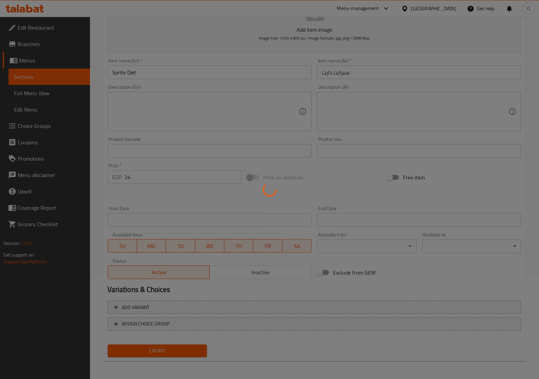
type input "0"
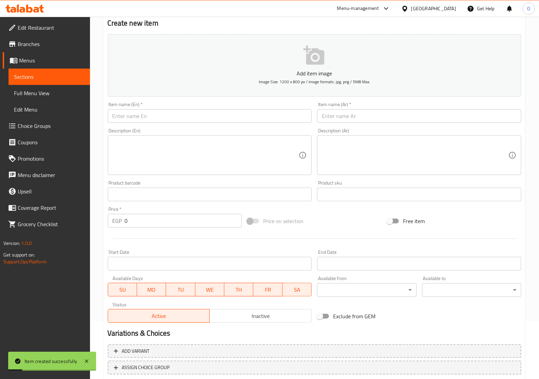
scroll to position [0, 0]
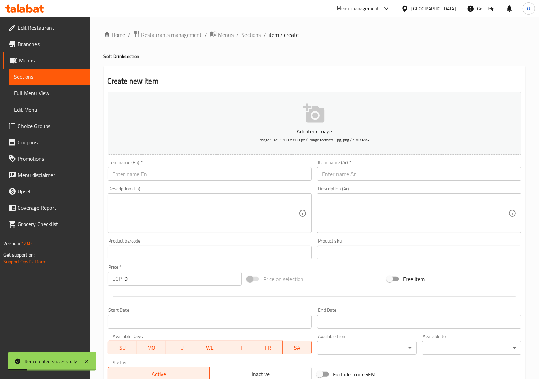
click at [175, 181] on div "Item name (En)   * Item name (En) *" at bounding box center [210, 170] width 210 height 26
paste input "Vi Cola,"
click at [174, 169] on input "Vi Cola," at bounding box center [210, 174] width 204 height 14
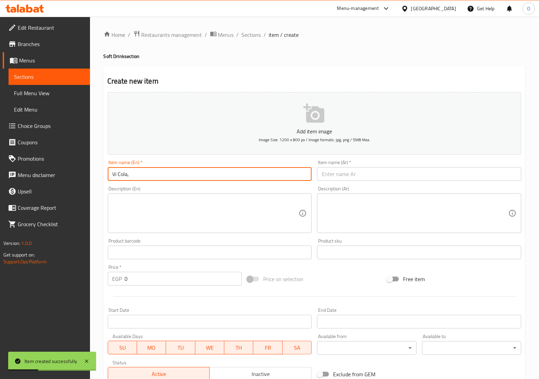
type input "Vi Cola,"
click at [368, 174] on input "text" at bounding box center [419, 174] width 204 height 14
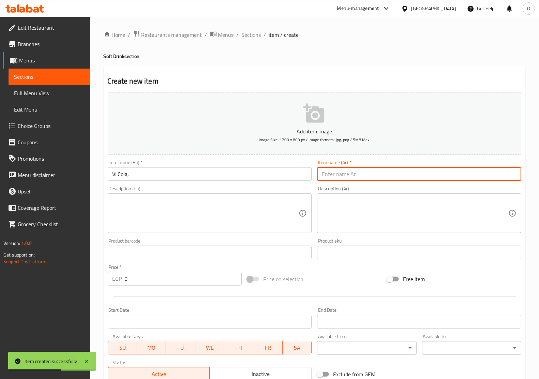
paste input "في كولا"
type input "في كولا"
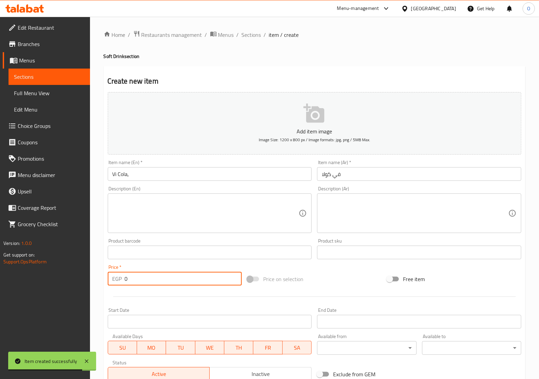
drag, startPoint x: 134, startPoint y: 280, endPoint x: 110, endPoint y: 280, distance: 24.2
click at [110, 280] on div "EGP 0 Price *" at bounding box center [175, 279] width 134 height 14
paste input "29"
type input "29"
click at [127, 294] on div at bounding box center [314, 296] width 419 height 17
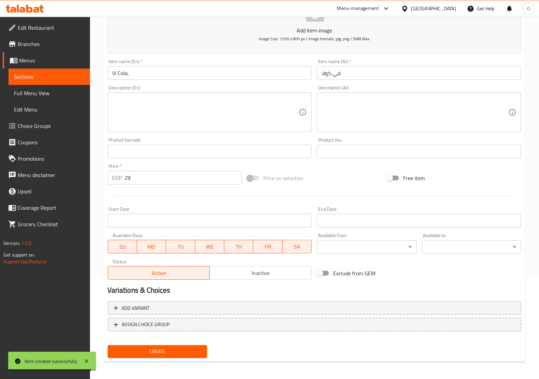
scroll to position [102, 0]
click at [148, 349] on span "Create" at bounding box center [157, 351] width 88 height 9
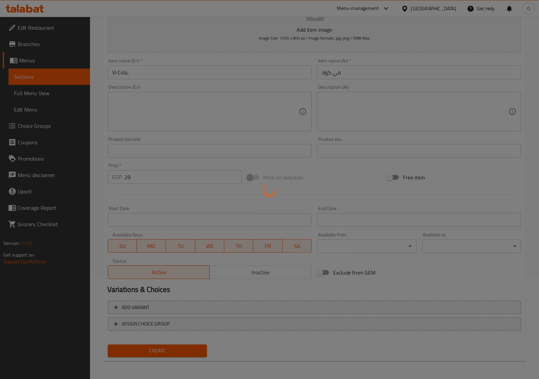
type input "0"
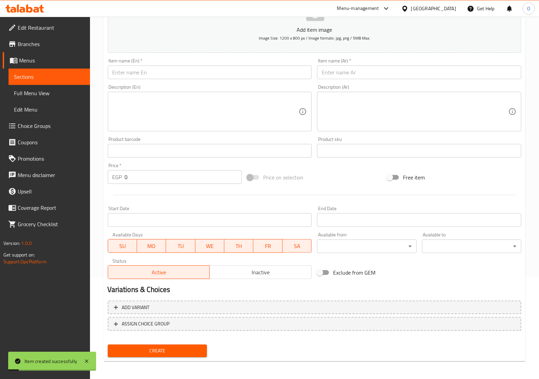
click at [131, 72] on input "text" at bounding box center [210, 72] width 204 height 14
paste input "V Seven"
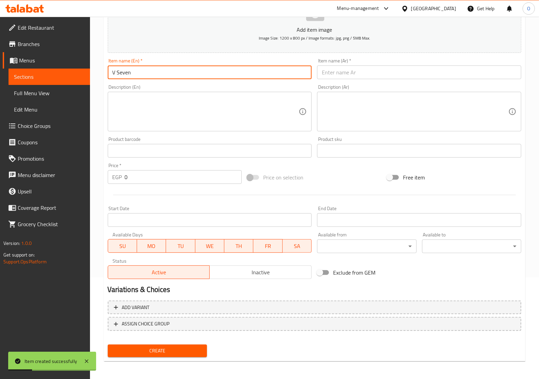
type input "V Seven"
click at [340, 72] on input "text" at bounding box center [419, 72] width 204 height 14
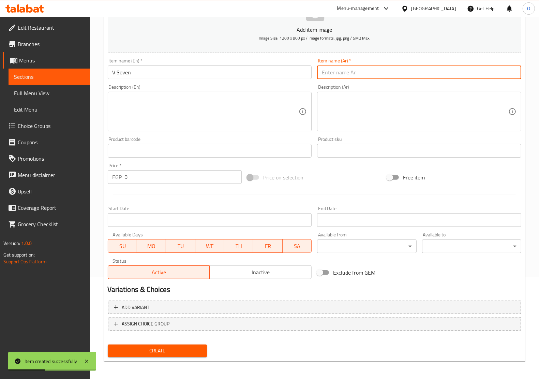
paste input "في سيفين"
type input "في سيفين"
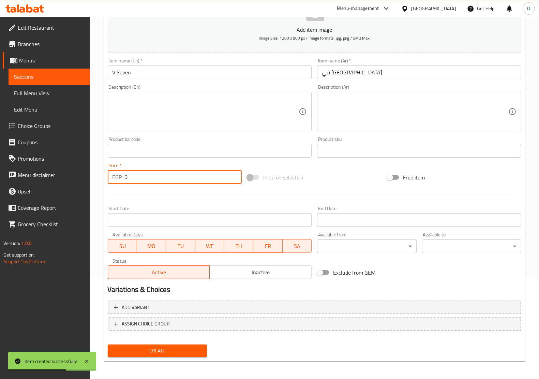
drag, startPoint x: 129, startPoint y: 173, endPoint x: 110, endPoint y: 180, distance: 20.2
click at [110, 180] on div "EGP 0 Price *" at bounding box center [175, 177] width 134 height 14
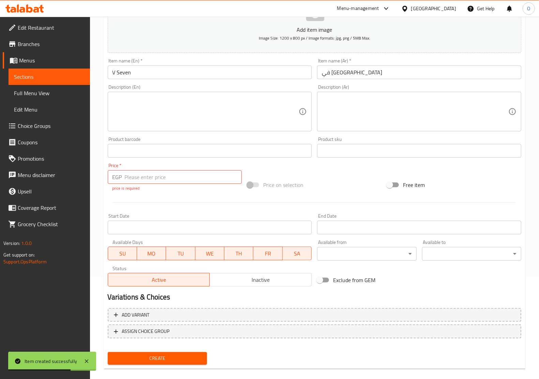
click at [119, 206] on div at bounding box center [314, 202] width 419 height 17
click at [142, 183] on input "number" at bounding box center [183, 177] width 117 height 14
paste input "29"
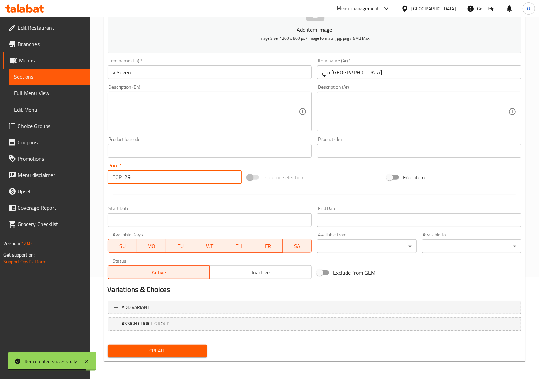
type input "29"
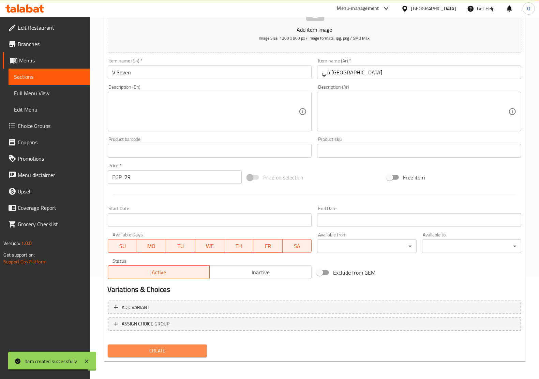
click at [156, 350] on span "Create" at bounding box center [157, 351] width 88 height 9
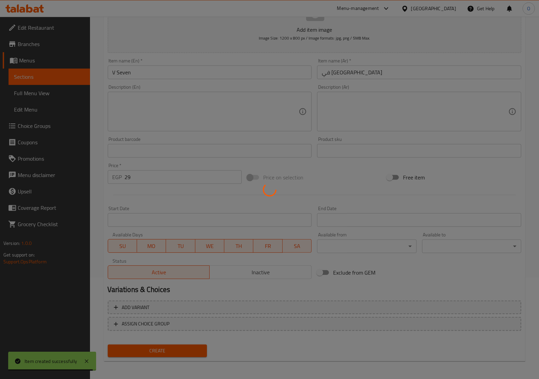
type input "0"
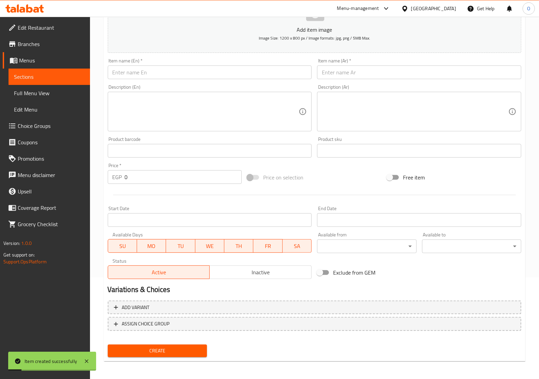
click at [136, 70] on input "text" at bounding box center [210, 72] width 204 height 14
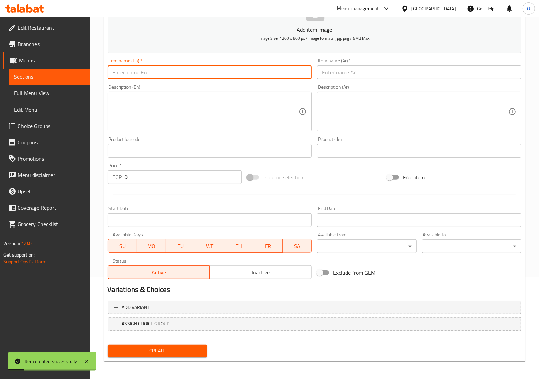
paste input "Mineral Water"
type input "Mineral Water"
click at [345, 81] on div "Item name (Ar)   * Item name (Ar) *" at bounding box center [420, 69] width 210 height 26
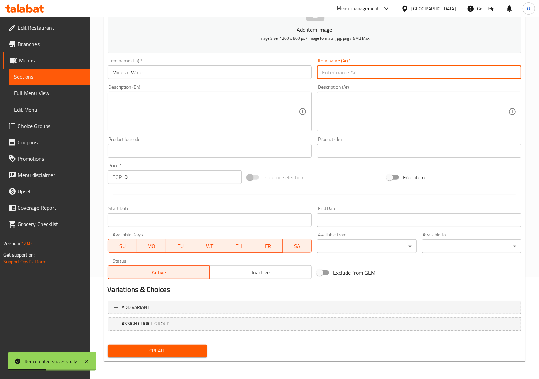
click at [350, 70] on input "text" at bounding box center [419, 72] width 204 height 14
paste input "مياة معدنيه"
type input "مياة معدنيه"
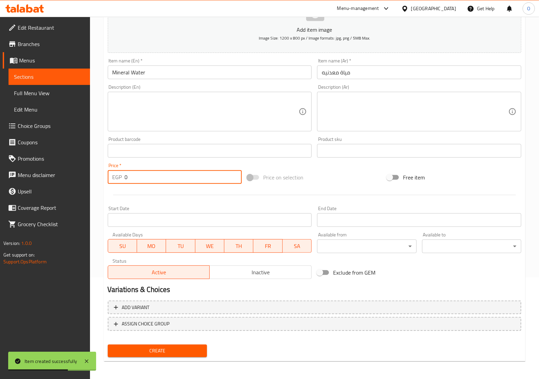
drag, startPoint x: 131, startPoint y: 174, endPoint x: 107, endPoint y: 182, distance: 24.4
click at [108, 182] on div "EGP 0 Price *" at bounding box center [175, 177] width 134 height 14
paste input "15"
type input "15"
click at [127, 202] on div at bounding box center [314, 195] width 419 height 17
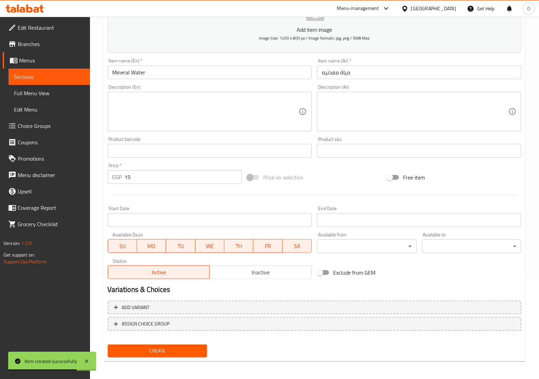
click at [165, 358] on div "Create" at bounding box center [157, 351] width 105 height 18
click at [164, 347] on span "Create" at bounding box center [157, 351] width 88 height 9
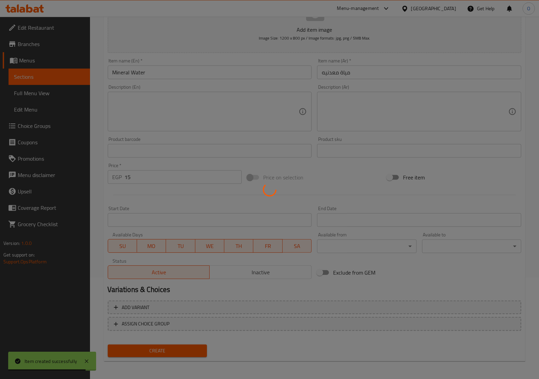
type input "0"
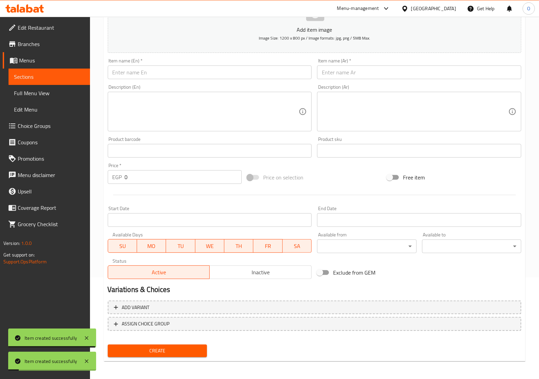
click at [150, 76] on input "text" at bounding box center [210, 72] width 204 height 14
paste input "Sparkling Water"
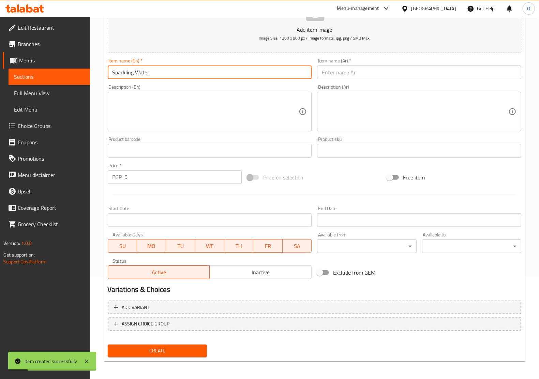
type input "Sparkling Water"
click at [400, 68] on input "text" at bounding box center [419, 72] width 204 height 14
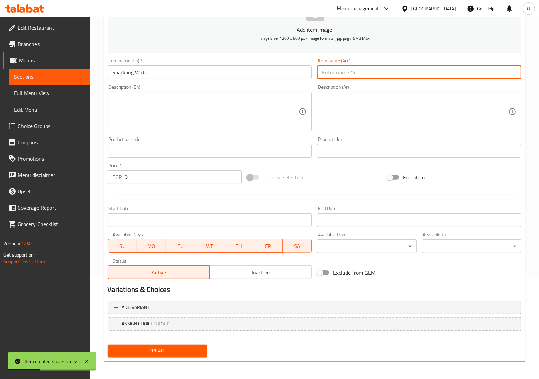
paste input "مياة غازيه"
type input "مياة غازيه"
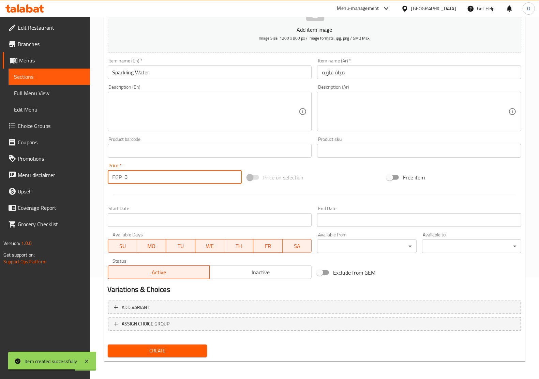
drag, startPoint x: 130, startPoint y: 172, endPoint x: 108, endPoint y: 184, distance: 24.3
click at [108, 184] on div "Price   * EGP 0 Price *" at bounding box center [175, 173] width 134 height 21
paste input "3"
type input "30"
click at [132, 190] on div at bounding box center [314, 195] width 419 height 17
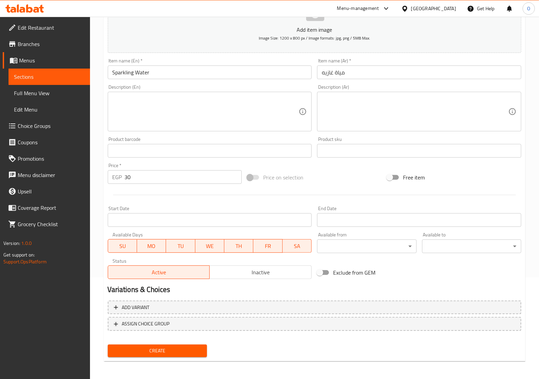
click at [155, 347] on span "Create" at bounding box center [157, 351] width 88 height 9
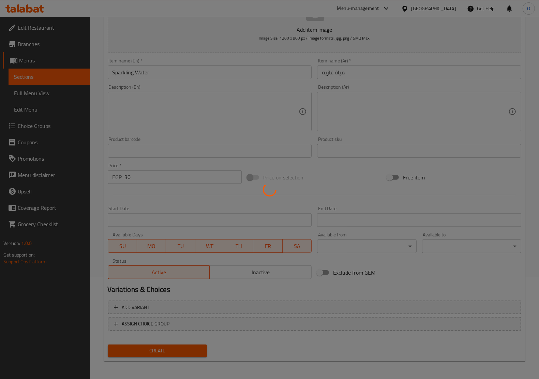
type input "0"
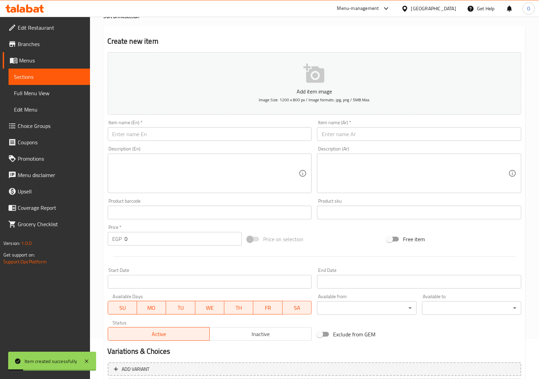
scroll to position [0, 0]
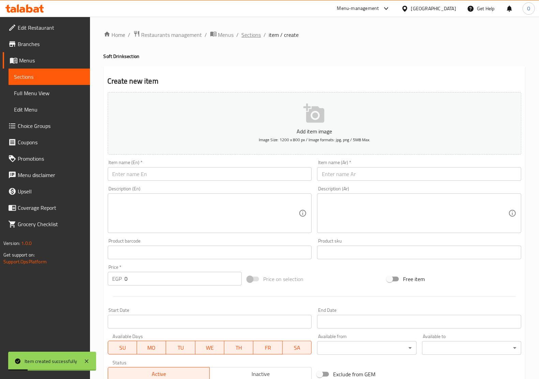
click at [247, 31] on span "Sections" at bounding box center [251, 35] width 19 height 8
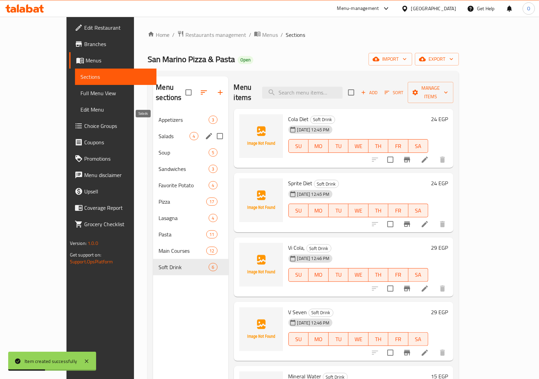
click at [159, 132] on span "Salads" at bounding box center [174, 136] width 31 height 8
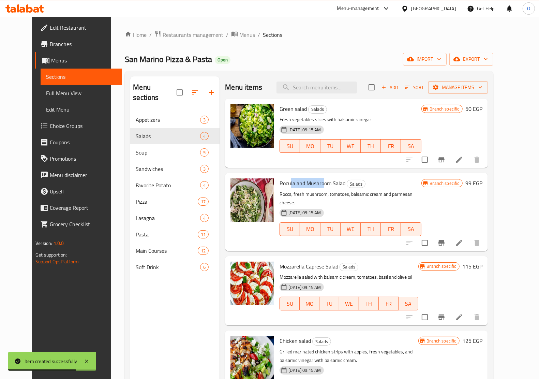
drag, startPoint x: 283, startPoint y: 184, endPoint x: 315, endPoint y: 184, distance: 31.7
click at [315, 184] on span "Rocula and Mushroom Salad" at bounding box center [313, 183] width 66 height 10
click at [280, 180] on span "Rocula and Mushroom Salad" at bounding box center [313, 183] width 66 height 10
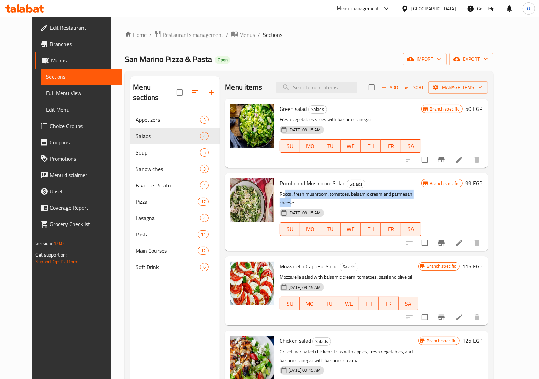
drag, startPoint x: 277, startPoint y: 194, endPoint x: 415, endPoint y: 194, distance: 138.8
click at [415, 194] on p "Rocca, fresh mushroom, tomatoes, balsamic cream and parmesan cheese." at bounding box center [351, 198] width 142 height 17
click at [446, 239] on icon "Branch-specific-item" at bounding box center [442, 243] width 8 height 8
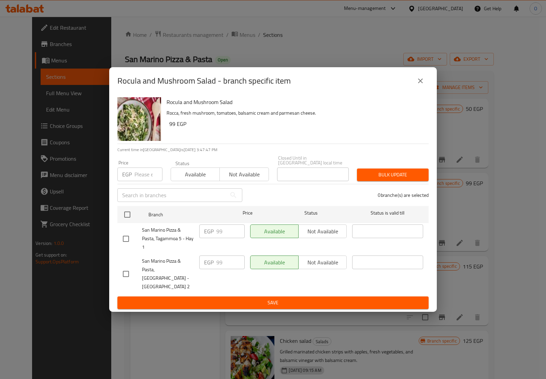
click at [415, 89] on button "close" at bounding box center [420, 81] width 16 height 16
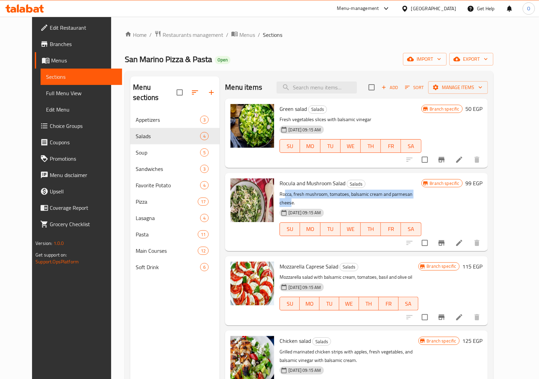
click at [469, 237] on li at bounding box center [459, 243] width 19 height 12
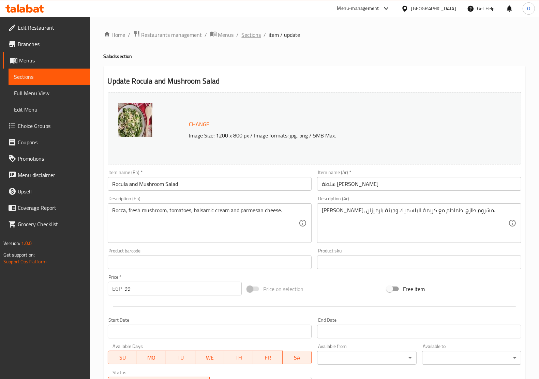
click at [246, 32] on span "Sections" at bounding box center [251, 35] width 19 height 8
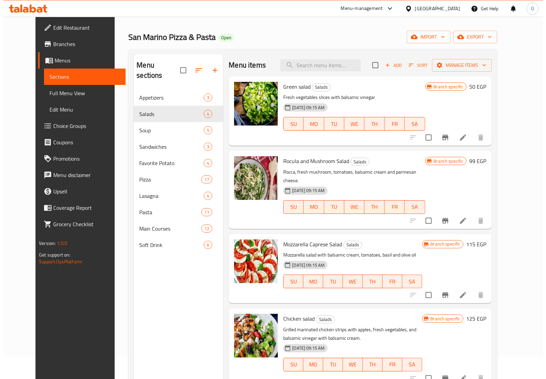
scroll to position [43, 0]
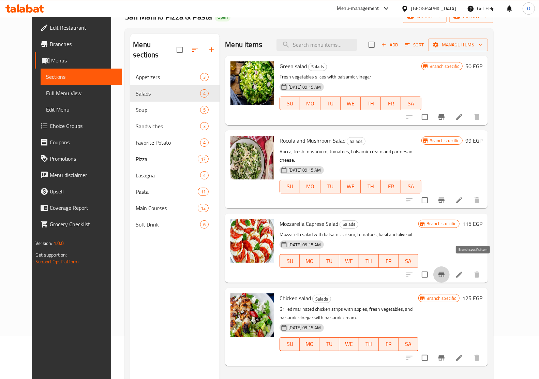
click at [450, 268] on button "Branch-specific-item" at bounding box center [442, 274] width 16 height 16
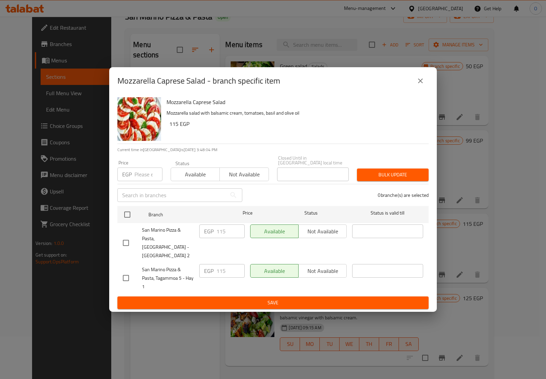
click at [418, 83] on icon "close" at bounding box center [420, 81] width 8 height 8
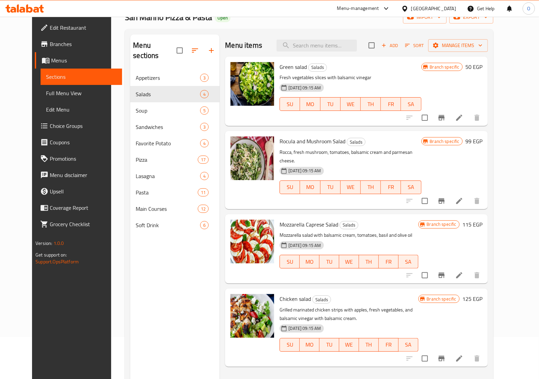
scroll to position [0, 0]
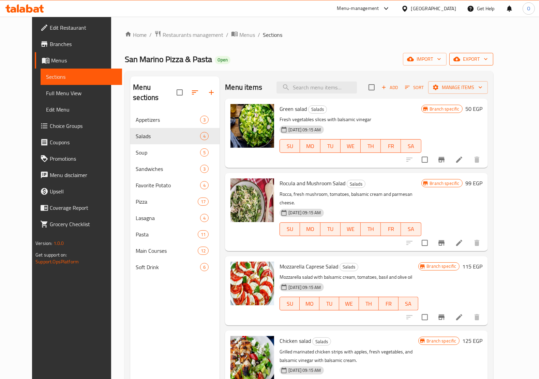
click at [461, 58] on icon "button" at bounding box center [457, 59] width 7 height 7
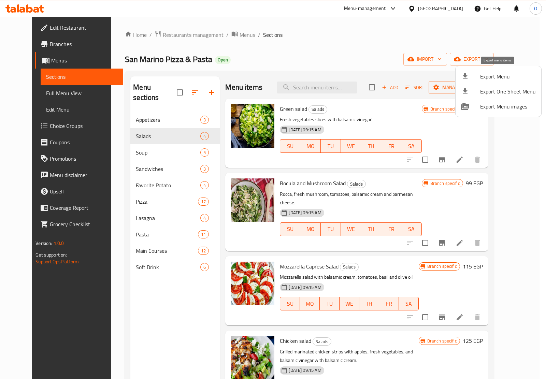
click at [475, 73] on div at bounding box center [470, 76] width 19 height 8
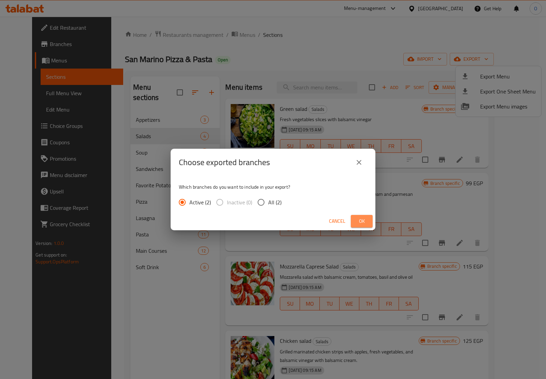
click at [357, 222] on span "Ok" at bounding box center [361, 221] width 11 height 9
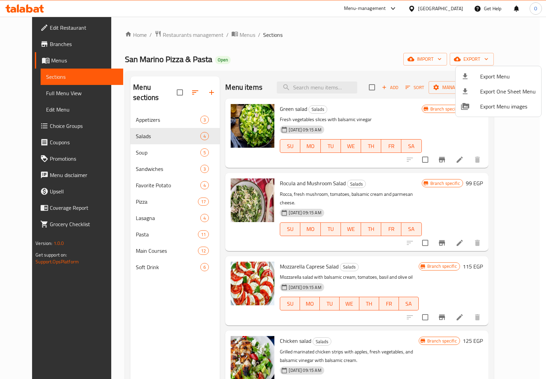
click at [456, 7] on div at bounding box center [273, 189] width 546 height 379
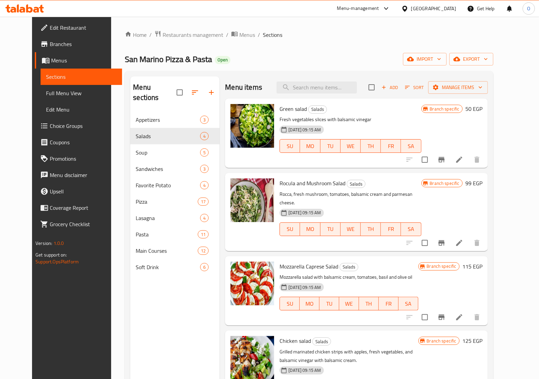
click at [456, 7] on div "Egypt" at bounding box center [429, 8] width 66 height 16
click at [446, 10] on div "Egypt" at bounding box center [433, 9] width 45 height 8
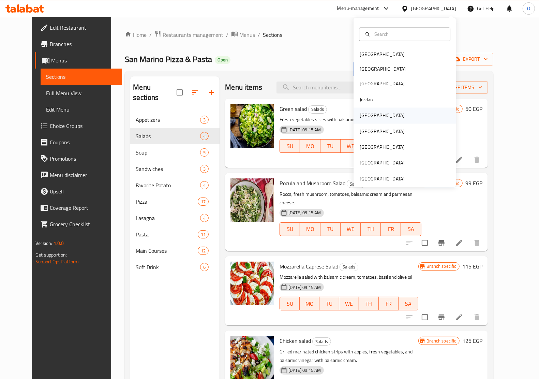
click at [380, 114] on div "Kuwait" at bounding box center [405, 116] width 102 height 16
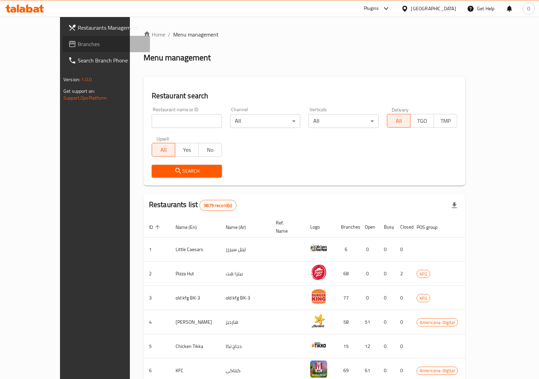
click at [78, 45] on span "Branches" at bounding box center [111, 44] width 67 height 8
